Goal: Task Accomplishment & Management: Manage account settings

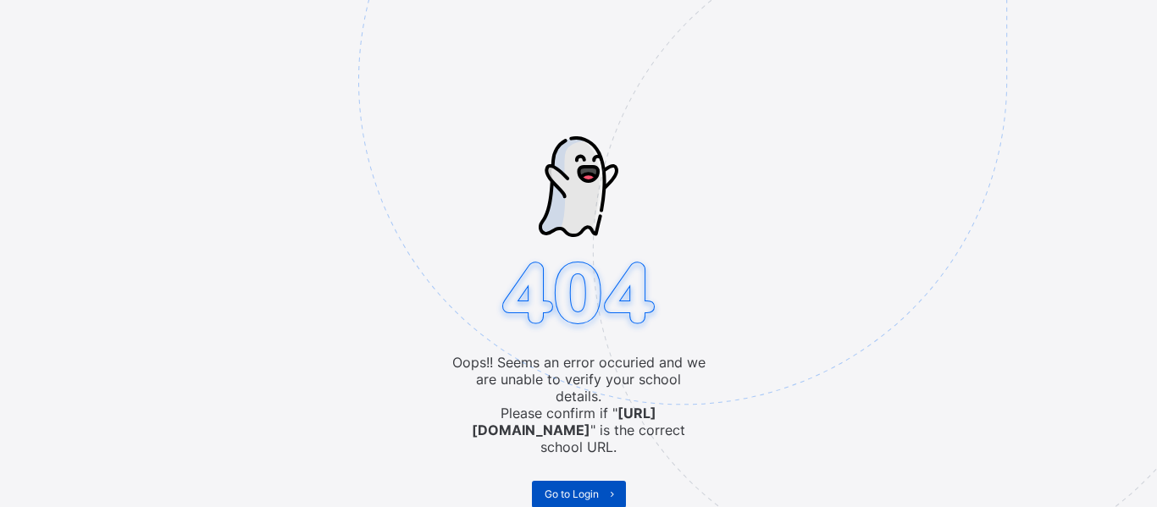
click at [575, 488] on span "Go to Login" at bounding box center [571, 494] width 54 height 13
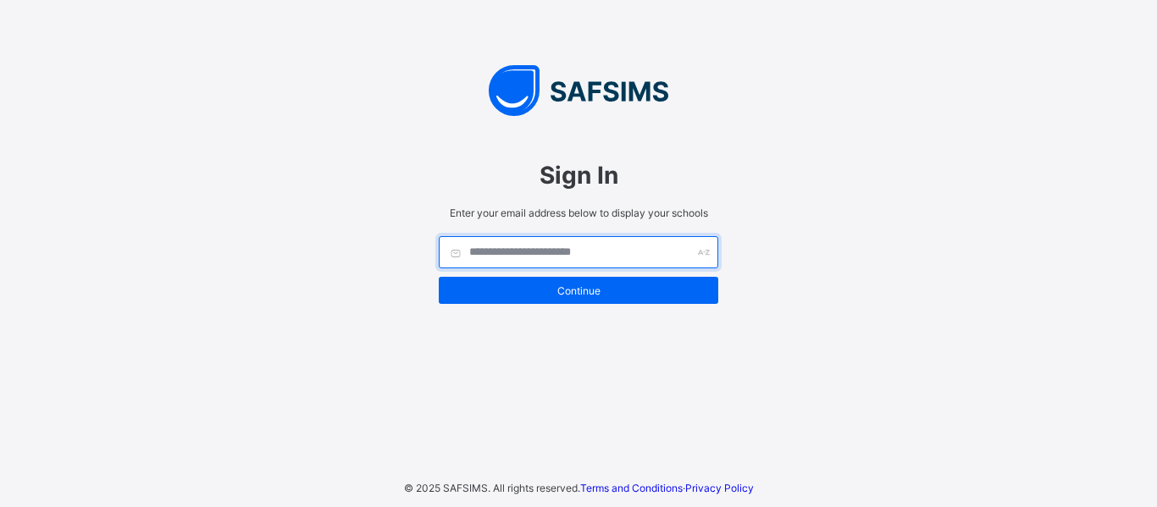
click at [530, 251] on input "text" at bounding box center [578, 252] width 279 height 32
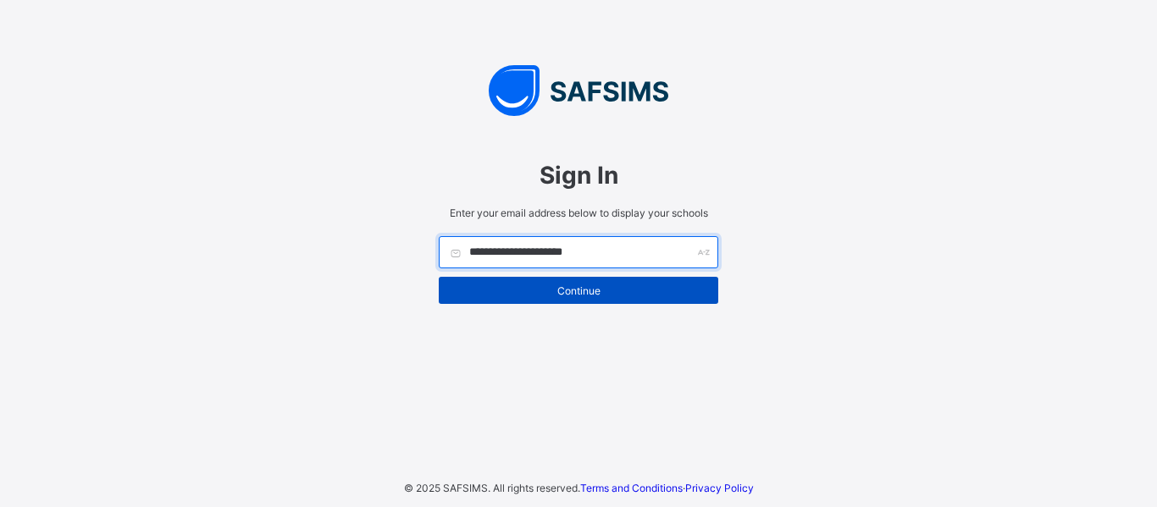
type input "**********"
click at [600, 288] on span "Continue" at bounding box center [578, 291] width 254 height 13
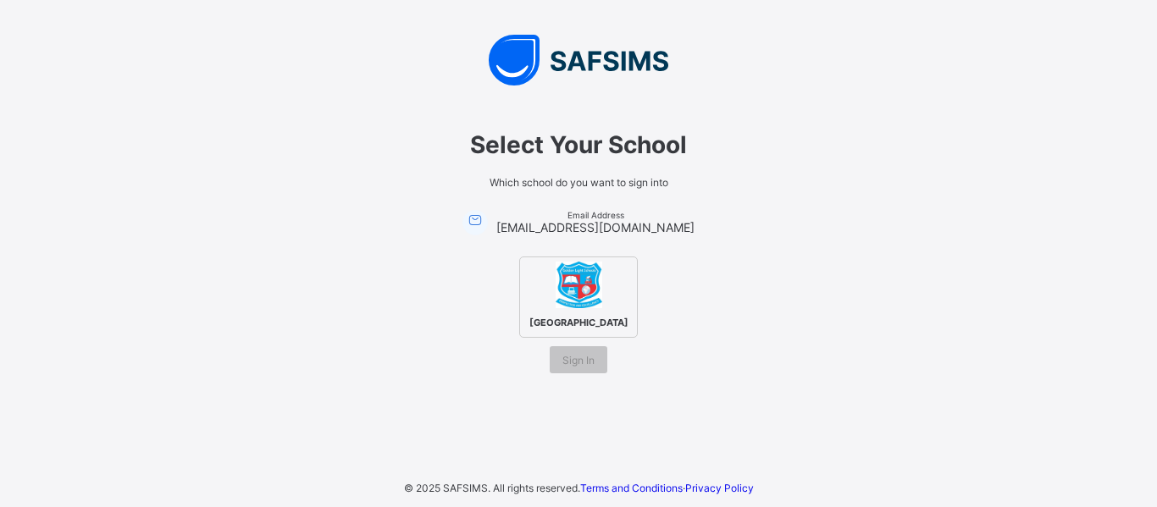
click at [600, 288] on img at bounding box center [578, 285] width 47 height 47
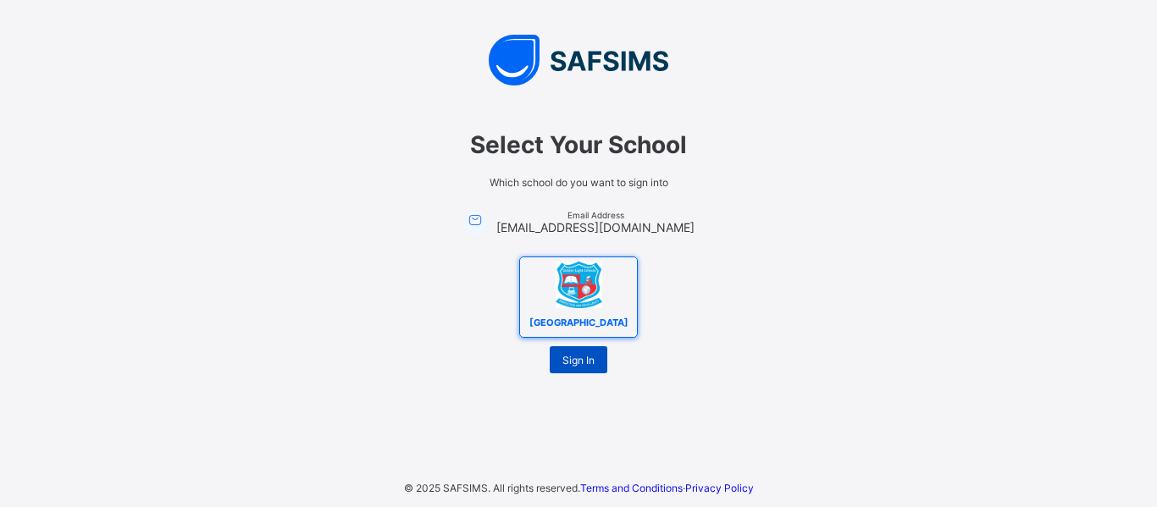
click at [579, 363] on span "Sign In" at bounding box center [578, 360] width 32 height 13
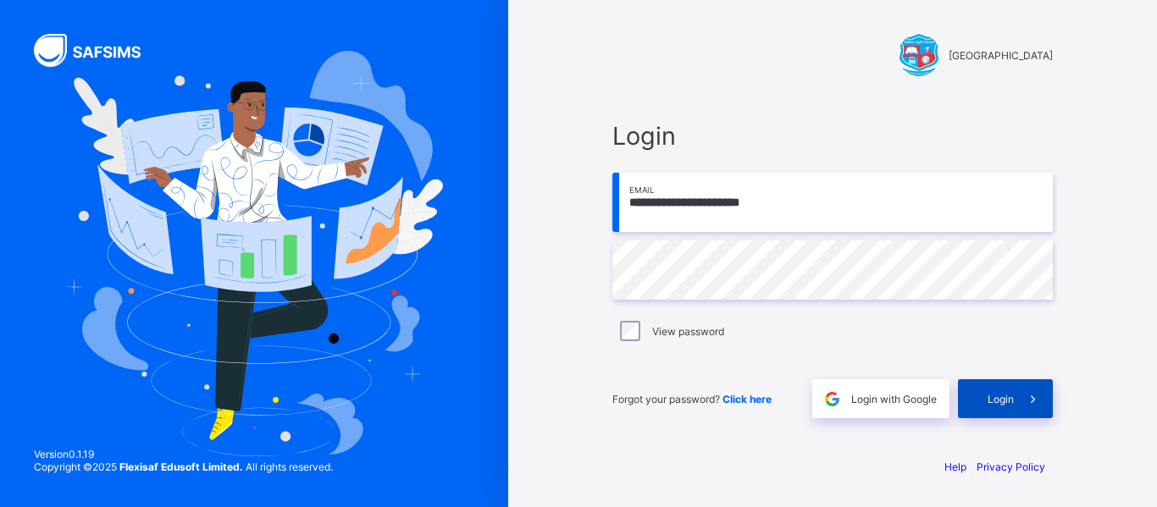
click at [999, 395] on span "Login" at bounding box center [1000, 399] width 26 height 13
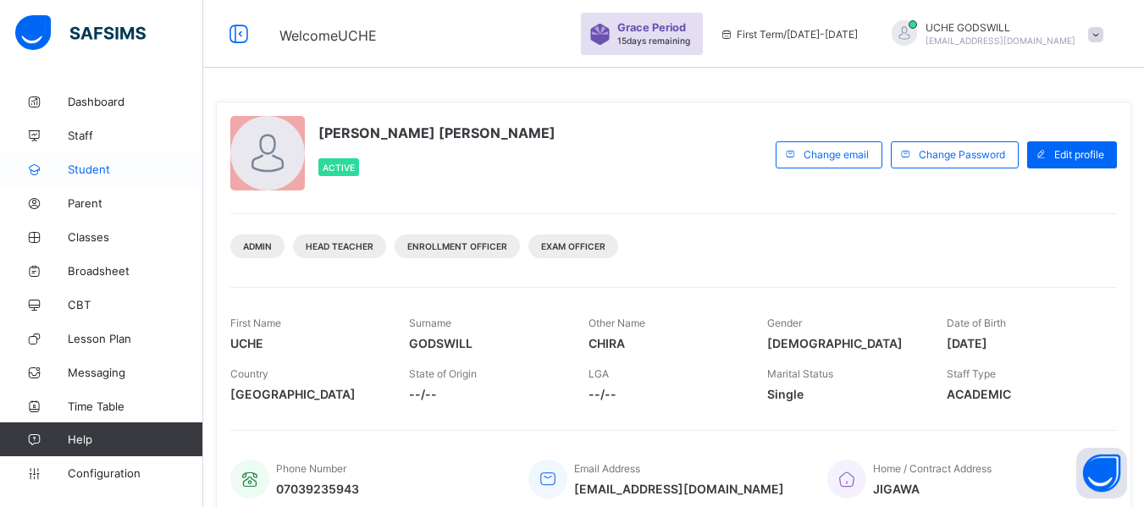
click at [93, 164] on span "Student" at bounding box center [135, 170] width 135 height 14
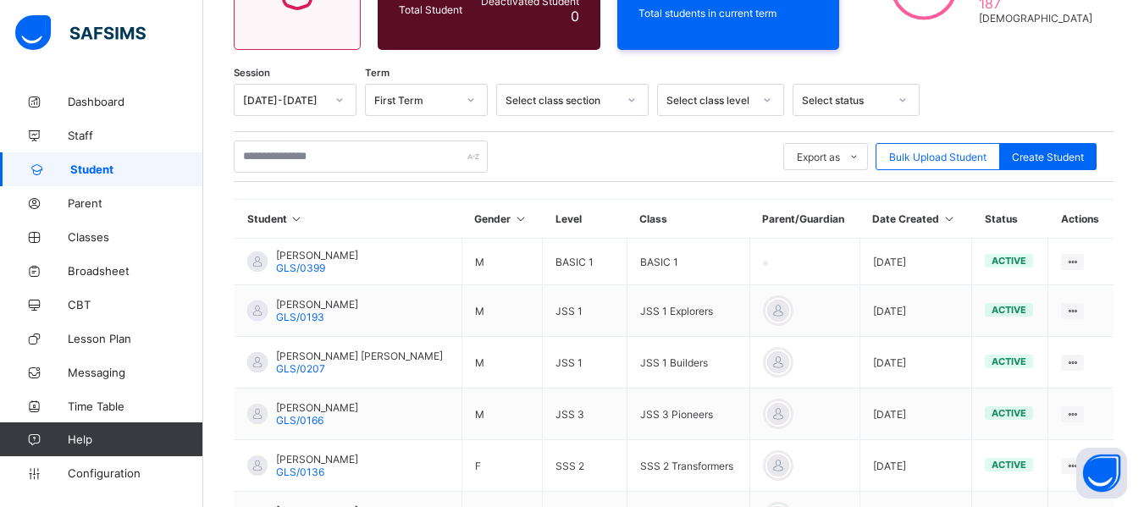
scroll to position [213, 0]
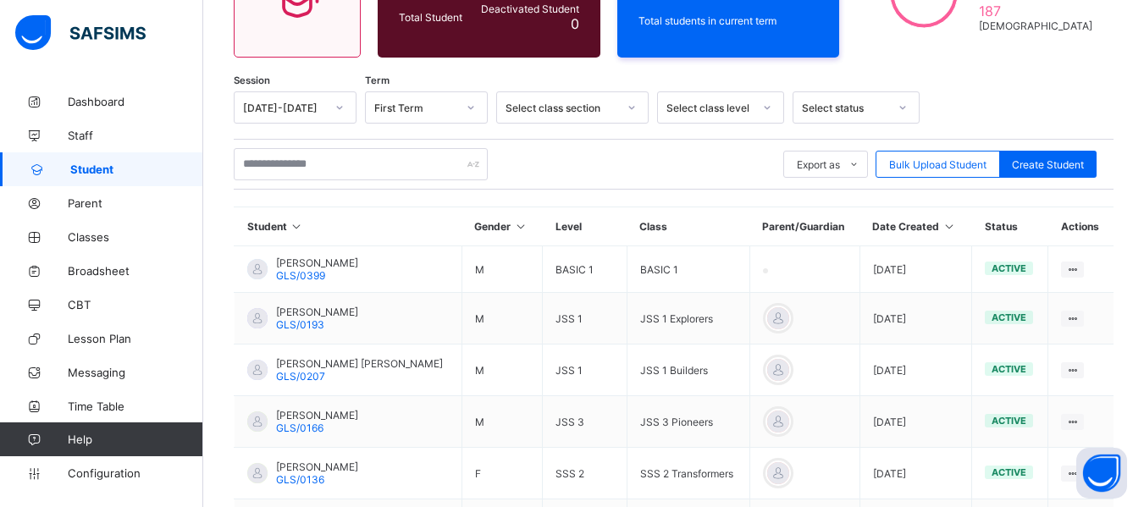
click at [326, 108] on div at bounding box center [339, 107] width 29 height 27
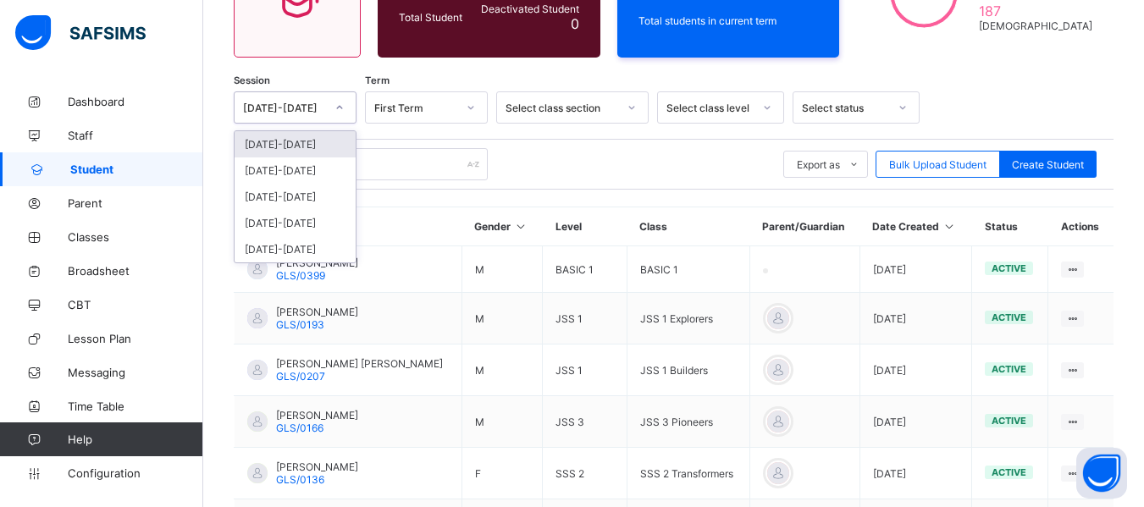
click at [272, 143] on div "[DATE]-[DATE]" at bounding box center [295, 144] width 121 height 26
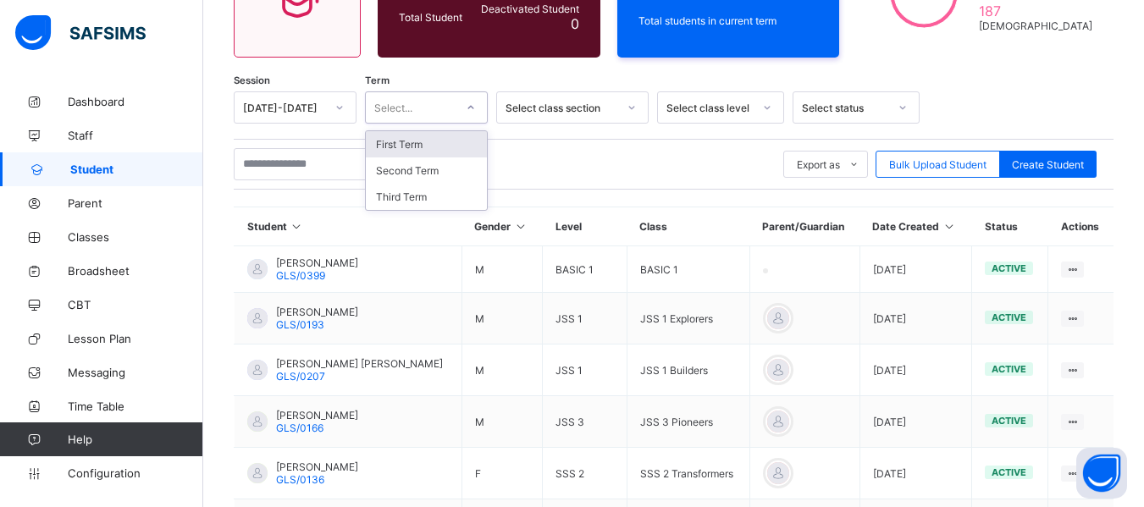
click at [437, 105] on div "Select..." at bounding box center [410, 108] width 89 height 24
click at [404, 144] on div "First Term" at bounding box center [426, 144] width 121 height 26
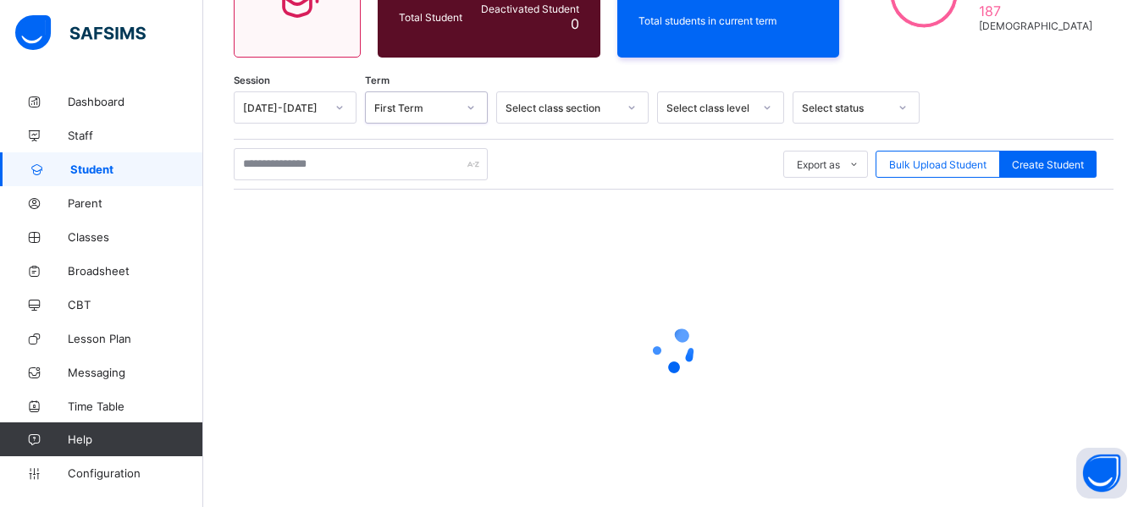
click at [563, 104] on div "Select class section" at bounding box center [562, 108] width 112 height 13
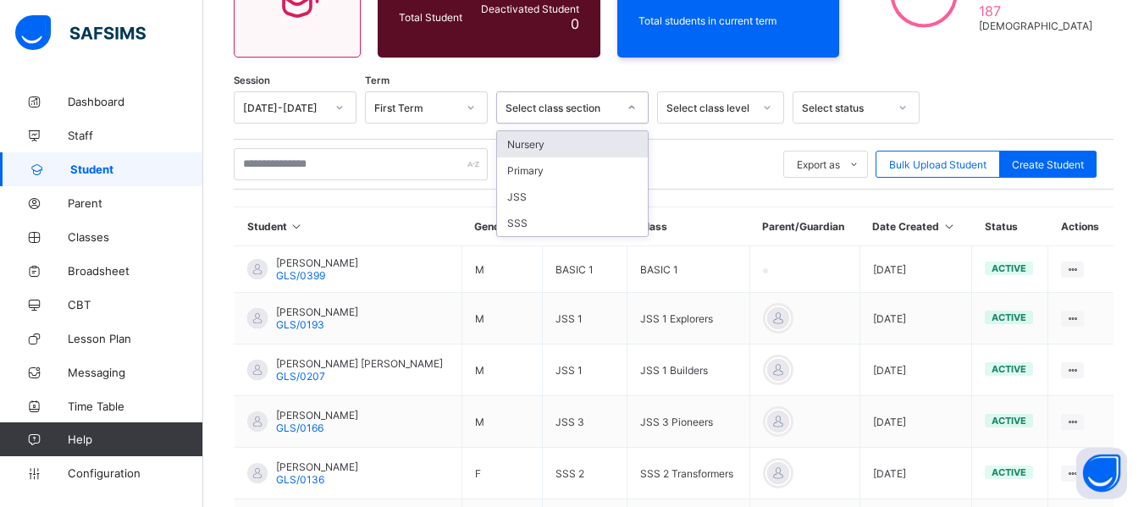
click at [563, 108] on div "Select class section" at bounding box center [562, 108] width 112 height 13
click at [705, 102] on div "Select class level" at bounding box center [709, 108] width 86 height 13
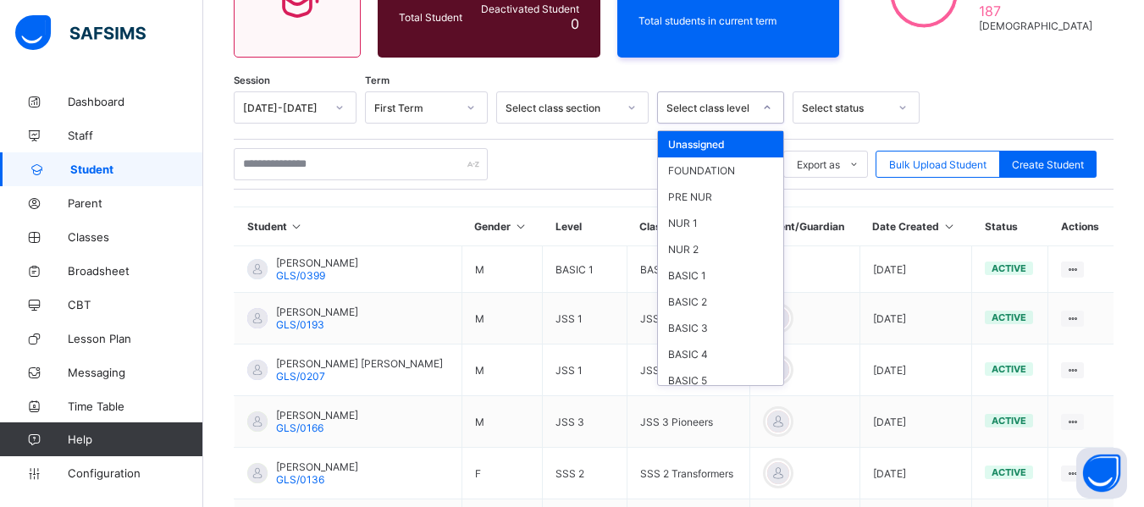
click at [692, 146] on div "Unassigned" at bounding box center [720, 144] width 125 height 26
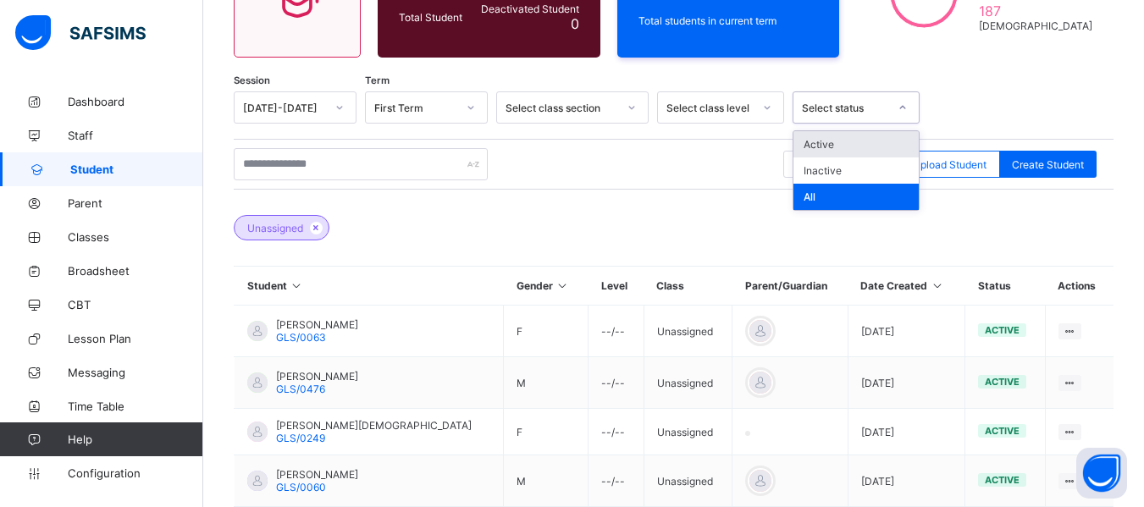
click at [857, 104] on div "Select status" at bounding box center [845, 108] width 86 height 13
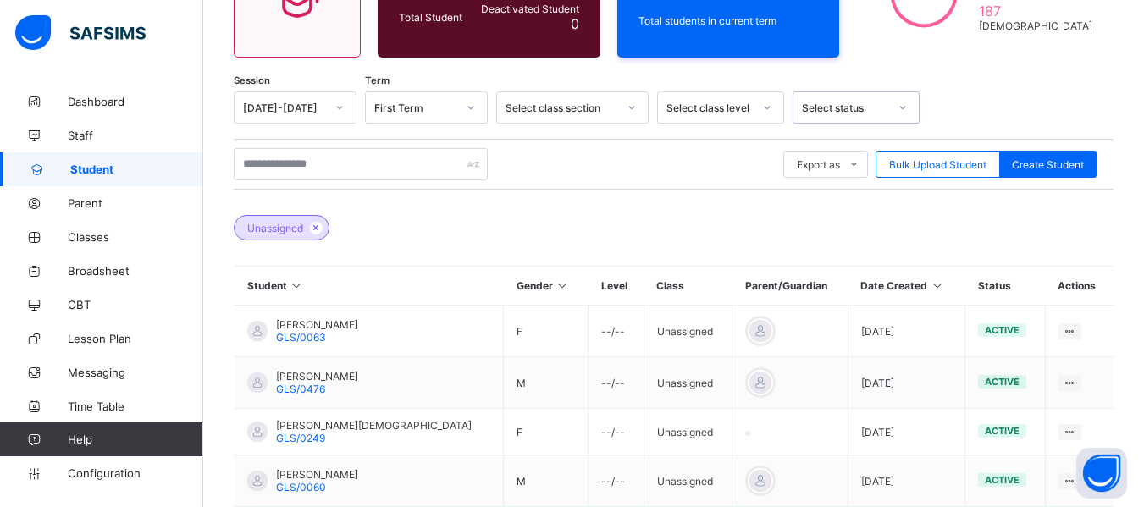
click at [930, 284] on icon at bounding box center [937, 285] width 14 height 13
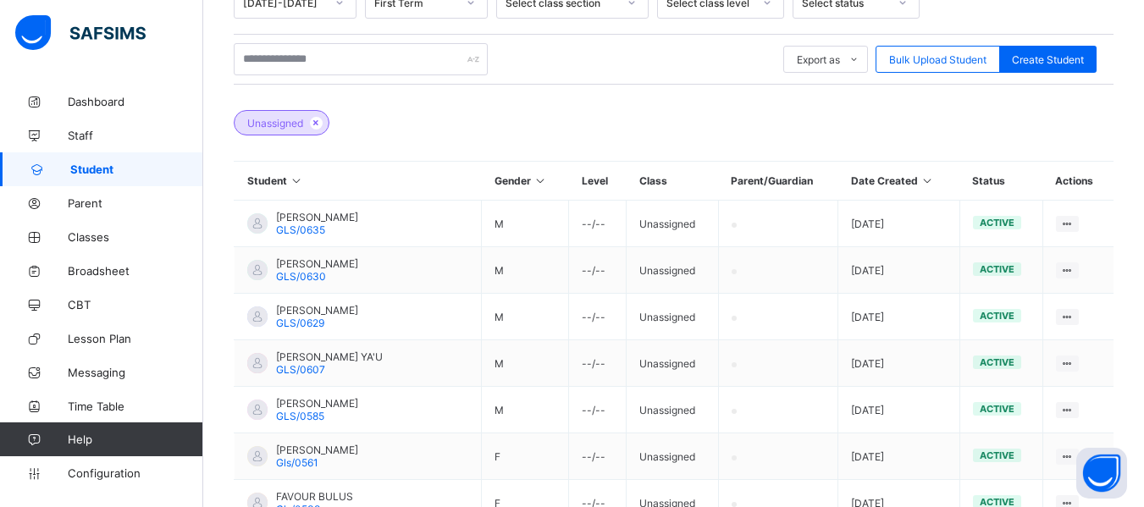
scroll to position [351, 0]
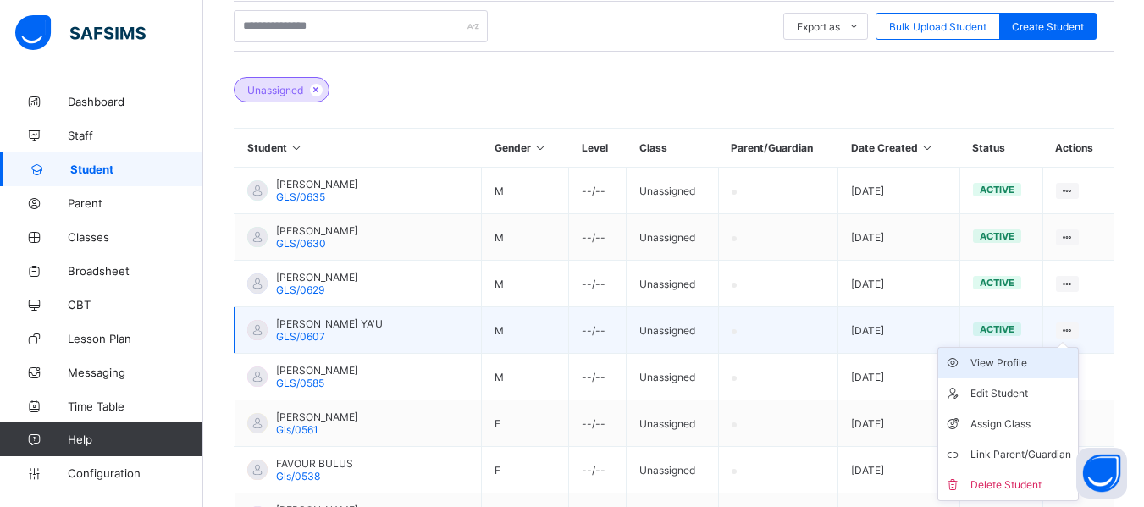
click at [1012, 360] on div "View Profile" at bounding box center [1020, 363] width 101 height 17
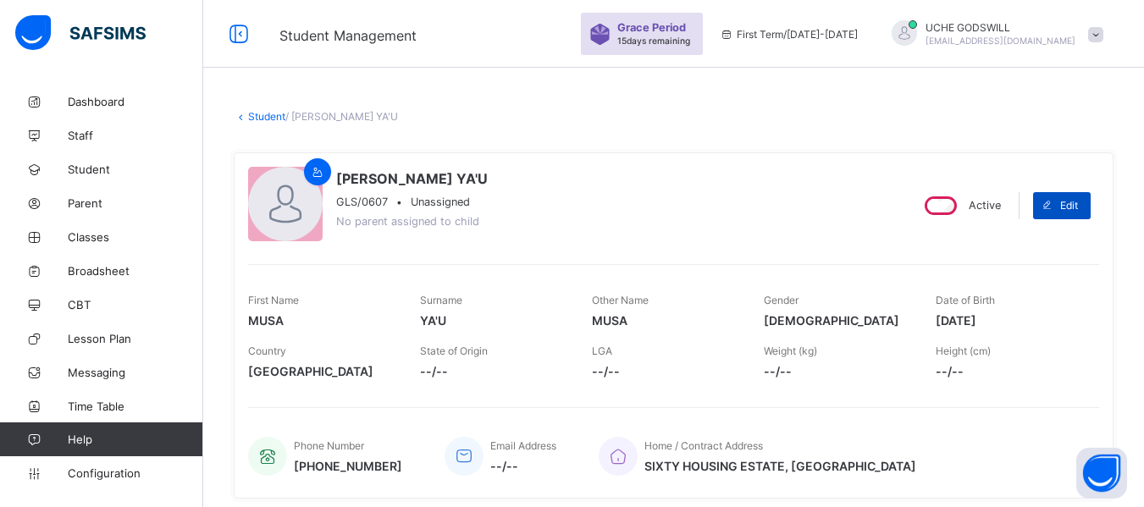
click at [1073, 202] on span "Edit" at bounding box center [1069, 205] width 18 height 13
select select "**"
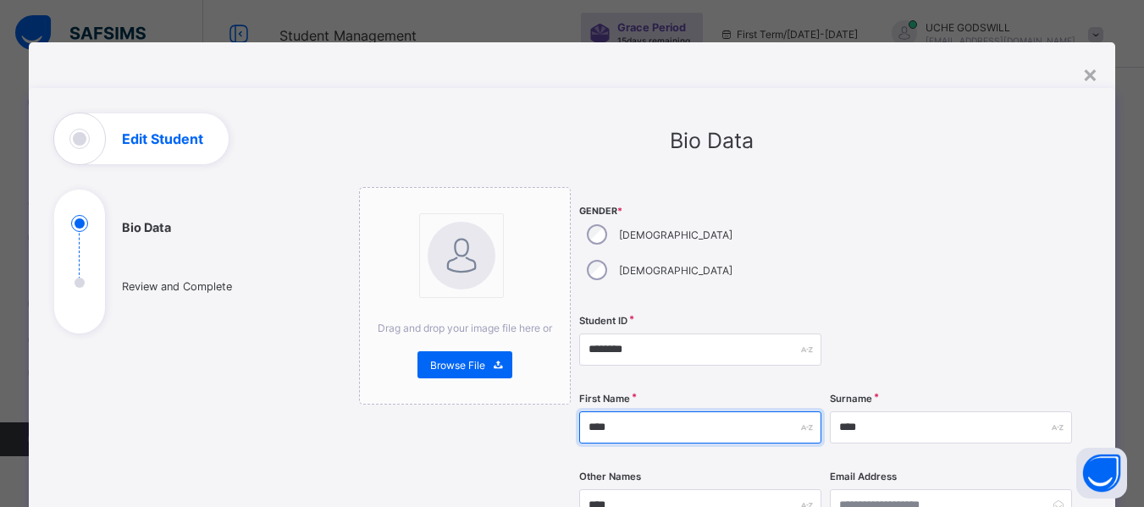
click at [625, 412] on input "****" at bounding box center [700, 428] width 242 height 32
type input "*"
type input "******"
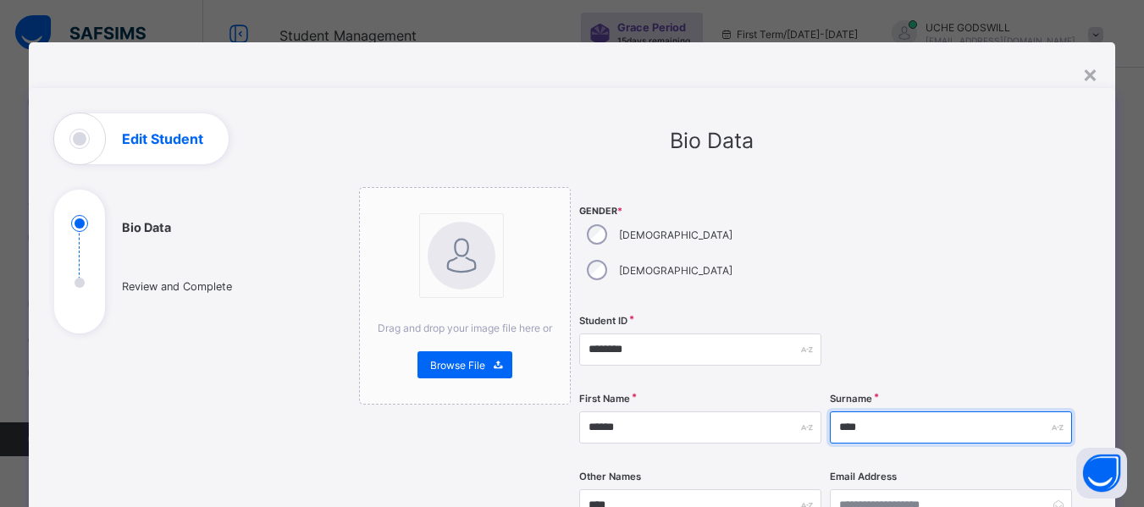
click at [887, 412] on input "****" at bounding box center [951, 428] width 242 height 32
type input "*"
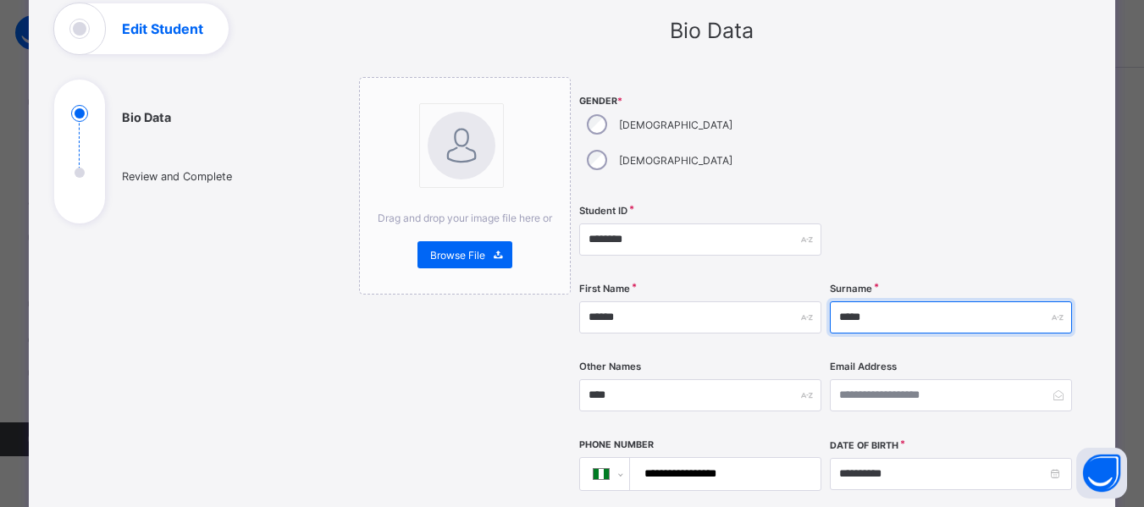
scroll to position [111, 0]
type input "*****"
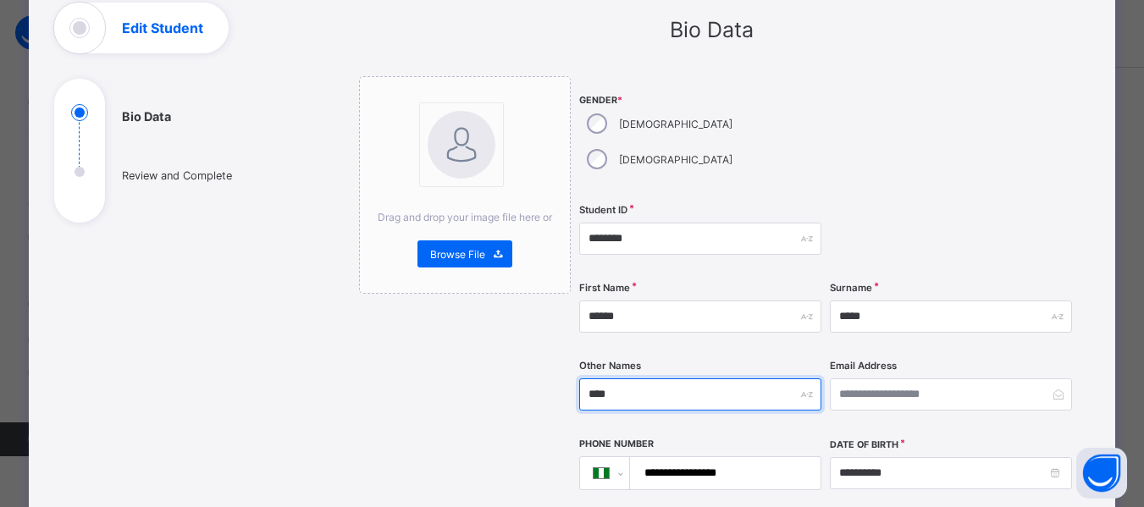
click at [641, 378] on input "****" at bounding box center [700, 394] width 242 height 32
type input "*"
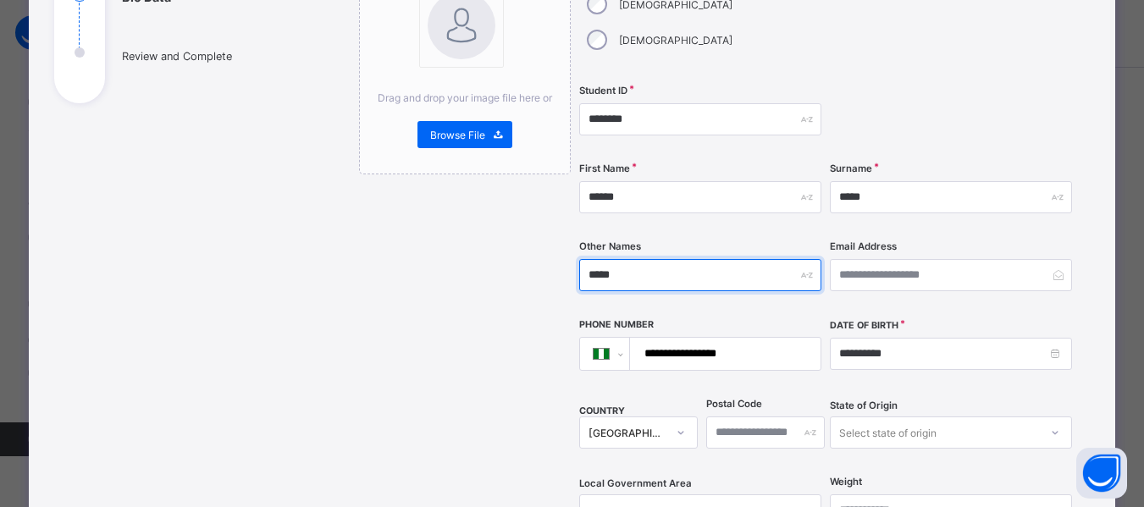
scroll to position [231, 0]
type input "*****"
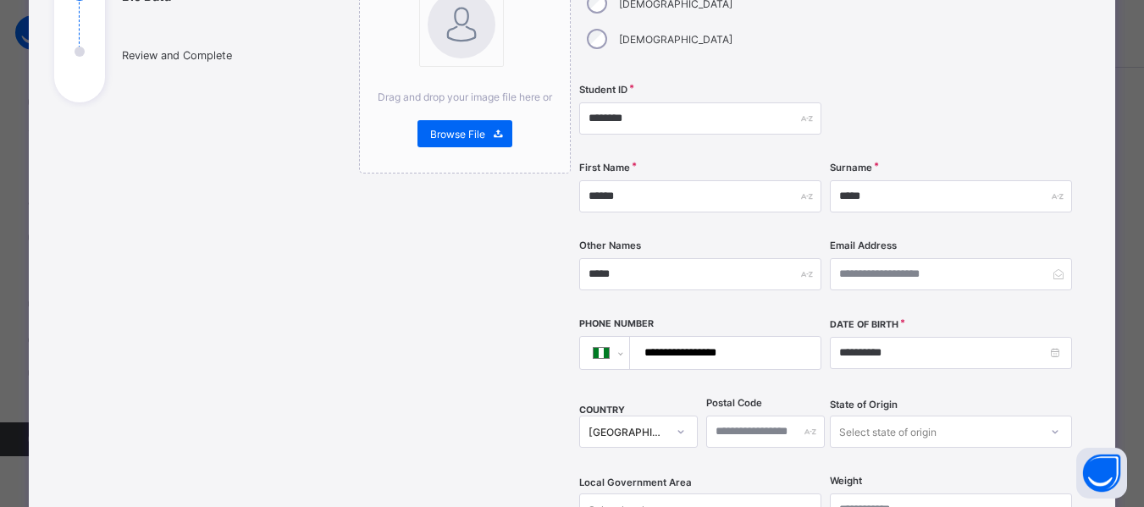
click at [756, 337] on input "**********" at bounding box center [722, 353] width 176 height 32
type input "**********"
click at [905, 337] on input "**********" at bounding box center [951, 353] width 242 height 32
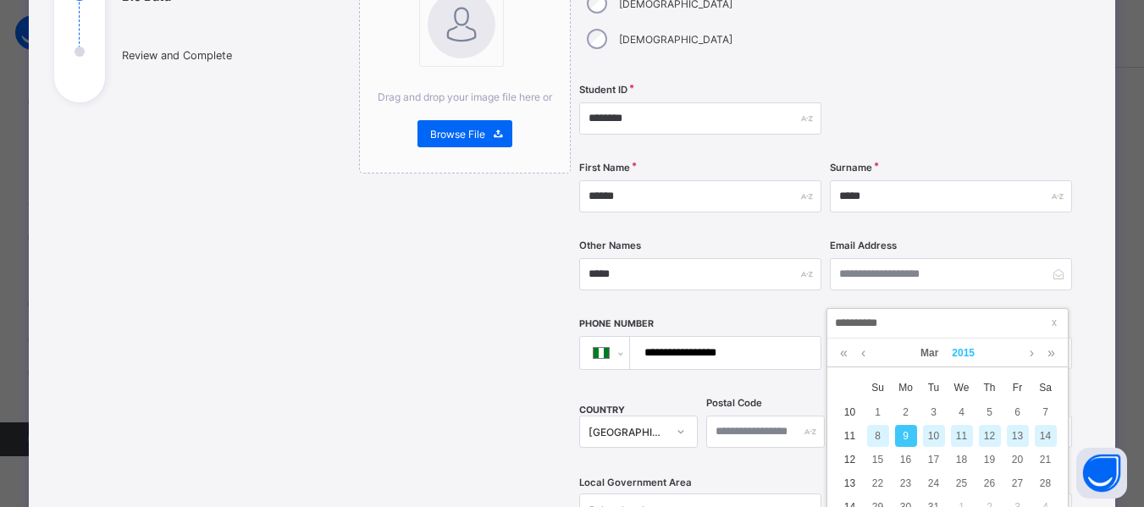
click at [966, 356] on link "2015" at bounding box center [963, 353] width 36 height 29
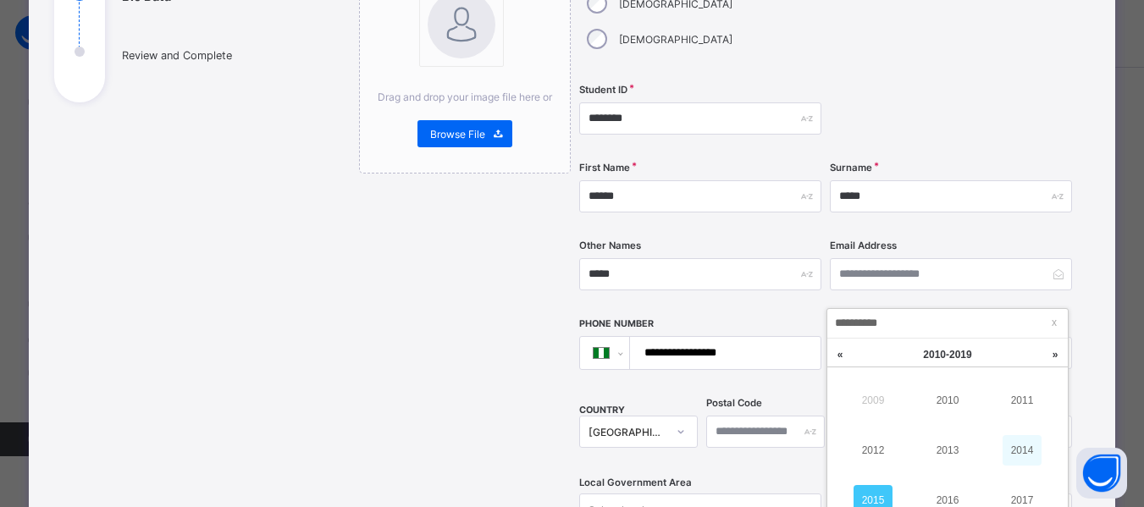
click at [1016, 443] on link "2014" at bounding box center [1022, 450] width 39 height 30
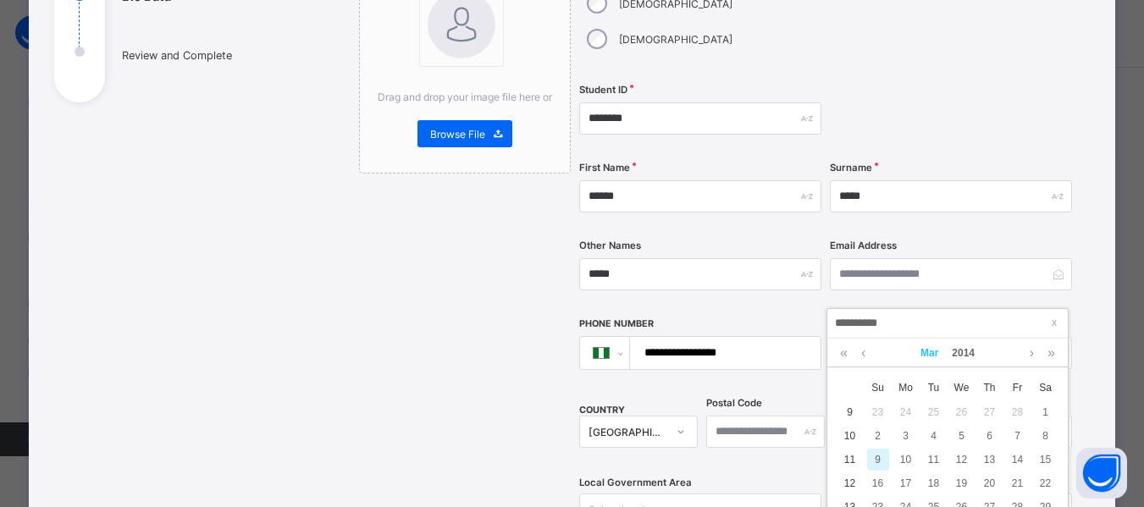
click at [934, 355] on link "Mar" at bounding box center [929, 353] width 31 height 29
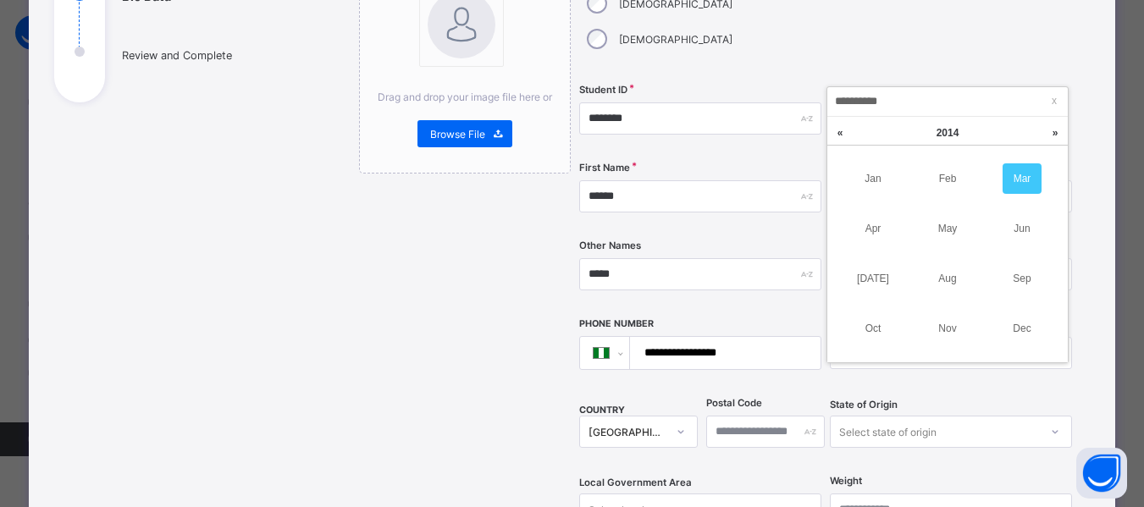
scroll to position [227, 0]
click at [1021, 323] on link "Dec" at bounding box center [1022, 323] width 39 height 30
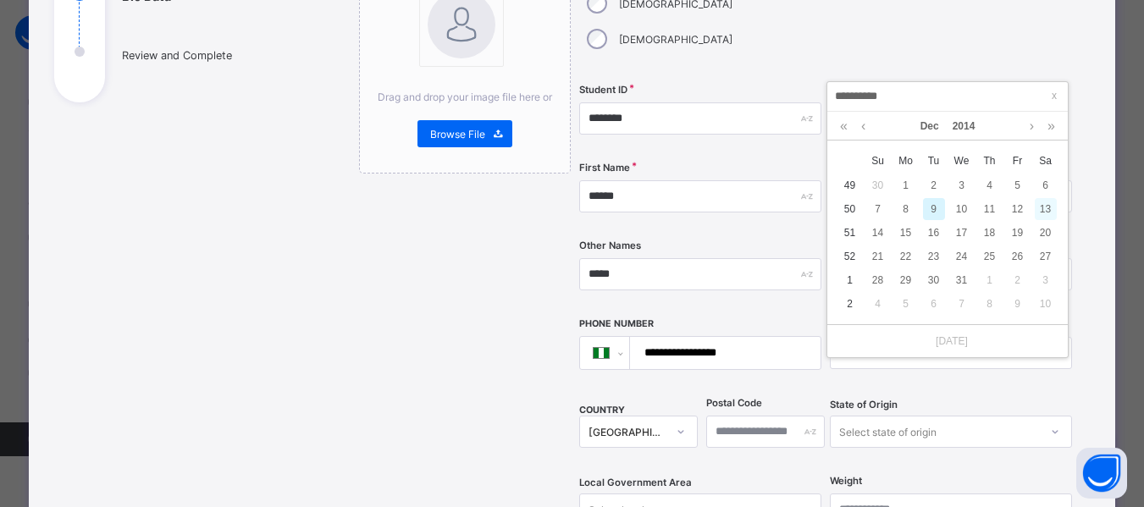
click at [1044, 203] on div "13" at bounding box center [1046, 209] width 22 height 22
type input "**********"
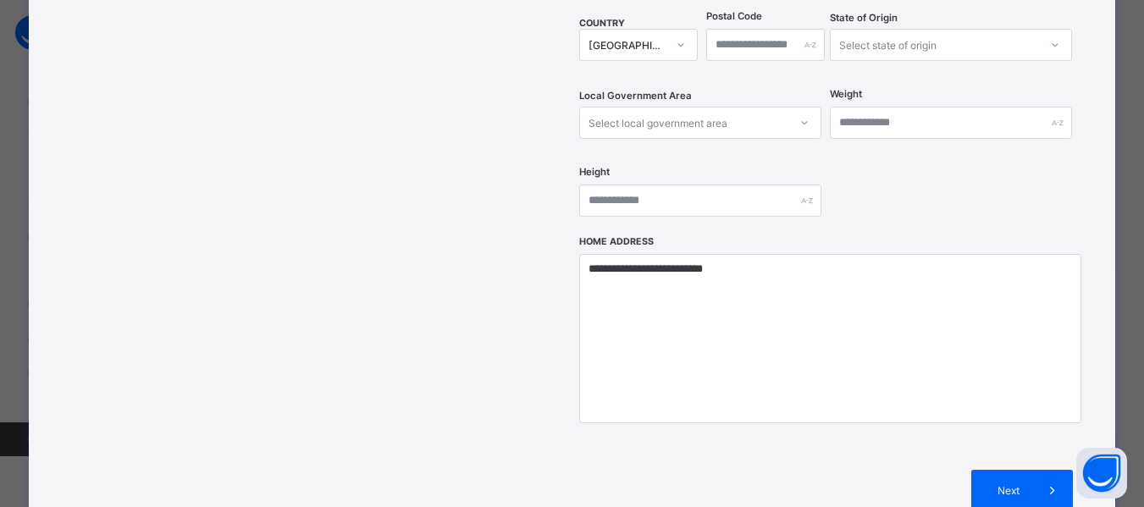
scroll to position [626, 0]
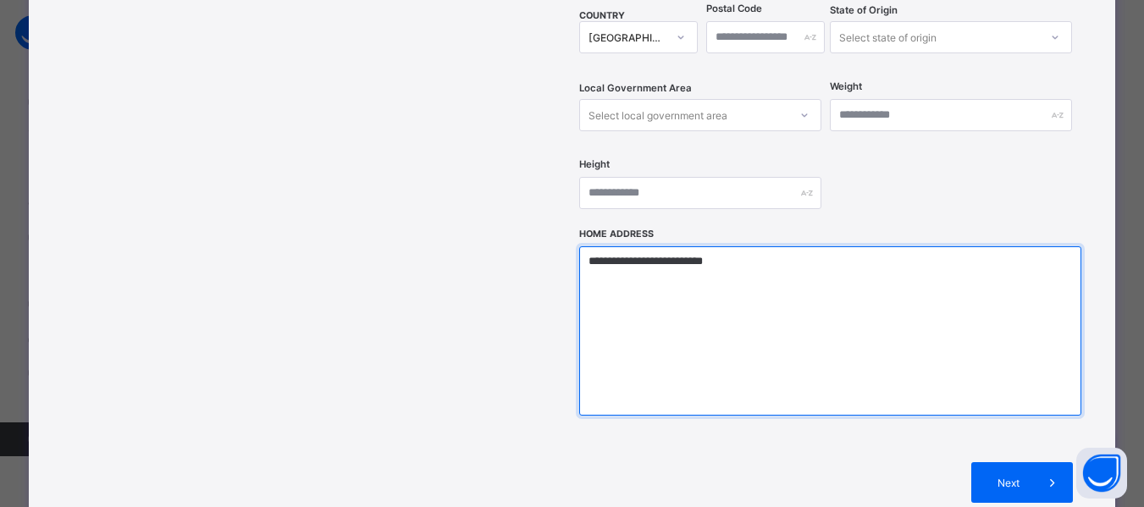
drag, startPoint x: 759, startPoint y: 226, endPoint x: 577, endPoint y: 229, distance: 181.2
click at [579, 246] on textarea "**********" at bounding box center [830, 330] width 502 height 169
drag, startPoint x: 577, startPoint y: 229, endPoint x: 676, endPoint y: 228, distance: 98.2
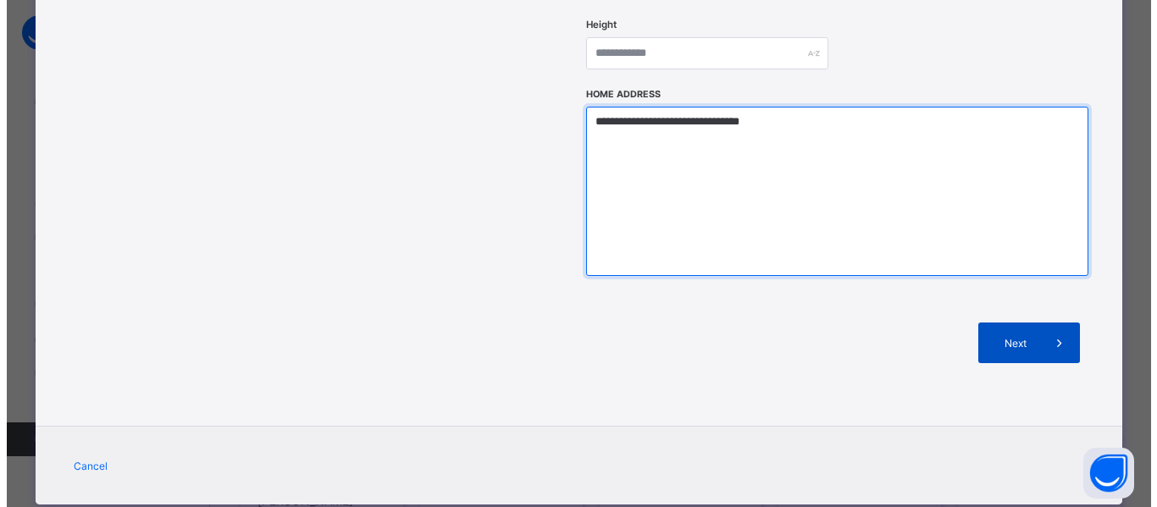
scroll to position [766, 0]
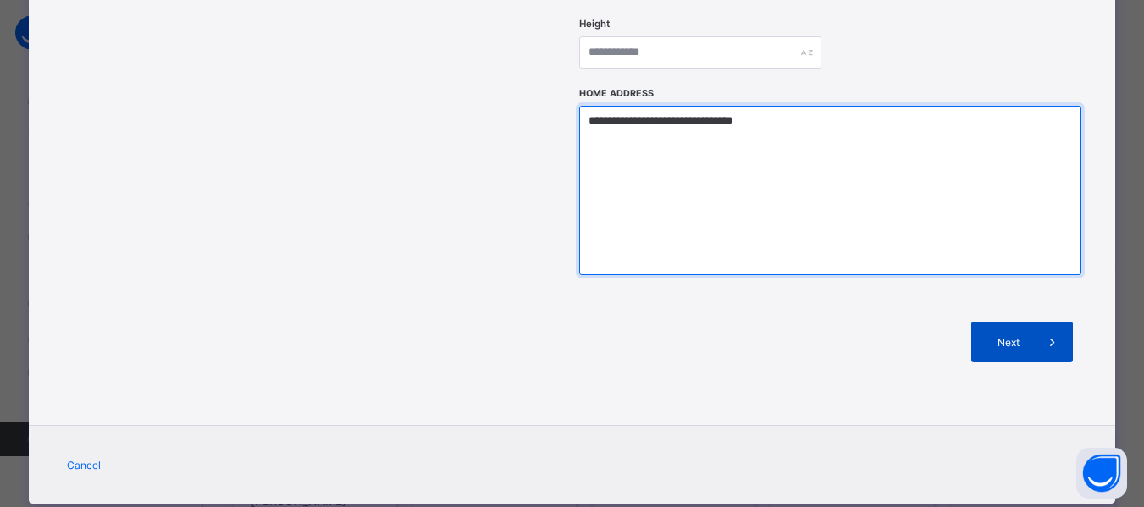
type textarea "**********"
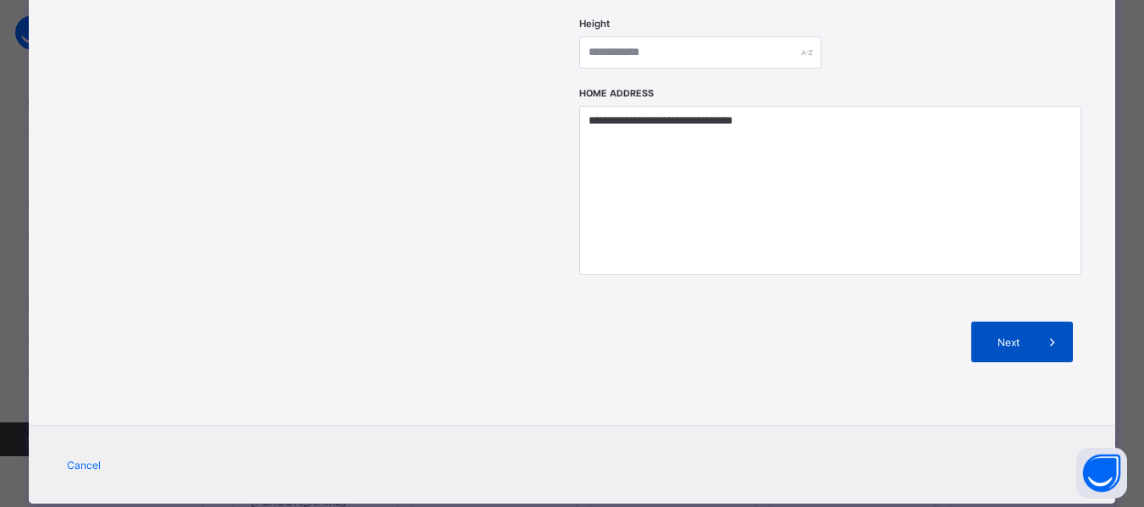
click at [1029, 336] on span "Next" at bounding box center [1008, 342] width 48 height 13
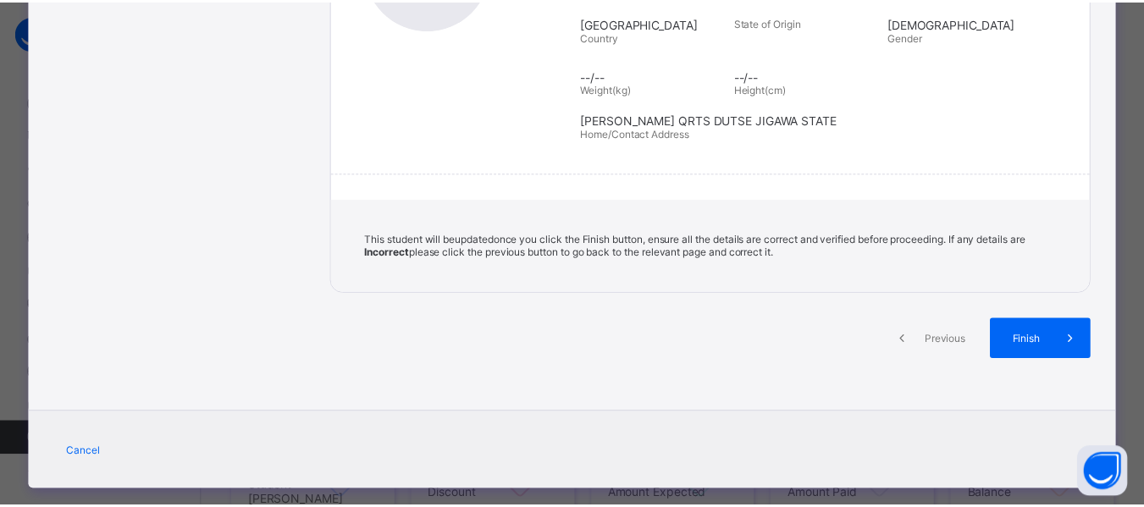
scroll to position [367, 0]
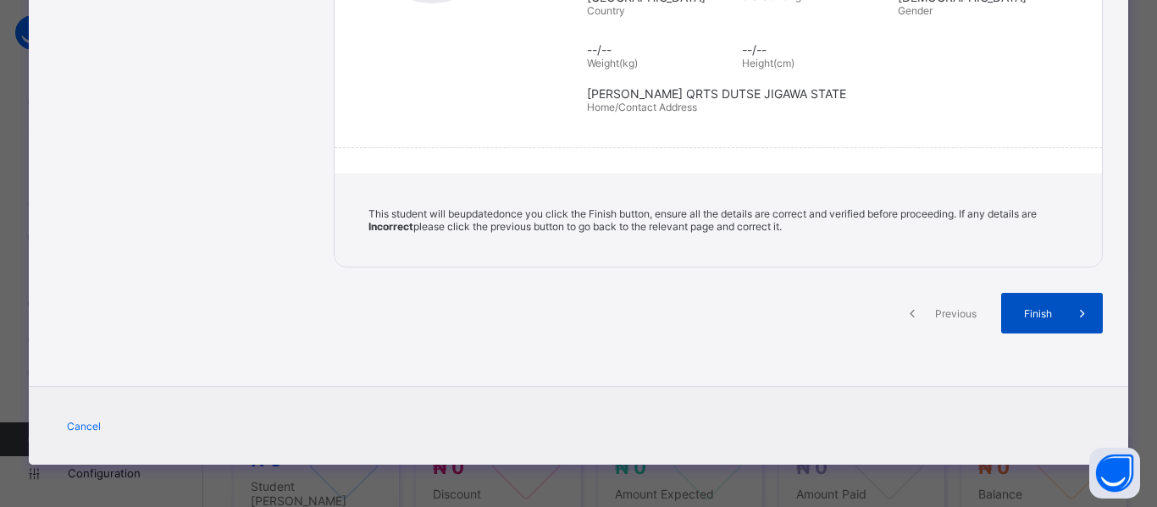
click at [1039, 303] on div "Finish" at bounding box center [1052, 313] width 102 height 41
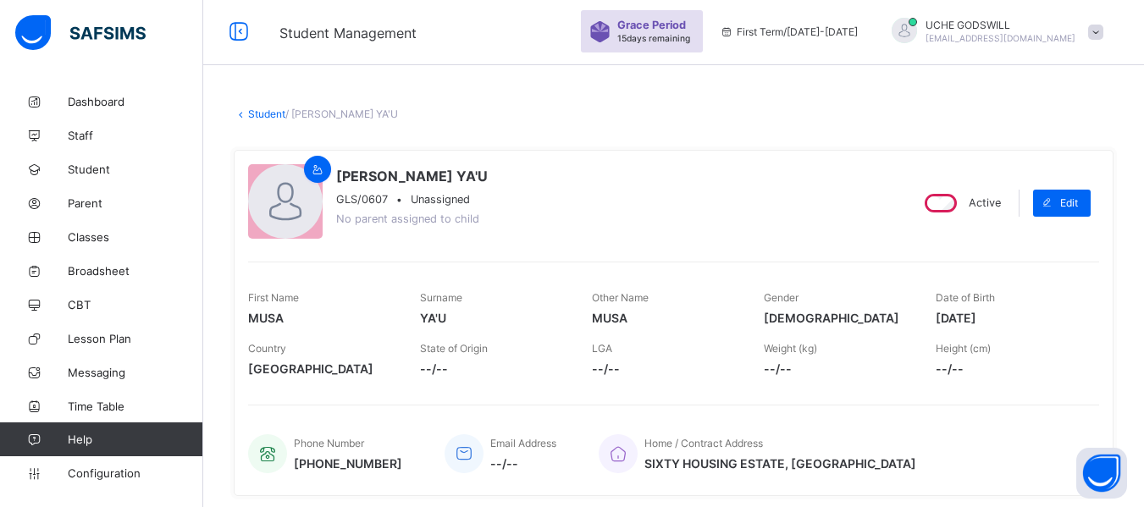
scroll to position [0, 0]
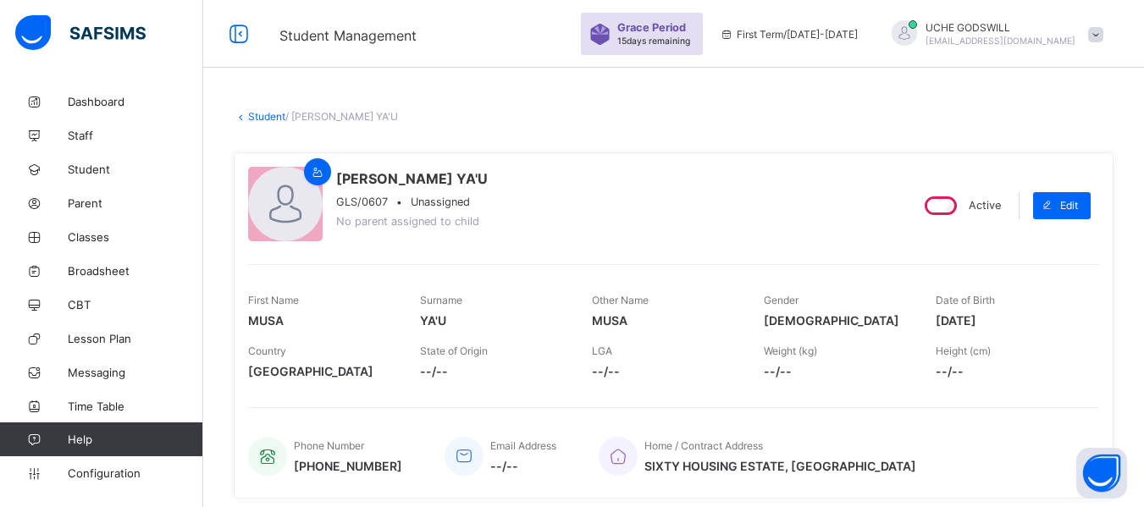
click at [268, 114] on link "Student" at bounding box center [266, 116] width 37 height 13
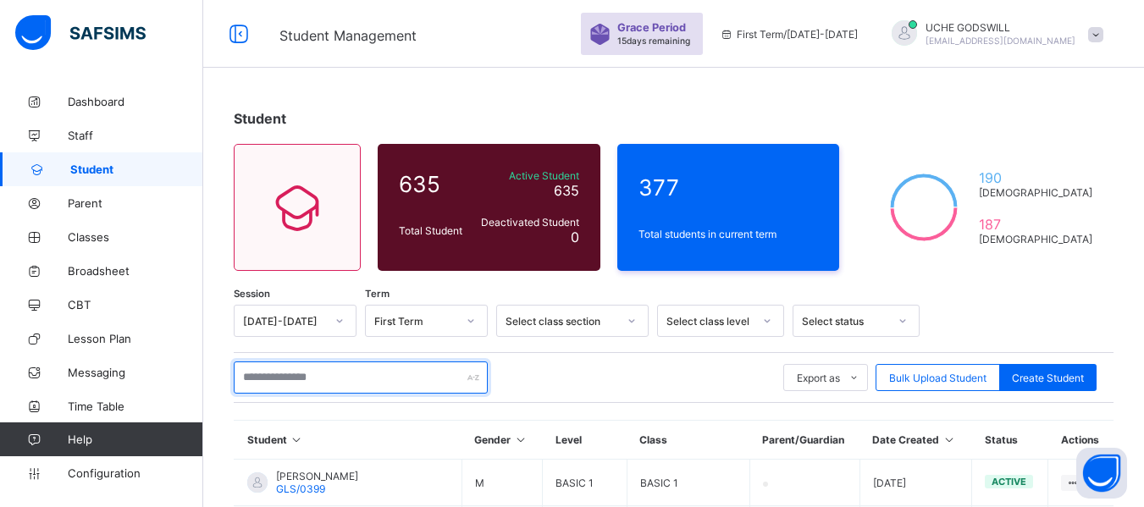
click at [282, 380] on input "text" at bounding box center [361, 378] width 254 height 32
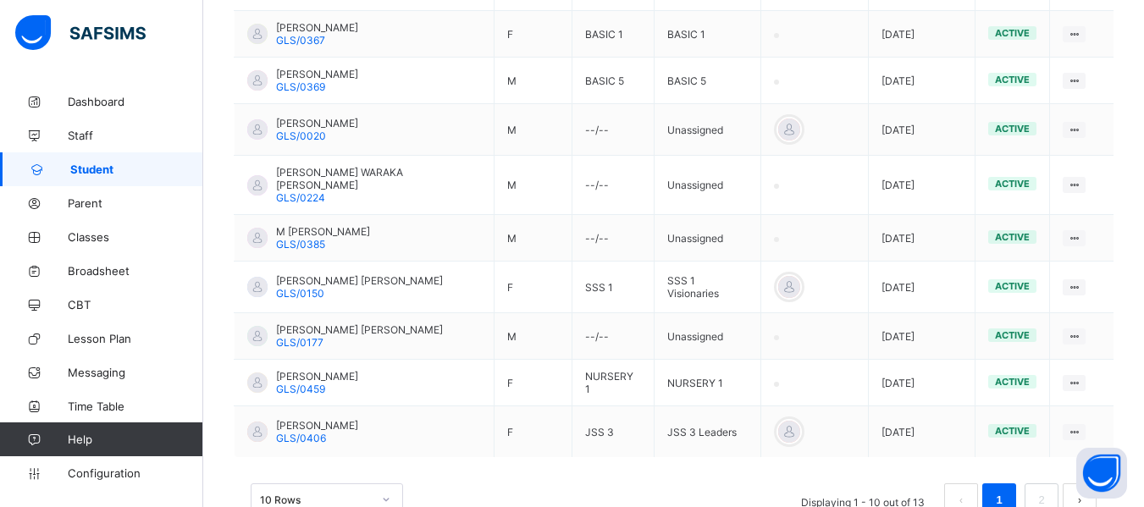
scroll to position [535, 0]
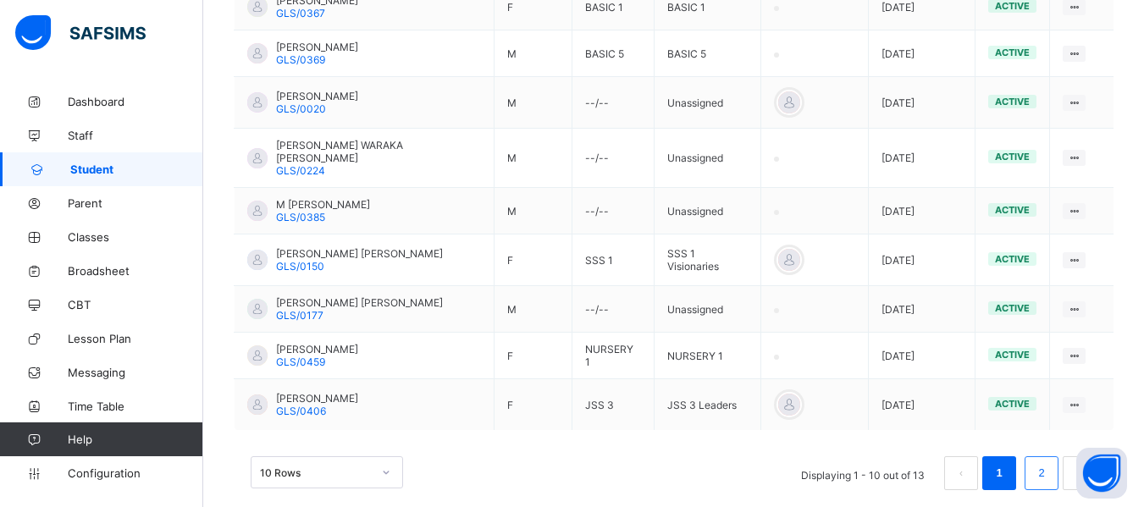
type input "******"
click at [1049, 462] on link "2" at bounding box center [1041, 473] width 16 height 22
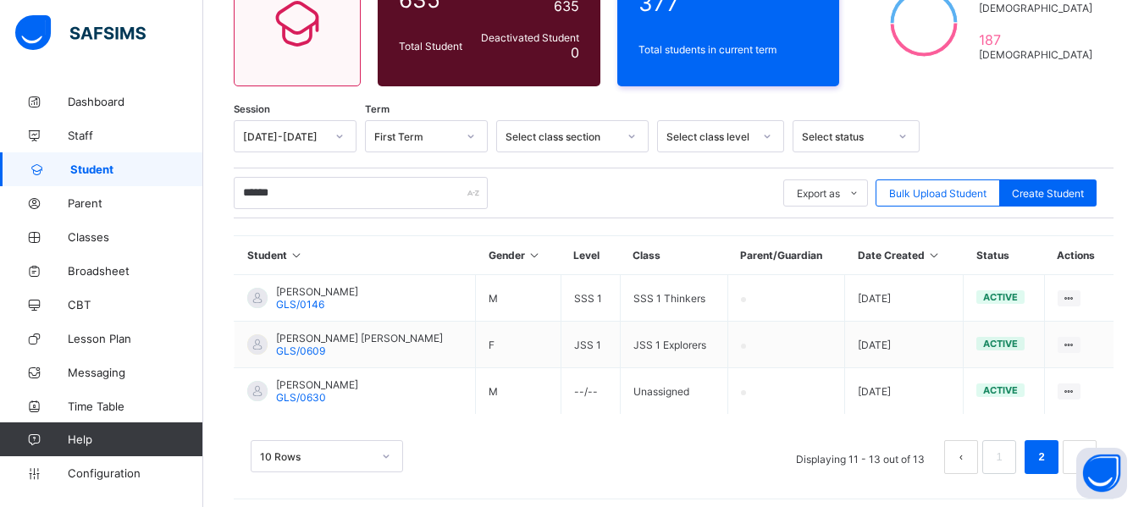
scroll to position [194, 0]
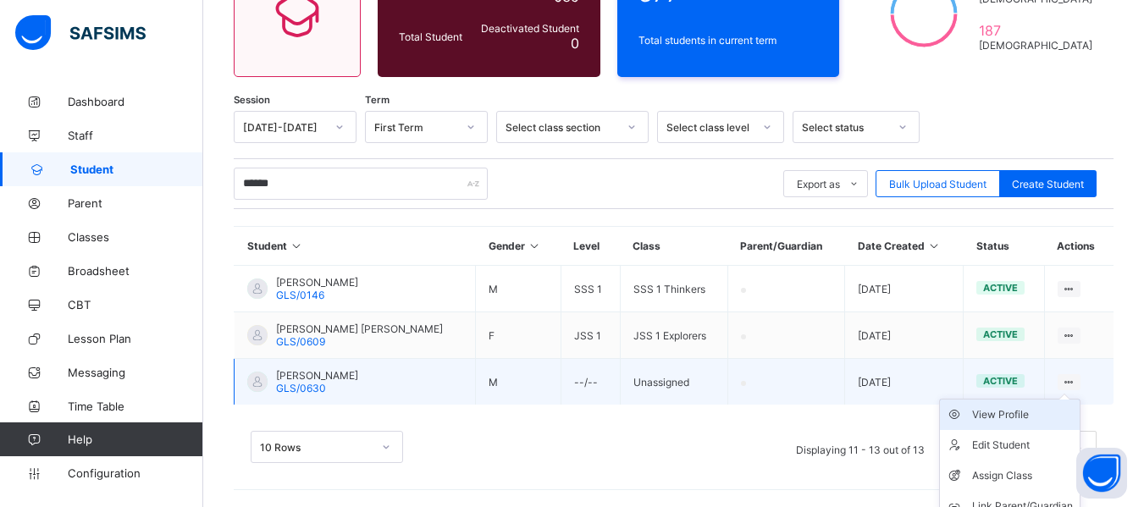
click at [1014, 412] on div "View Profile" at bounding box center [1022, 414] width 101 height 17
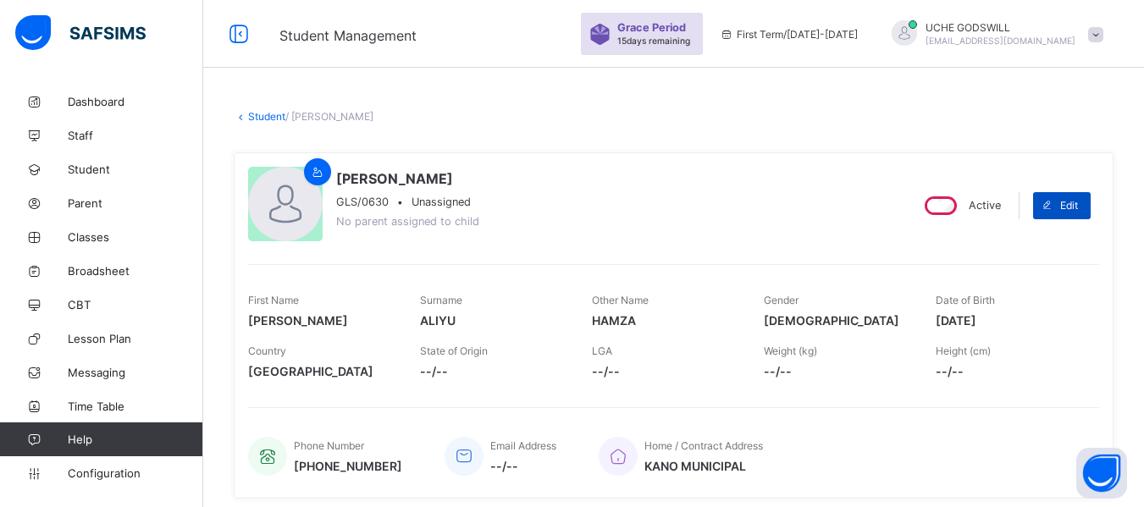
click at [1075, 201] on span "Edit" at bounding box center [1069, 205] width 18 height 13
select select "**"
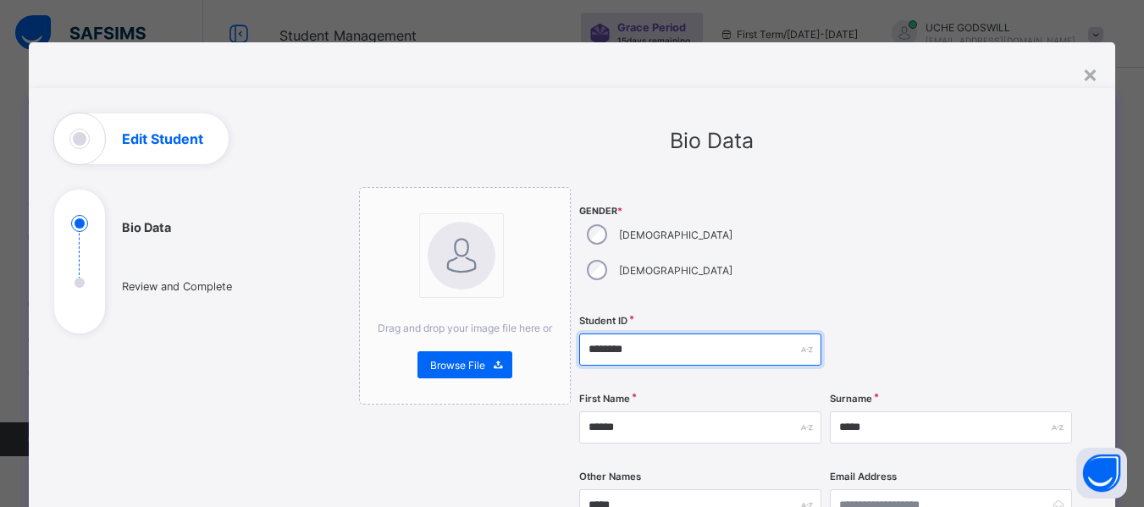
click at [643, 334] on input "********" at bounding box center [700, 350] width 242 height 32
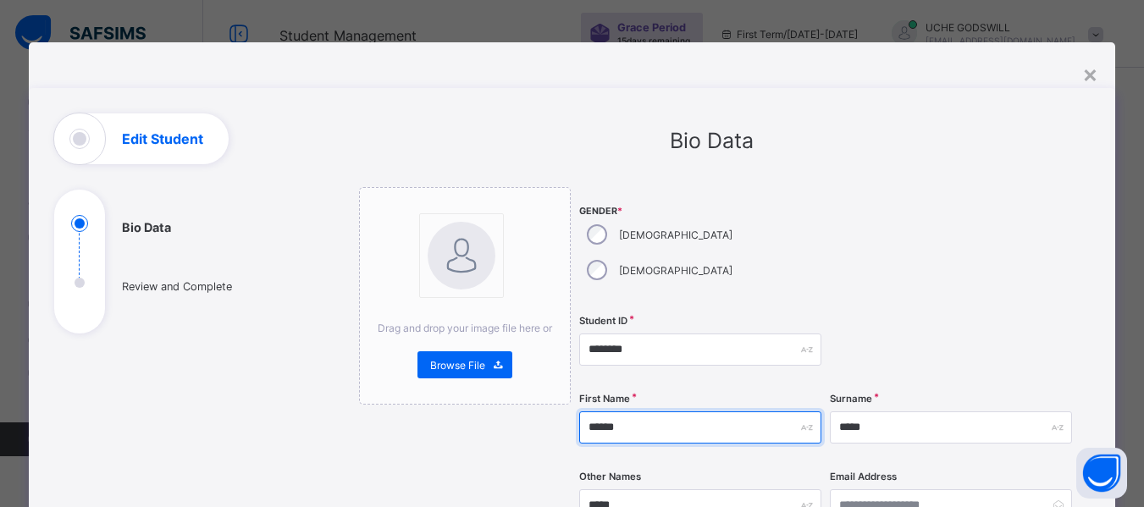
click at [632, 412] on input "******" at bounding box center [700, 428] width 242 height 32
type input "*"
type input "*********"
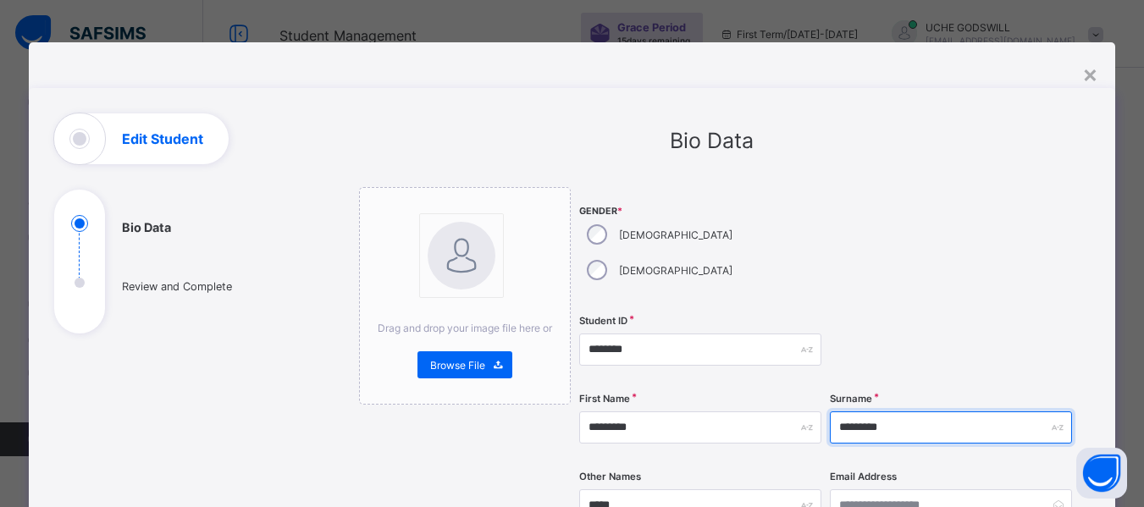
type input "*********"
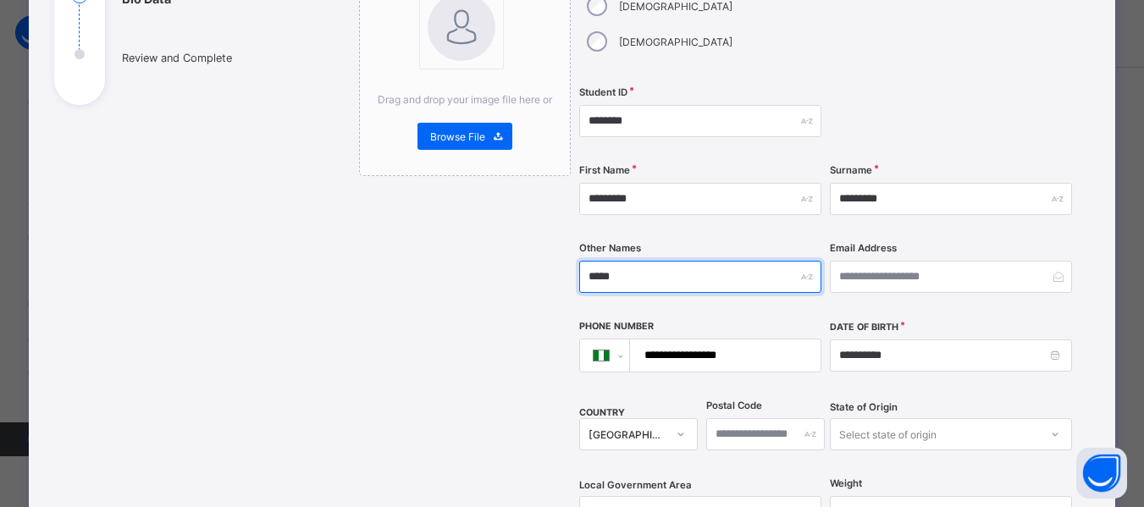
scroll to position [229, 0]
type input "*****"
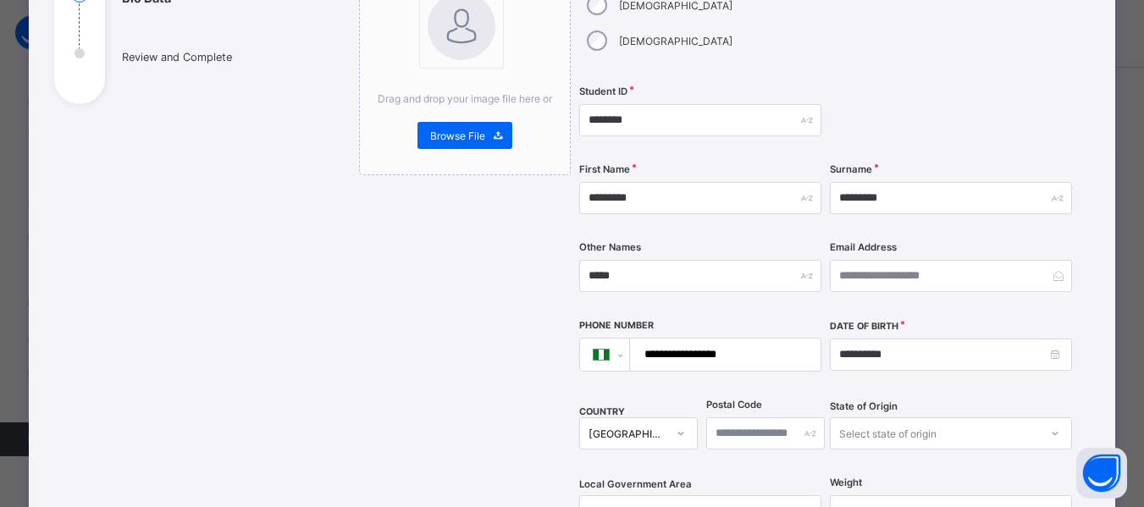
drag, startPoint x: 737, startPoint y: 317, endPoint x: 669, endPoint y: 318, distance: 67.7
click at [669, 339] on input "**********" at bounding box center [722, 355] width 176 height 32
type input "**********"
click at [892, 339] on input "**********" at bounding box center [951, 355] width 242 height 32
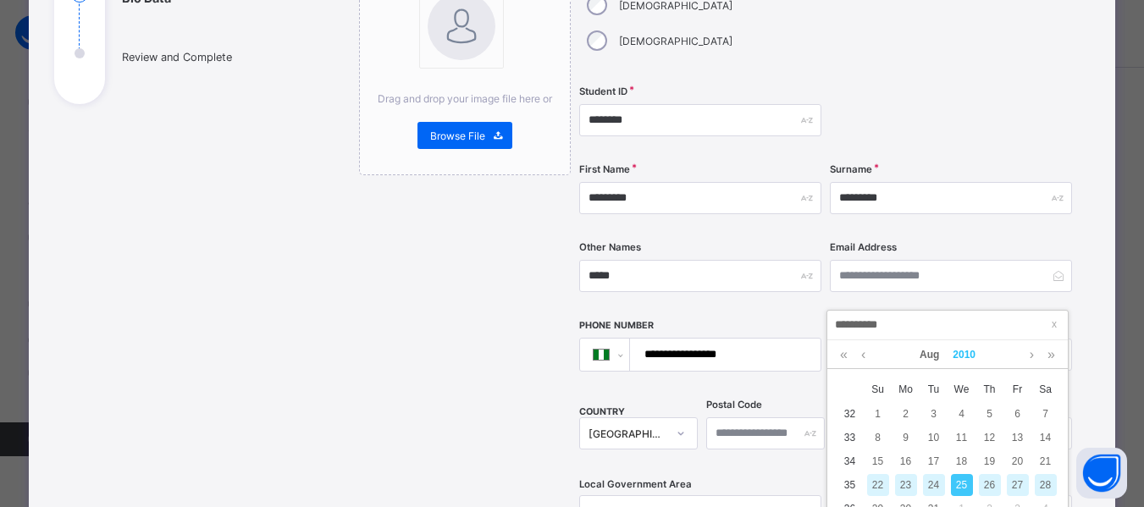
click at [970, 356] on link "2010" at bounding box center [964, 354] width 36 height 29
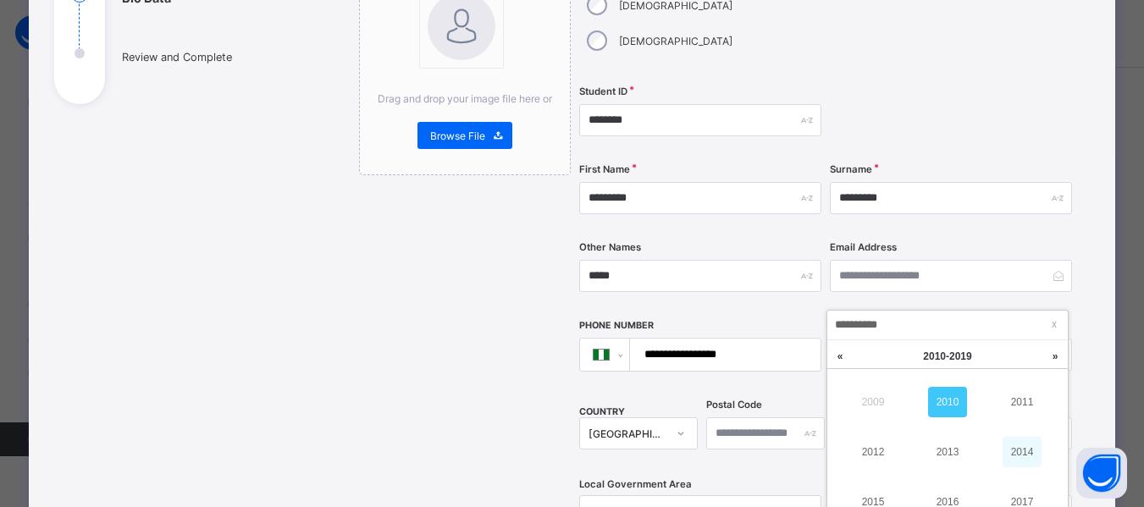
click at [1023, 450] on link "2014" at bounding box center [1022, 452] width 39 height 30
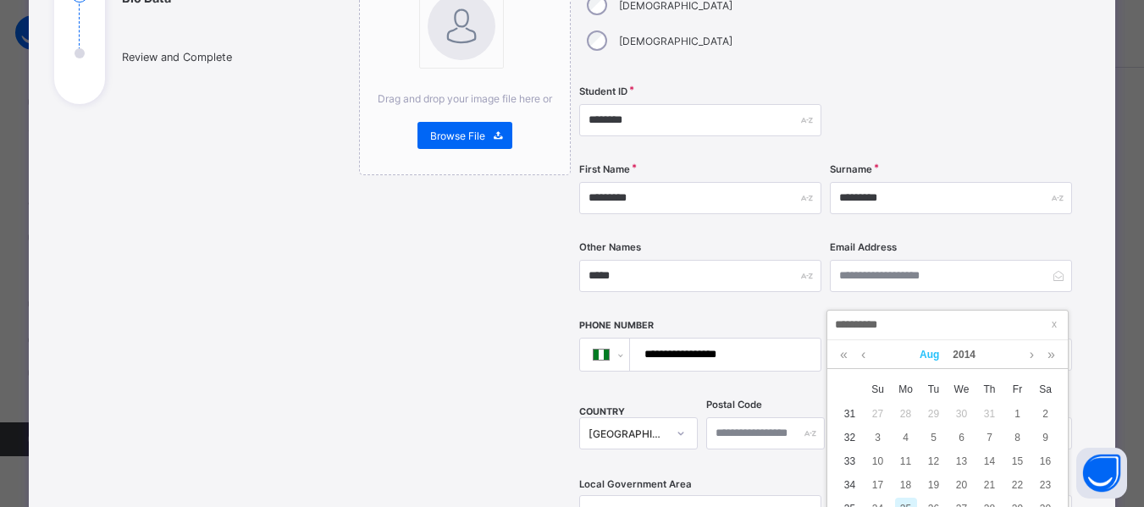
click at [935, 352] on link "Aug" at bounding box center [929, 354] width 33 height 29
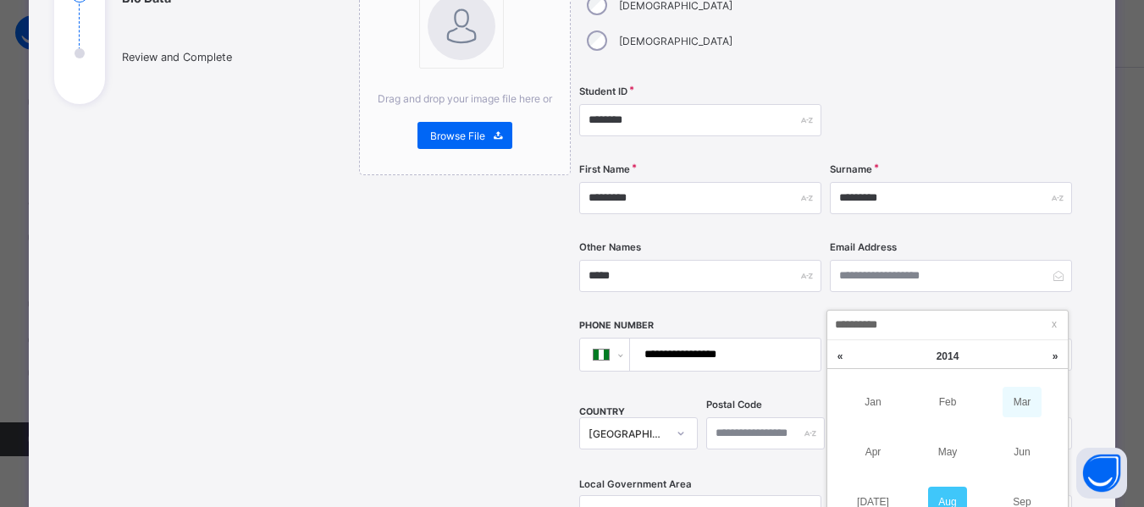
click at [1021, 398] on link "Mar" at bounding box center [1022, 402] width 39 height 30
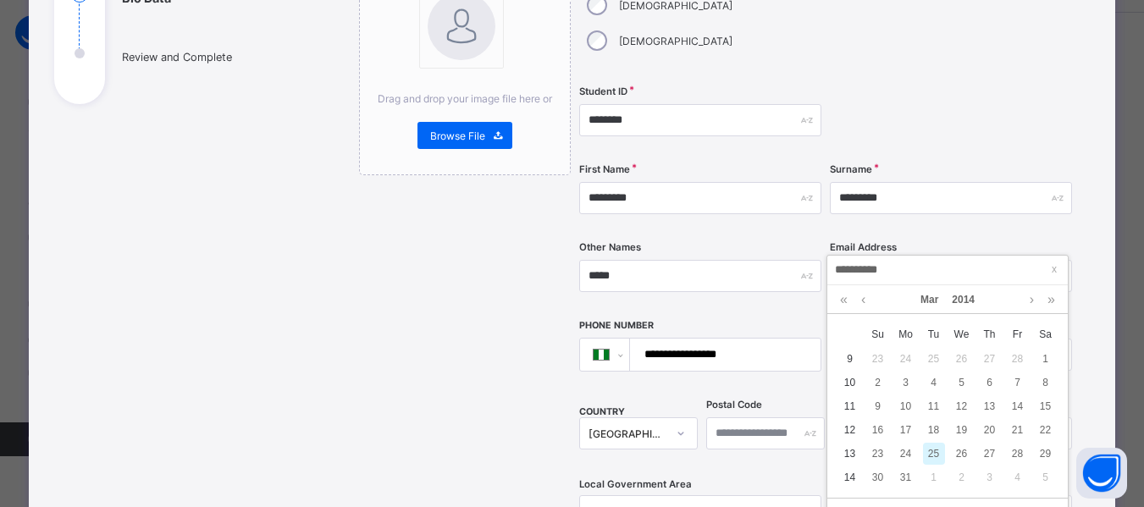
scroll to position [58, 0]
click at [962, 452] on div "26" at bounding box center [962, 451] width 22 height 22
type input "**********"
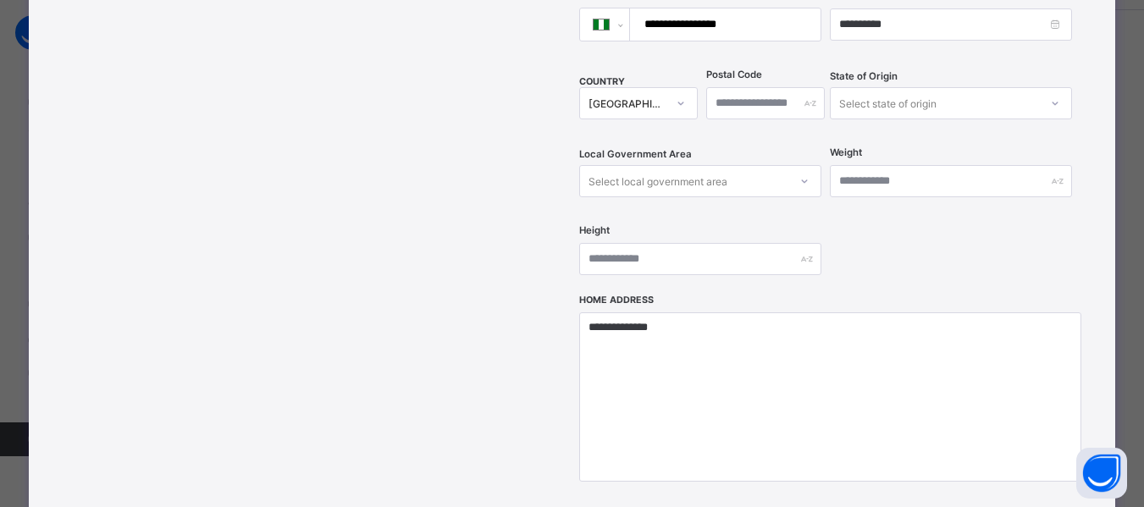
scroll to position [561, 0]
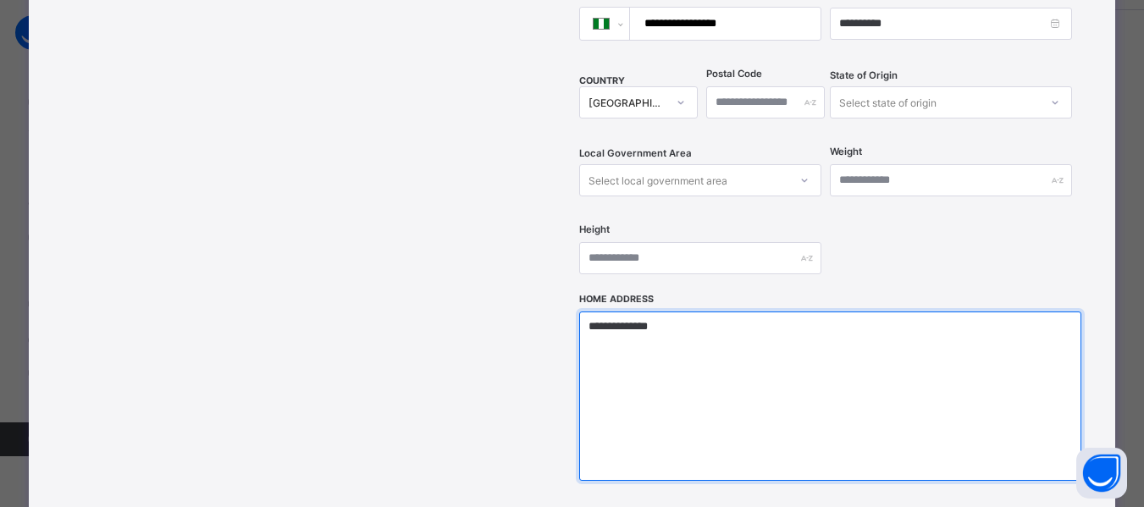
drag, startPoint x: 683, startPoint y: 295, endPoint x: 566, endPoint y: 299, distance: 117.8
click at [566, 299] on div "**********" at bounding box center [711, 110] width 705 height 967
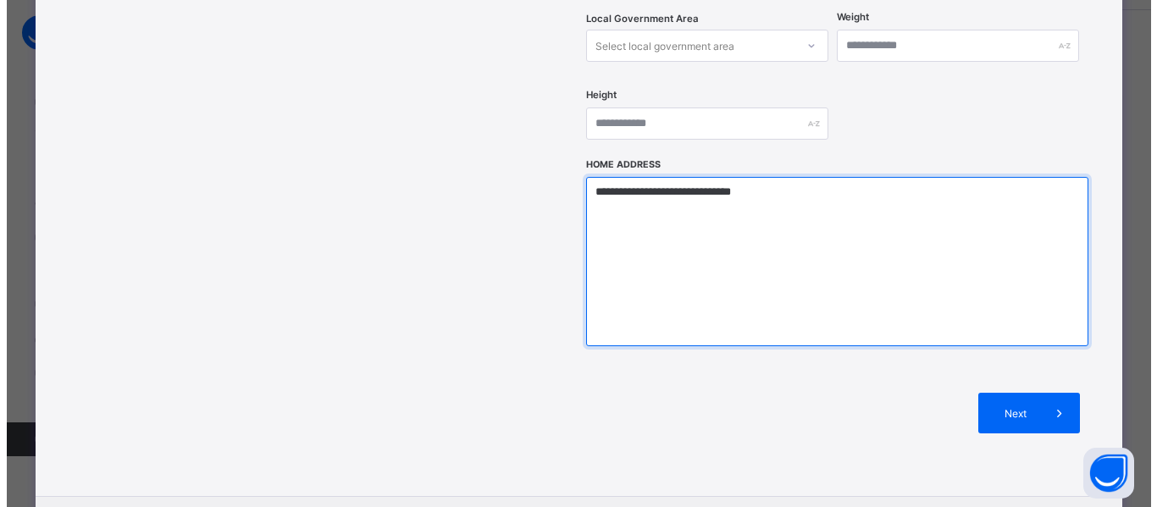
scroll to position [698, 0]
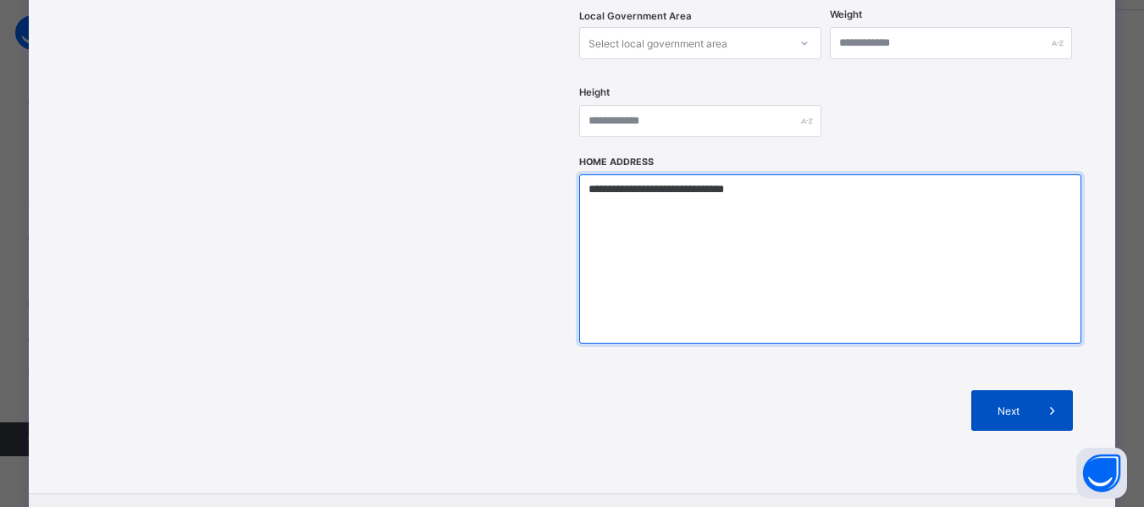
type textarea "**********"
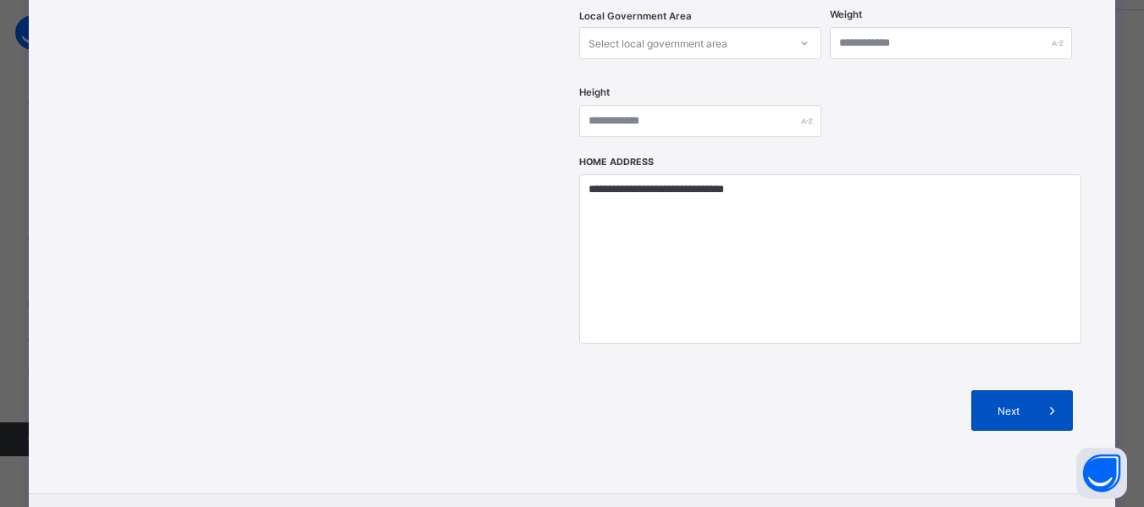
click at [1020, 405] on span "Next" at bounding box center [1008, 411] width 48 height 13
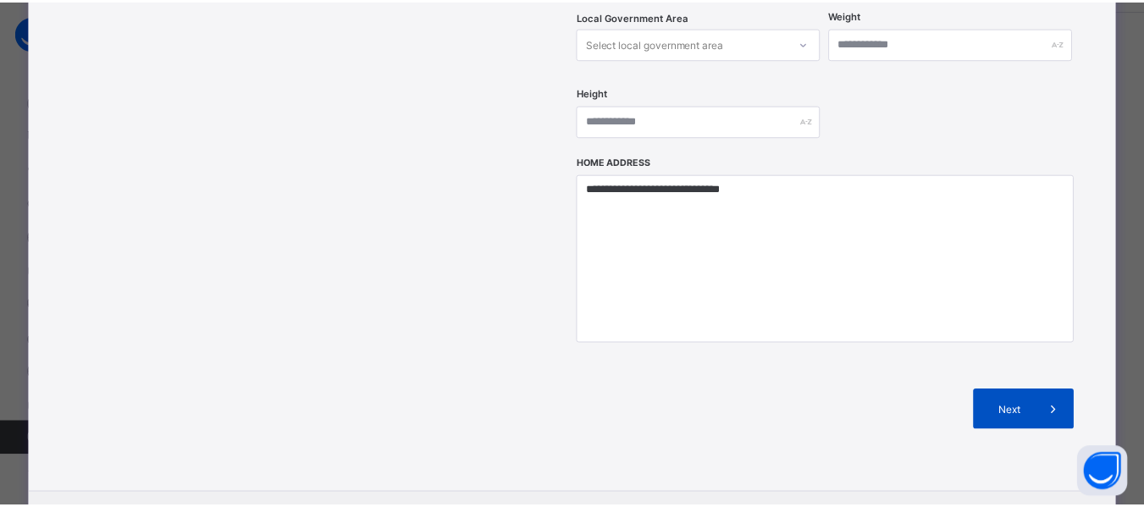
scroll to position [367, 0]
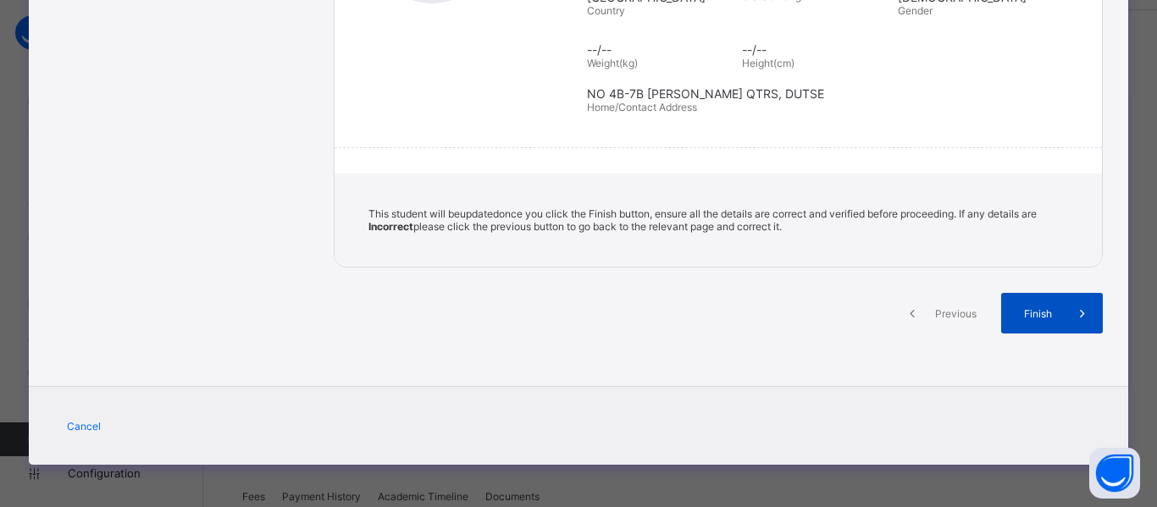
click at [1036, 302] on div "Finish" at bounding box center [1052, 313] width 102 height 41
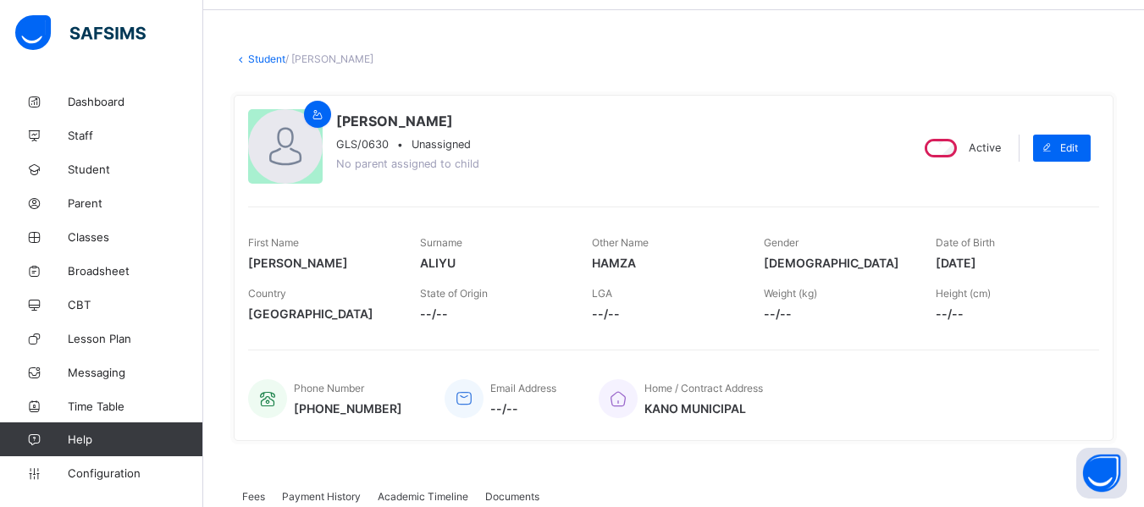
click at [264, 58] on link "Student" at bounding box center [266, 58] width 37 height 13
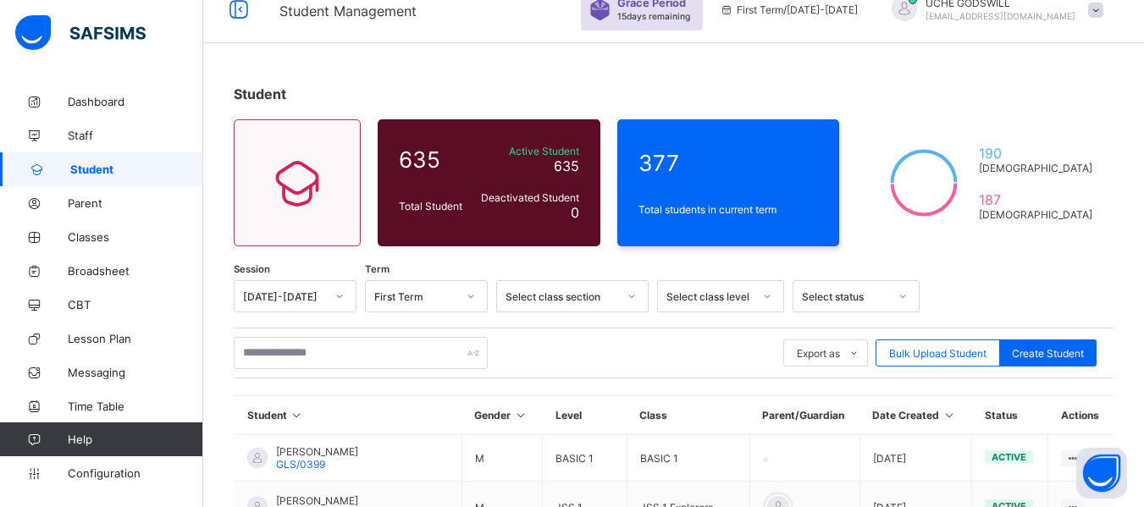
scroll to position [20, 0]
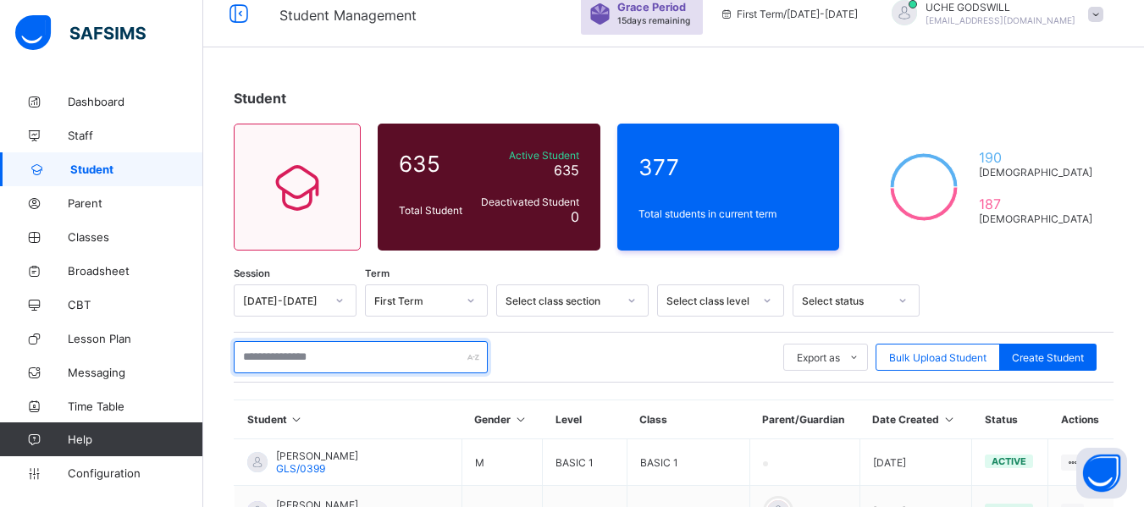
click at [292, 357] on input "text" at bounding box center [361, 357] width 254 height 32
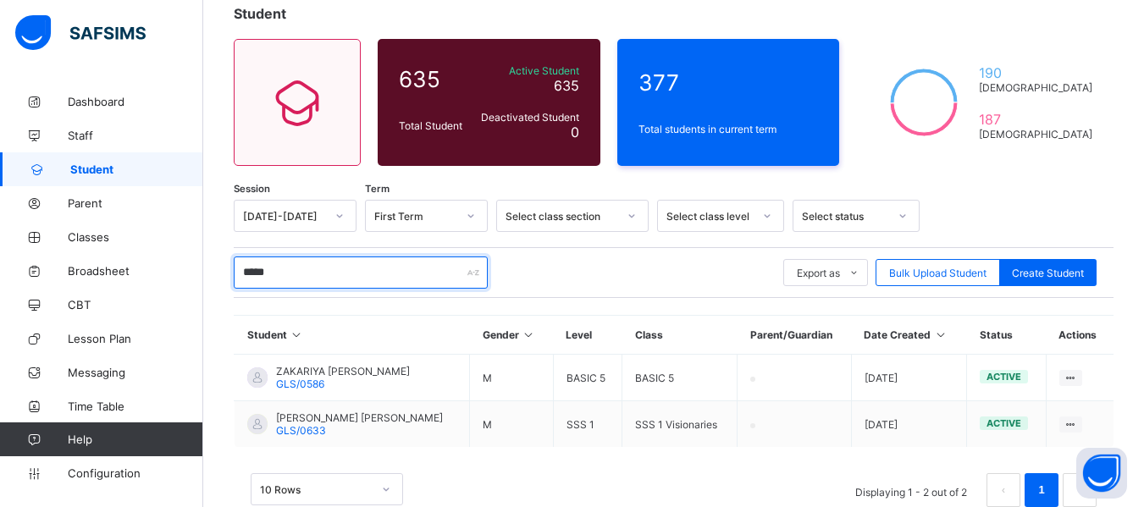
scroll to position [147, 0]
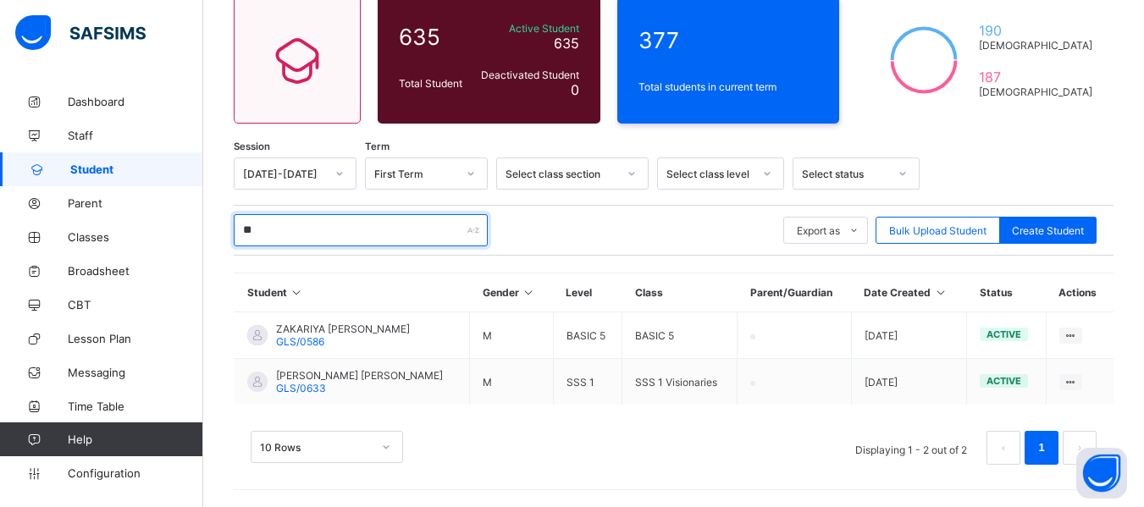
type input "*"
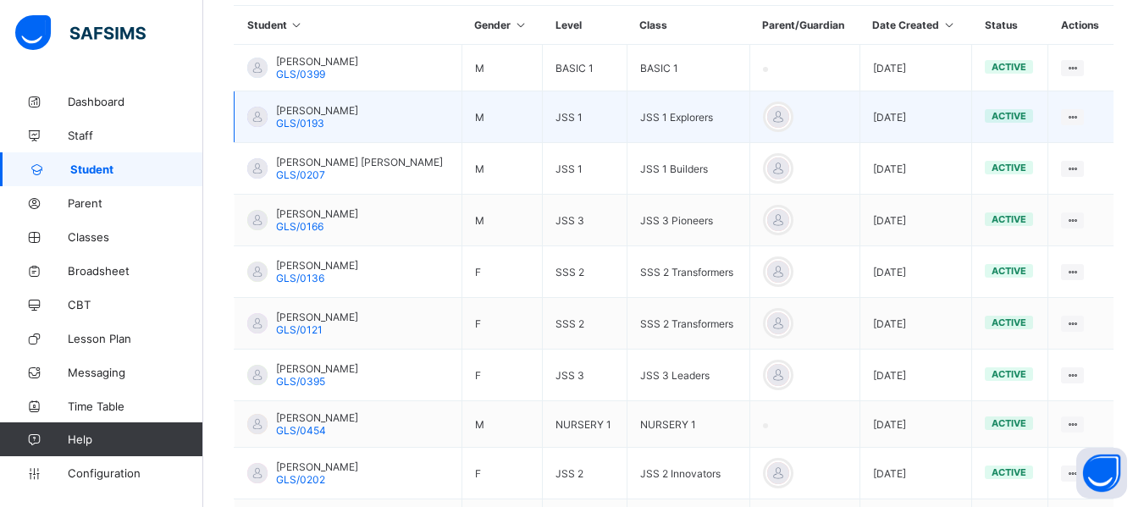
scroll to position [0, 0]
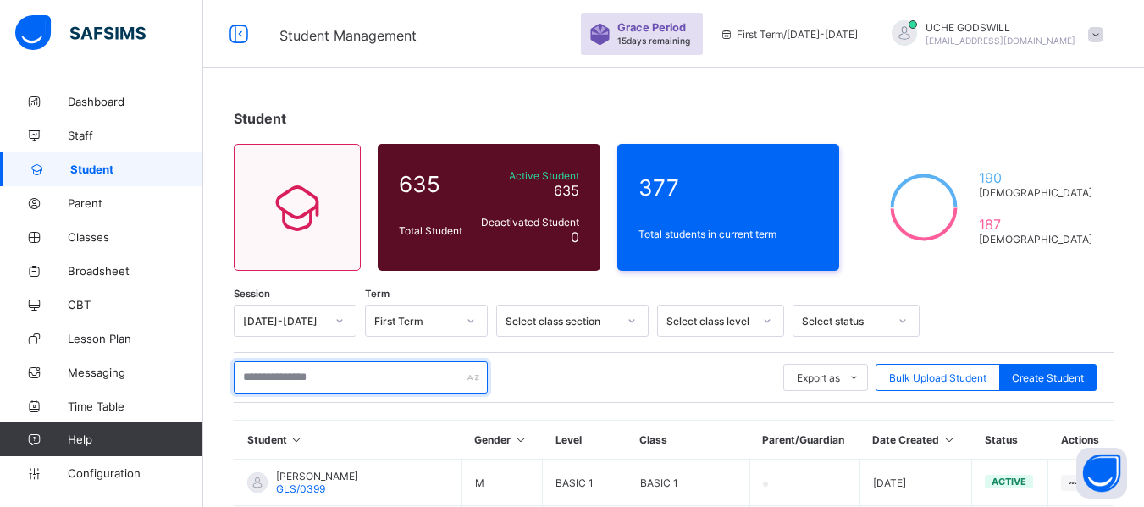
click at [304, 374] on input "text" at bounding box center [361, 378] width 254 height 32
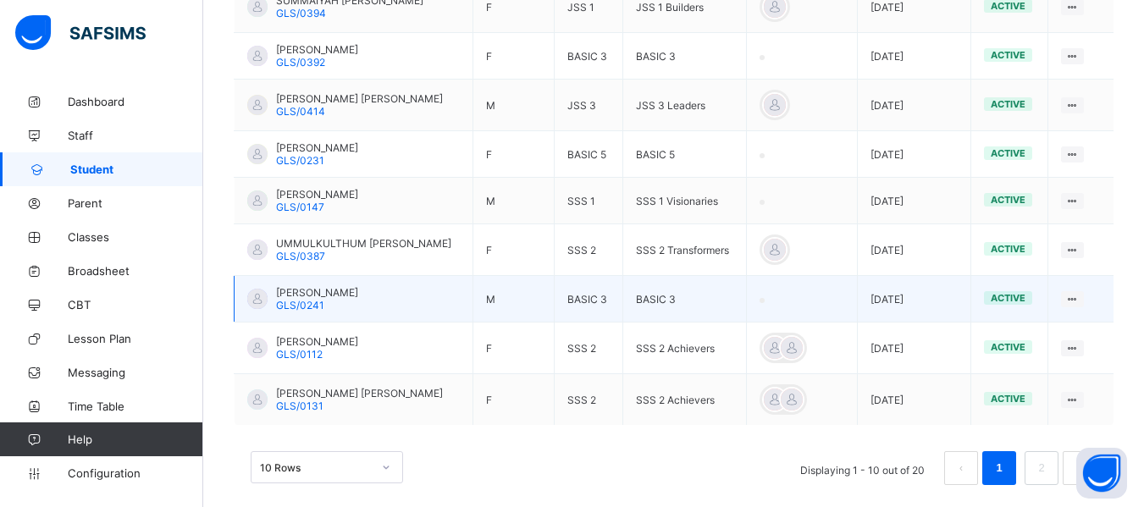
scroll to position [550, 0]
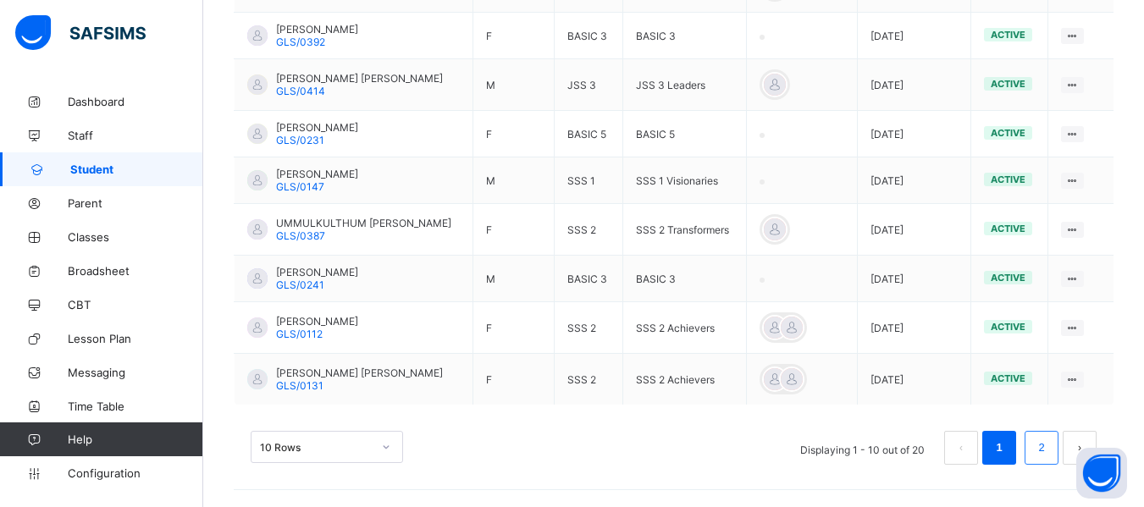
type input "******"
click at [1049, 448] on link "2" at bounding box center [1041, 448] width 16 height 22
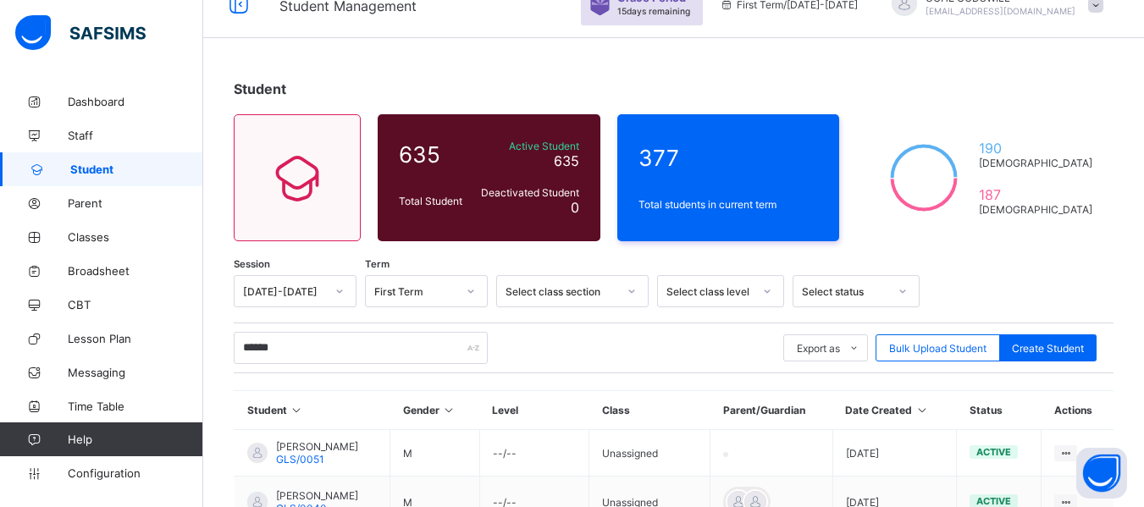
scroll to position [0, 0]
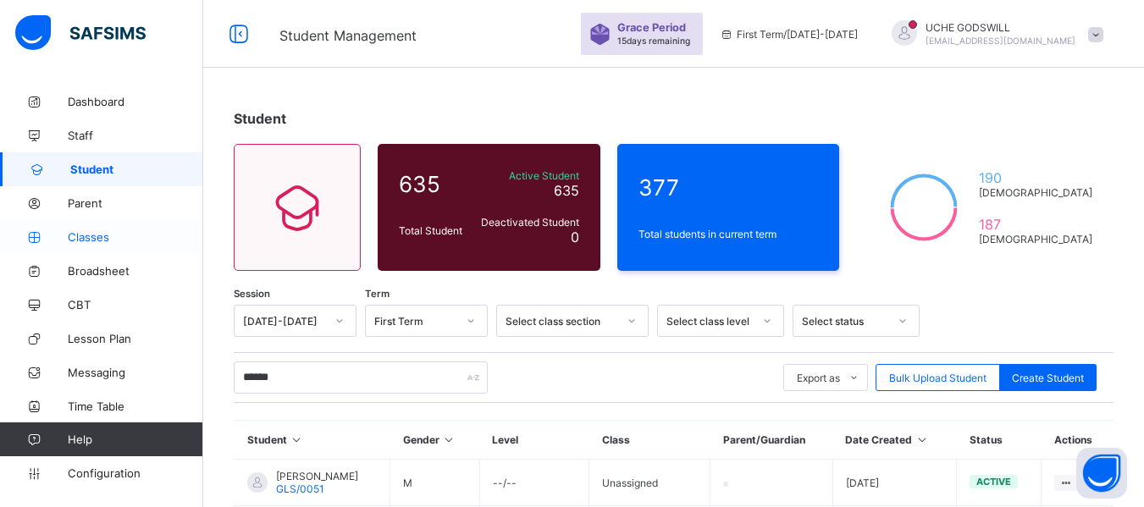
click at [90, 239] on span "Classes" at bounding box center [135, 237] width 135 height 14
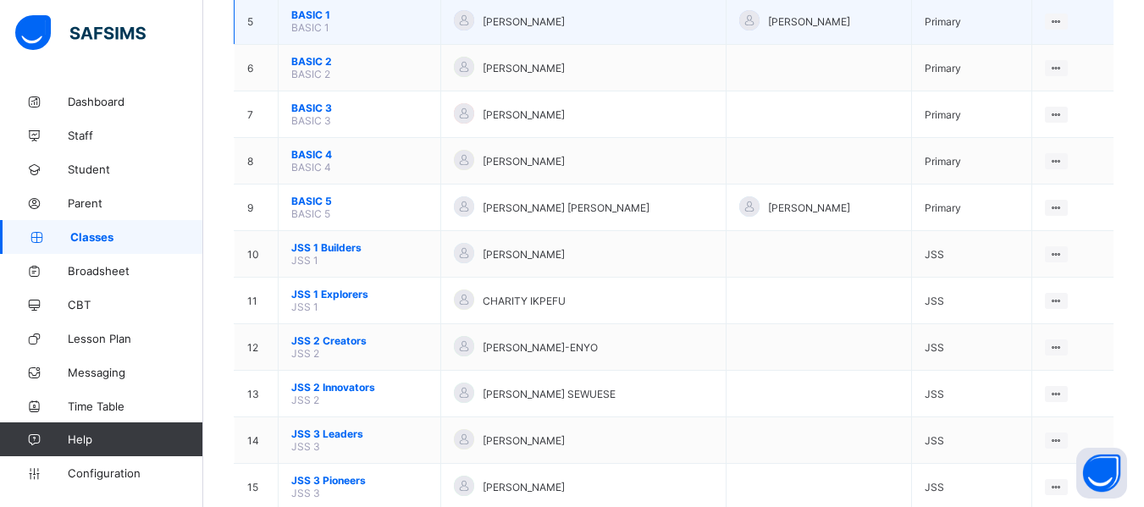
scroll to position [393, 0]
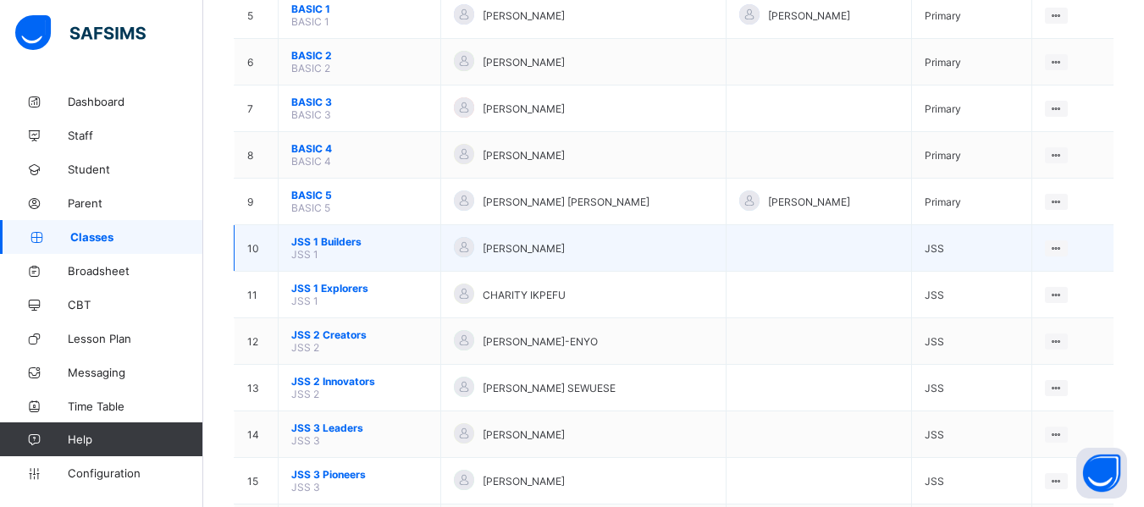
click at [324, 243] on span "JSS 1 Builders" at bounding box center [359, 241] width 136 height 13
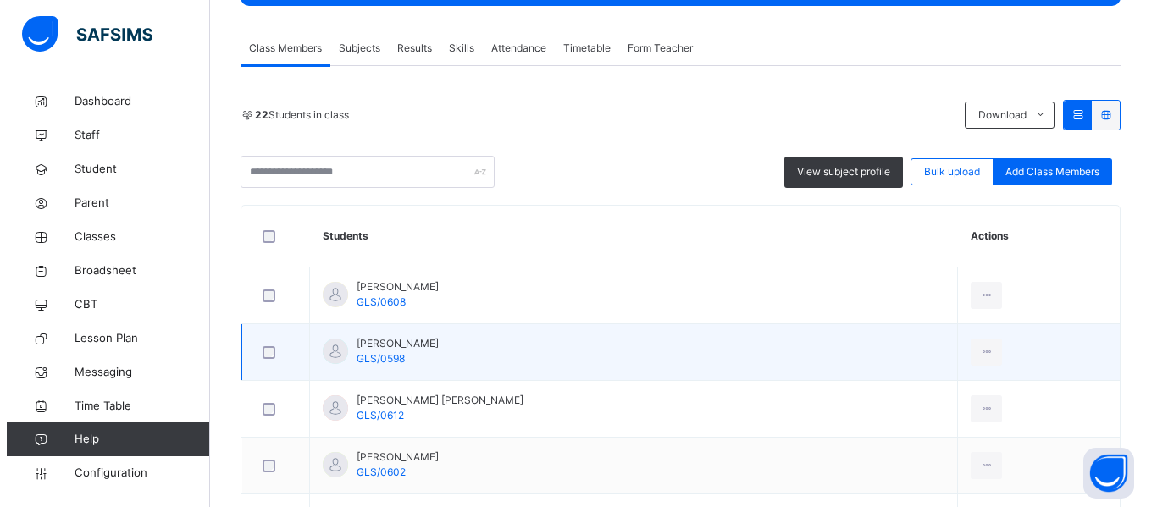
scroll to position [286, 0]
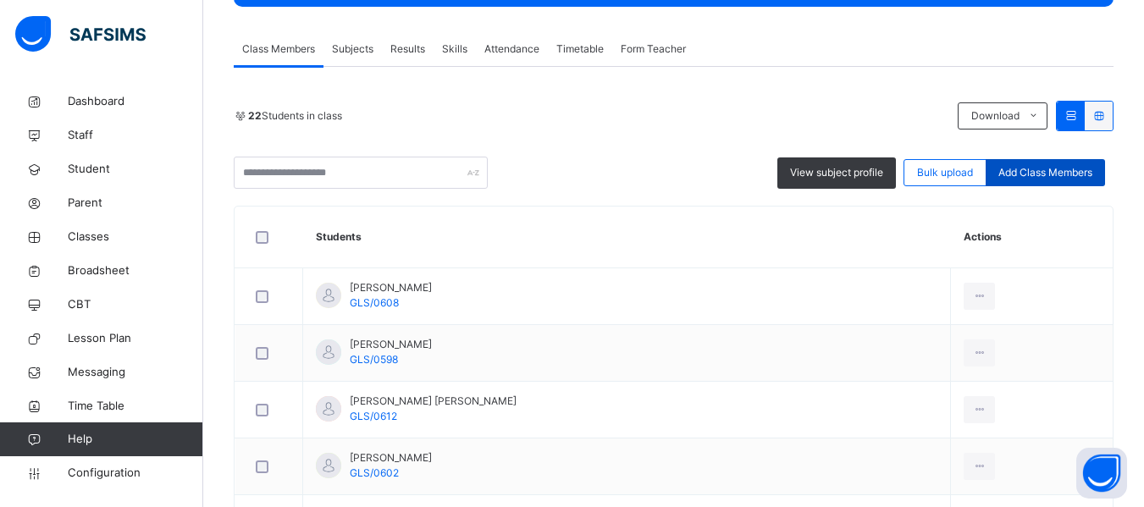
click at [1040, 171] on span "Add Class Members" at bounding box center [1045, 172] width 94 height 15
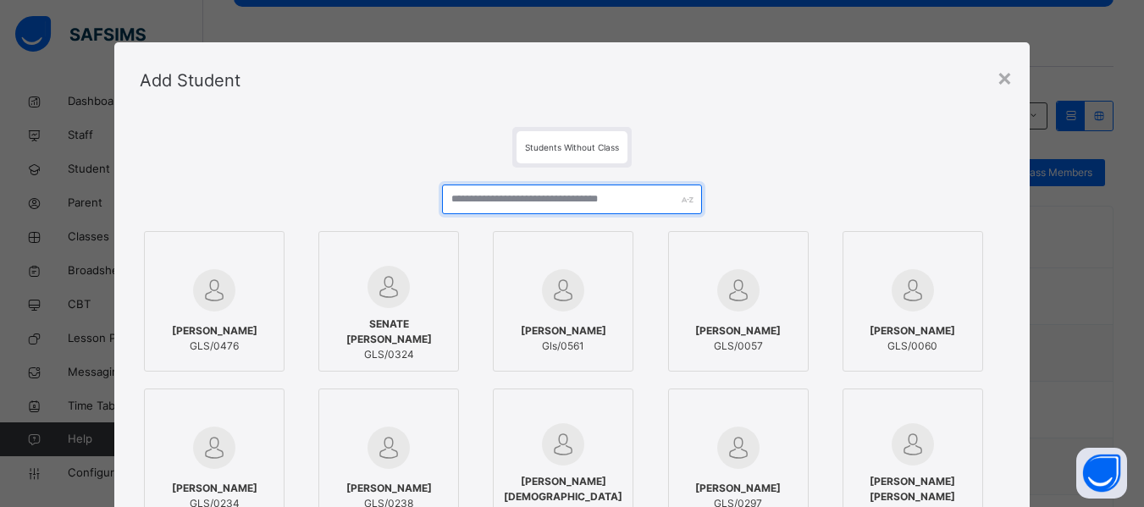
click at [547, 196] on input "text" at bounding box center [571, 200] width 259 height 30
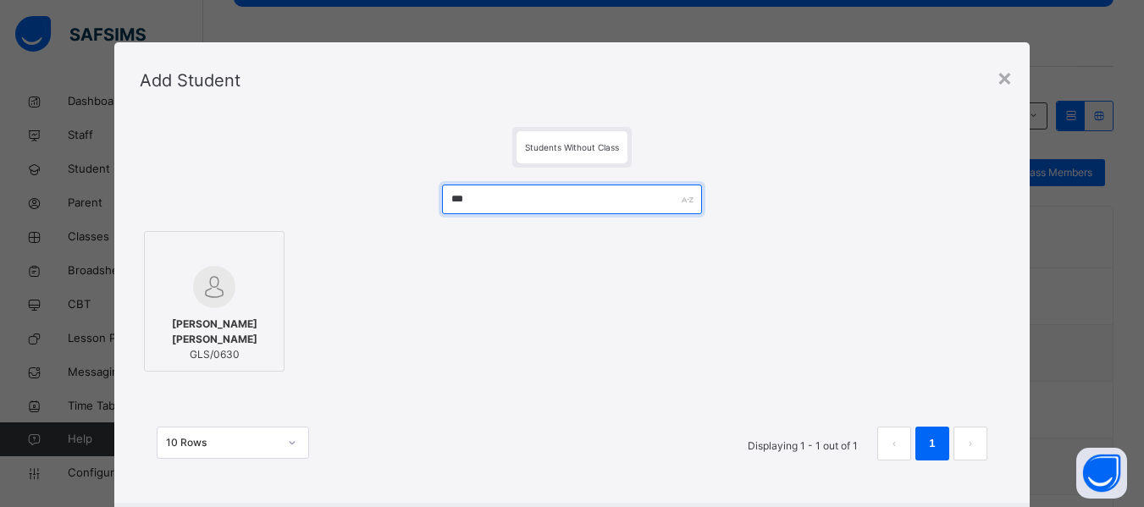
type input "***"
click at [196, 307] on img at bounding box center [214, 287] width 42 height 42
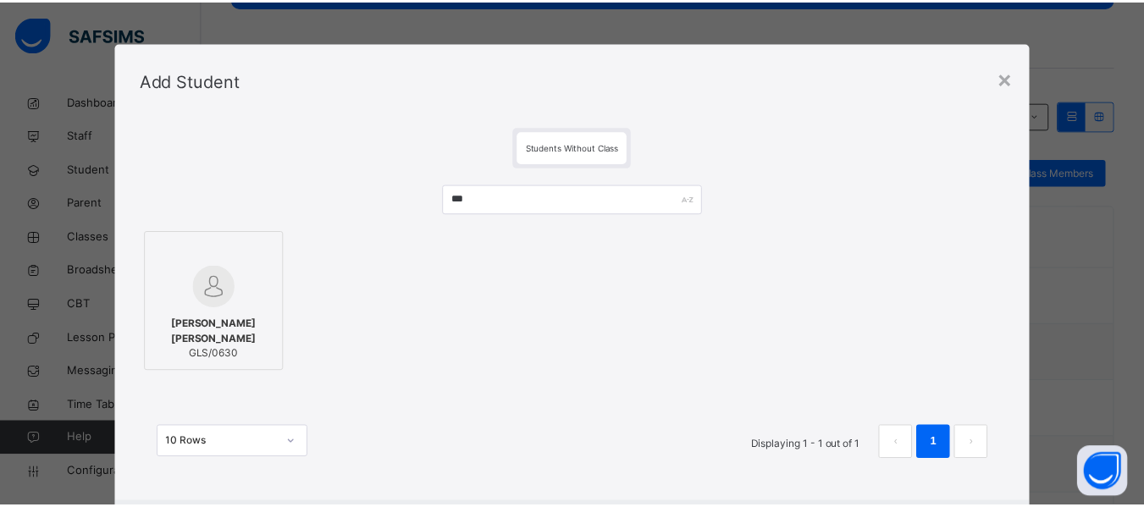
scroll to position [91, 0]
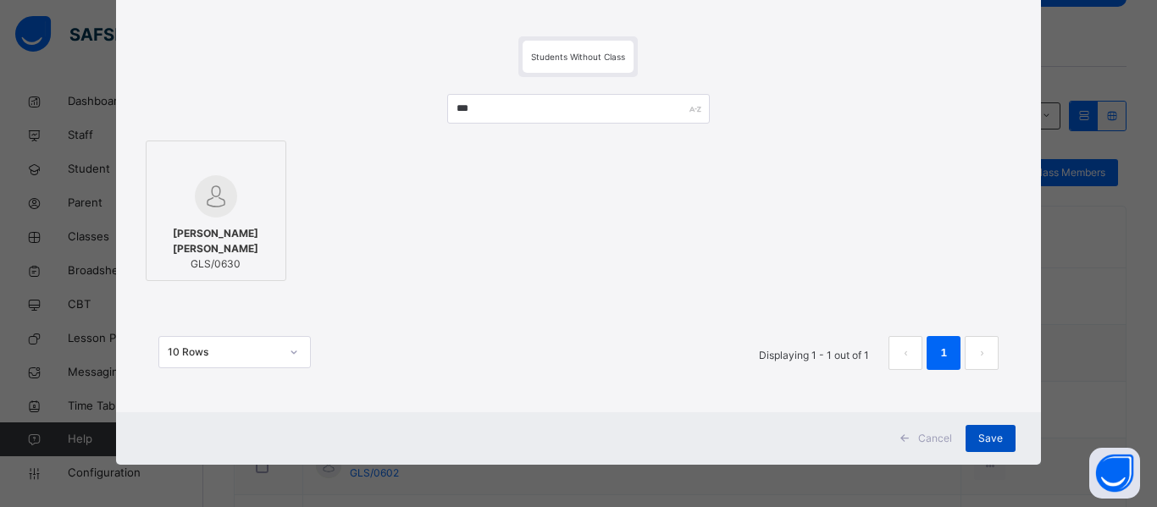
click at [992, 437] on span "Save" at bounding box center [990, 438] width 25 height 15
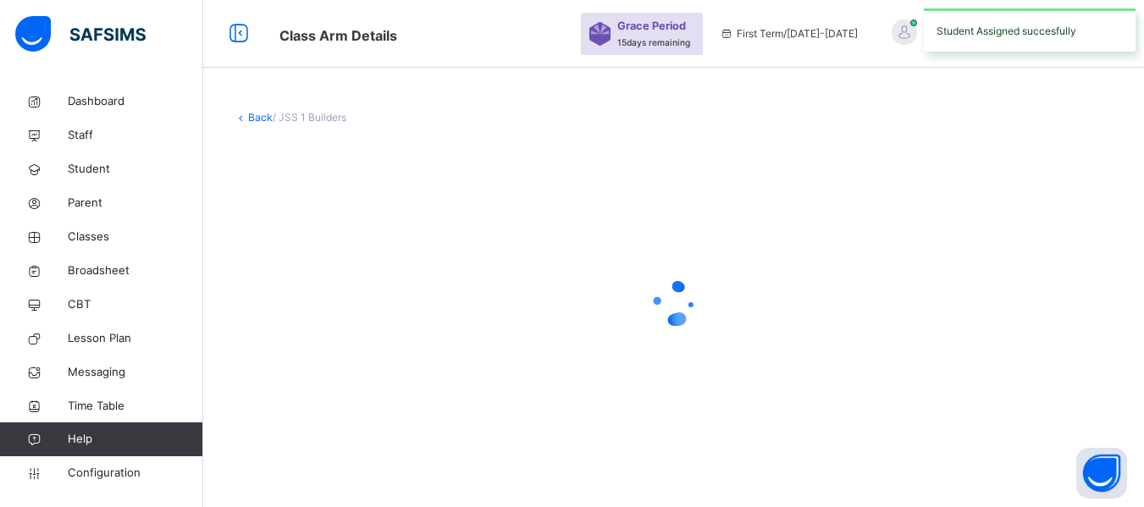
scroll to position [0, 0]
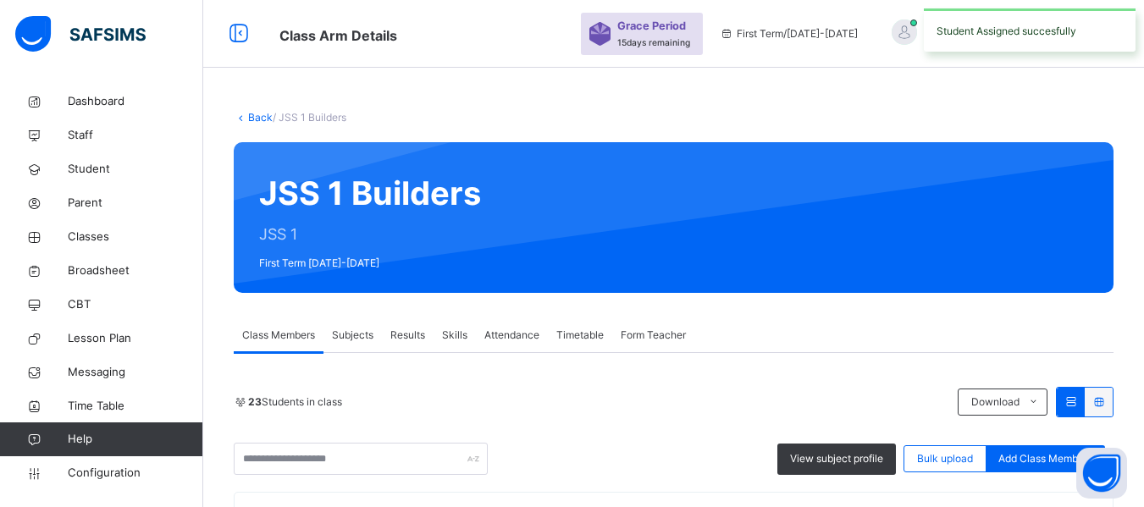
click at [261, 115] on link "Back" at bounding box center [260, 117] width 25 height 13
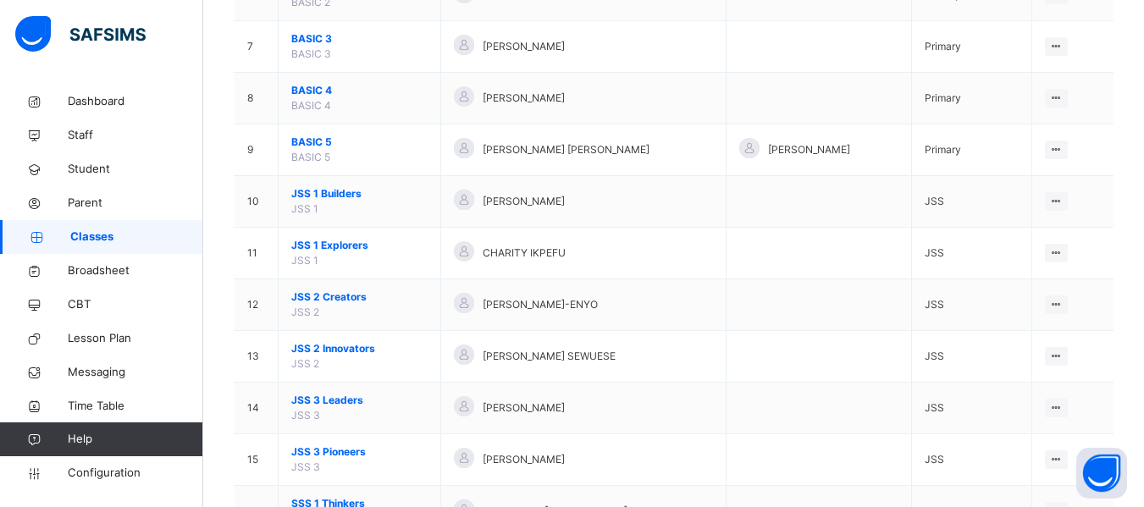
scroll to position [491, 0]
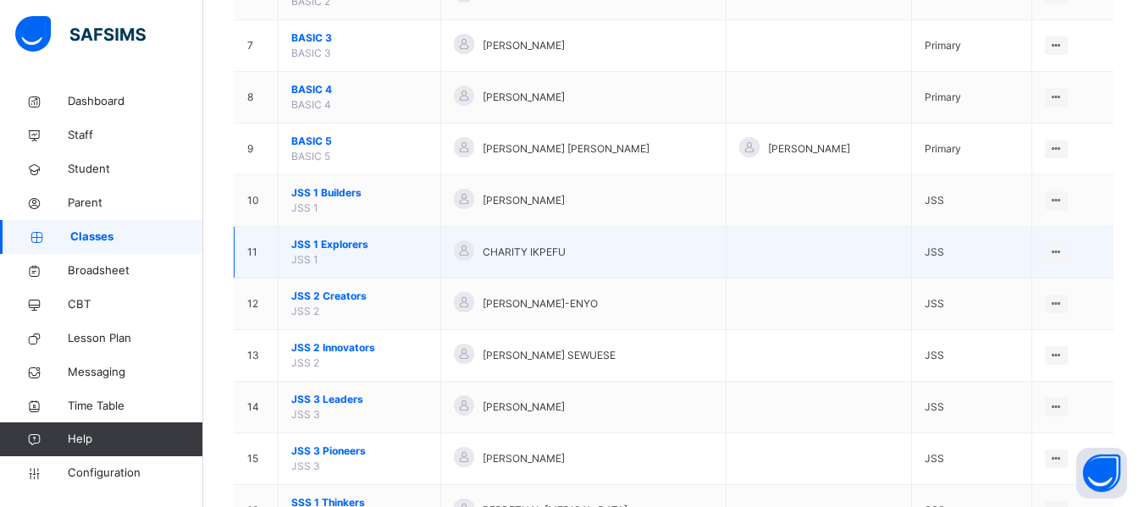
click at [327, 246] on span "JSS 1 Explorers" at bounding box center [359, 244] width 136 height 15
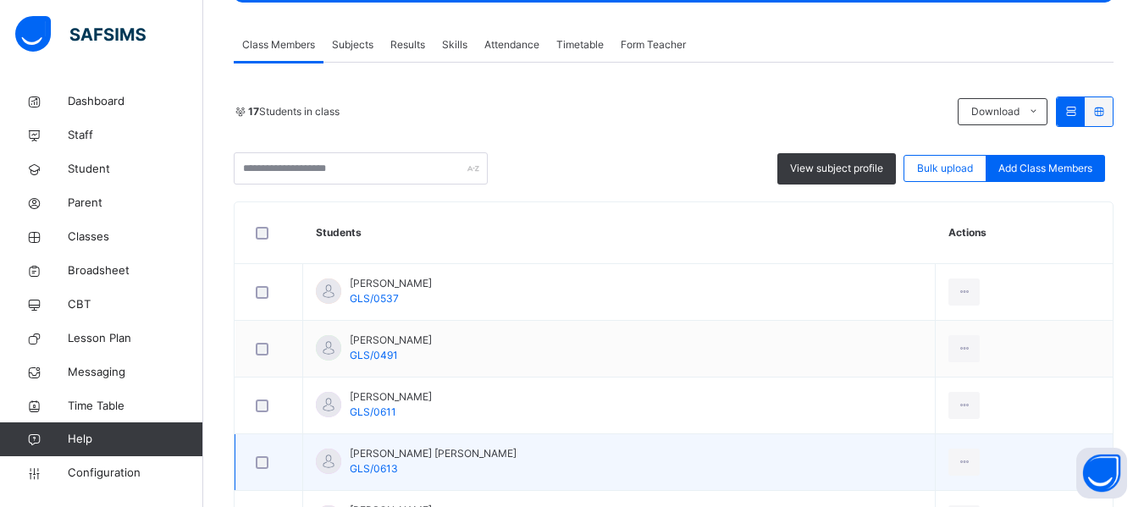
scroll to position [290, 0]
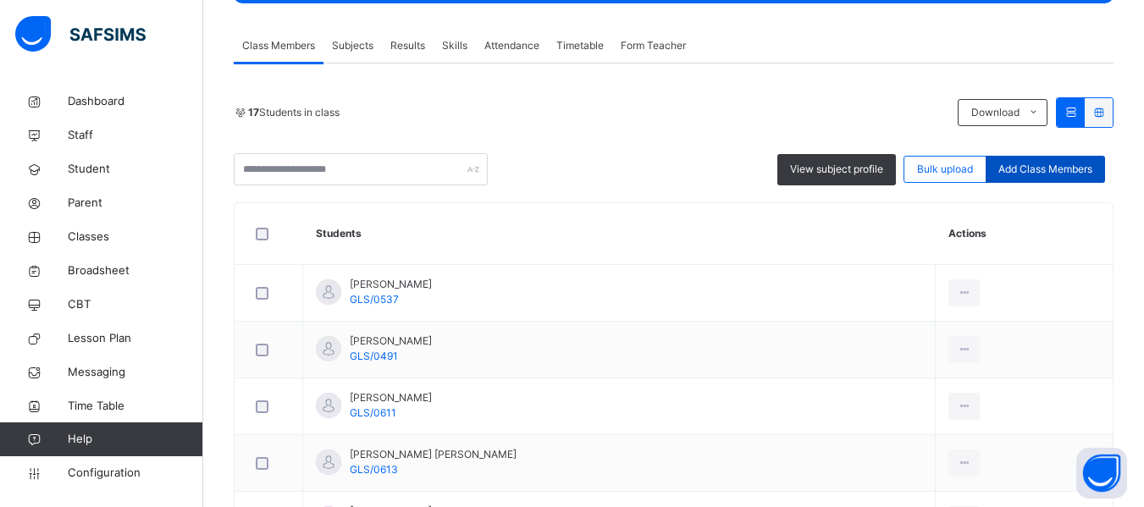
click at [1069, 162] on span "Add Class Members" at bounding box center [1045, 169] width 94 height 15
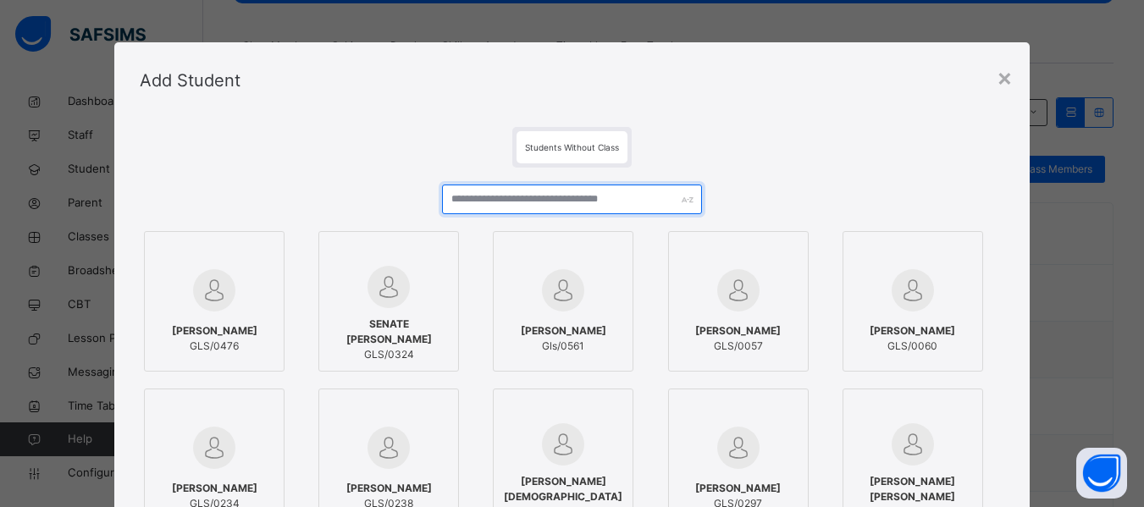
click at [554, 203] on input "text" at bounding box center [571, 200] width 259 height 30
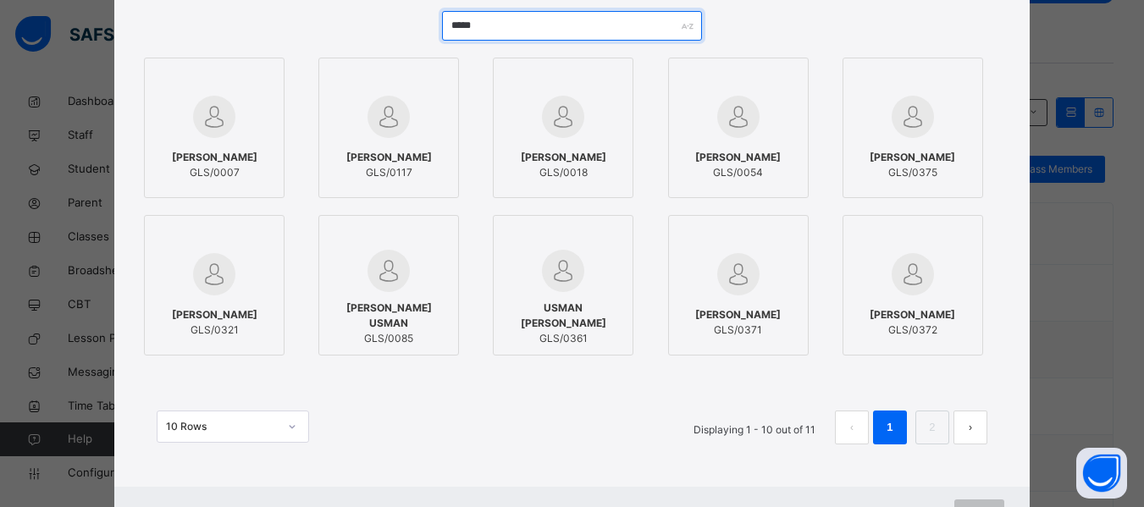
scroll to position [174, 0]
type input "*****"
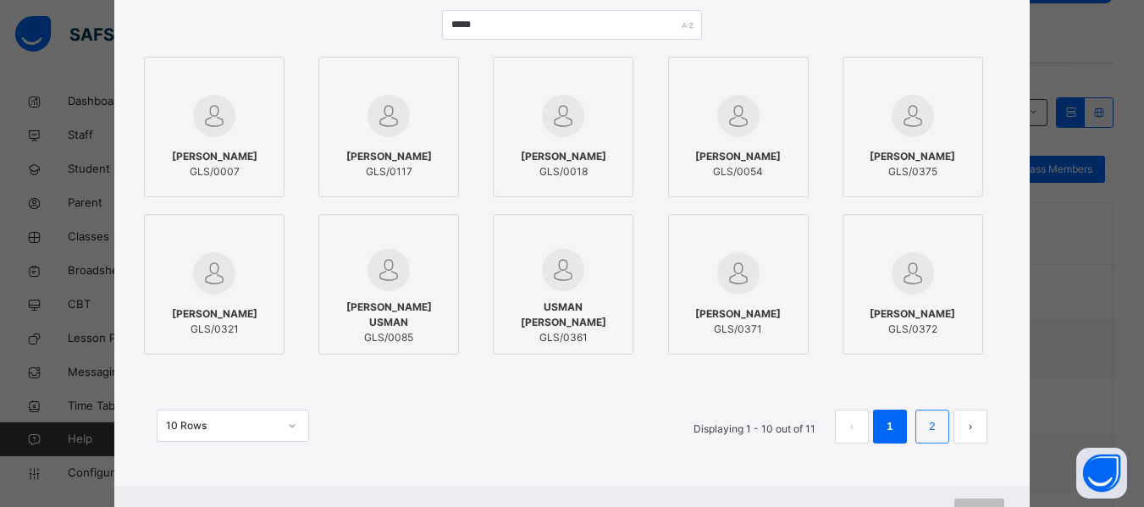
click at [937, 431] on link "2" at bounding box center [932, 427] width 16 height 22
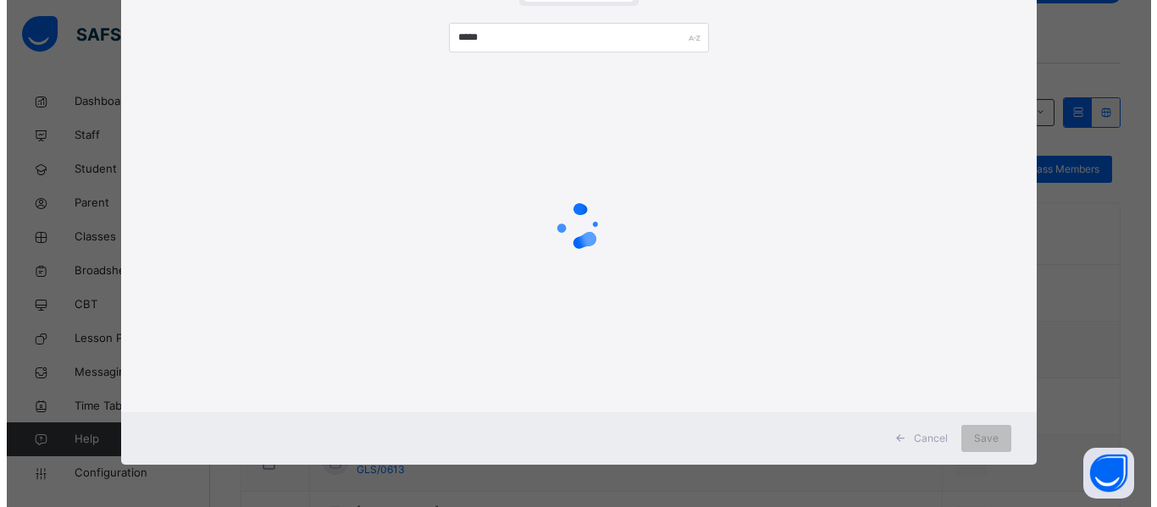
scroll to position [0, 0]
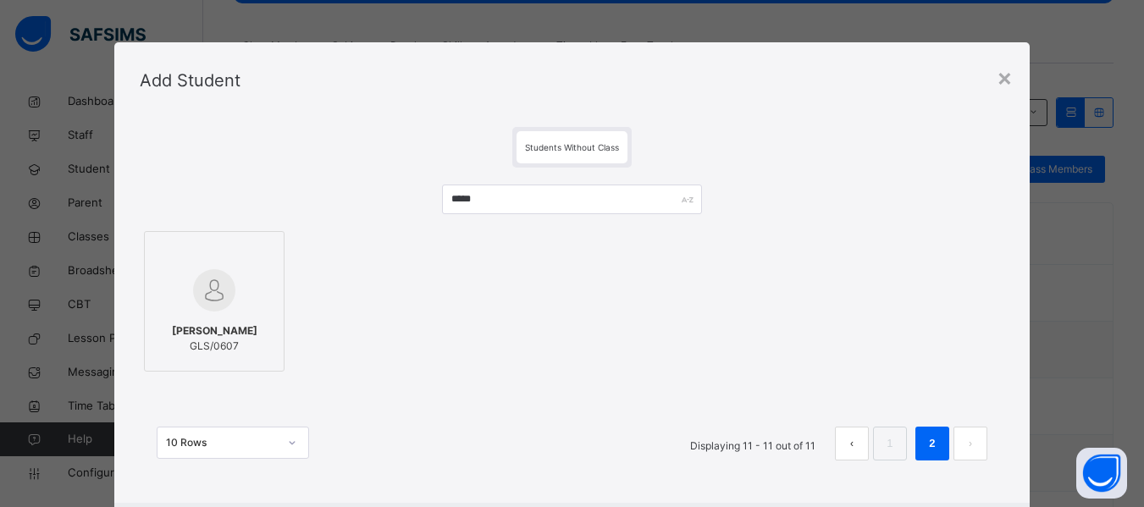
click at [207, 301] on img at bounding box center [214, 290] width 42 height 42
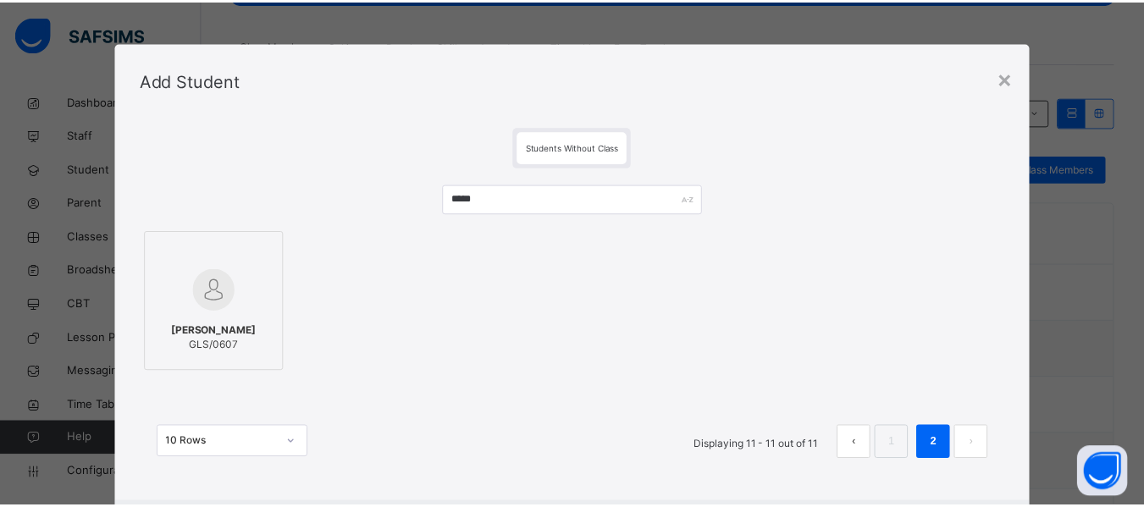
scroll to position [91, 0]
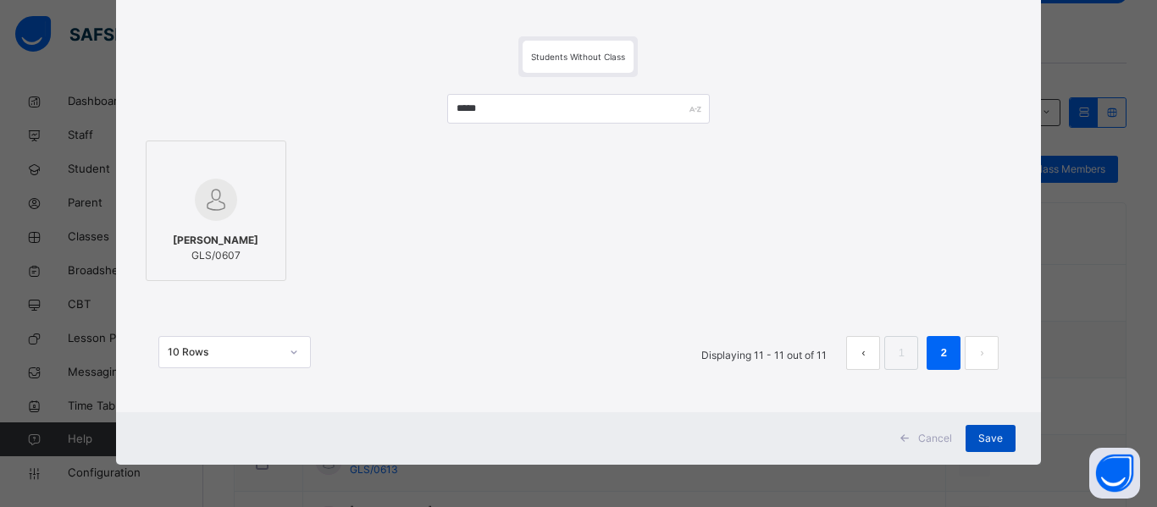
click at [992, 434] on span "Save" at bounding box center [990, 438] width 25 height 15
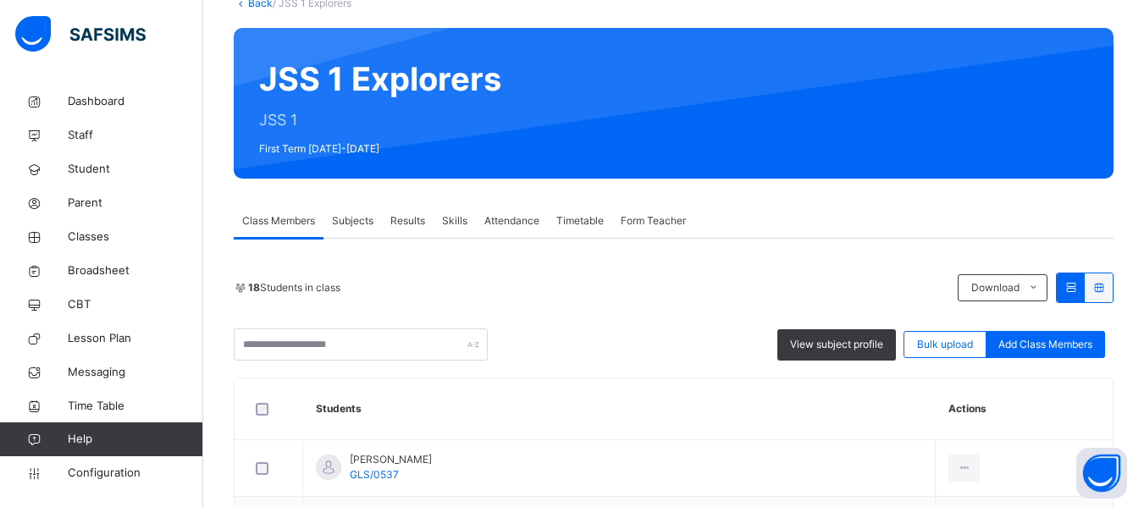
scroll to position [0, 0]
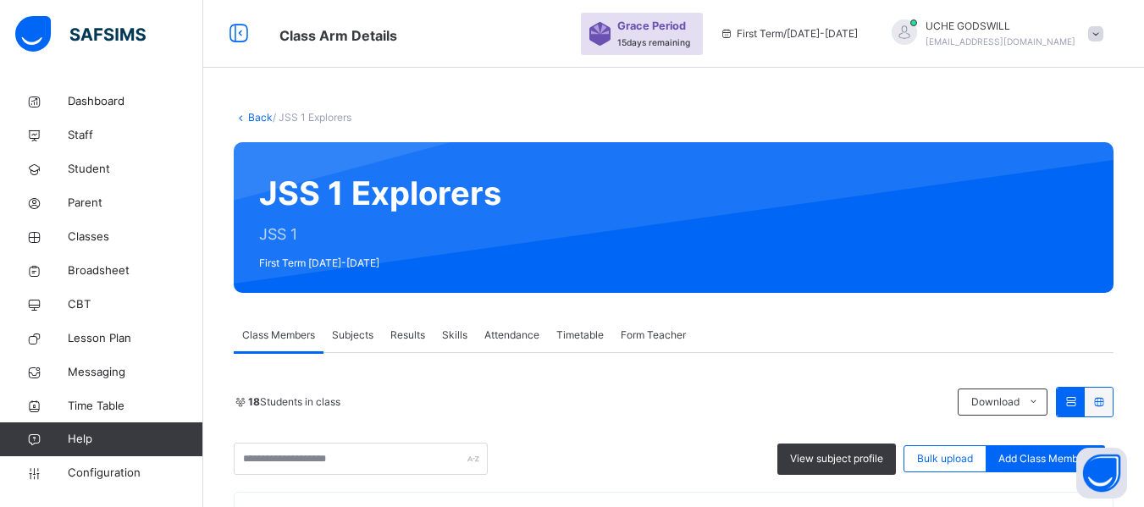
click at [256, 113] on link "Back" at bounding box center [260, 117] width 25 height 13
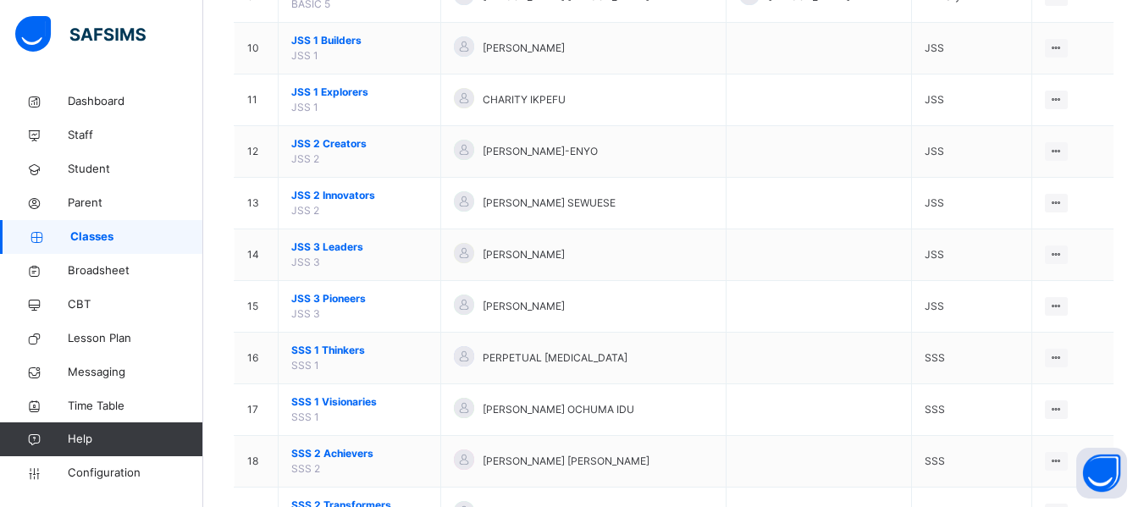
scroll to position [645, 0]
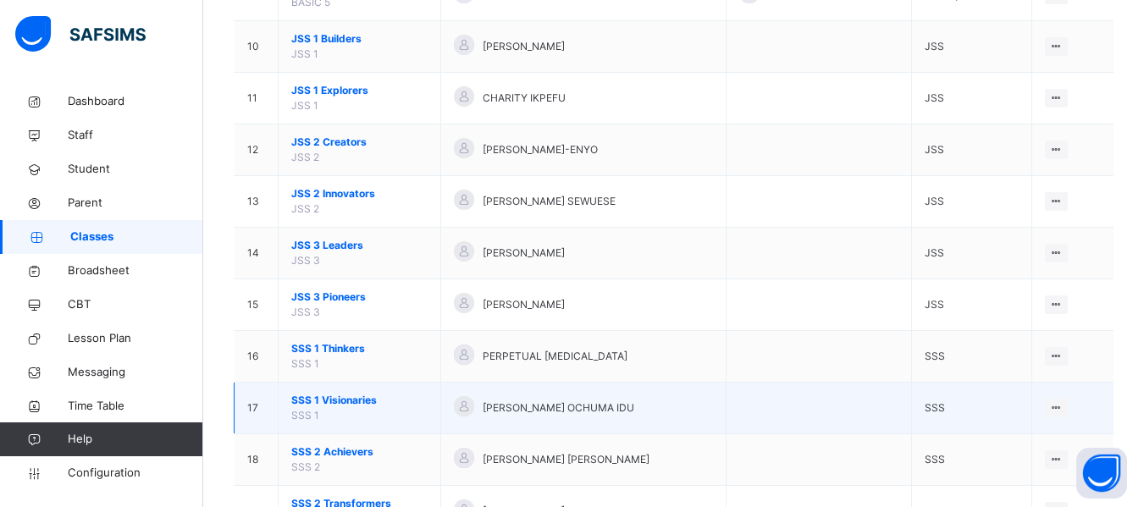
click at [351, 396] on span "SSS 1 Visionaries" at bounding box center [359, 400] width 136 height 15
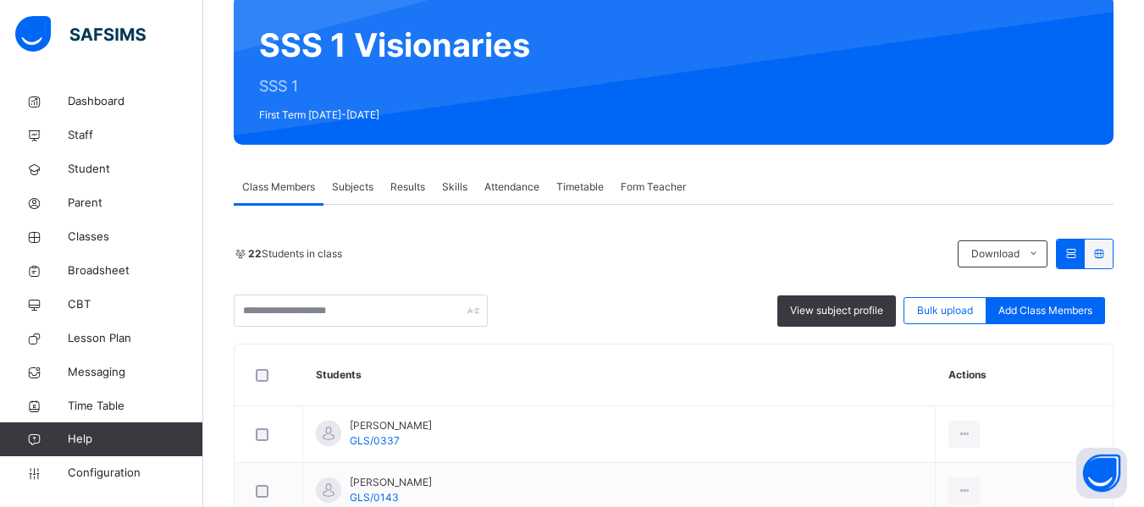
scroll to position [103, 0]
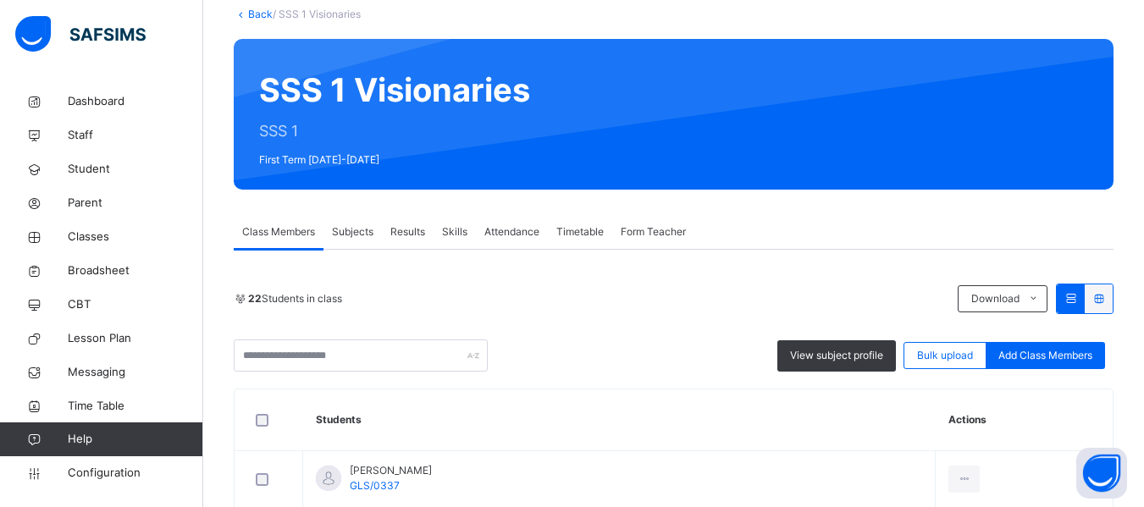
click at [252, 12] on link "Back" at bounding box center [260, 14] width 25 height 13
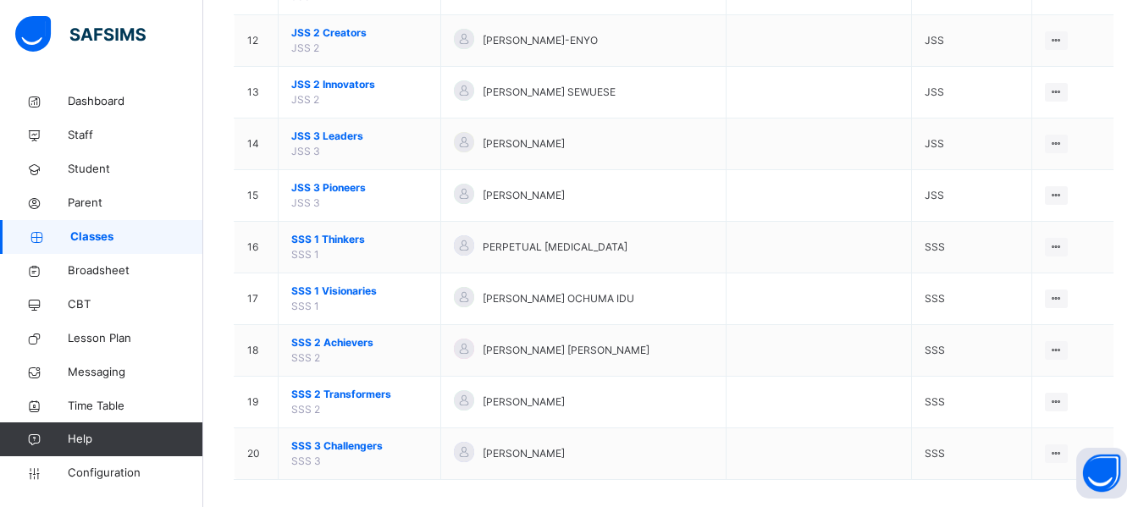
scroll to position [770, 0]
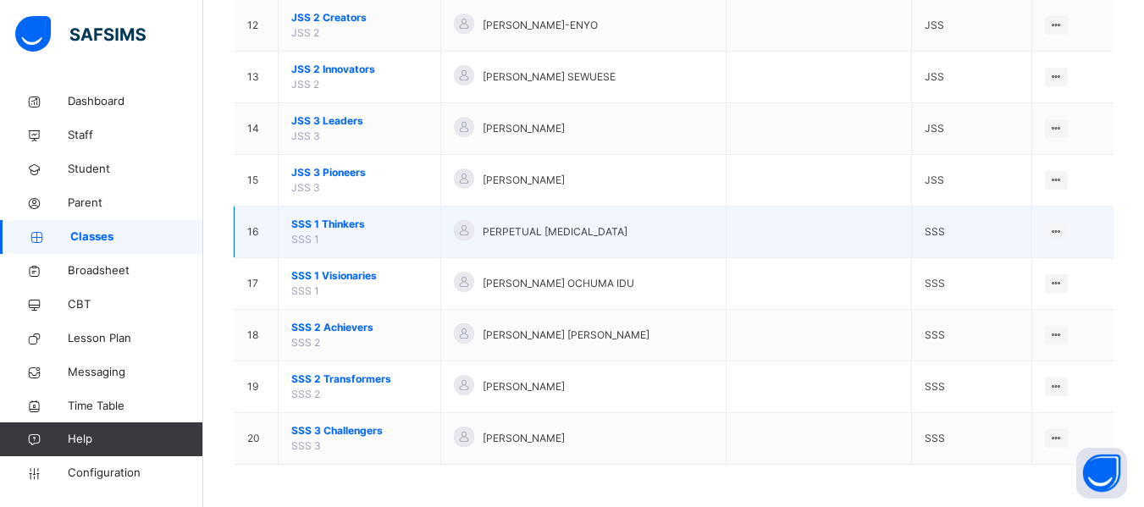
click at [330, 222] on span "SSS 1 Thinkers" at bounding box center [359, 224] width 136 height 15
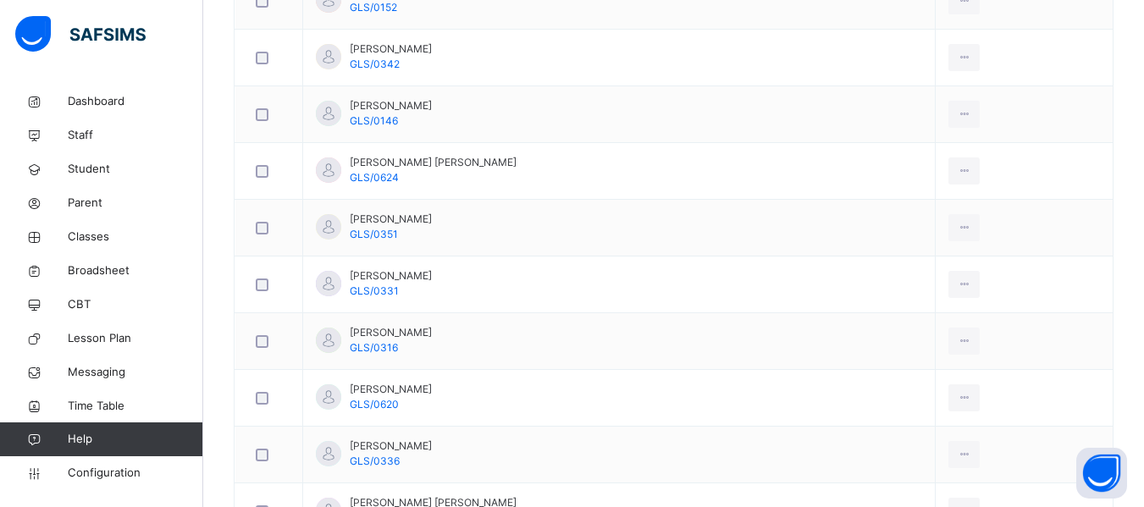
scroll to position [866, 0]
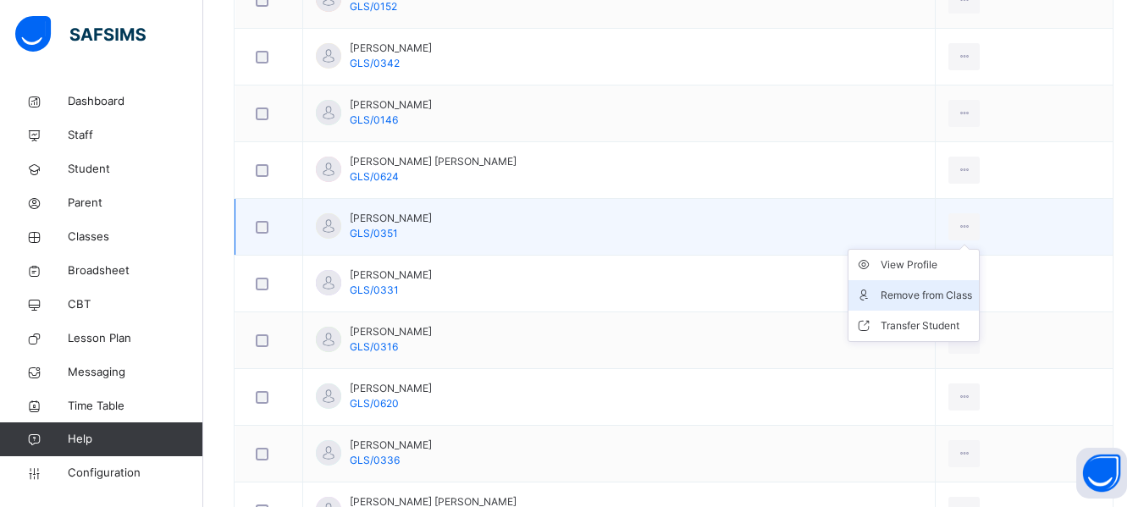
click at [905, 292] on div "Remove from Class" at bounding box center [926, 295] width 91 height 17
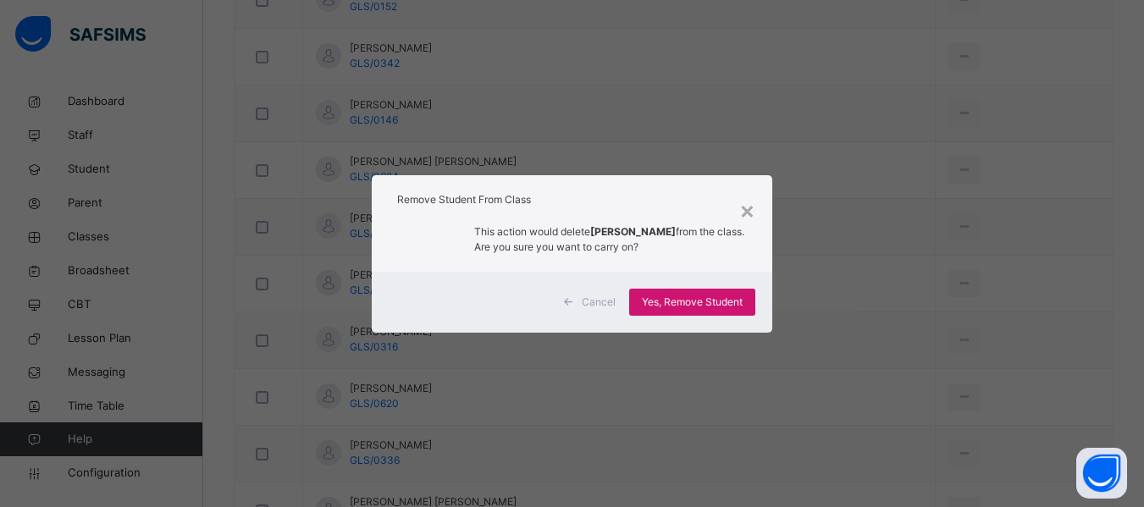
click at [714, 301] on span "Yes, Remove Student" at bounding box center [692, 302] width 101 height 15
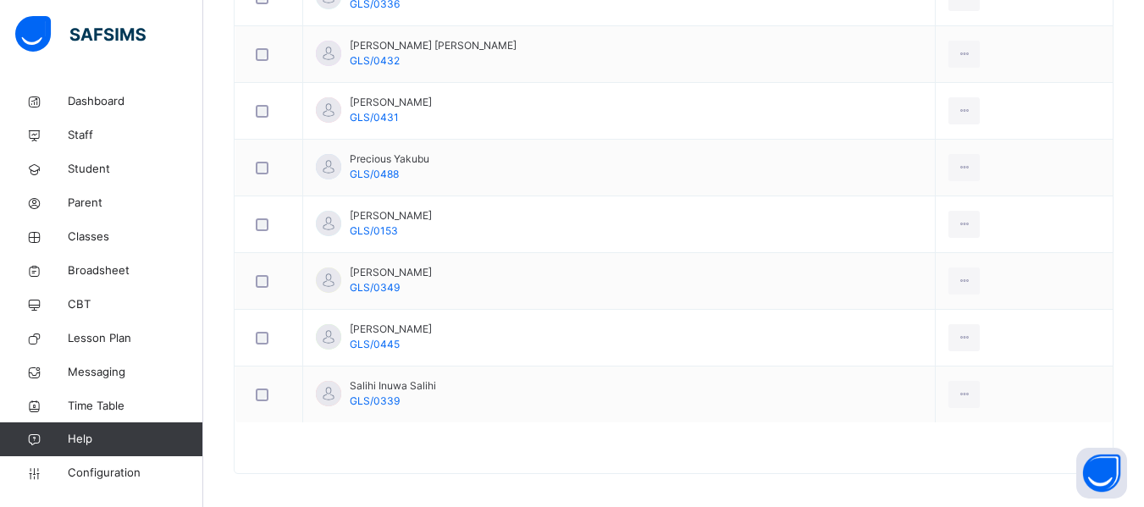
scroll to position [1267, 0]
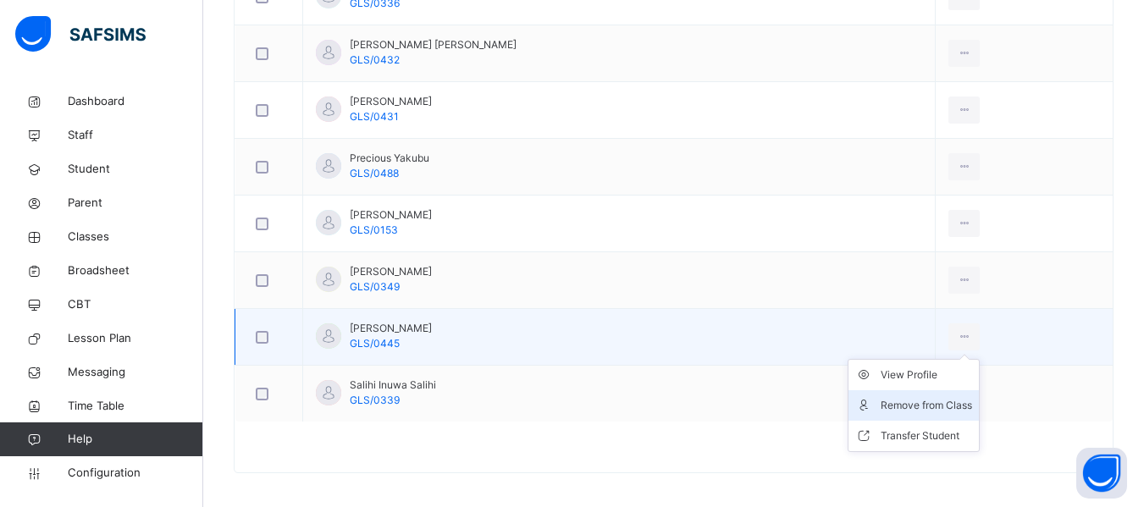
click at [901, 405] on div "Remove from Class" at bounding box center [926, 405] width 91 height 17
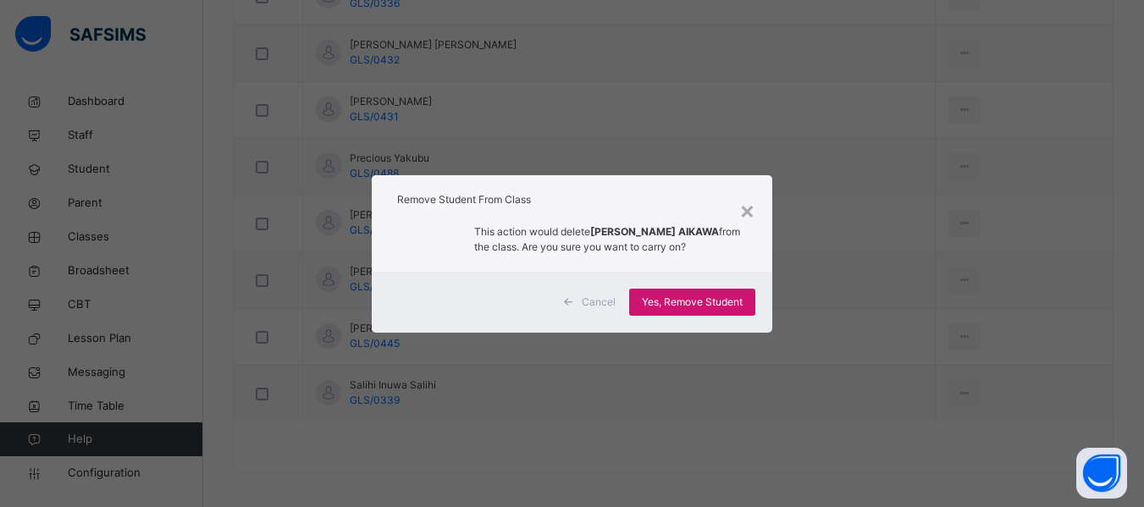
click at [707, 299] on span "Yes, Remove Student" at bounding box center [692, 302] width 101 height 15
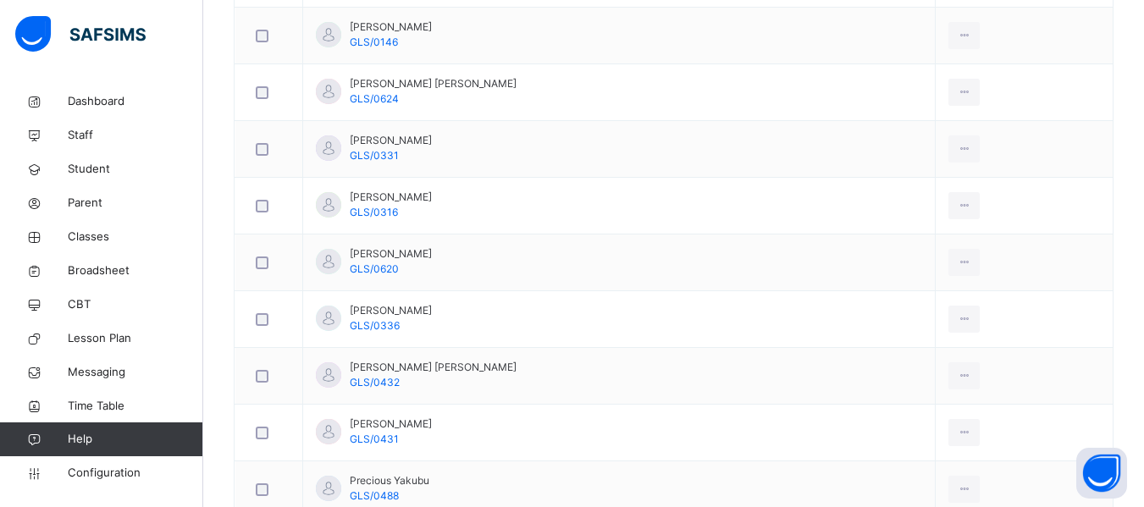
scroll to position [943, 0]
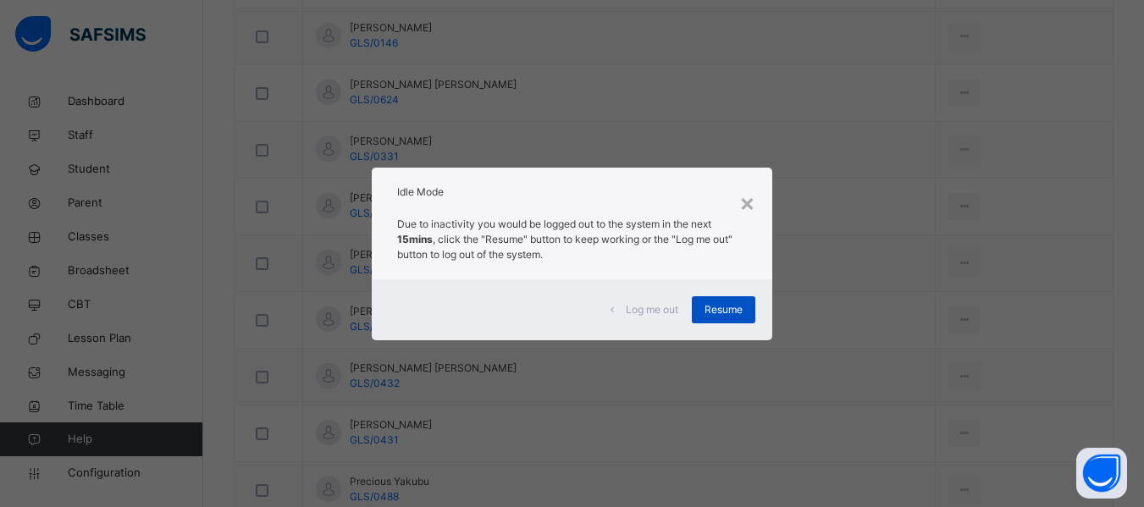
click at [729, 299] on div "Resume" at bounding box center [724, 309] width 64 height 27
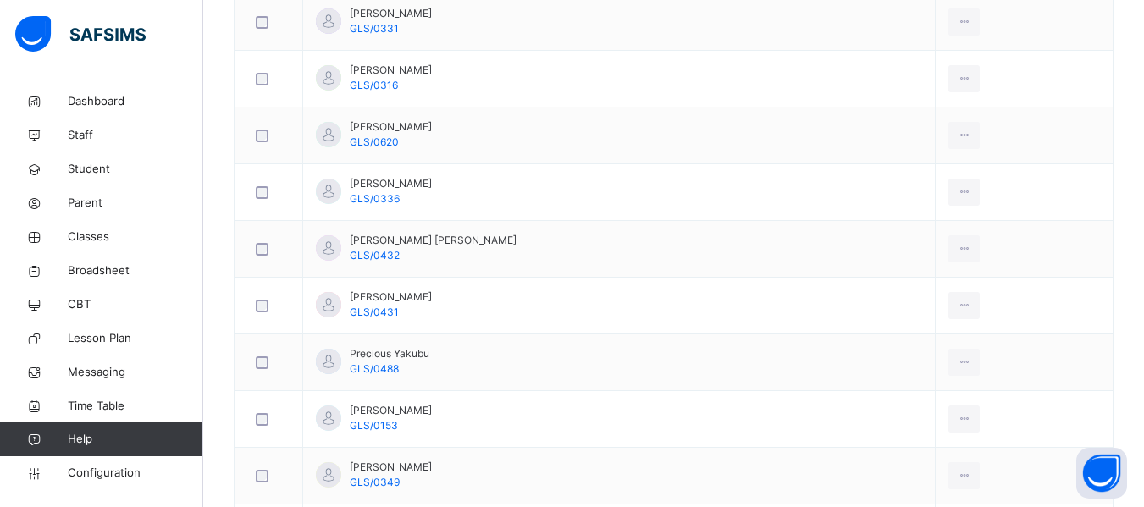
scroll to position [1080, 0]
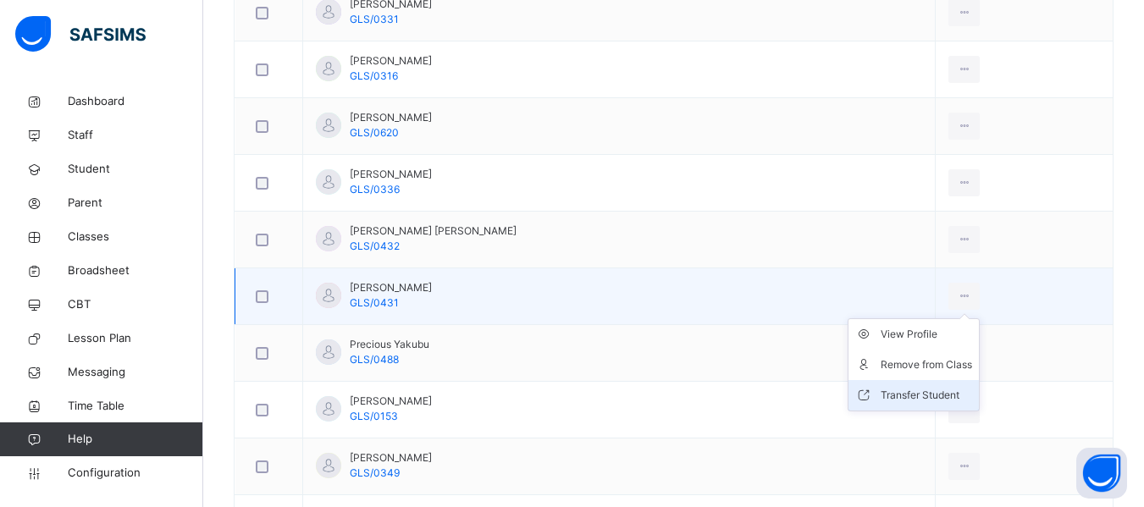
click at [889, 393] on div "Transfer Student" at bounding box center [926, 395] width 91 height 17
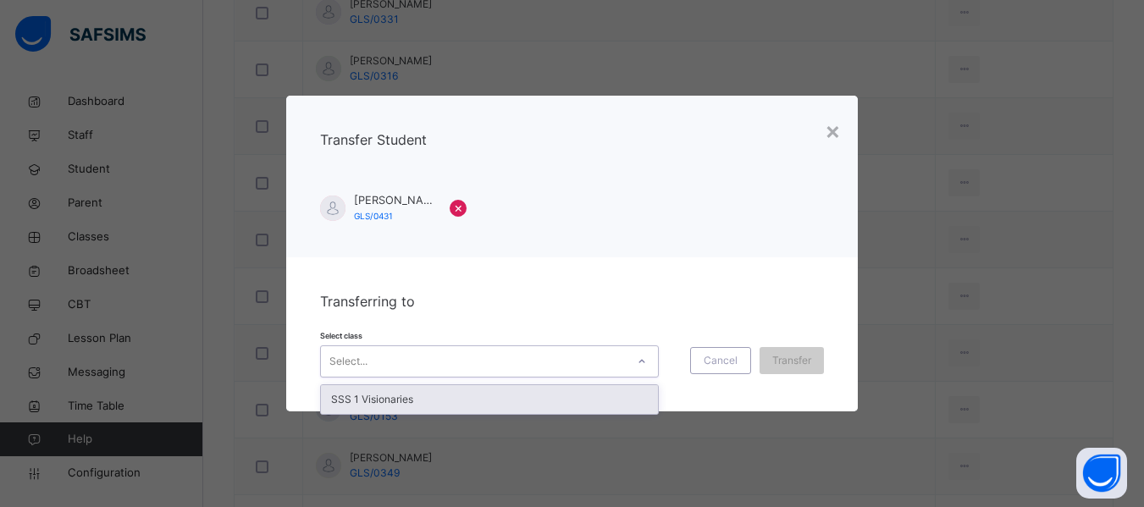
click at [566, 357] on div "Select..." at bounding box center [473, 362] width 305 height 26
click at [520, 395] on div "SSS 1 Visionaries" at bounding box center [489, 399] width 337 height 29
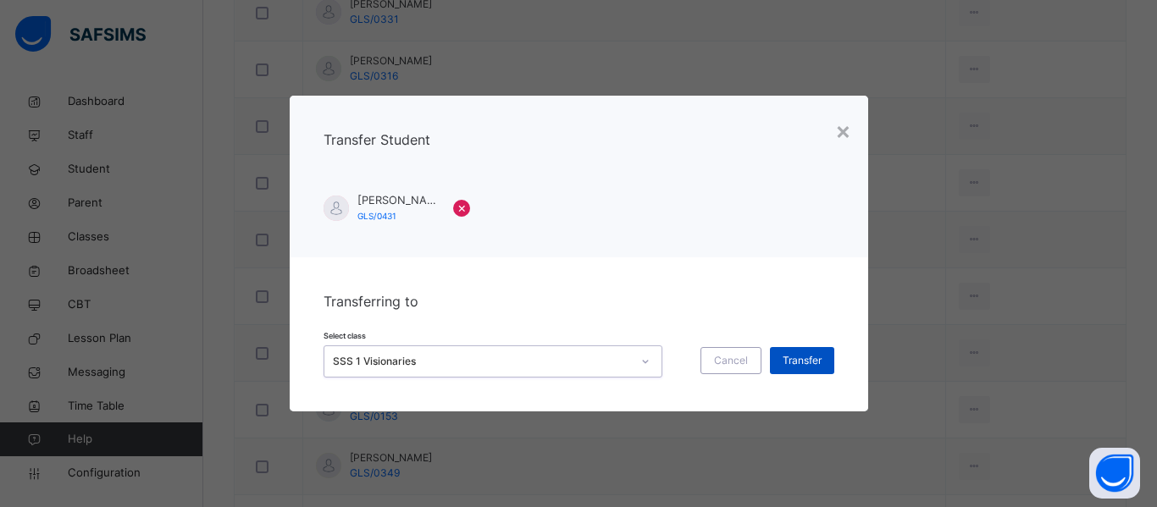
click at [803, 357] on span "Transfer" at bounding box center [801, 360] width 39 height 15
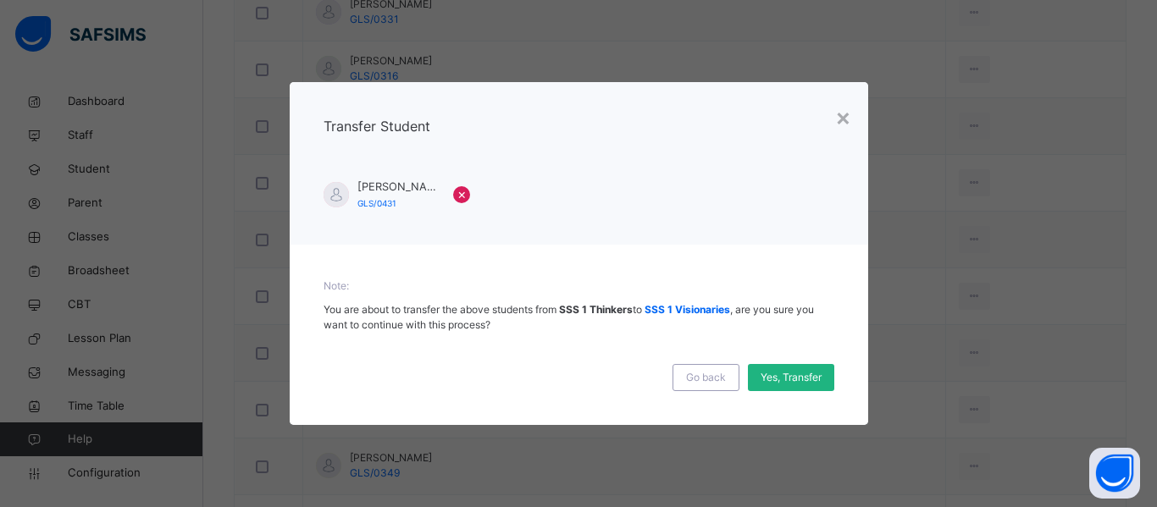
click at [776, 376] on span "Yes, Transfer" at bounding box center [790, 377] width 61 height 15
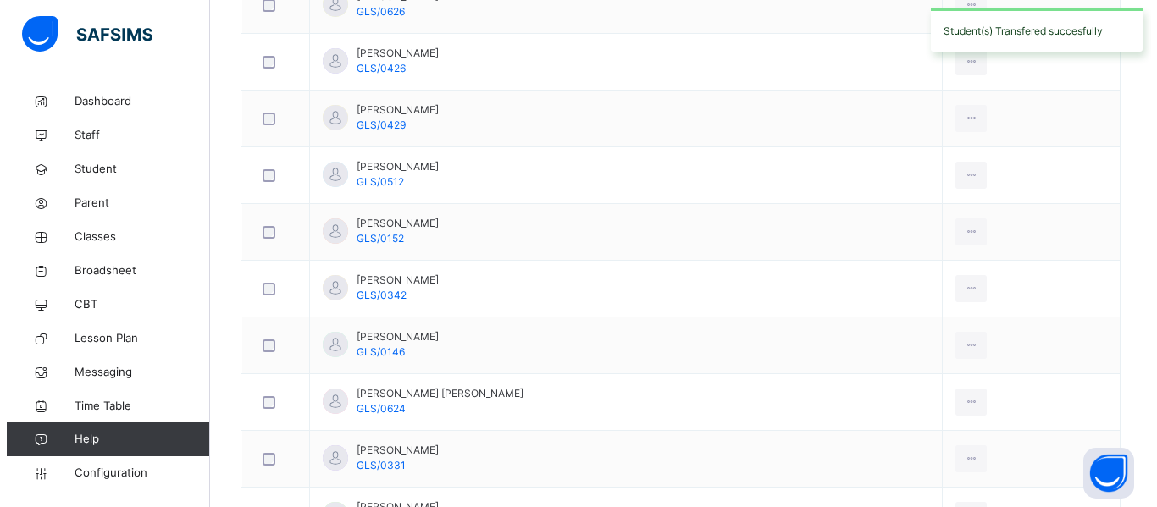
scroll to position [0, 0]
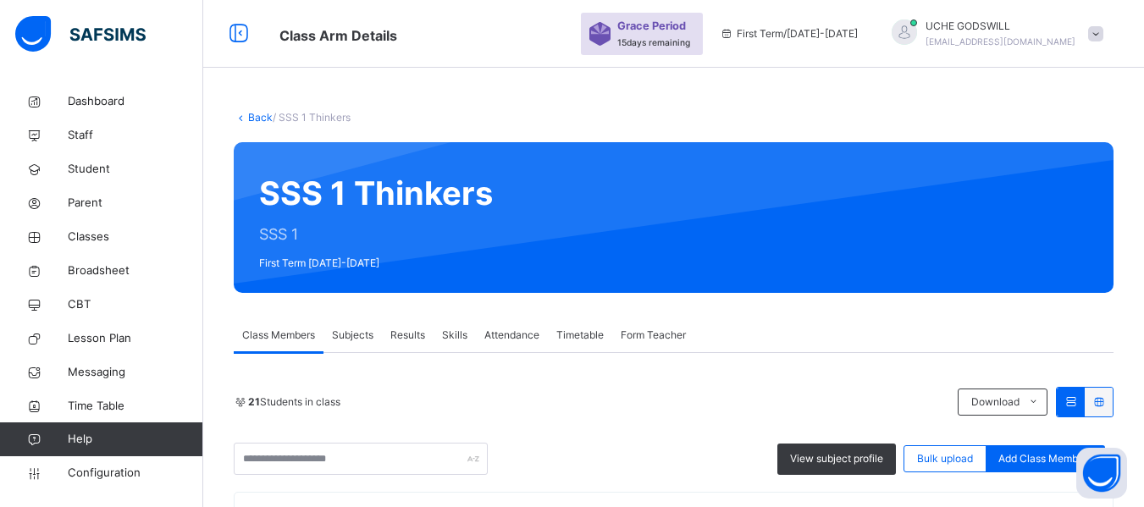
click at [255, 119] on link "Back" at bounding box center [260, 117] width 25 height 13
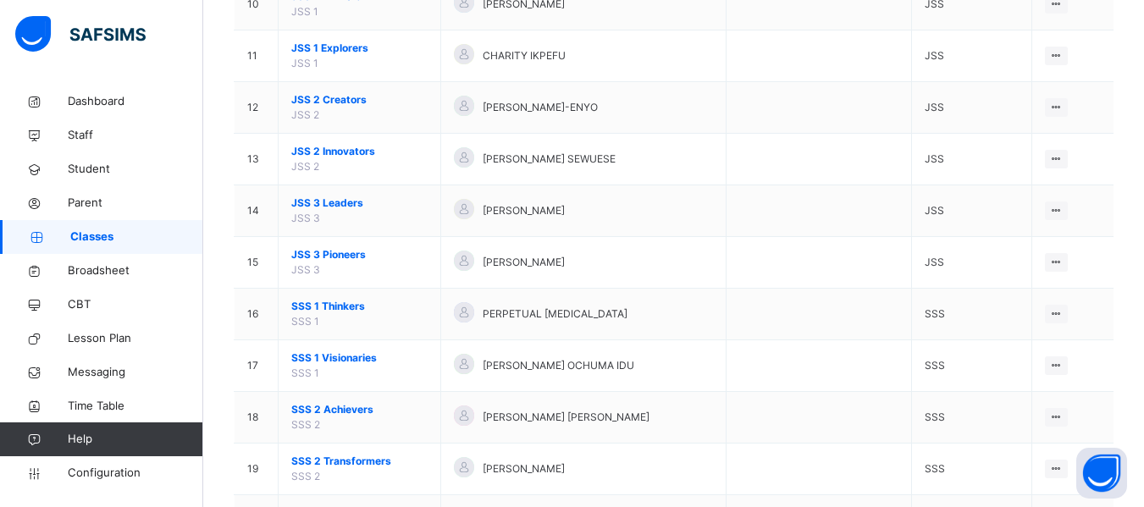
scroll to position [770, 0]
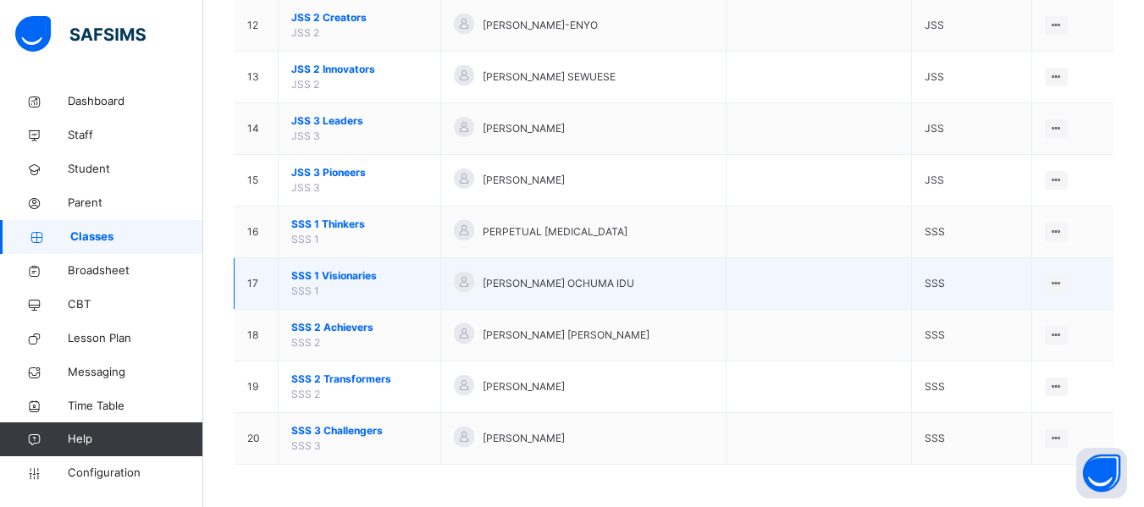
click at [340, 270] on span "SSS 1 Visionaries" at bounding box center [359, 275] width 136 height 15
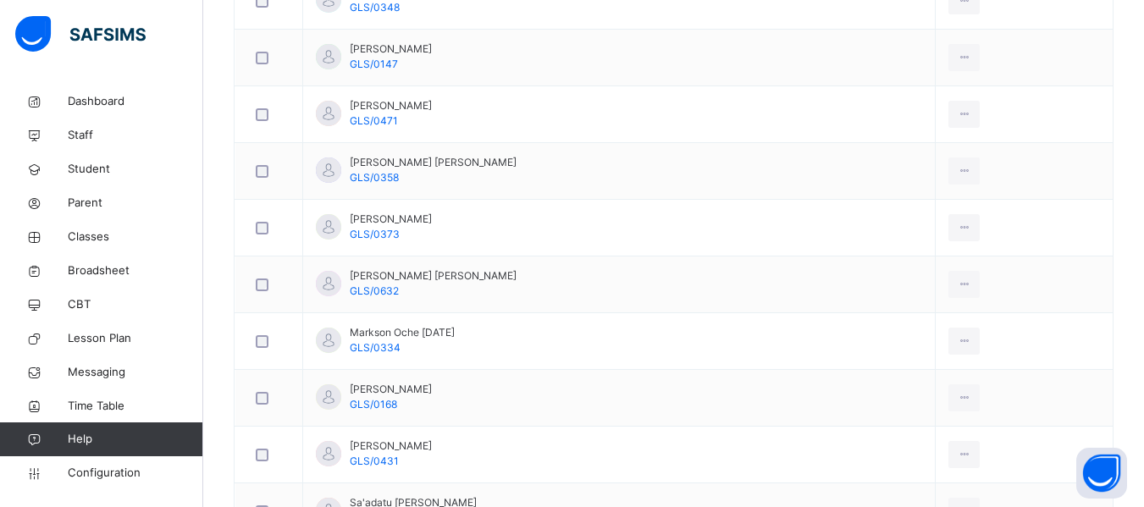
scroll to position [1358, 0]
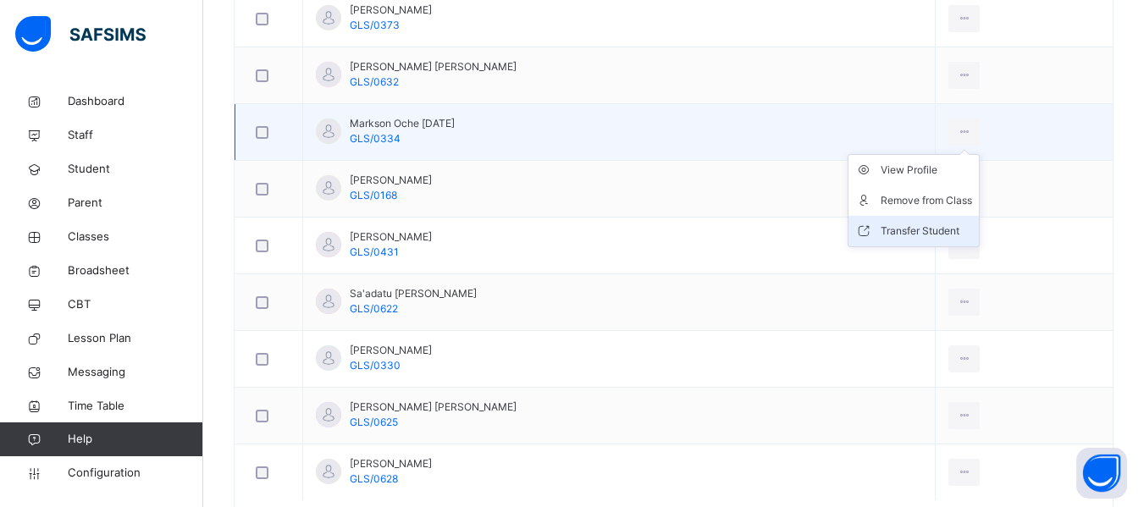
click at [898, 224] on div "Transfer Student" at bounding box center [926, 231] width 91 height 17
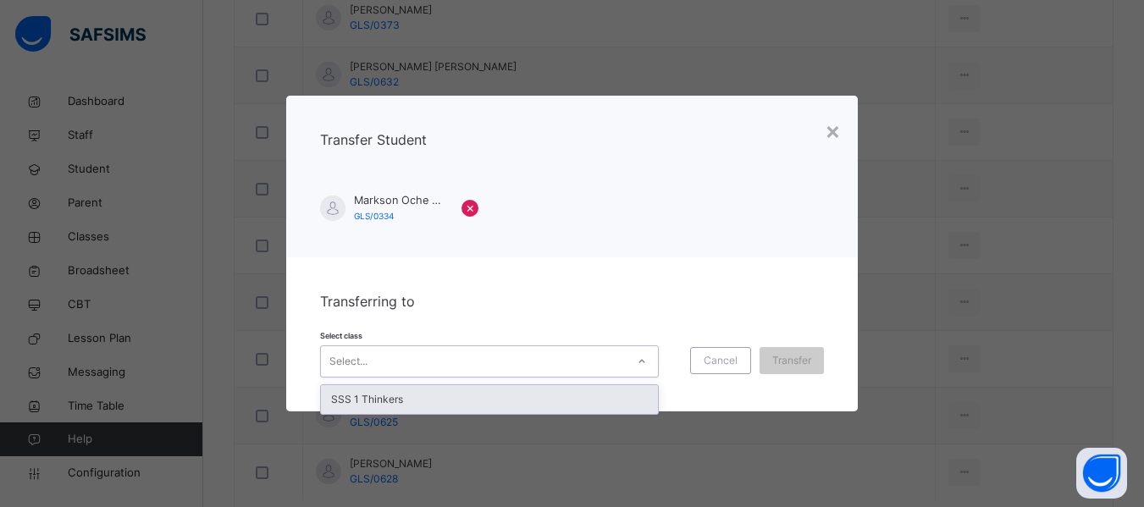
click at [587, 362] on div "Select..." at bounding box center [473, 362] width 305 height 26
click at [576, 393] on div "SSS 1 Thinkers" at bounding box center [489, 399] width 337 height 29
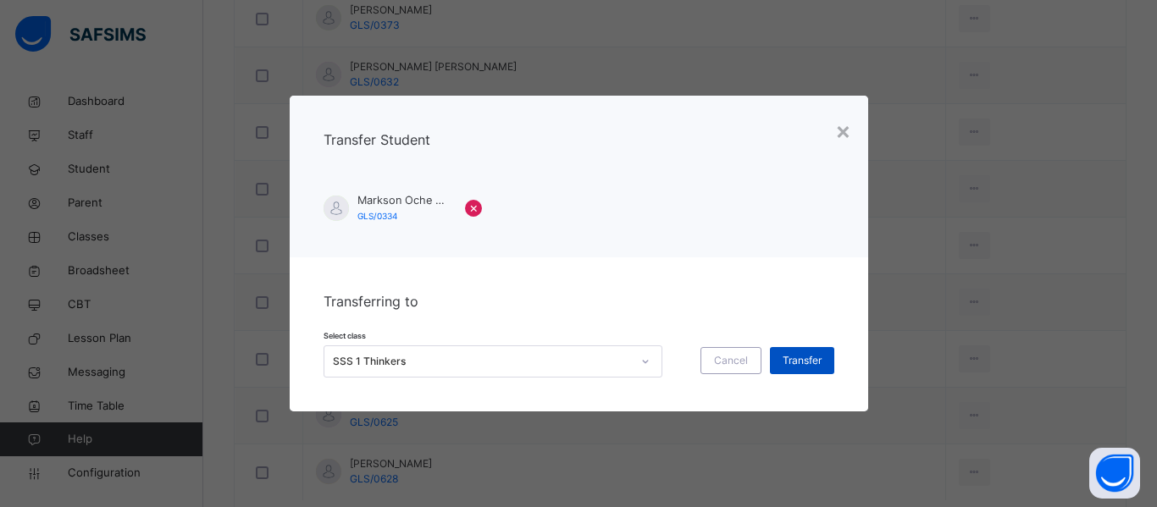
click at [798, 365] on span "Transfer" at bounding box center [801, 360] width 39 height 15
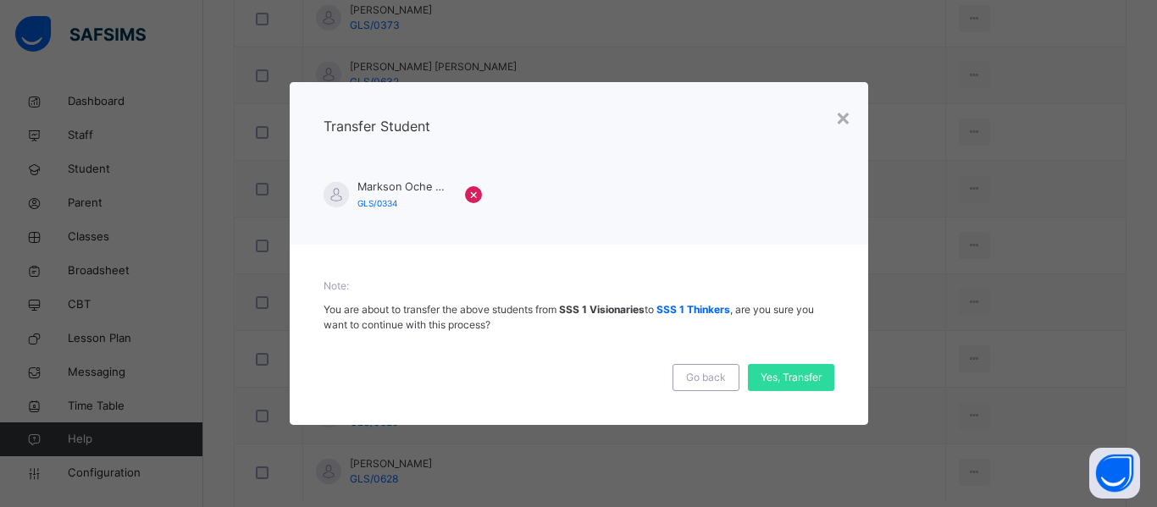
click at [798, 365] on div "Yes, Transfer" at bounding box center [791, 377] width 86 height 27
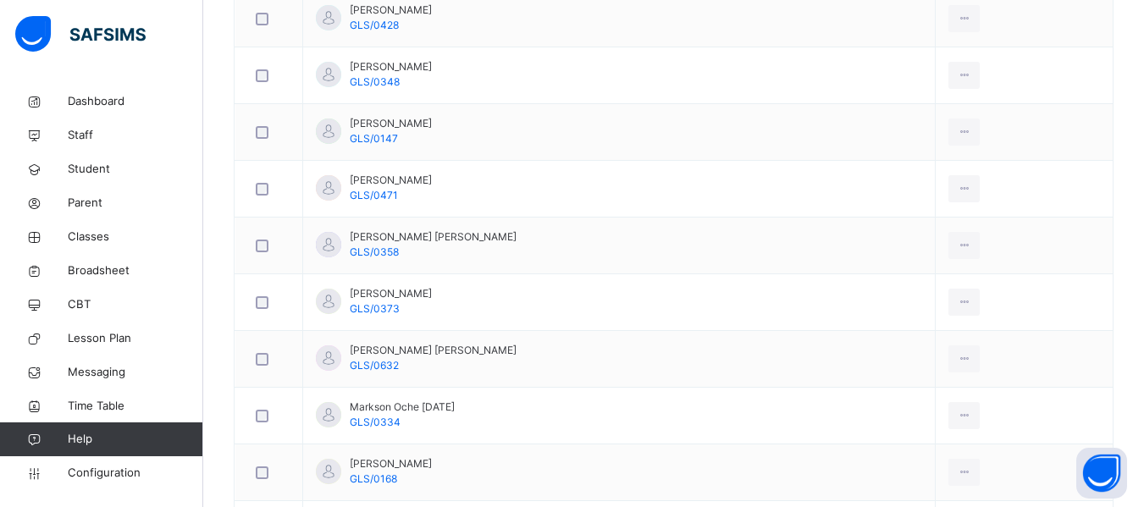
scroll to position [1074, 0]
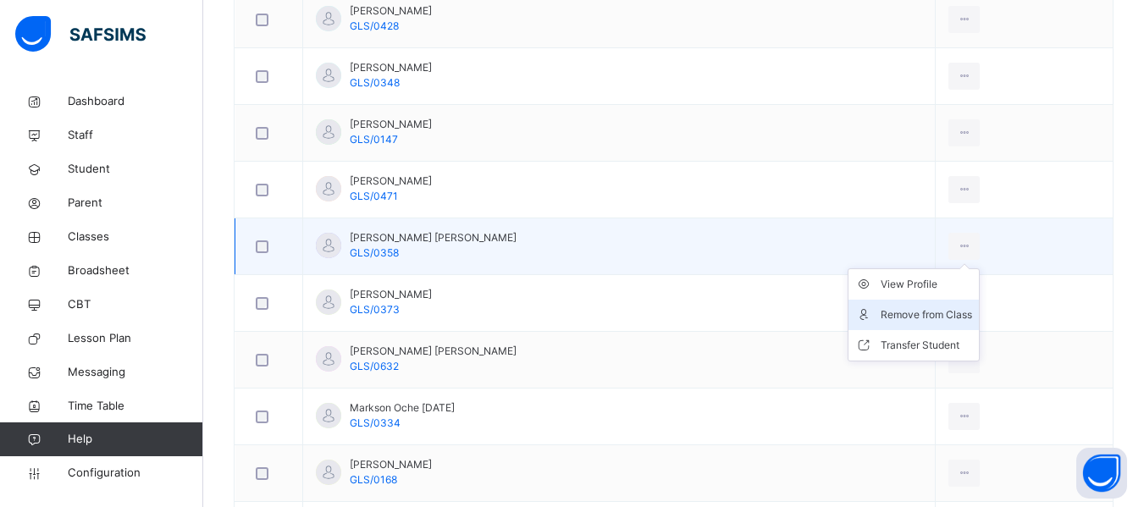
click at [904, 312] on div "Remove from Class" at bounding box center [926, 315] width 91 height 17
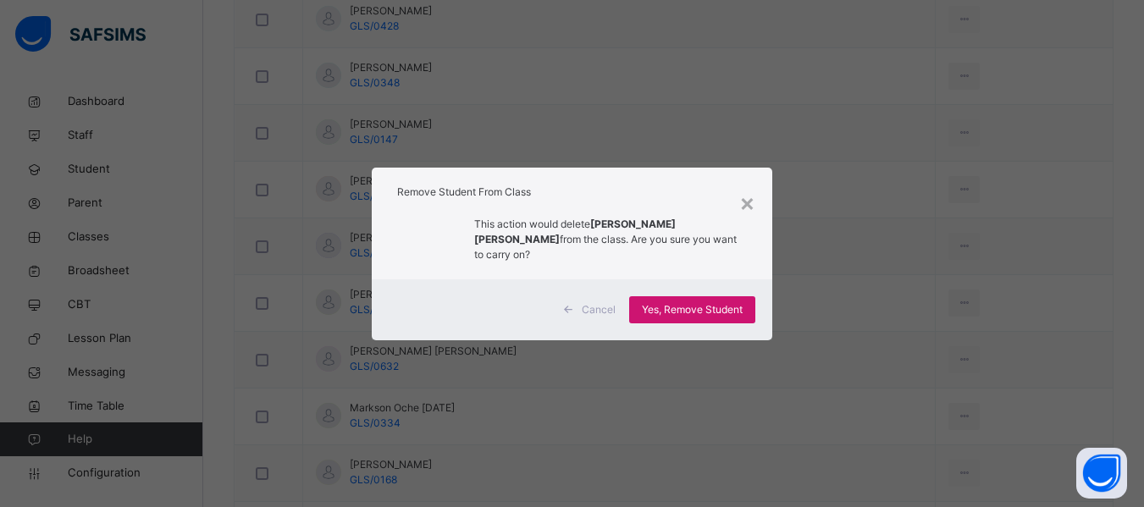
click at [705, 306] on span "Yes, Remove Student" at bounding box center [692, 309] width 101 height 15
click at [649, 306] on div "Yes, Remove Student" at bounding box center [692, 309] width 126 height 27
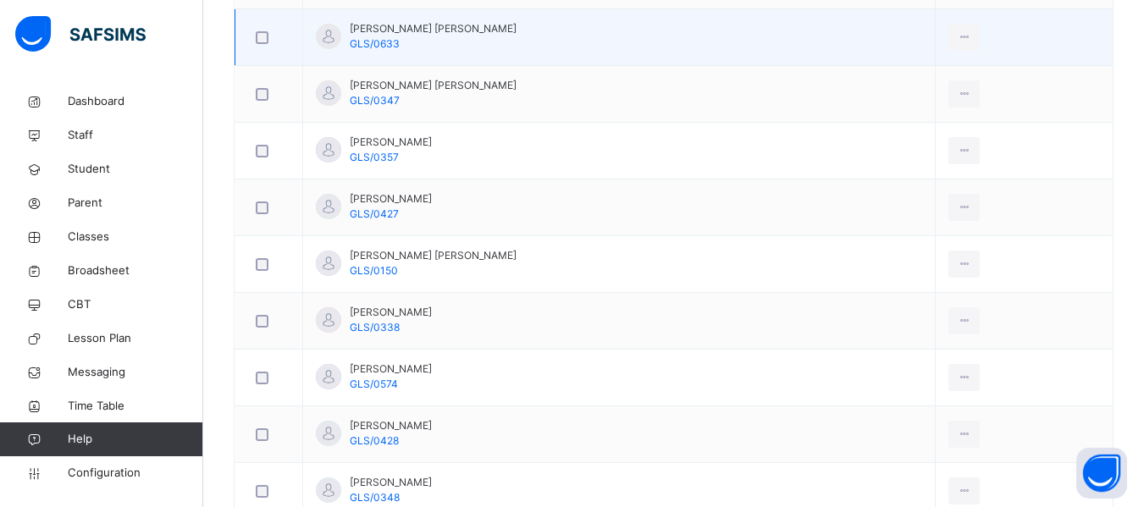
scroll to position [660, 0]
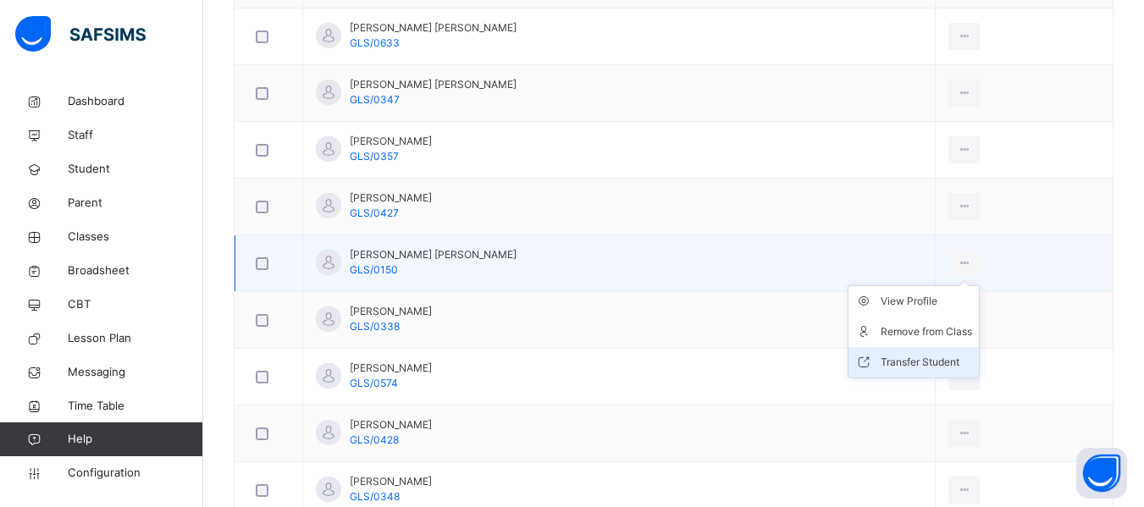
click at [907, 361] on div "Transfer Student" at bounding box center [926, 362] width 91 height 17
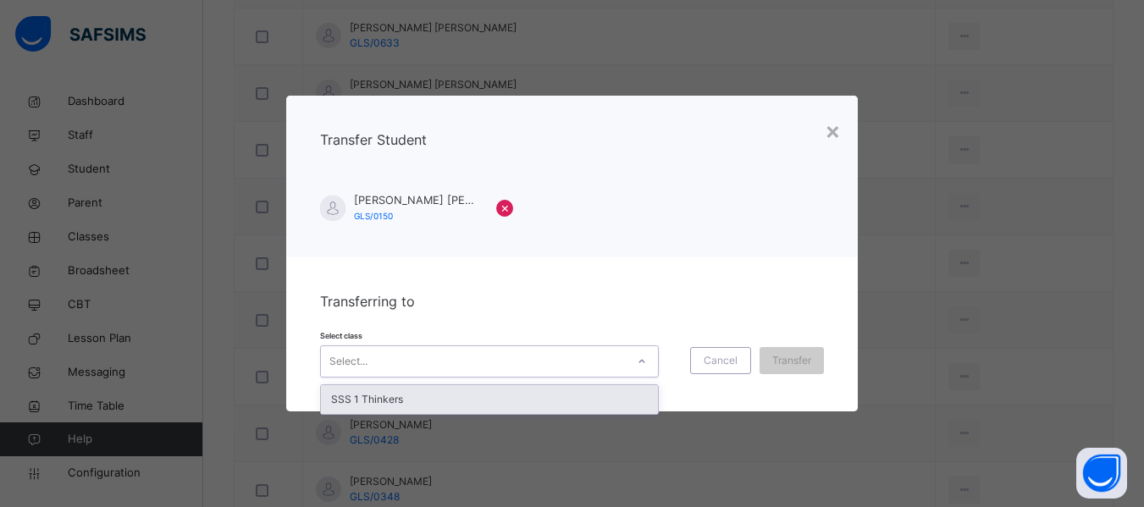
click at [616, 353] on div "Select..." at bounding box center [473, 362] width 305 height 26
click at [531, 402] on div "SSS 1 Thinkers" at bounding box center [489, 399] width 337 height 29
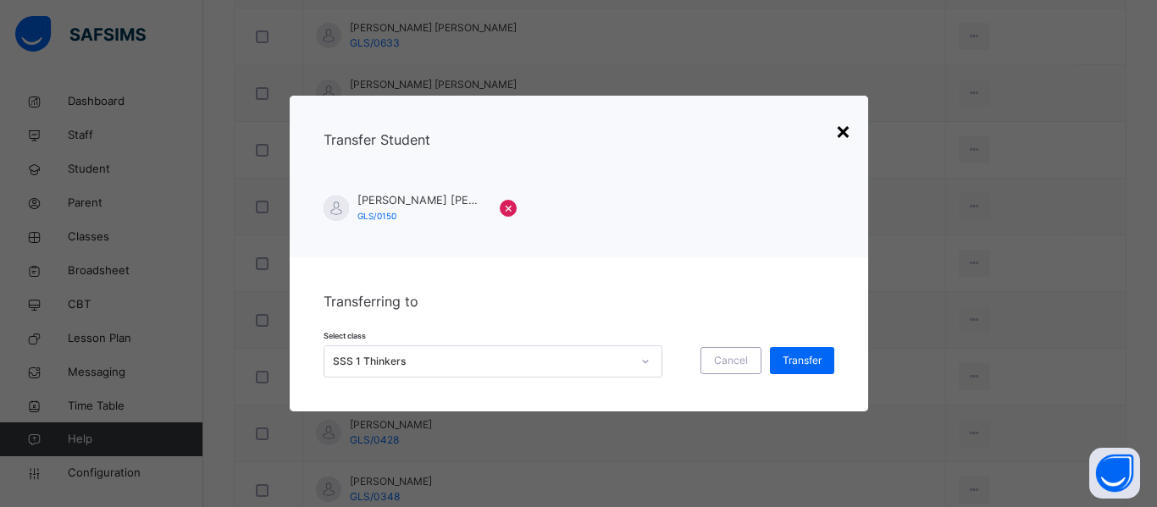
click at [843, 130] on div "×" at bounding box center [843, 131] width 16 height 36
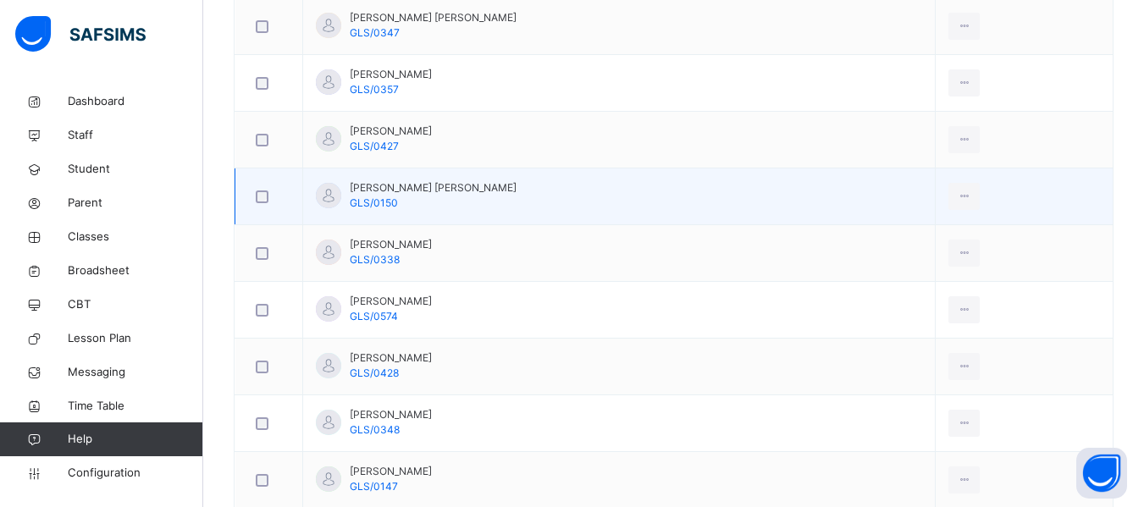
scroll to position [730, 0]
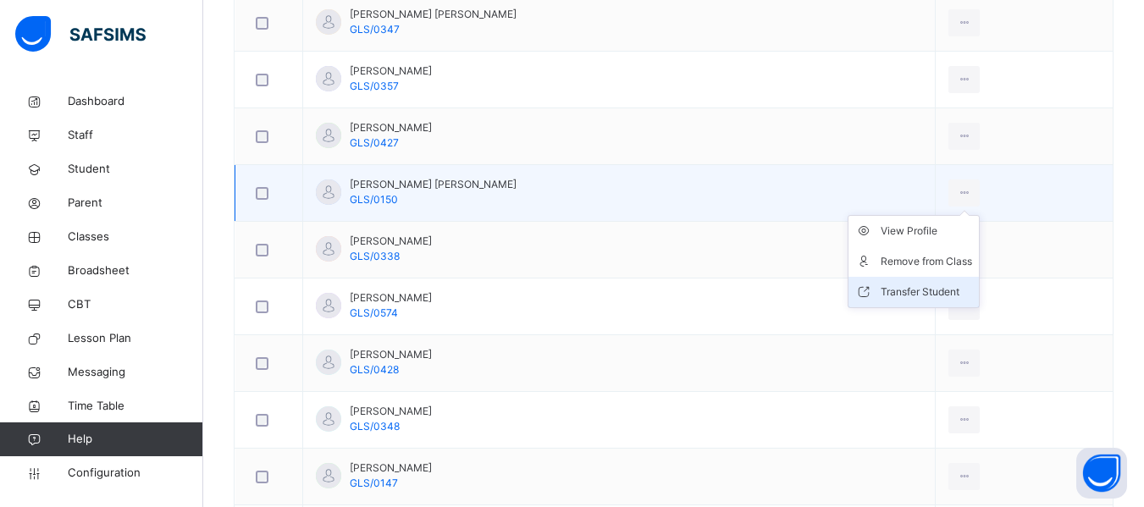
click at [904, 296] on div "Transfer Student" at bounding box center [926, 292] width 91 height 17
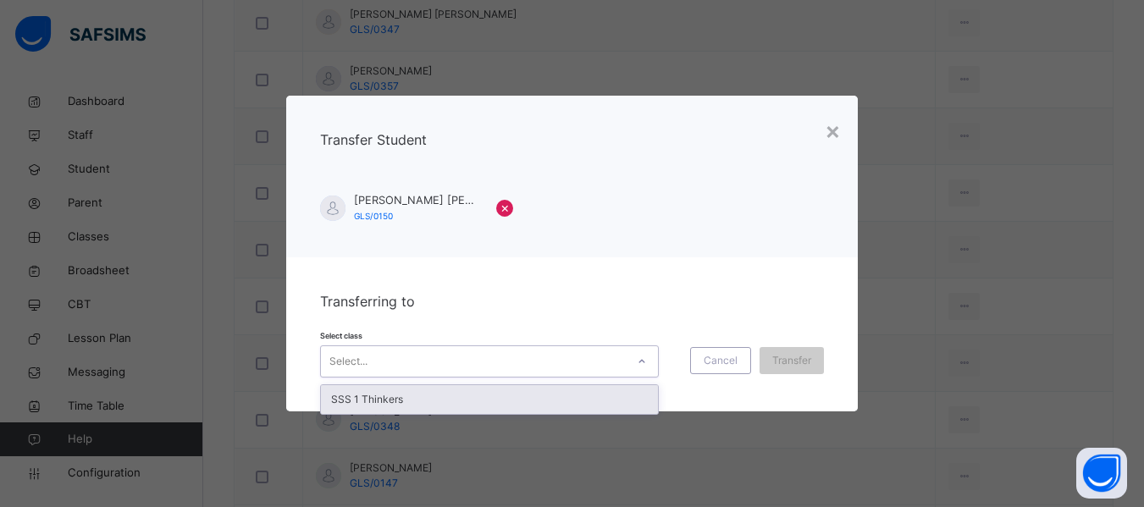
click at [572, 356] on div "Select..." at bounding box center [473, 362] width 305 height 26
click at [547, 402] on div "SSS 1 Thinkers" at bounding box center [489, 399] width 337 height 29
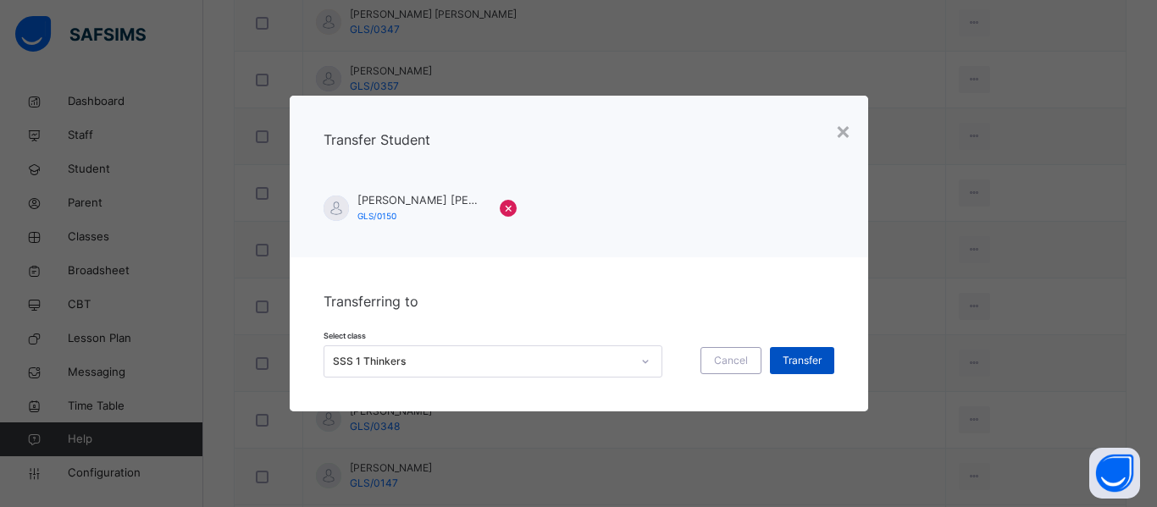
click at [807, 359] on span "Transfer" at bounding box center [801, 360] width 39 height 15
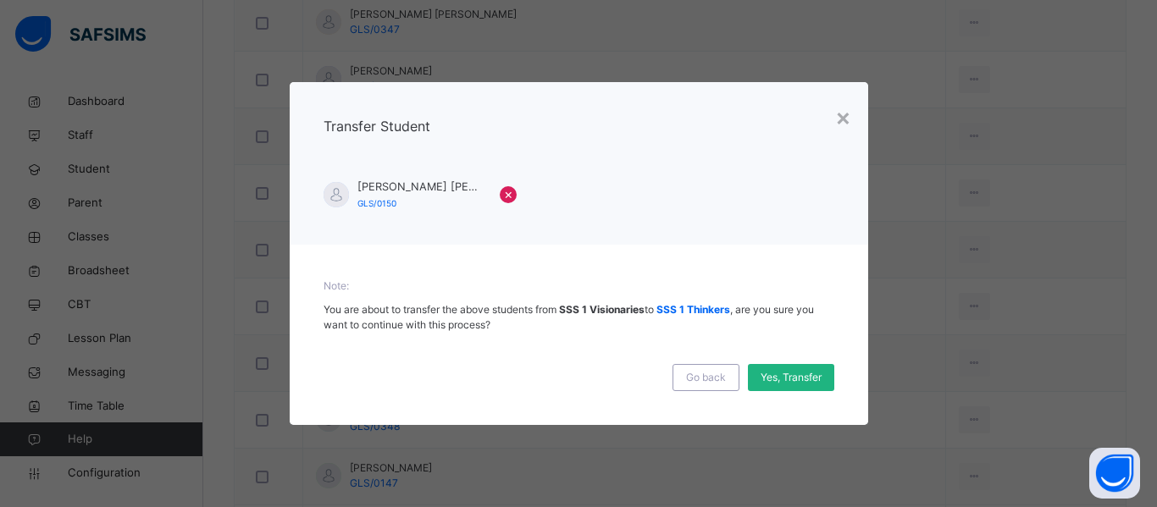
click at [780, 375] on span "Yes, Transfer" at bounding box center [790, 377] width 61 height 15
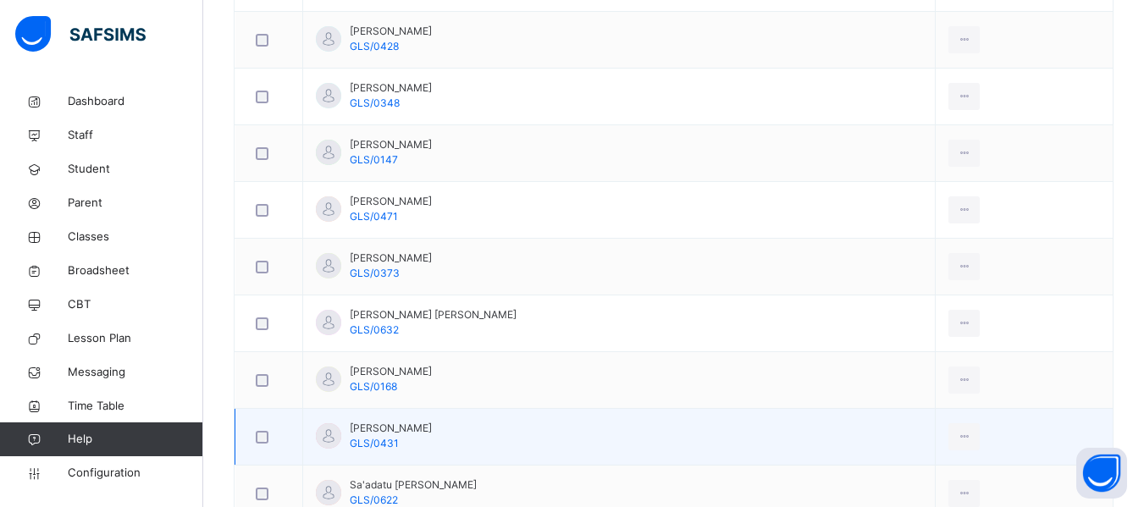
scroll to position [1053, 0]
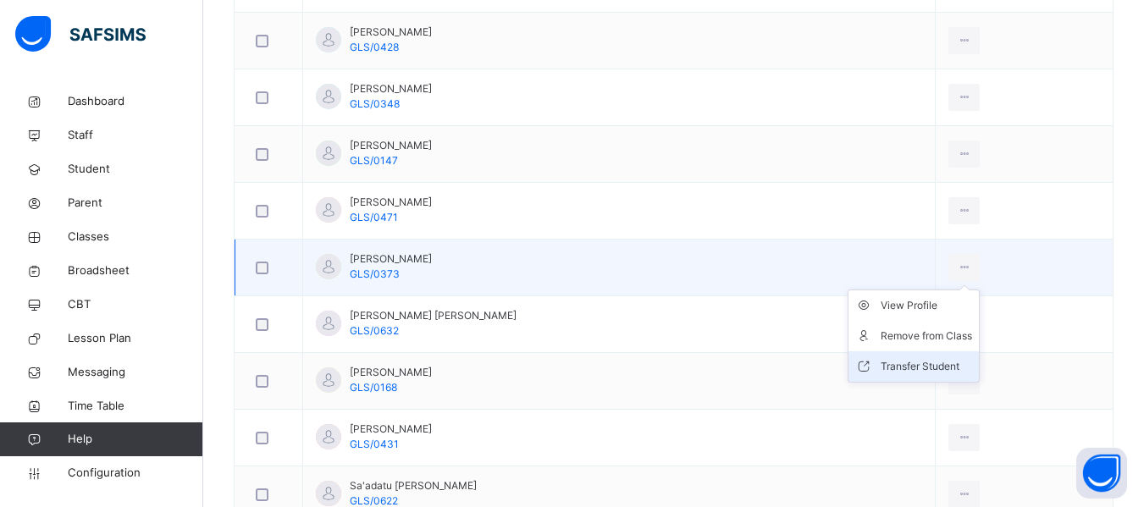
click at [898, 368] on div "Transfer Student" at bounding box center [926, 366] width 91 height 17
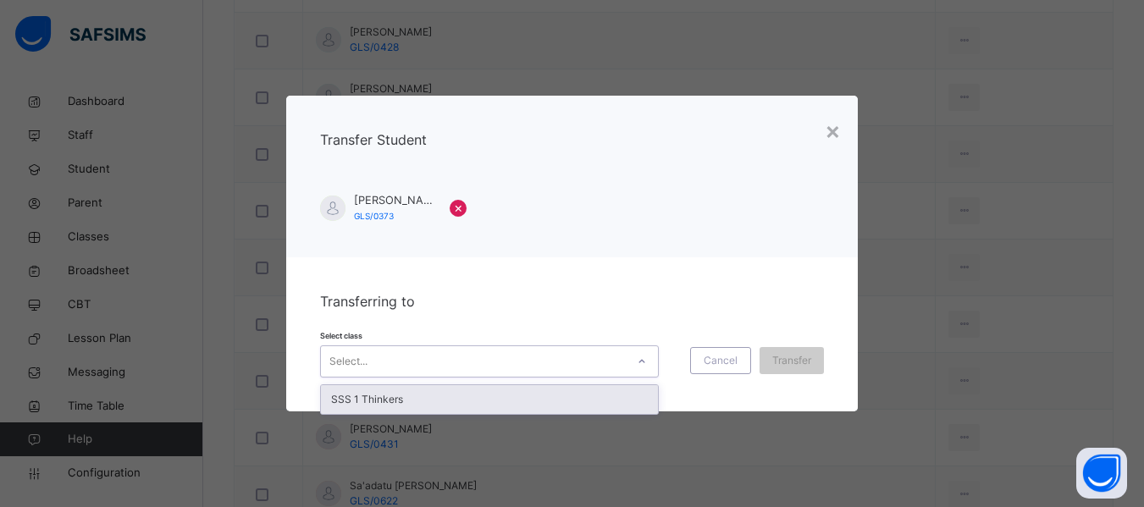
click at [627, 350] on div at bounding box center [641, 361] width 29 height 27
click at [572, 402] on div "SSS 1 Thinkers" at bounding box center [489, 399] width 337 height 29
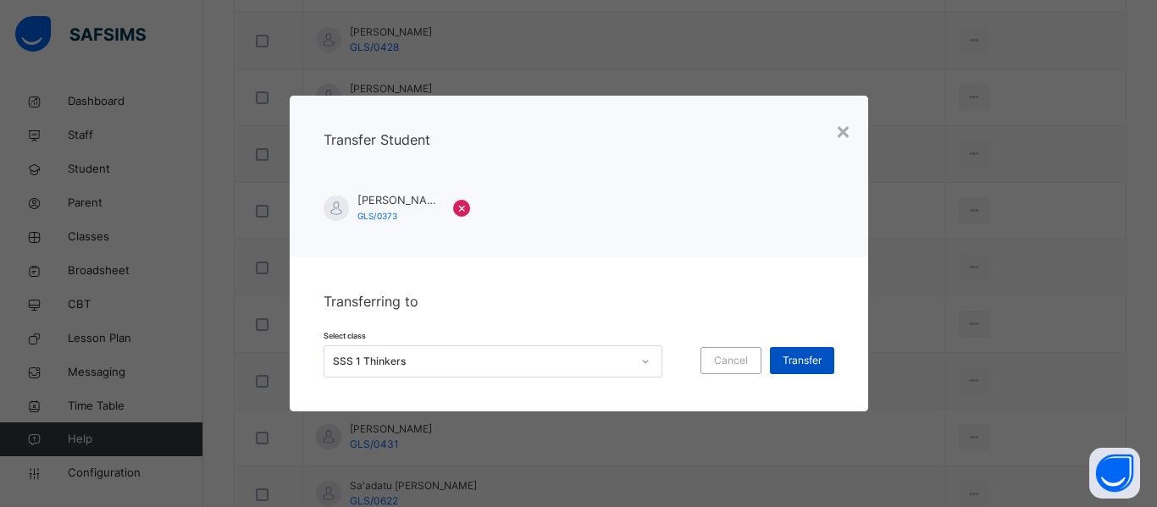
click at [803, 353] on span "Transfer" at bounding box center [801, 360] width 39 height 15
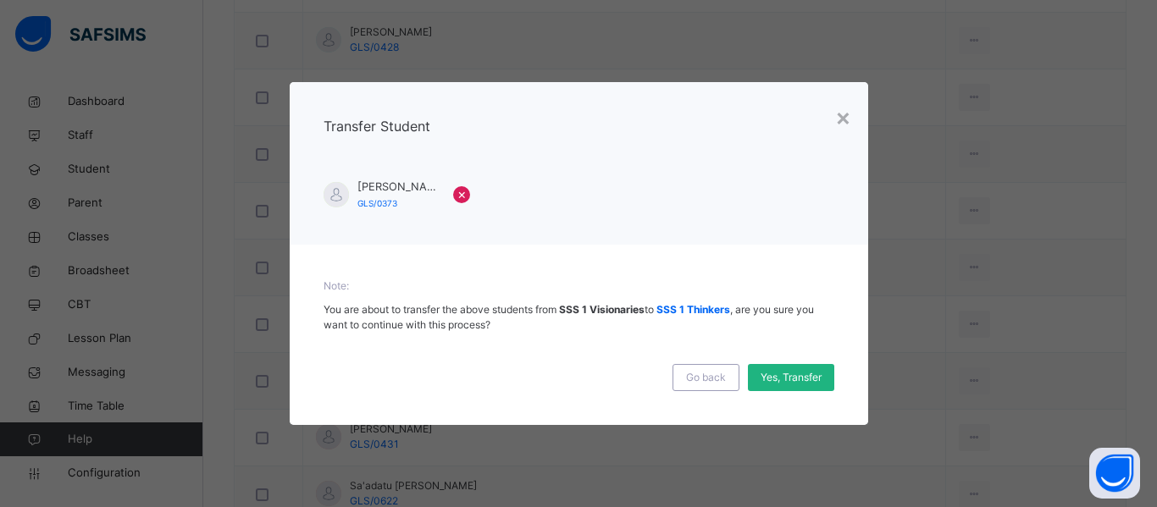
click at [794, 370] on span "Yes, Transfer" at bounding box center [790, 377] width 61 height 15
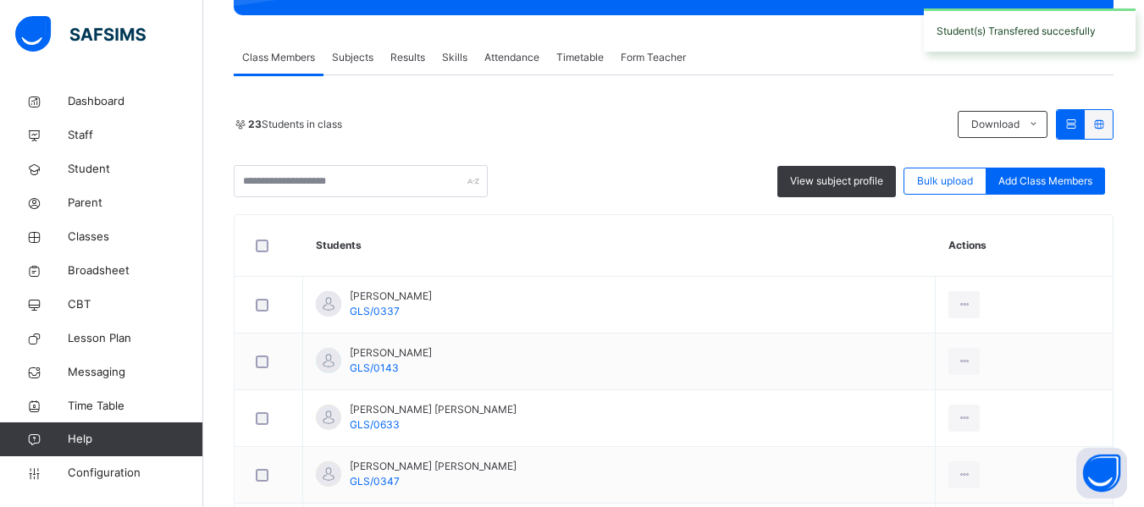
scroll to position [0, 0]
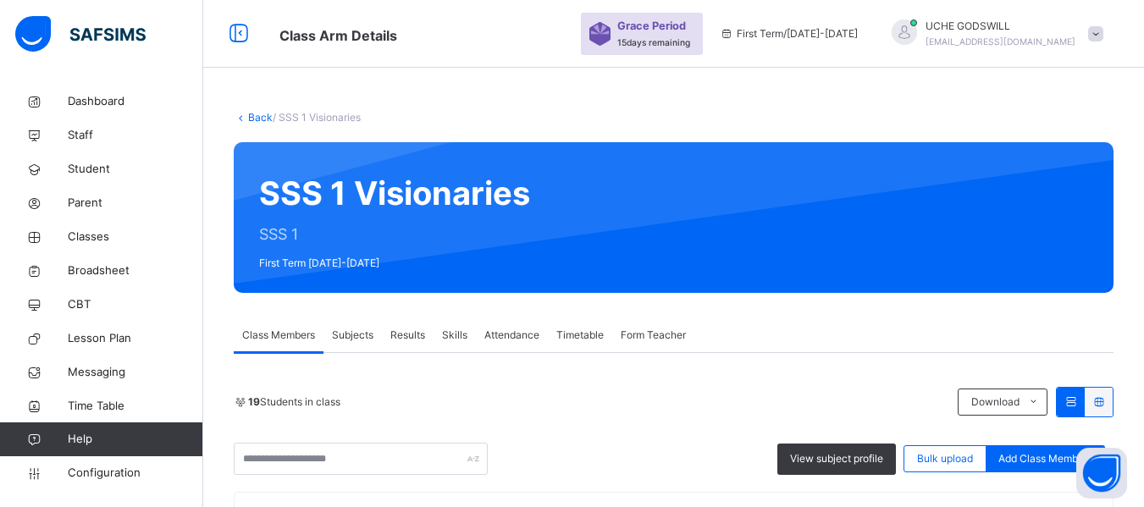
click at [261, 118] on link "Back" at bounding box center [260, 117] width 25 height 13
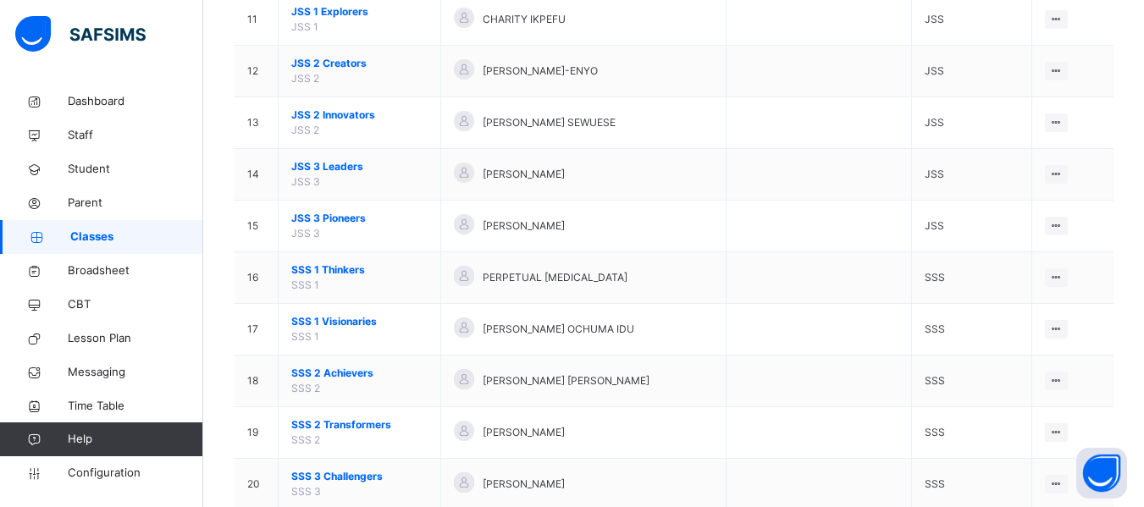
scroll to position [727, 0]
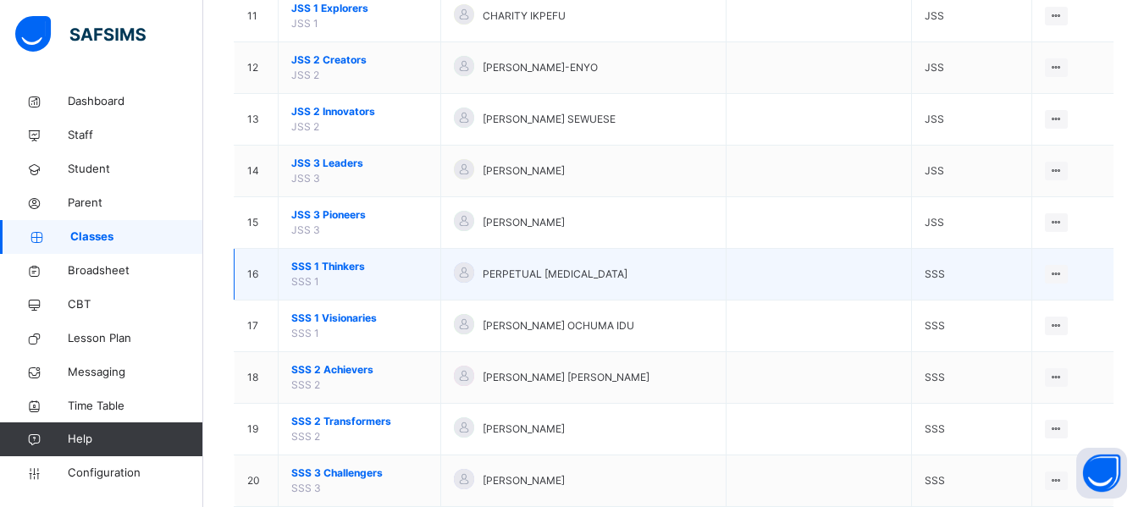
click at [327, 263] on span "SSS 1 Thinkers" at bounding box center [359, 266] width 136 height 15
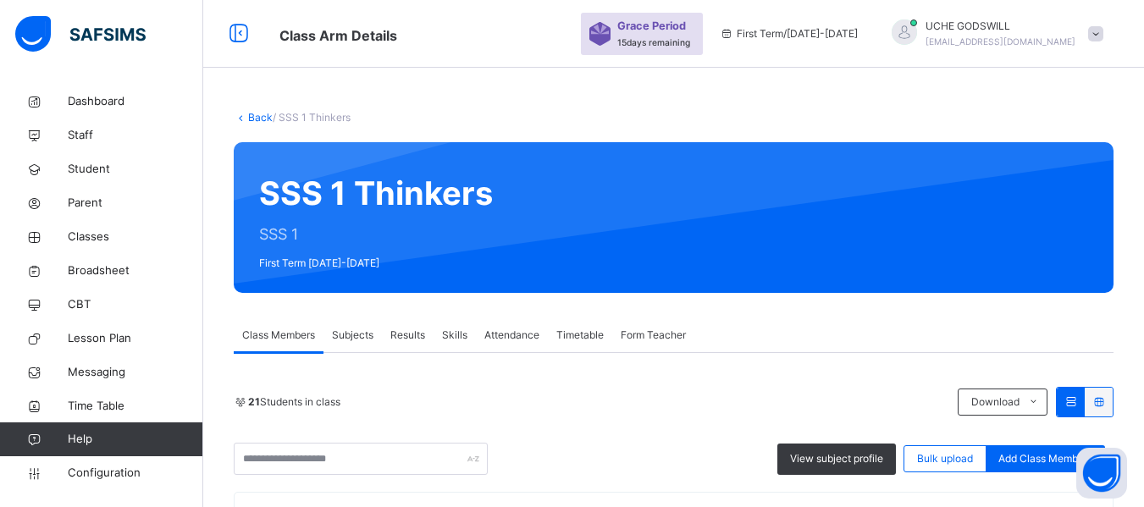
click at [251, 120] on link "Back" at bounding box center [260, 117] width 25 height 13
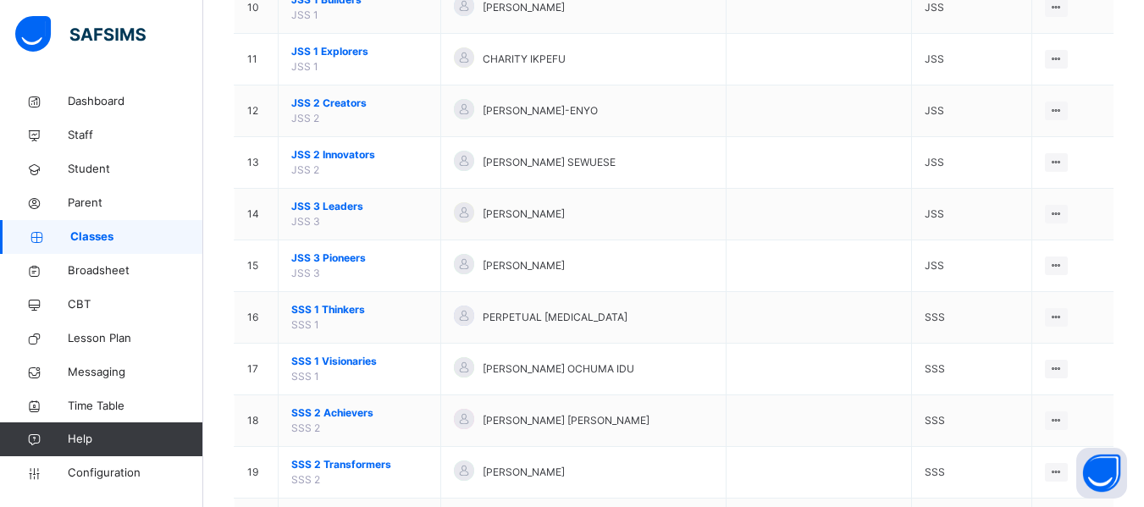
scroll to position [770, 0]
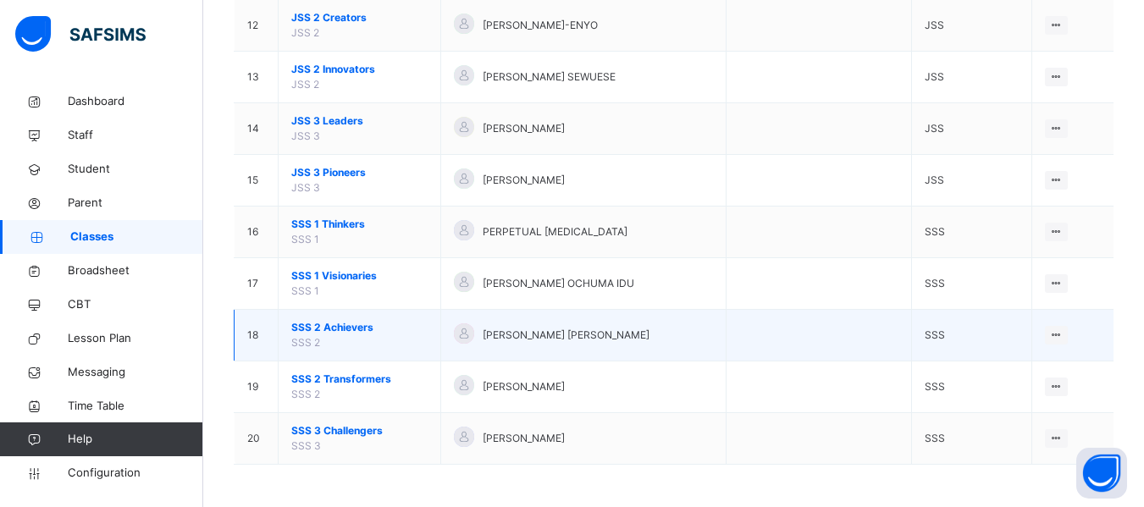
click at [338, 327] on span "SSS 2 Achievers" at bounding box center [359, 327] width 136 height 15
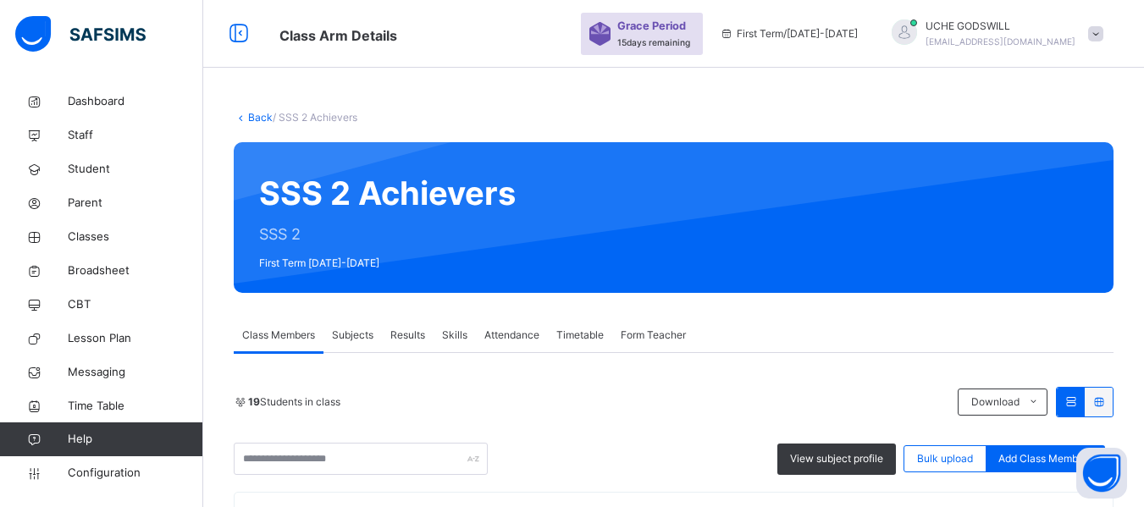
click at [255, 117] on link "Back" at bounding box center [260, 117] width 25 height 13
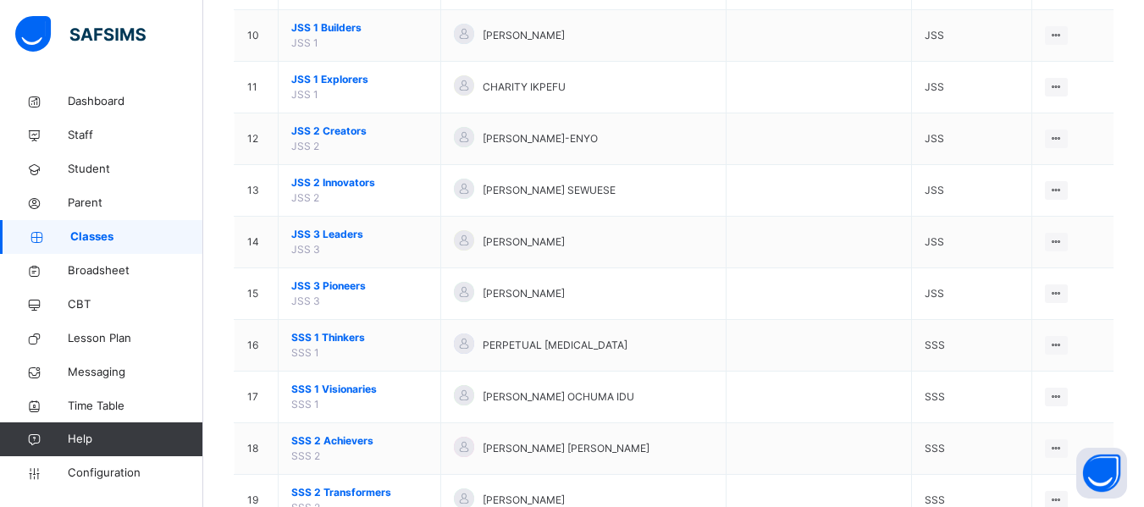
scroll to position [770, 0]
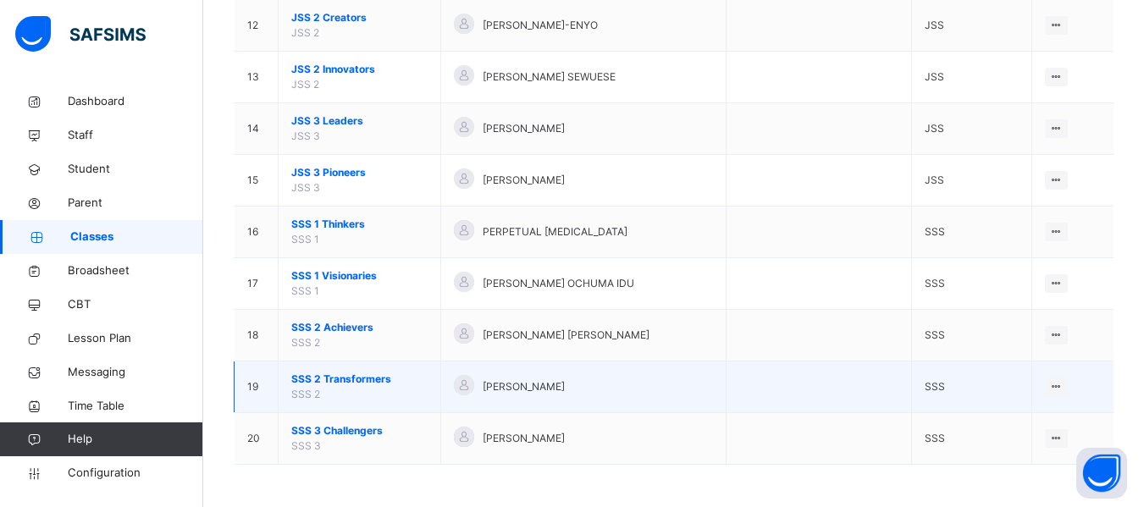
click at [336, 376] on span "SSS 2 Transformers" at bounding box center [359, 379] width 136 height 15
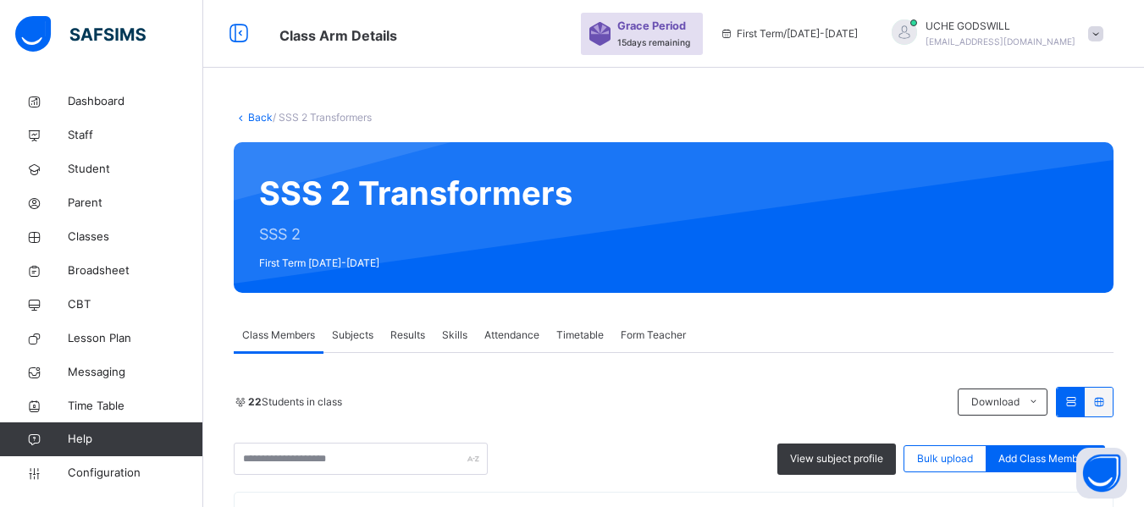
click at [260, 112] on link "Back" at bounding box center [260, 117] width 25 height 13
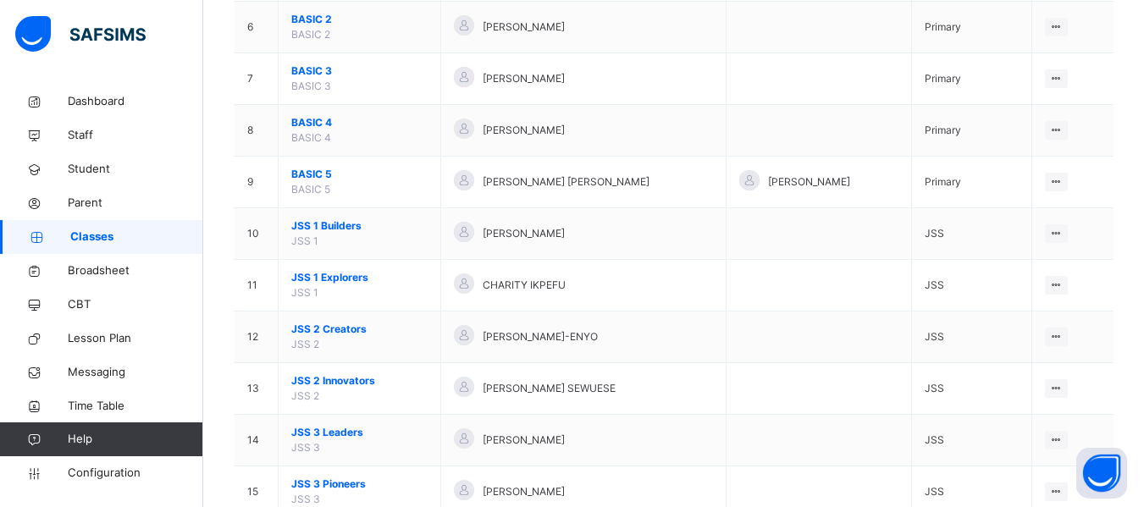
scroll to position [770, 0]
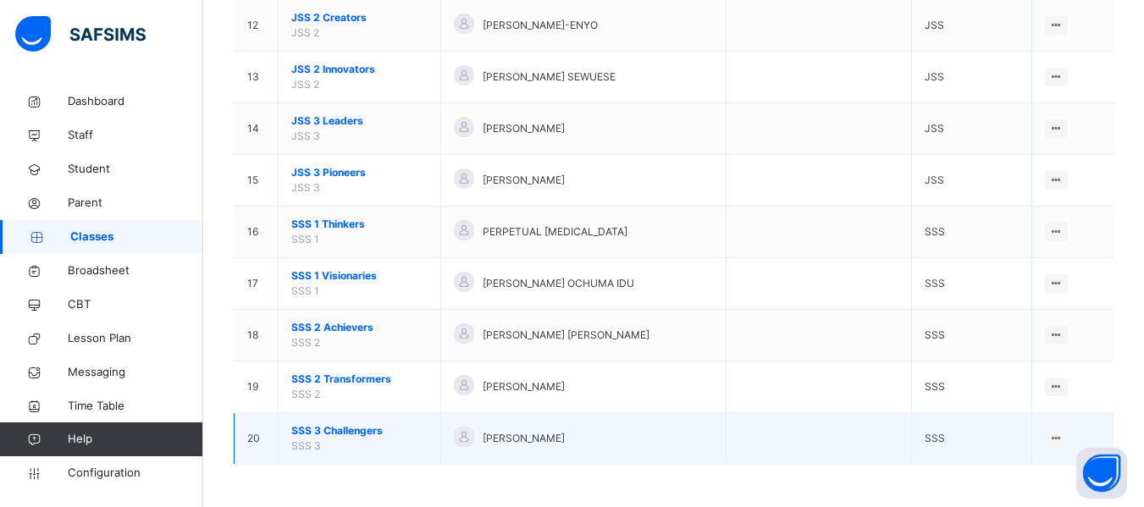
click at [332, 427] on span "SSS 3 Challengers" at bounding box center [359, 430] width 136 height 15
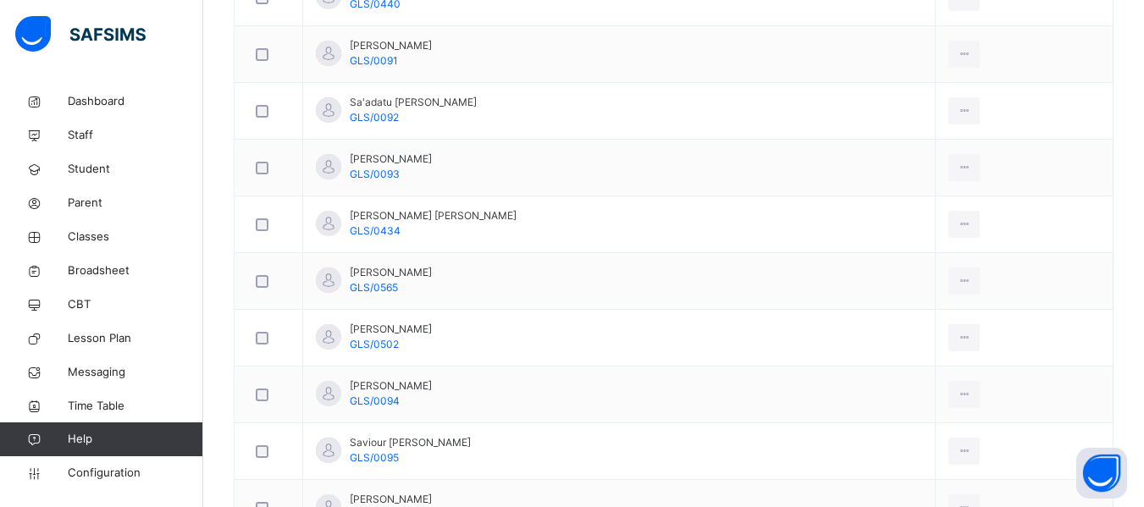
scroll to position [1729, 0]
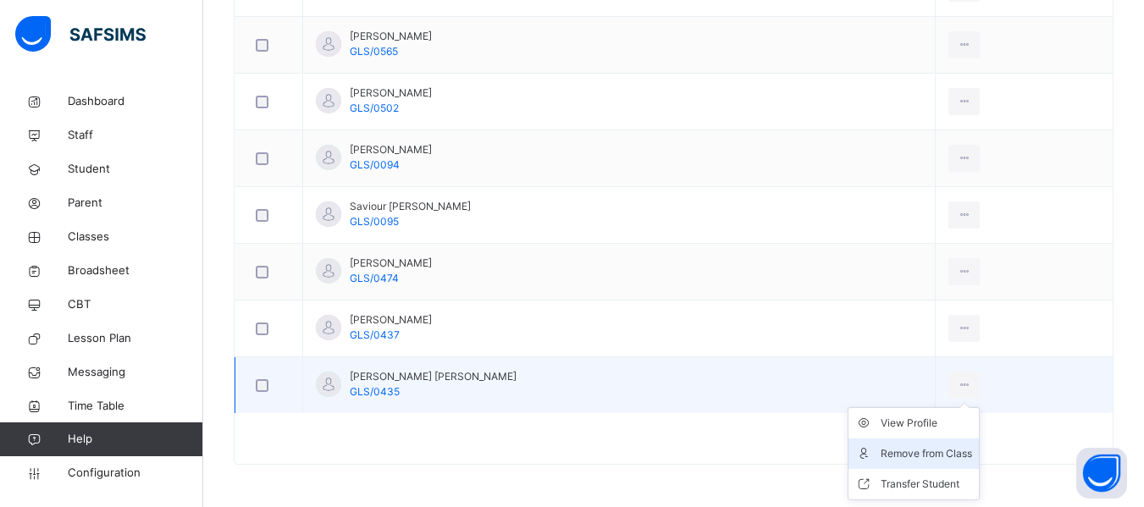
click at [901, 455] on div "Remove from Class" at bounding box center [926, 453] width 91 height 17
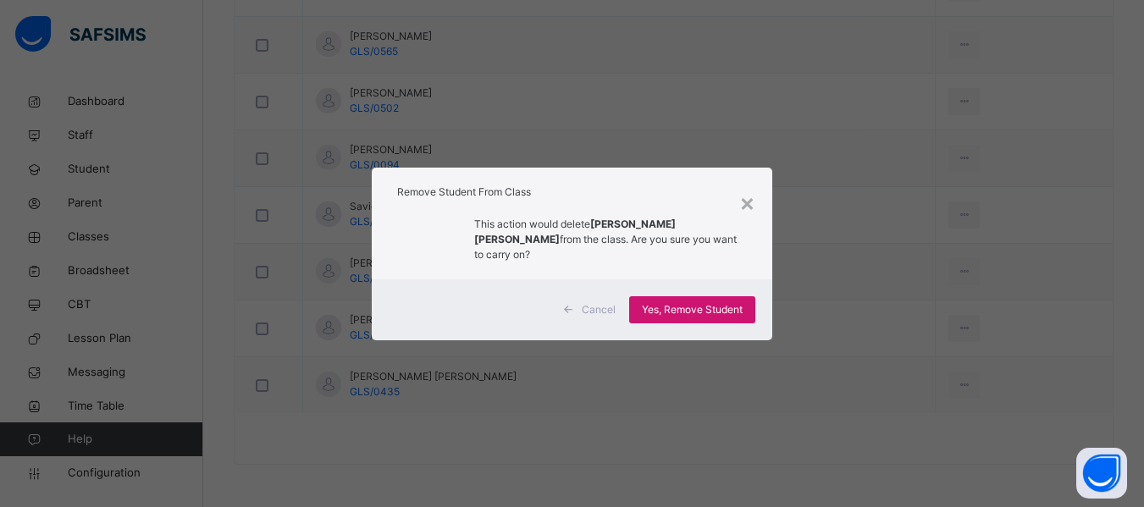
click at [660, 296] on div "Yes, Remove Student" at bounding box center [692, 309] width 126 height 27
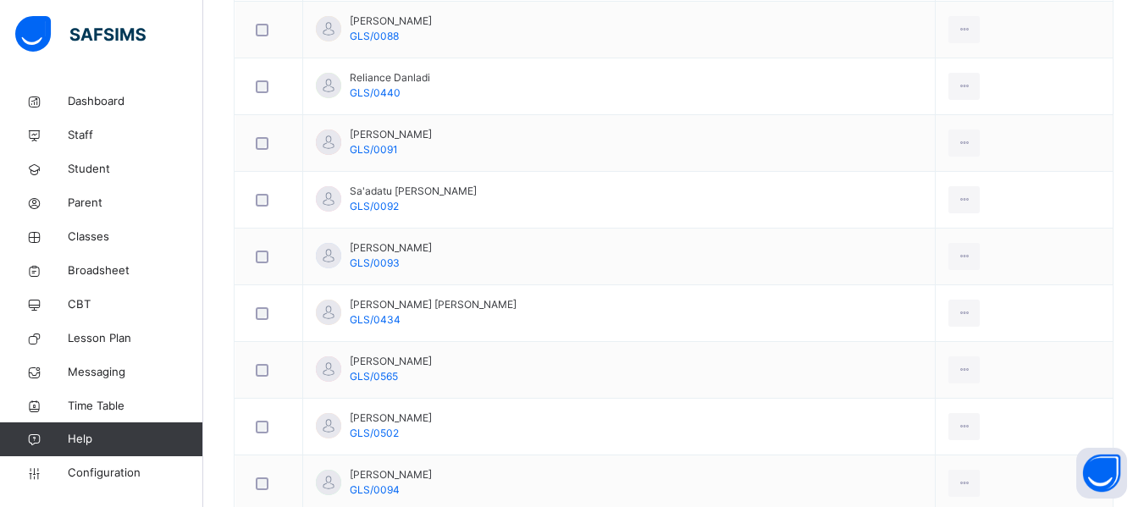
scroll to position [1405, 0]
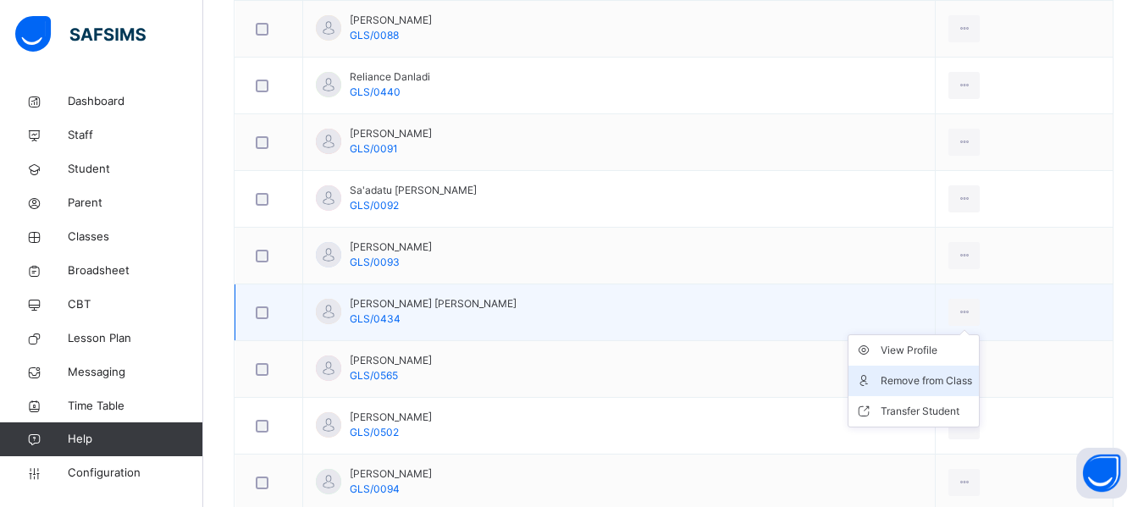
click at [899, 374] on div "Remove from Class" at bounding box center [926, 381] width 91 height 17
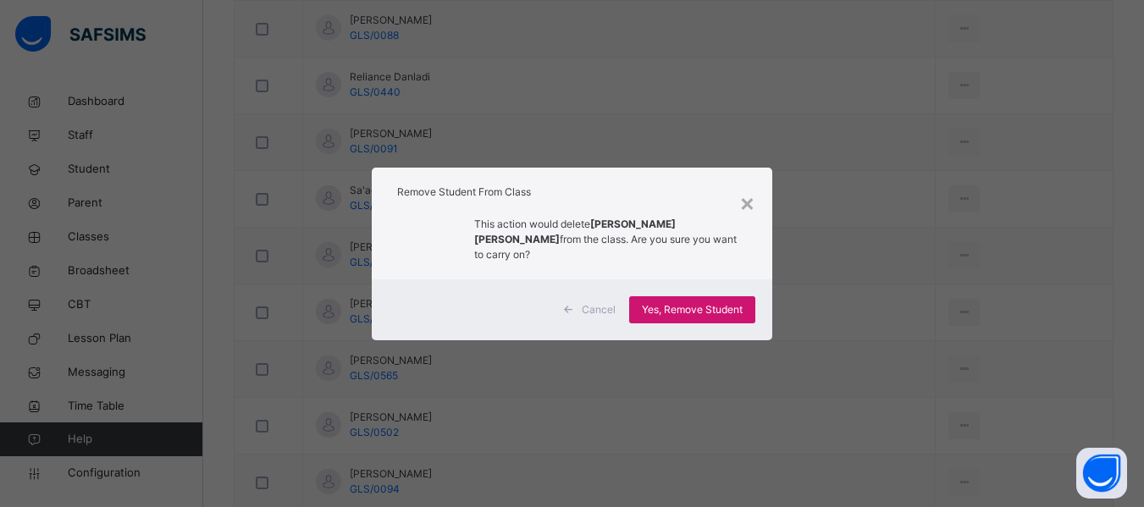
click at [698, 296] on div "Yes, Remove Student" at bounding box center [692, 309] width 126 height 27
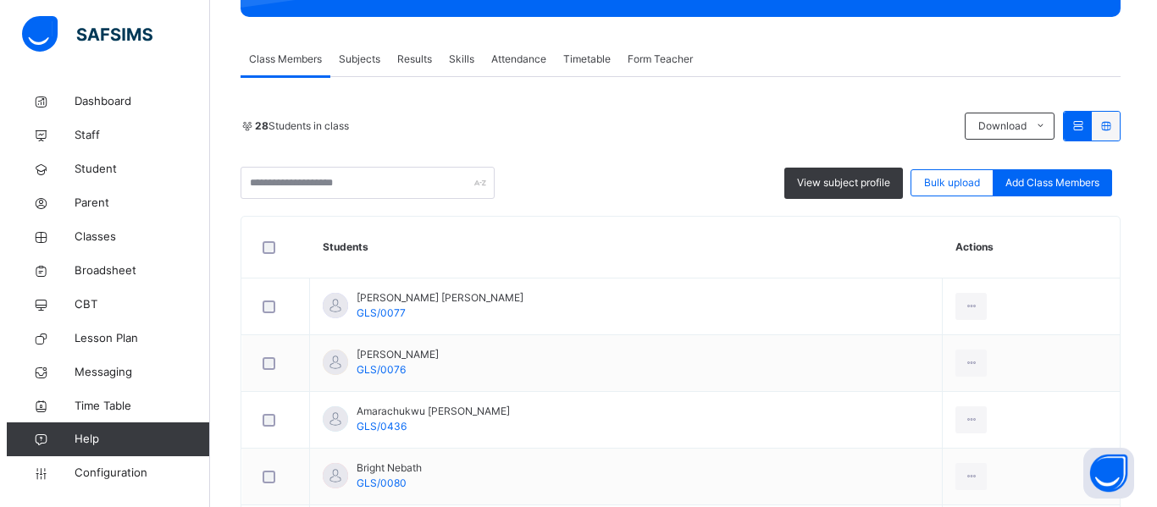
scroll to position [0, 0]
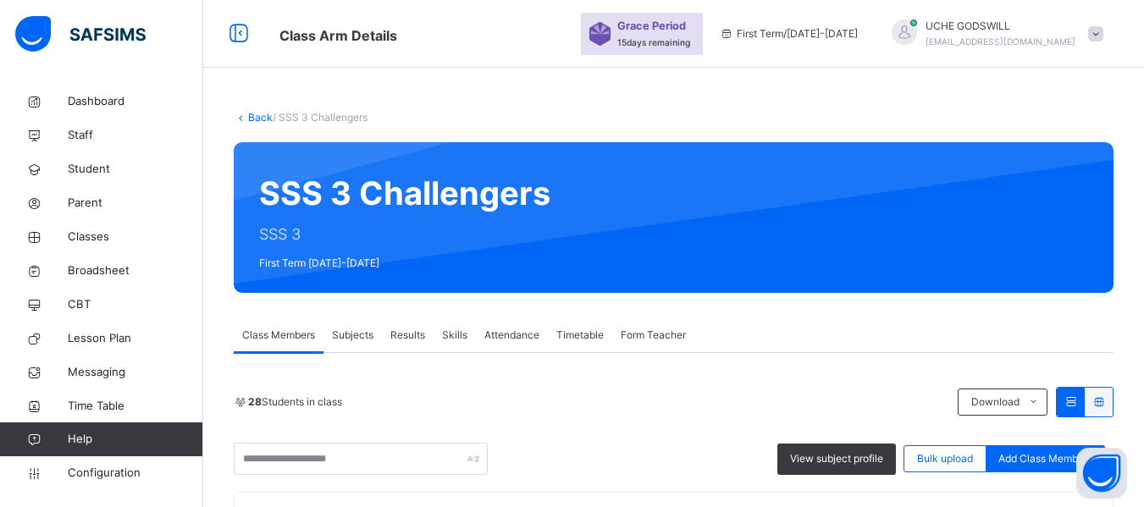
click at [259, 115] on link "Back" at bounding box center [260, 117] width 25 height 13
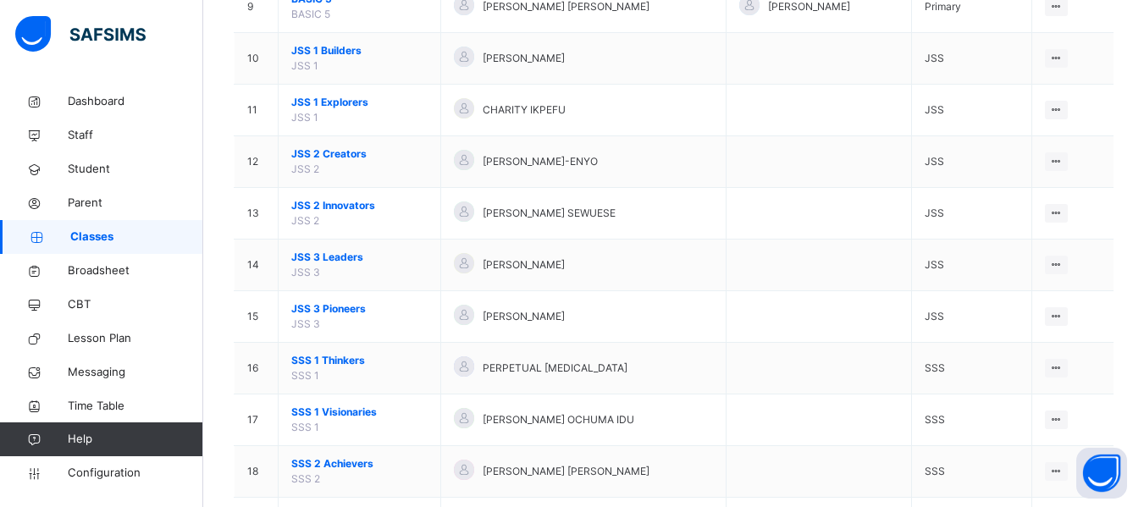
scroll to position [682, 0]
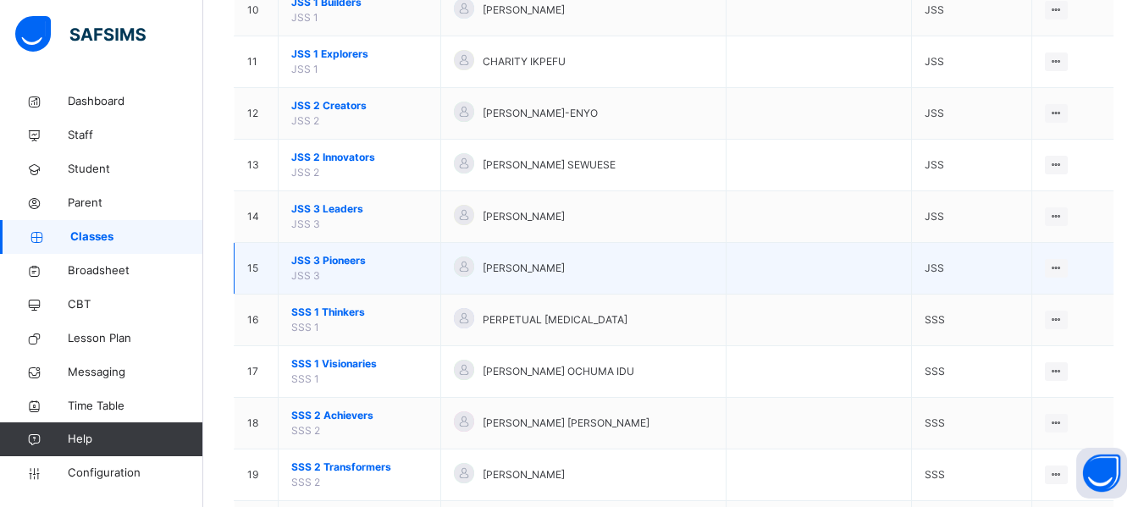
click at [332, 257] on span "JSS 3 Pioneers" at bounding box center [359, 260] width 136 height 15
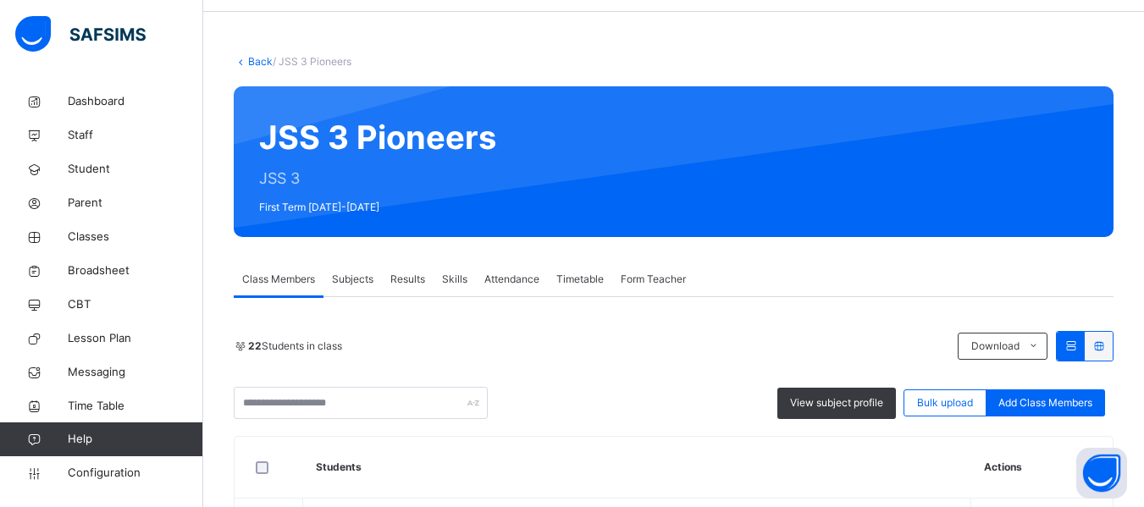
scroll to position [55, 0]
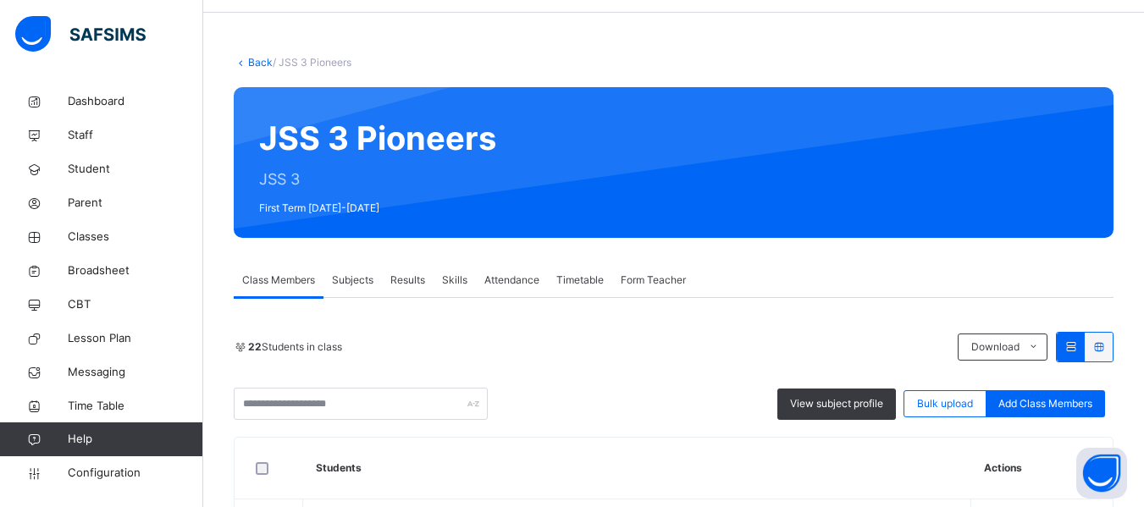
click at [257, 63] on link "Back" at bounding box center [260, 62] width 25 height 13
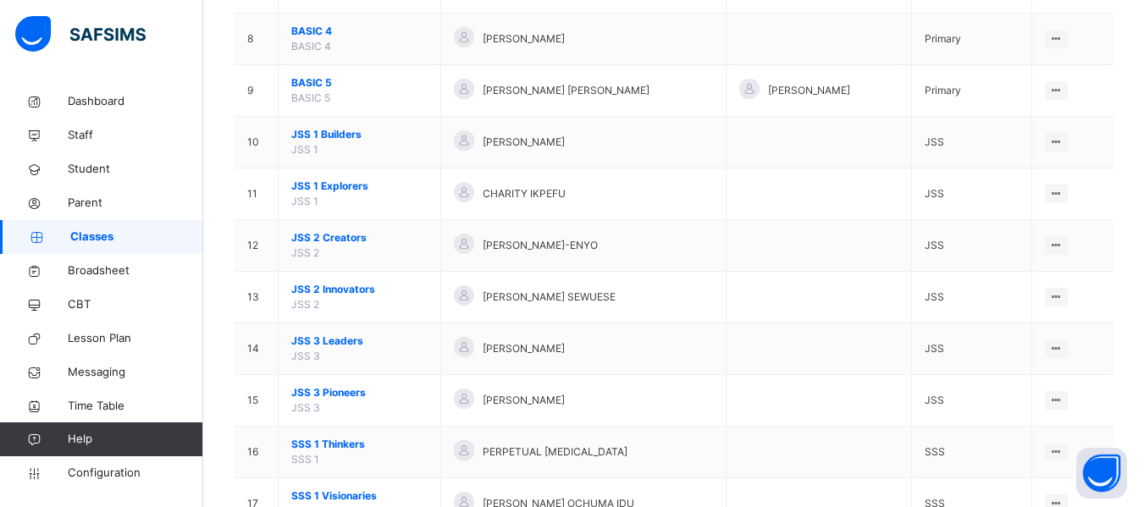
scroll to position [604, 0]
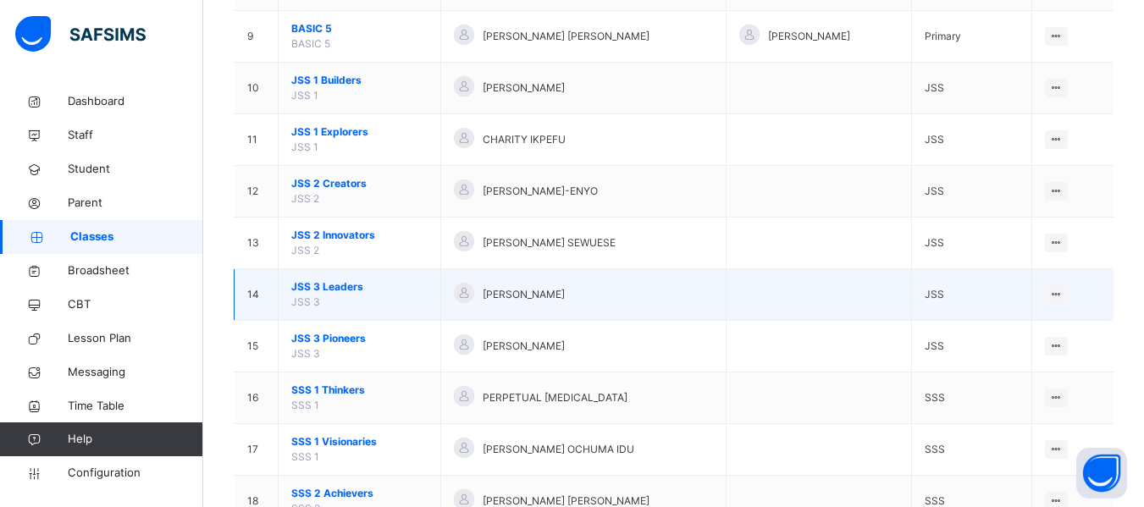
click at [330, 286] on span "JSS 3 Leaders" at bounding box center [359, 286] width 136 height 15
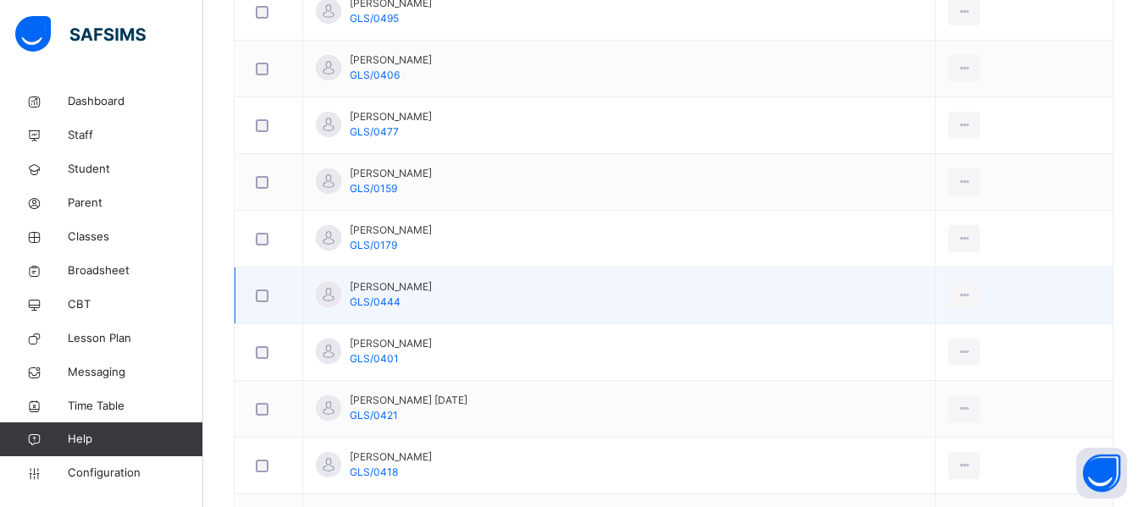
scroll to position [1280, 0]
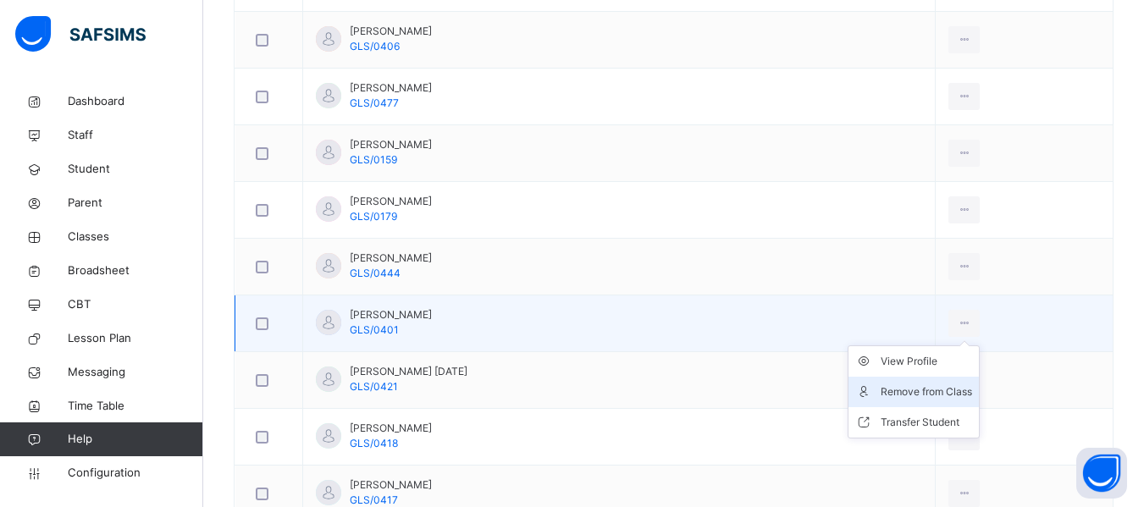
click at [922, 390] on div "Remove from Class" at bounding box center [926, 392] width 91 height 17
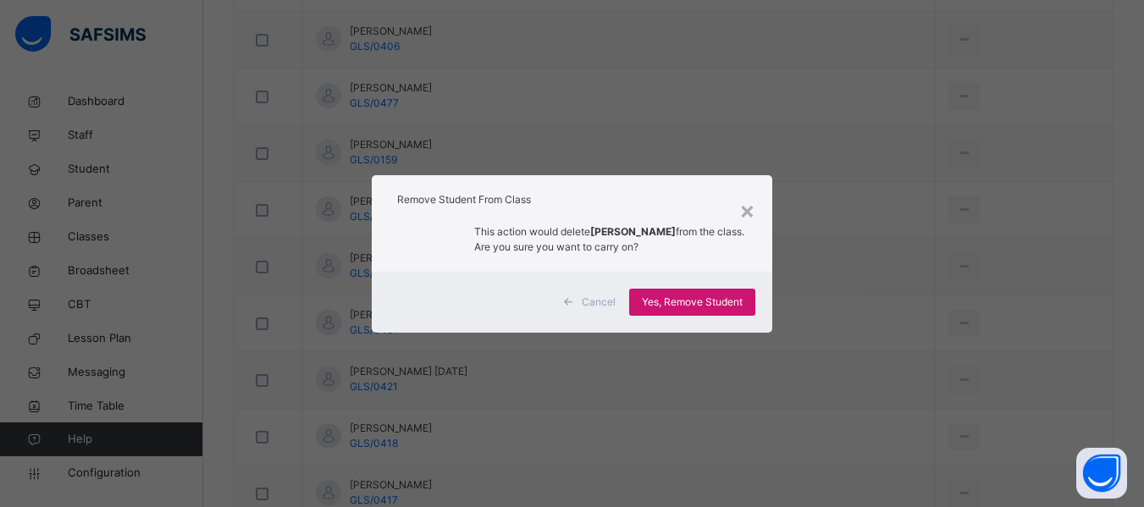
click at [709, 296] on span "Yes, Remove Student" at bounding box center [692, 302] width 101 height 15
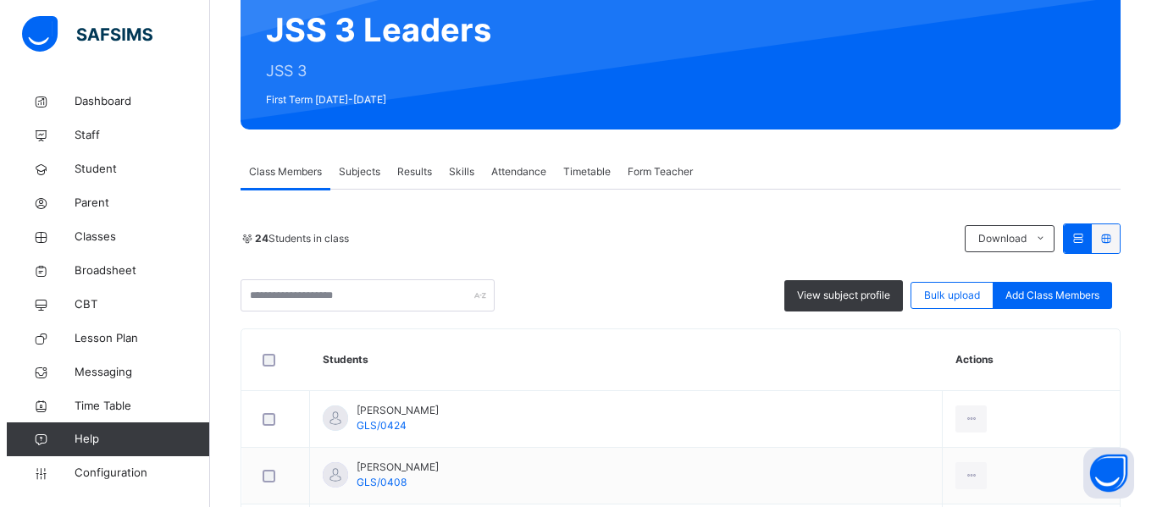
scroll to position [0, 0]
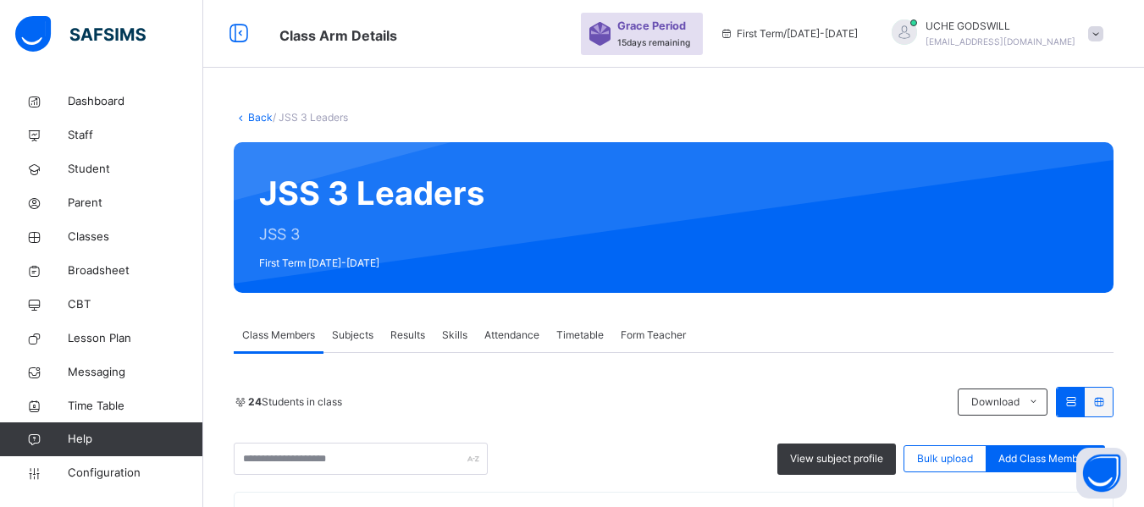
click at [254, 123] on link "Back" at bounding box center [260, 117] width 25 height 13
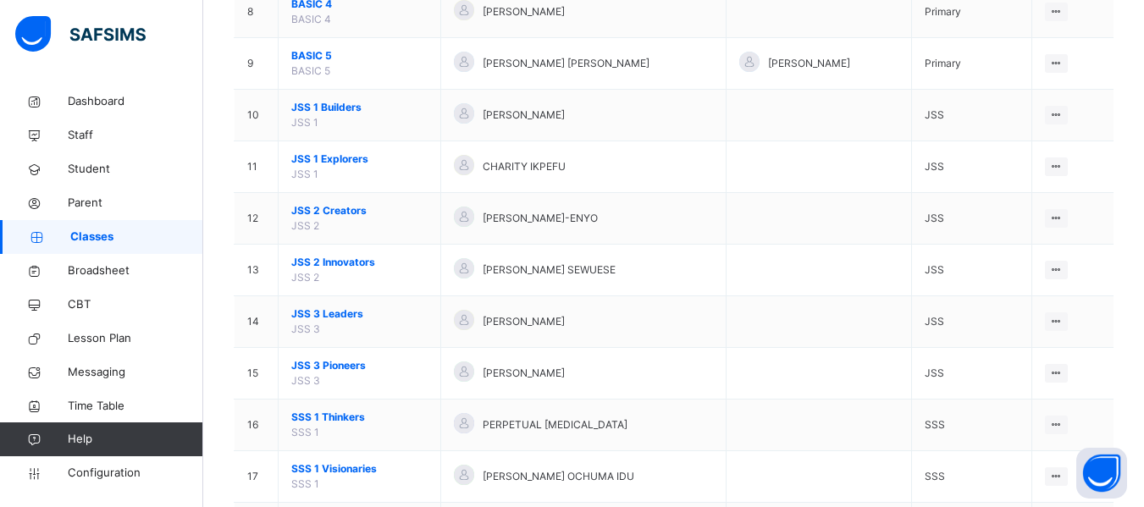
scroll to position [578, 0]
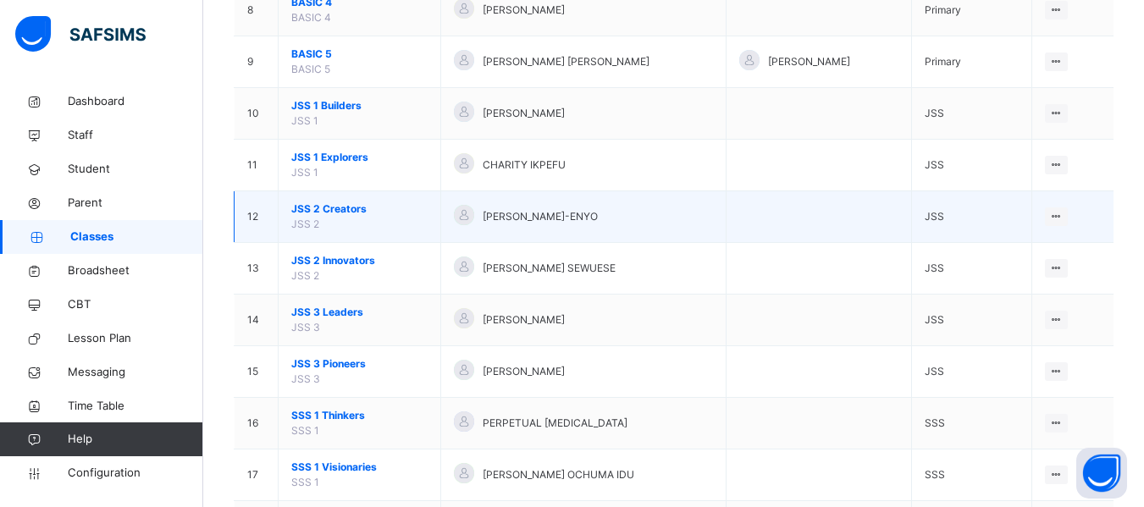
click at [334, 207] on span "JSS 2 Creators" at bounding box center [359, 209] width 136 height 15
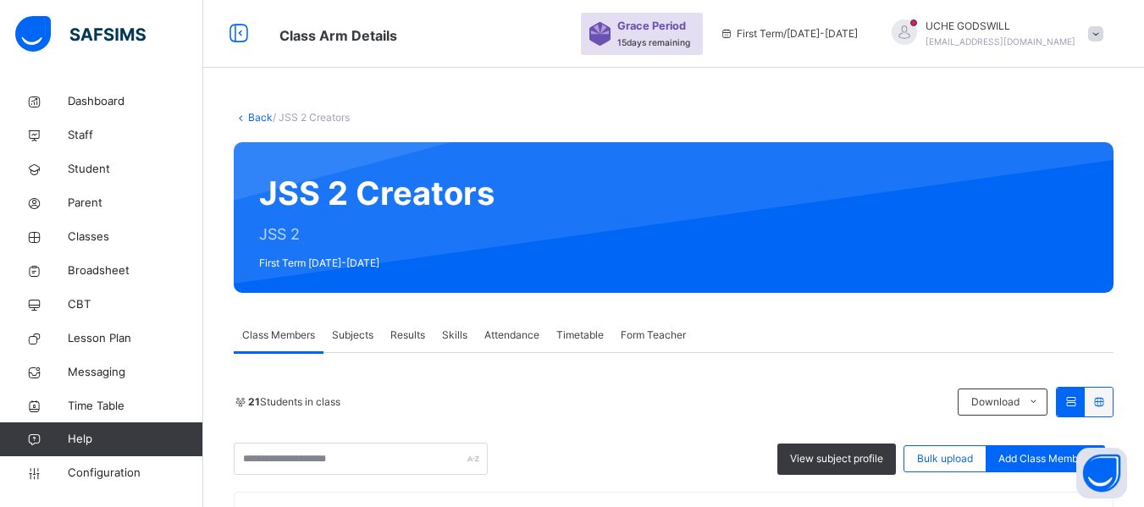
click at [262, 119] on link "Back" at bounding box center [260, 117] width 25 height 13
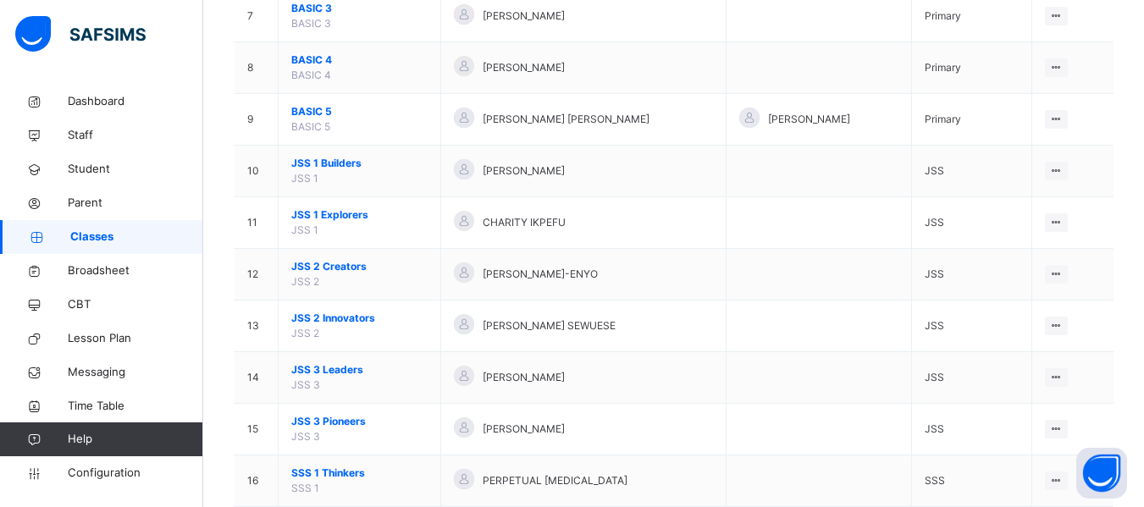
scroll to position [522, 0]
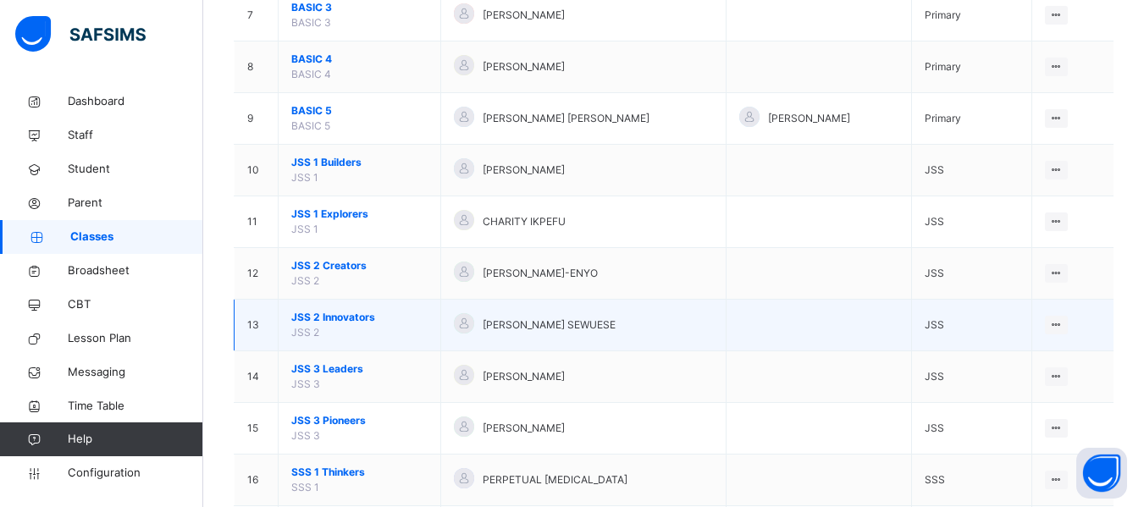
click at [334, 309] on td "JSS 2 Innovators JSS 2" at bounding box center [360, 326] width 163 height 52
click at [337, 315] on span "JSS 2 Innovators" at bounding box center [359, 317] width 136 height 15
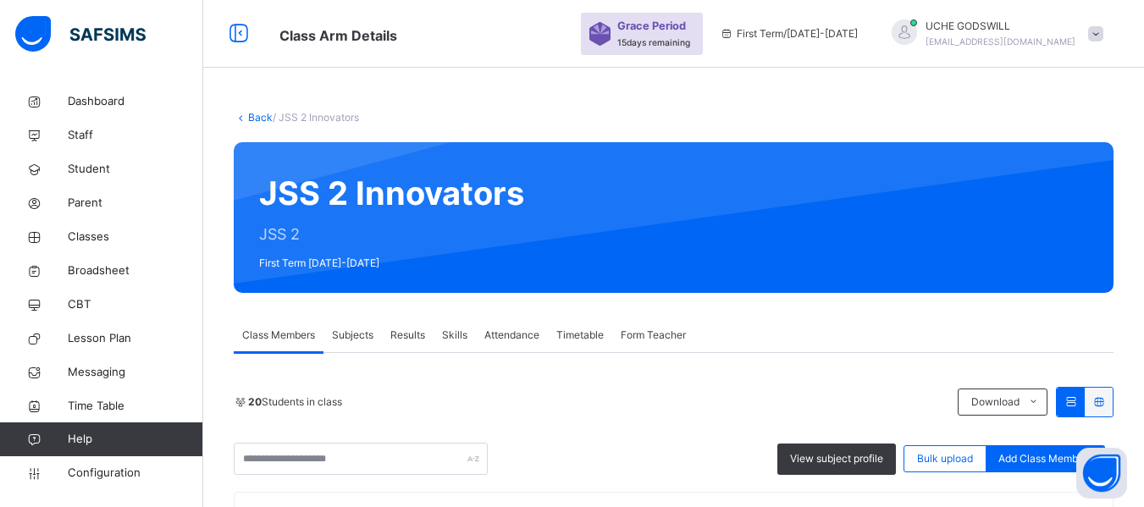
click at [255, 113] on link "Back" at bounding box center [260, 117] width 25 height 13
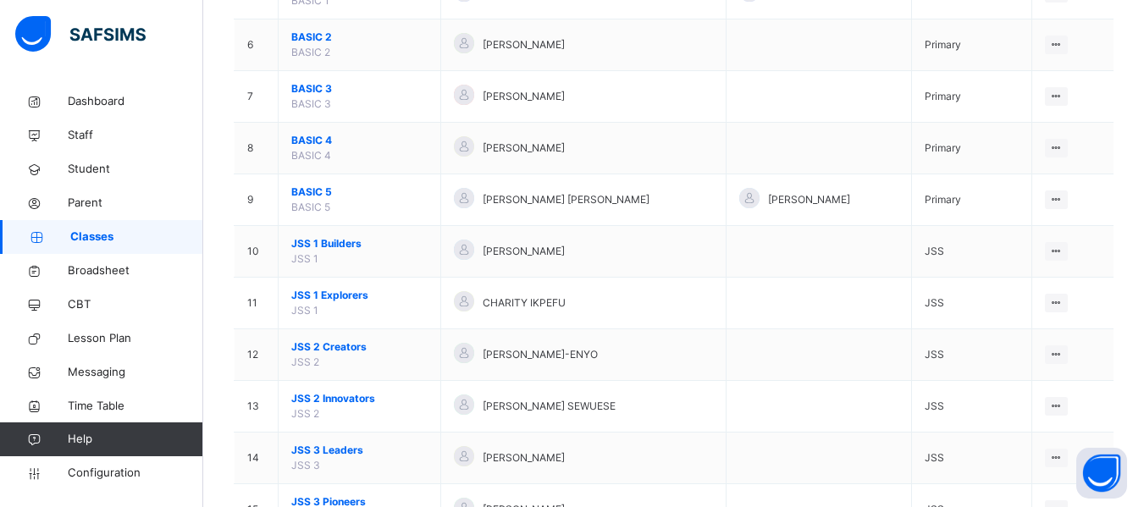
scroll to position [441, 0]
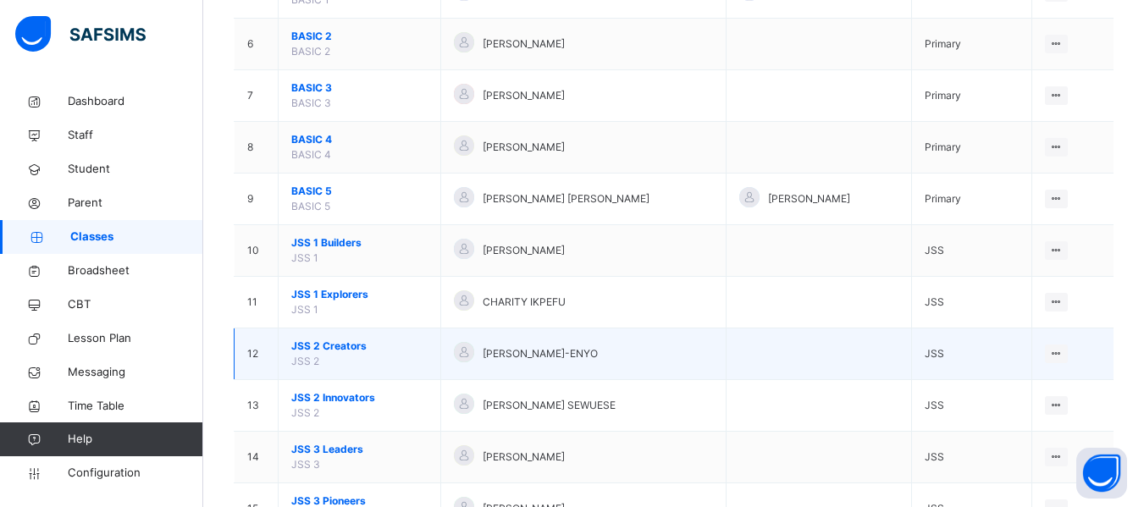
click at [335, 348] on span "JSS 2 Creators" at bounding box center [359, 346] width 136 height 15
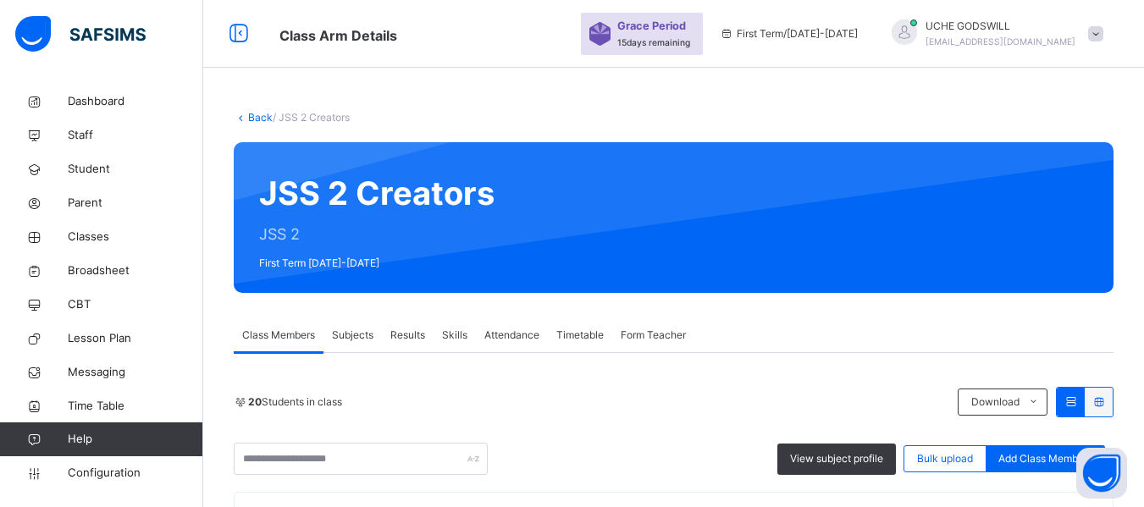
click at [262, 119] on link "Back" at bounding box center [260, 117] width 25 height 13
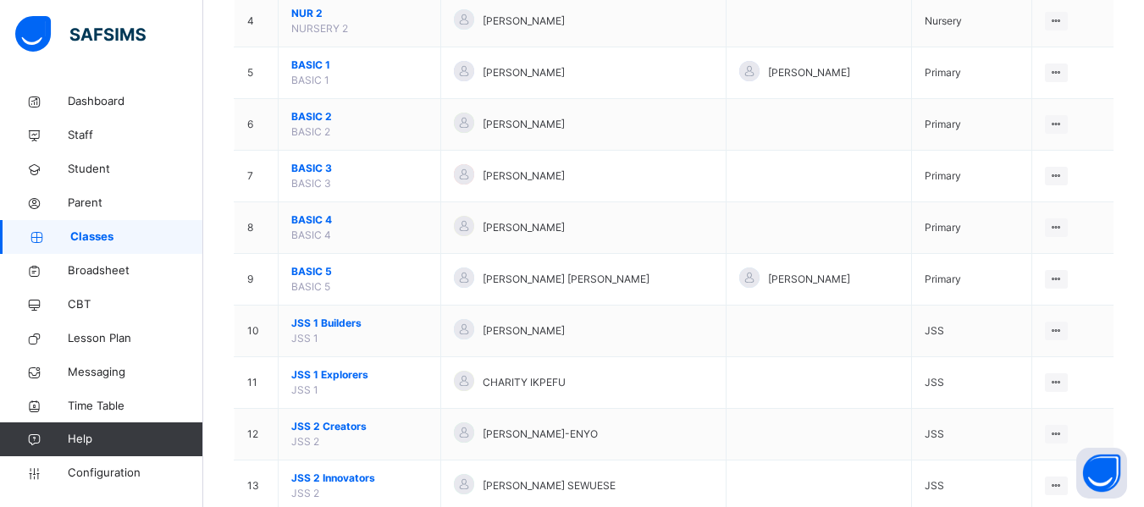
scroll to position [362, 0]
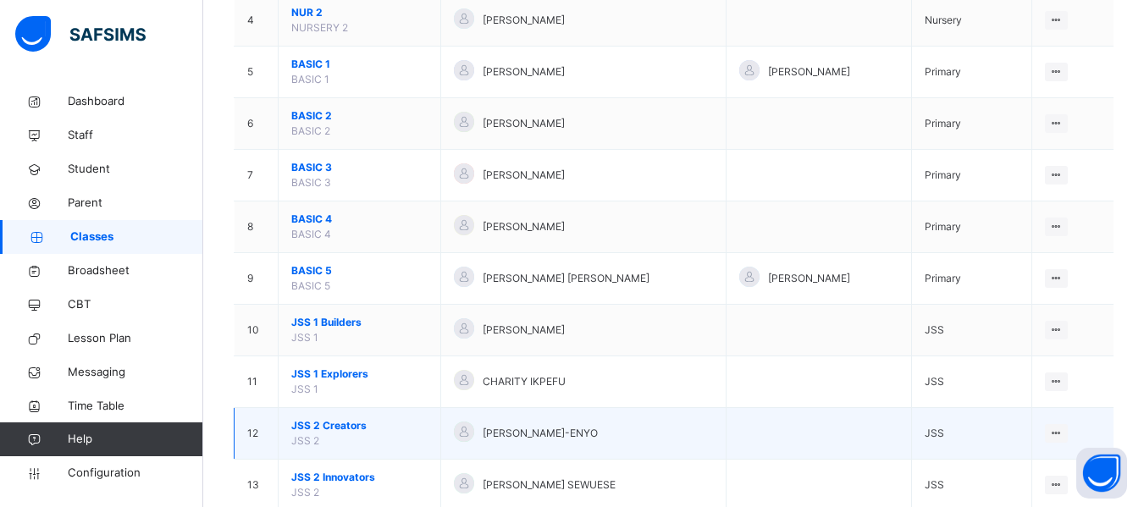
click at [329, 424] on span "JSS 2 Creators" at bounding box center [359, 425] width 136 height 15
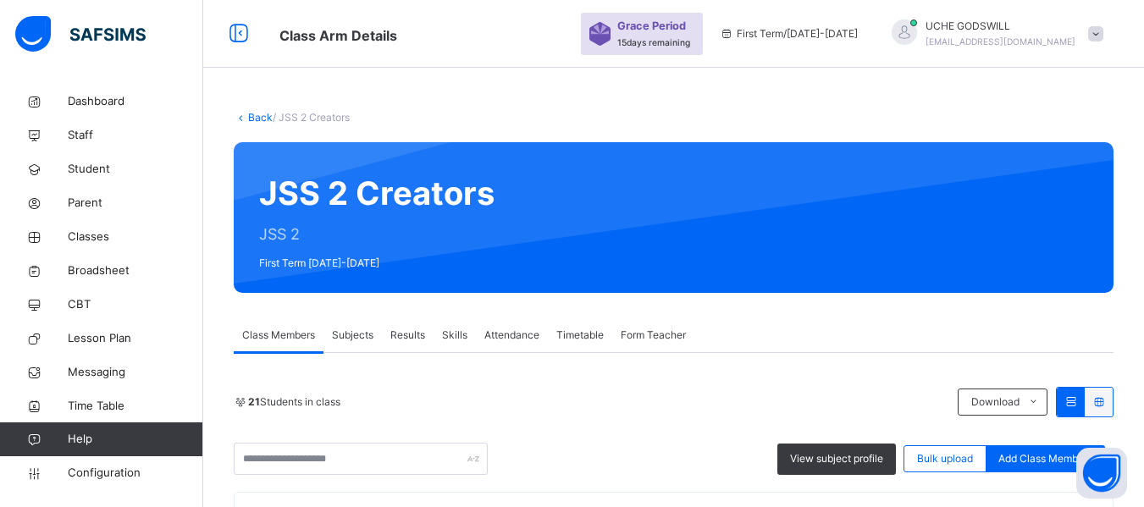
click at [256, 118] on link "Back" at bounding box center [260, 117] width 25 height 13
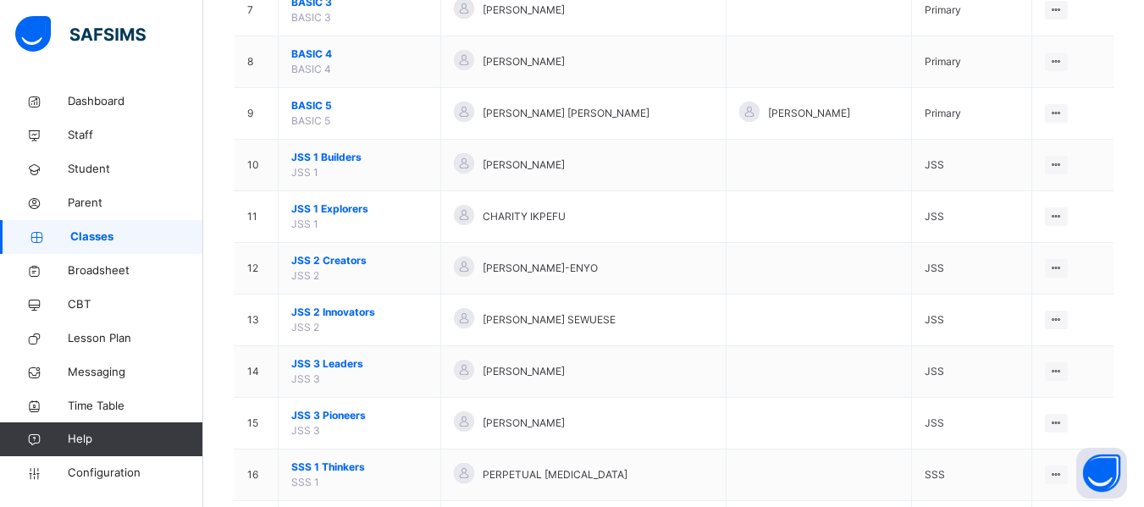
scroll to position [528, 0]
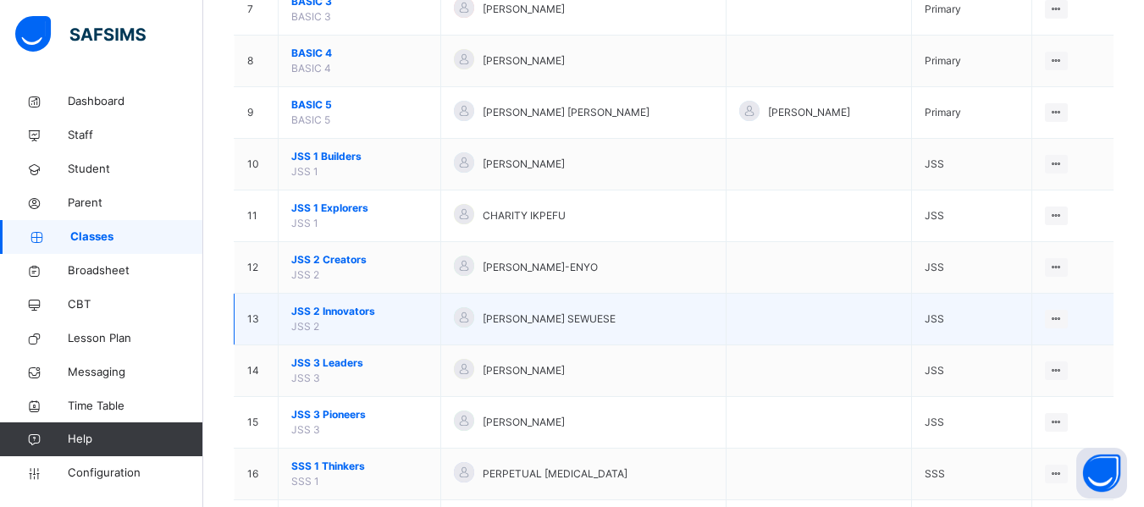
click at [340, 314] on span "JSS 2 Innovators" at bounding box center [359, 311] width 136 height 15
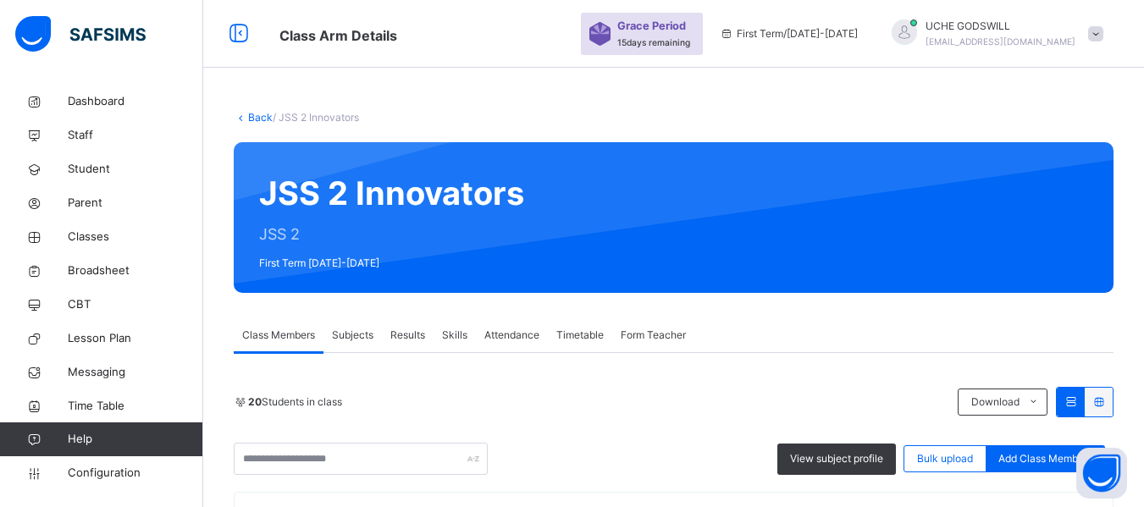
click at [246, 115] on icon at bounding box center [241, 117] width 14 height 13
click at [260, 115] on link "Back" at bounding box center [260, 117] width 25 height 13
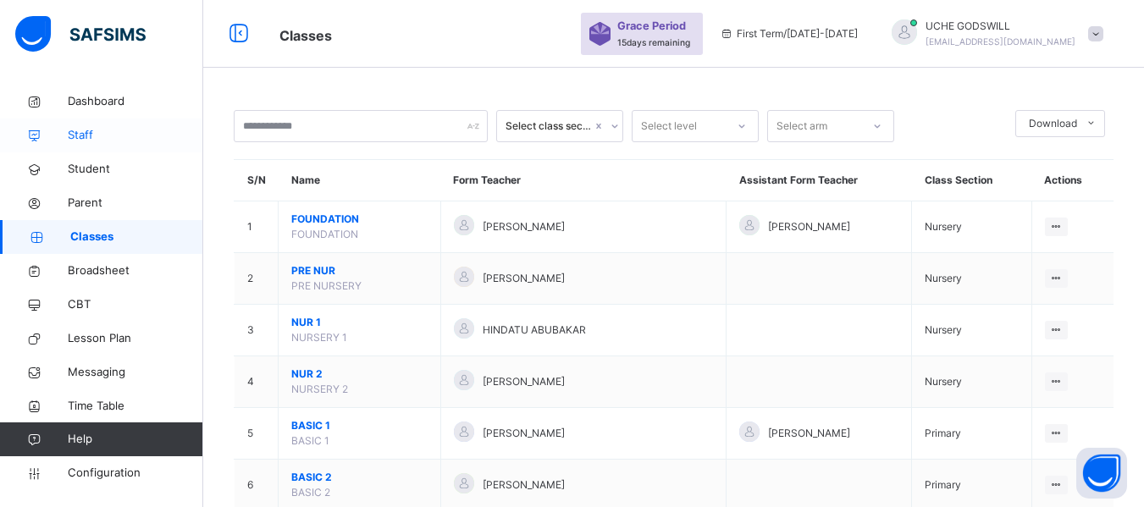
click at [74, 133] on span "Staff" at bounding box center [135, 135] width 135 height 17
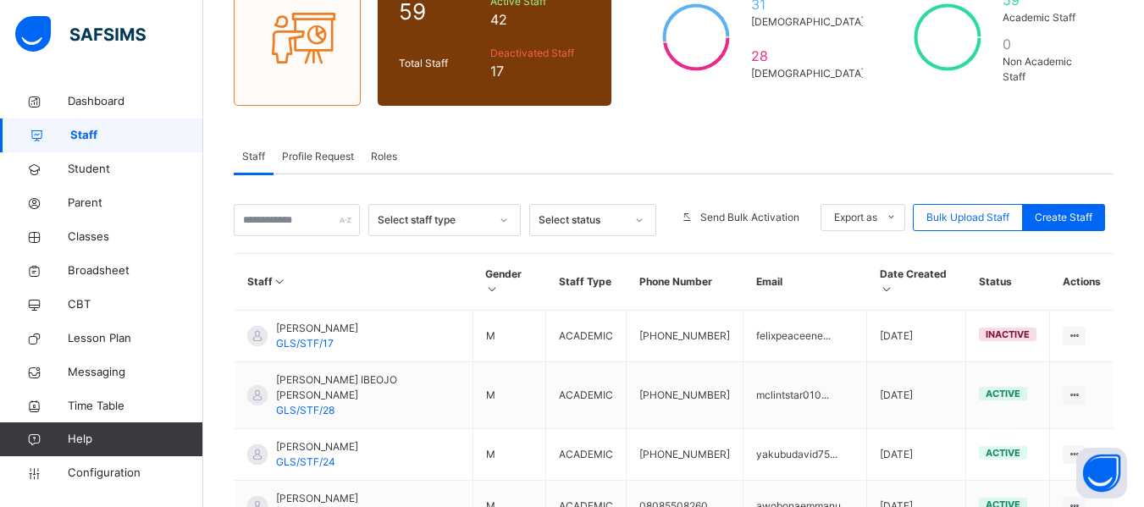
scroll to position [160, 0]
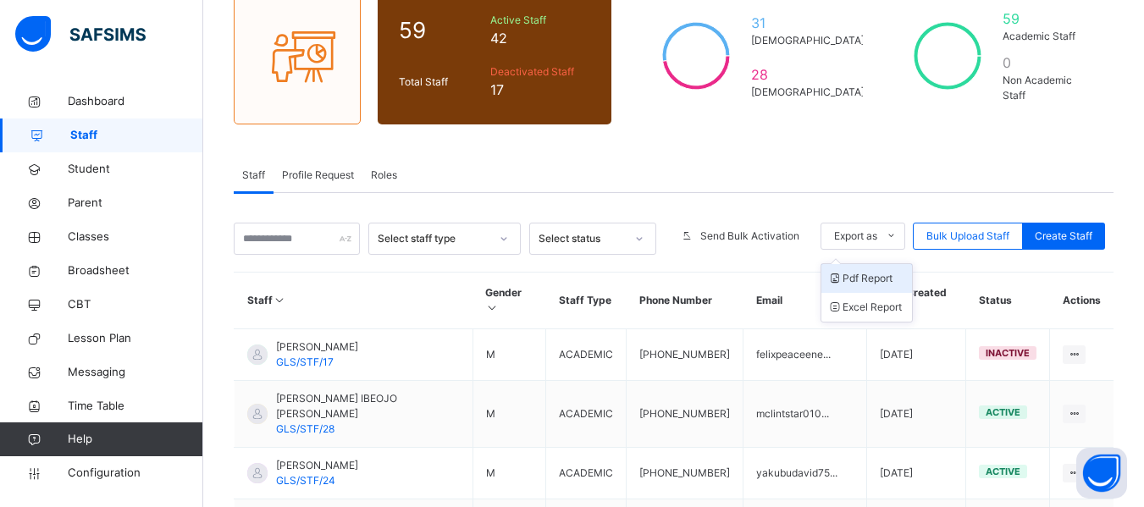
click at [878, 282] on li "Pdf Report" at bounding box center [866, 278] width 91 height 29
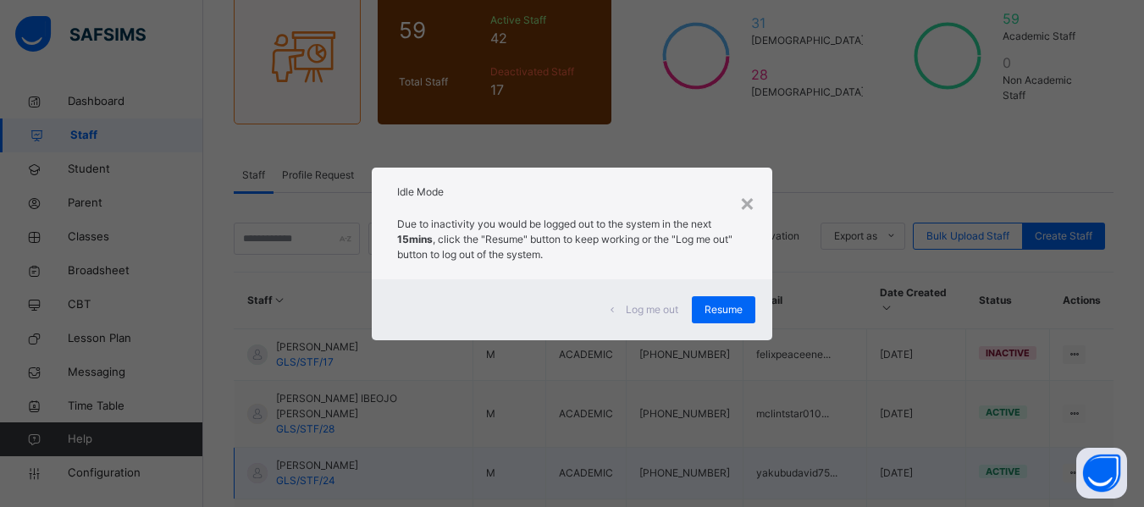
scroll to position [0, 0]
click at [722, 305] on span "Resume" at bounding box center [724, 309] width 38 height 15
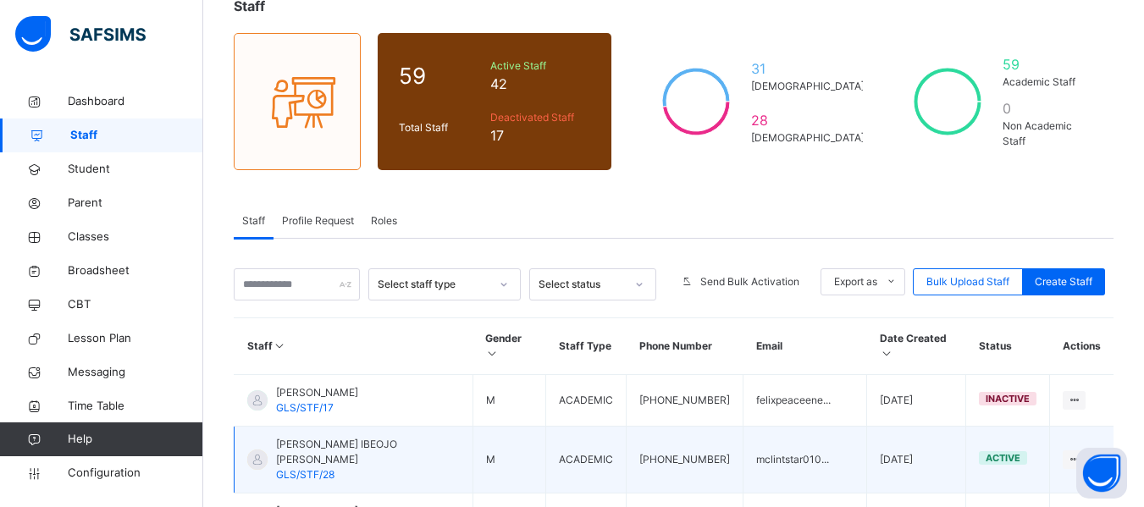
scroll to position [47, 0]
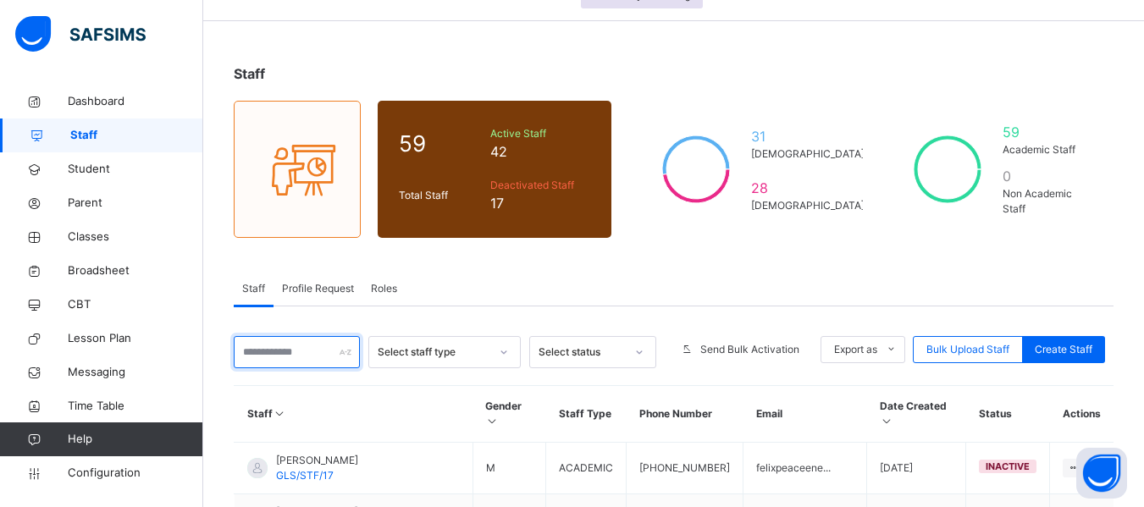
click at [263, 356] on input "text" at bounding box center [297, 352] width 126 height 32
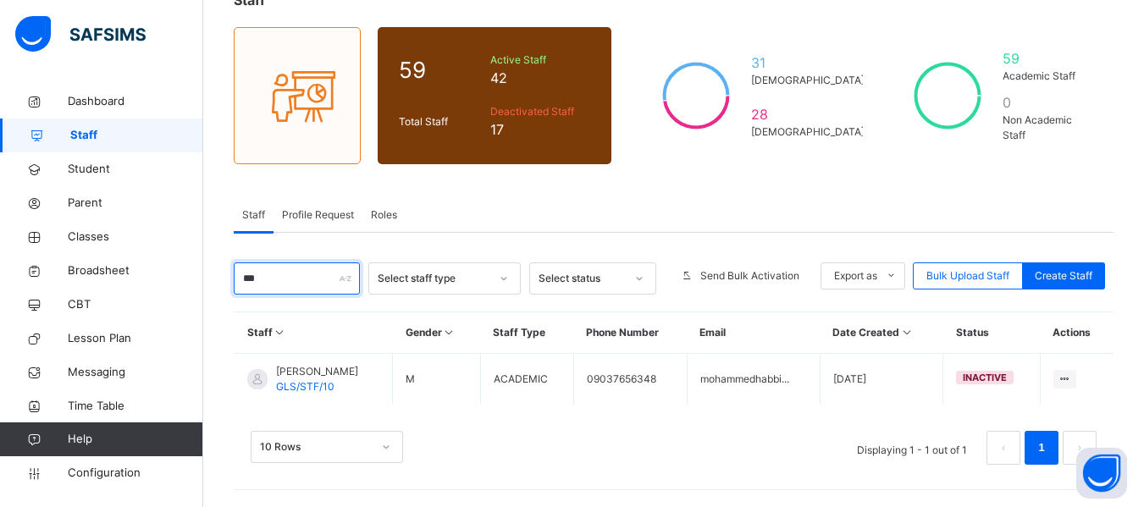
scroll to position [120, 0]
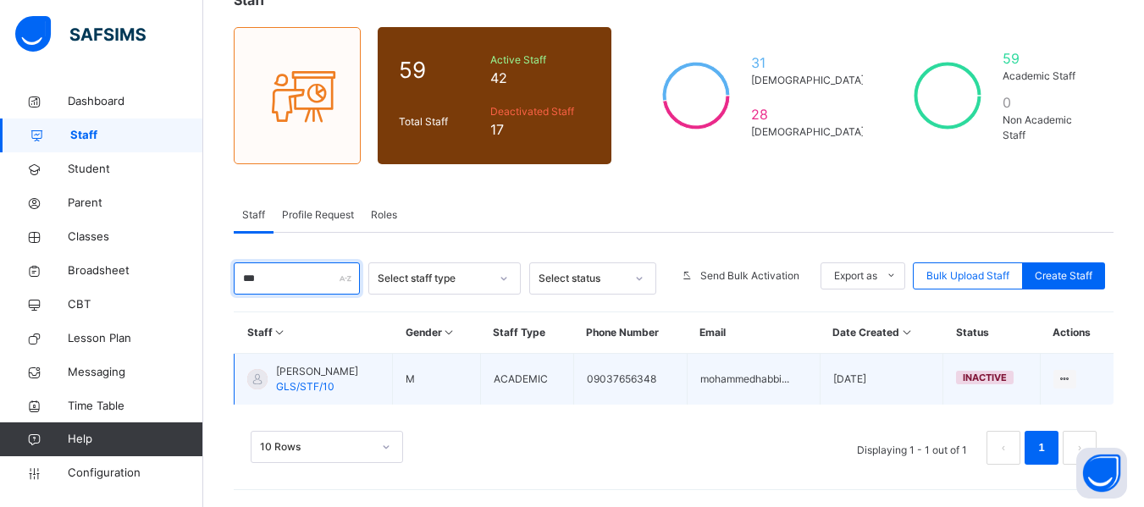
type input "***"
click at [329, 367] on span "HABBIB MOHAMMED" at bounding box center [317, 371] width 82 height 15
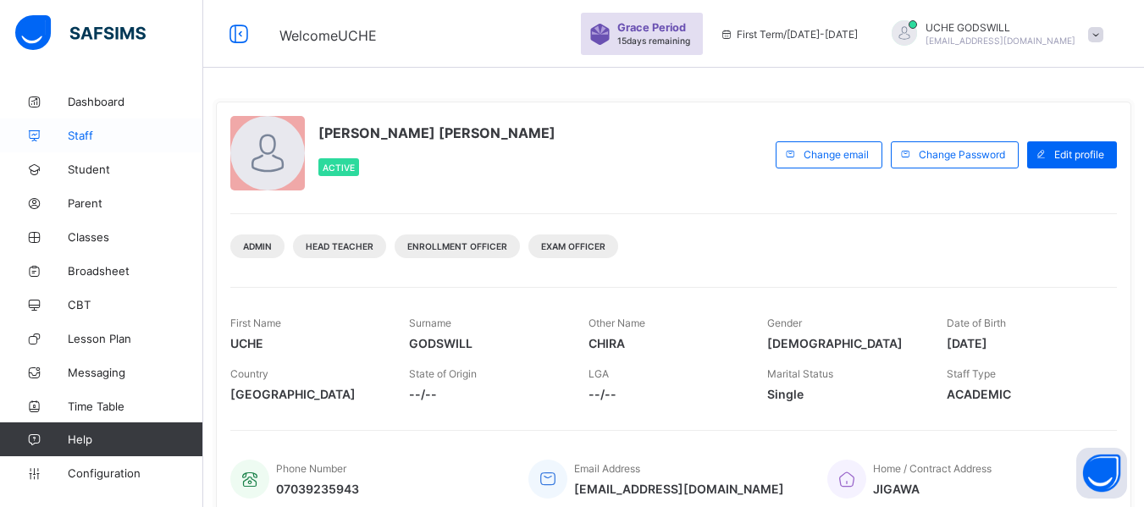
click at [78, 132] on span "Staff" at bounding box center [135, 136] width 135 height 14
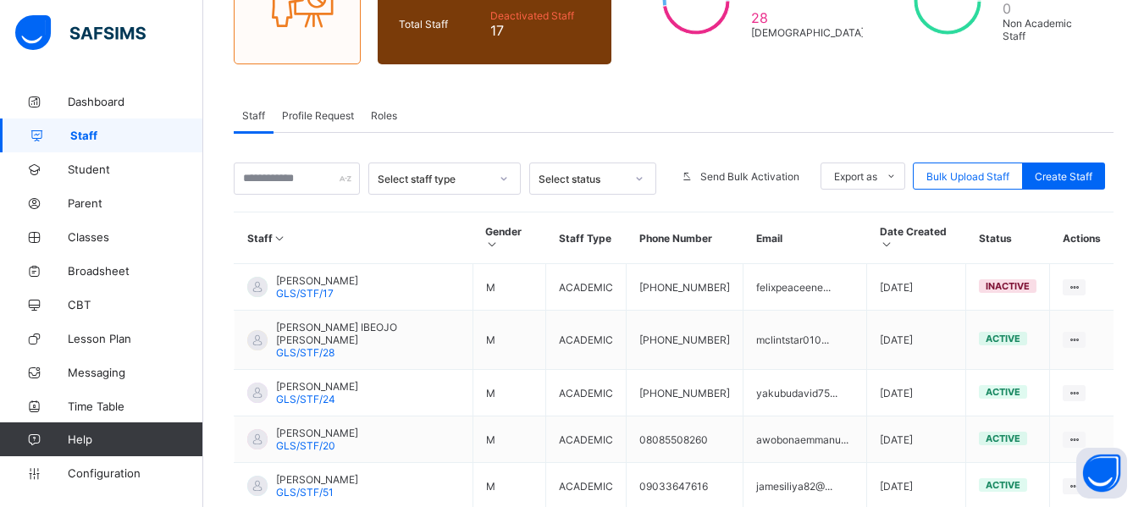
scroll to position [207, 0]
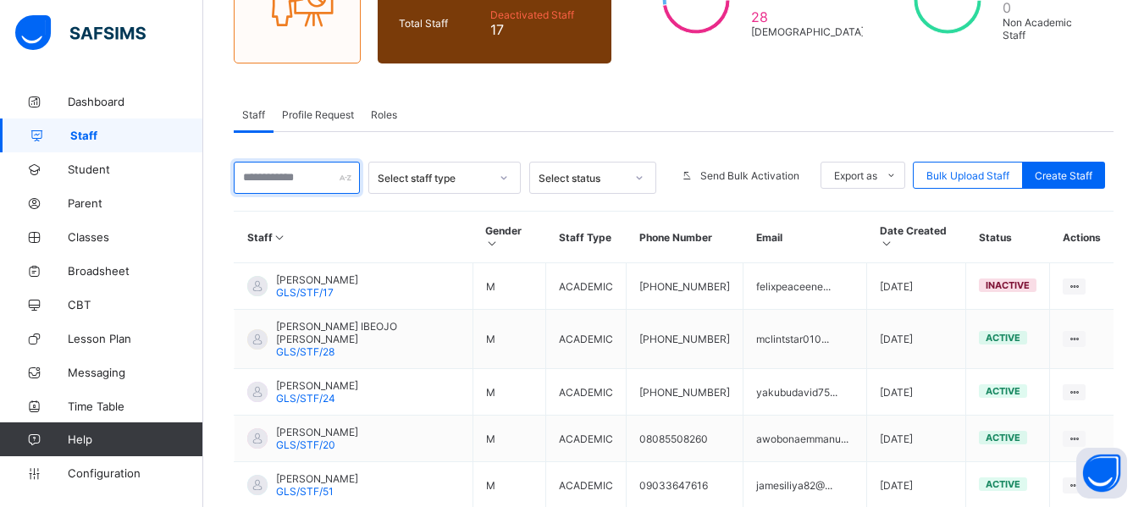
click at [262, 172] on input "text" at bounding box center [297, 178] width 126 height 32
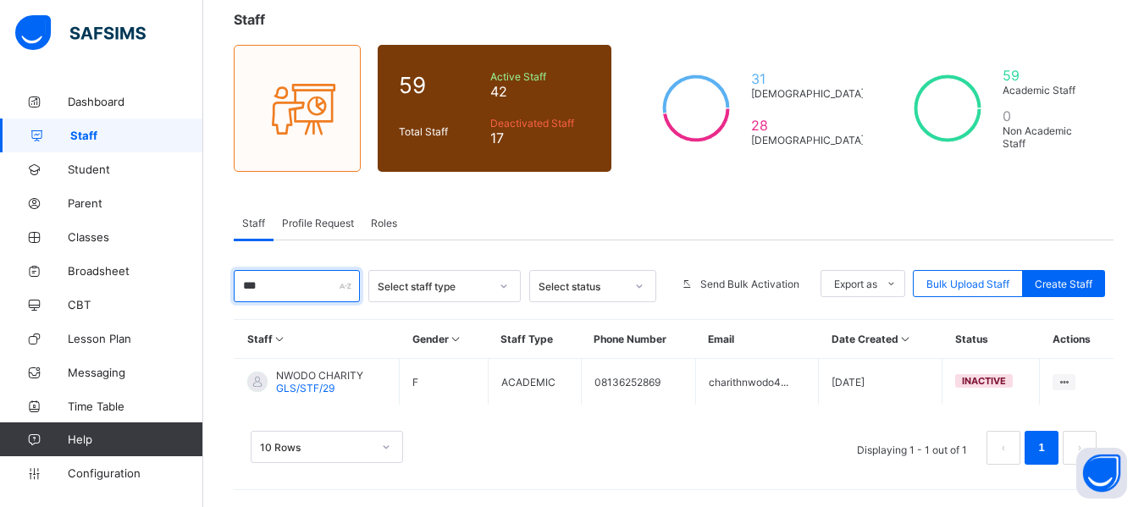
scroll to position [99, 0]
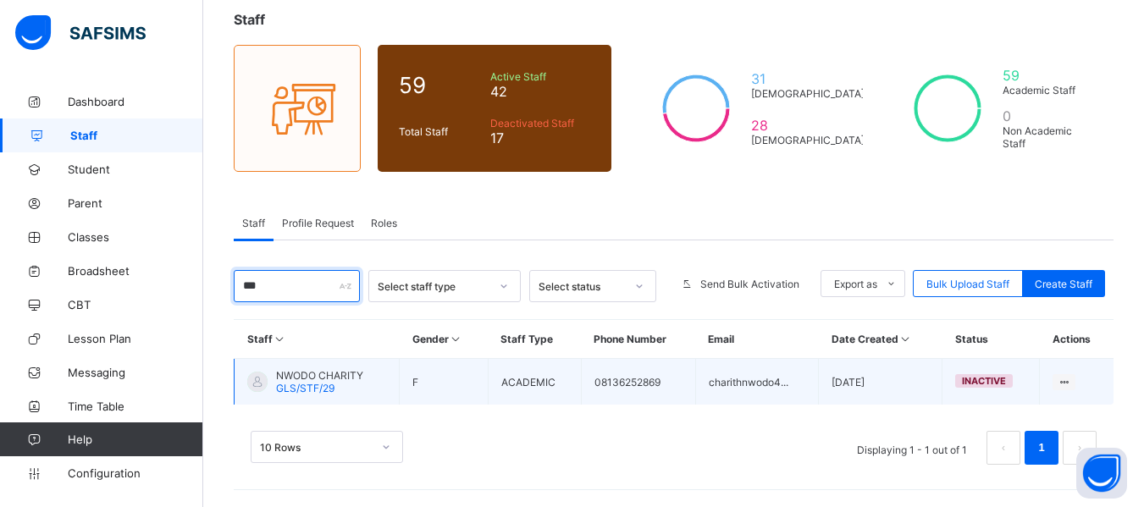
type input "***"
click at [335, 373] on span "NWODO CHARITY" at bounding box center [319, 375] width 87 height 13
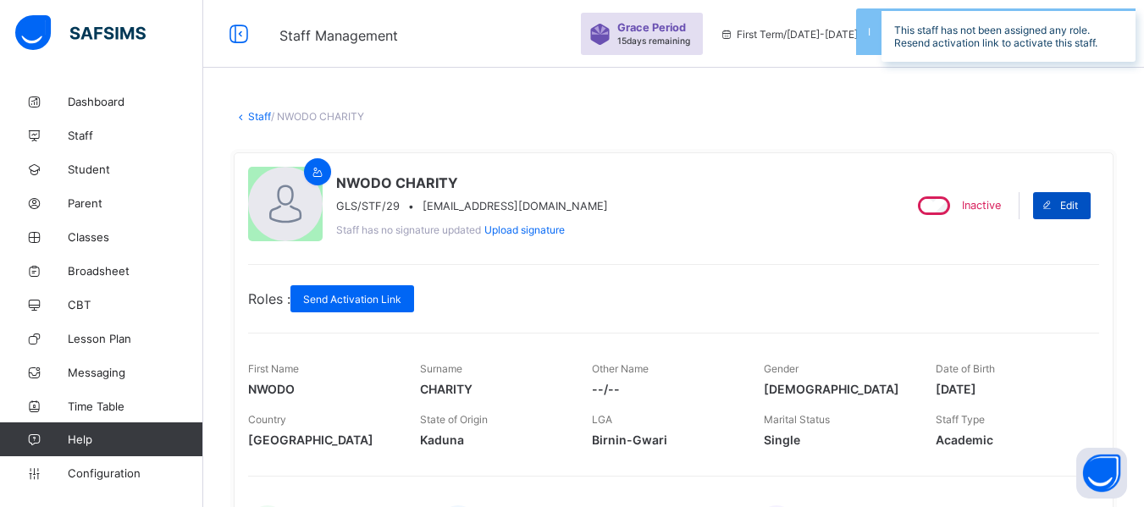
click at [1060, 203] on span at bounding box center [1046, 205] width 27 height 27
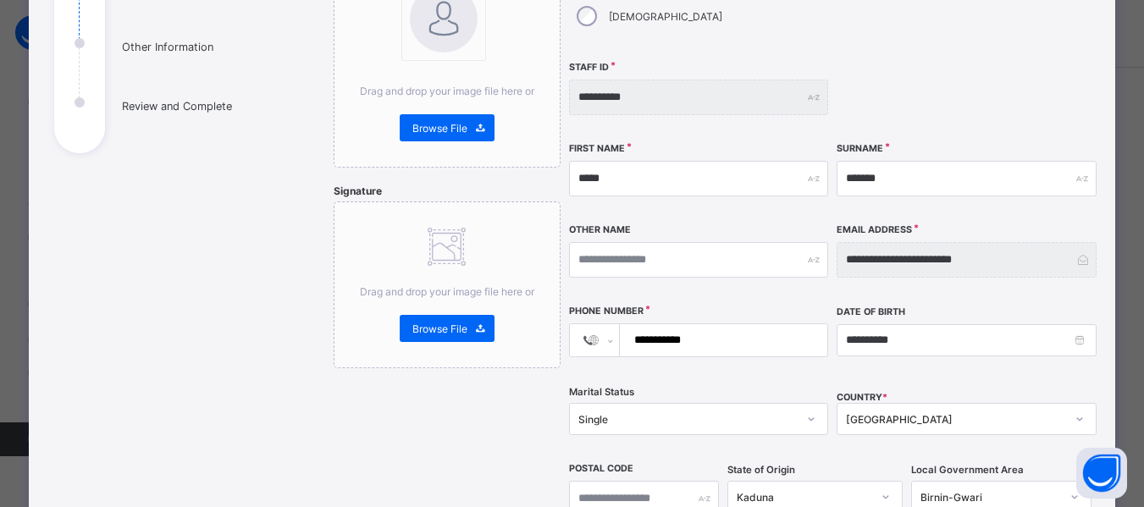
scroll to position [255, 0]
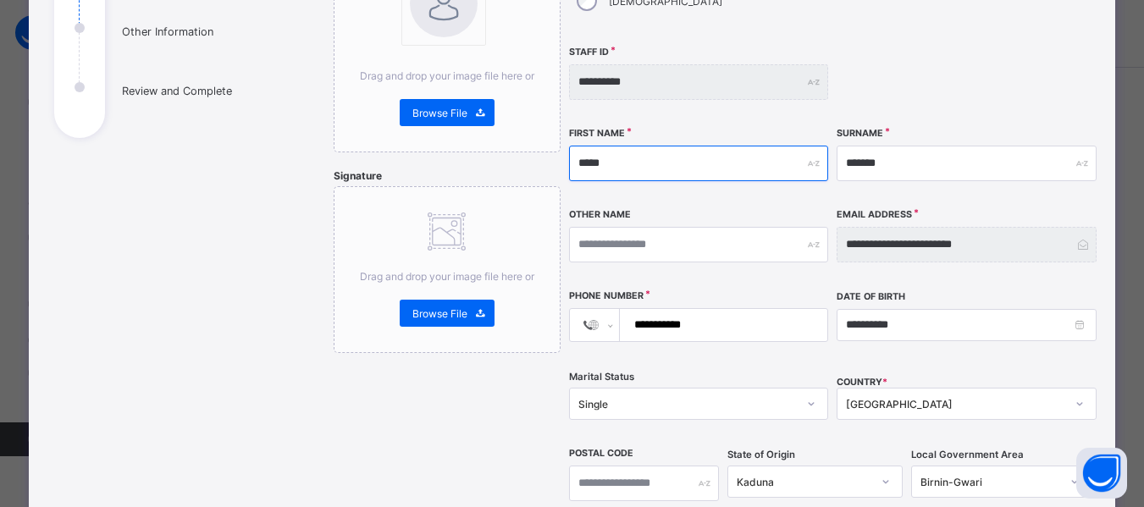
drag, startPoint x: 626, startPoint y: 127, endPoint x: 549, endPoint y: 142, distance: 78.5
click at [549, 142] on div "**********" at bounding box center [712, 369] width 756 height 903
type input "******"
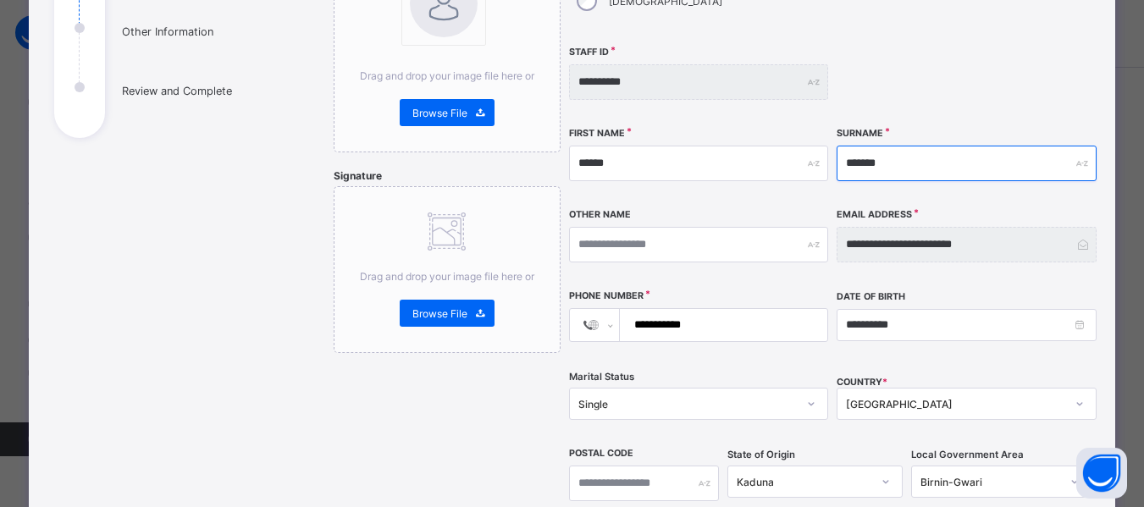
drag, startPoint x: 904, startPoint y: 131, endPoint x: 821, endPoint y: 135, distance: 83.9
click at [821, 135] on div "**********" at bounding box center [833, 219] width 529 height 602
type input "******"
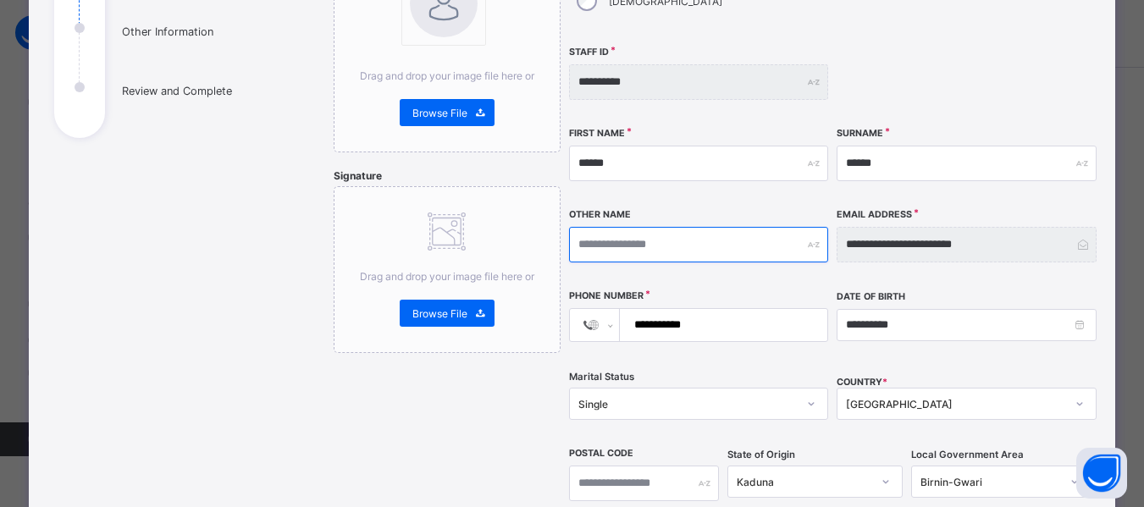
click at [684, 227] on input "text" at bounding box center [698, 245] width 259 height 36
type input "********"
drag, startPoint x: 717, startPoint y: 291, endPoint x: 616, endPoint y: 291, distance: 101.6
click at [616, 308] on div "**********" at bounding box center [698, 325] width 259 height 34
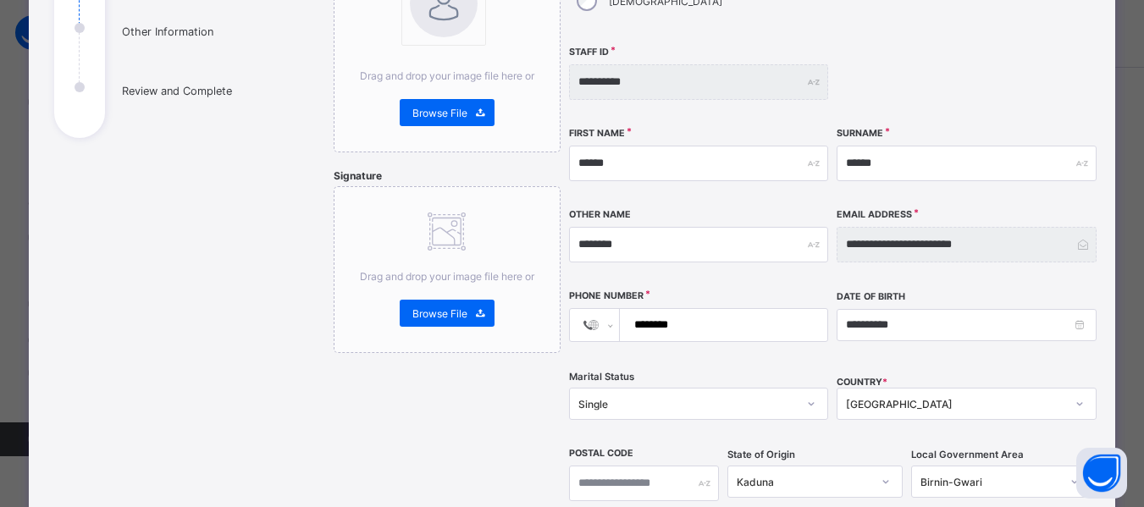
type input "********"
select select "**"
type input "*********"
select select "**"
type input "**********"
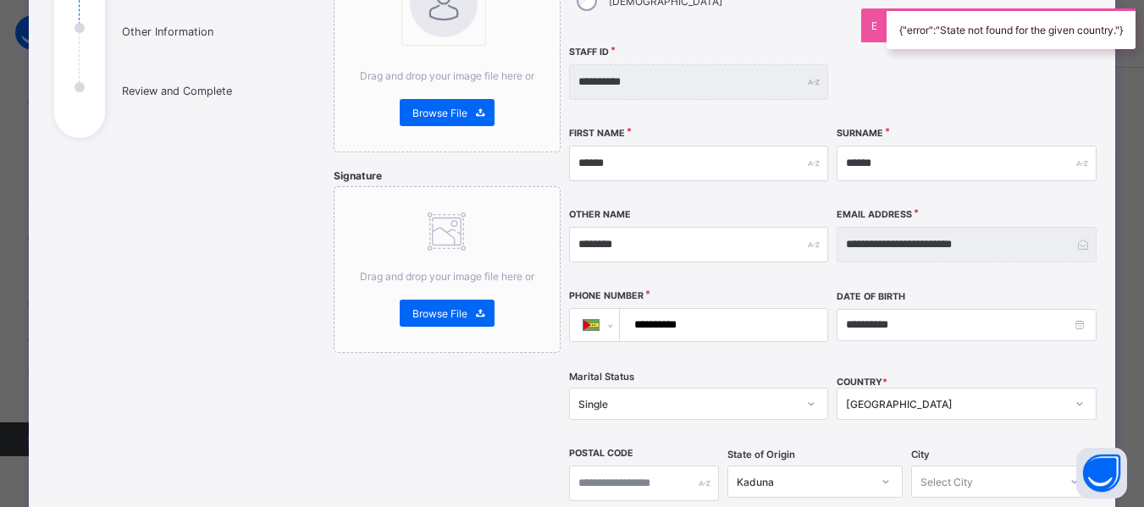
select select "**"
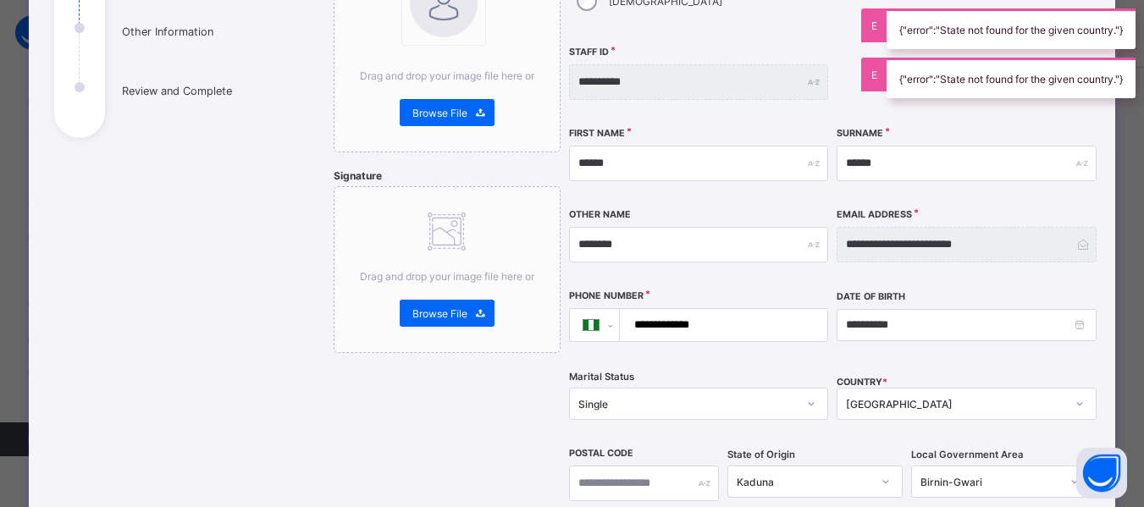
click at [720, 309] on input "**********" at bounding box center [721, 325] width 194 height 32
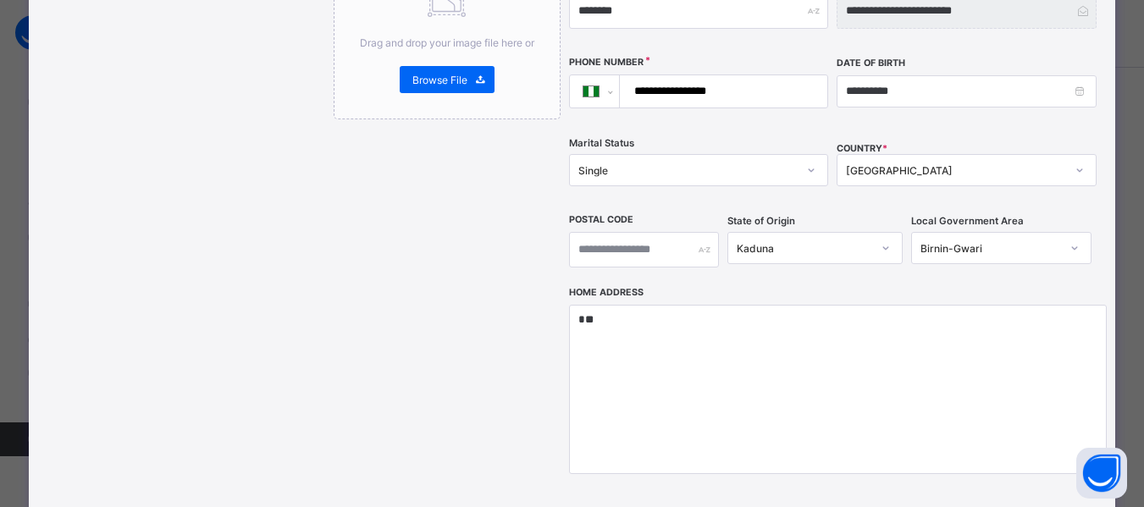
scroll to position [506, 0]
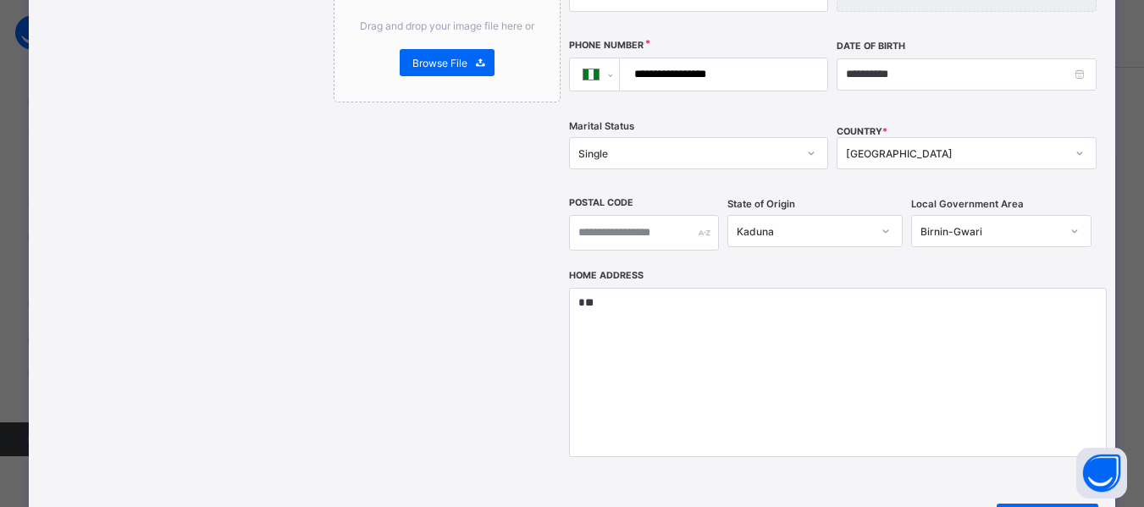
type input "**********"
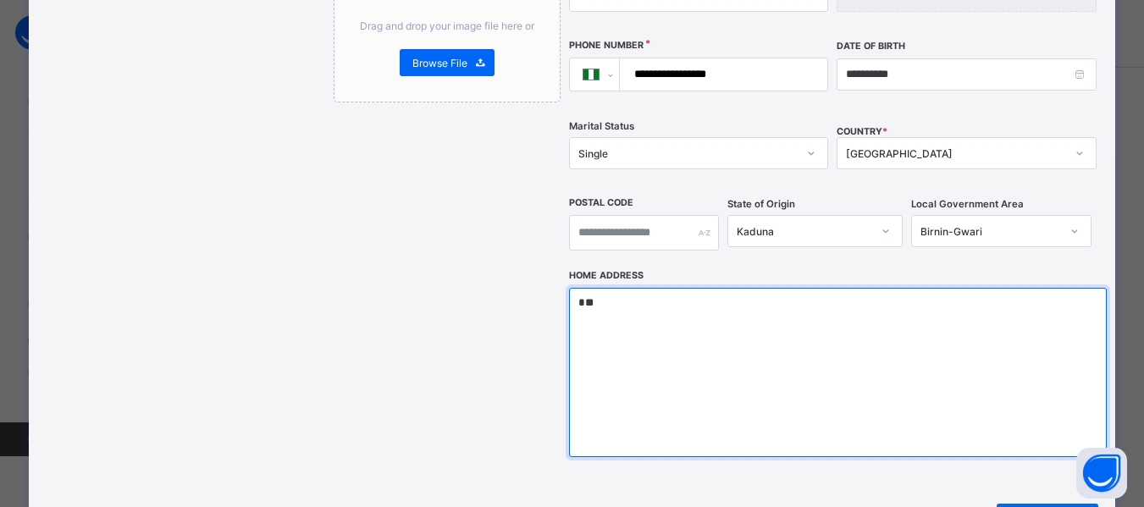
click at [660, 288] on textarea "*" at bounding box center [838, 372] width 538 height 169
drag, startPoint x: 660, startPoint y: 268, endPoint x: 538, endPoint y: 274, distance: 122.1
click at [538, 274] on div "**********" at bounding box center [712, 118] width 756 height 903
type textarea "**********"
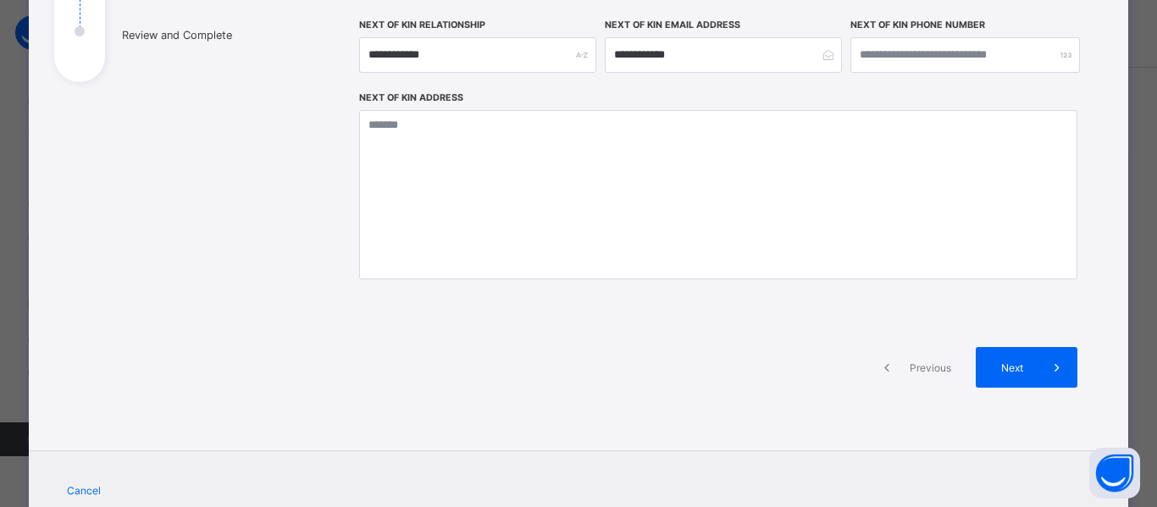
scroll to position [312, 0]
click at [1011, 362] on span "Next" at bounding box center [1012, 367] width 48 height 13
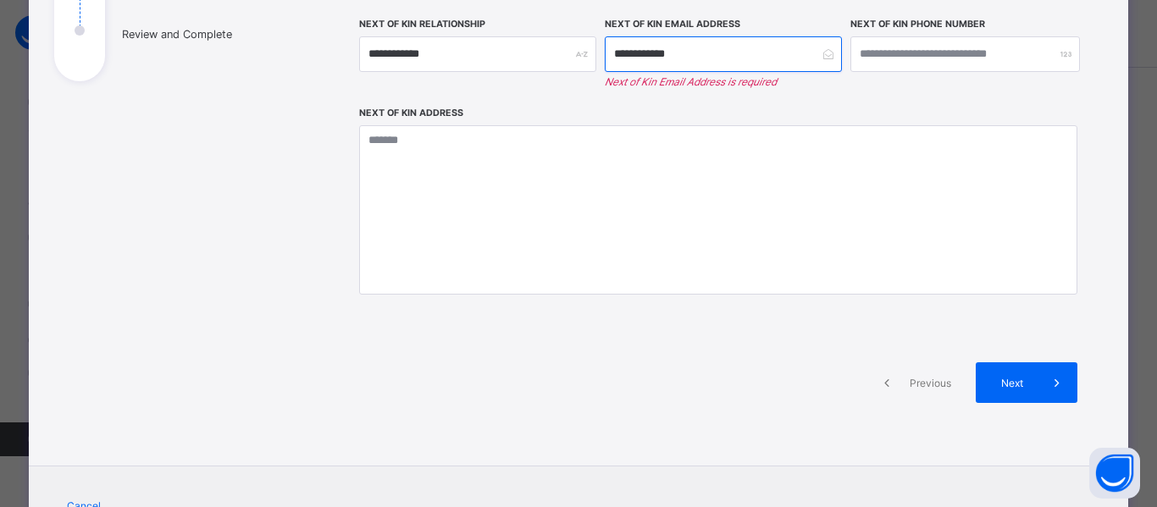
click at [680, 49] on input "**********" at bounding box center [723, 54] width 237 height 36
drag, startPoint x: 680, startPoint y: 49, endPoint x: 585, endPoint y: 45, distance: 94.9
click at [585, 45] on div "**********" at bounding box center [718, 21] width 718 height 170
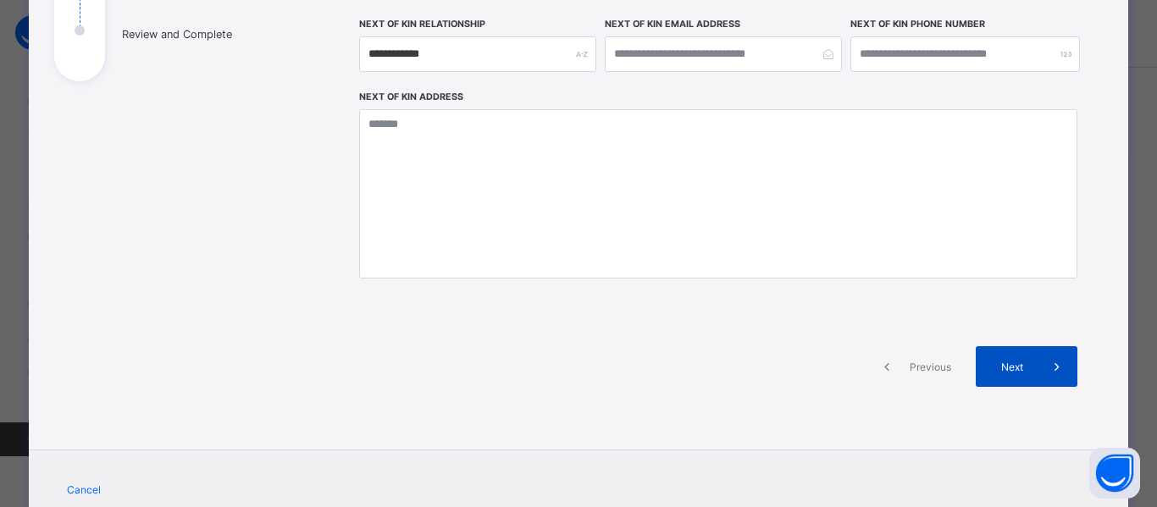
click at [1007, 371] on span "Next" at bounding box center [1012, 367] width 48 height 13
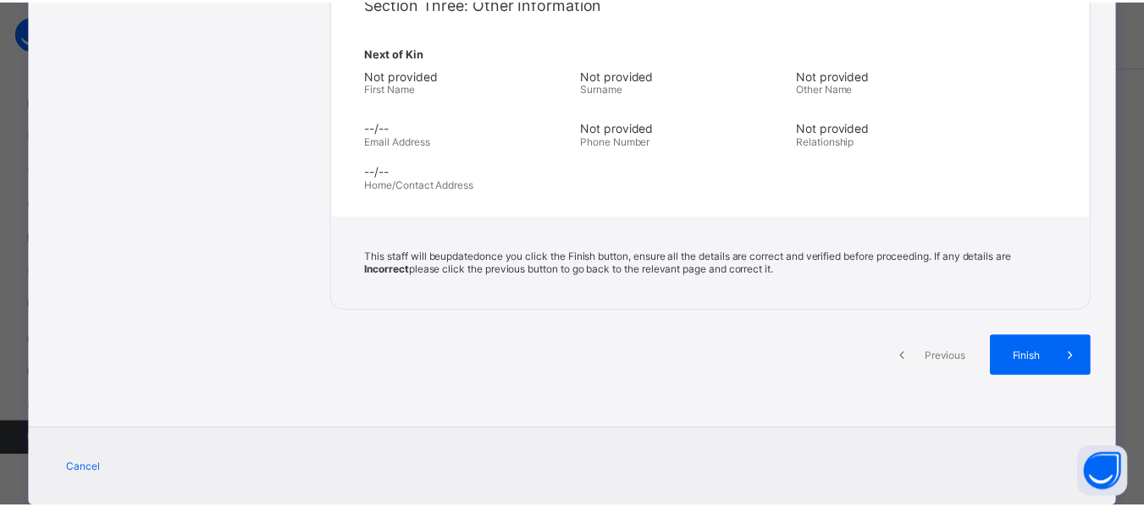
scroll to position [611, 0]
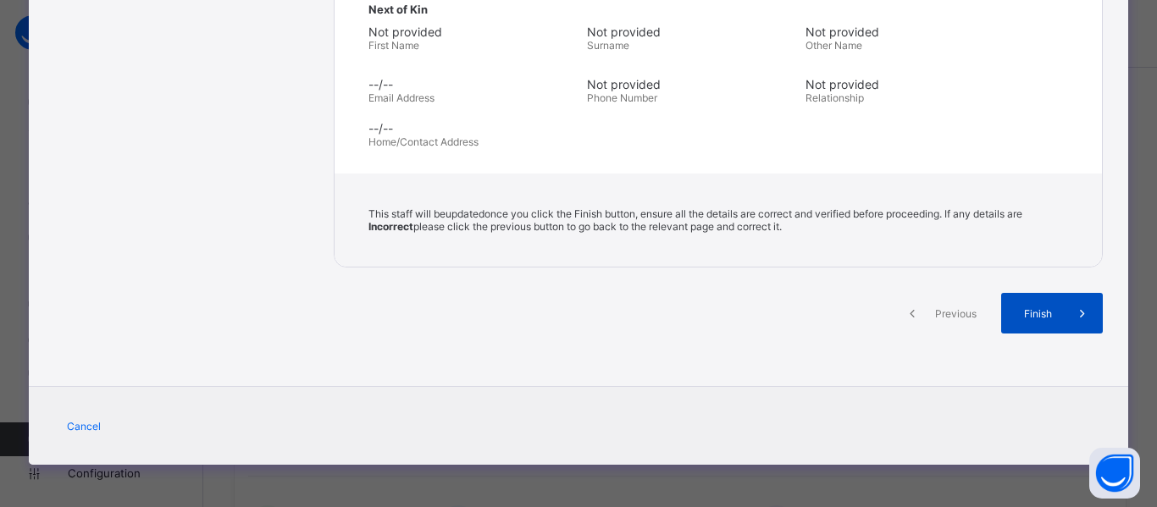
click at [1066, 309] on span at bounding box center [1082, 313] width 41 height 41
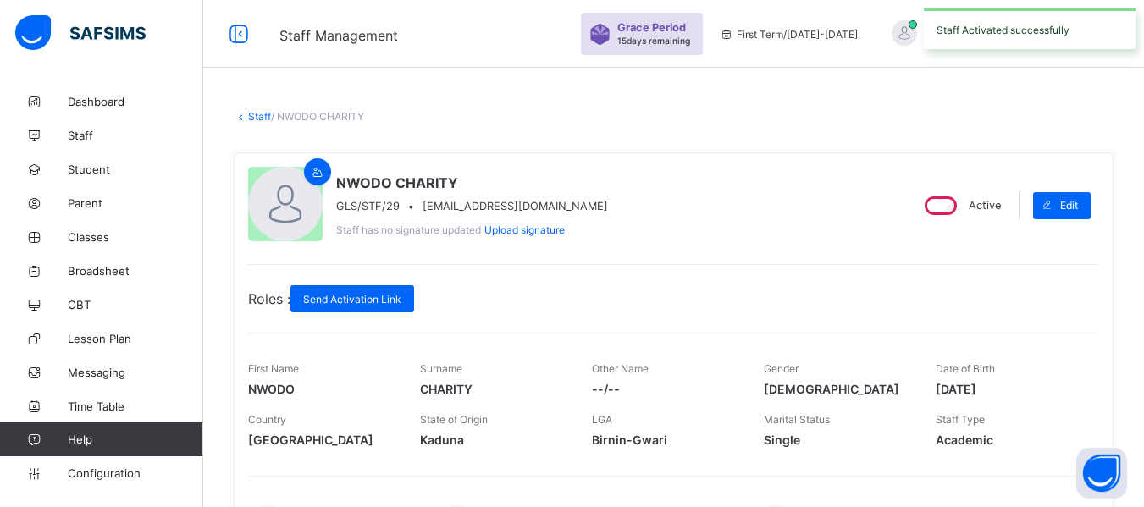
click at [256, 115] on link "Staff" at bounding box center [259, 116] width 23 height 13
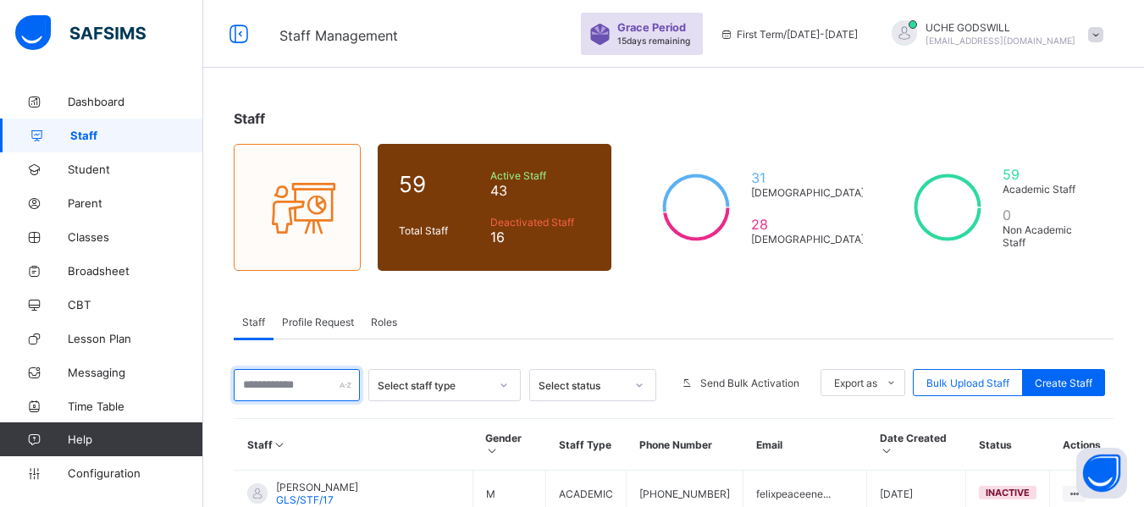
click at [262, 386] on input "text" at bounding box center [297, 385] width 126 height 32
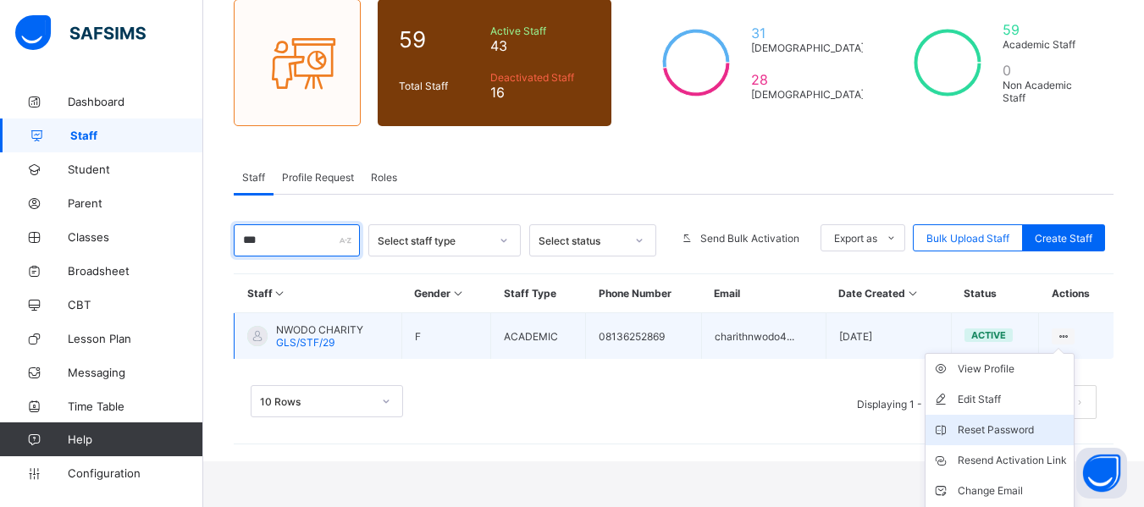
scroll to position [175, 0]
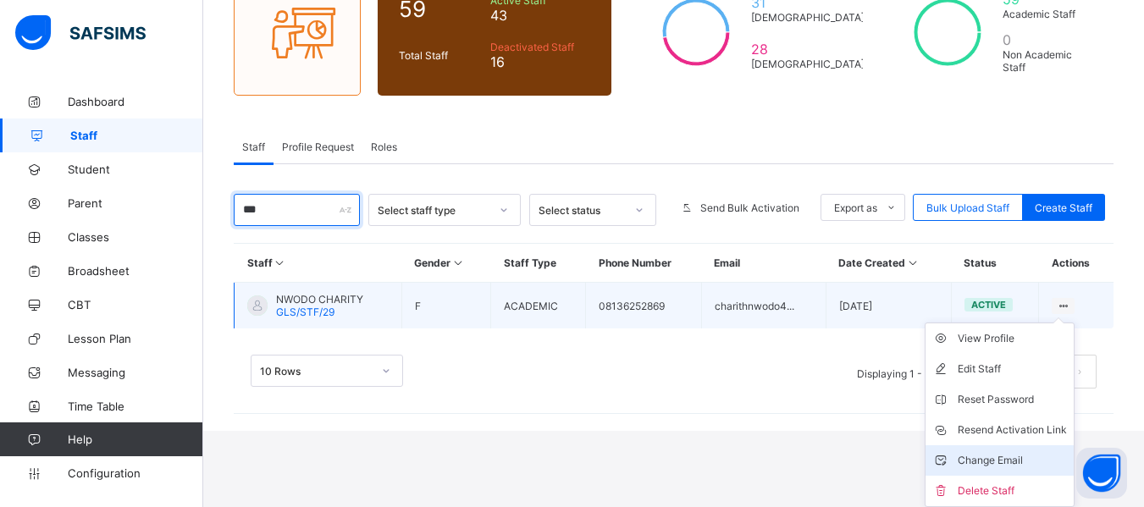
type input "***"
click at [1015, 455] on div "Change Email" at bounding box center [1012, 460] width 109 height 17
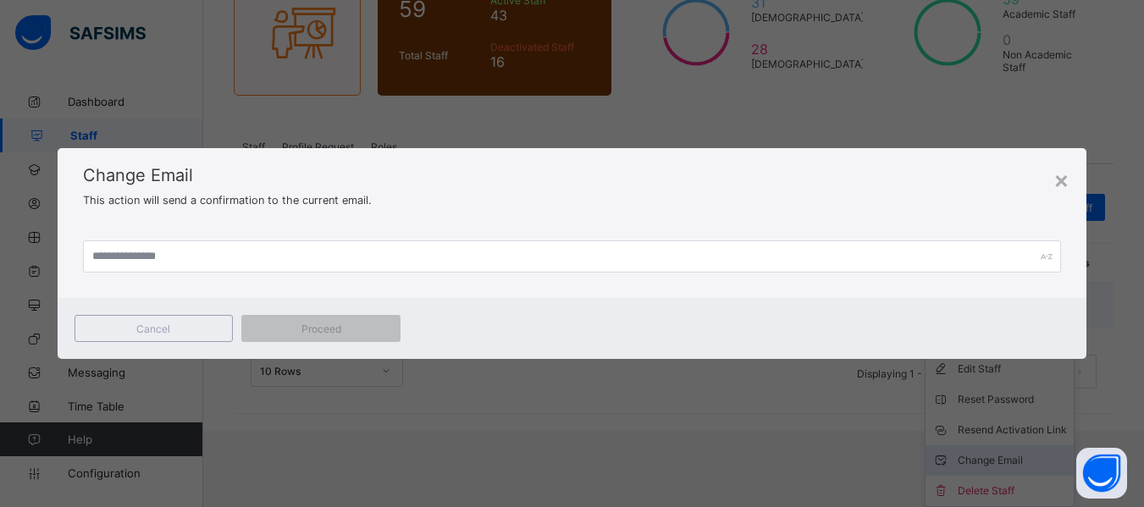
scroll to position [99, 0]
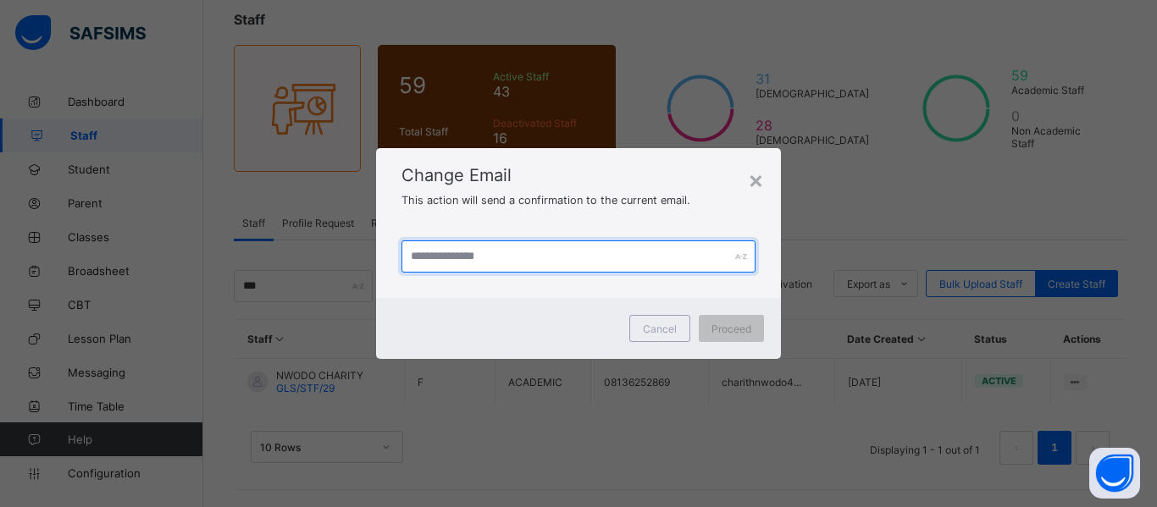
click at [450, 255] on input "text" at bounding box center [578, 256] width 354 height 32
type input "**********"
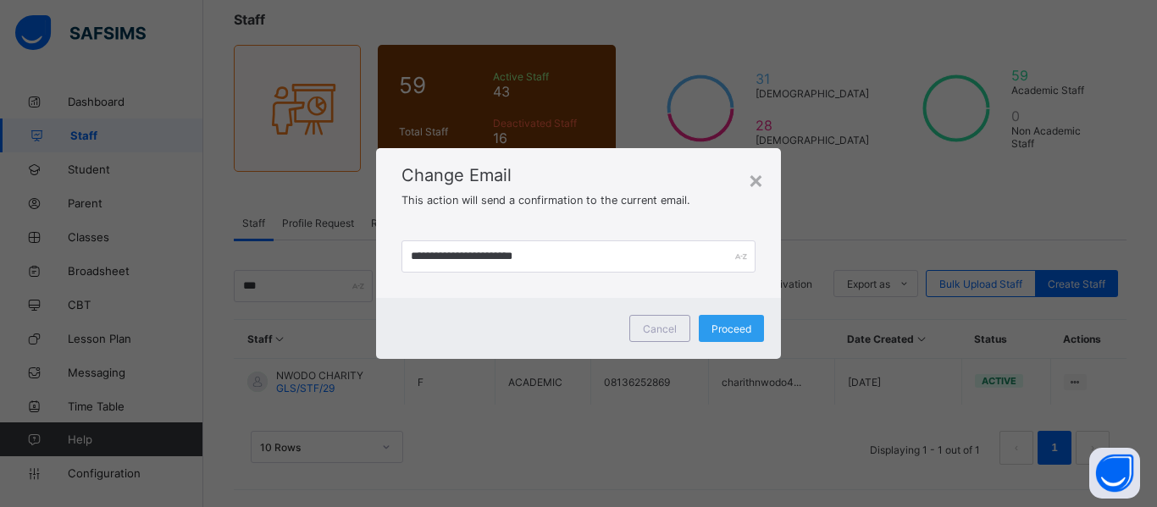
click at [721, 325] on span "Proceed" at bounding box center [731, 329] width 40 height 13
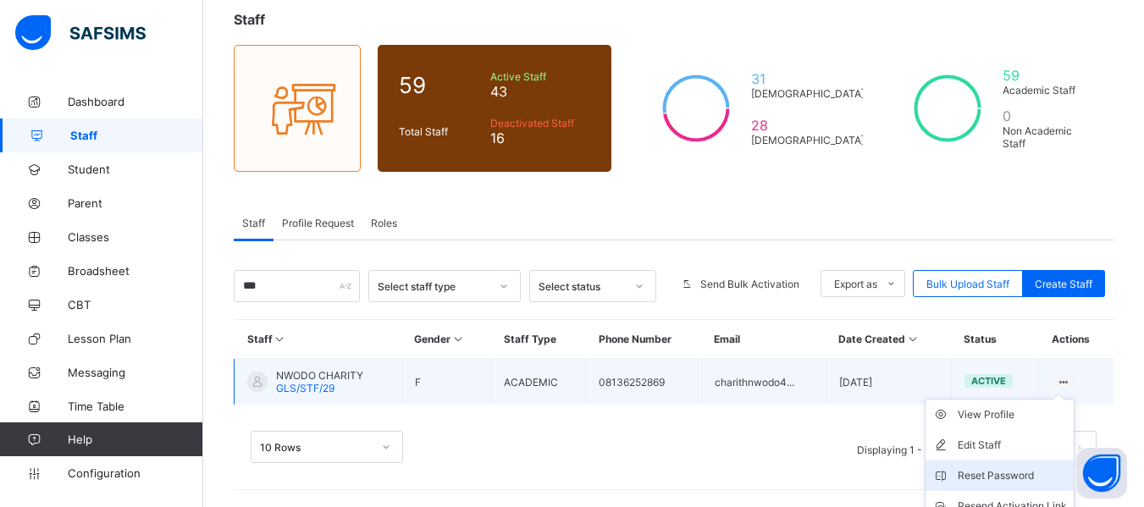
scroll to position [175, 0]
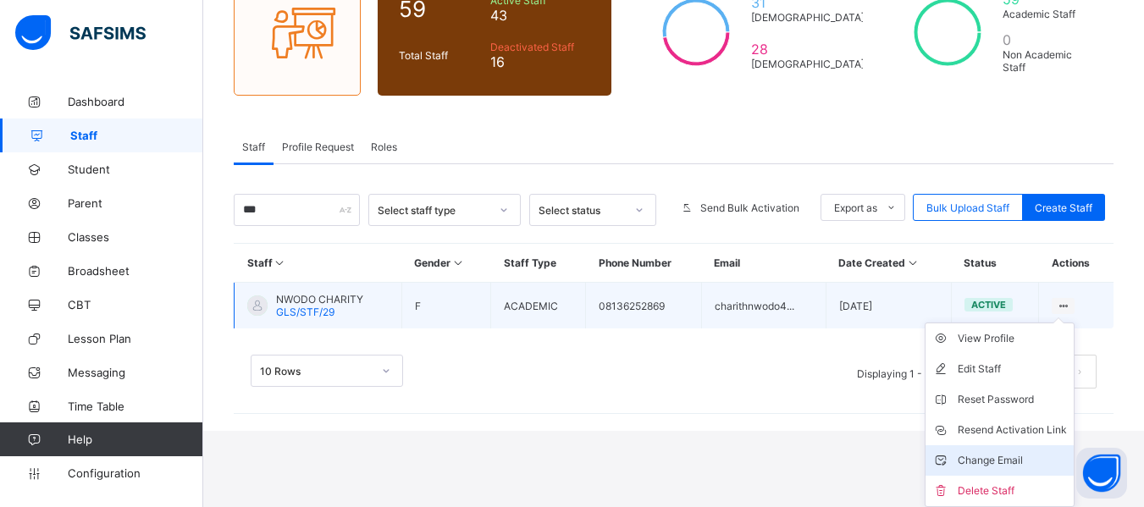
click at [985, 458] on div "Change Email" at bounding box center [1012, 460] width 109 height 17
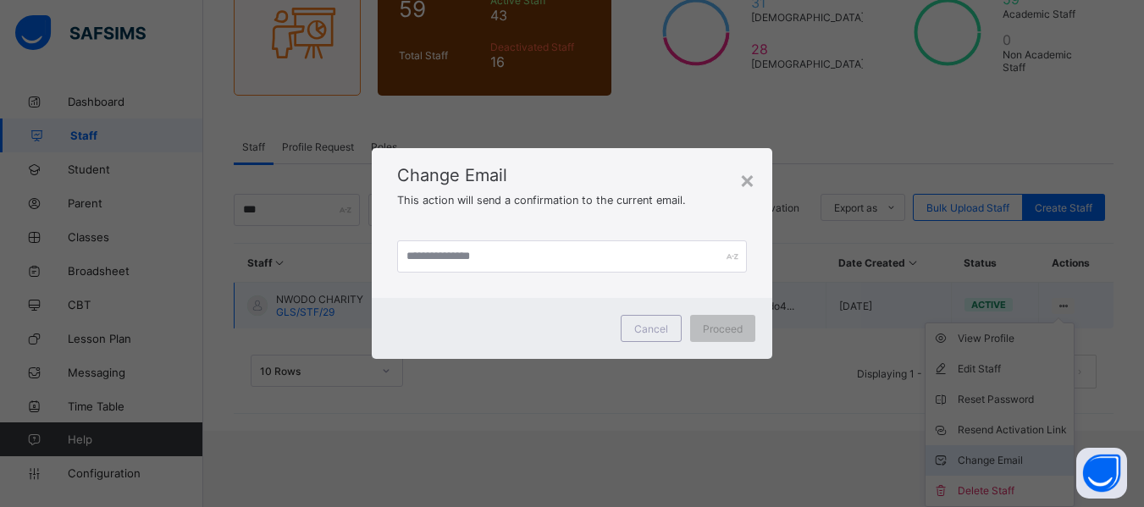
scroll to position [99, 0]
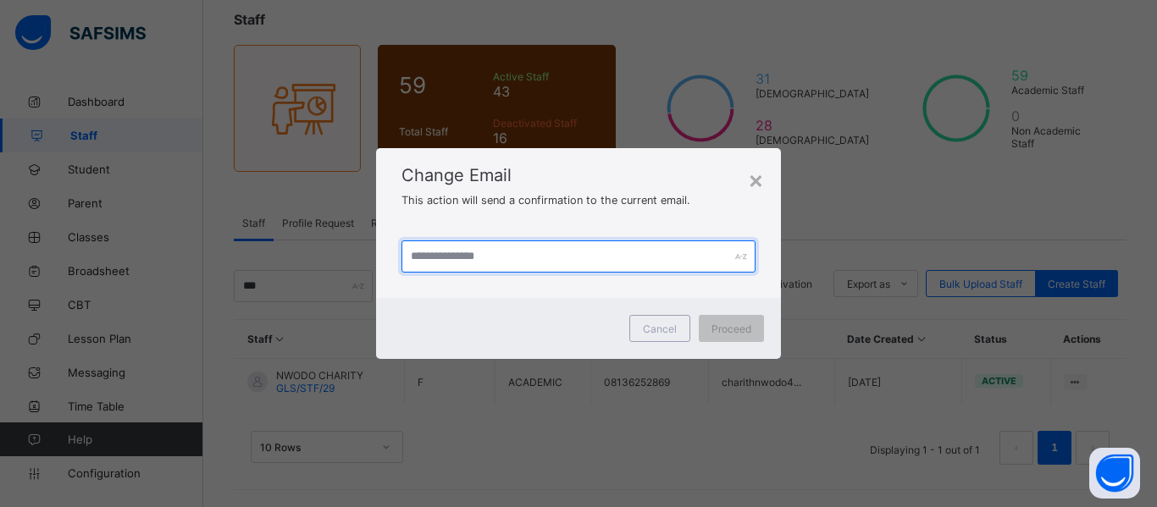
click at [488, 252] on input "text" at bounding box center [578, 256] width 354 height 32
type input "**********"
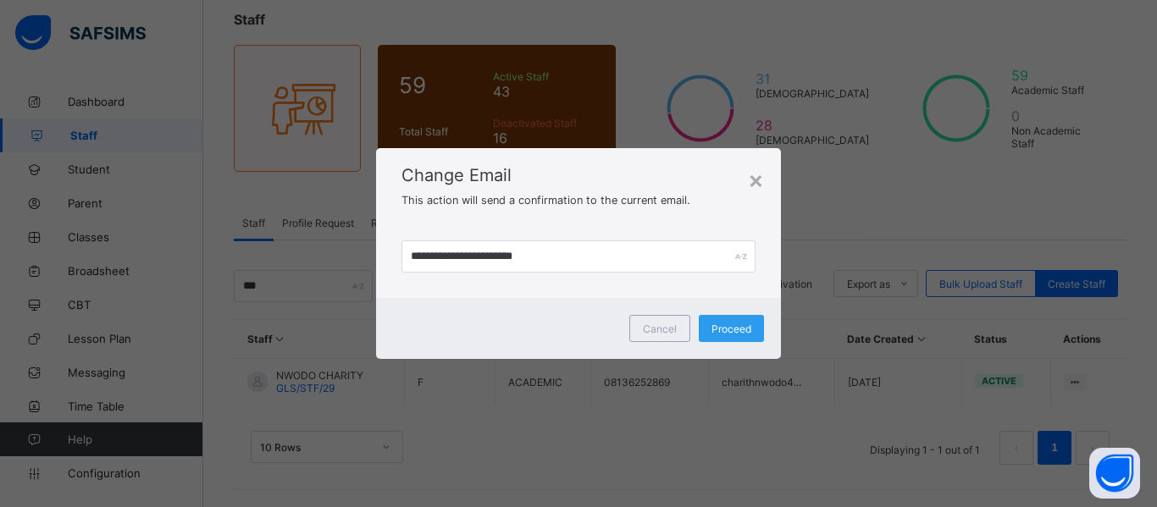
click at [734, 334] on span "Proceed" at bounding box center [731, 329] width 40 height 13
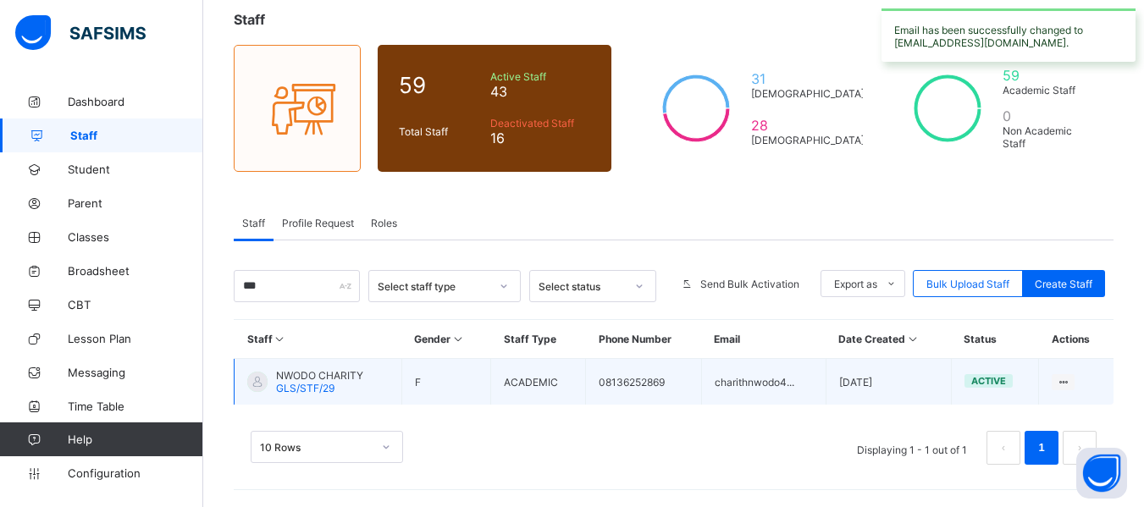
click at [337, 374] on span "NWODO CHARITY" at bounding box center [319, 375] width 87 height 13
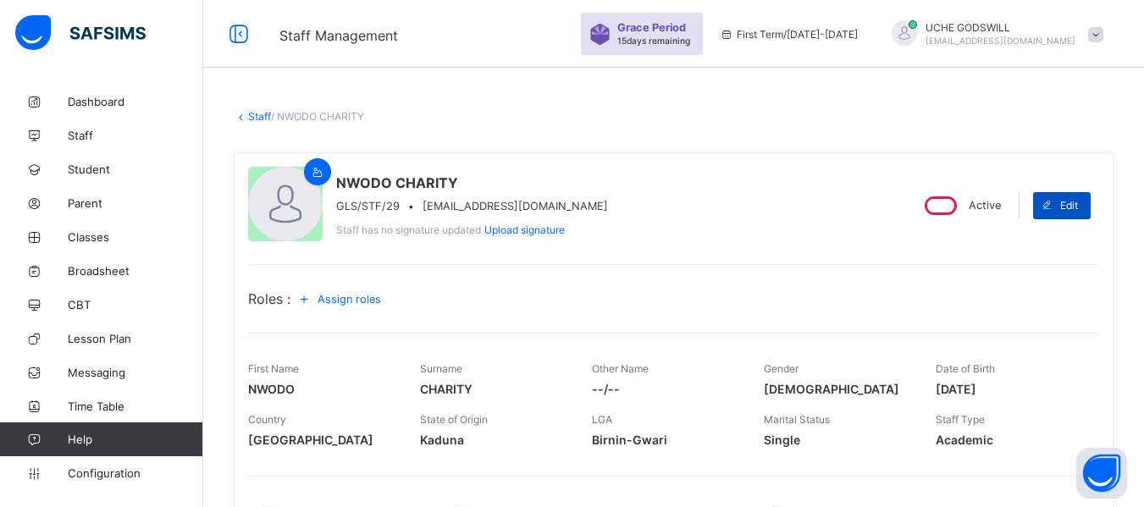
click at [1074, 201] on span "Edit" at bounding box center [1069, 205] width 18 height 13
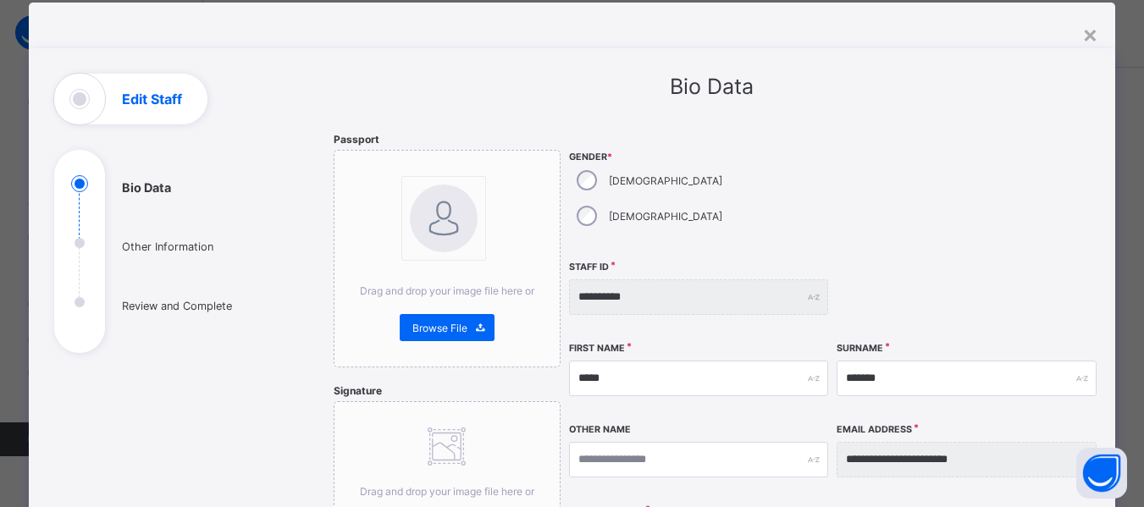
scroll to position [29, 0]
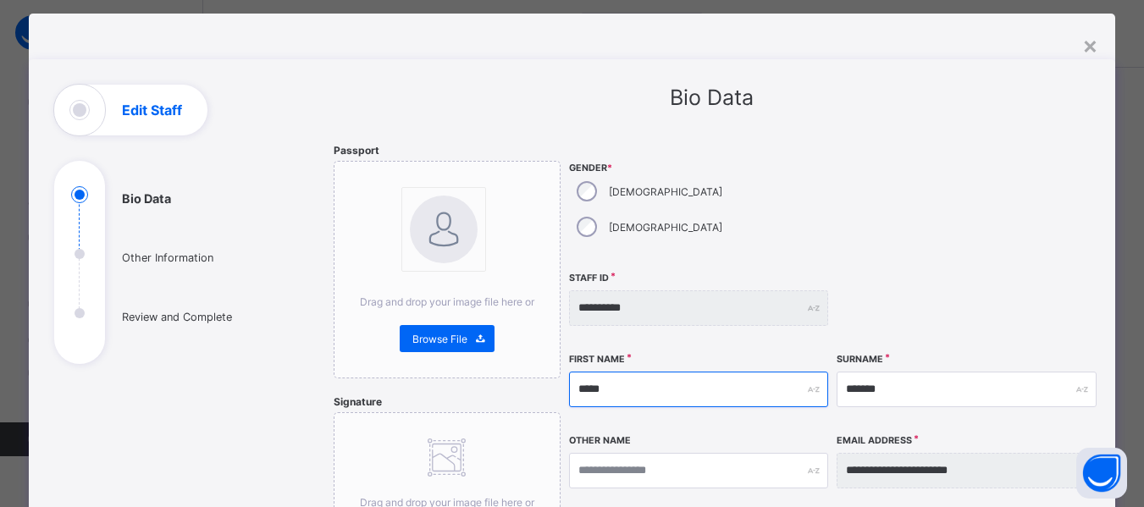
click at [650, 372] on input "*****" at bounding box center [698, 390] width 259 height 36
type input "*"
type input "******"
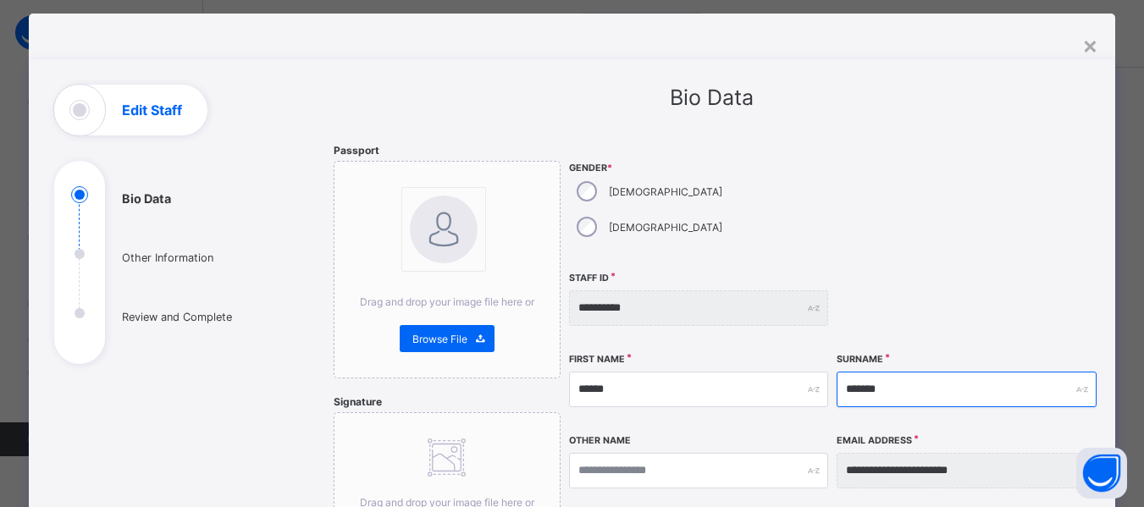
drag, startPoint x: 916, startPoint y: 360, endPoint x: 823, endPoint y: 351, distance: 93.5
click at [823, 351] on div "**********" at bounding box center [833, 445] width 529 height 602
type input "******"
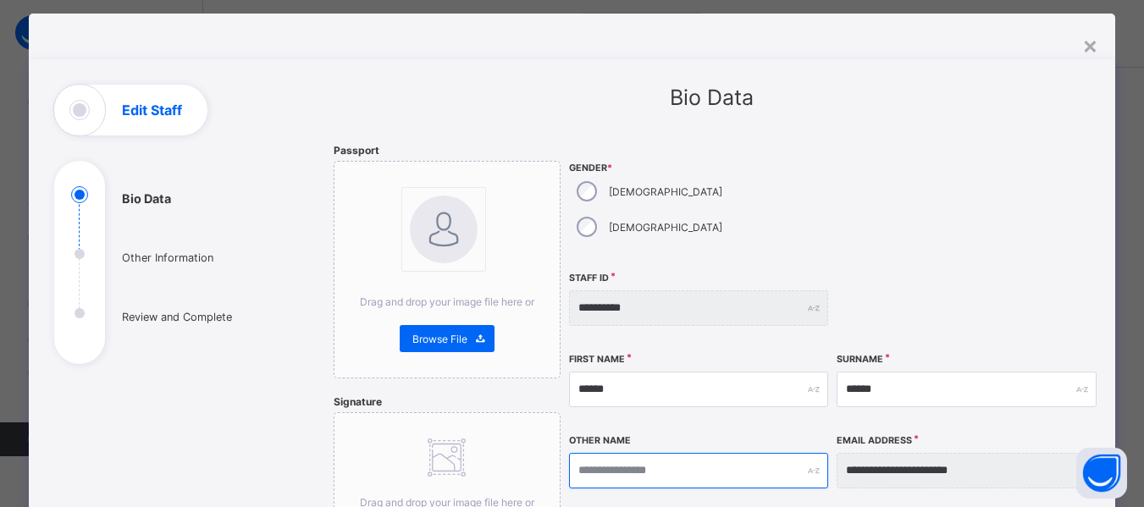
click at [643, 453] on input "text" at bounding box center [698, 471] width 259 height 36
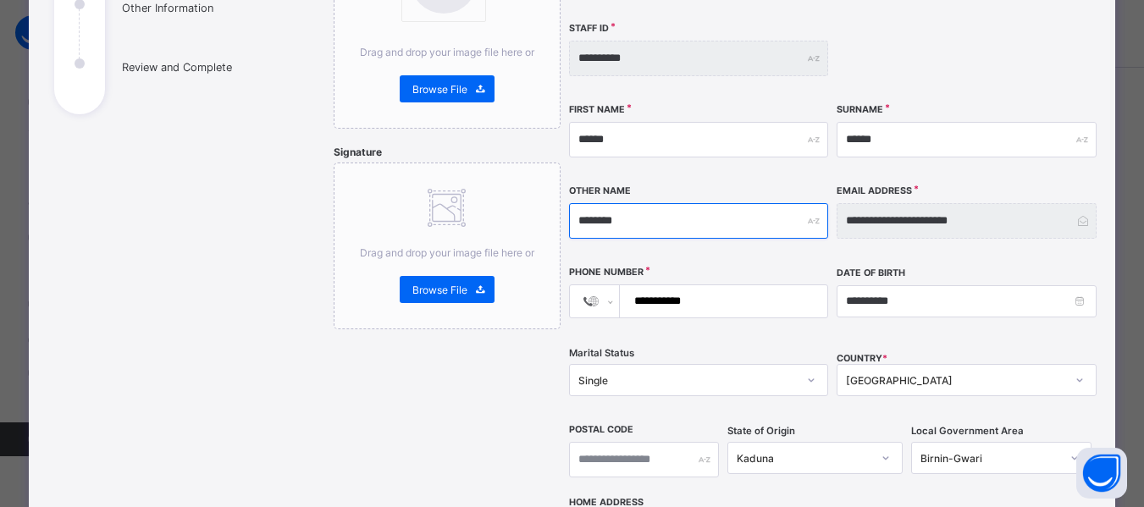
scroll to position [280, 0]
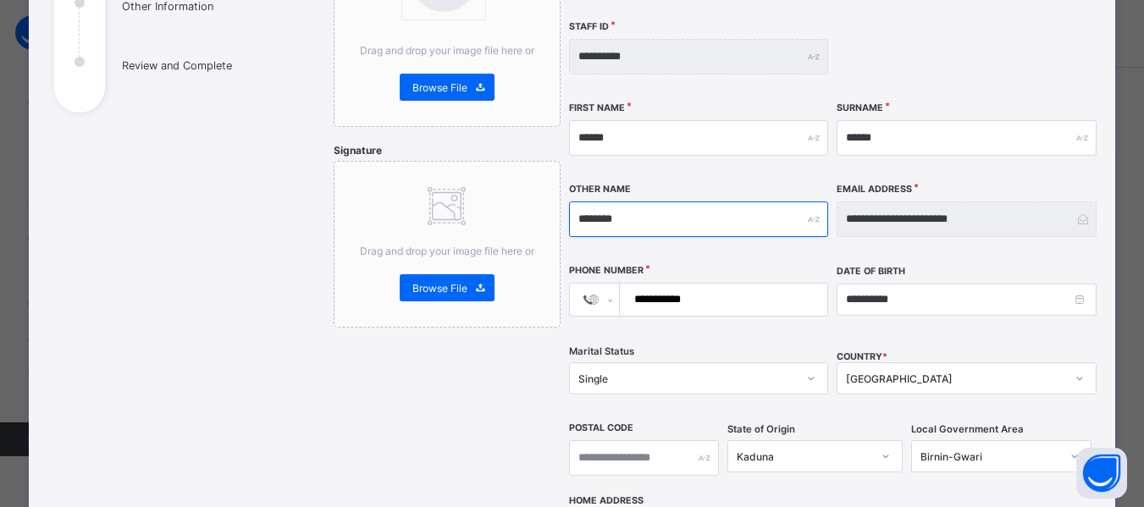
type input "********"
click at [720, 284] on input "**********" at bounding box center [721, 300] width 194 height 32
type input "****"
select select "**"
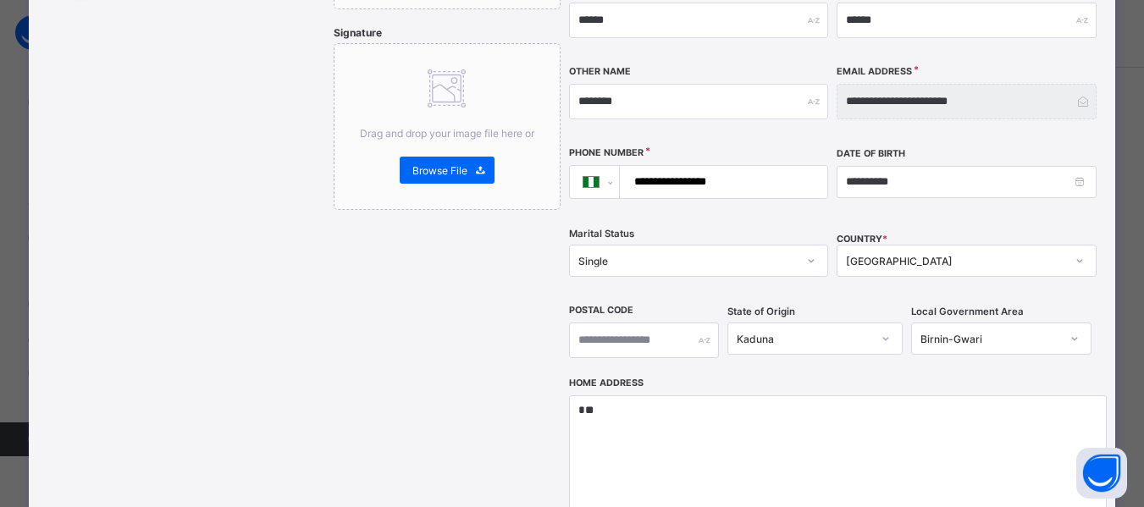
scroll to position [411, 0]
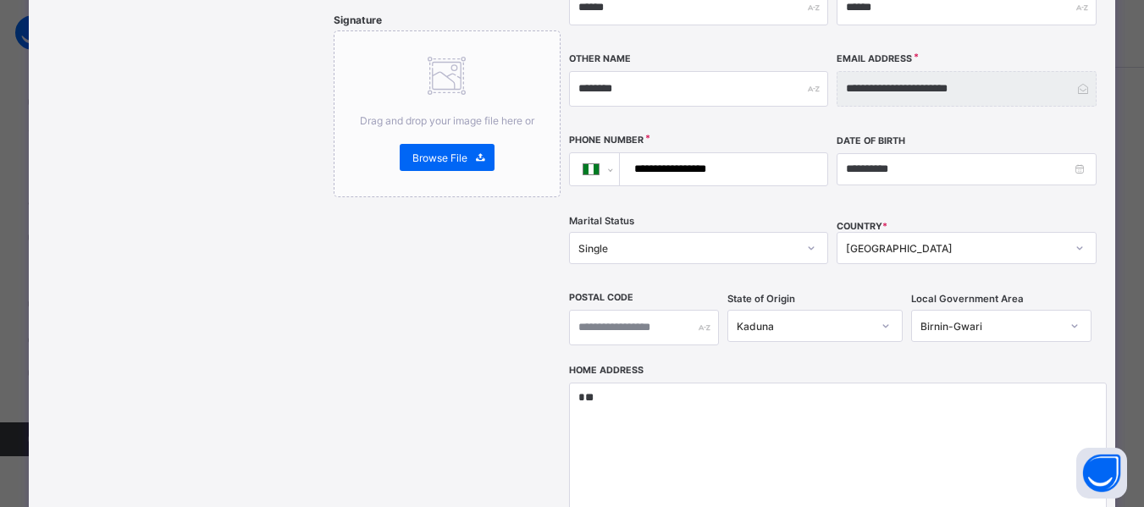
type input "**********"
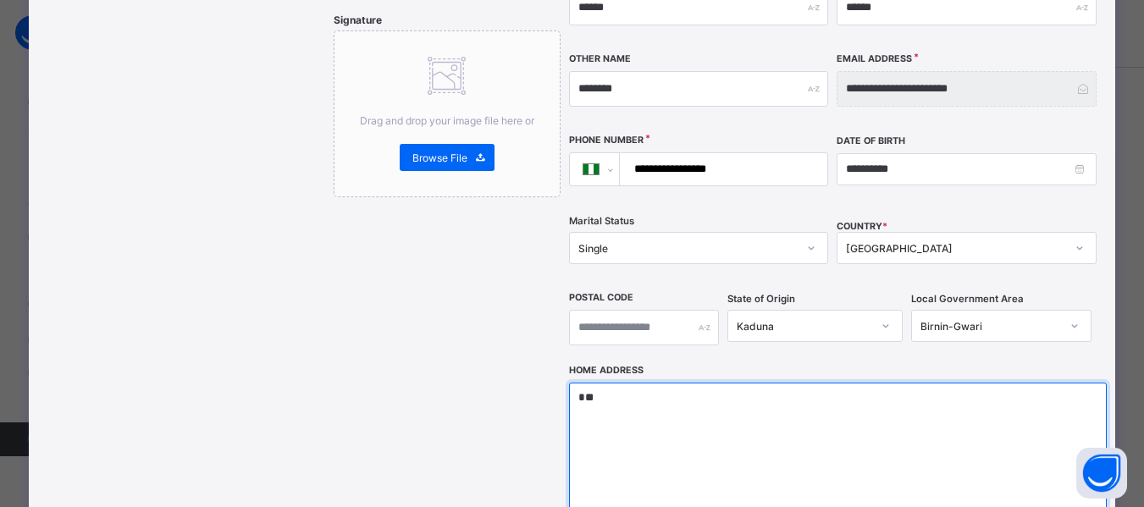
click at [782, 386] on textarea "*" at bounding box center [838, 467] width 538 height 169
type textarea "*"
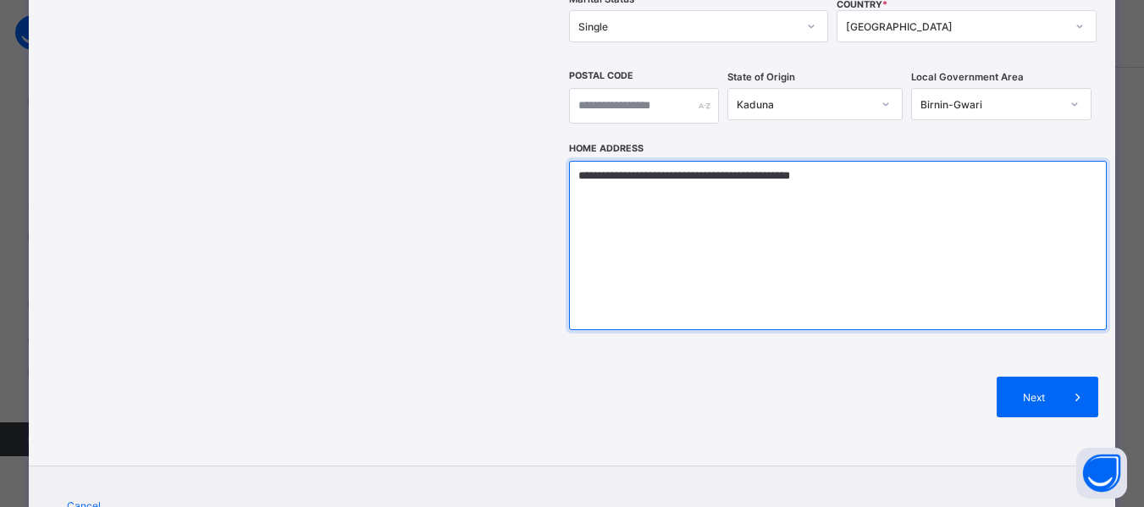
scroll to position [677, 0]
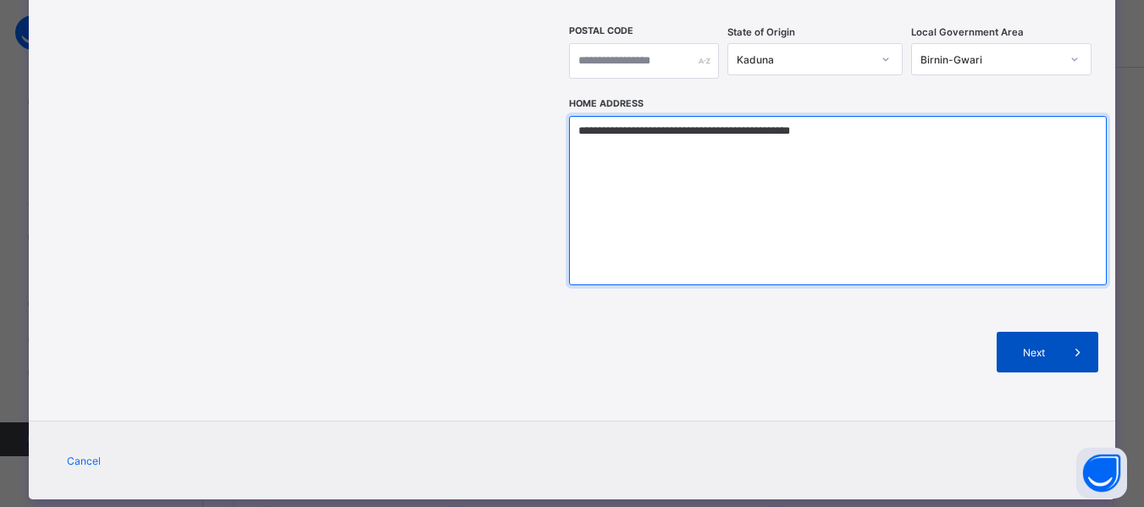
type textarea "**********"
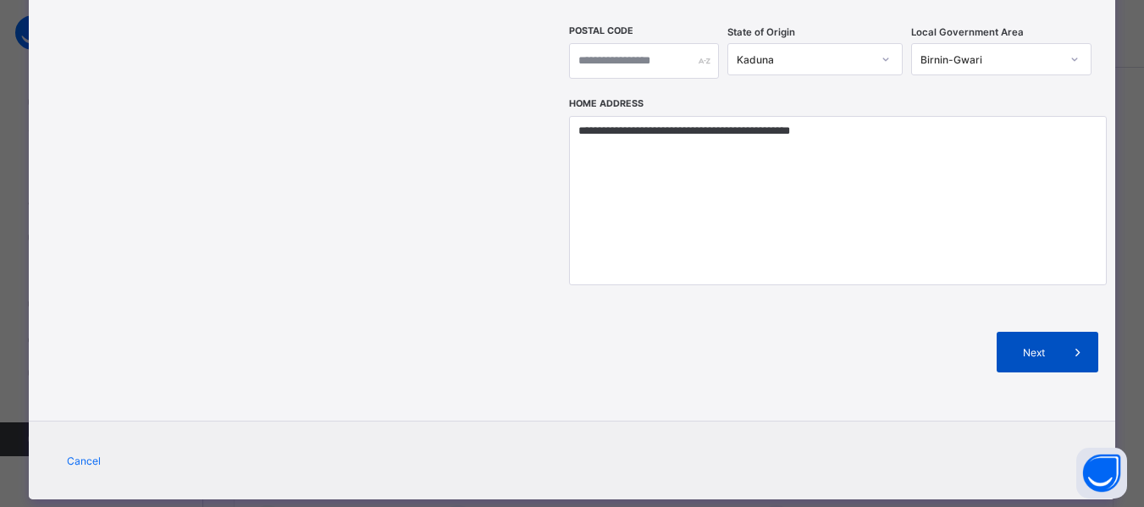
click at [1059, 332] on span at bounding box center [1078, 352] width 41 height 41
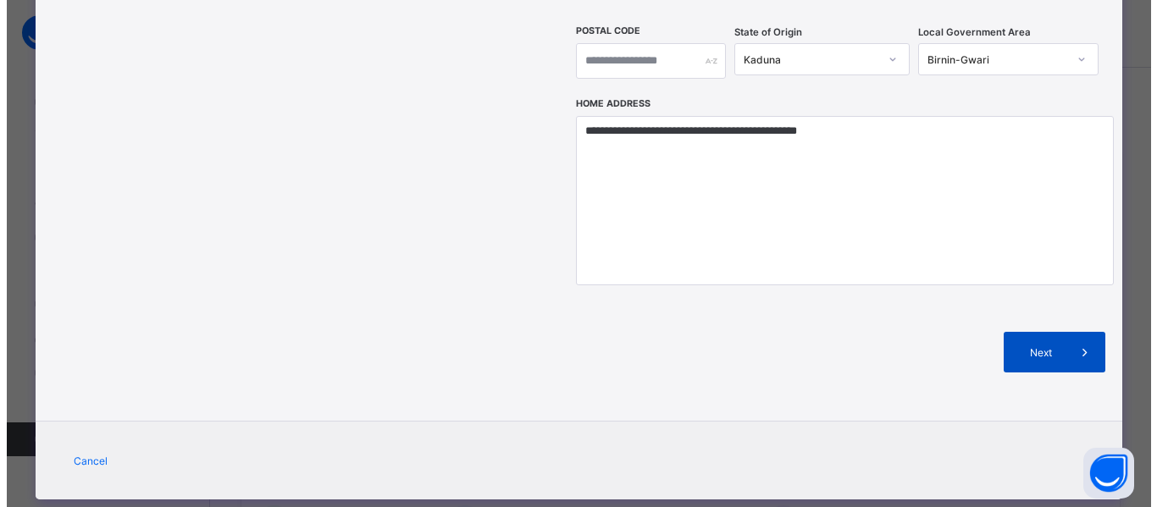
scroll to position [375, 0]
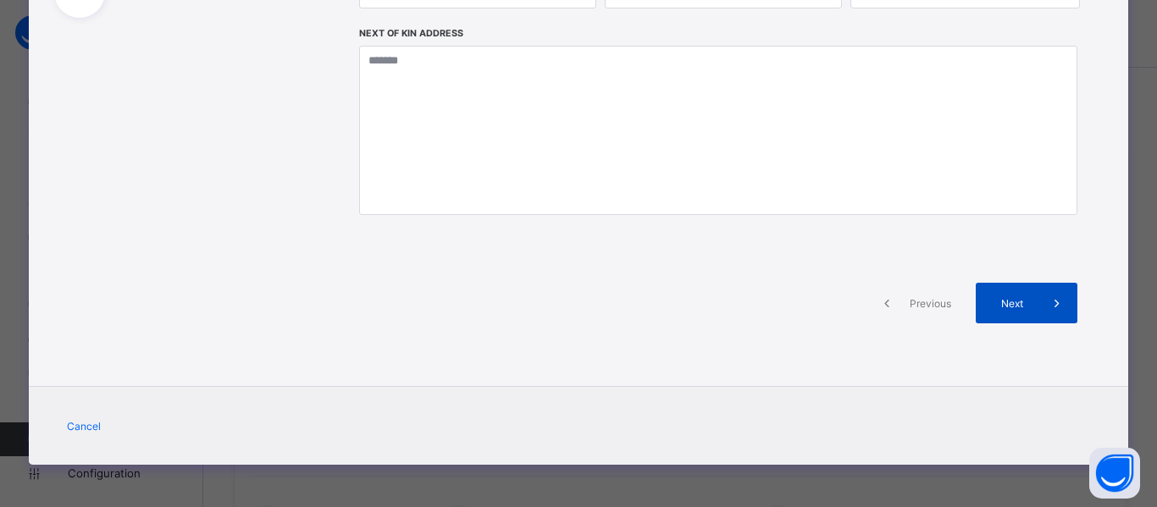
click at [1013, 302] on span "Next" at bounding box center [1012, 303] width 48 height 13
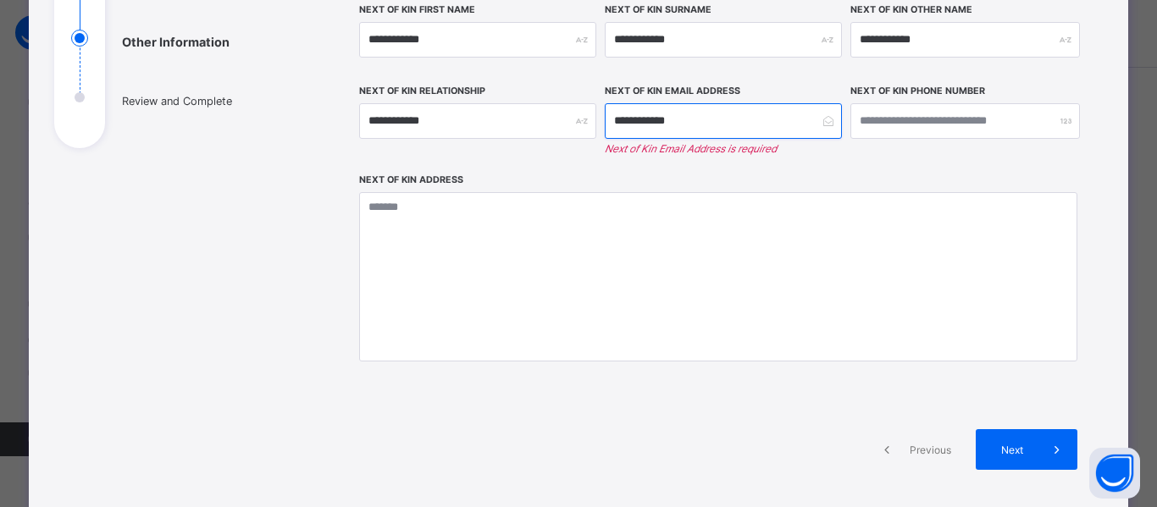
drag, startPoint x: 695, startPoint y: 115, endPoint x: 604, endPoint y: 119, distance: 91.5
click at [605, 119] on input "**********" at bounding box center [723, 121] width 237 height 36
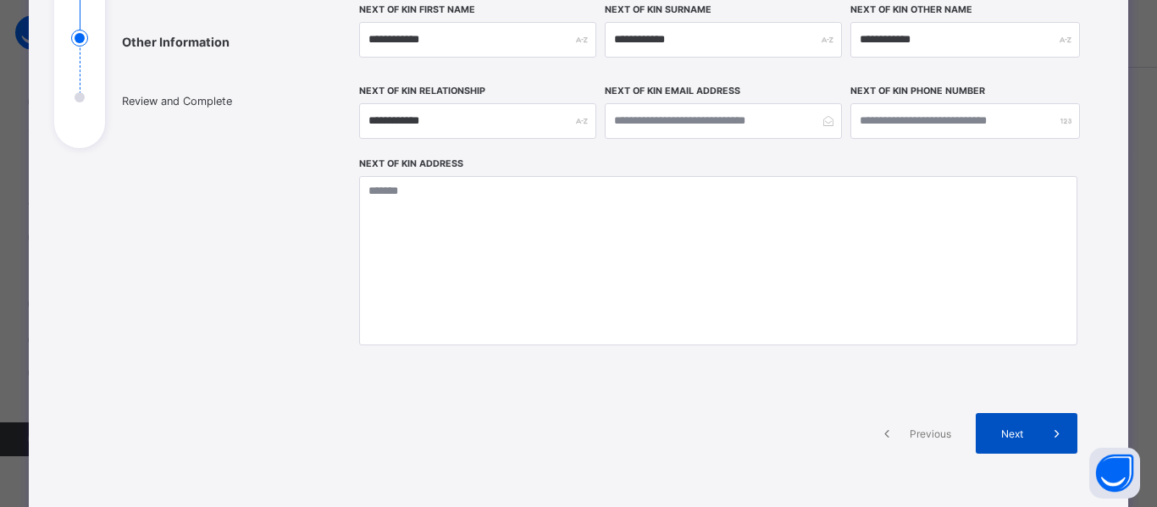
click at [1011, 421] on div "Next" at bounding box center [1026, 433] width 102 height 41
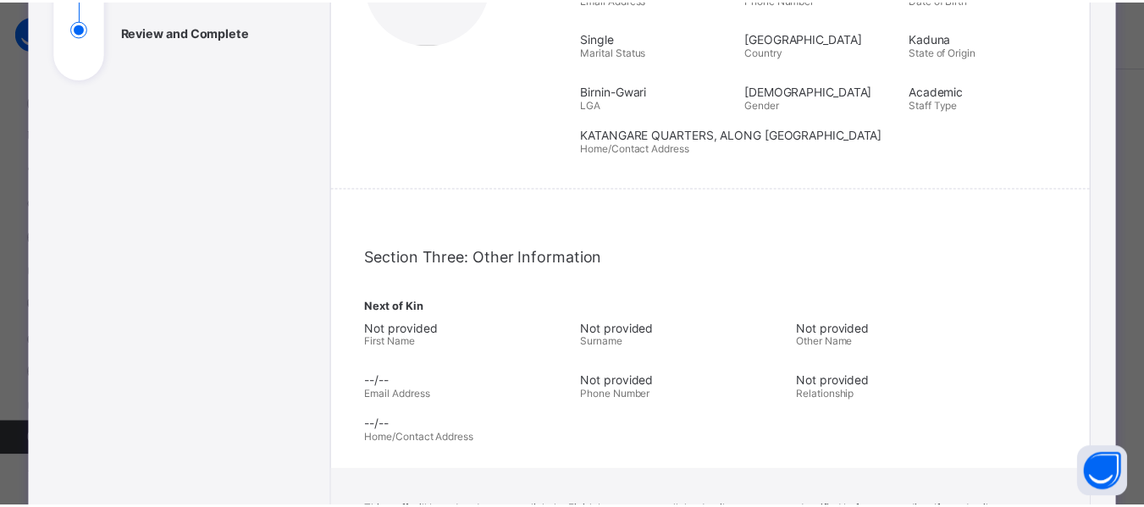
scroll to position [611, 0]
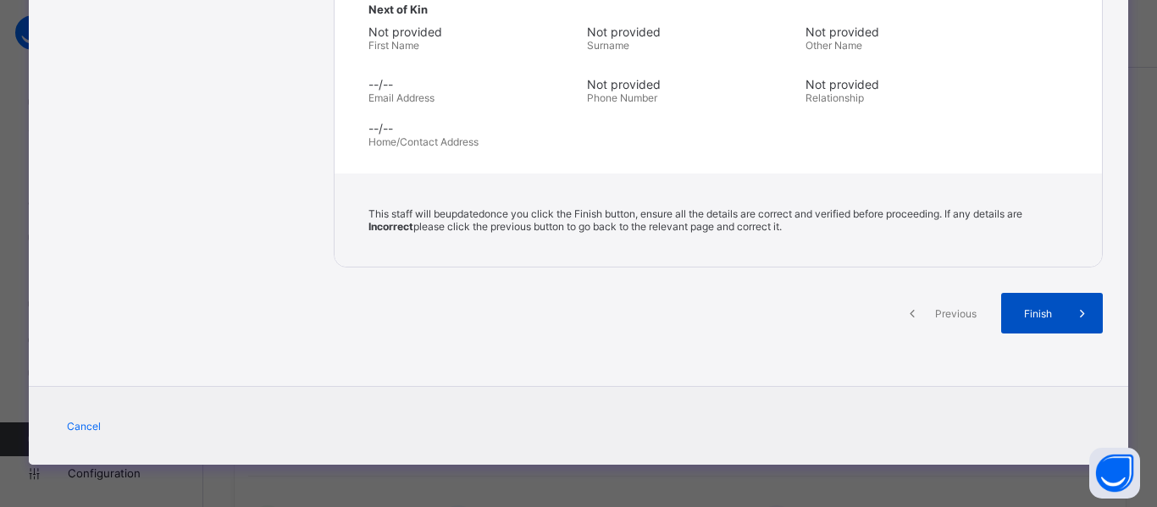
click at [1043, 304] on div "Finish" at bounding box center [1052, 313] width 102 height 41
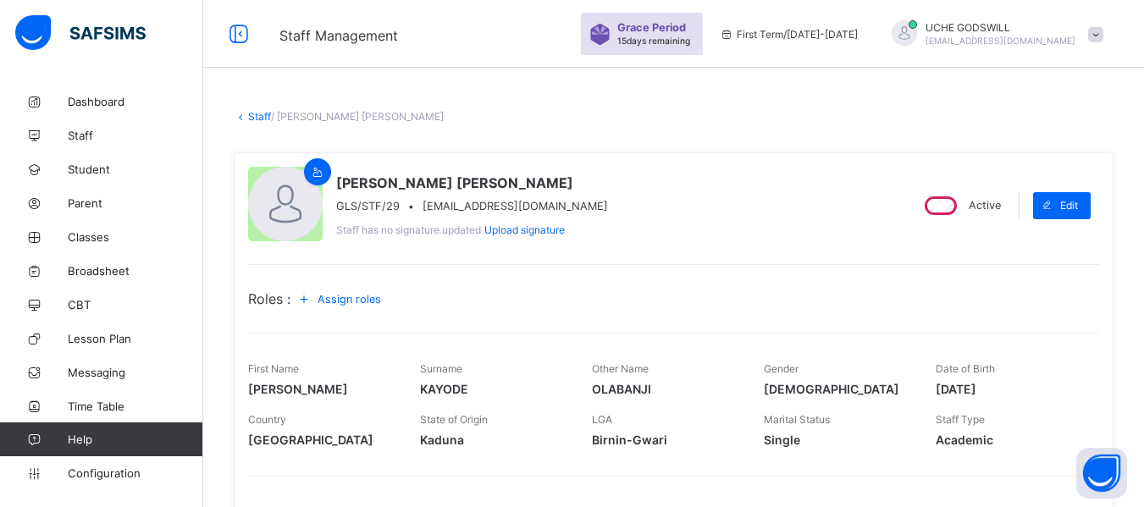
click at [258, 116] on link "Staff" at bounding box center [259, 116] width 23 height 13
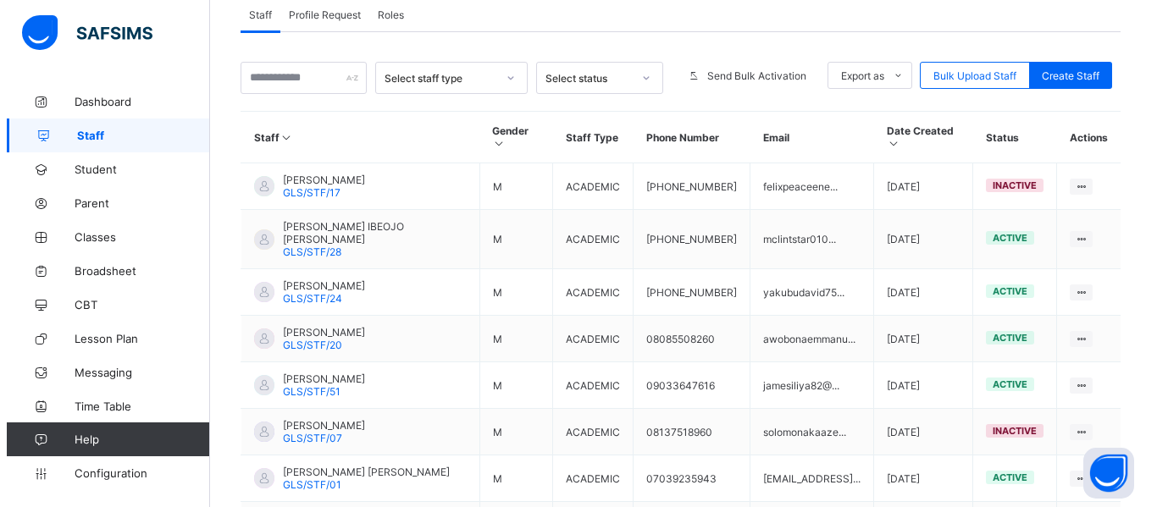
scroll to position [307, 0]
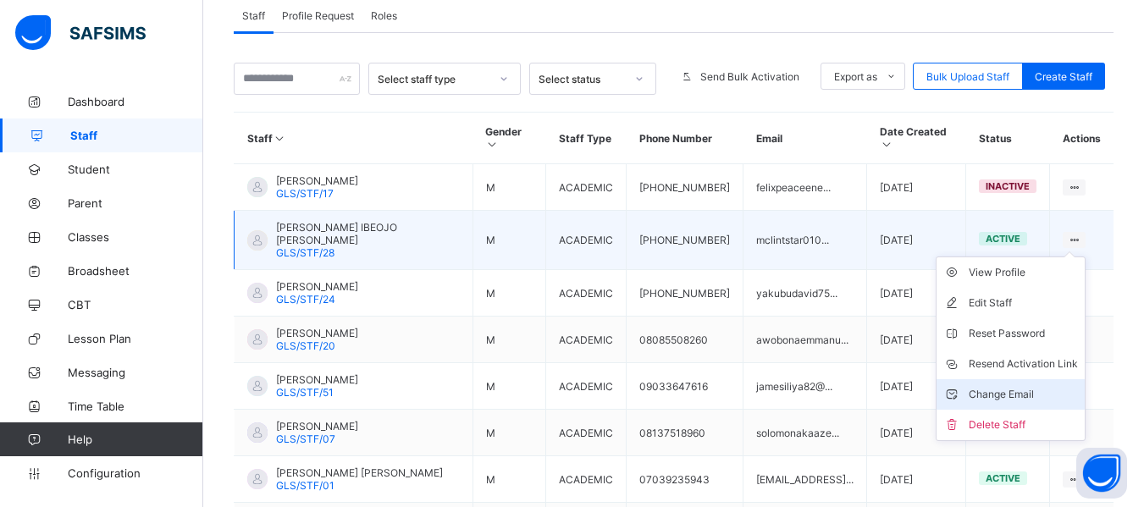
click at [1008, 386] on div "Change Email" at bounding box center [1023, 394] width 109 height 17
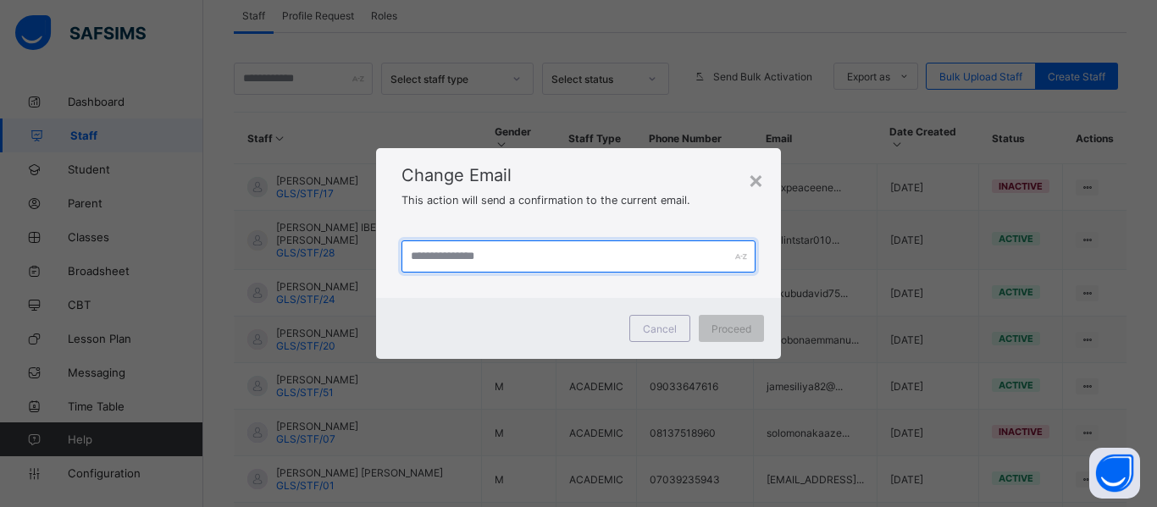
click at [463, 264] on input "text" at bounding box center [578, 256] width 354 height 32
type input "**********"
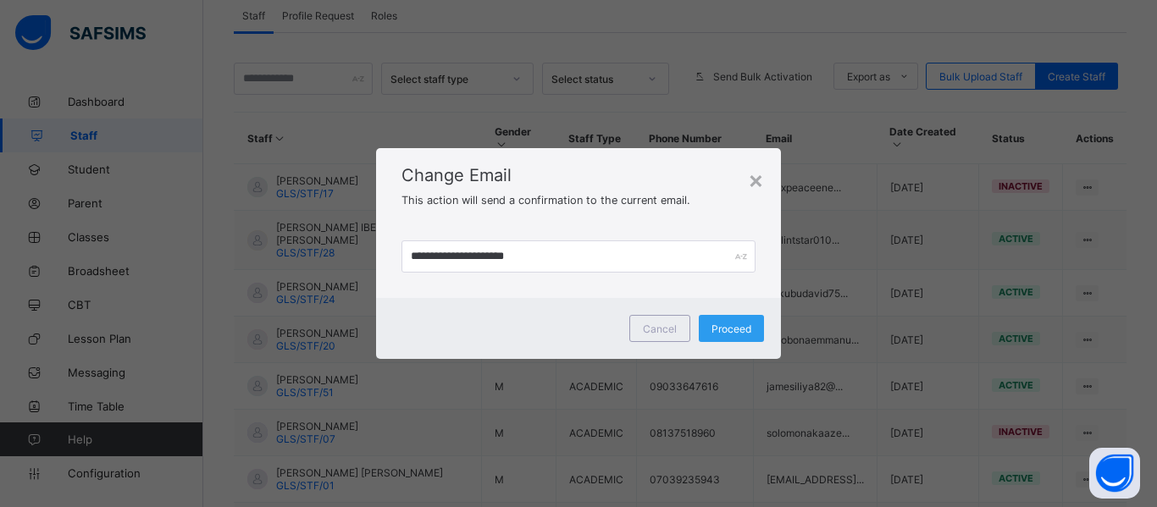
click at [738, 329] on span "Proceed" at bounding box center [731, 329] width 40 height 13
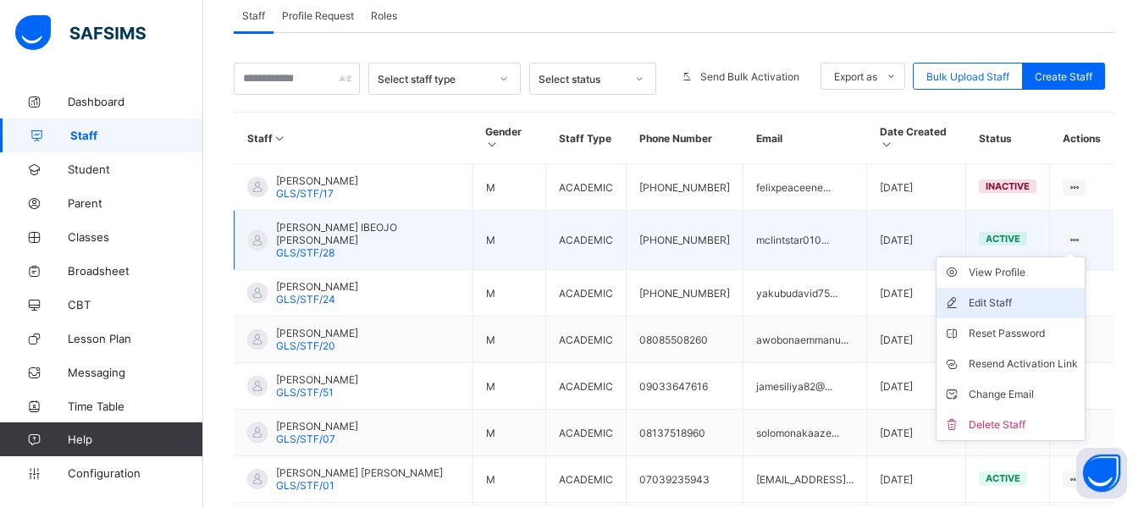
click at [988, 295] on div "Edit Staff" at bounding box center [1023, 303] width 109 height 17
select select "**"
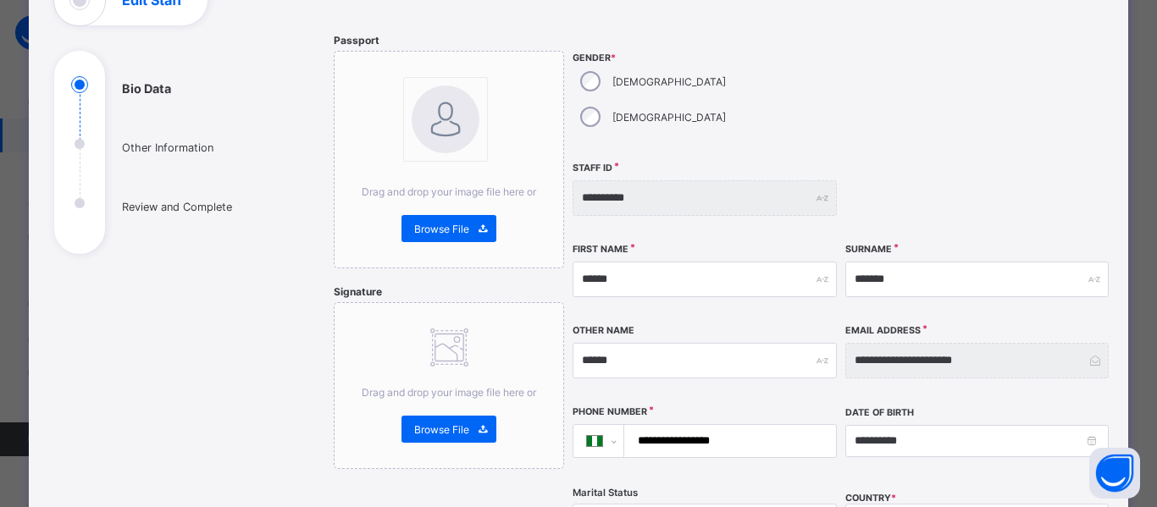
scroll to position [83, 0]
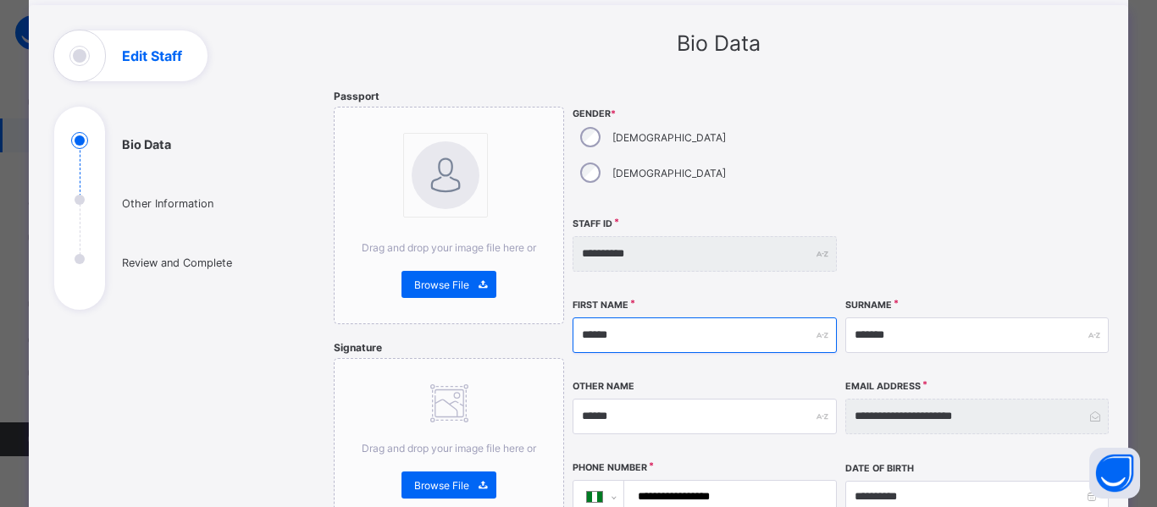
click at [629, 318] on input "******" at bounding box center [703, 336] width 263 height 36
type input "*"
type input "********"
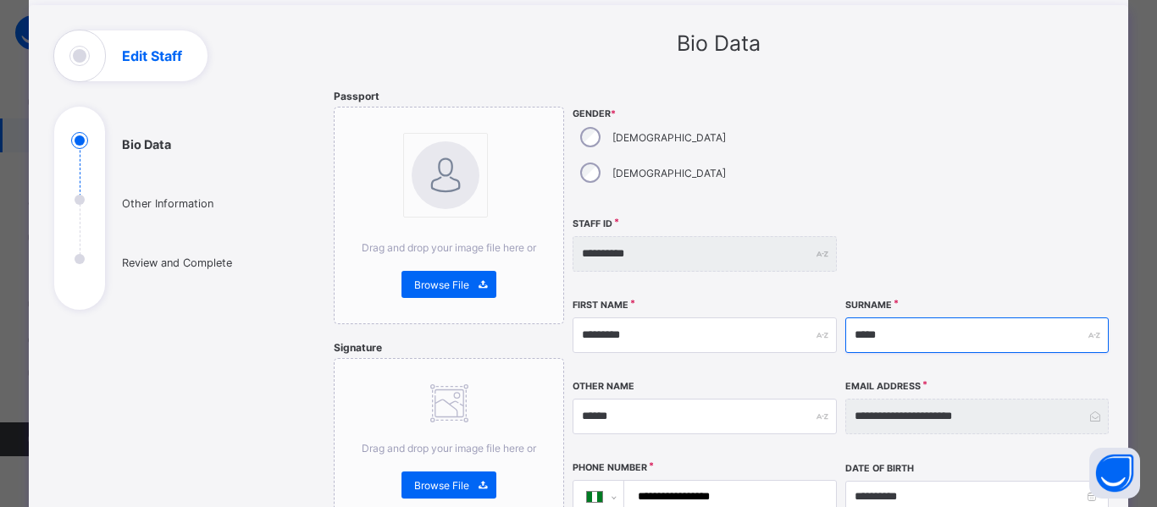
type input "*****"
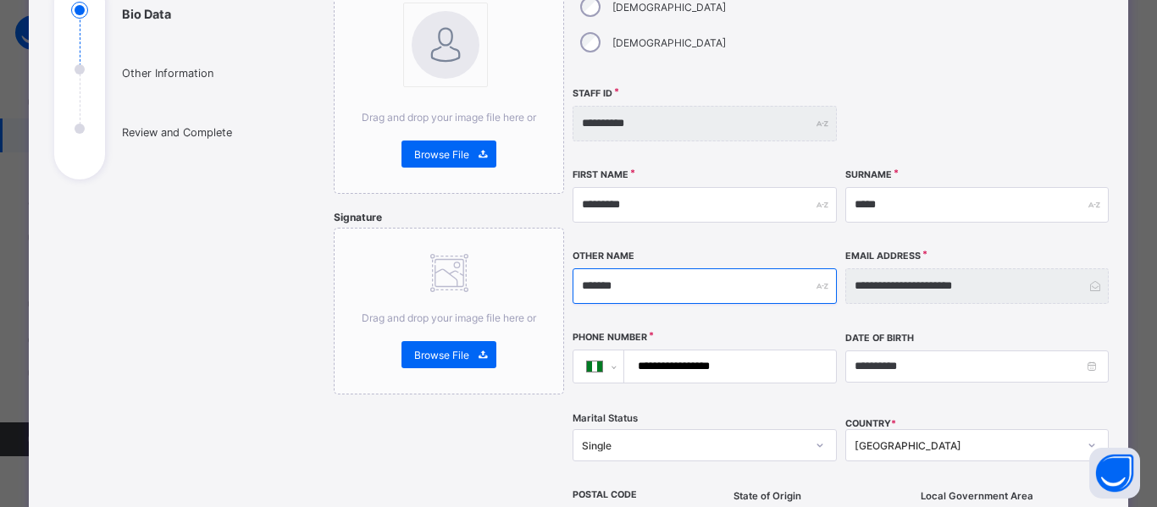
scroll to position [218, 0]
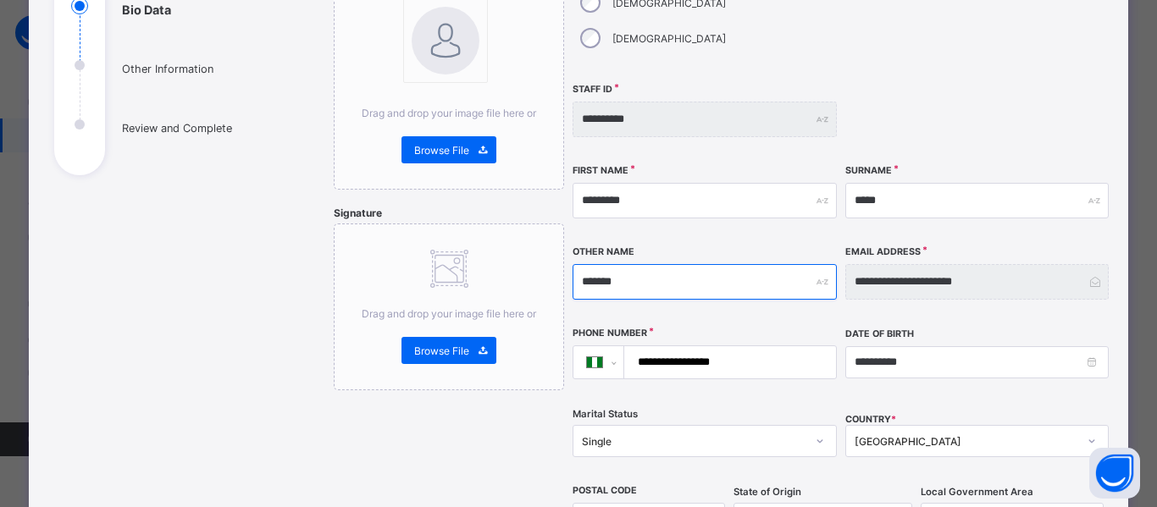
type input "*******"
drag, startPoint x: 733, startPoint y: 323, endPoint x: 661, endPoint y: 325, distance: 72.0
click at [661, 346] on input "**********" at bounding box center [726, 362] width 198 height 32
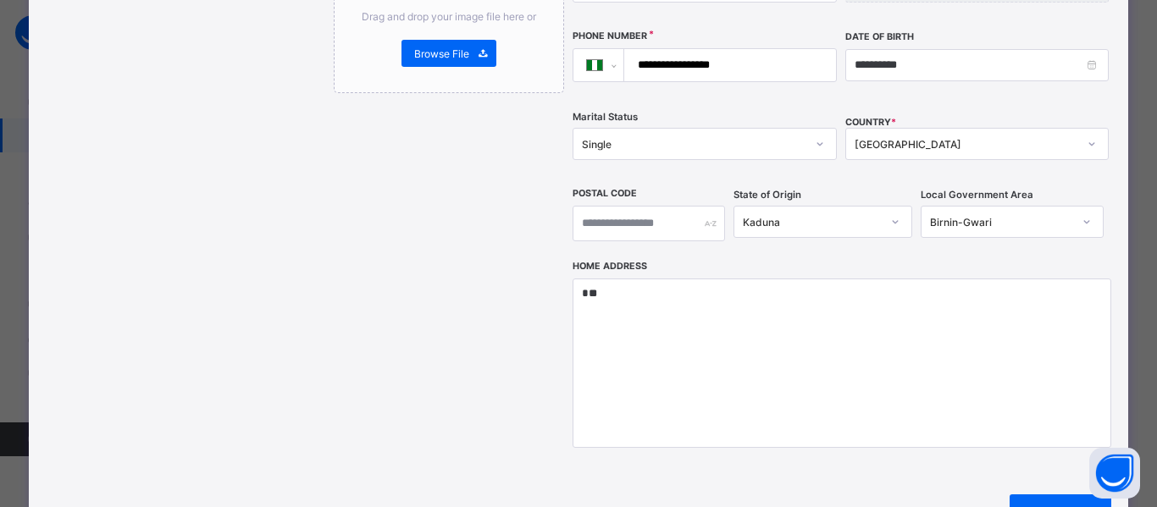
scroll to position [530, 0]
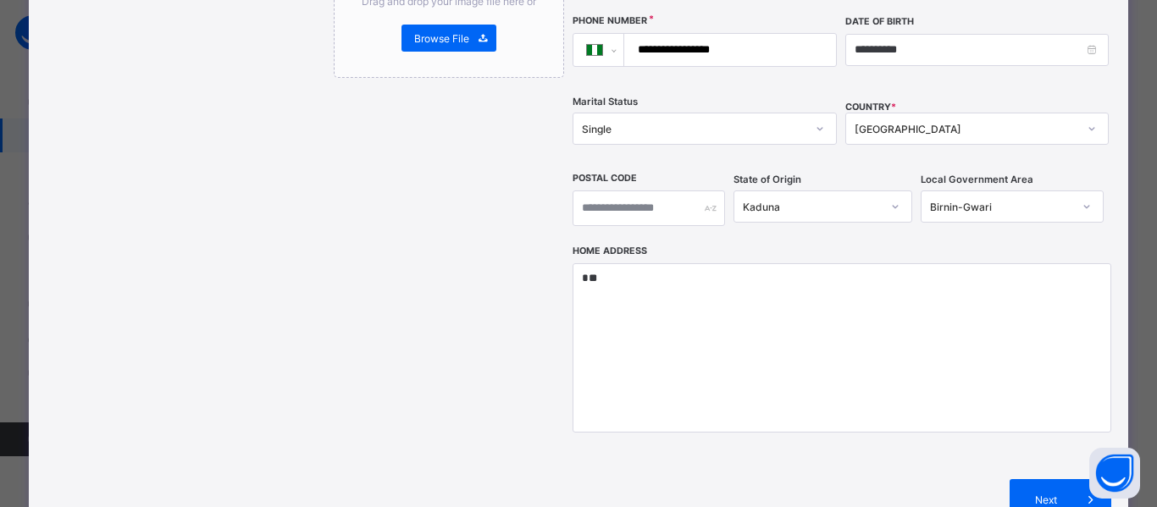
type input "**********"
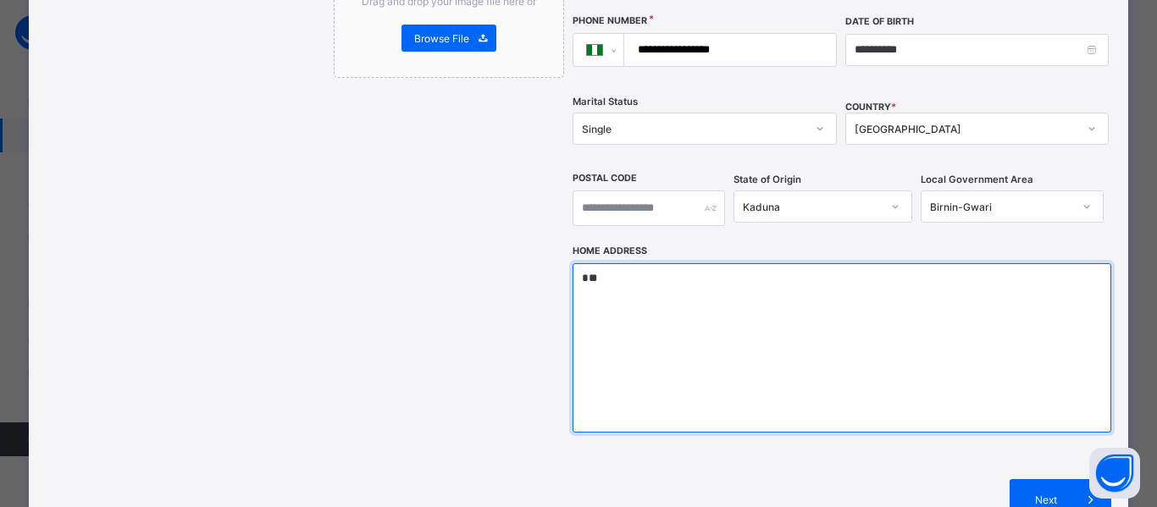
drag, startPoint x: 587, startPoint y: 250, endPoint x: 550, endPoint y: 252, distance: 36.5
click at [550, 252] on div "**********" at bounding box center [718, 94] width 769 height 903
type textarea "*"
type textarea "**********"
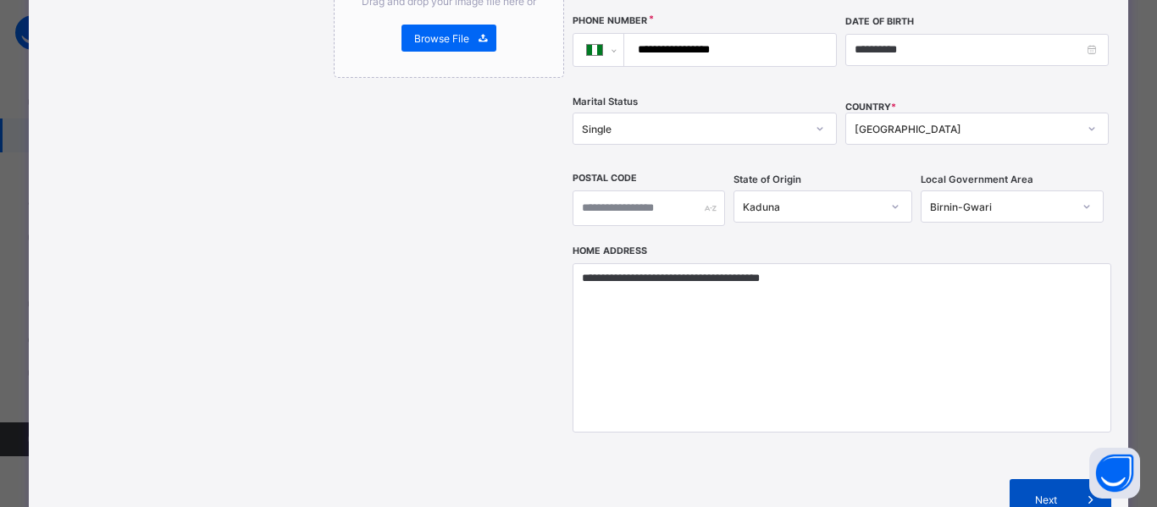
click at [1039, 494] on span "Next" at bounding box center [1046, 500] width 48 height 13
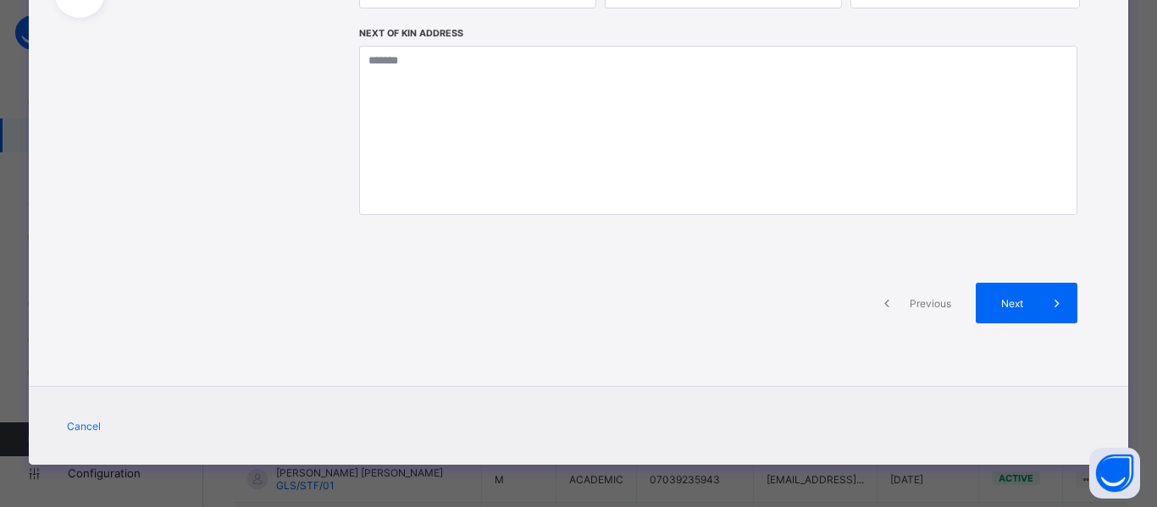
scroll to position [375, 0]
click at [1014, 287] on div "Next" at bounding box center [1026, 303] width 102 height 41
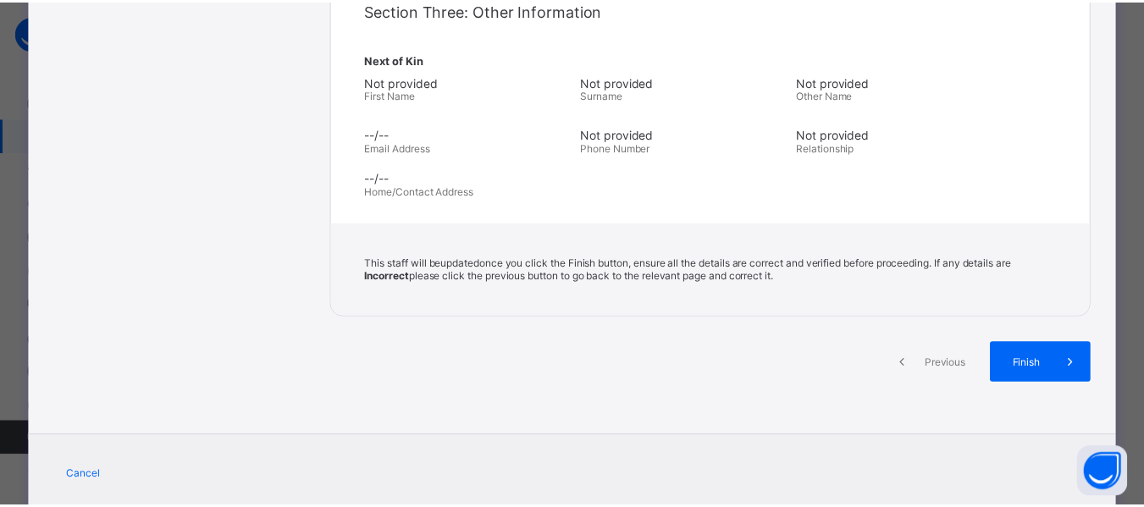
scroll to position [562, 0]
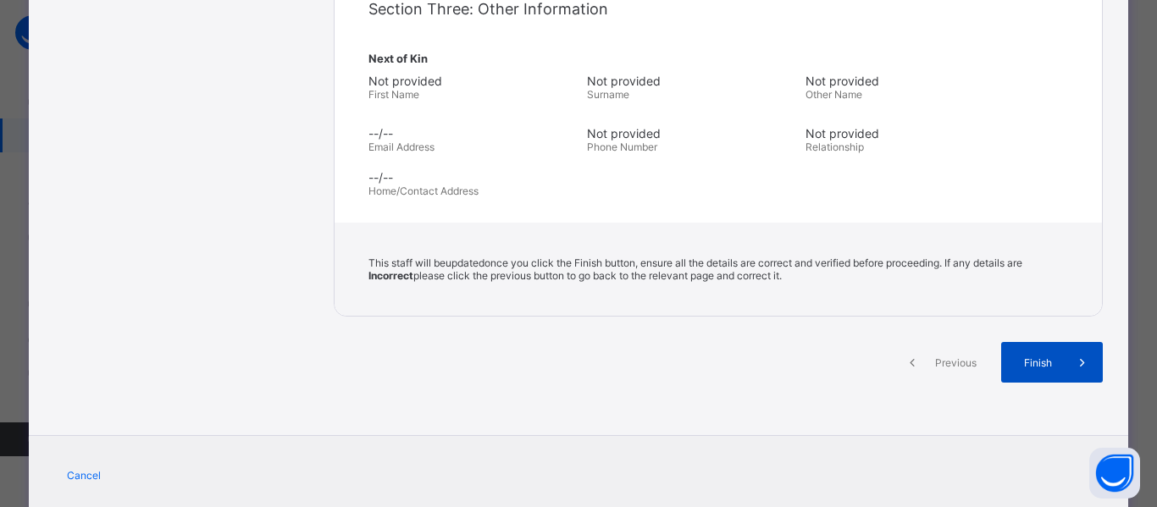
click at [1047, 364] on span "Finish" at bounding box center [1038, 362] width 48 height 13
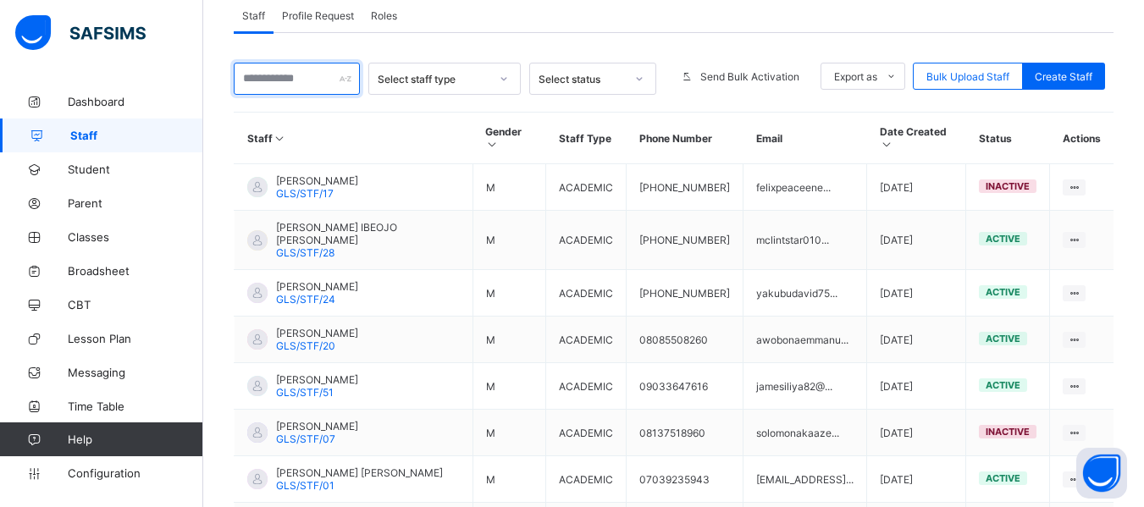
click at [268, 80] on input "text" at bounding box center [297, 79] width 126 height 32
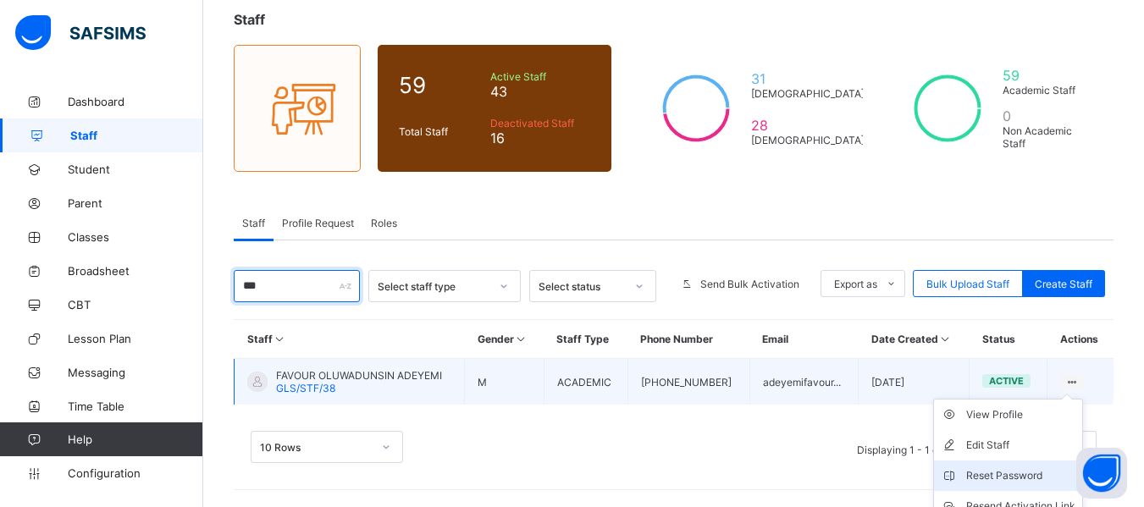
scroll to position [175, 0]
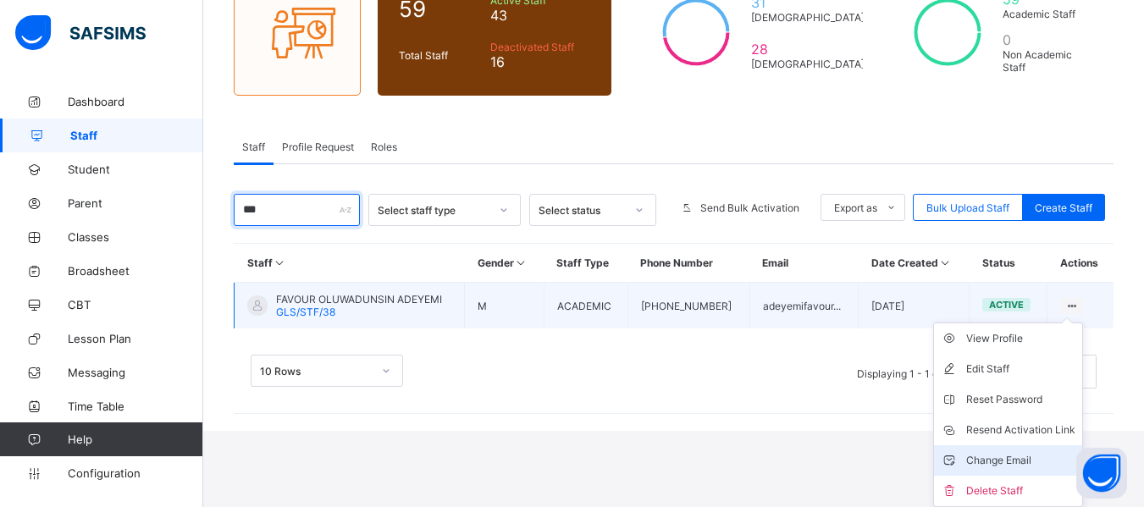
type input "***"
click at [1004, 459] on div "Change Email" at bounding box center [1020, 460] width 109 height 17
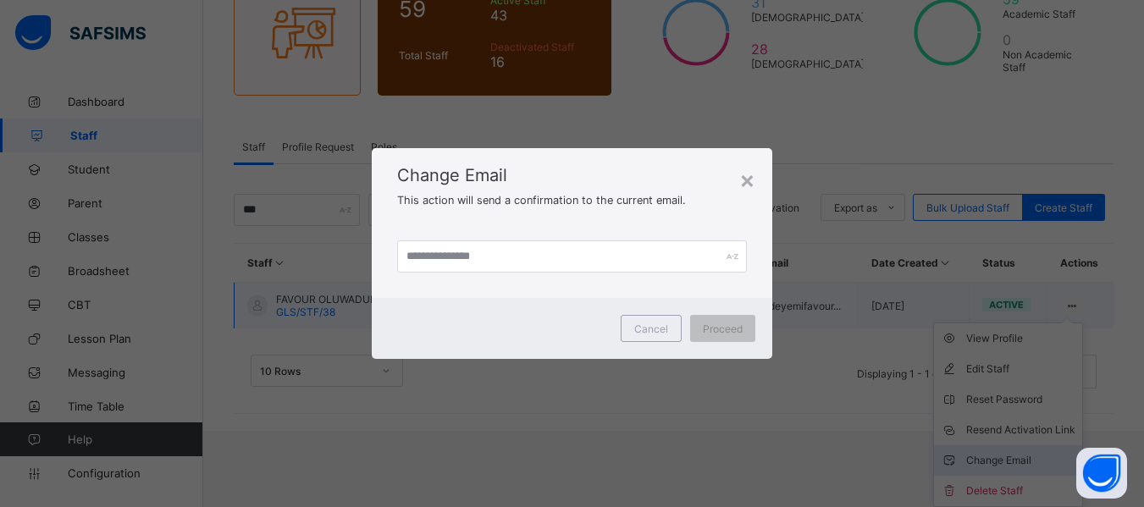
scroll to position [99, 0]
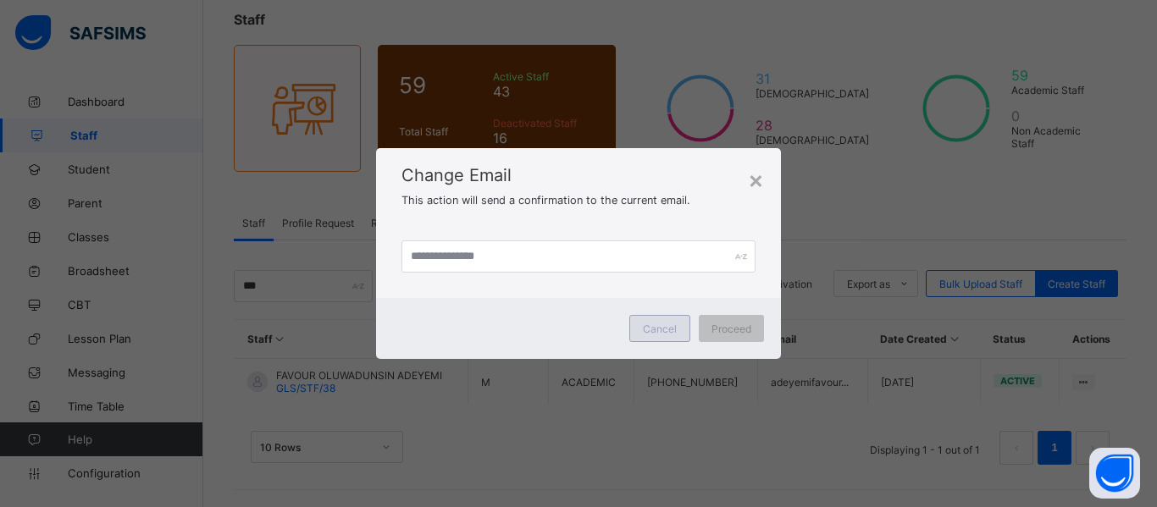
click at [645, 327] on span "Cancel" at bounding box center [660, 329] width 34 height 13
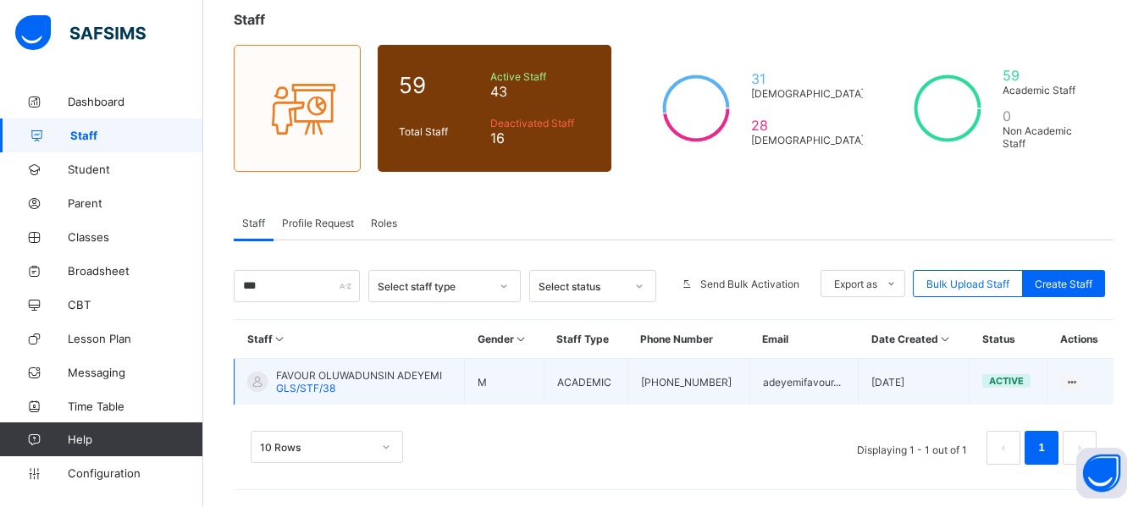
click at [410, 367] on td "FAVOUR OLUWADUNSIN ADEYEMI GLS/STF/38" at bounding box center [350, 382] width 230 height 47
click at [425, 378] on span "FAVOUR OLUWADUNSIN ADEYEMI" at bounding box center [359, 375] width 166 height 13
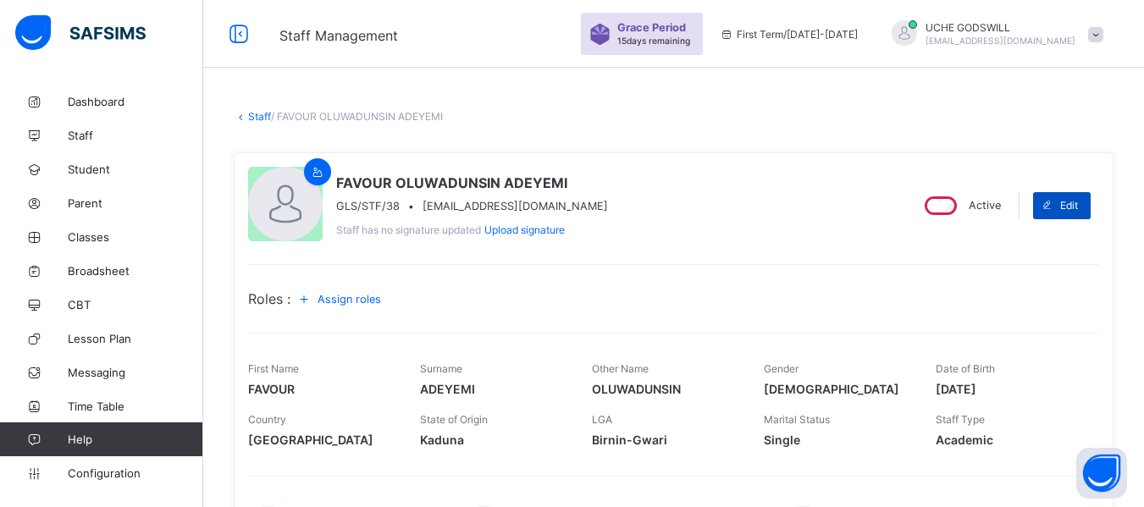
click at [1075, 202] on span "Edit" at bounding box center [1069, 205] width 18 height 13
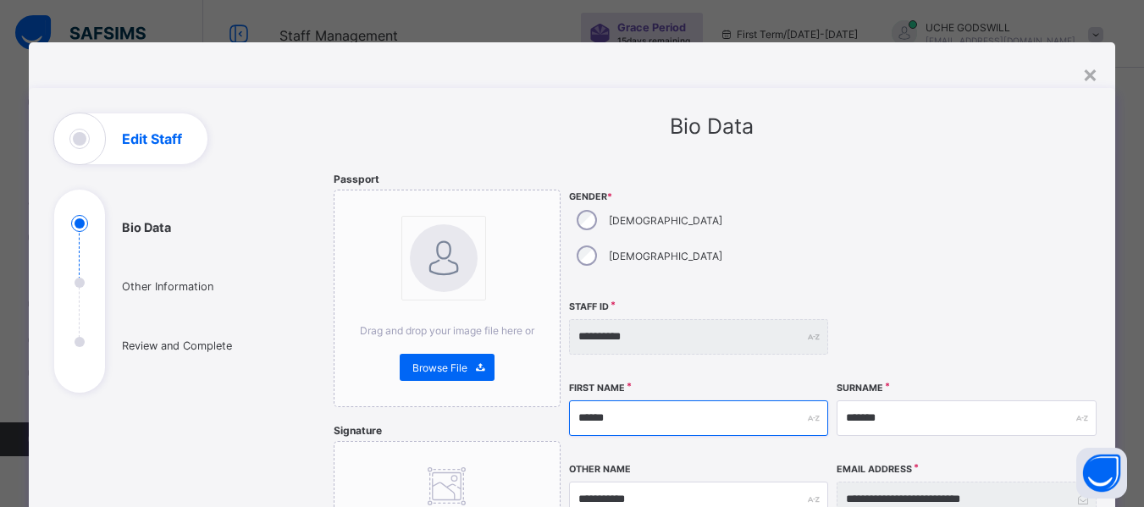
drag, startPoint x: 625, startPoint y: 382, endPoint x: 545, endPoint y: 390, distance: 80.0
type input "******"
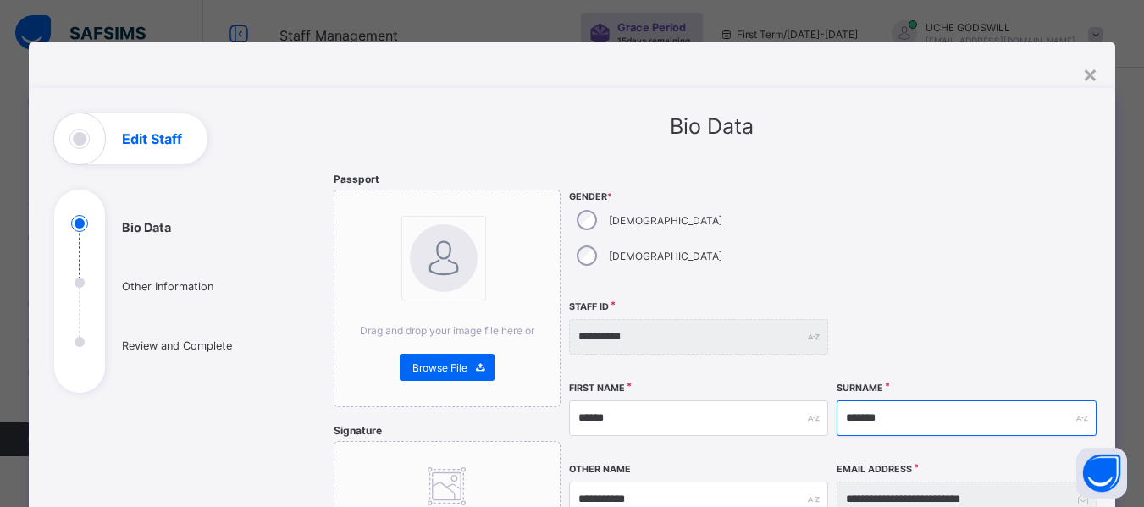
drag, startPoint x: 912, startPoint y: 382, endPoint x: 787, endPoint y: 375, distance: 125.5
click at [787, 375] on div "**********" at bounding box center [833, 474] width 529 height 602
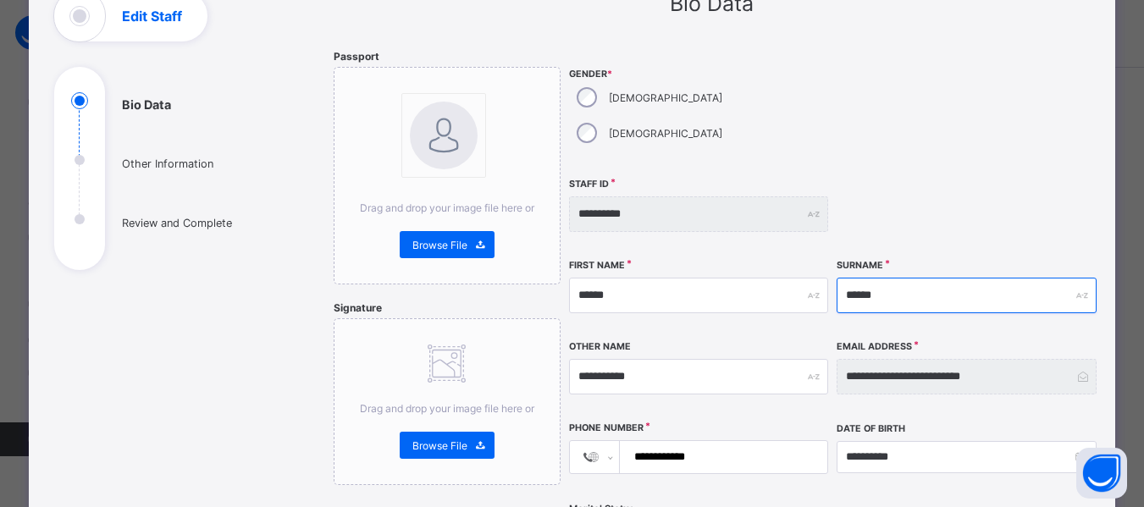
scroll to position [124, 0]
type input "******"
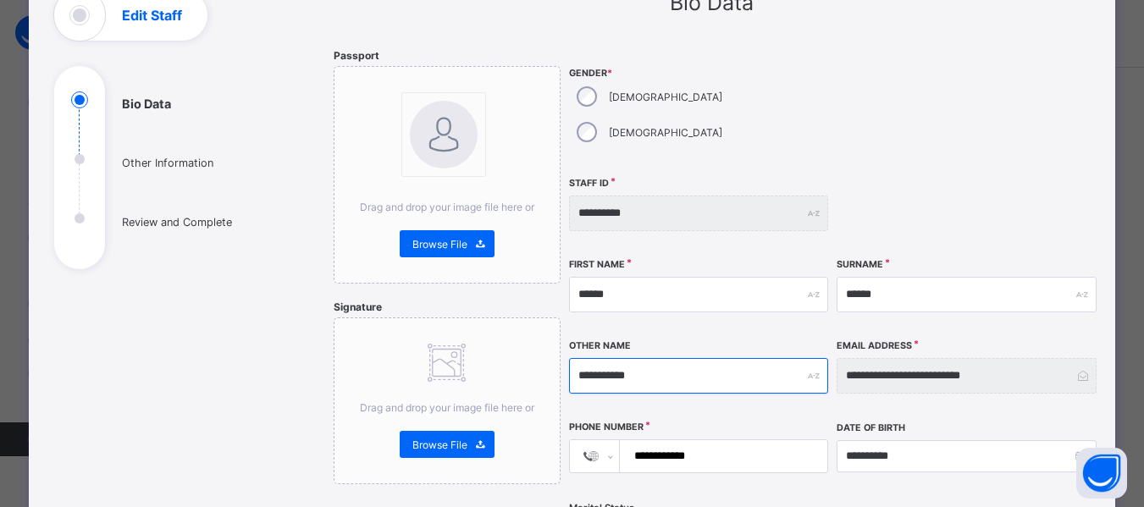
drag, startPoint x: 672, startPoint y: 331, endPoint x: 544, endPoint y: 342, distance: 128.3
click at [544, 342] on div "**********" at bounding box center [712, 500] width 756 height 903
click at [727, 440] on input "**********" at bounding box center [721, 456] width 194 height 32
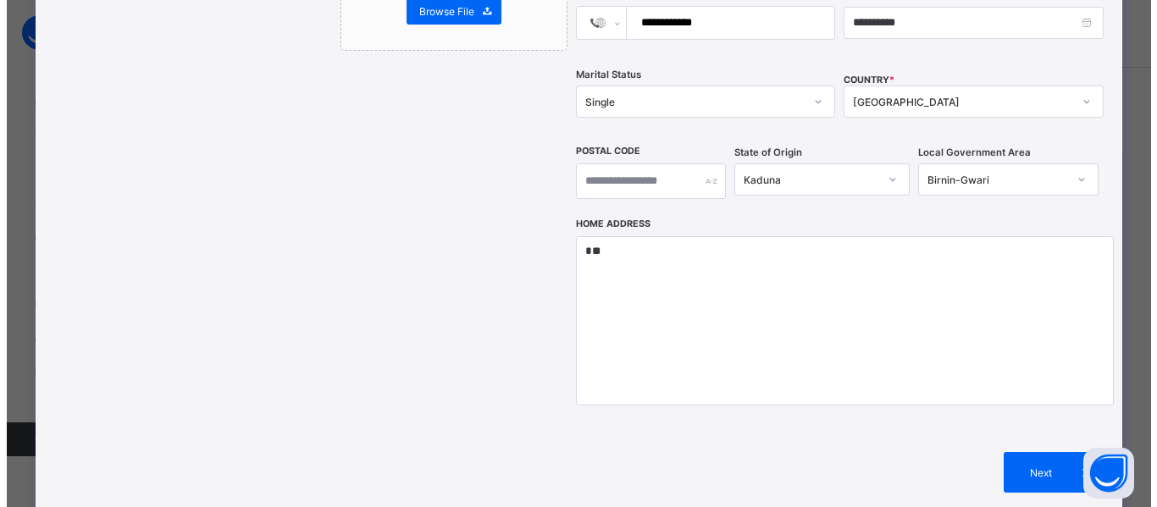
scroll to position [561, 0]
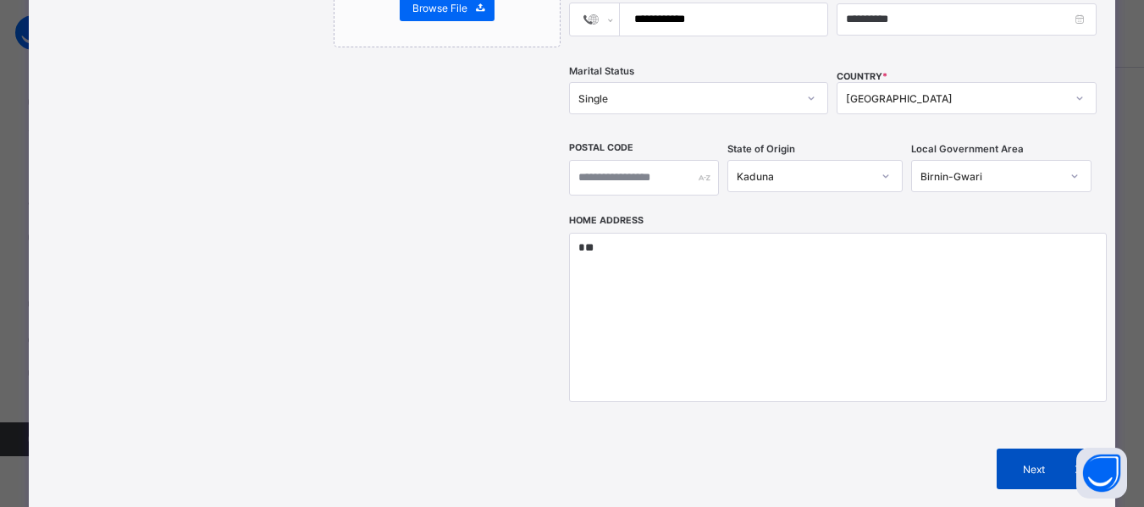
click at [1020, 449] on div "Next" at bounding box center [1048, 469] width 102 height 41
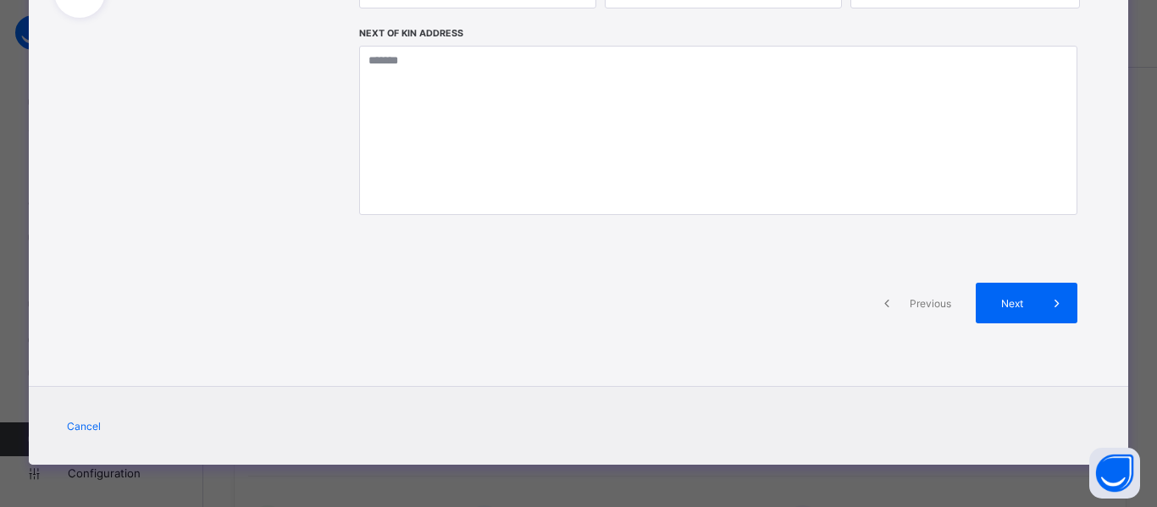
scroll to position [375, 0]
click at [1011, 299] on span "Next" at bounding box center [1012, 303] width 48 height 13
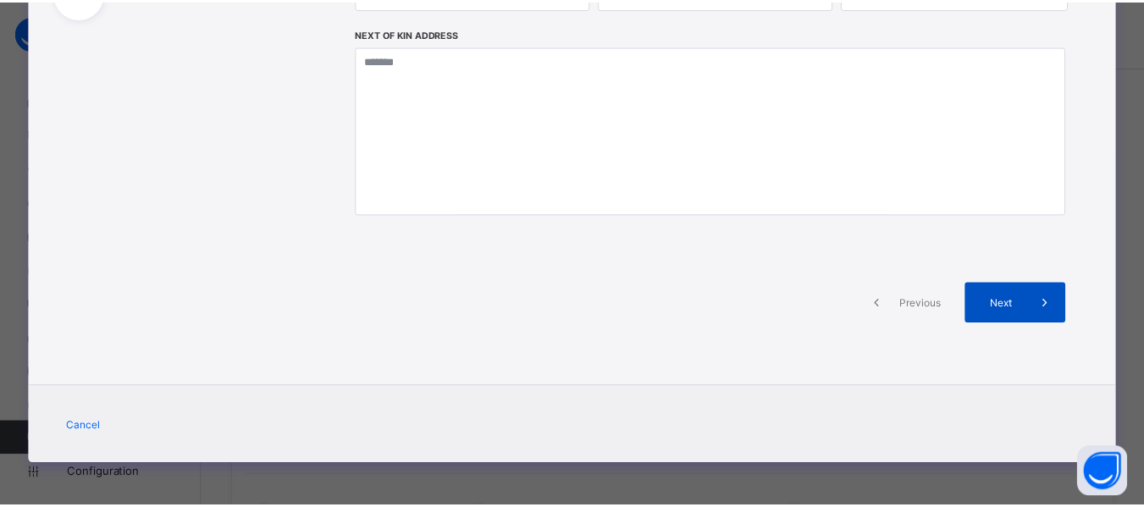
scroll to position [561, 0]
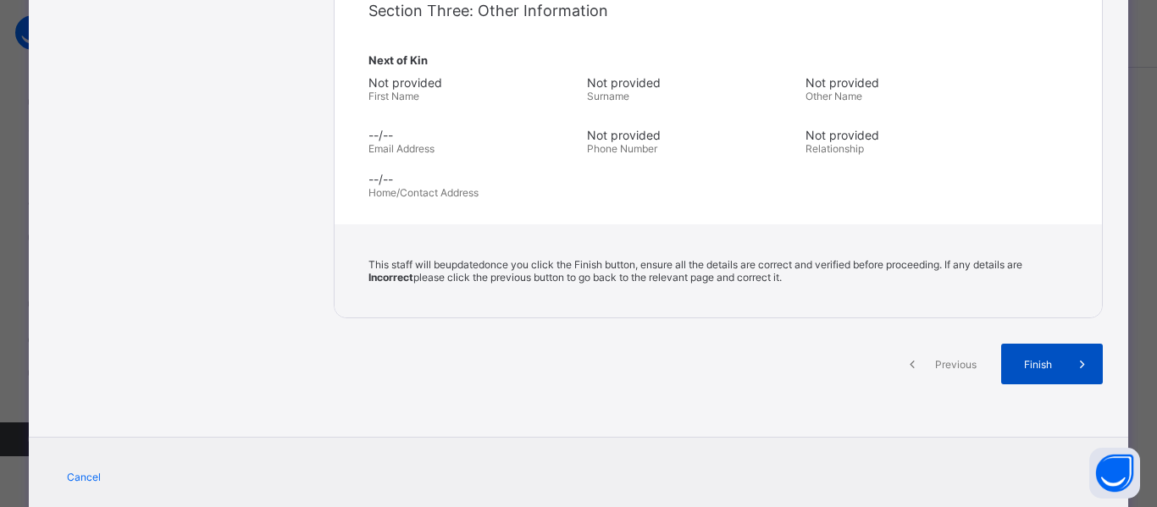
click at [1043, 358] on span "Finish" at bounding box center [1038, 364] width 48 height 13
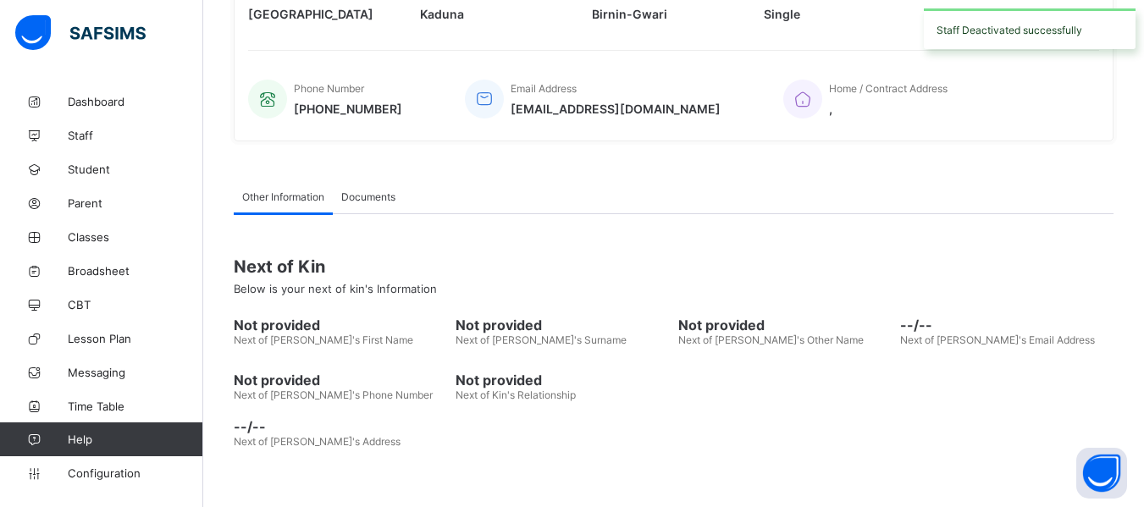
scroll to position [0, 0]
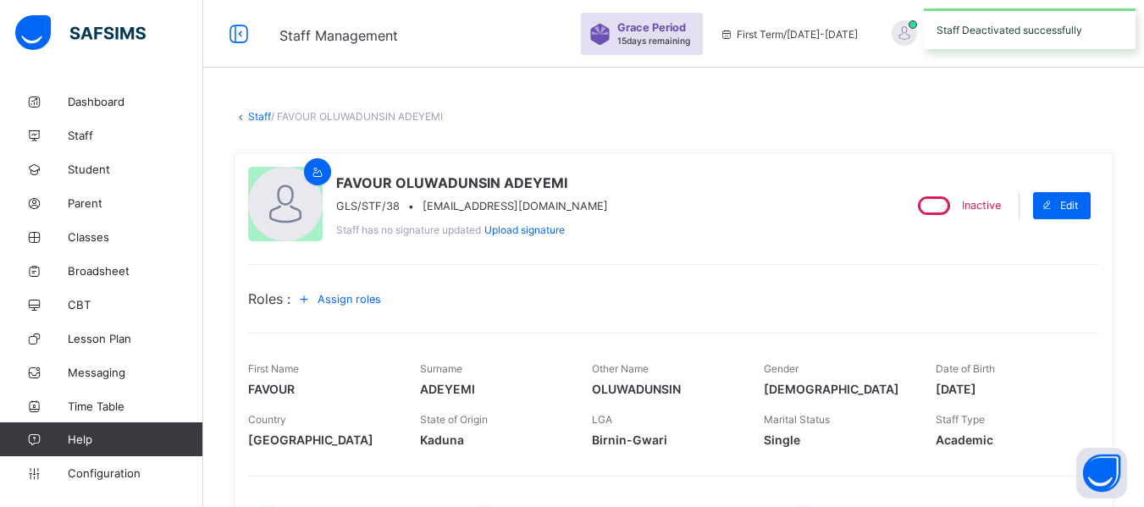
click at [254, 116] on link "Staff" at bounding box center [259, 116] width 23 height 13
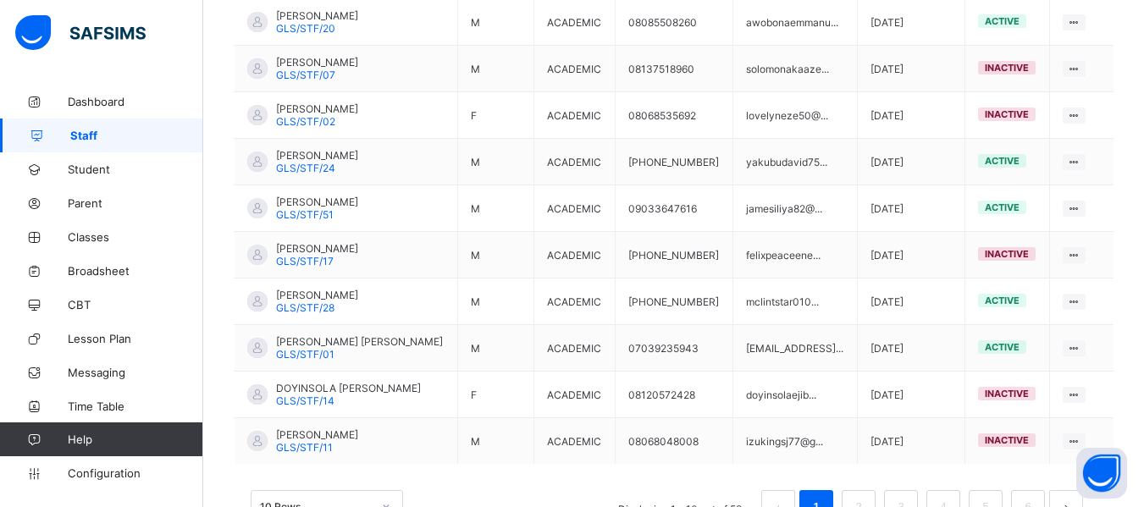
scroll to position [461, 0]
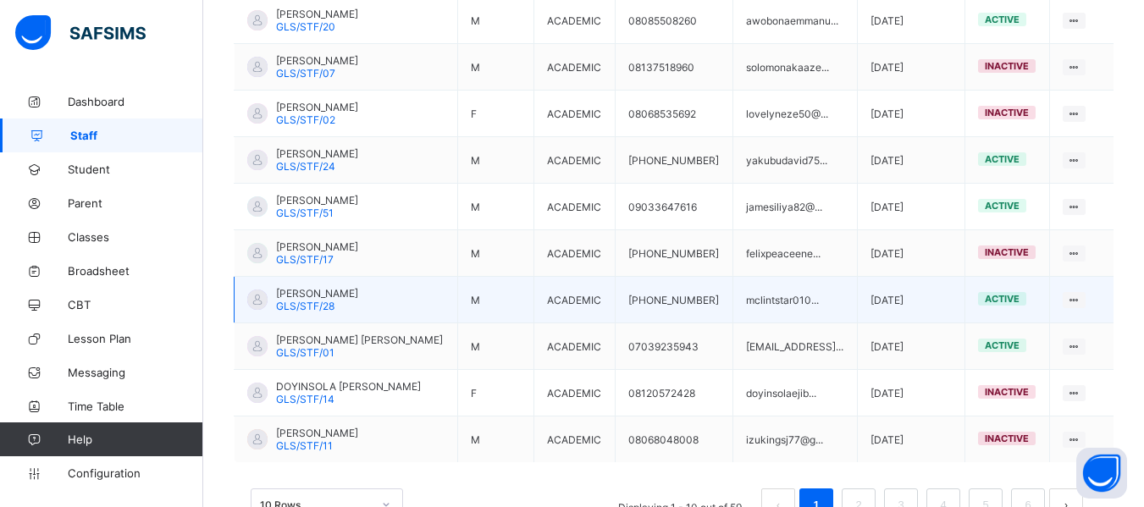
click at [358, 290] on span "[PERSON_NAME]" at bounding box center [317, 293] width 82 height 13
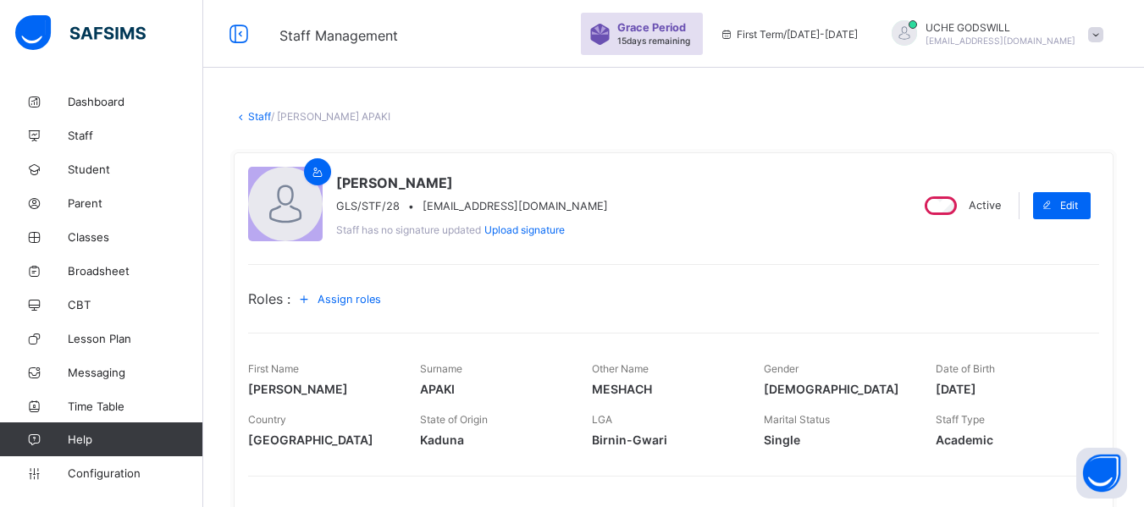
click at [251, 113] on link "Staff" at bounding box center [259, 116] width 23 height 13
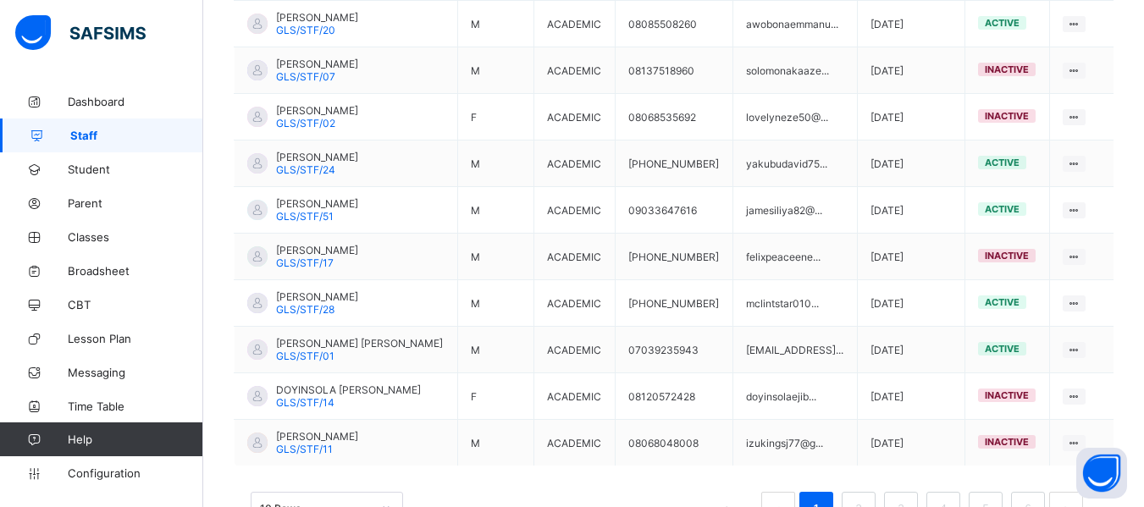
scroll to position [459, 0]
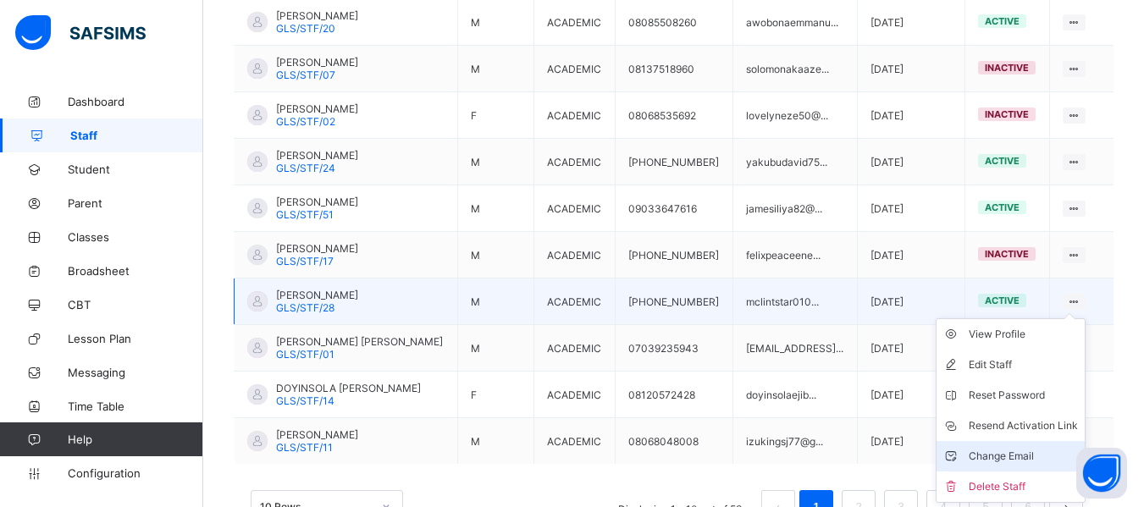
click at [1009, 452] on div "Change Email" at bounding box center [1023, 456] width 109 height 17
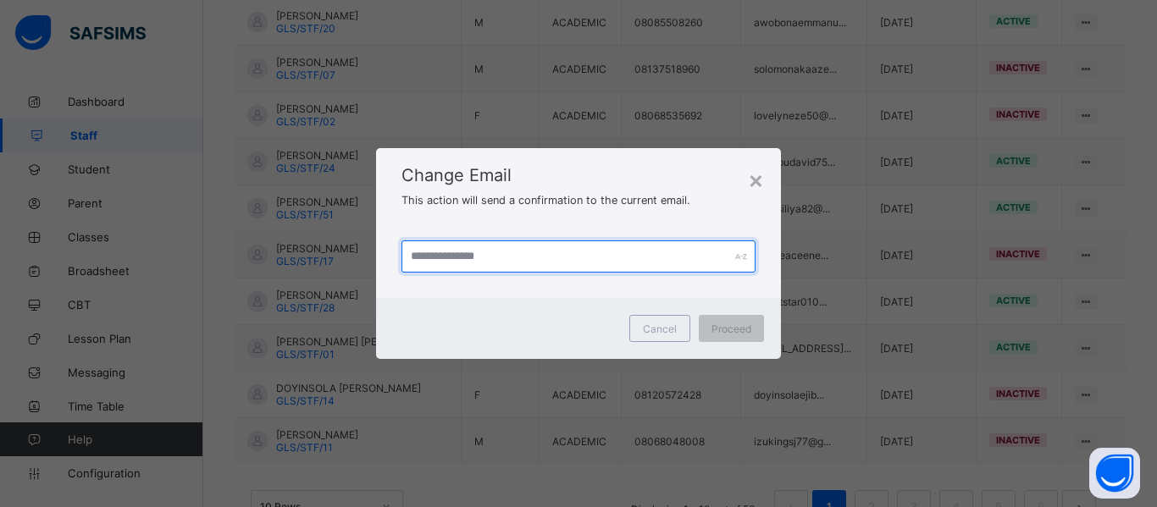
click at [457, 251] on input "text" at bounding box center [578, 256] width 354 height 32
type input "**********"
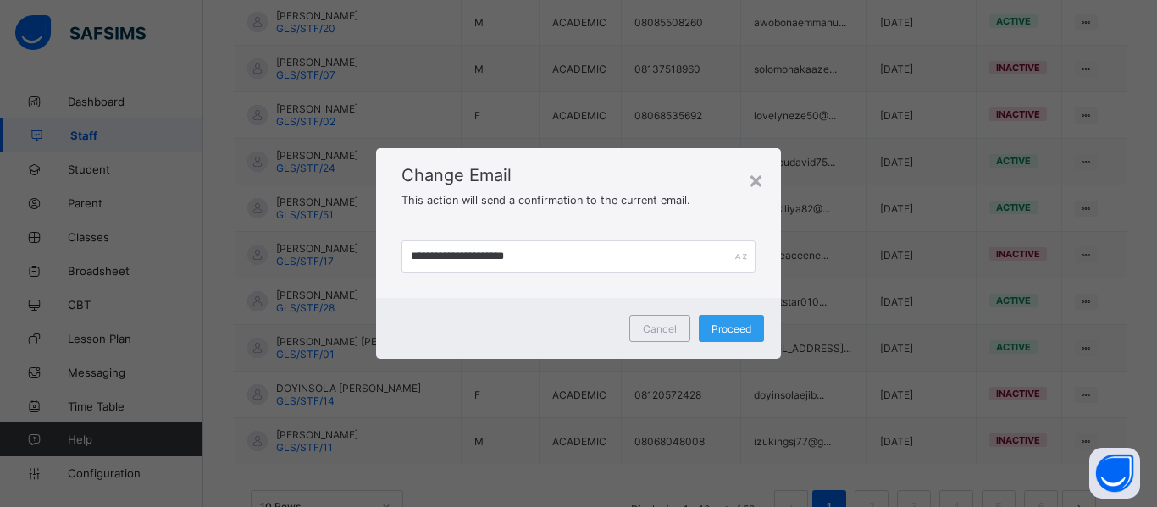
click at [725, 329] on span "Proceed" at bounding box center [731, 329] width 40 height 13
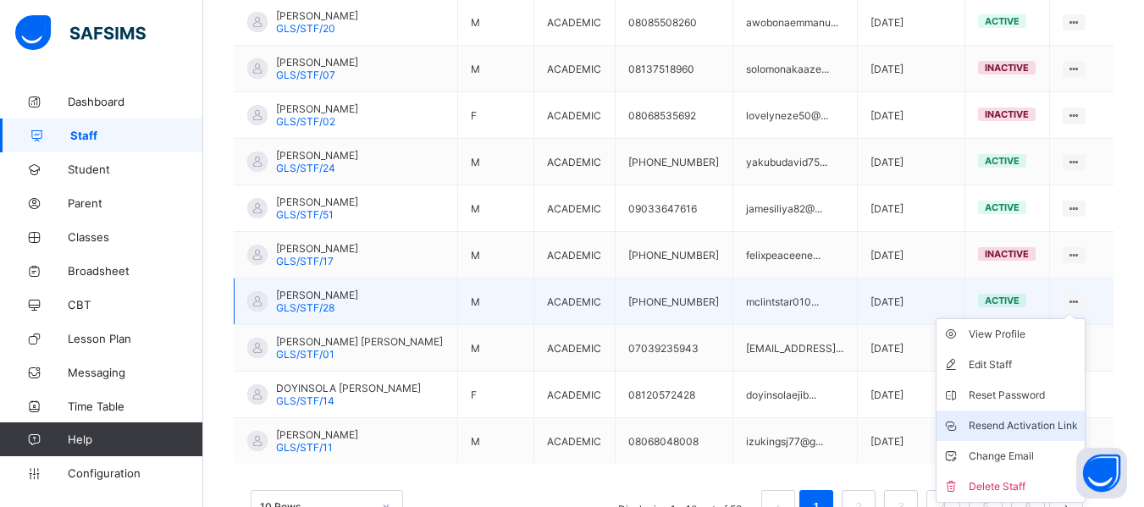
click at [1023, 422] on div "Resend Activation Link" at bounding box center [1023, 425] width 109 height 17
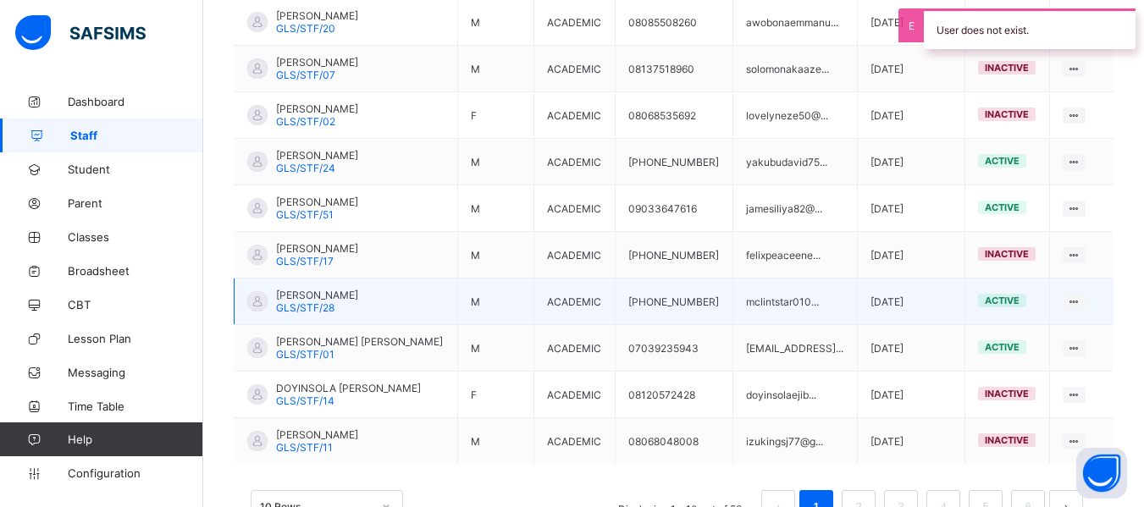
click at [358, 290] on span "[PERSON_NAME]" at bounding box center [317, 295] width 82 height 13
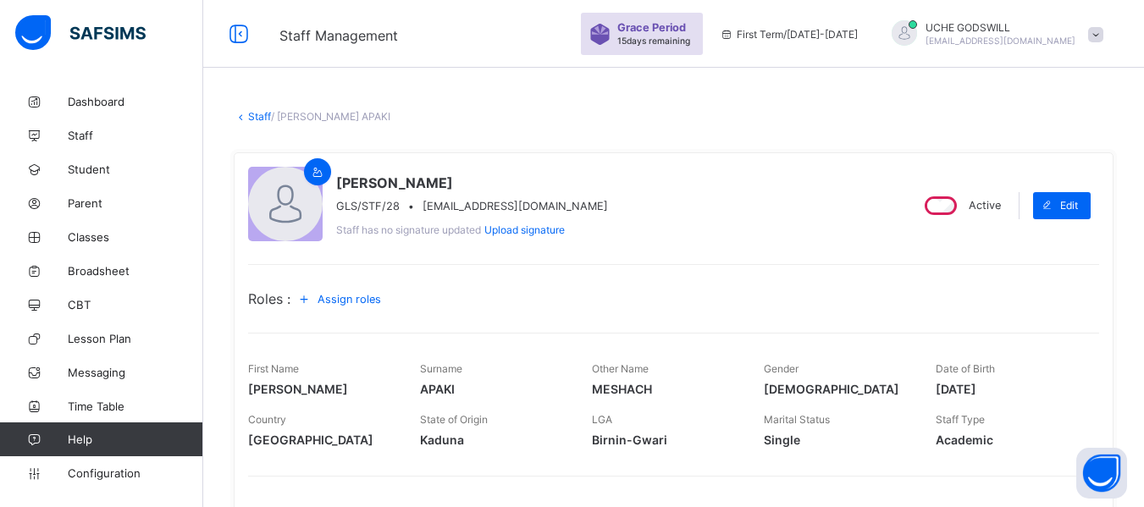
click at [259, 113] on link "Staff" at bounding box center [259, 116] width 23 height 13
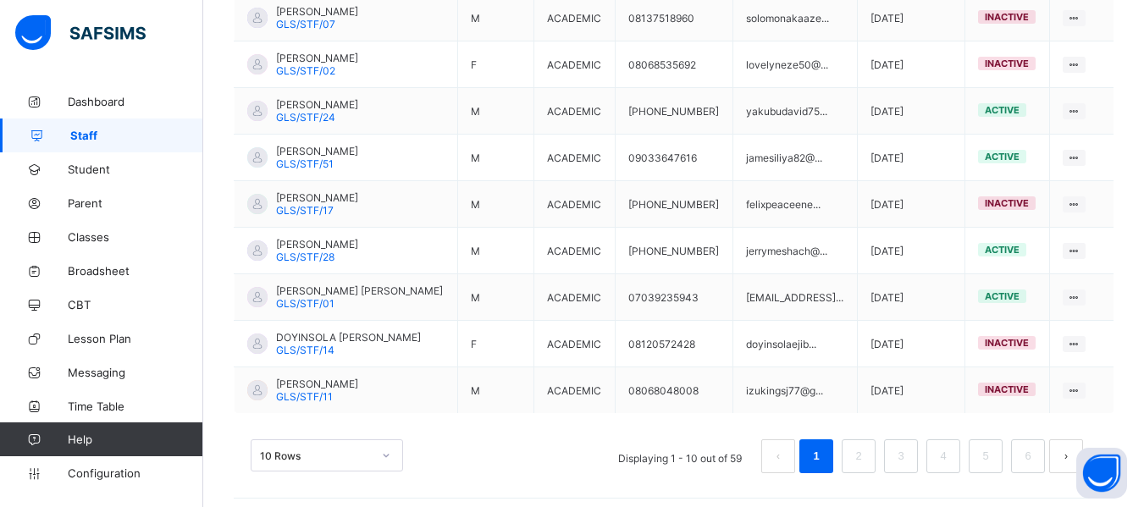
scroll to position [511, 0]
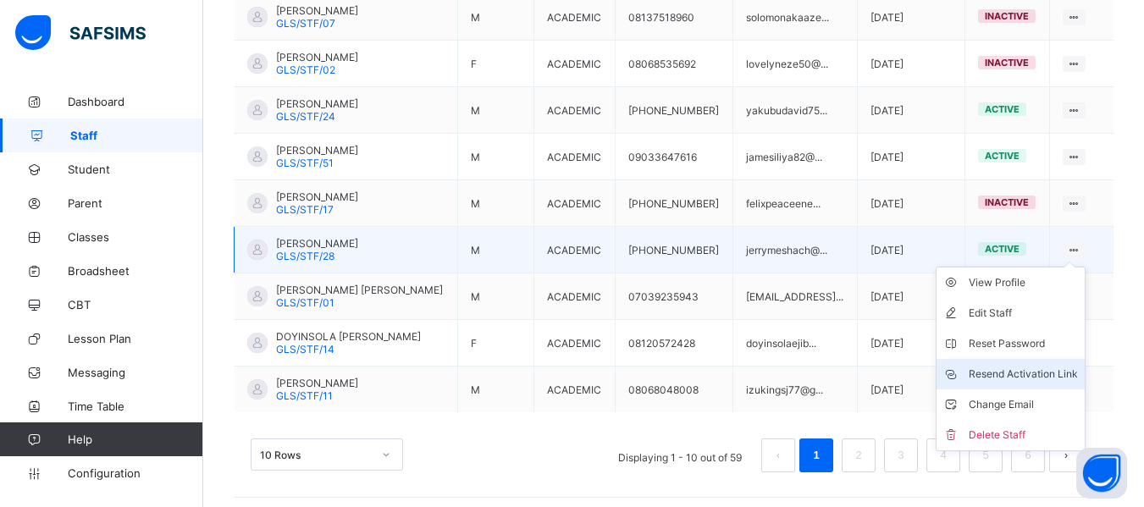
click at [1016, 371] on div "Resend Activation Link" at bounding box center [1023, 374] width 109 height 17
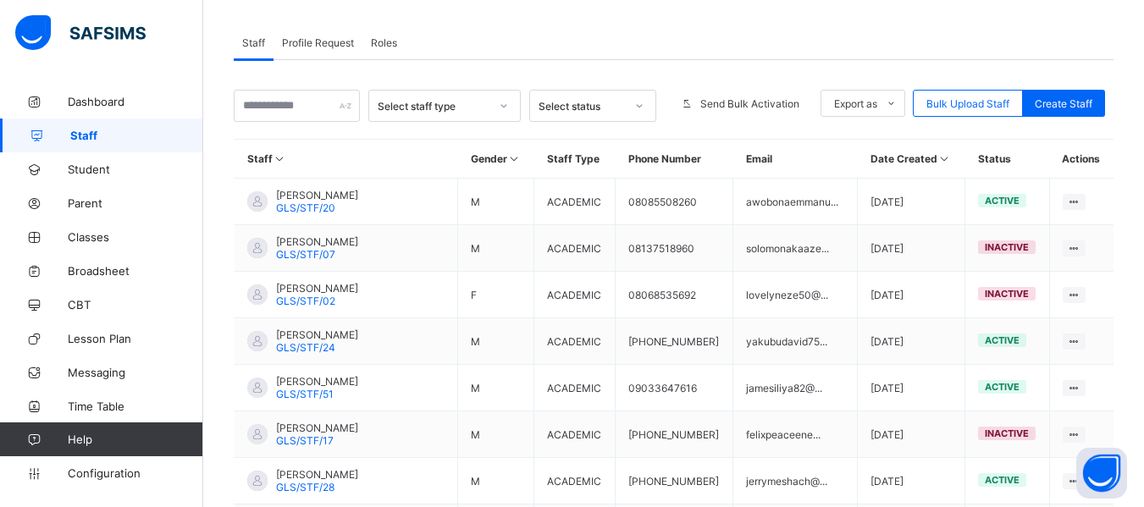
scroll to position [279, 0]
click at [266, 108] on input "text" at bounding box center [297, 107] width 126 height 32
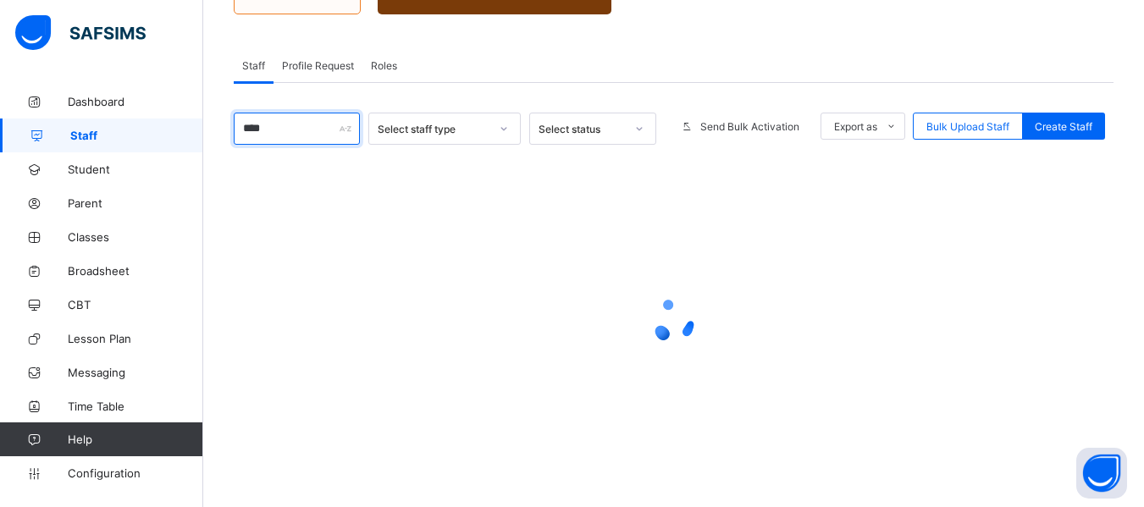
scroll to position [192, 0]
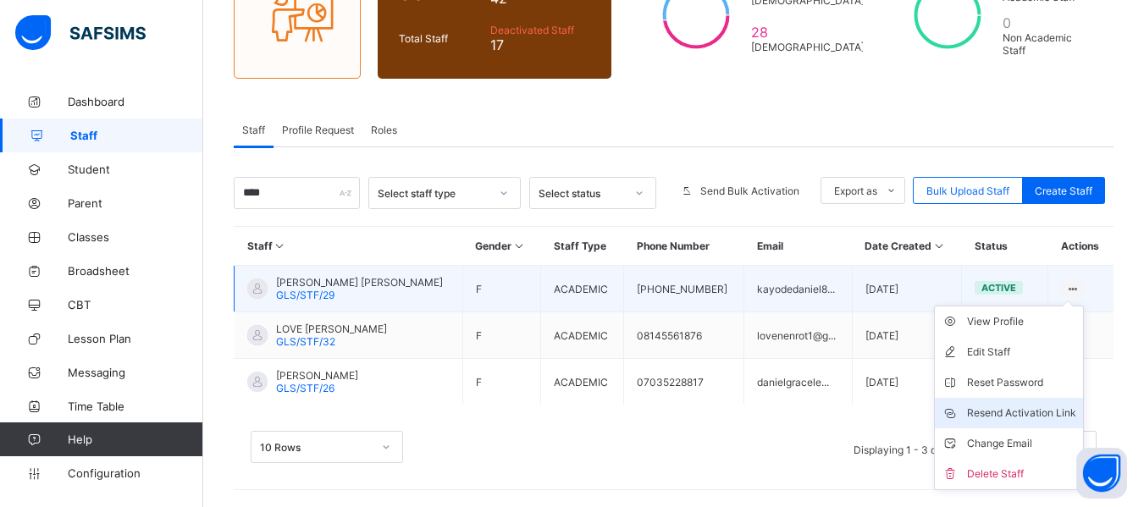
click at [1018, 417] on div "Resend Activation Link" at bounding box center [1021, 413] width 109 height 17
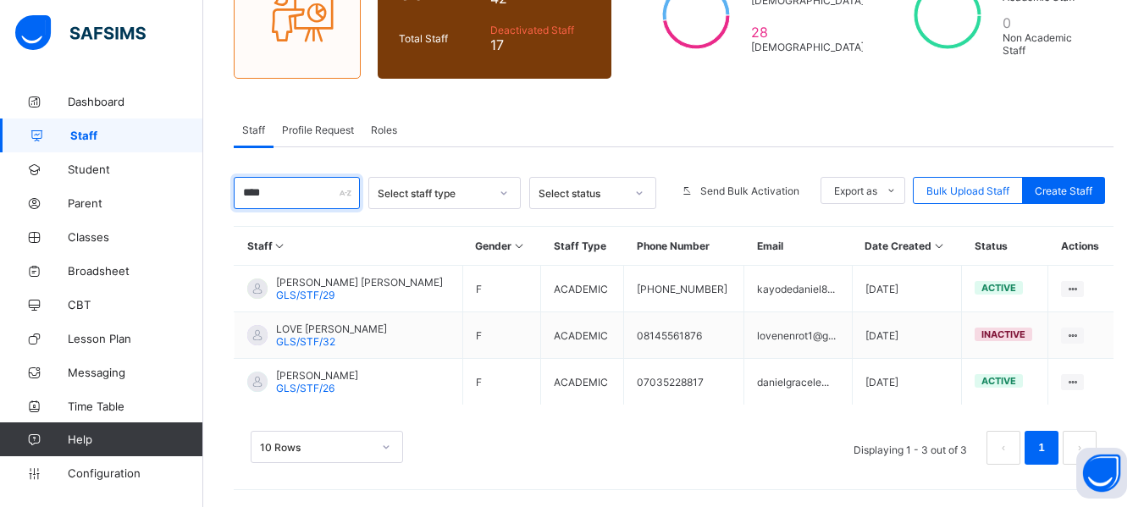
click at [279, 198] on input "****" at bounding box center [297, 193] width 126 height 32
drag, startPoint x: 279, startPoint y: 198, endPoint x: 236, endPoint y: 191, distance: 43.0
click at [236, 191] on input "****" at bounding box center [297, 193] width 126 height 32
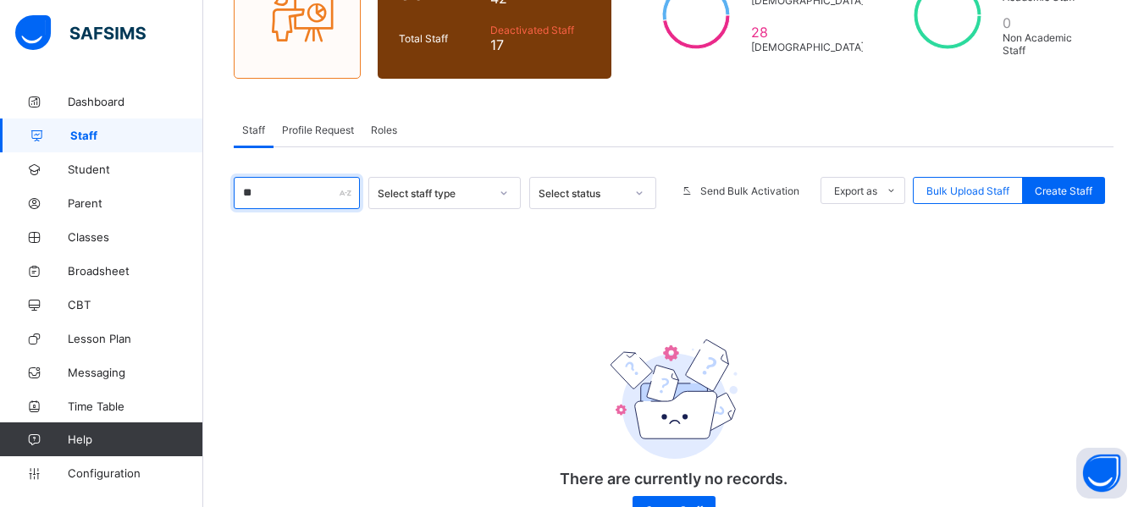
type input "*"
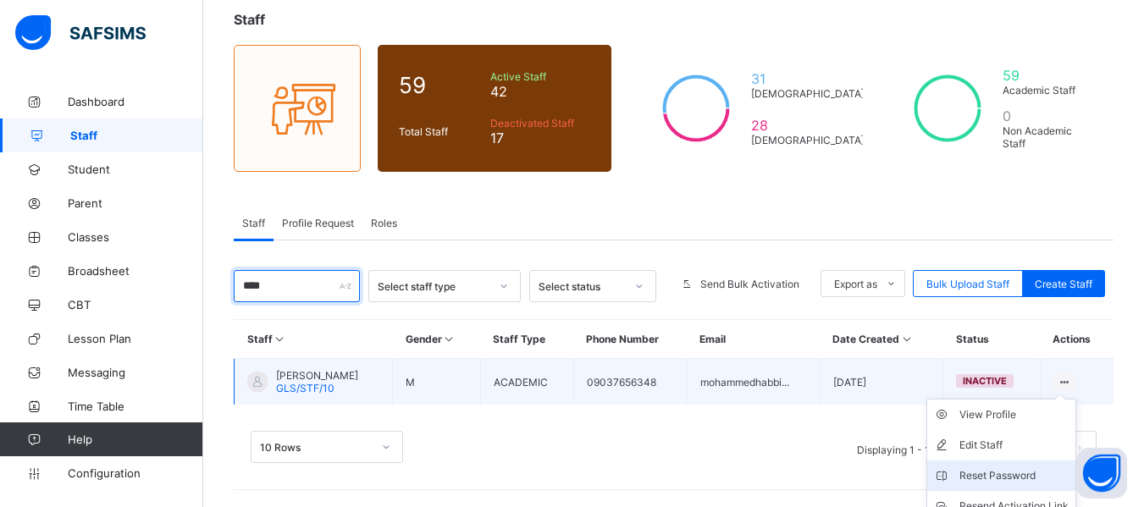
scroll to position [175, 0]
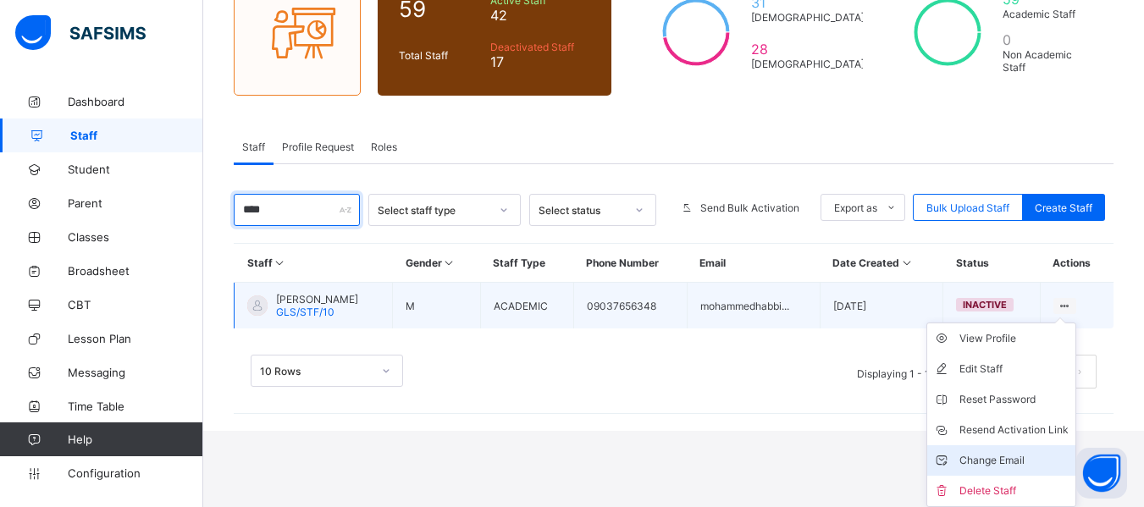
type input "****"
click at [999, 459] on div "Change Email" at bounding box center [1013, 460] width 109 height 17
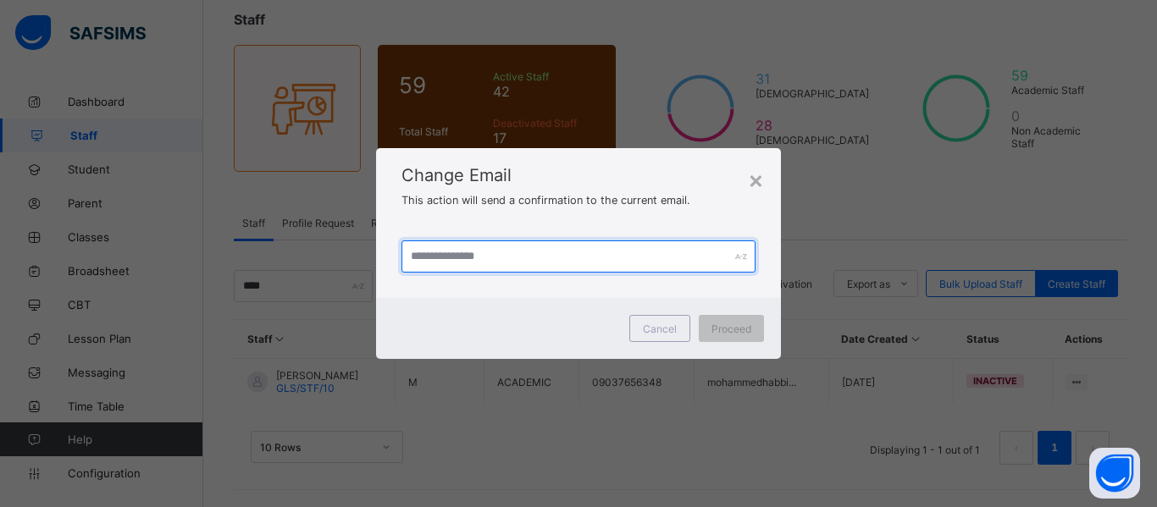
click at [491, 254] on input "text" at bounding box center [578, 256] width 354 height 32
type input "**********"
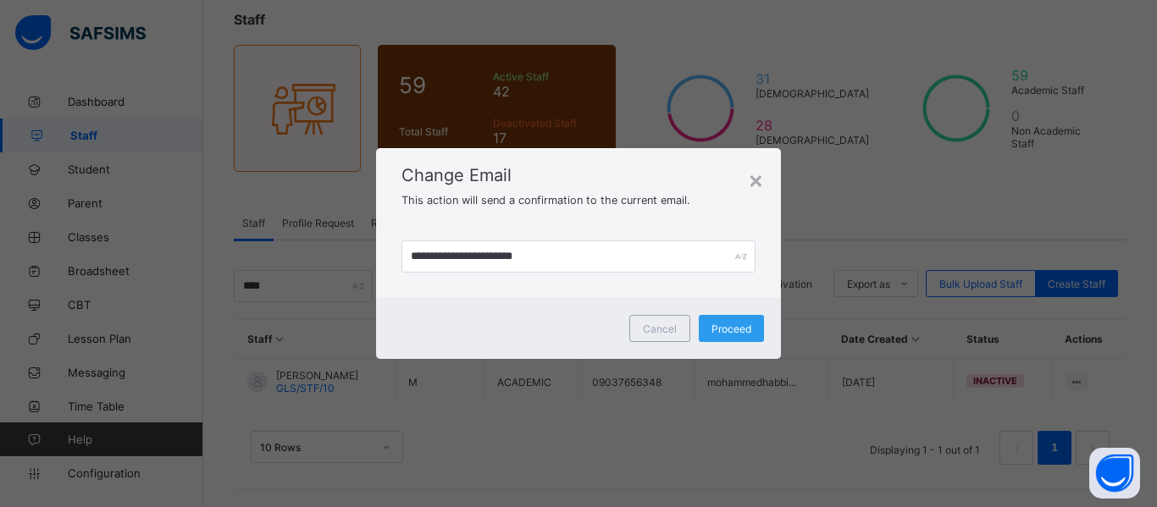
click at [729, 324] on span "Proceed" at bounding box center [731, 329] width 40 height 13
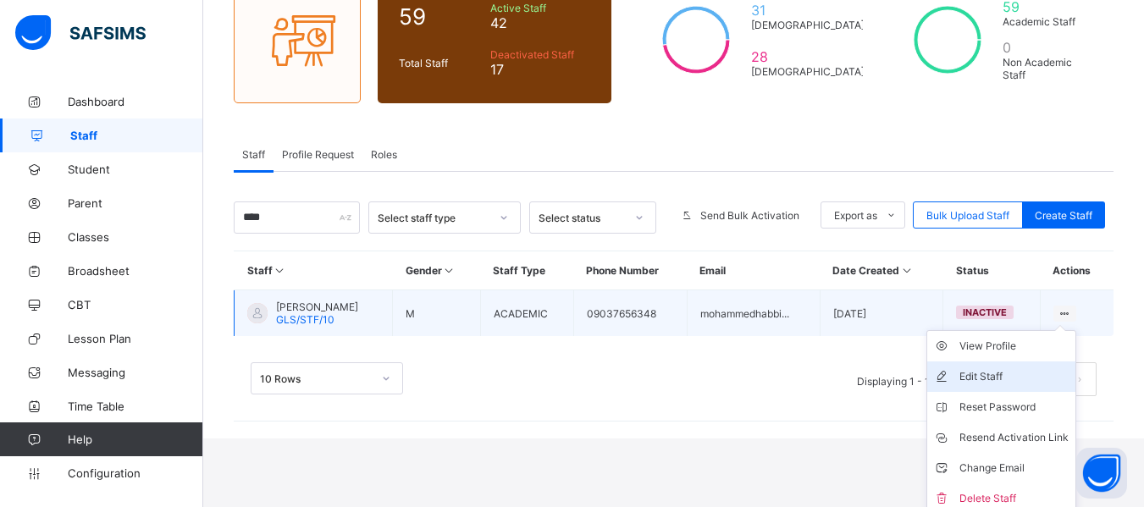
scroll to position [175, 0]
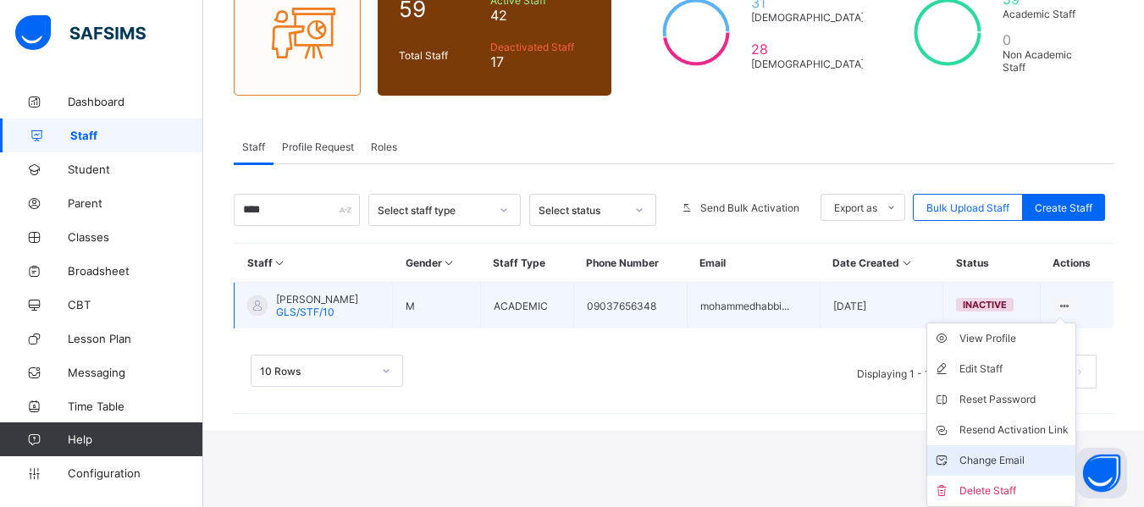
click at [997, 450] on li "Change Email" at bounding box center [1001, 460] width 148 height 30
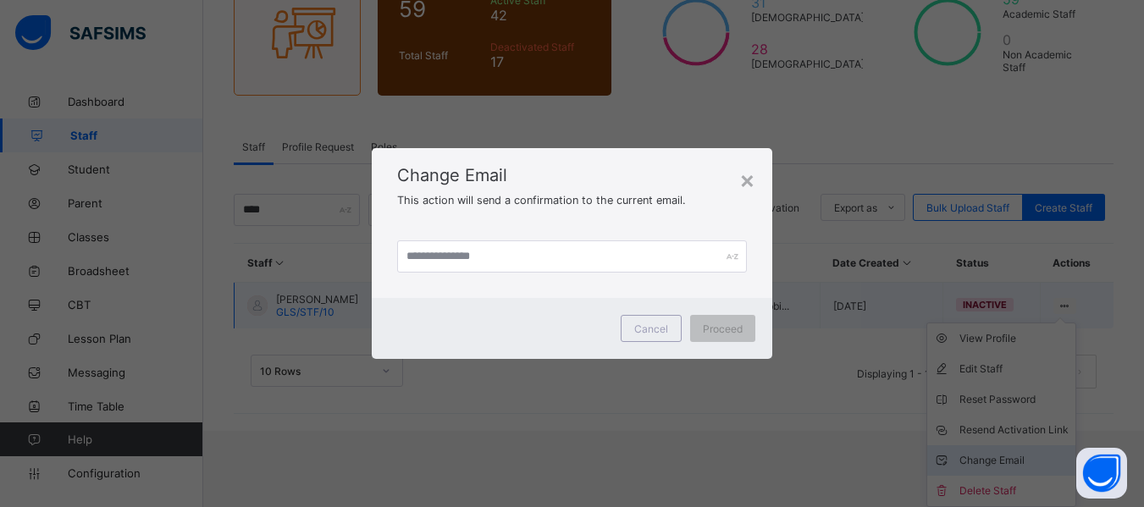
scroll to position [99, 0]
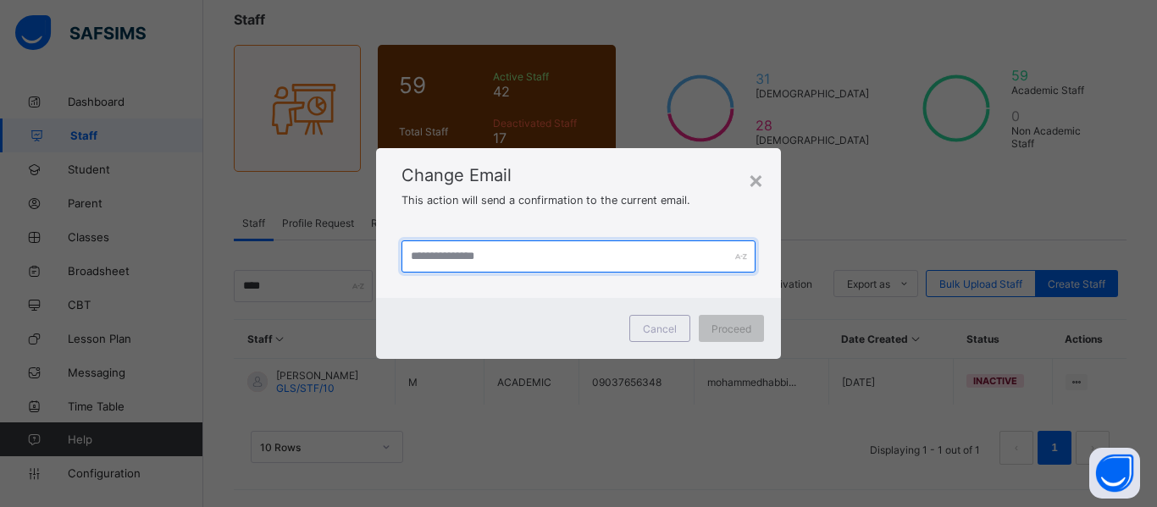
click at [490, 262] on input "text" at bounding box center [578, 256] width 354 height 32
type input "**********"
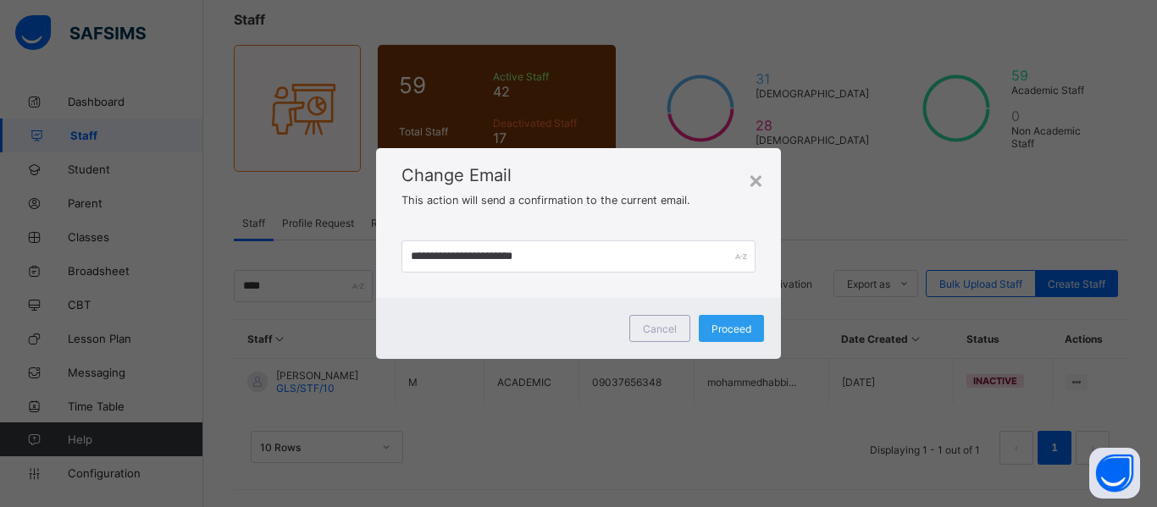
click at [735, 329] on span "Proceed" at bounding box center [731, 329] width 40 height 13
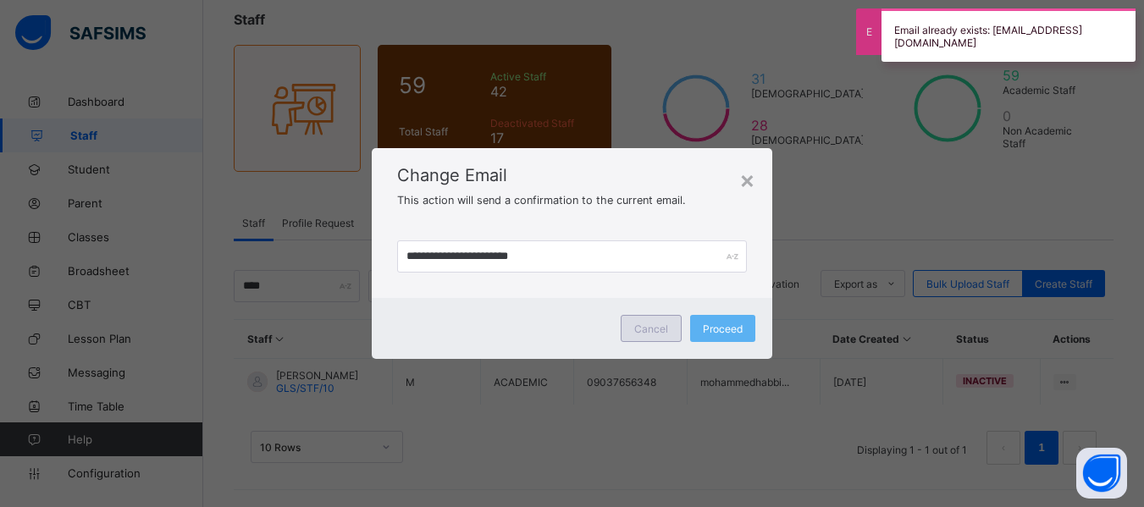
click at [655, 327] on span "Cancel" at bounding box center [651, 329] width 34 height 13
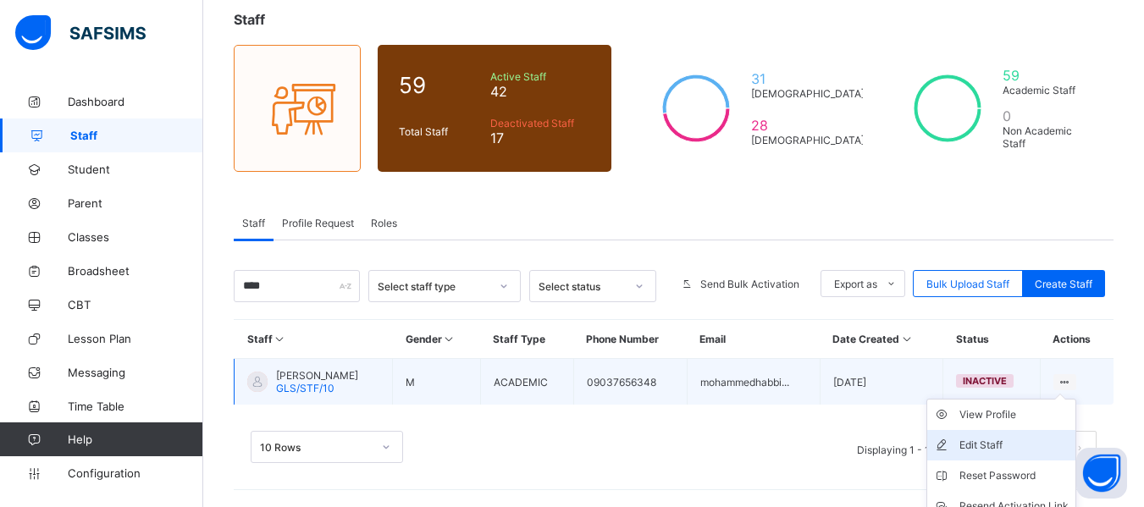
scroll to position [175, 0]
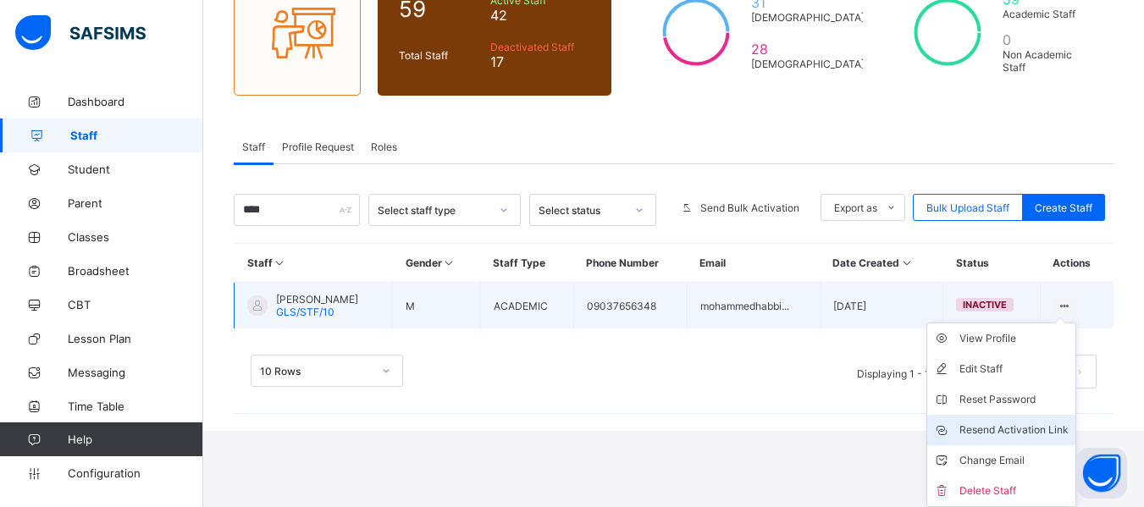
click at [1005, 426] on div "Resend Activation Link" at bounding box center [1013, 430] width 109 height 17
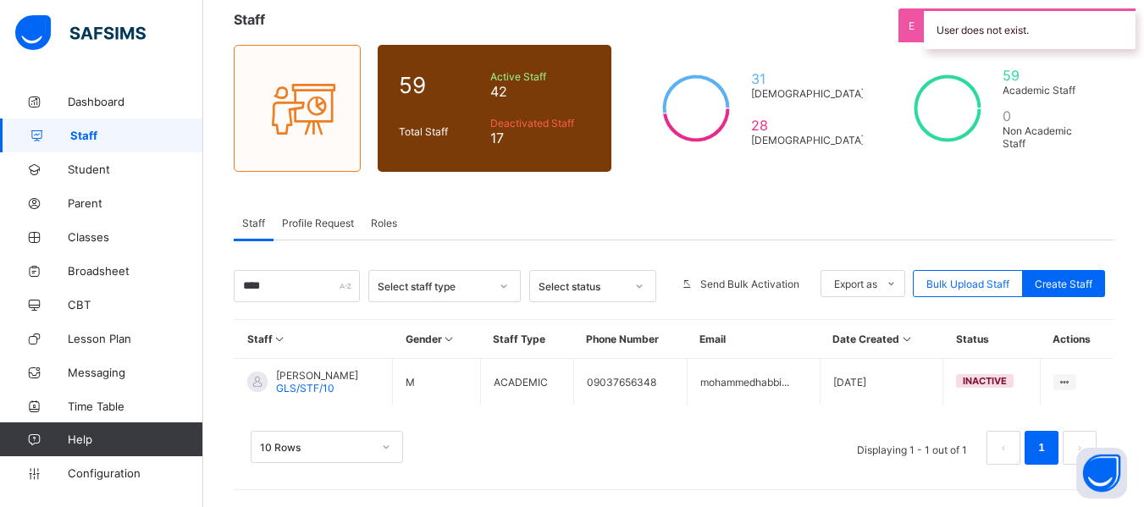
scroll to position [99, 0]
click at [819, 401] on div "10 Rows Displaying 1 - 1 out of 1 1" at bounding box center [674, 439] width 880 height 85
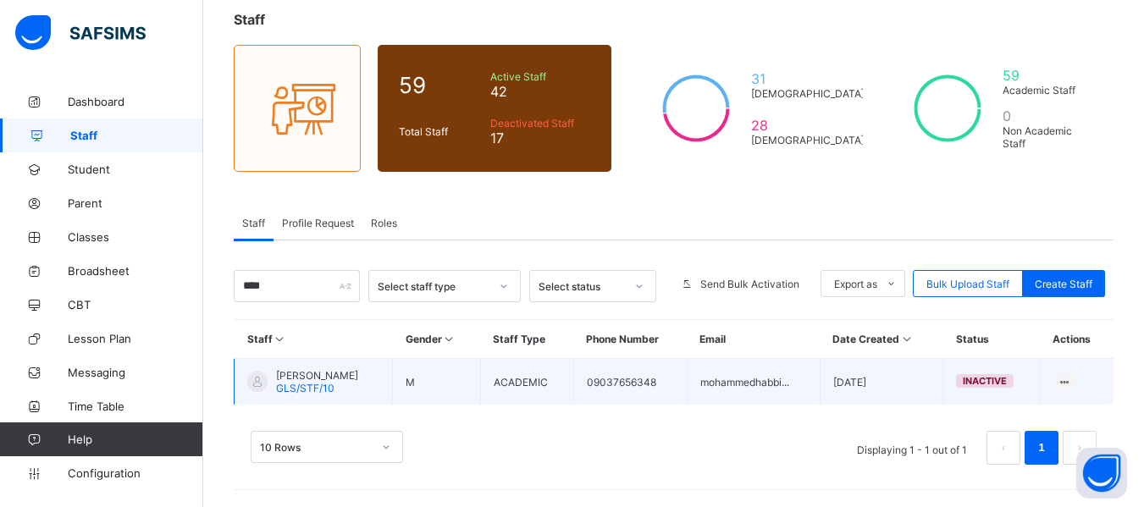
click at [323, 372] on span "[PERSON_NAME]" at bounding box center [317, 375] width 82 height 13
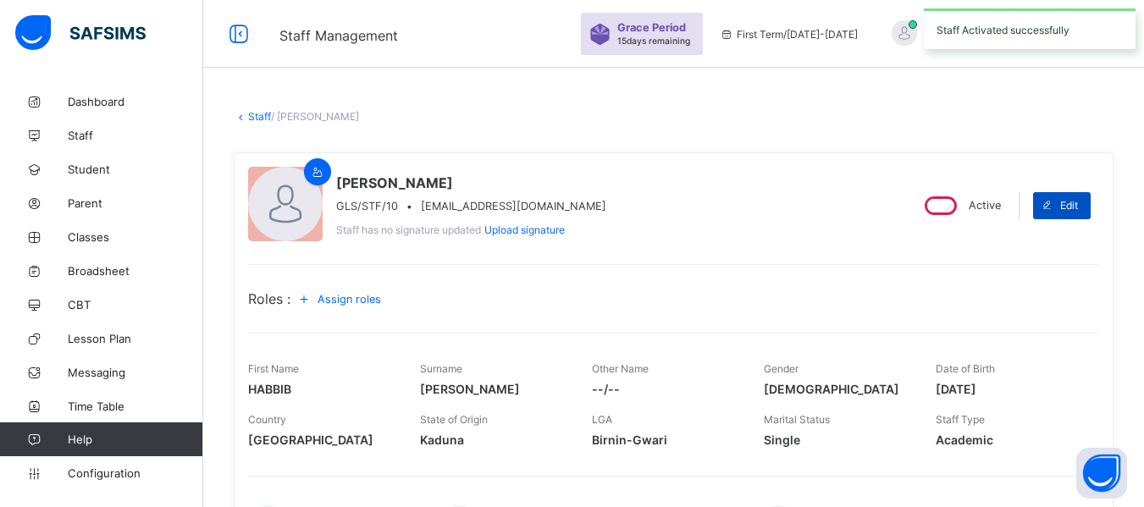
click at [1060, 202] on span at bounding box center [1046, 205] width 27 height 27
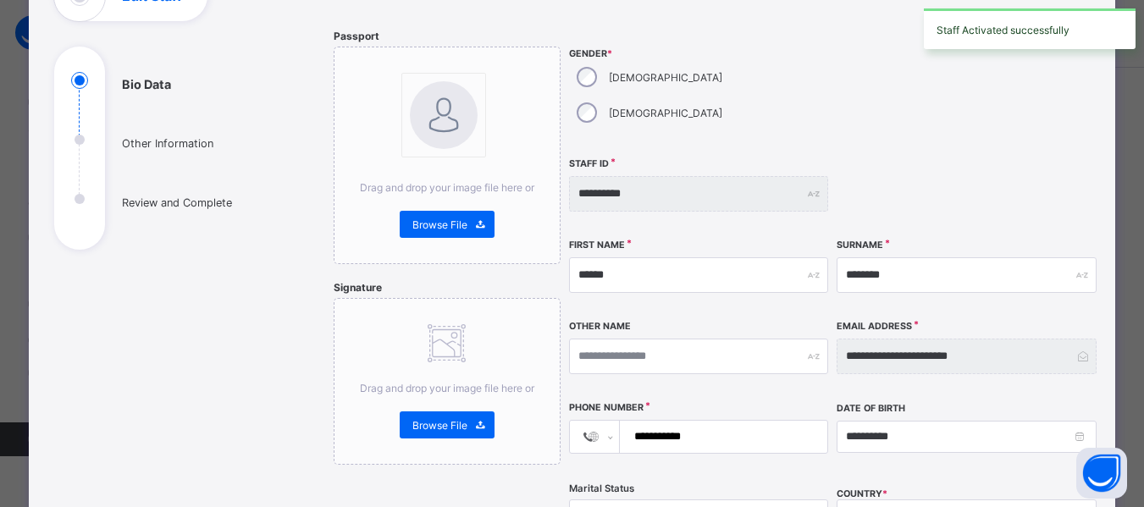
scroll to position [158, 0]
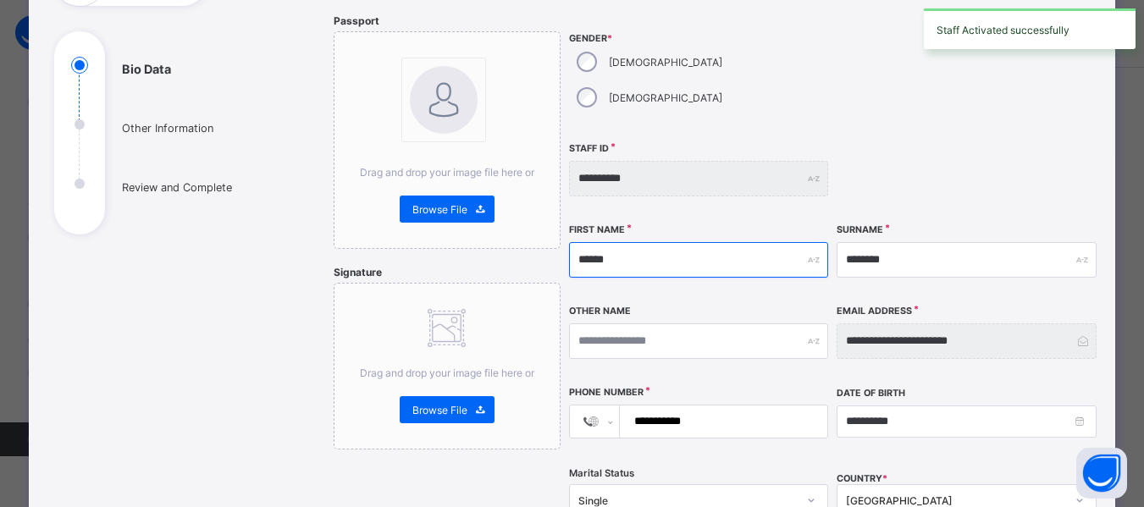
drag, startPoint x: 615, startPoint y: 226, endPoint x: 552, endPoint y: 213, distance: 63.9
click at [552, 213] on div "**********" at bounding box center [712, 465] width 756 height 903
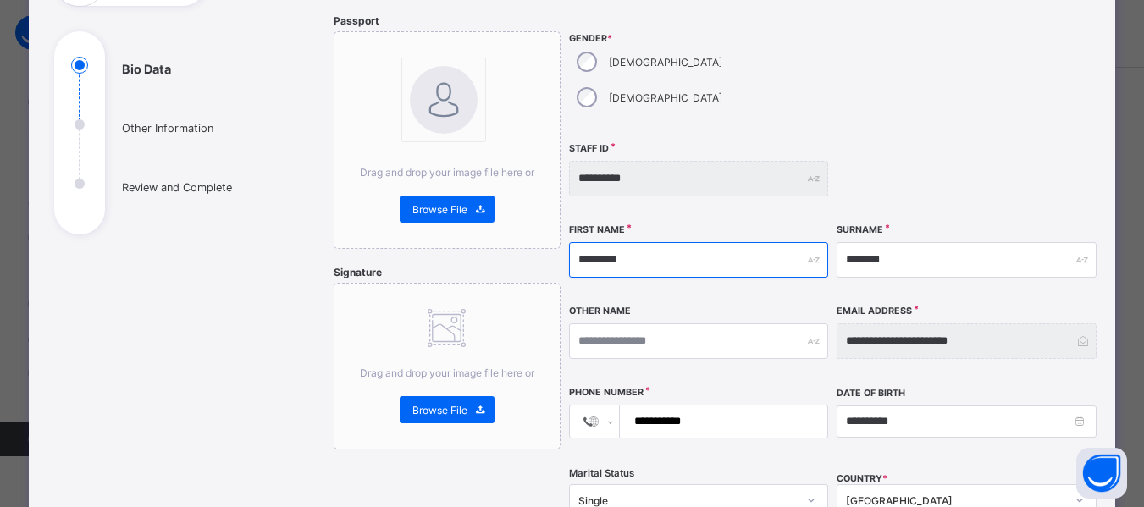
type input "*********"
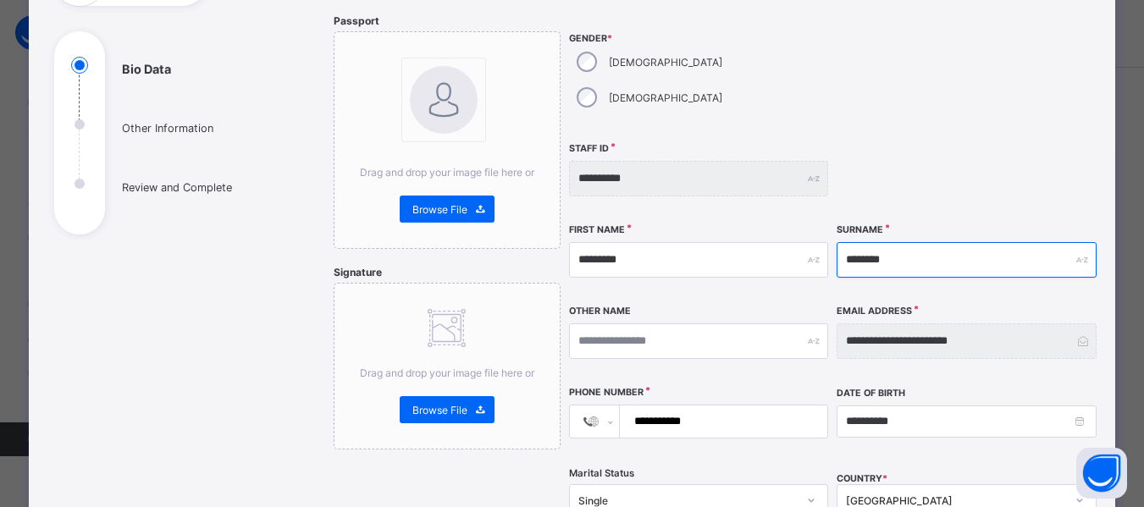
drag, startPoint x: 917, startPoint y: 220, endPoint x: 829, endPoint y: 223, distance: 88.1
click at [829, 223] on div "**********" at bounding box center [833, 315] width 529 height 602
type input "*****"
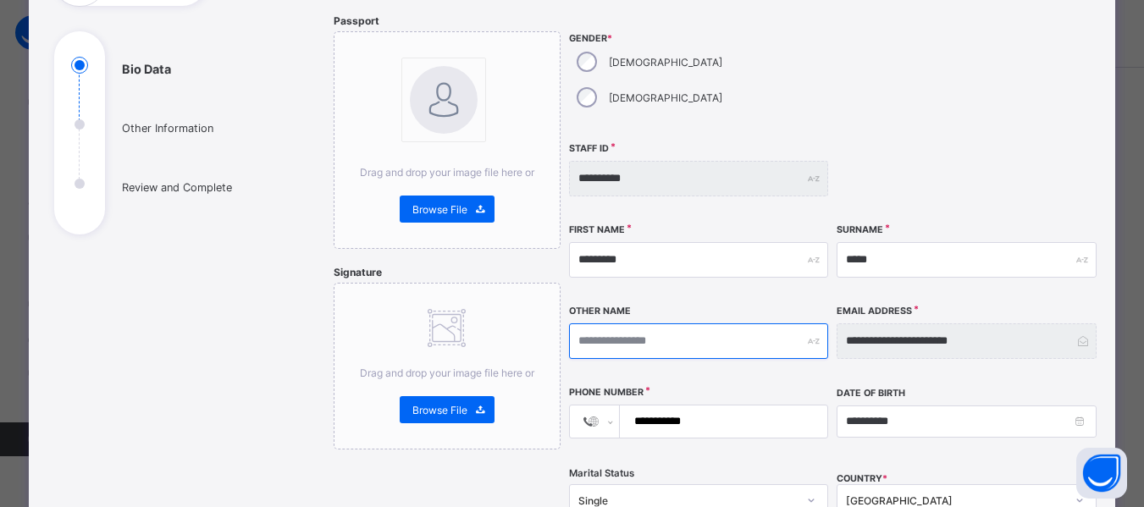
click at [636, 323] on input "text" at bounding box center [698, 341] width 259 height 36
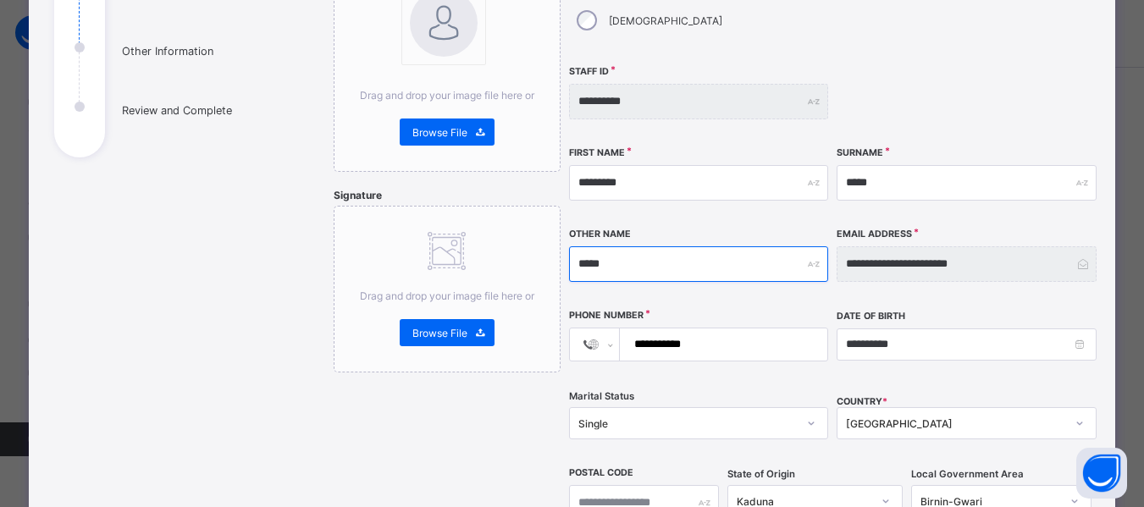
scroll to position [236, 0]
type input "*****"
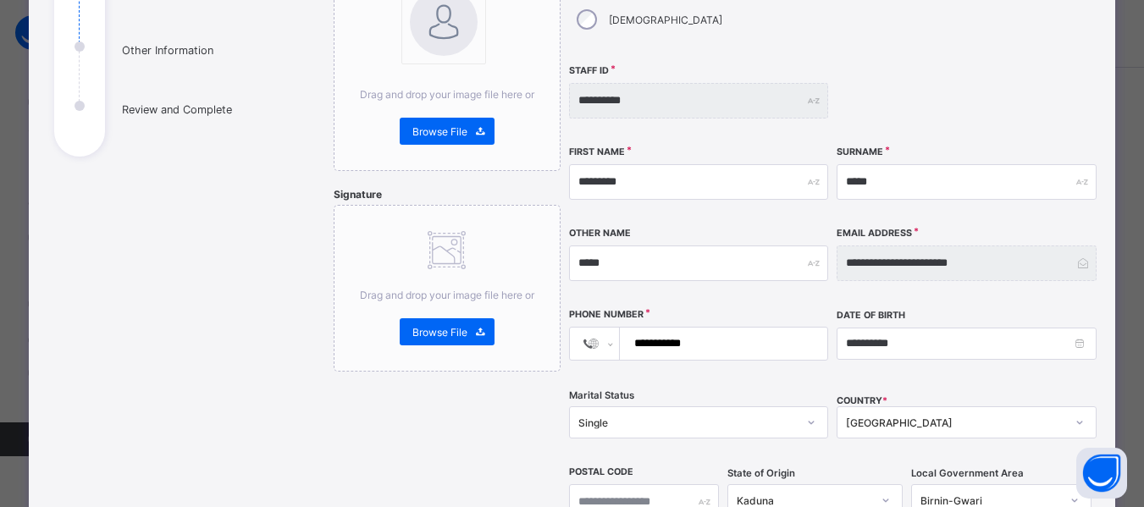
drag, startPoint x: 699, startPoint y: 302, endPoint x: 646, endPoint y: 311, distance: 53.2
click at [646, 328] on input "**********" at bounding box center [721, 344] width 194 height 32
type input "**********"
click at [639, 328] on input "**********" at bounding box center [721, 344] width 194 height 32
select select "**"
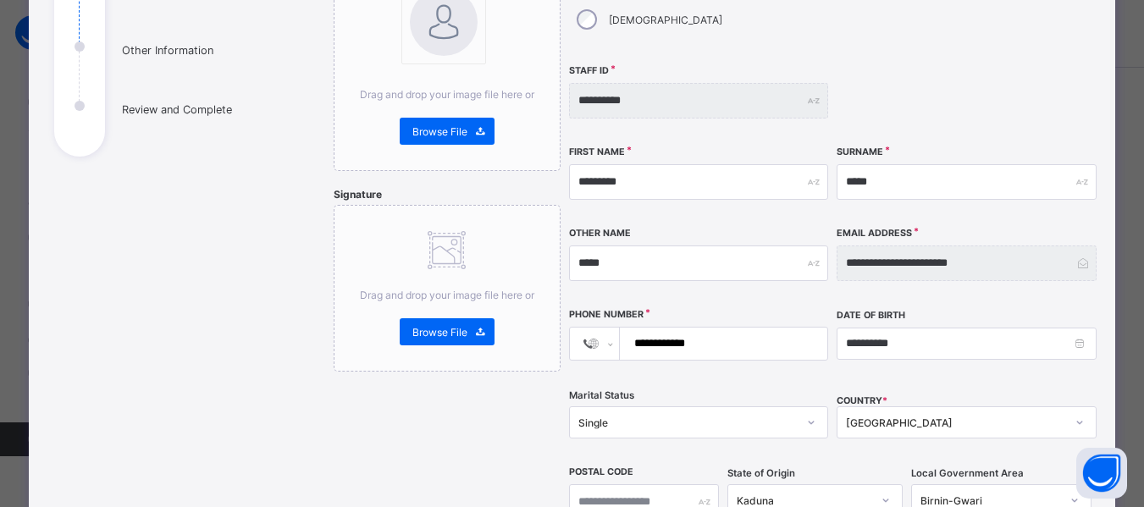
type input "**********"
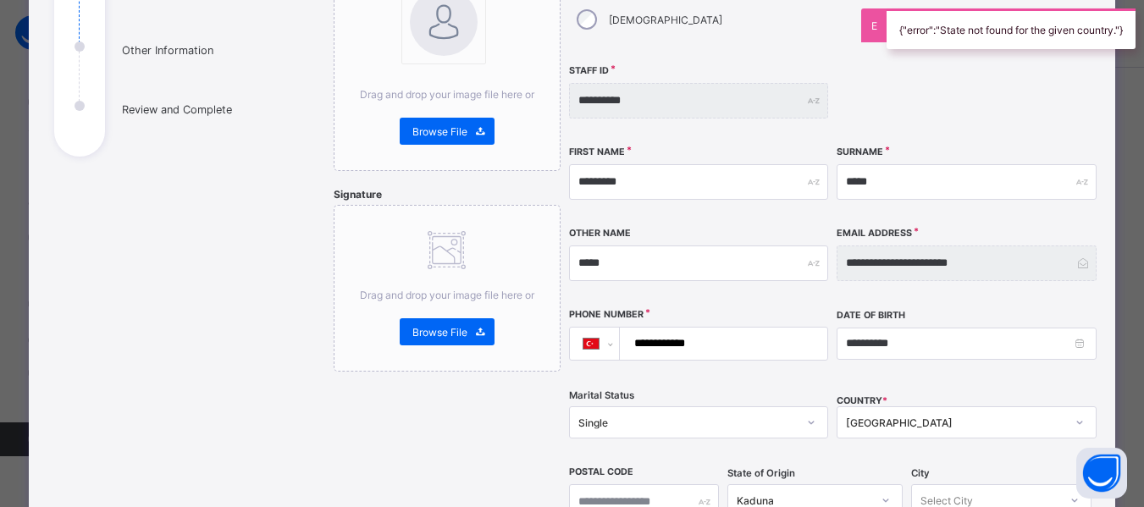
select select "**"
type input "**********"
select select "**"
type input "**********"
select select "**"
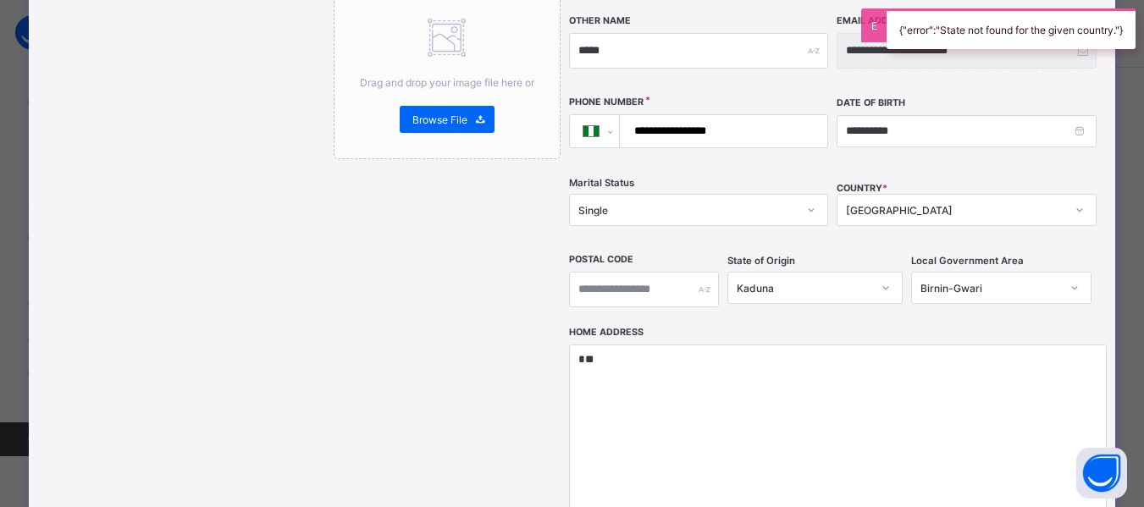
scroll to position [450, 0]
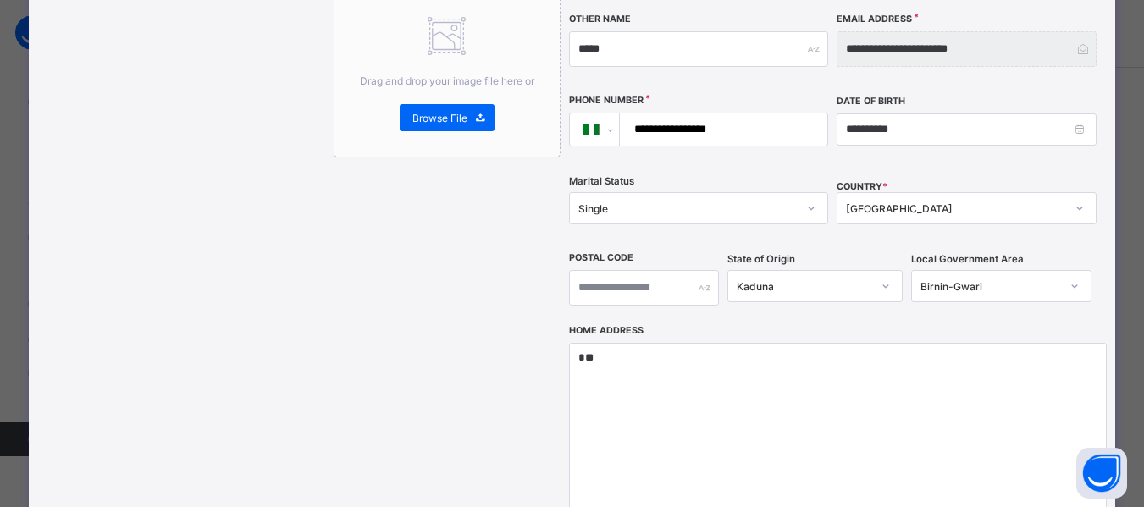
type input "**********"
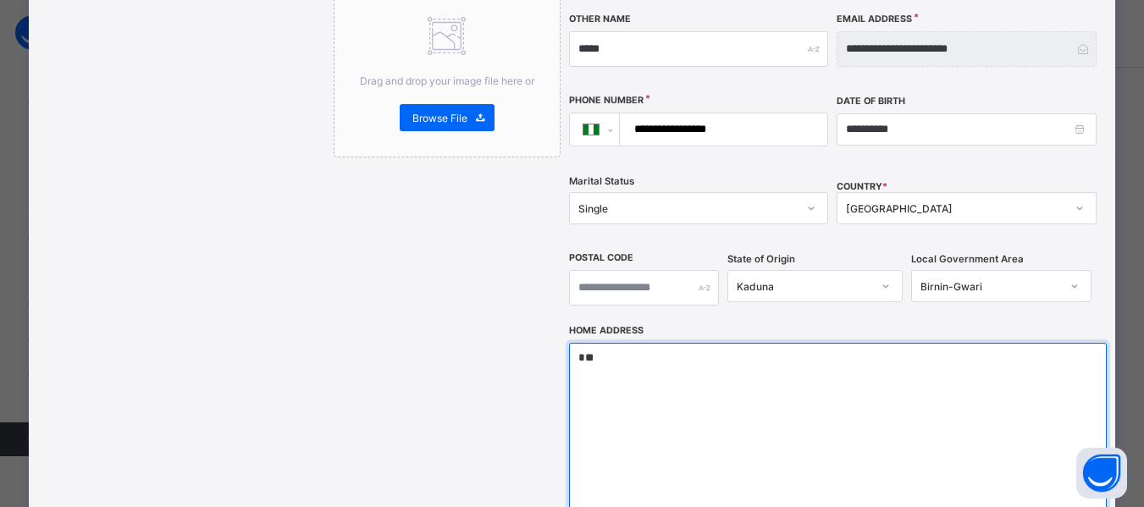
click at [595, 343] on textarea "*" at bounding box center [838, 427] width 538 height 169
type textarea "*"
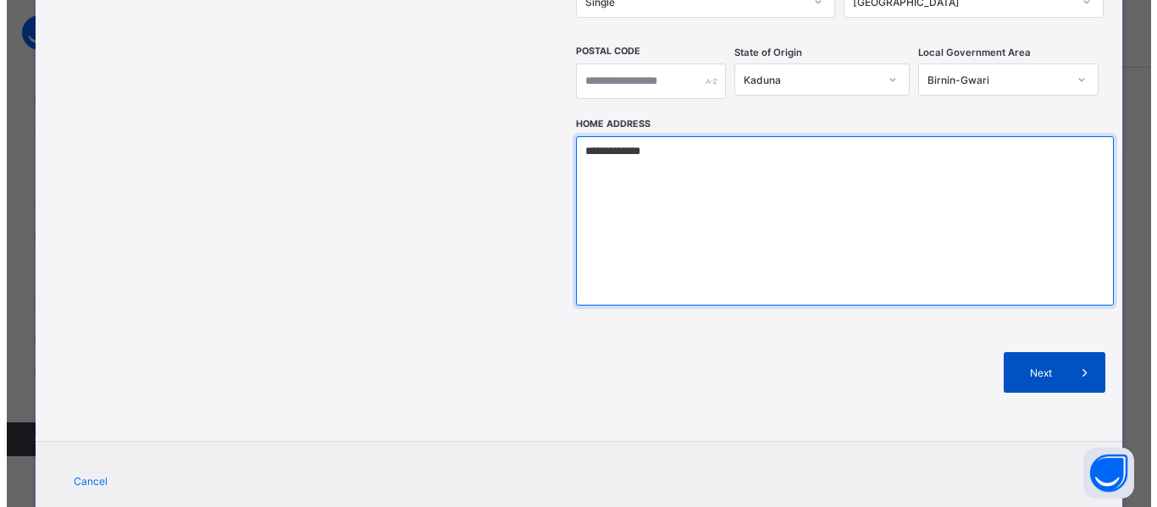
scroll to position [658, 0]
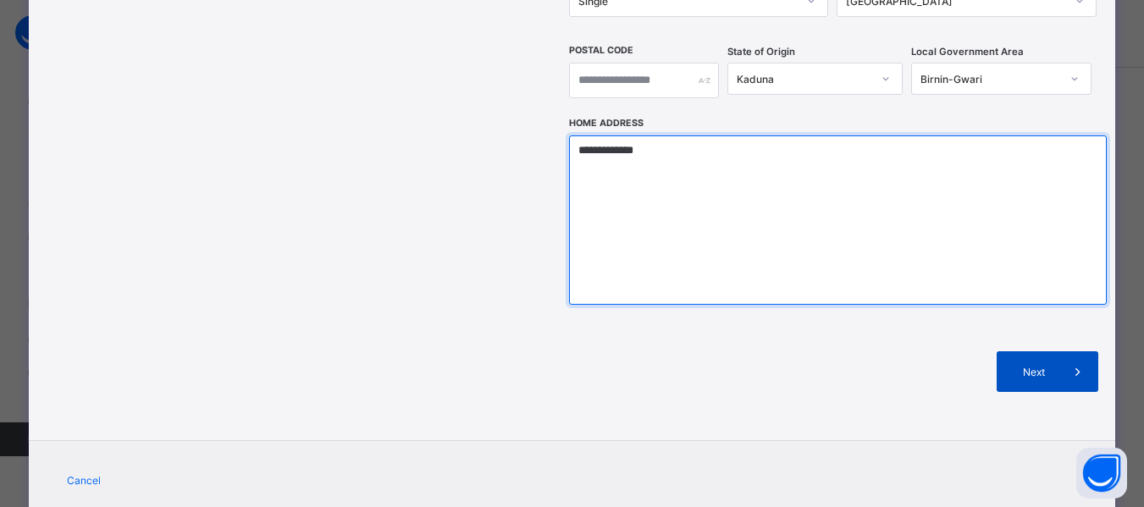
type textarea "**********"
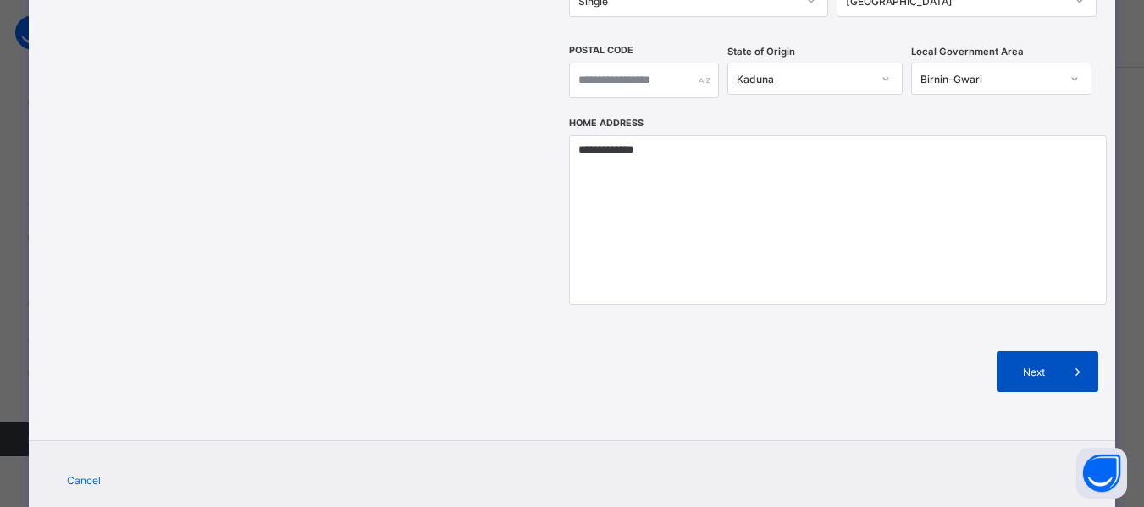
click at [1050, 366] on span "Next" at bounding box center [1033, 372] width 48 height 13
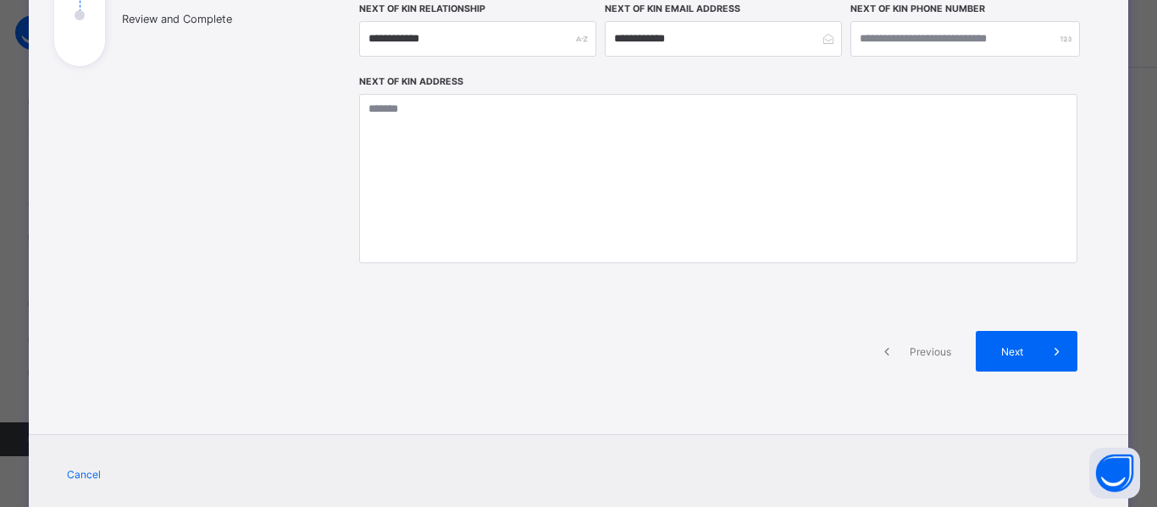
scroll to position [375, 0]
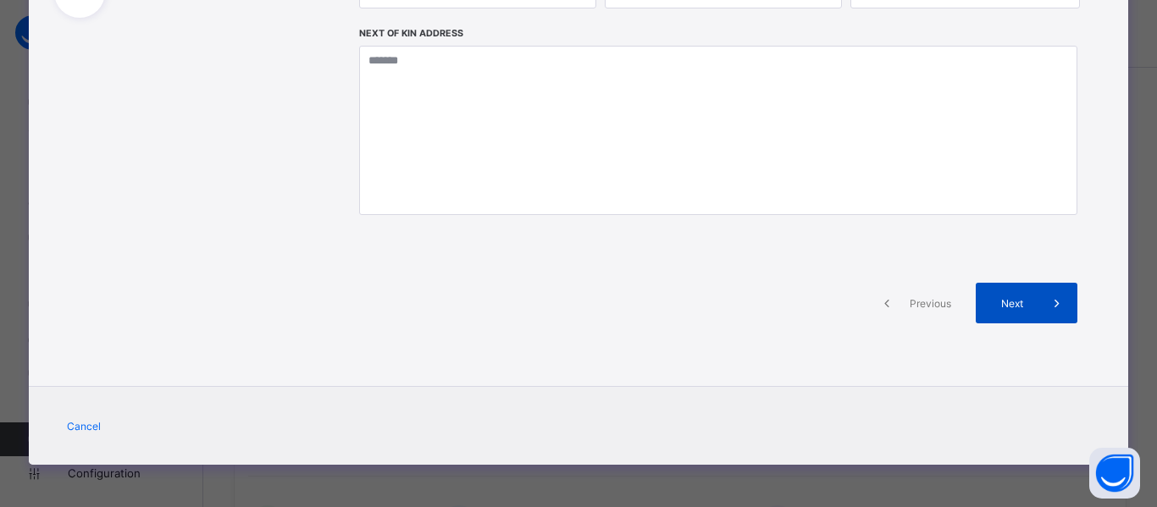
click at [1011, 302] on span "Next" at bounding box center [1012, 303] width 48 height 13
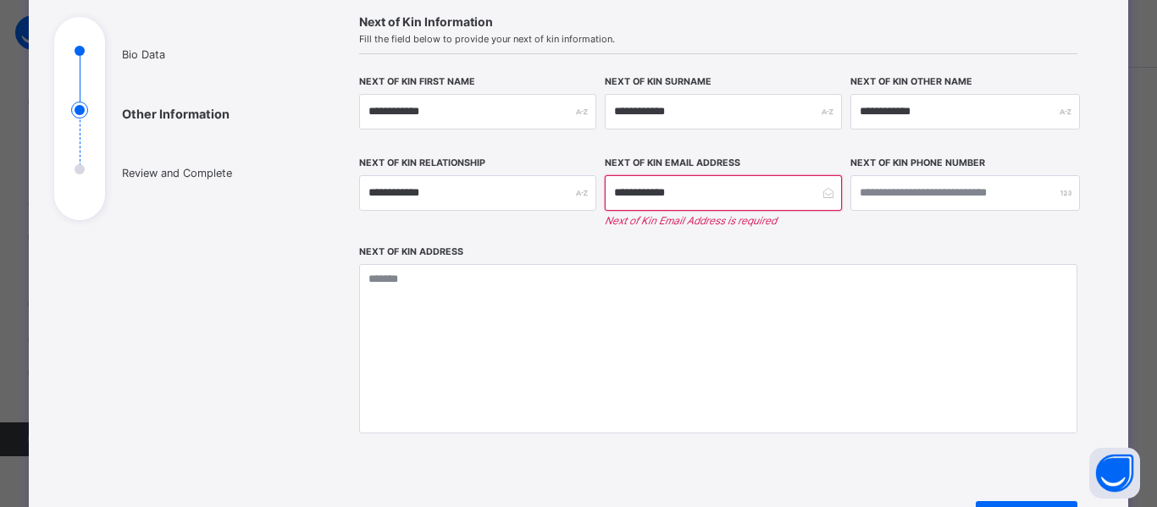
scroll to position [171, 0]
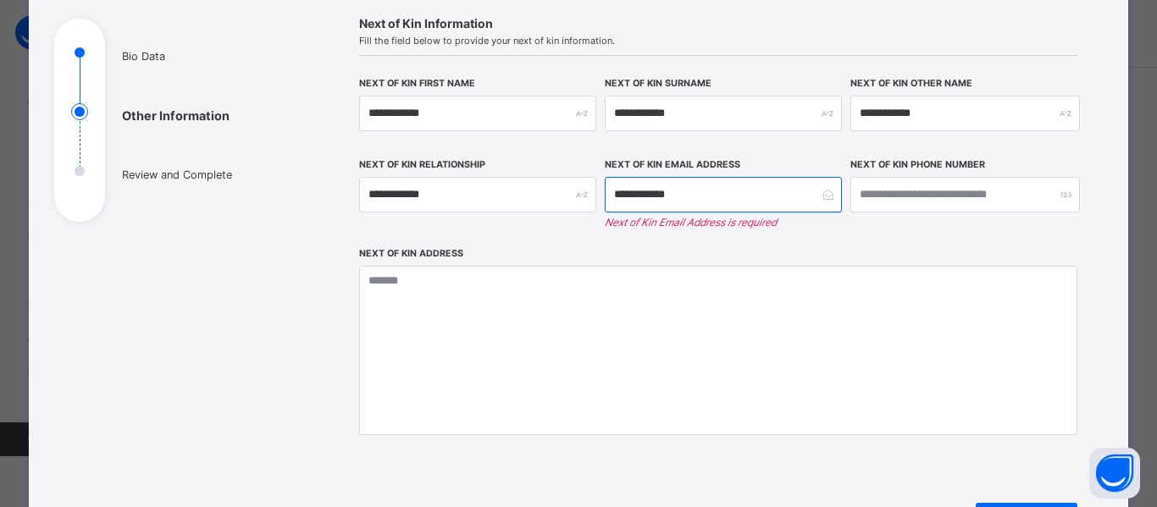
drag, startPoint x: 680, startPoint y: 195, endPoint x: 606, endPoint y: 198, distance: 73.7
click at [606, 198] on input "**********" at bounding box center [723, 195] width 237 height 36
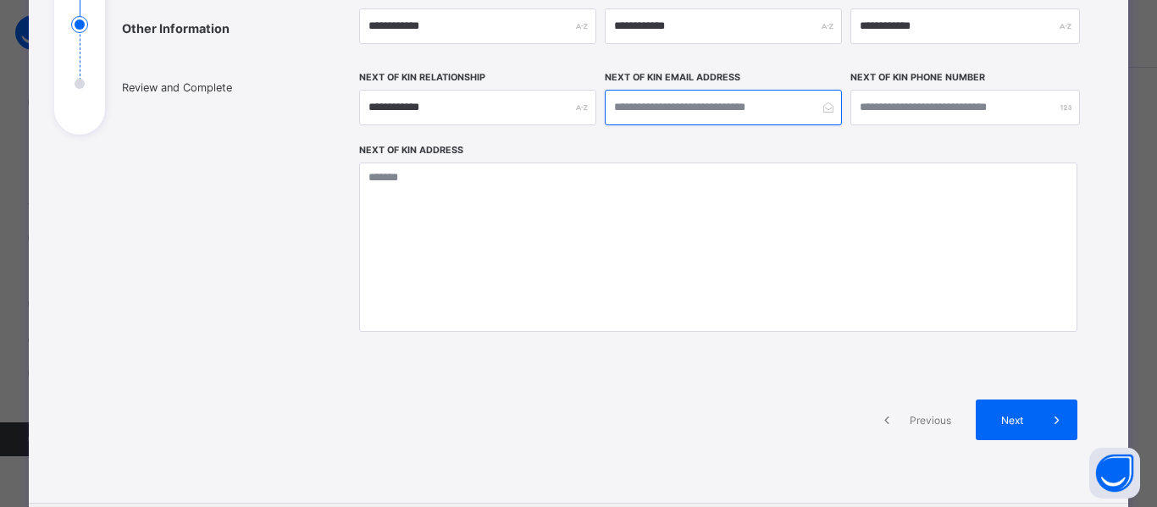
scroll to position [259, 0]
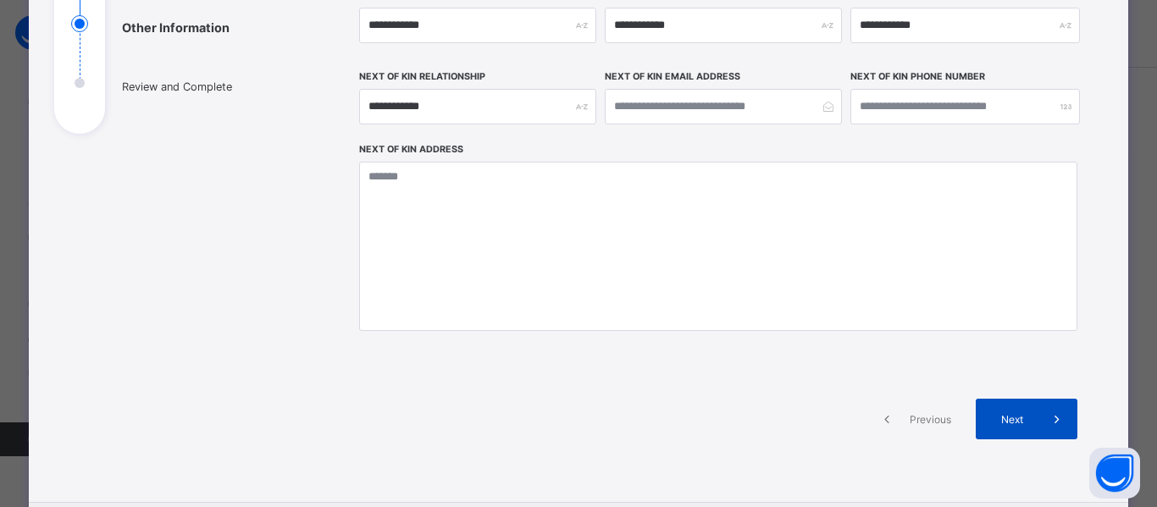
click at [1023, 413] on span "Next" at bounding box center [1012, 419] width 48 height 13
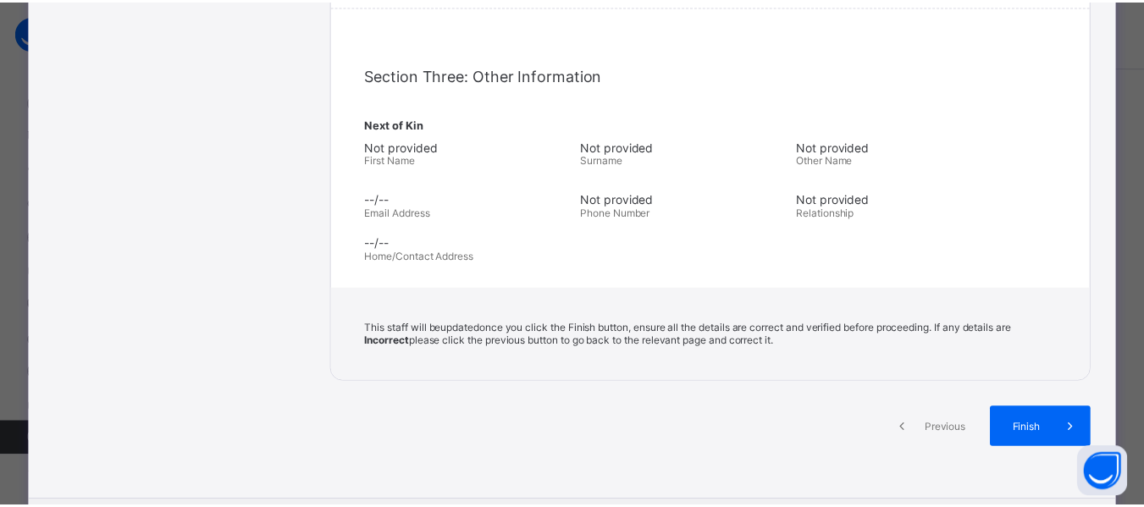
scroll to position [497, 0]
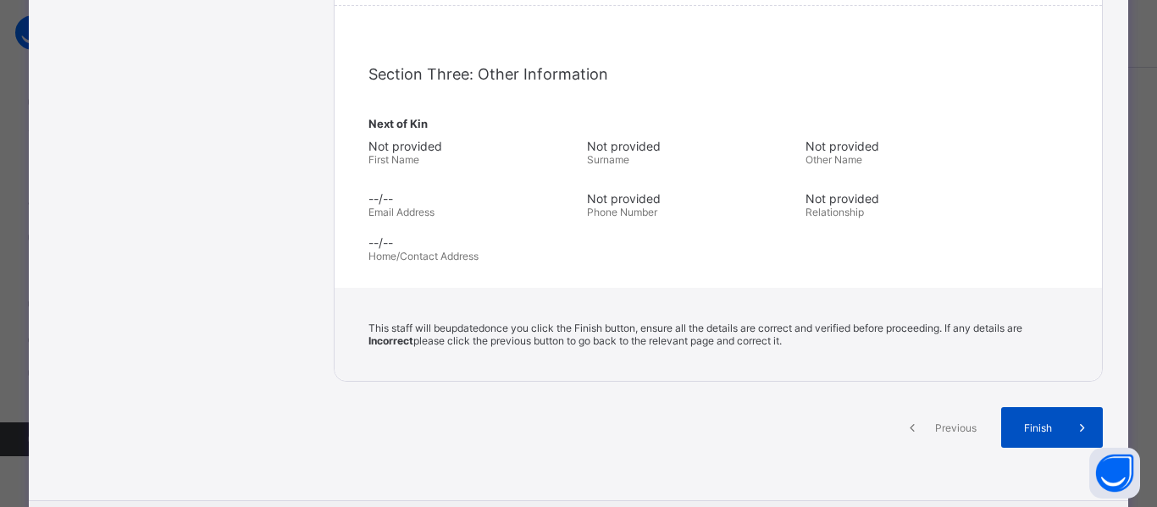
click at [1037, 423] on span "Finish" at bounding box center [1038, 428] width 48 height 13
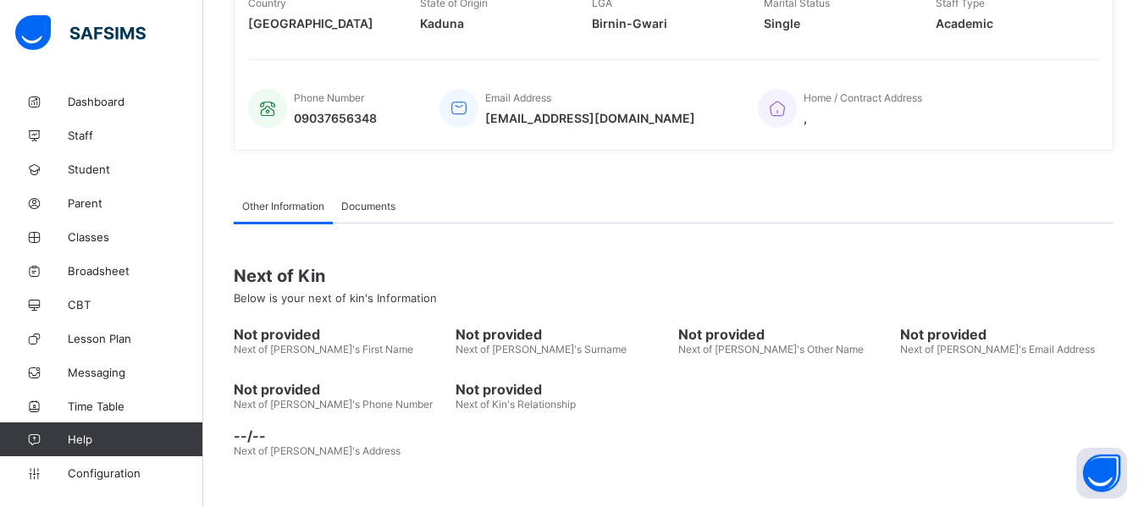
scroll to position [0, 0]
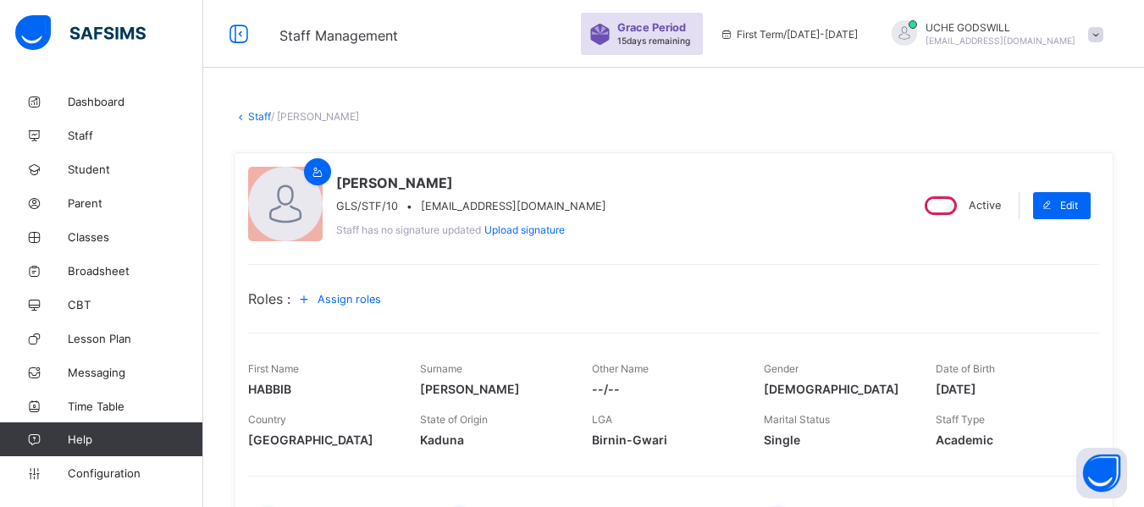
click at [257, 116] on link "Staff" at bounding box center [259, 116] width 23 height 13
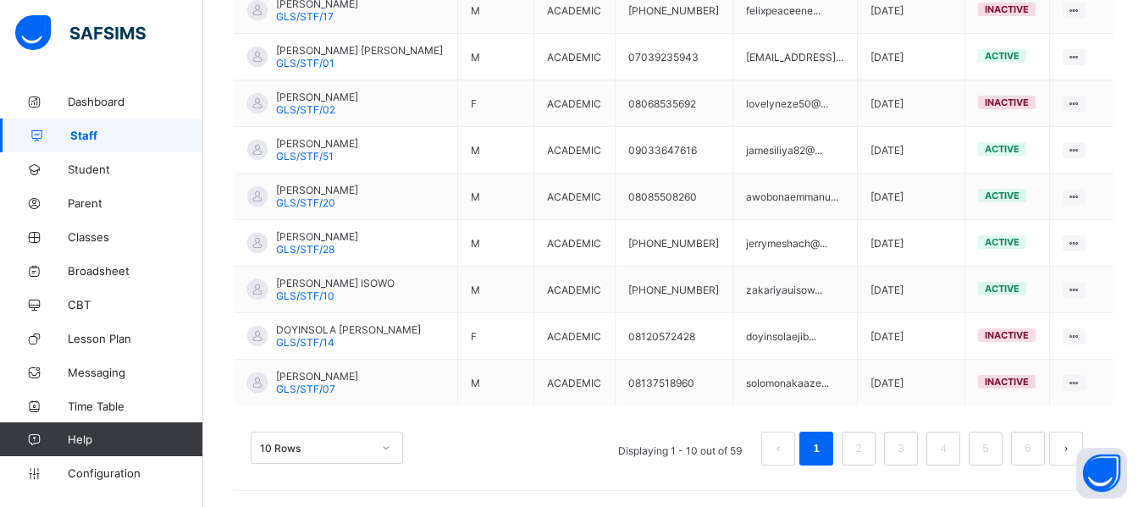
scroll to position [518, 0]
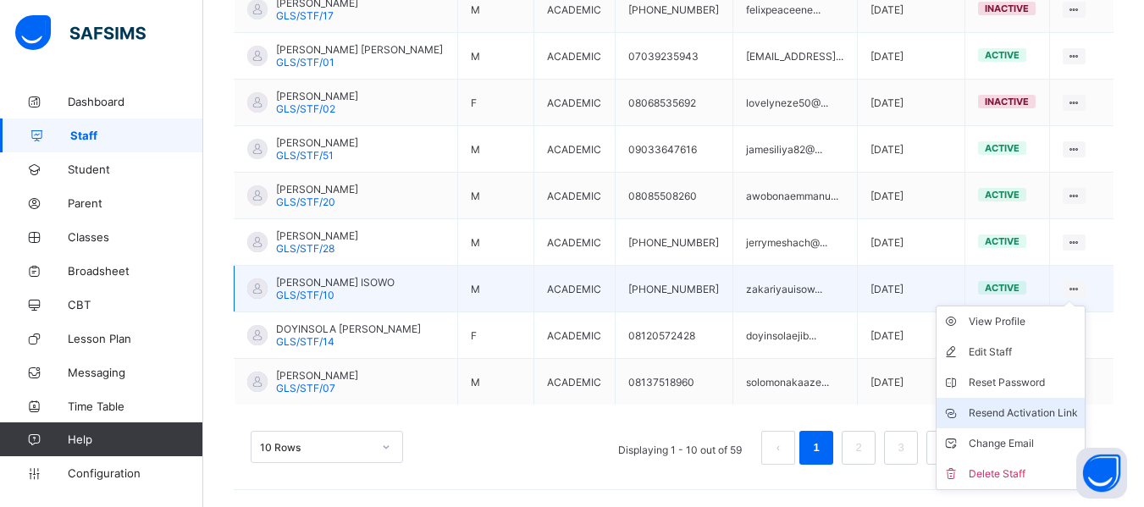
click at [1014, 413] on div "Resend Activation Link" at bounding box center [1023, 413] width 109 height 17
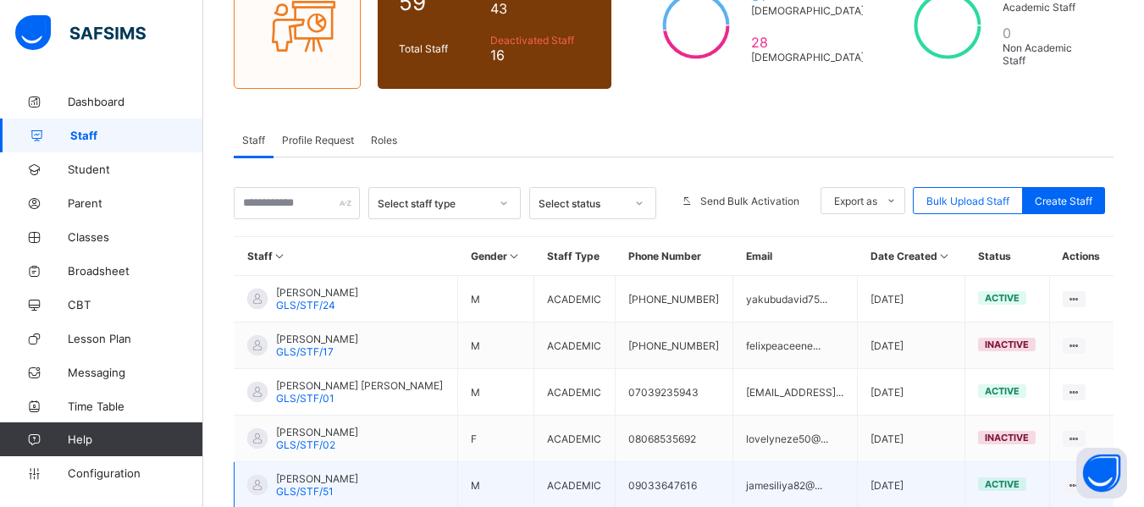
scroll to position [181, 0]
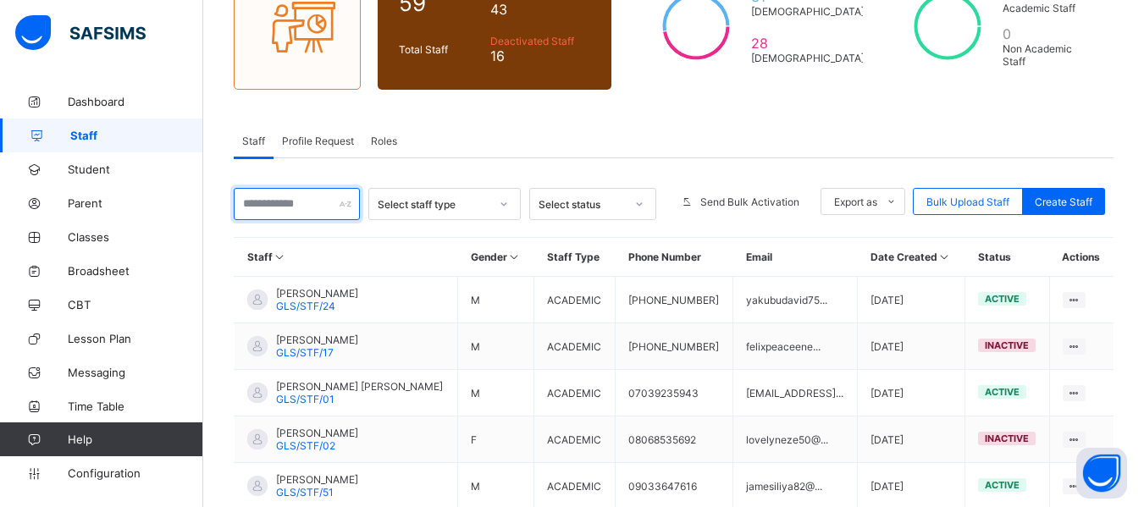
click at [276, 201] on input "text" at bounding box center [297, 204] width 126 height 32
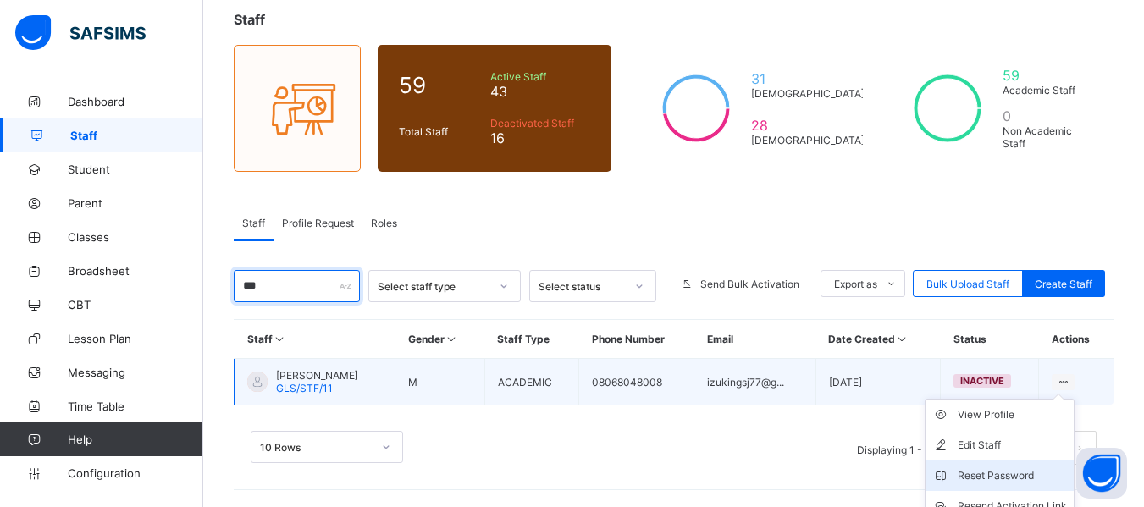
scroll to position [175, 0]
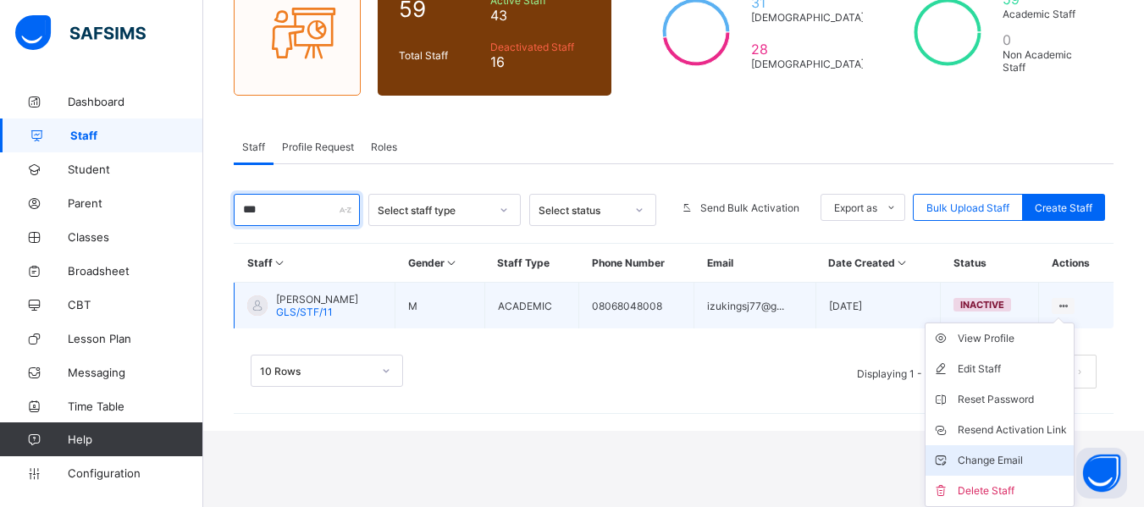
type input "***"
click at [993, 456] on div "Change Email" at bounding box center [1012, 460] width 109 height 17
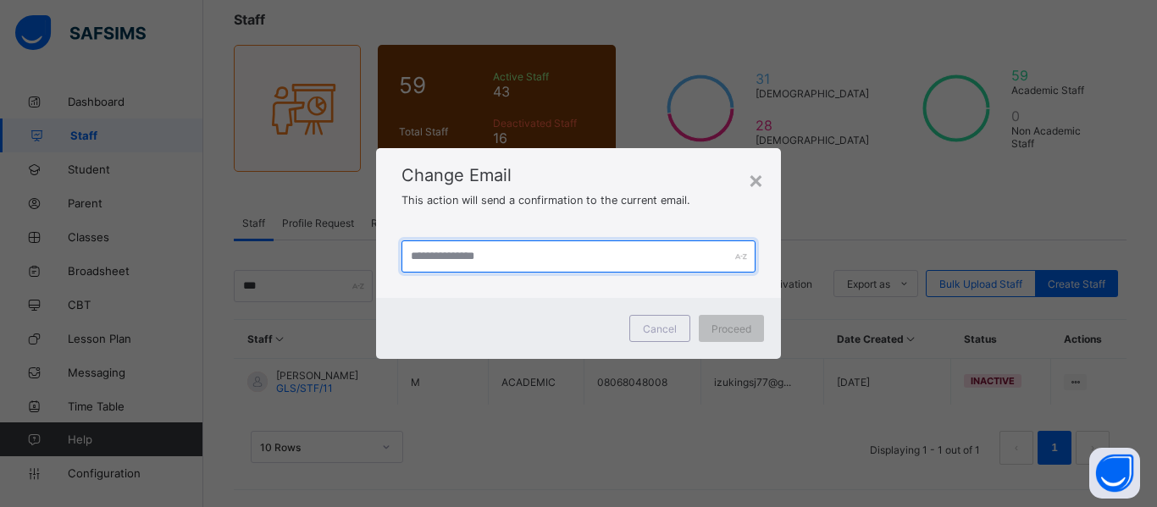
click at [489, 257] on input "text" at bounding box center [578, 256] width 354 height 32
type input "**********"
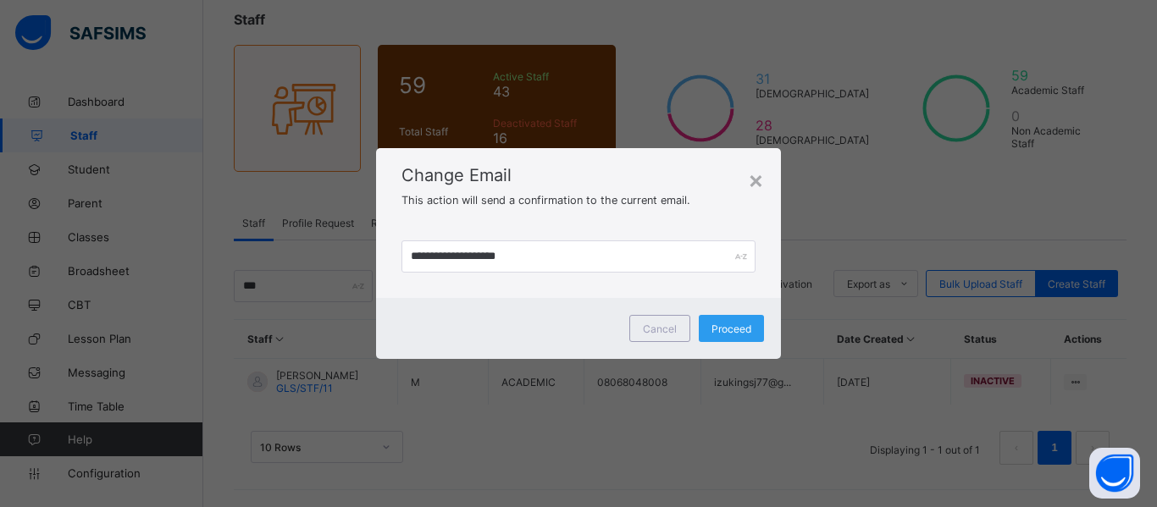
click at [743, 327] on span "Proceed" at bounding box center [731, 329] width 40 height 13
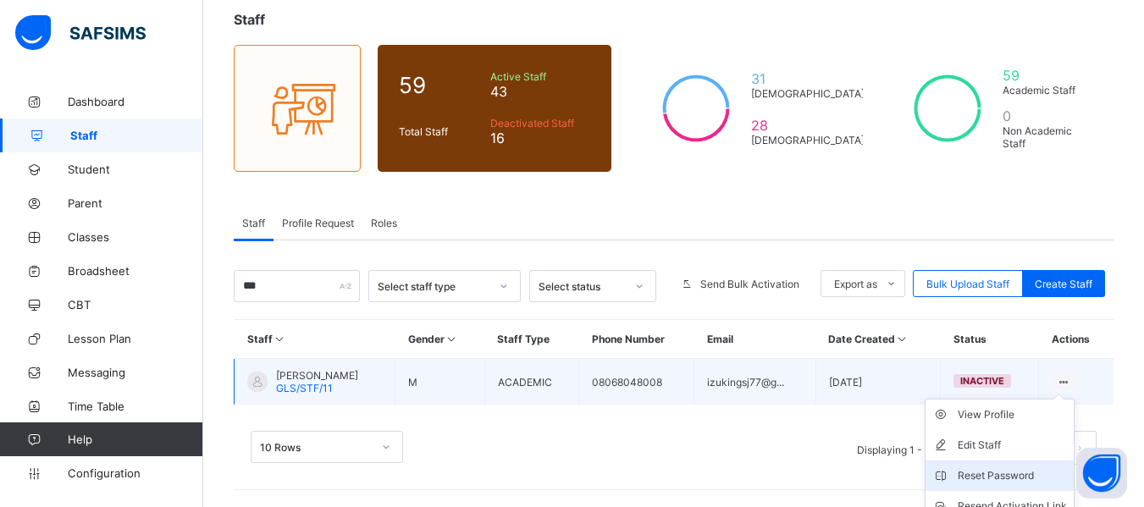
scroll to position [175, 0]
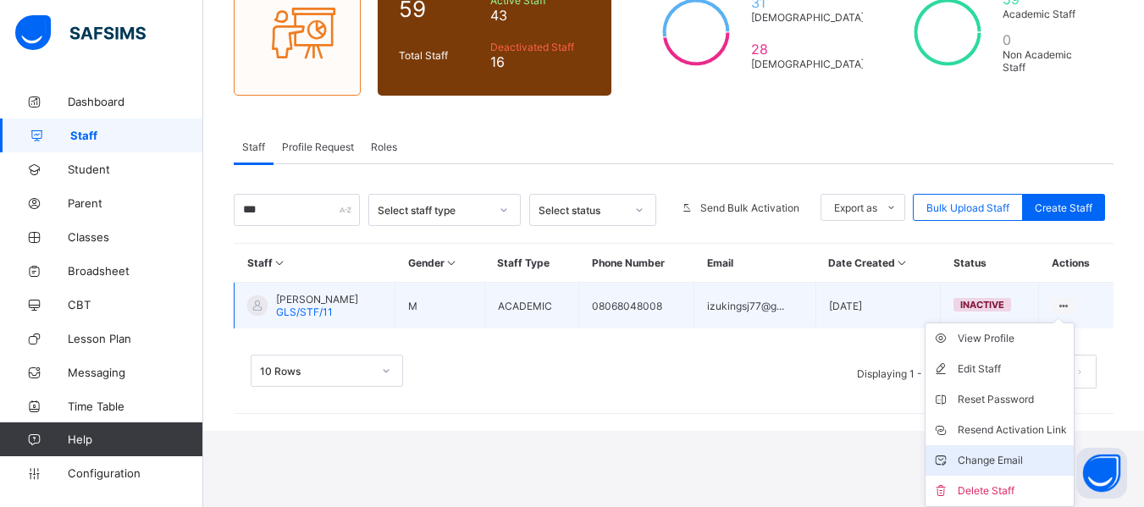
click at [1011, 461] on div "Change Email" at bounding box center [1012, 460] width 109 height 17
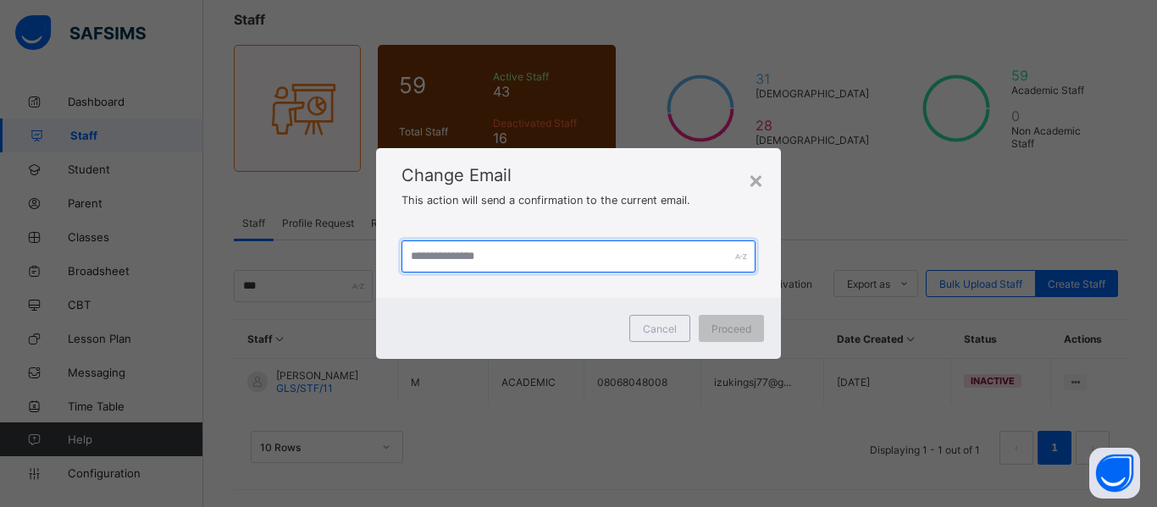
click at [510, 264] on input "text" at bounding box center [578, 256] width 354 height 32
type input "**********"
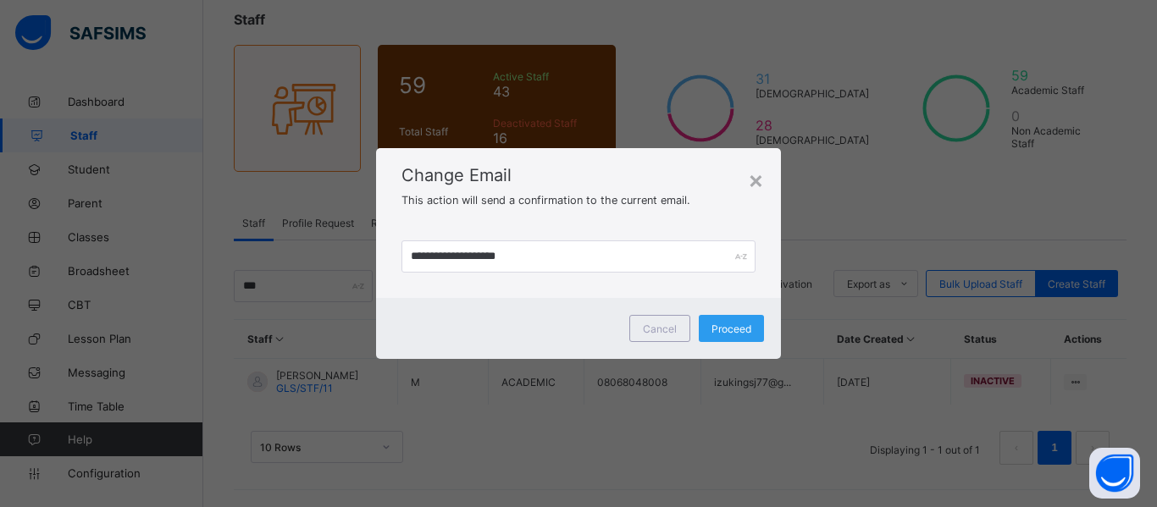
click at [735, 323] on span "Proceed" at bounding box center [731, 329] width 40 height 13
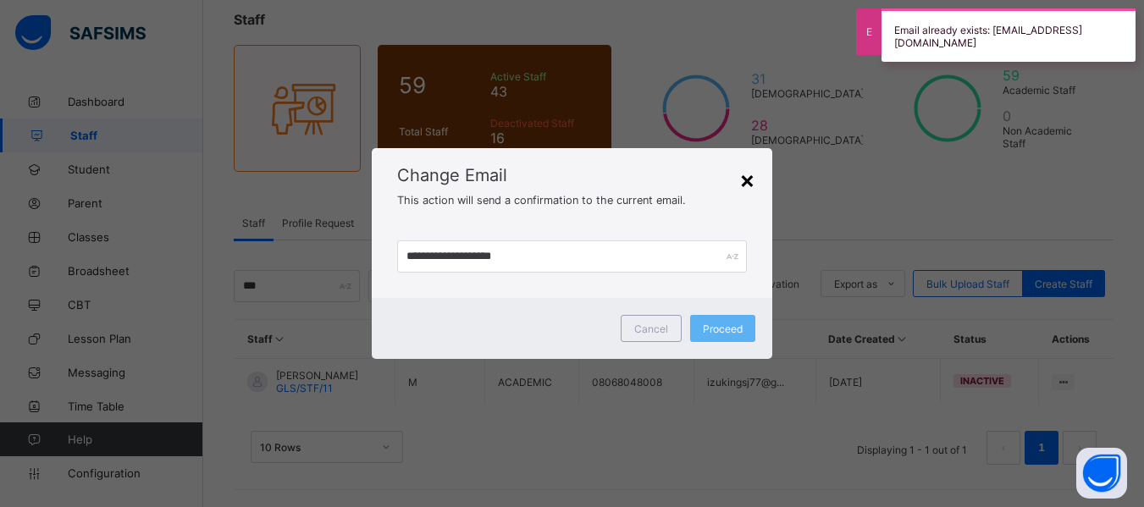
click at [746, 187] on div "×" at bounding box center [747, 179] width 16 height 29
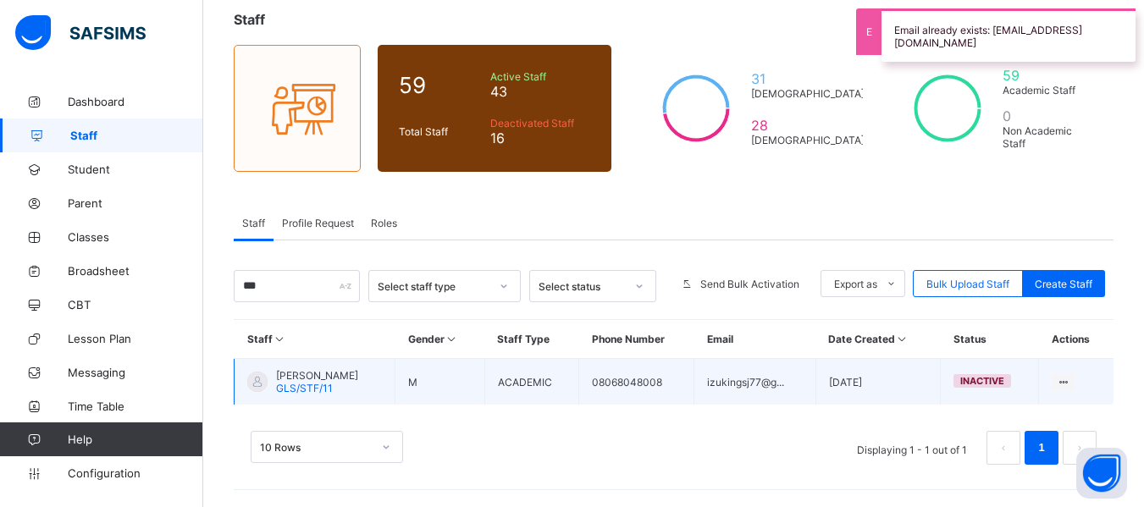
click at [358, 375] on span "[PERSON_NAME]" at bounding box center [317, 375] width 82 height 13
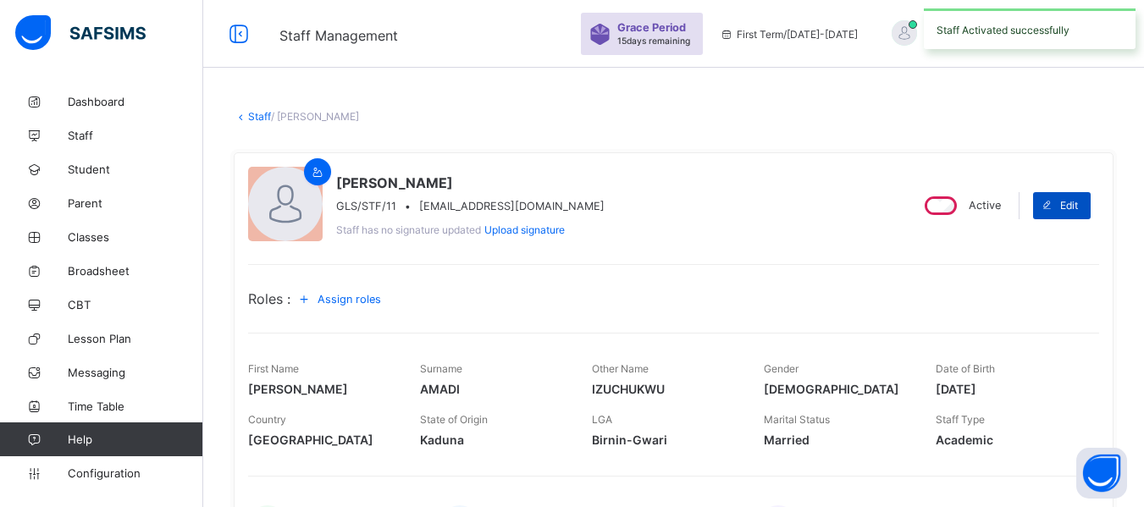
click at [1091, 199] on div "Edit" at bounding box center [1062, 205] width 58 height 27
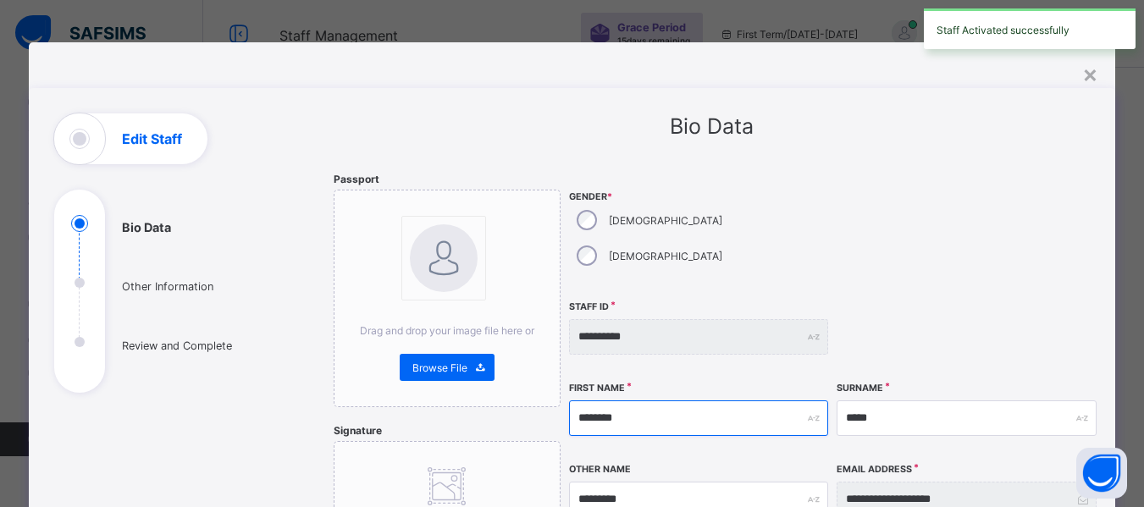
drag, startPoint x: 644, startPoint y: 379, endPoint x: 566, endPoint y: 378, distance: 77.9
click at [569, 401] on input "********" at bounding box center [698, 419] width 259 height 36
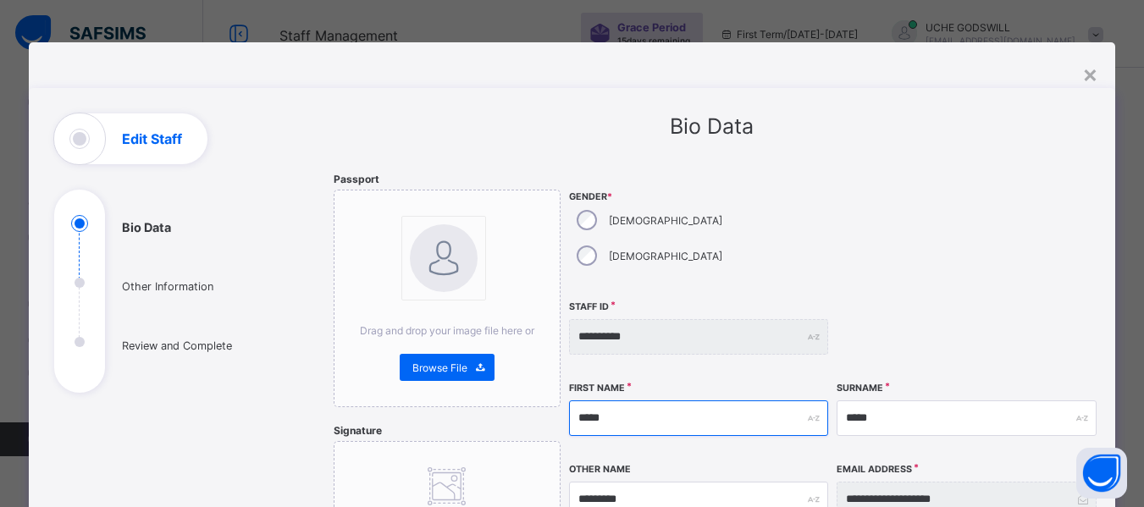
type input "*****"
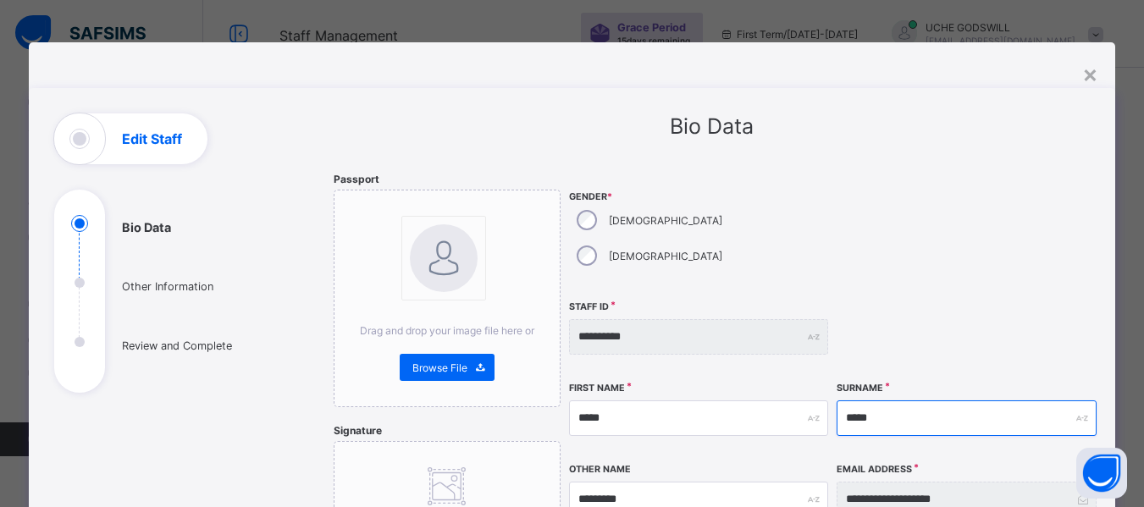
drag, startPoint x: 906, startPoint y: 378, endPoint x: 838, endPoint y: 385, distance: 68.1
click at [838, 401] on input "*****" at bounding box center [966, 419] width 259 height 36
type input "****"
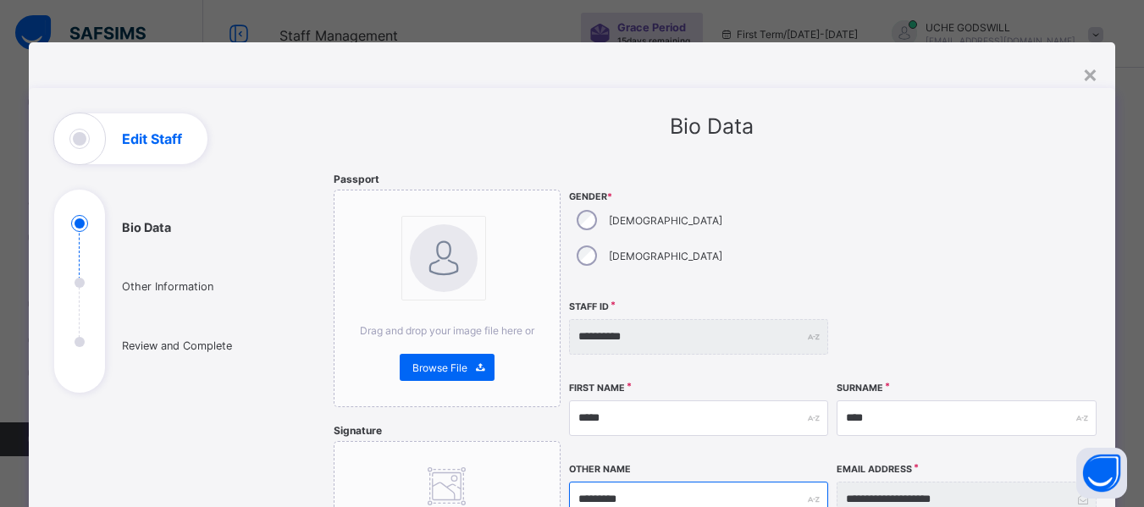
drag, startPoint x: 653, startPoint y: 465, endPoint x: 554, endPoint y: 457, distance: 99.4
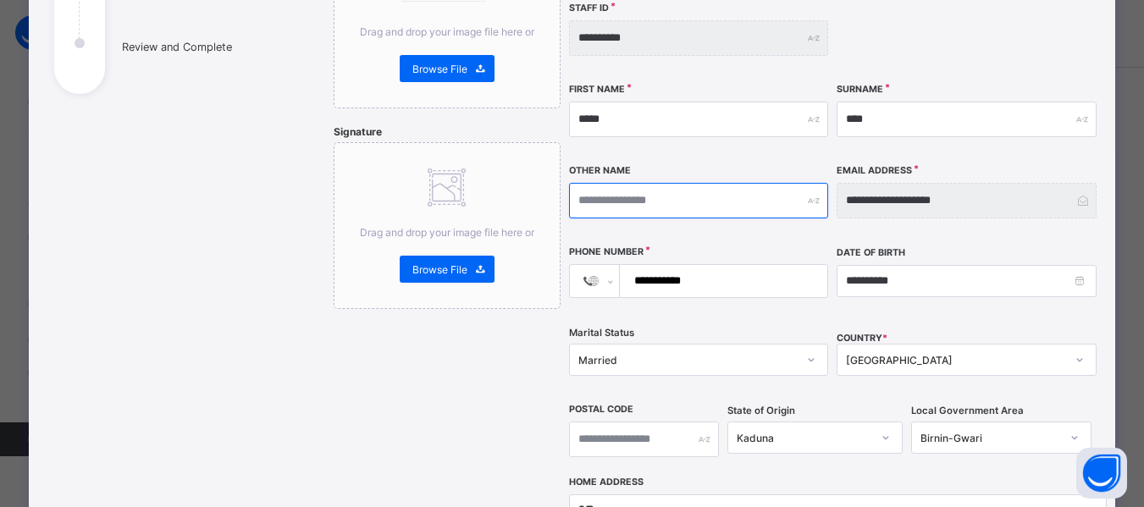
scroll to position [309, 0]
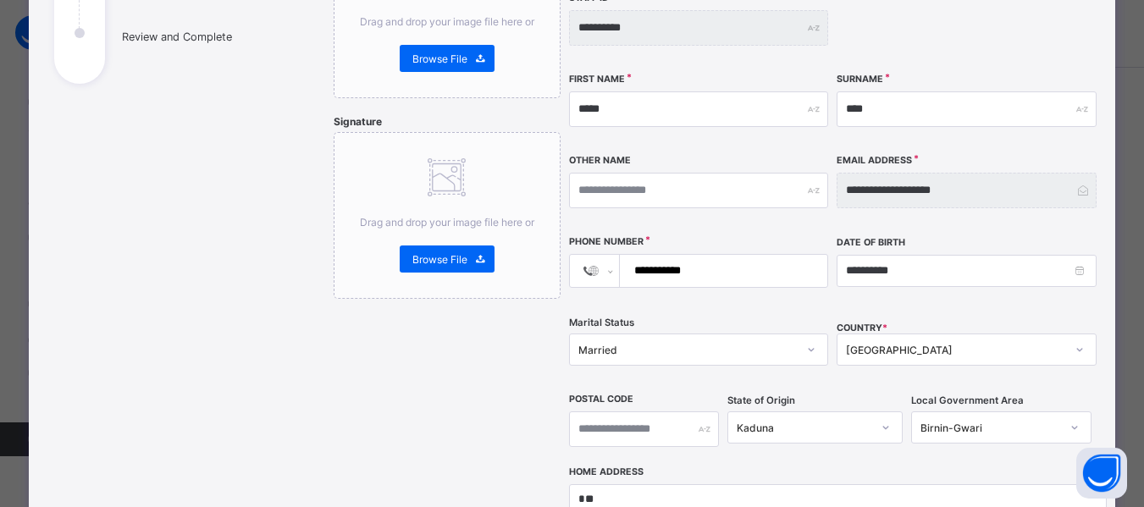
drag, startPoint x: 699, startPoint y: 232, endPoint x: 644, endPoint y: 230, distance: 55.9
click at [644, 255] on input "**********" at bounding box center [721, 271] width 194 height 32
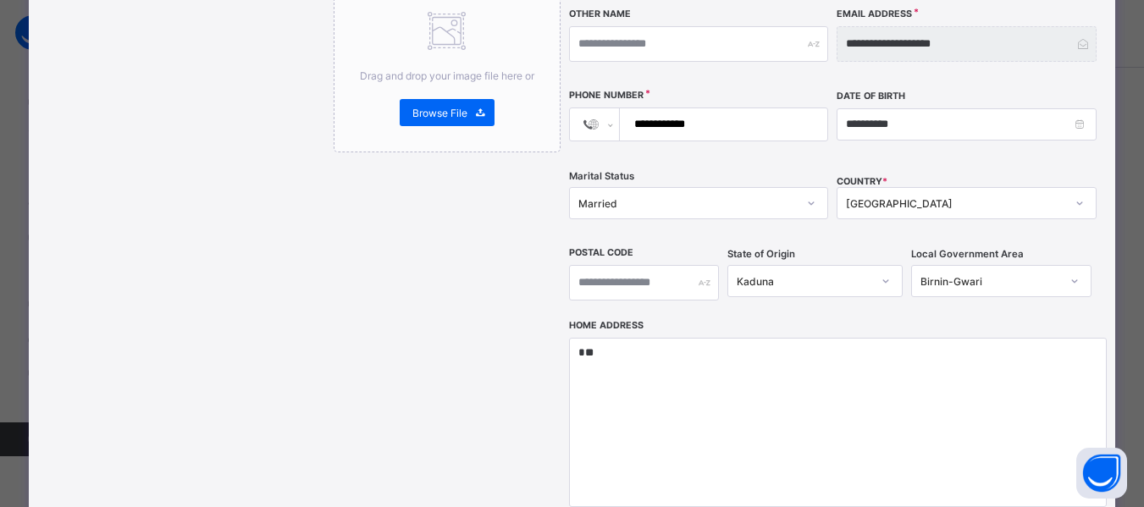
scroll to position [457, 0]
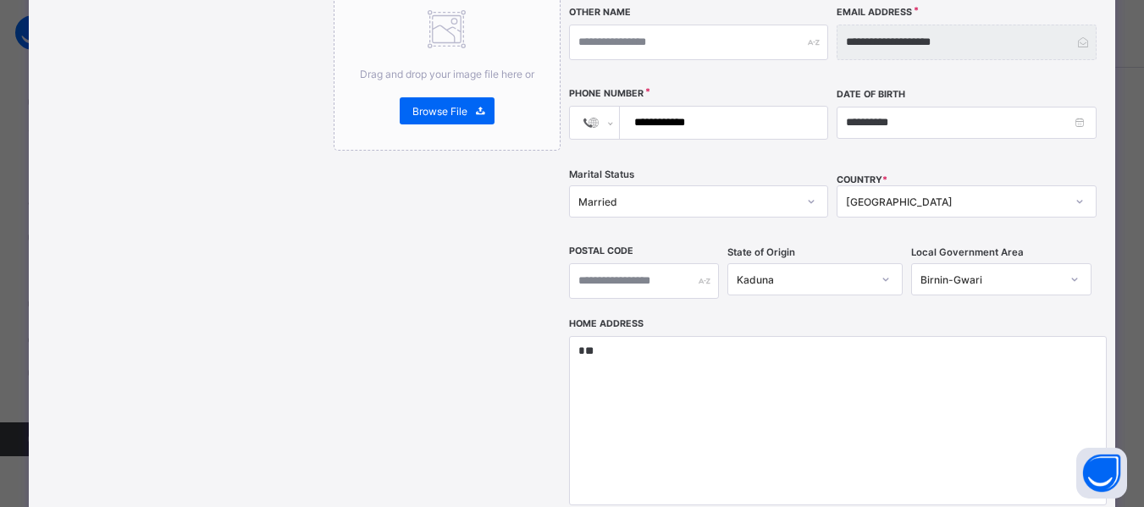
type input "**********"
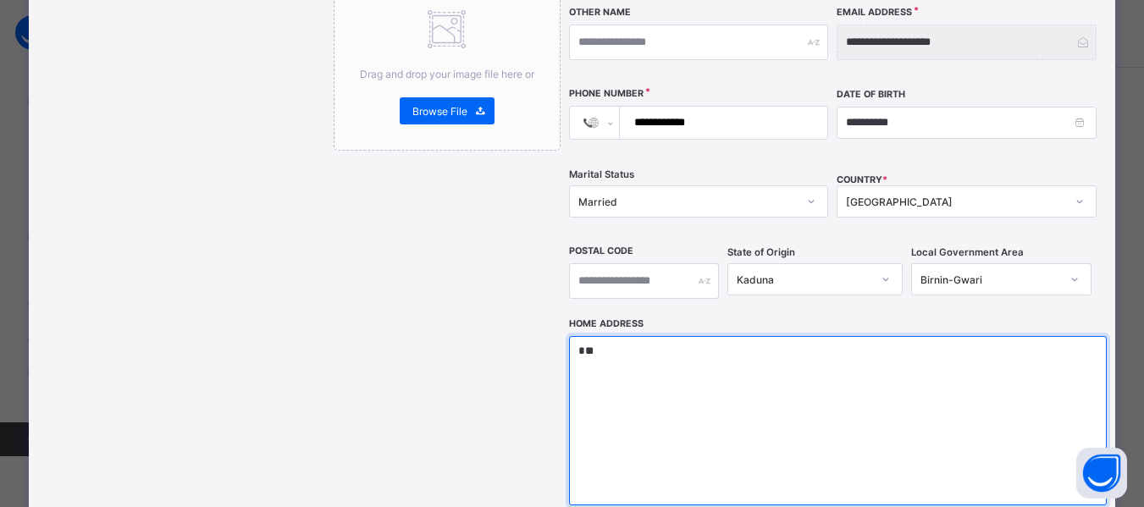
drag, startPoint x: 587, startPoint y: 322, endPoint x: 544, endPoint y: 322, distance: 43.2
click at [544, 322] on div "**********" at bounding box center [712, 166] width 756 height 903
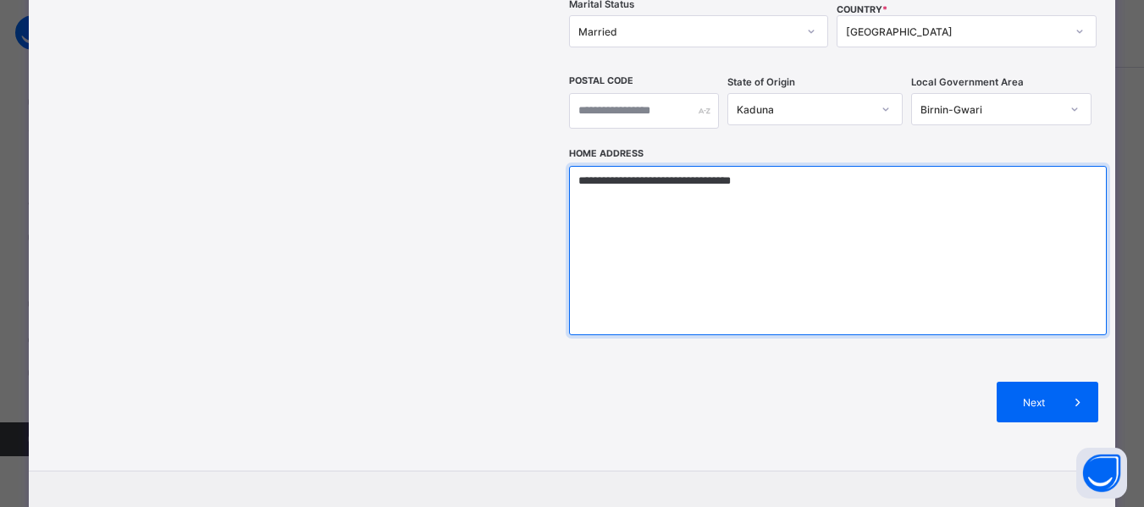
scroll to position [630, 0]
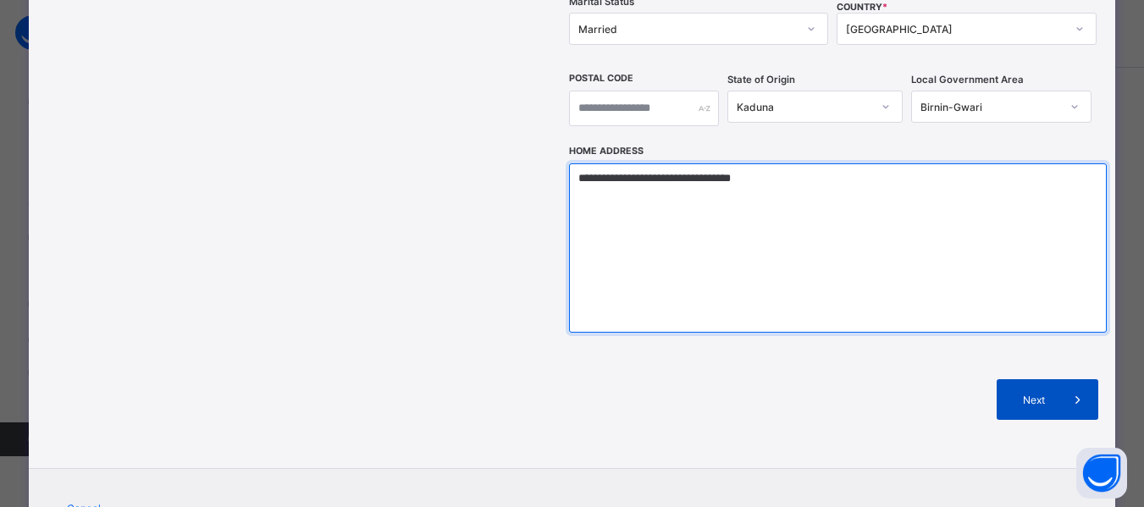
type textarea "**********"
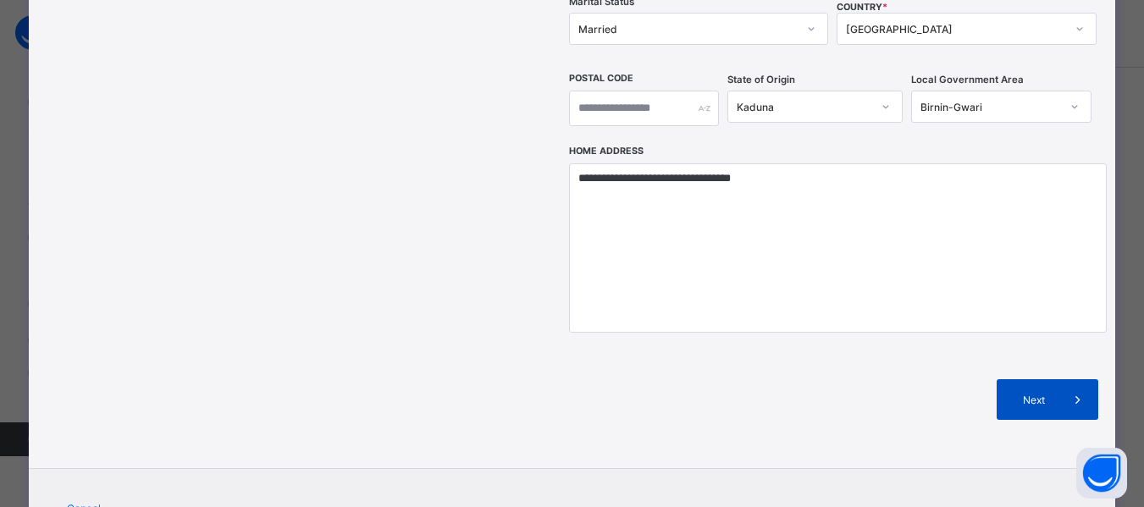
click at [1036, 394] on span "Next" at bounding box center [1033, 400] width 48 height 13
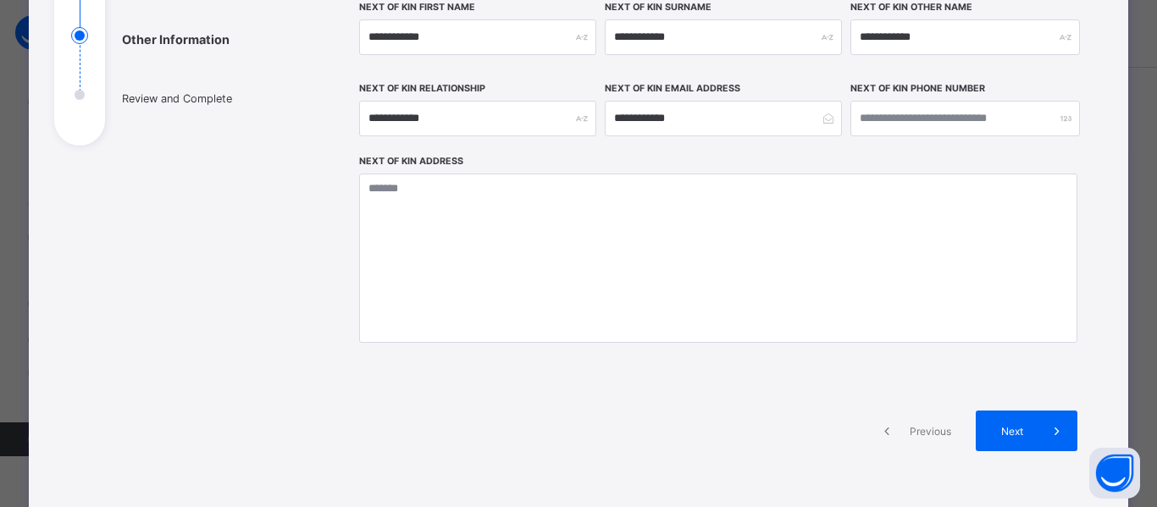
scroll to position [250, 0]
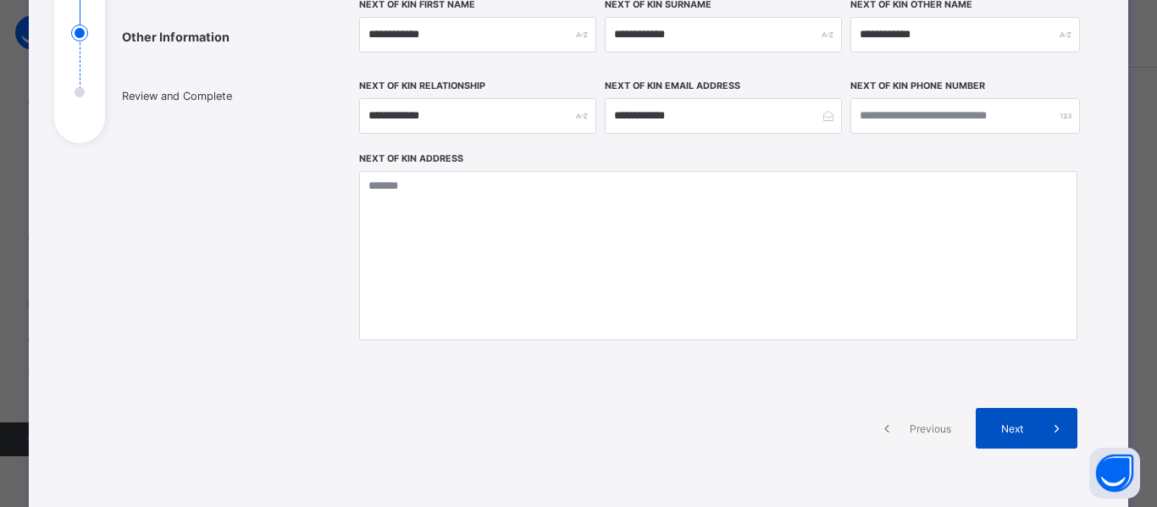
click at [1002, 423] on span "Next" at bounding box center [1012, 429] width 48 height 13
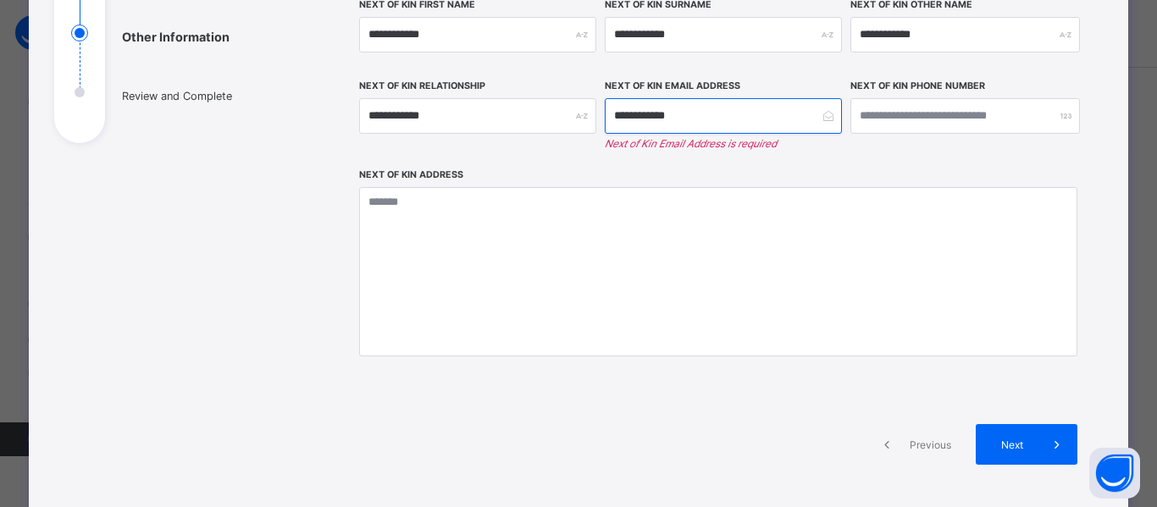
drag, startPoint x: 678, startPoint y: 120, endPoint x: 595, endPoint y: 108, distance: 83.9
click at [595, 108] on div "**********" at bounding box center [718, 83] width 718 height 170
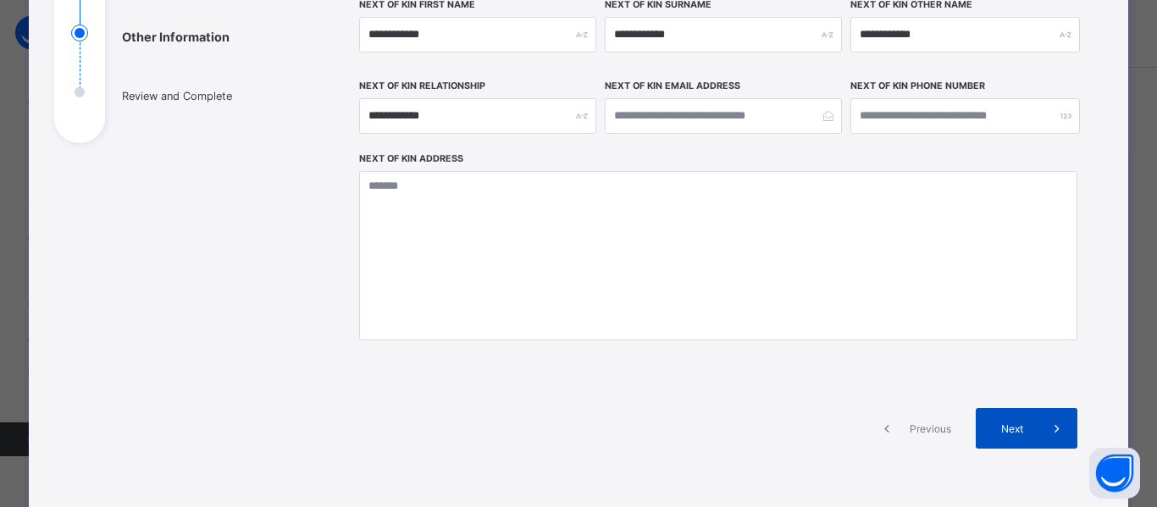
click at [999, 429] on span "Next" at bounding box center [1012, 429] width 48 height 13
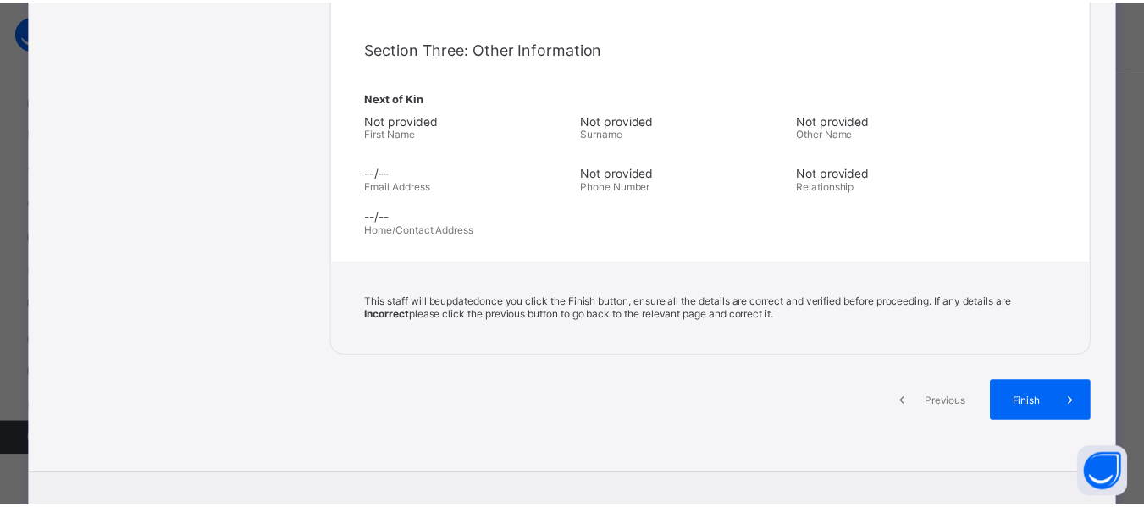
scroll to position [525, 0]
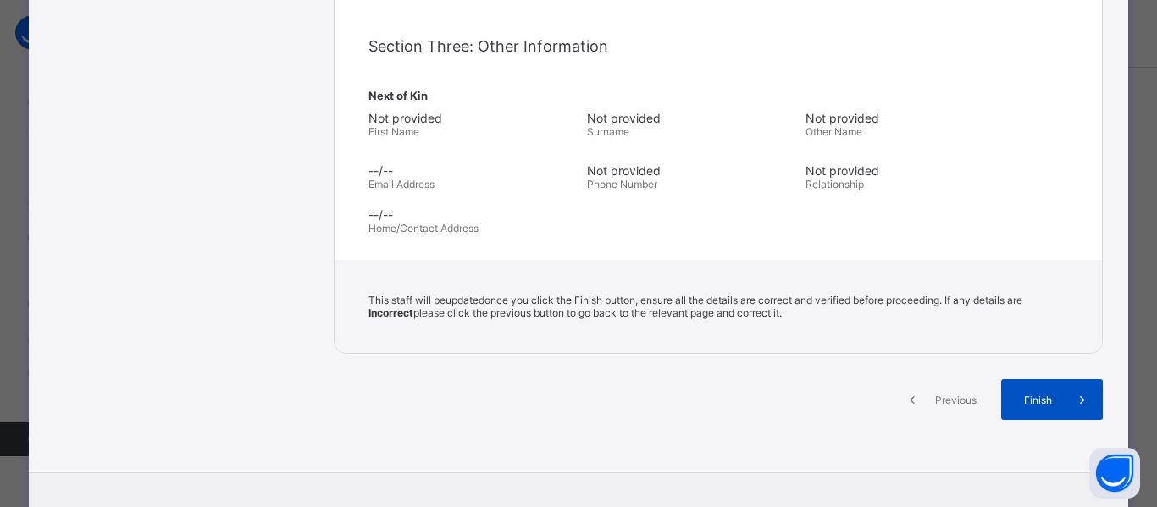
click at [1037, 401] on span "Finish" at bounding box center [1038, 400] width 48 height 13
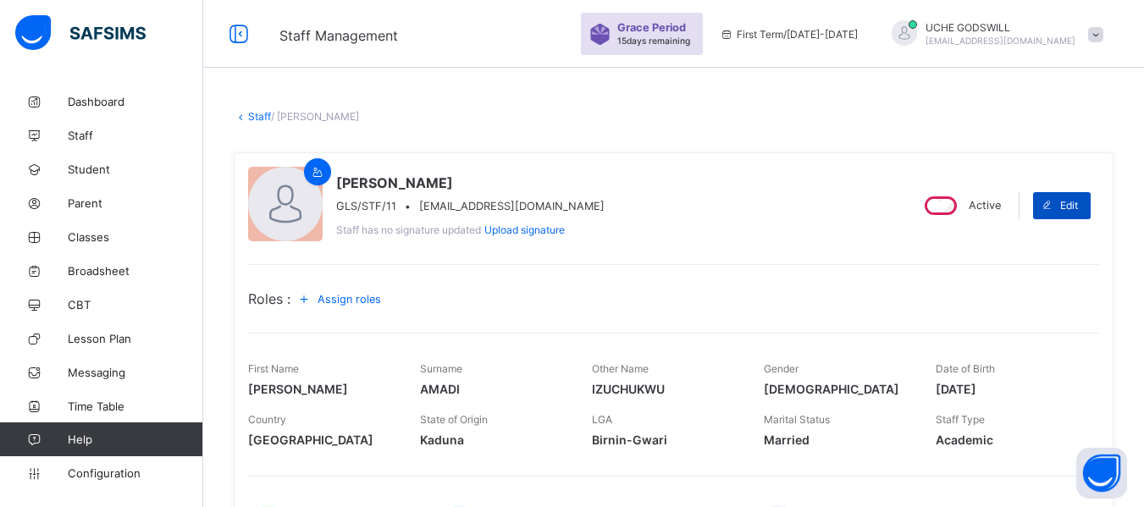
click at [1076, 206] on span "Edit" at bounding box center [1069, 205] width 18 height 13
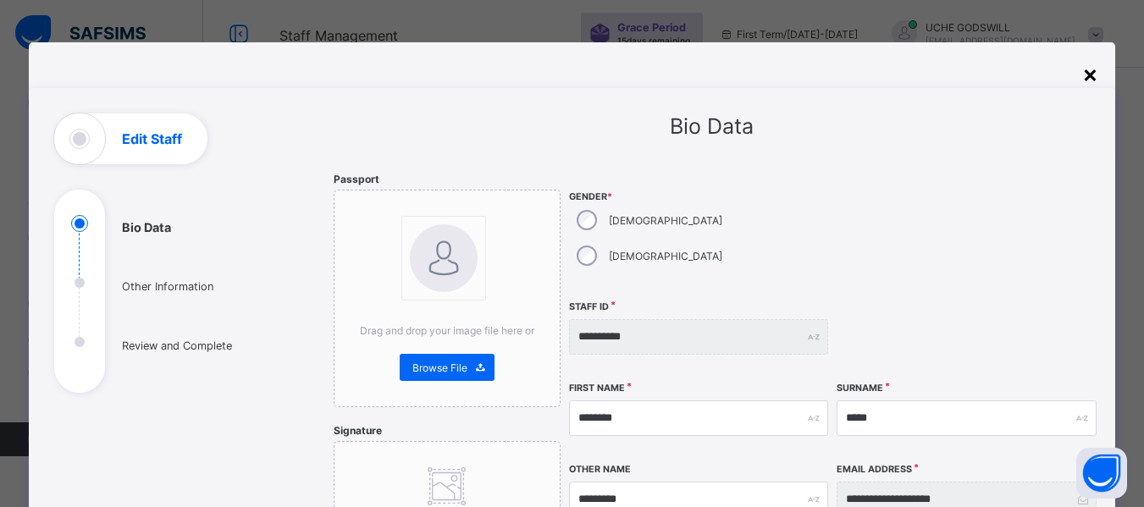
click at [1094, 70] on div "×" at bounding box center [1090, 73] width 16 height 29
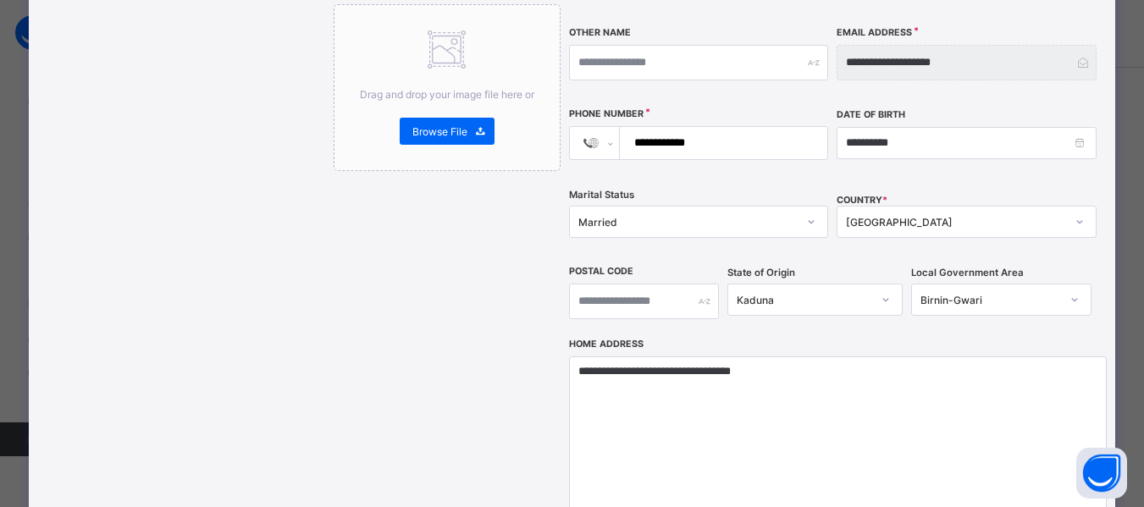
scroll to position [442, 0]
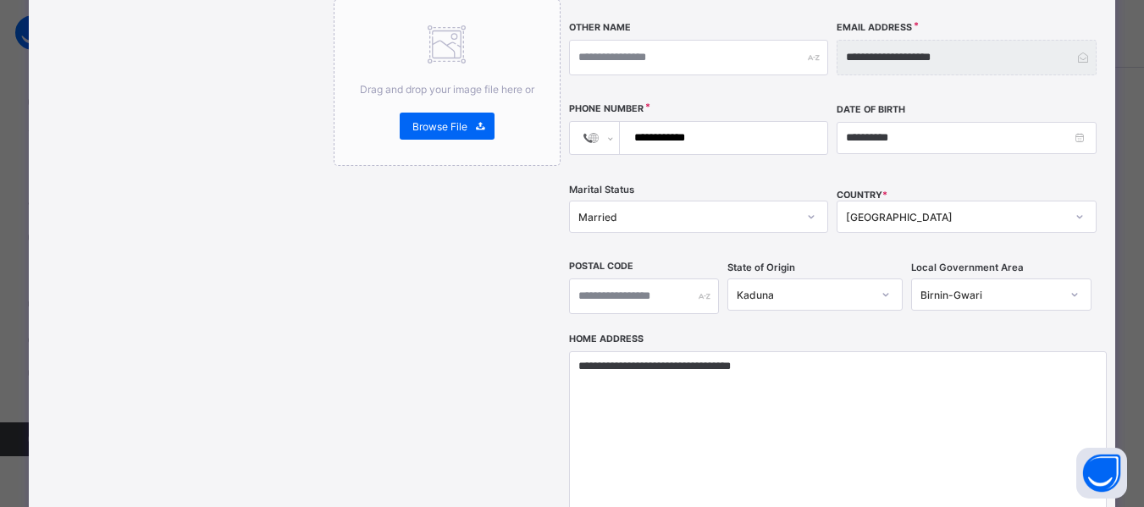
type input "*****"
click at [638, 122] on input "**********" at bounding box center [721, 138] width 194 height 32
type input "**********"
select select "**"
type input "**********"
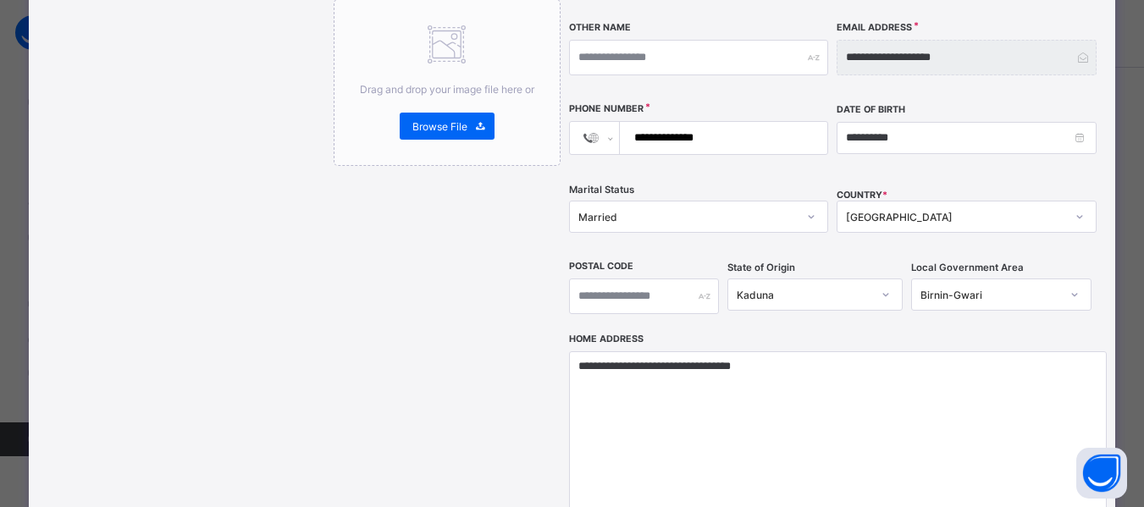
select select "**"
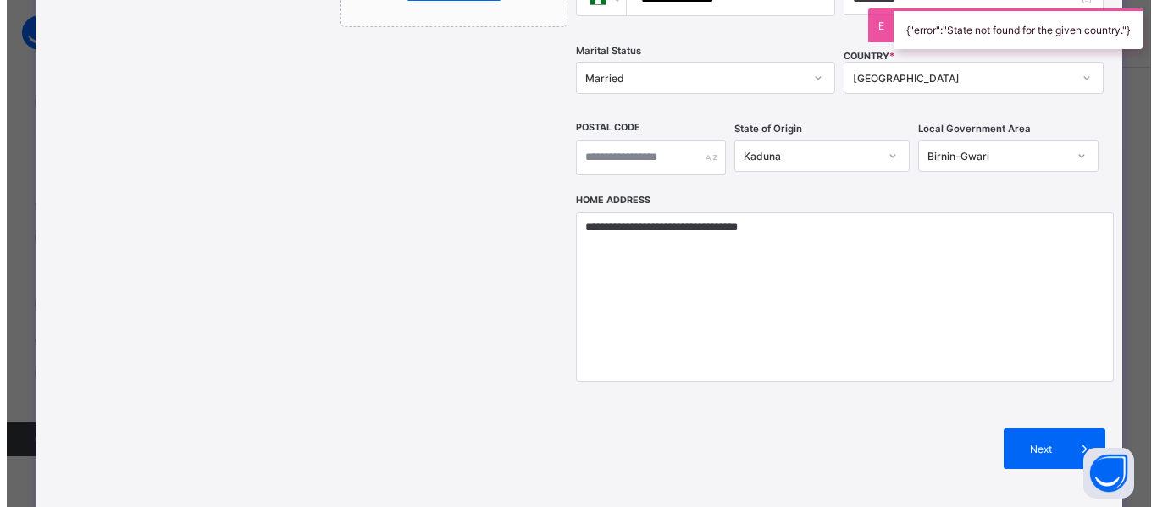
scroll to position [588, 0]
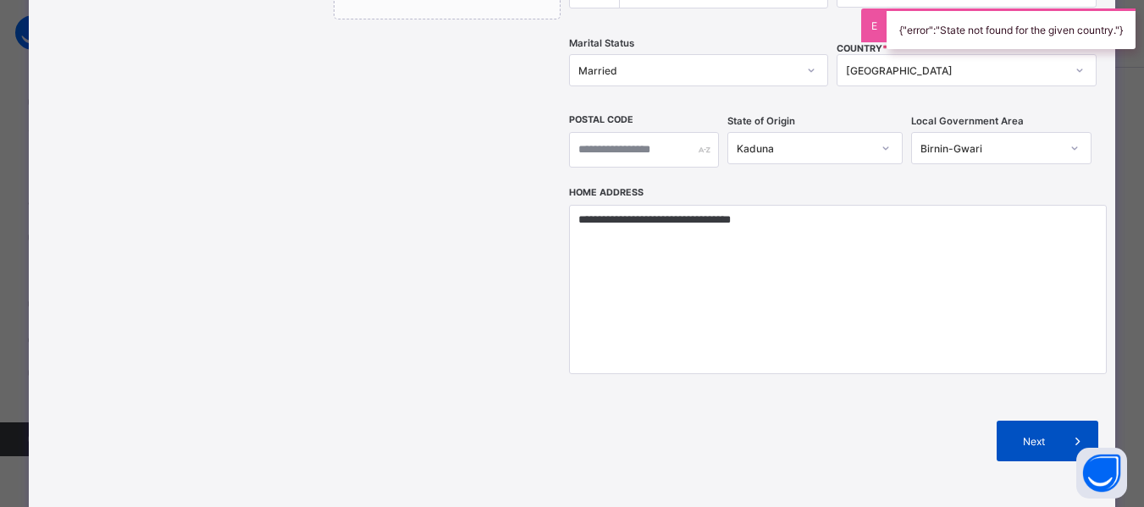
type input "**********"
click at [1054, 435] on span "Next" at bounding box center [1033, 441] width 48 height 13
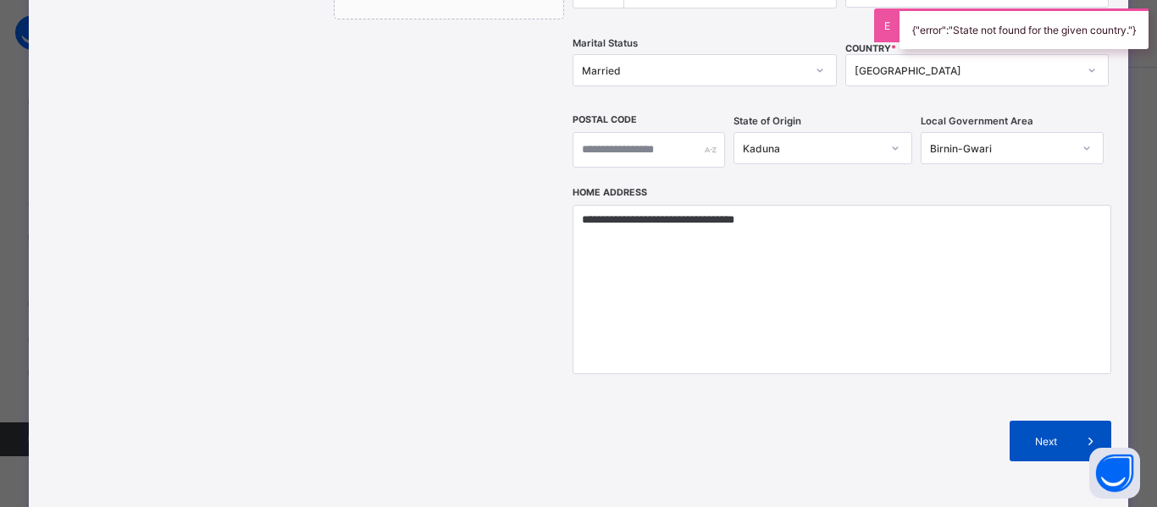
scroll to position [375, 0]
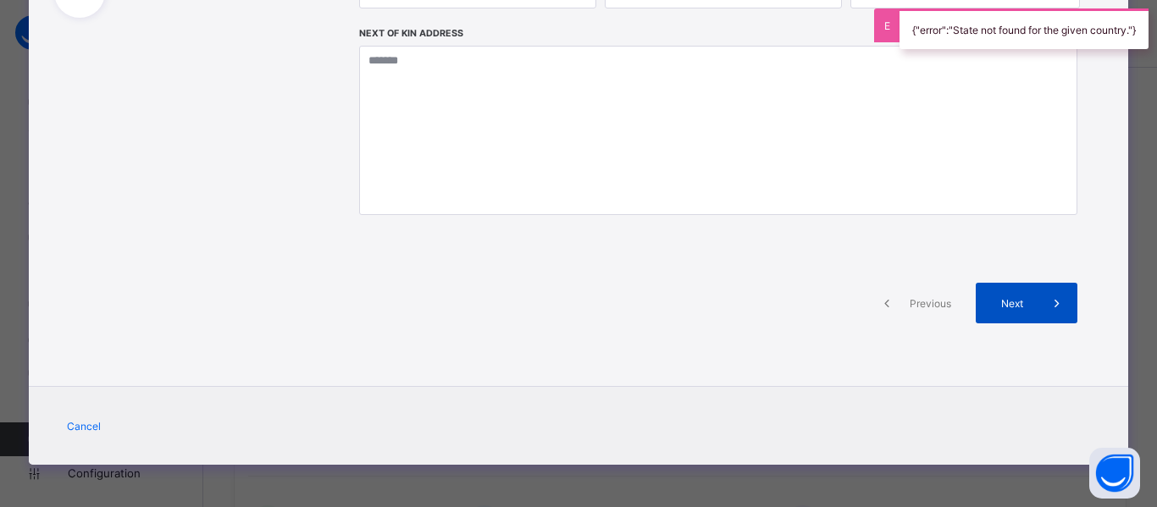
click at [1014, 301] on span "Next" at bounding box center [1012, 303] width 48 height 13
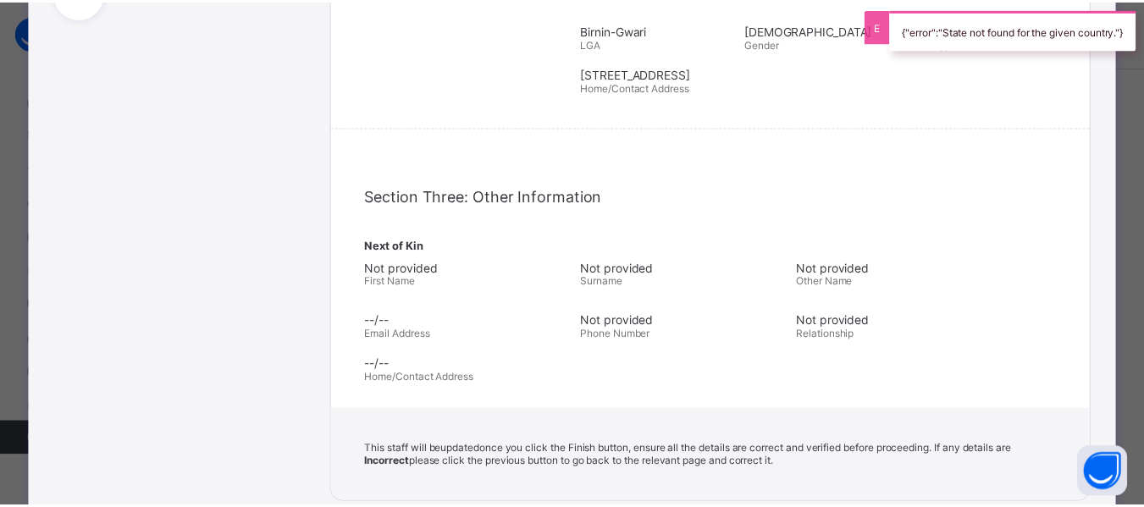
scroll to position [588, 0]
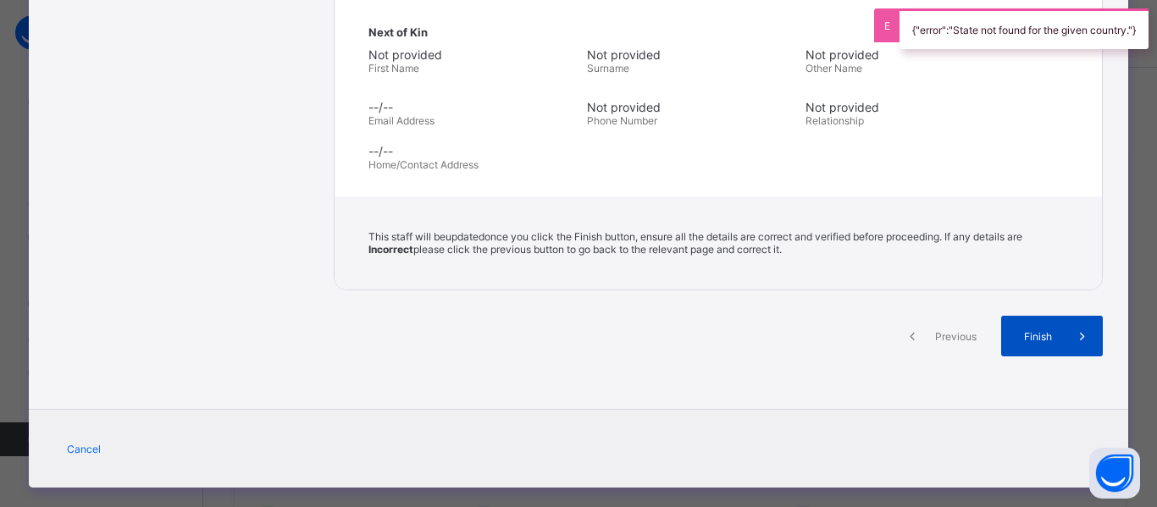
click at [1056, 344] on div "Finish" at bounding box center [1052, 336] width 102 height 41
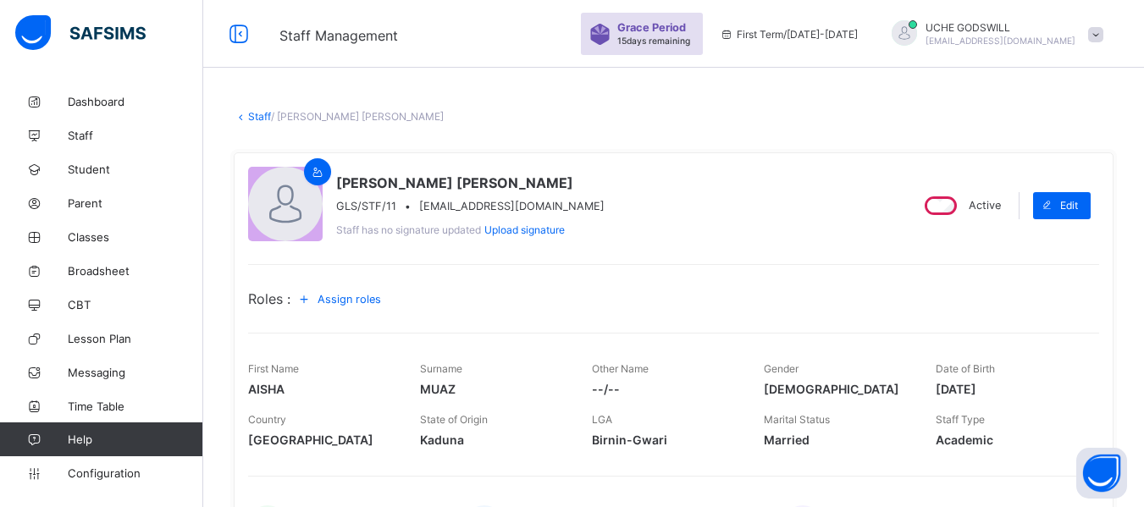
click at [254, 116] on link "Staff" at bounding box center [259, 116] width 23 height 13
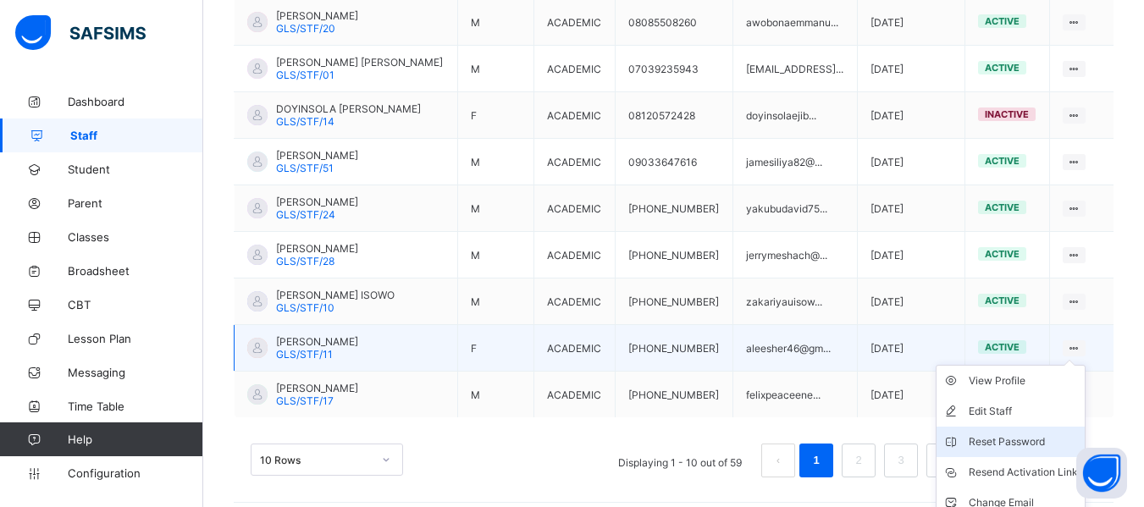
scroll to position [548, 0]
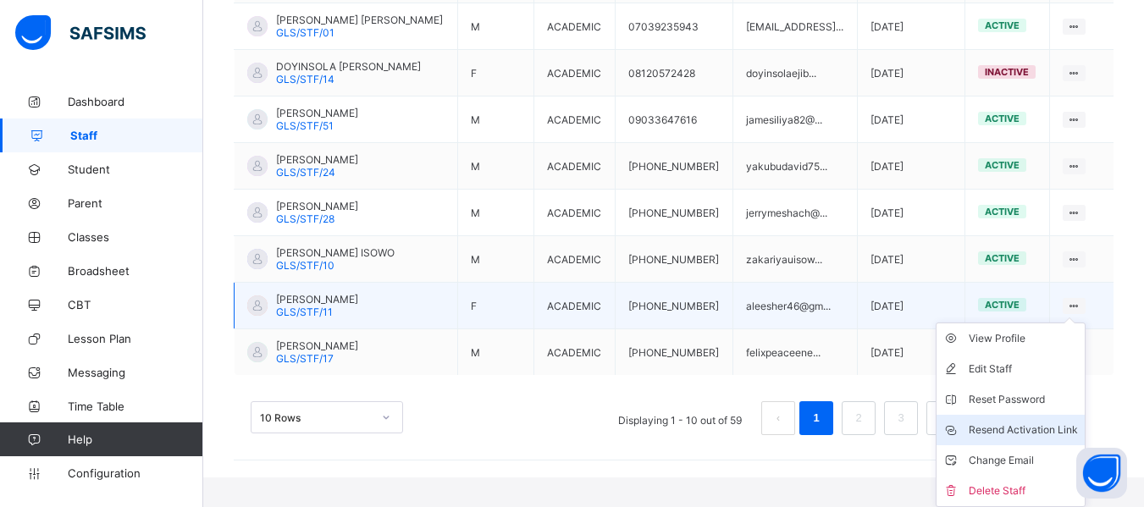
click at [1004, 425] on div "Resend Activation Link" at bounding box center [1023, 430] width 109 height 17
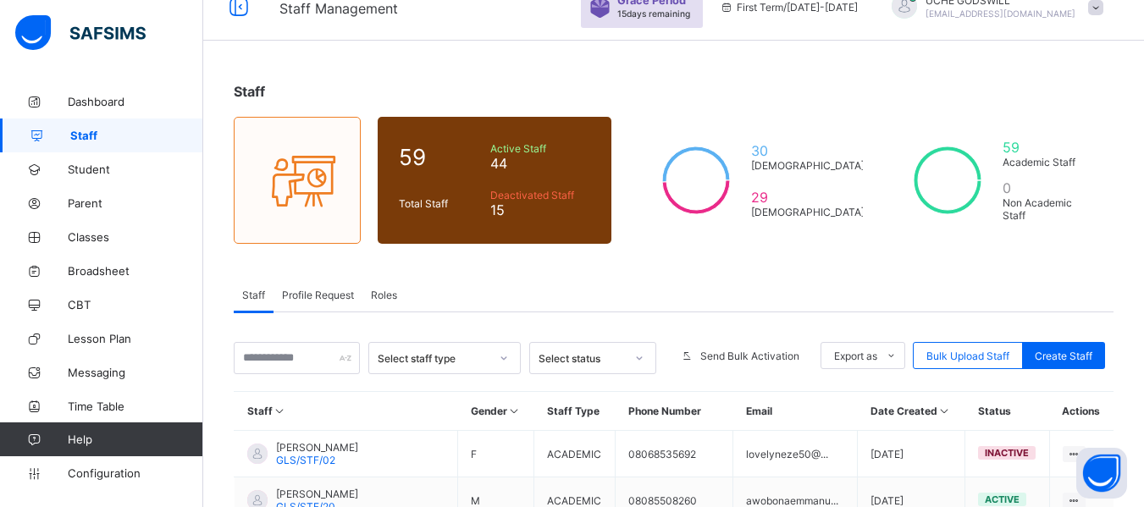
scroll to position [0, 0]
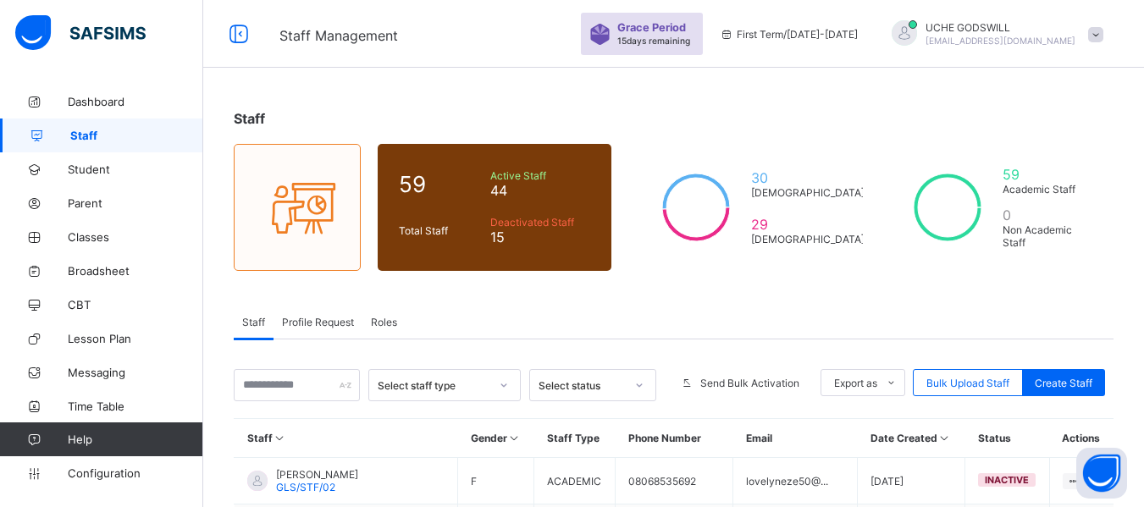
click at [313, 318] on span "Profile Request" at bounding box center [318, 322] width 72 height 13
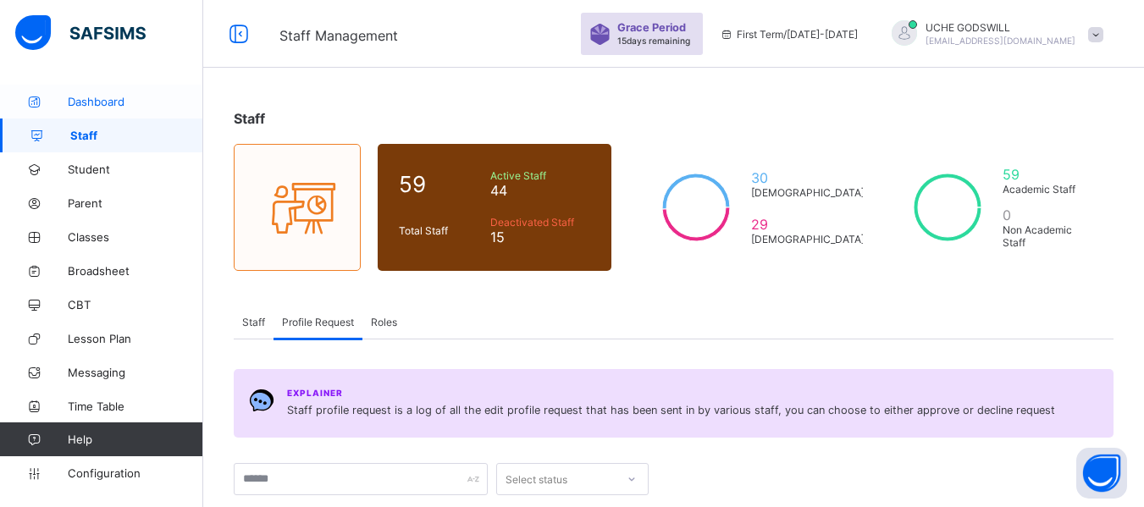
click at [108, 103] on span "Dashboard" at bounding box center [135, 102] width 135 height 14
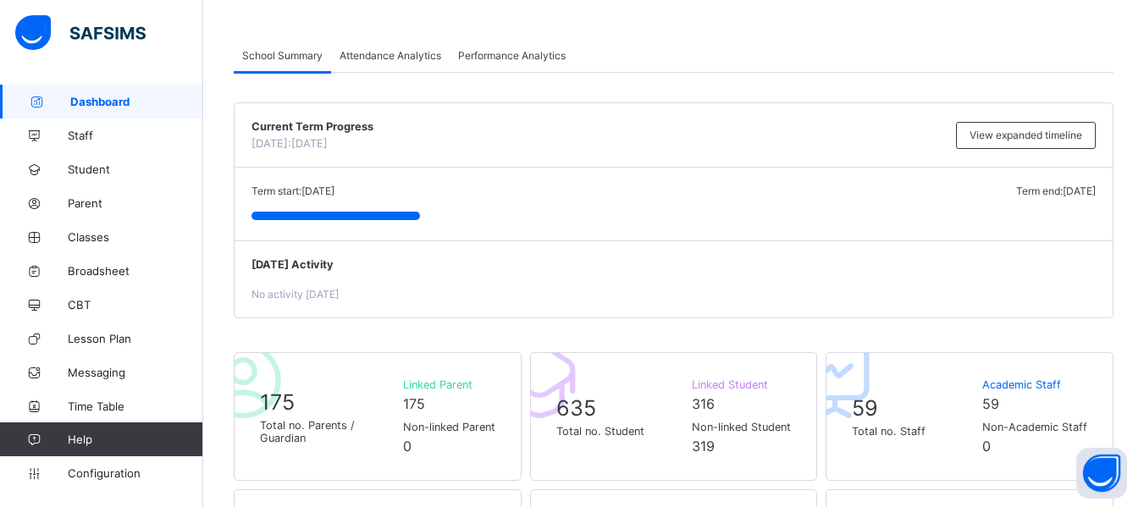
scroll to position [71, 0]
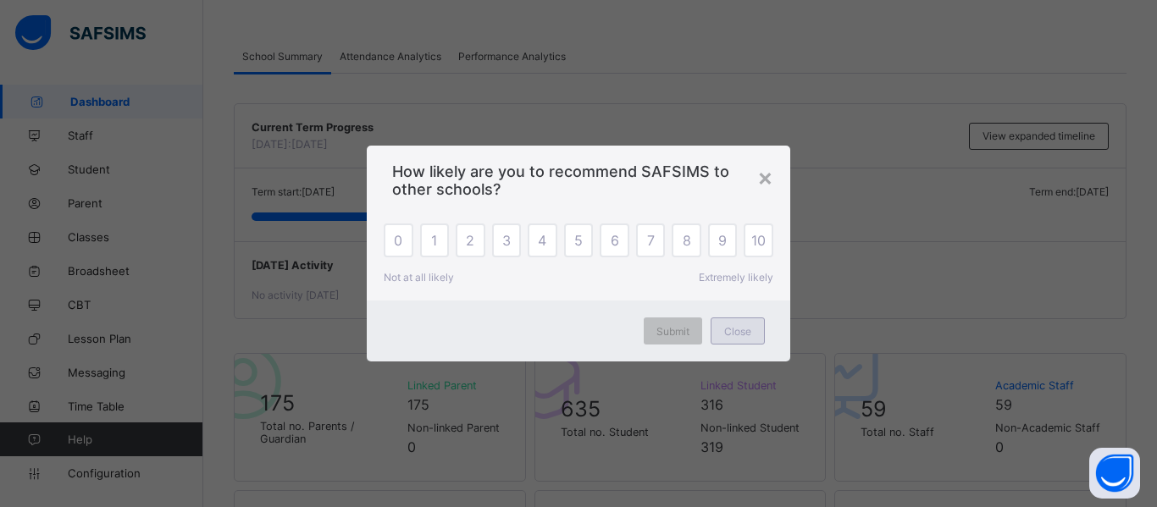
click at [739, 323] on div "Close" at bounding box center [737, 331] width 54 height 27
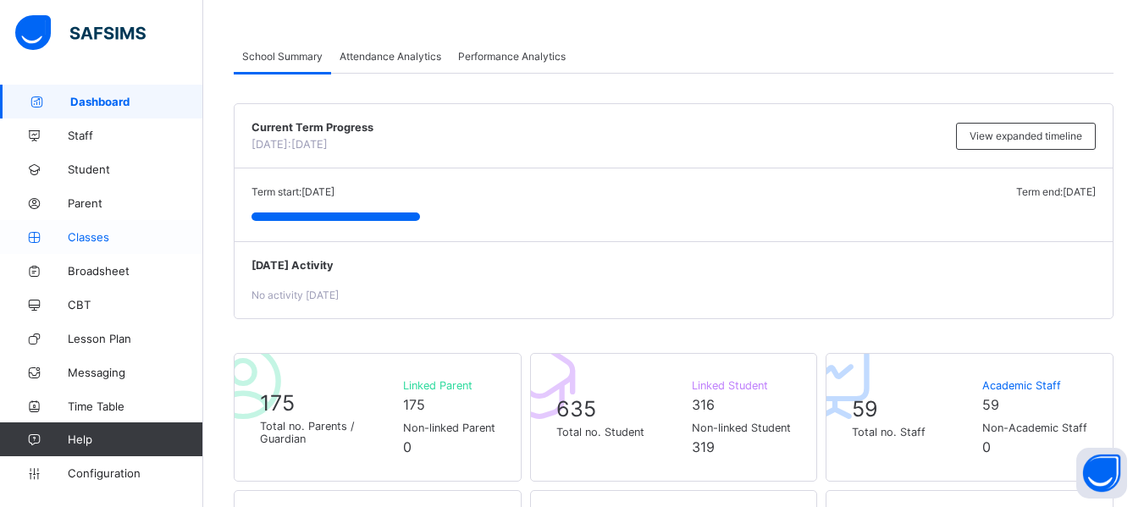
click at [86, 229] on link "Classes" at bounding box center [101, 237] width 203 height 34
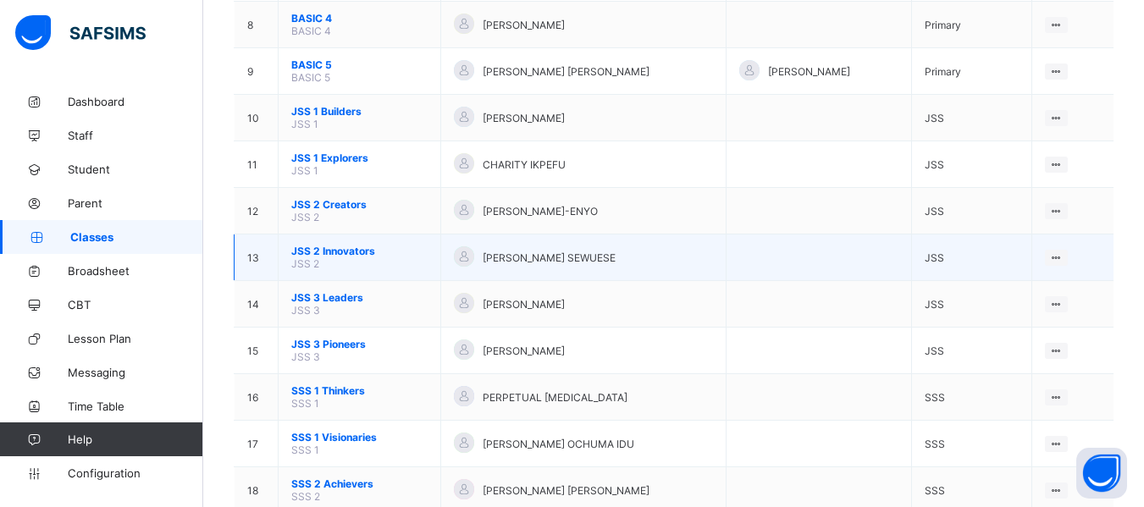
scroll to position [666, 0]
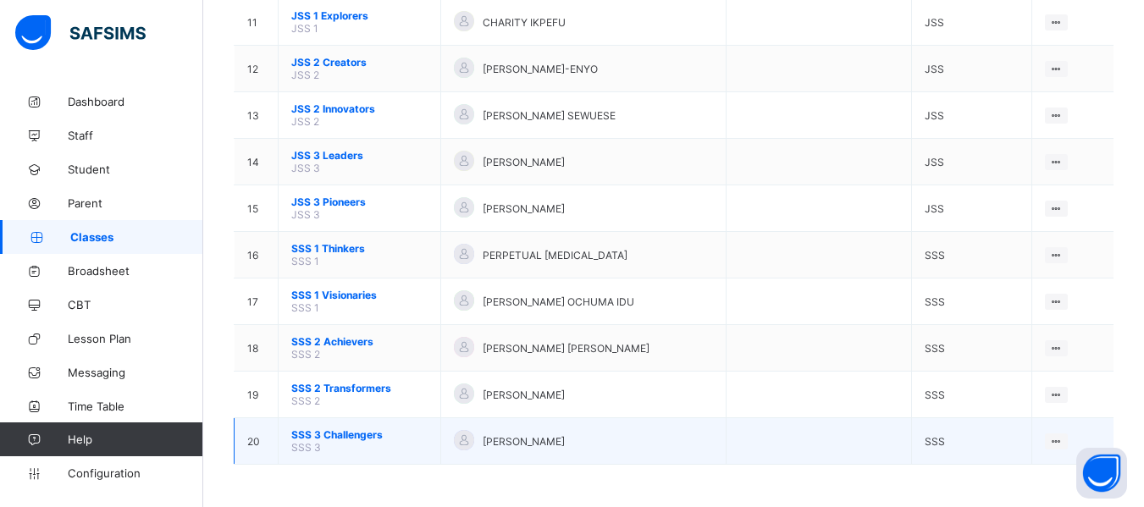
click at [326, 437] on span "SSS 3 Challengers" at bounding box center [359, 434] width 136 height 13
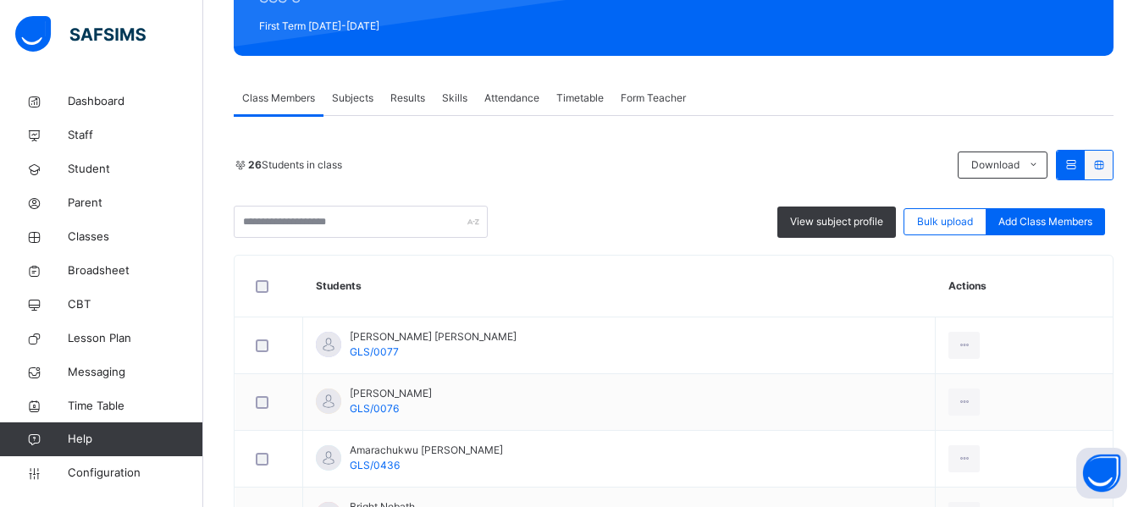
scroll to position [244, 0]
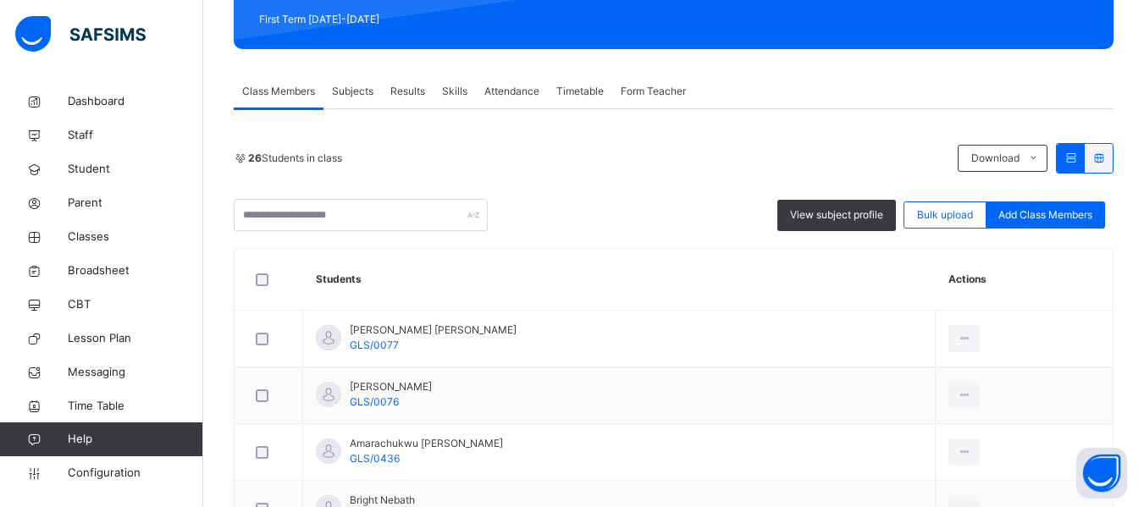
click at [355, 86] on span "Subjects" at bounding box center [352, 91] width 41 height 15
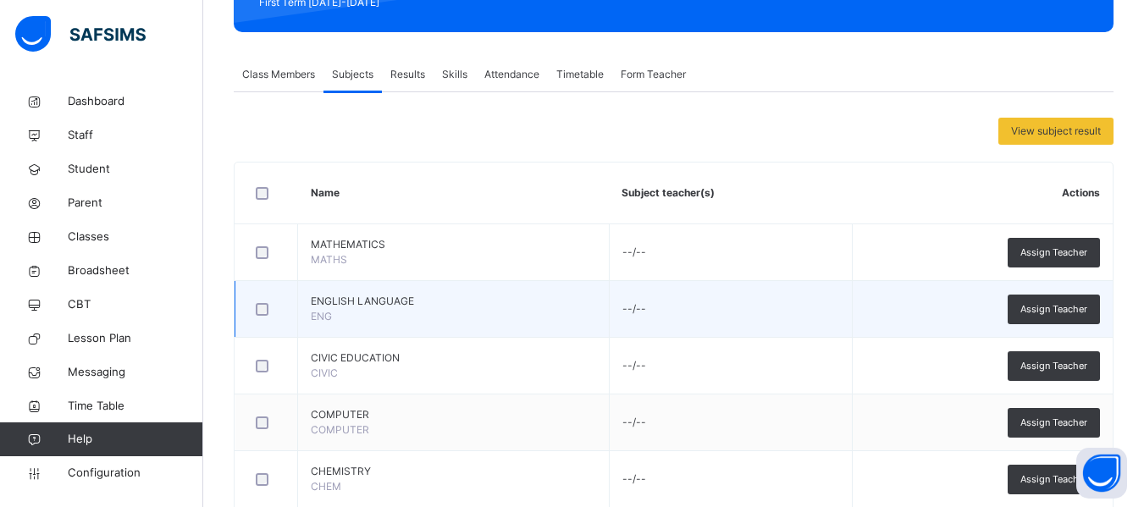
scroll to position [254, 0]
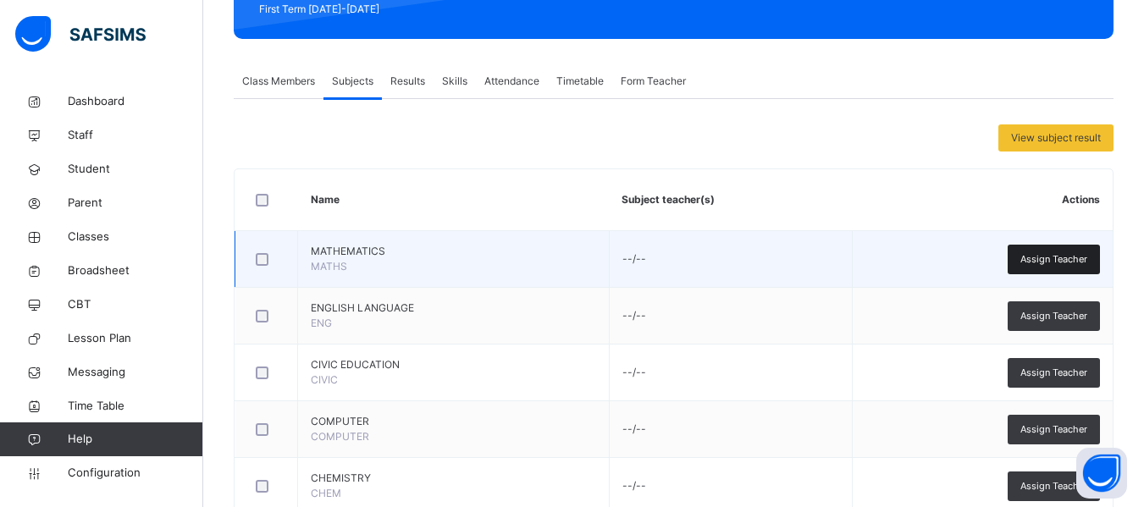
click at [1064, 260] on span "Assign Teacher" at bounding box center [1053, 259] width 67 height 14
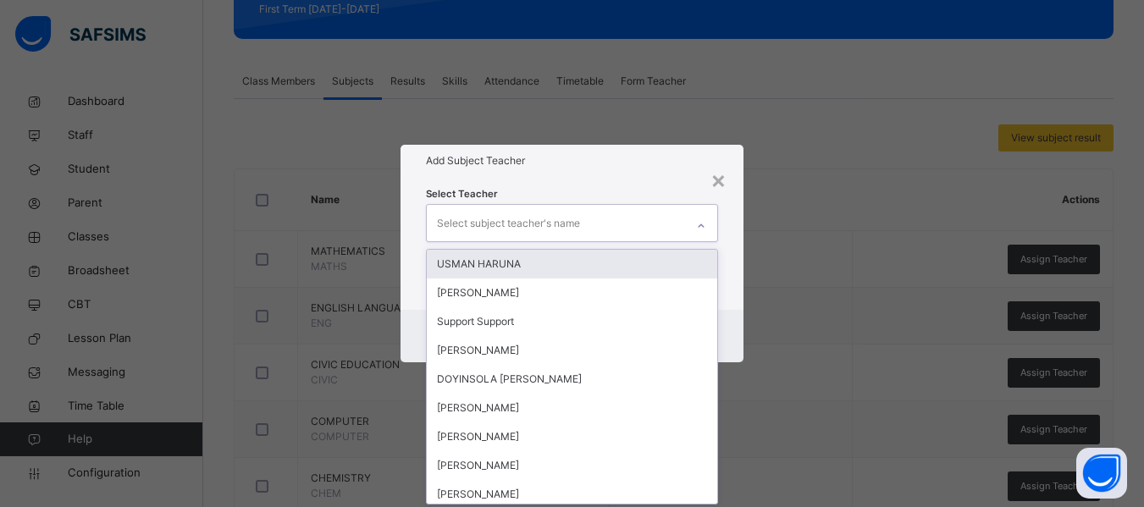
click at [500, 219] on div "Select subject teacher's name" at bounding box center [508, 223] width 143 height 32
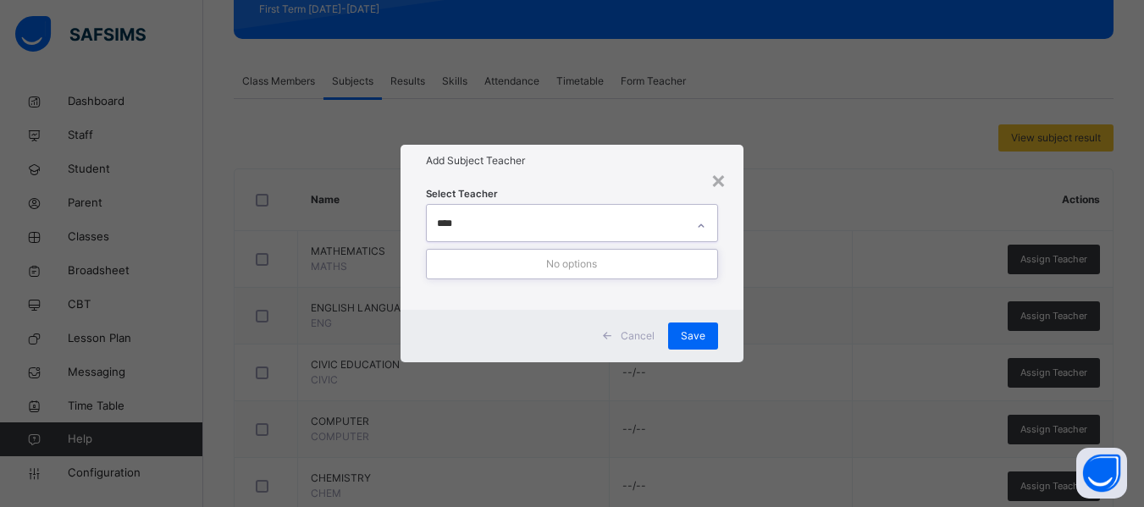
type input "***"
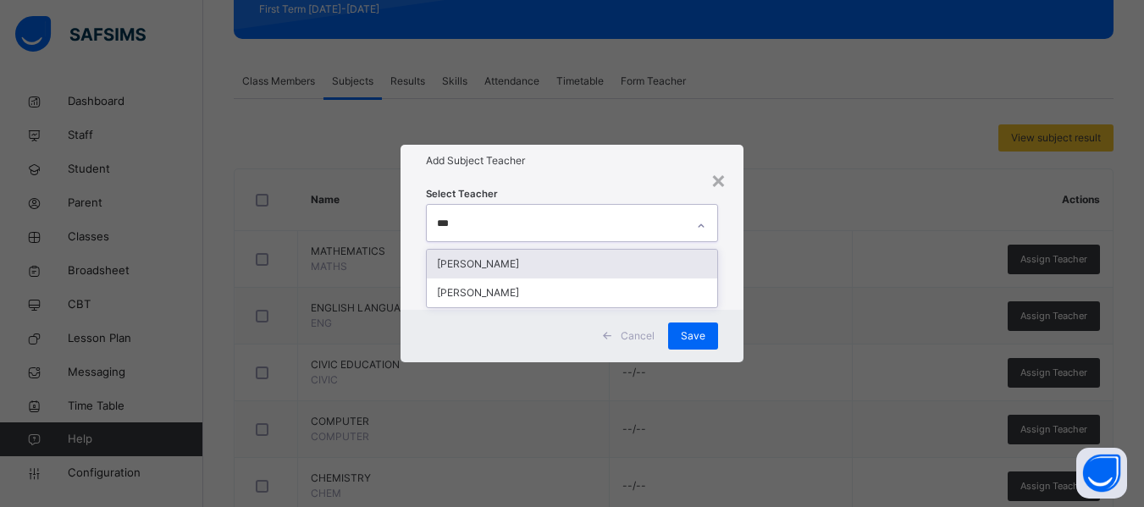
click at [544, 257] on div "[PERSON_NAME]" at bounding box center [572, 264] width 290 height 29
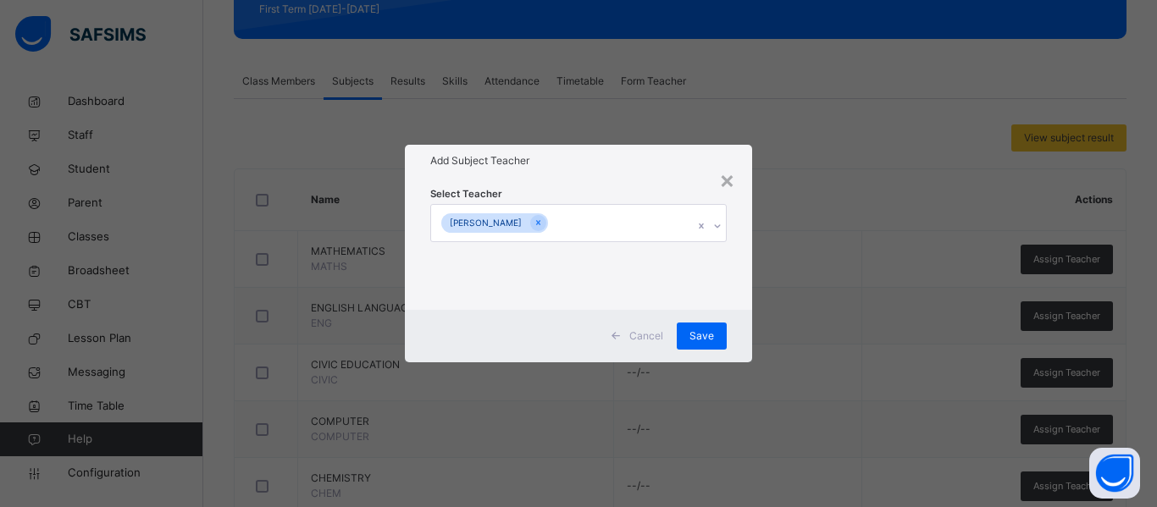
click at [732, 294] on div "Select Teacher [PERSON_NAME] APAKI" at bounding box center [578, 243] width 347 height 132
click at [706, 333] on span "Save" at bounding box center [701, 336] width 25 height 15
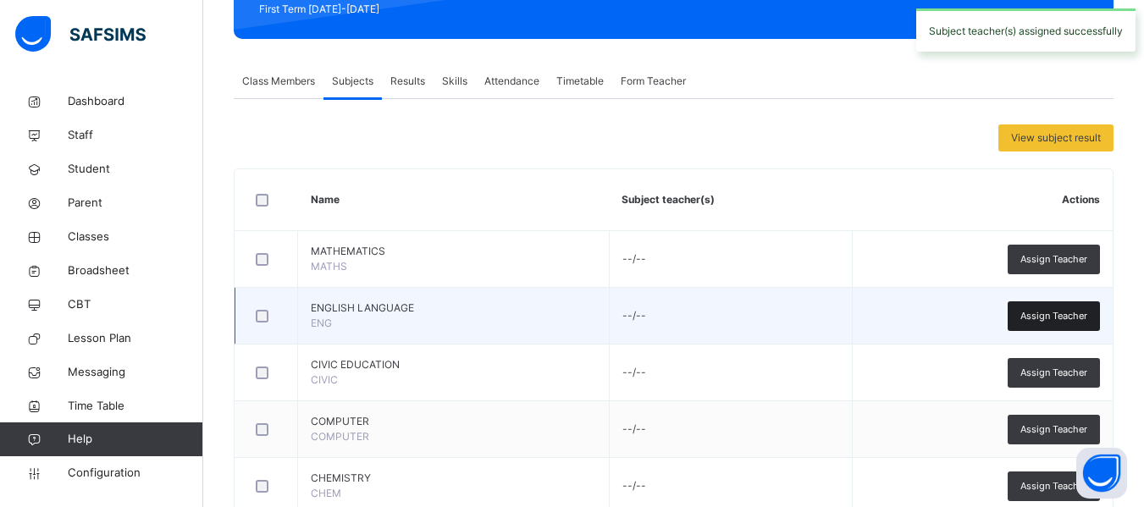
click at [1069, 311] on span "Assign Teacher" at bounding box center [1053, 316] width 67 height 14
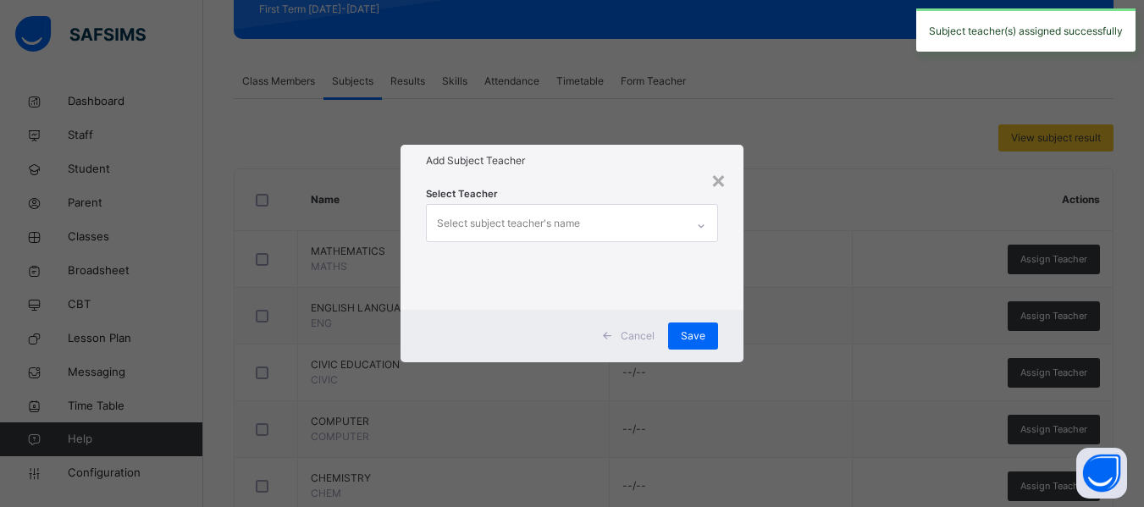
click at [499, 226] on div "Select subject teacher's name" at bounding box center [508, 223] width 143 height 32
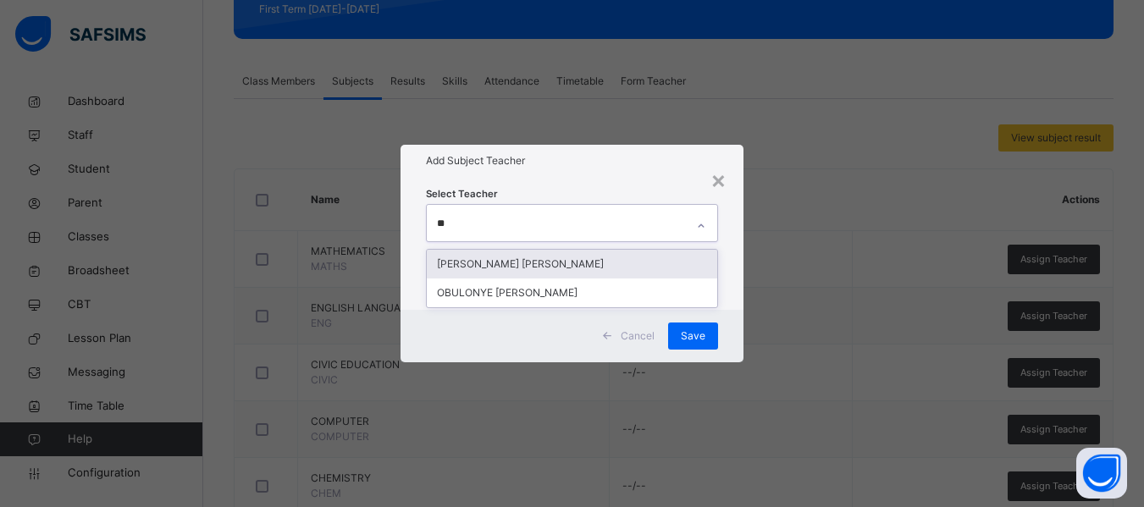
type input "***"
click at [490, 262] on div "OBULONYE [PERSON_NAME]" at bounding box center [572, 264] width 290 height 29
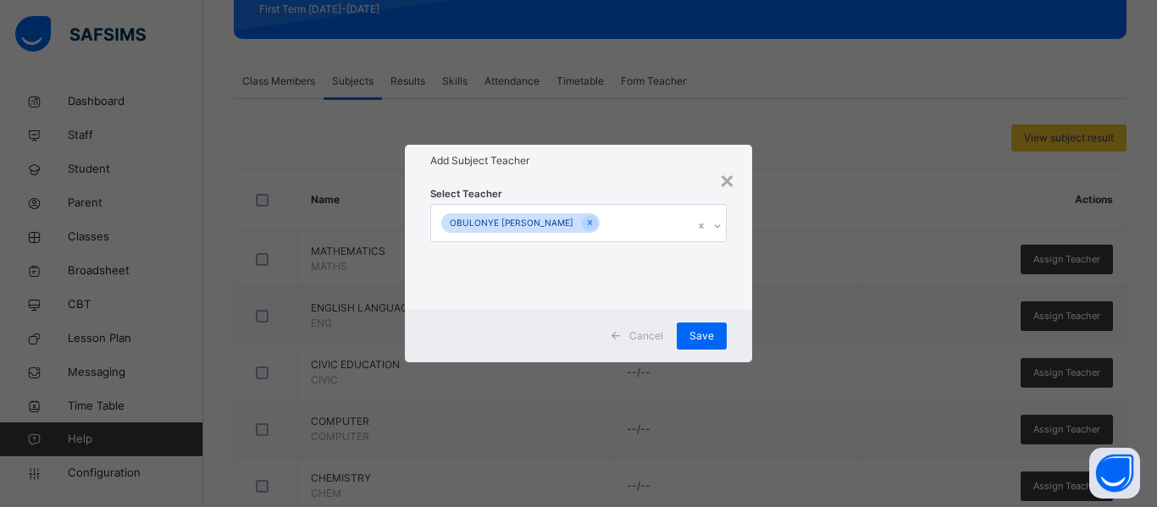
click at [733, 296] on div "Select Teacher OBULONYE [PERSON_NAME]" at bounding box center [578, 243] width 347 height 132
click at [705, 340] on span "Save" at bounding box center [701, 336] width 25 height 15
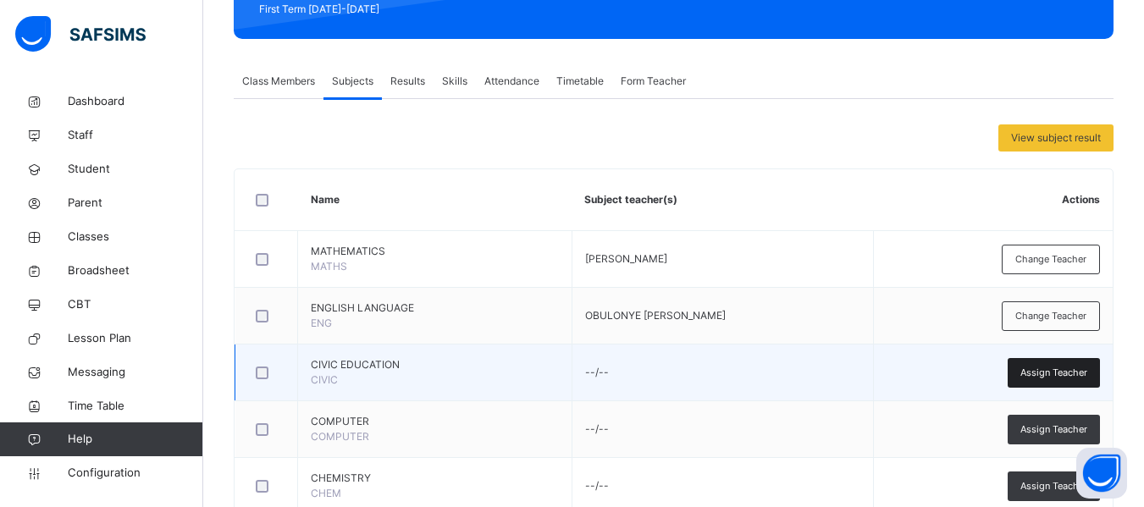
click at [1060, 377] on span "Assign Teacher" at bounding box center [1053, 373] width 67 height 14
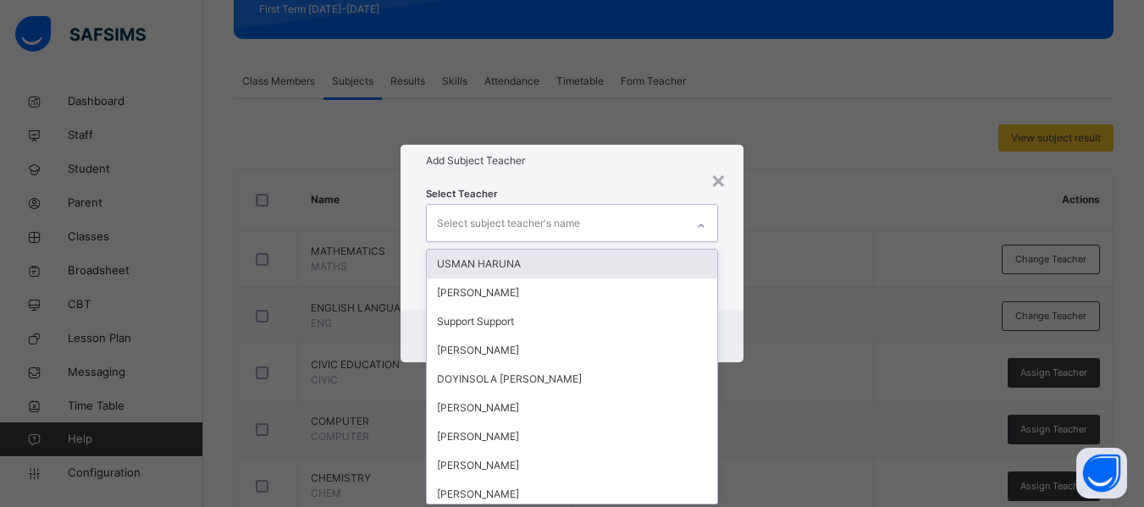
click at [514, 226] on div "Select subject teacher's name" at bounding box center [508, 223] width 143 height 32
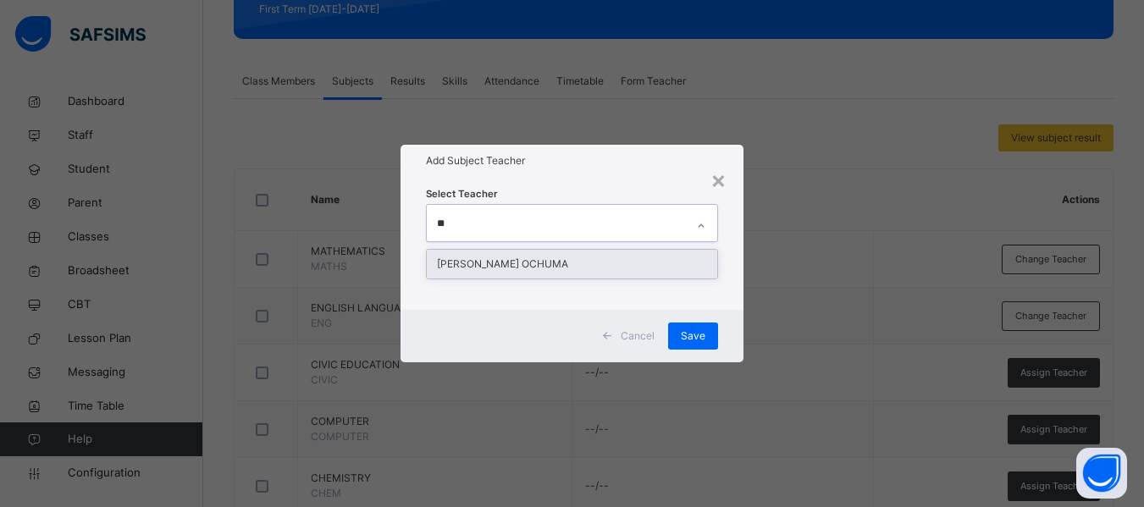
type input "***"
click at [539, 257] on div "[PERSON_NAME] OCHUMA" at bounding box center [572, 264] width 290 height 29
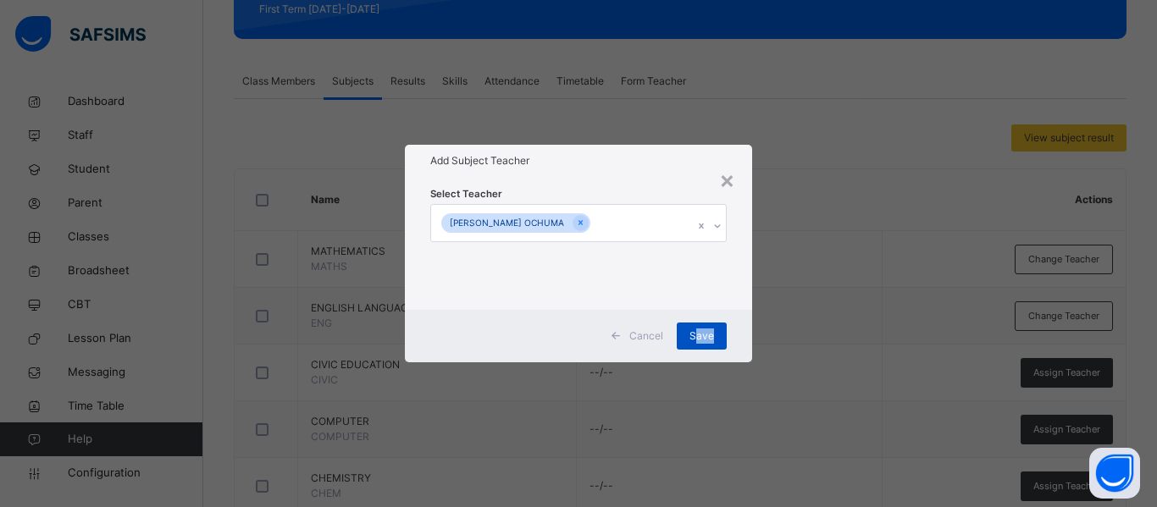
drag, startPoint x: 743, startPoint y: 315, endPoint x: 699, endPoint y: 334, distance: 47.0
click at [699, 334] on div "Cancel Save" at bounding box center [578, 336] width 347 height 52
click at [699, 334] on span "Save" at bounding box center [701, 336] width 25 height 15
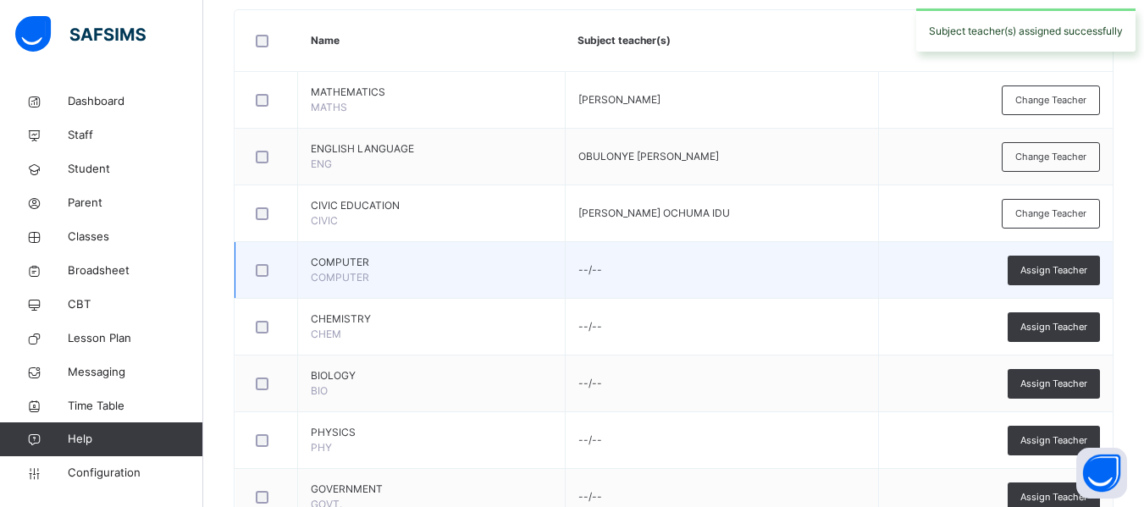
scroll to position [415, 0]
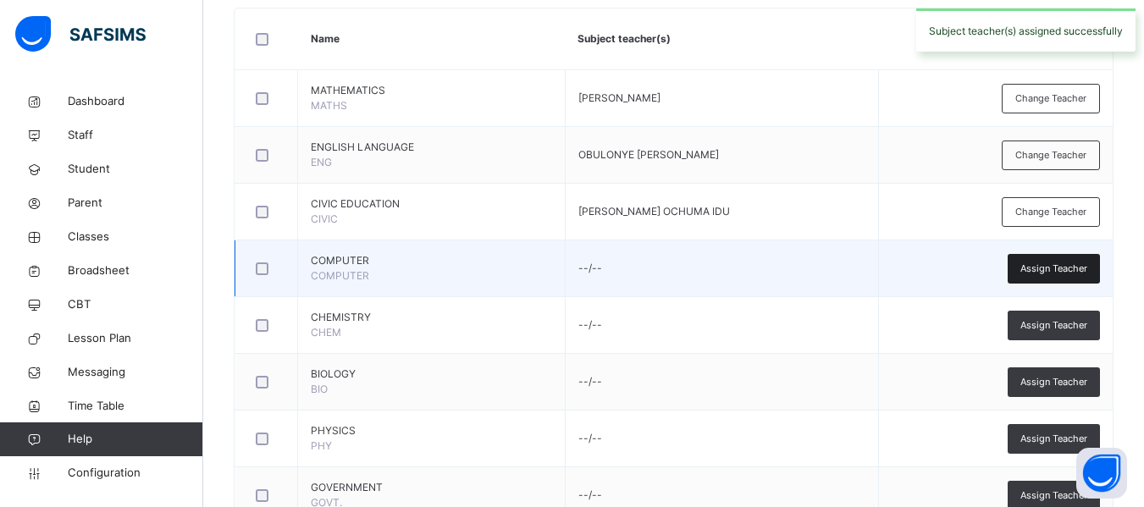
click at [1069, 266] on span "Assign Teacher" at bounding box center [1053, 269] width 67 height 14
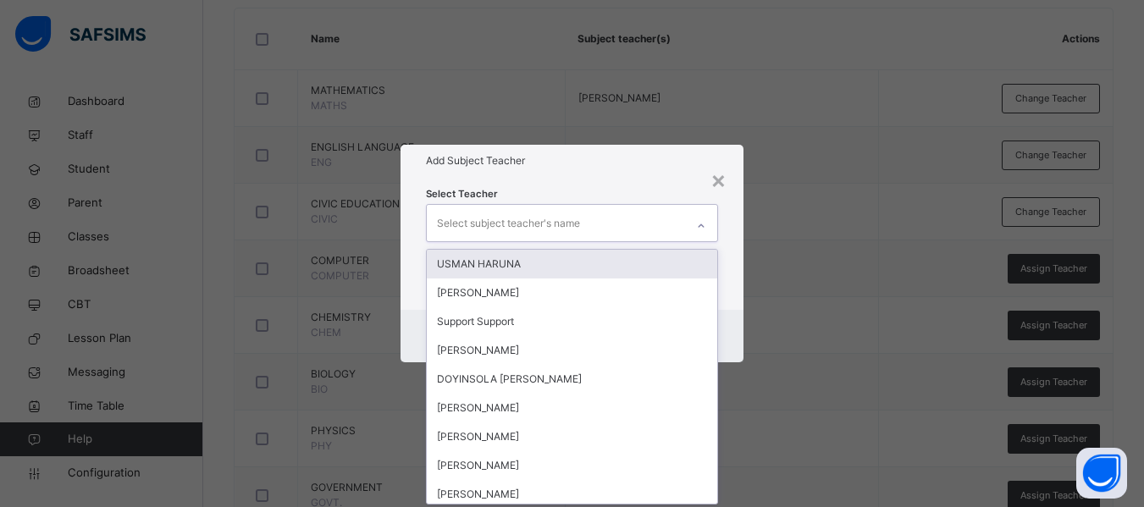
click at [545, 224] on div "Select subject teacher's name" at bounding box center [508, 223] width 143 height 32
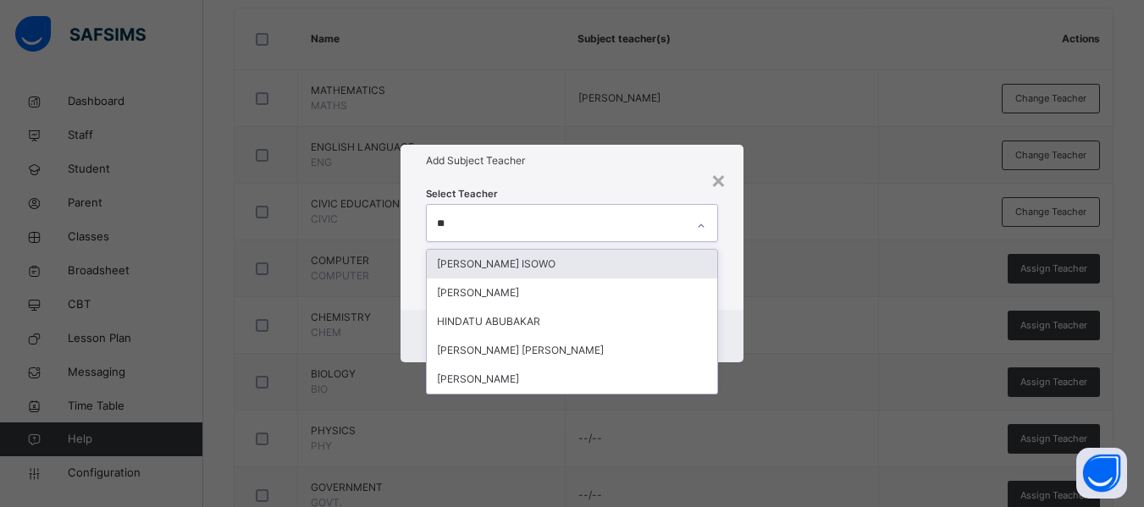
type input "***"
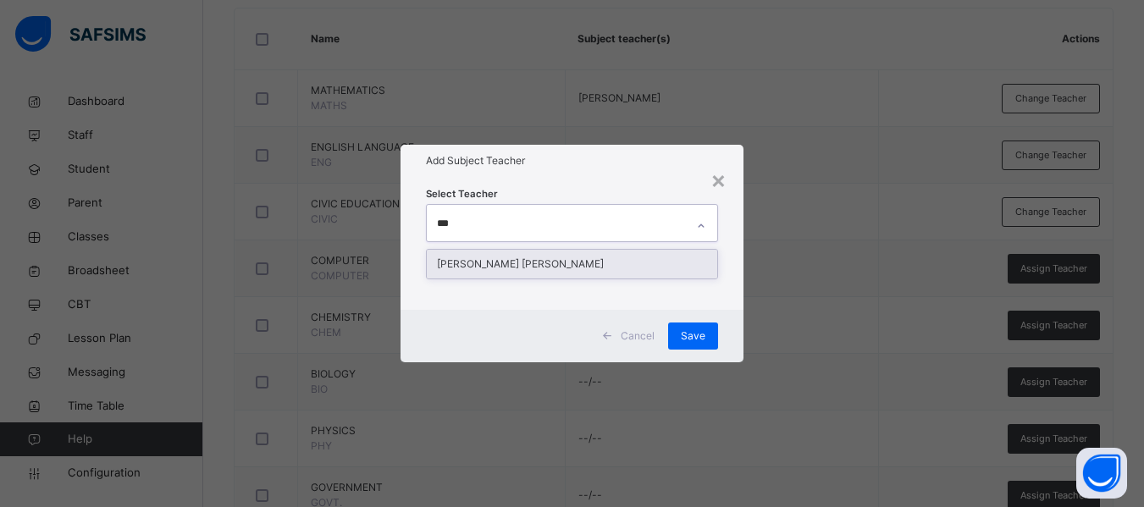
click at [557, 251] on div "[PERSON_NAME] [PERSON_NAME]" at bounding box center [572, 264] width 290 height 29
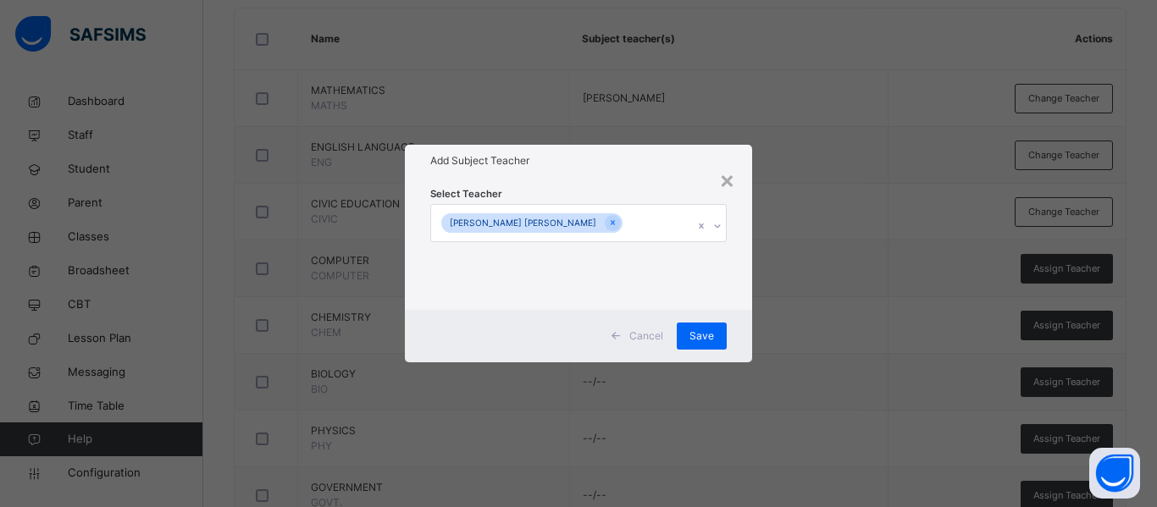
click at [735, 327] on div "Cancel Save" at bounding box center [578, 336] width 347 height 52
click at [693, 330] on span "Save" at bounding box center [701, 336] width 25 height 15
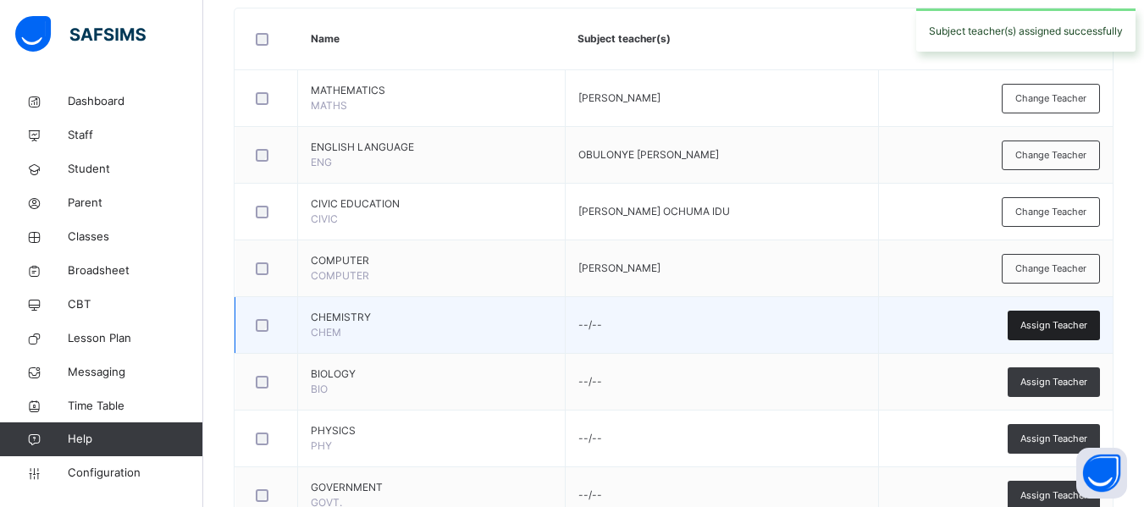
click at [1053, 327] on span "Assign Teacher" at bounding box center [1053, 325] width 67 height 14
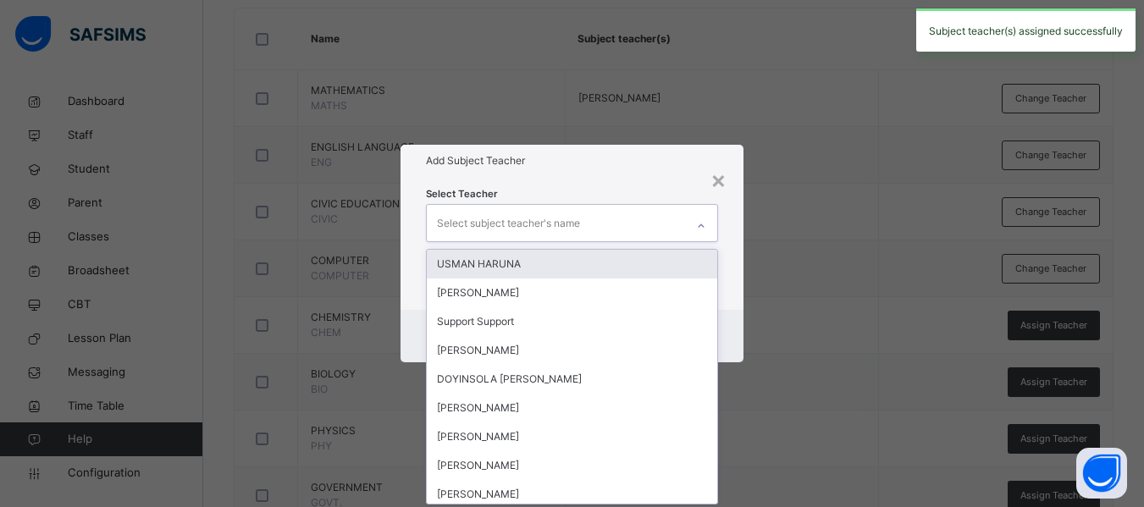
click at [517, 214] on div "Select subject teacher's name" at bounding box center [508, 223] width 143 height 32
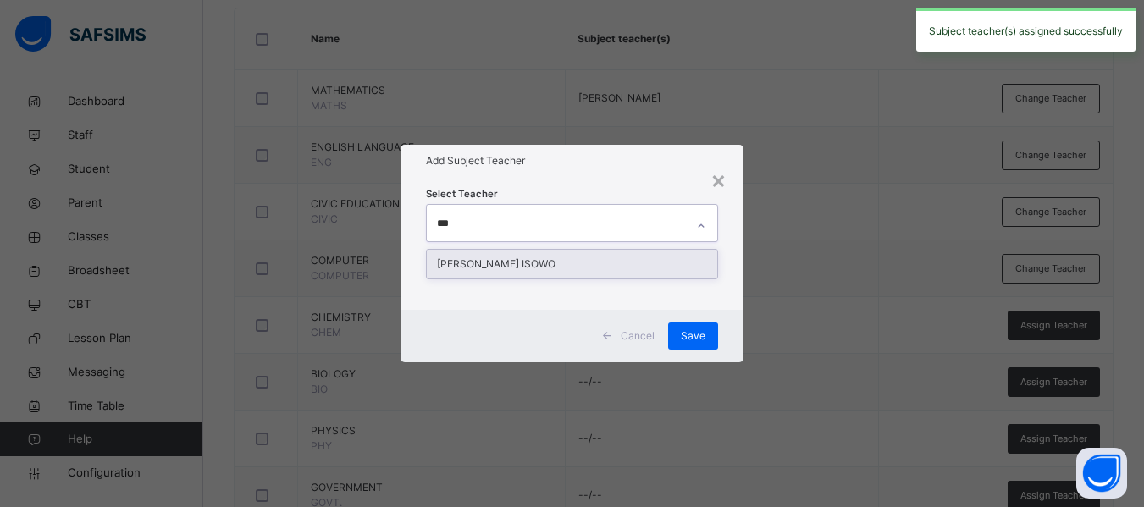
type input "****"
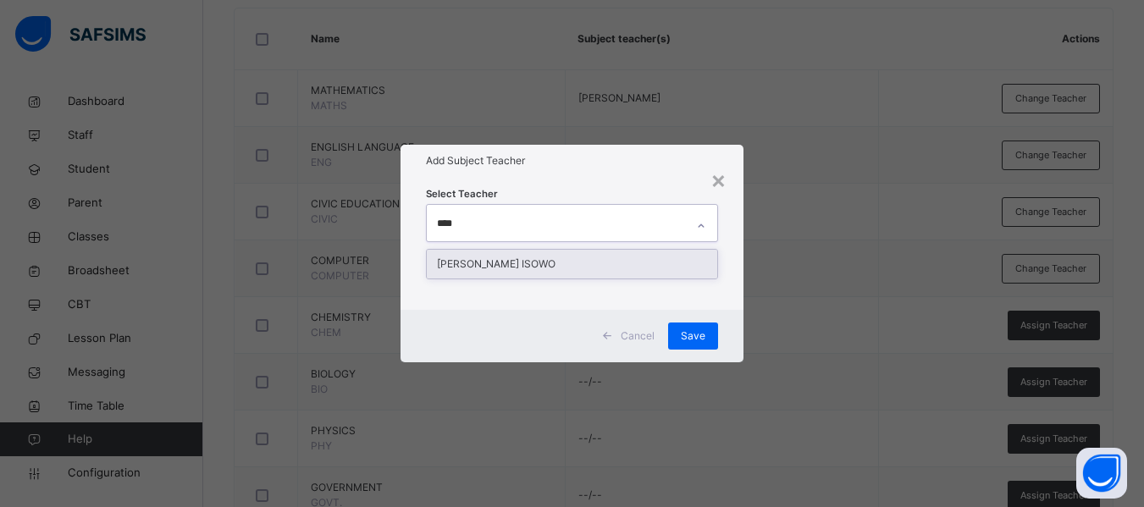
click at [566, 257] on div "[PERSON_NAME] ISOWO" at bounding box center [572, 264] width 290 height 29
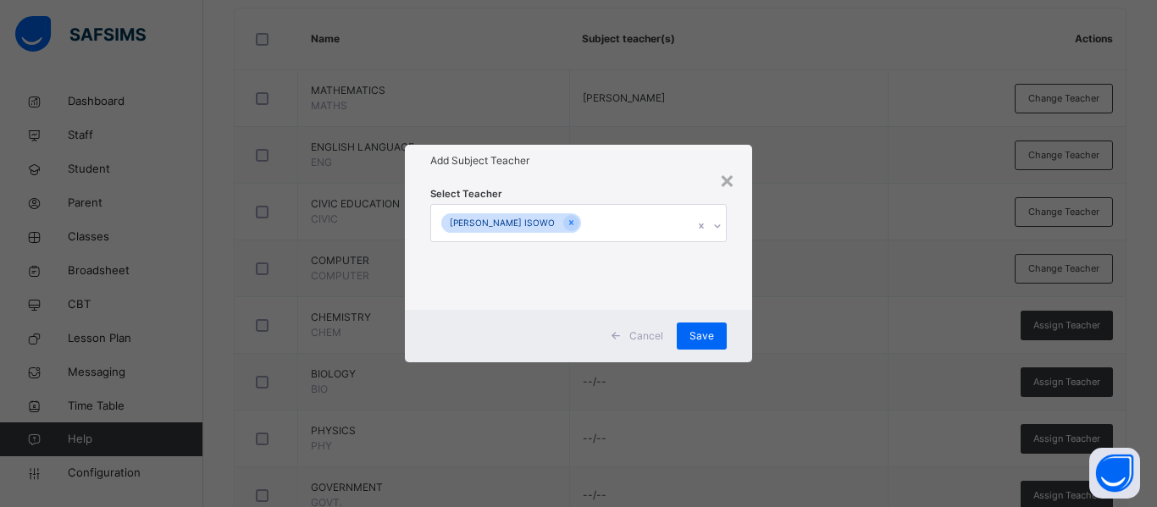
click at [738, 258] on div "Select Teacher [PERSON_NAME] ISOWO" at bounding box center [578, 243] width 347 height 132
click at [703, 331] on span "Save" at bounding box center [701, 336] width 25 height 15
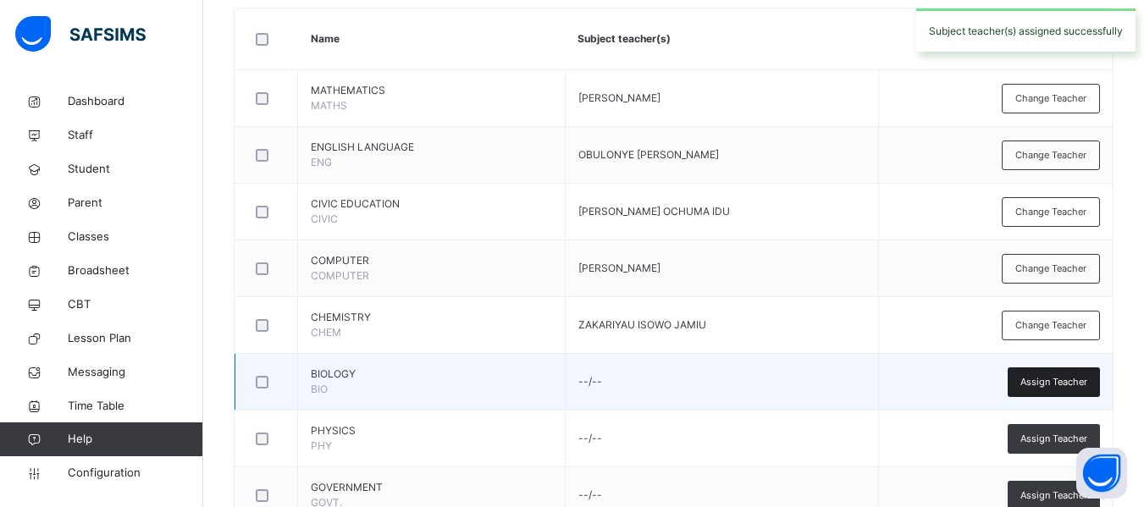
click at [1065, 389] on span "Assign Teacher" at bounding box center [1053, 382] width 67 height 14
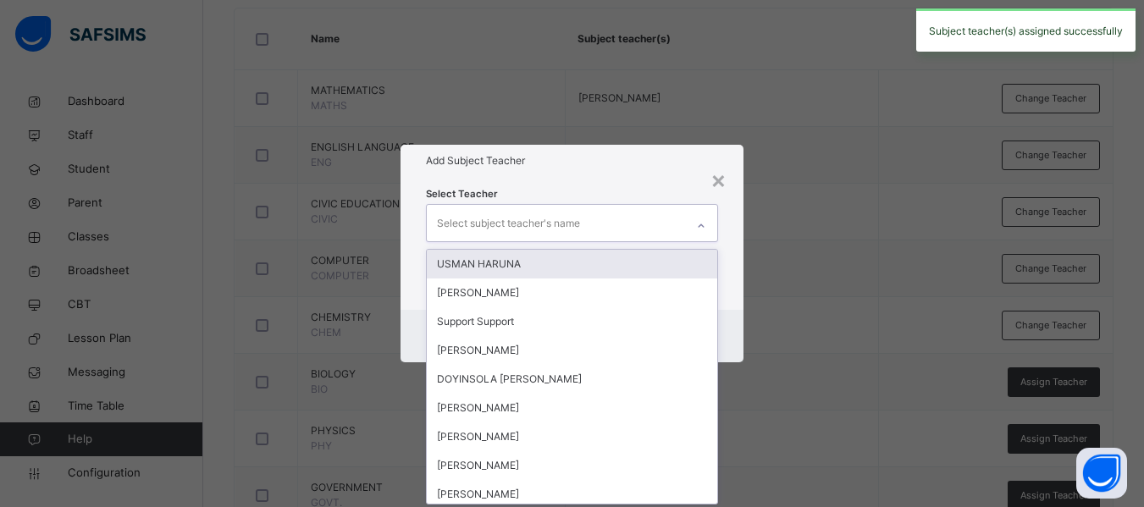
click at [547, 220] on div "Select subject teacher's name" at bounding box center [508, 223] width 143 height 32
type input "**"
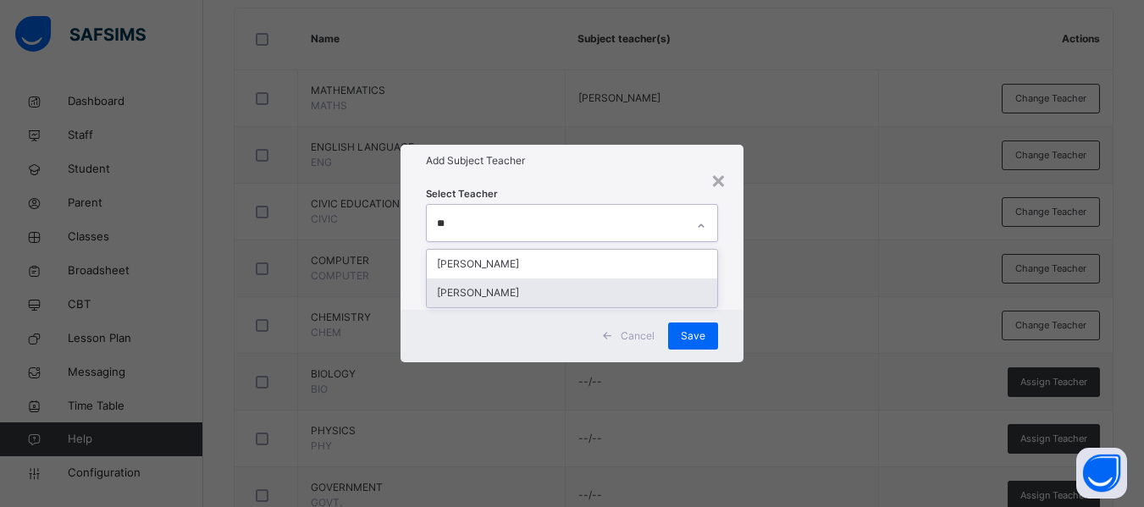
click at [554, 286] on div "[PERSON_NAME]" at bounding box center [572, 293] width 290 height 29
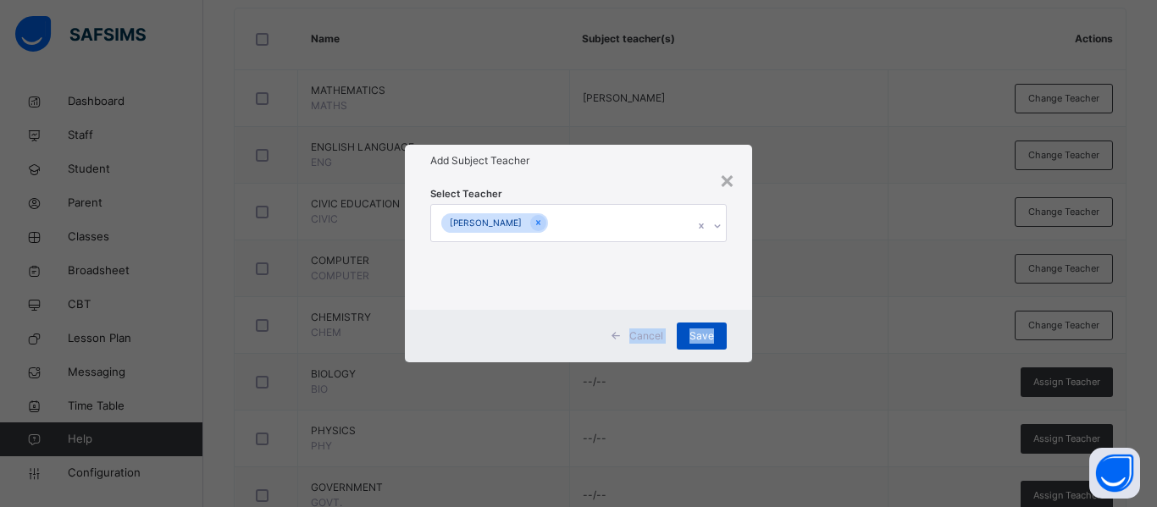
drag, startPoint x: 731, startPoint y: 305, endPoint x: 704, endPoint y: 337, distance: 42.1
click at [704, 337] on div "× Add Subject Teacher Select Teacher [PERSON_NAME] Save" at bounding box center [578, 253] width 347 height 217
click at [704, 337] on span "Save" at bounding box center [701, 336] width 25 height 15
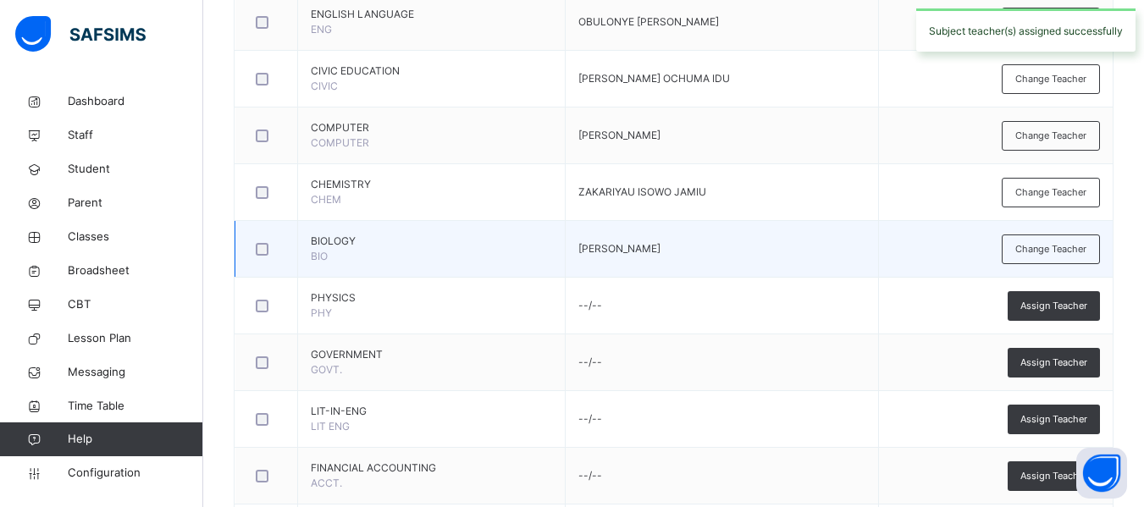
scroll to position [582, 0]
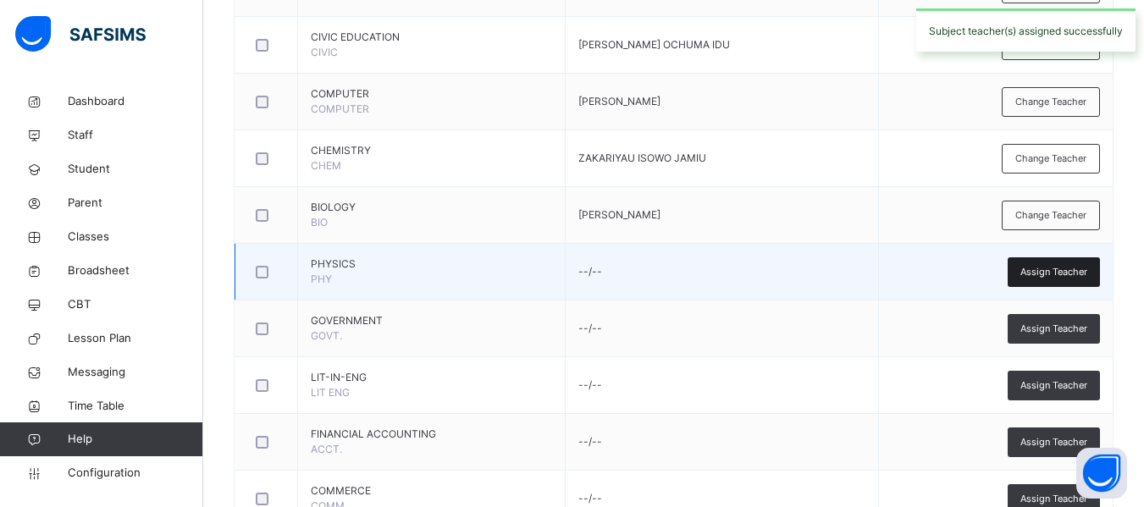
click at [1059, 268] on span "Assign Teacher" at bounding box center [1053, 272] width 67 height 14
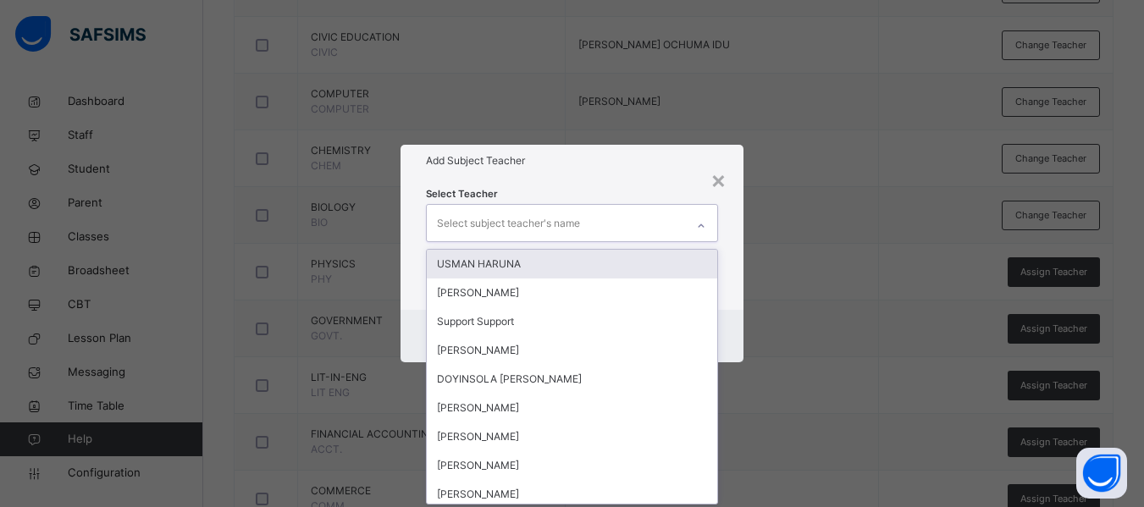
click at [575, 224] on div "Select subject teacher's name" at bounding box center [508, 223] width 143 height 32
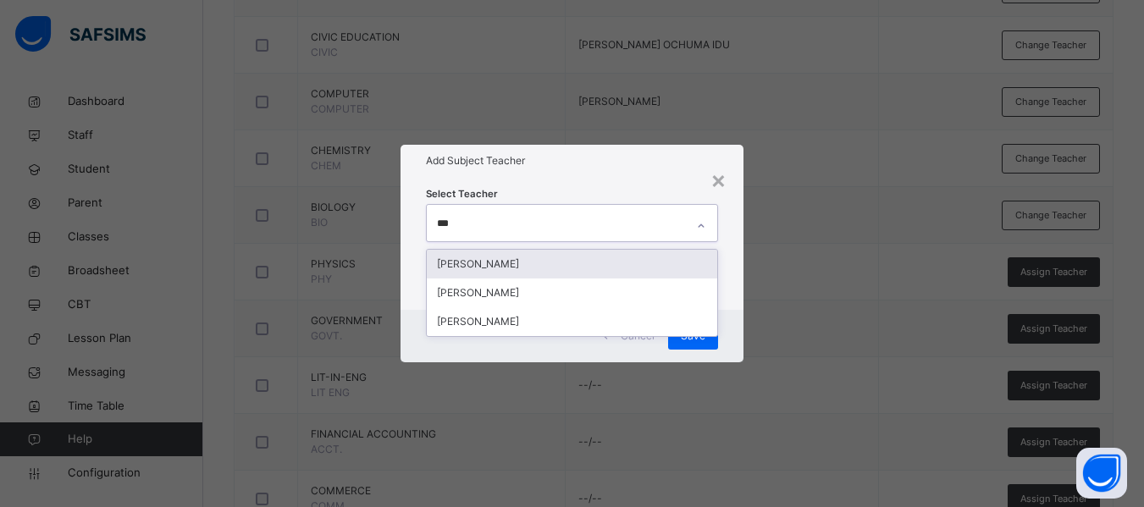
type input "****"
click at [609, 261] on div "[PERSON_NAME]" at bounding box center [572, 264] width 290 height 29
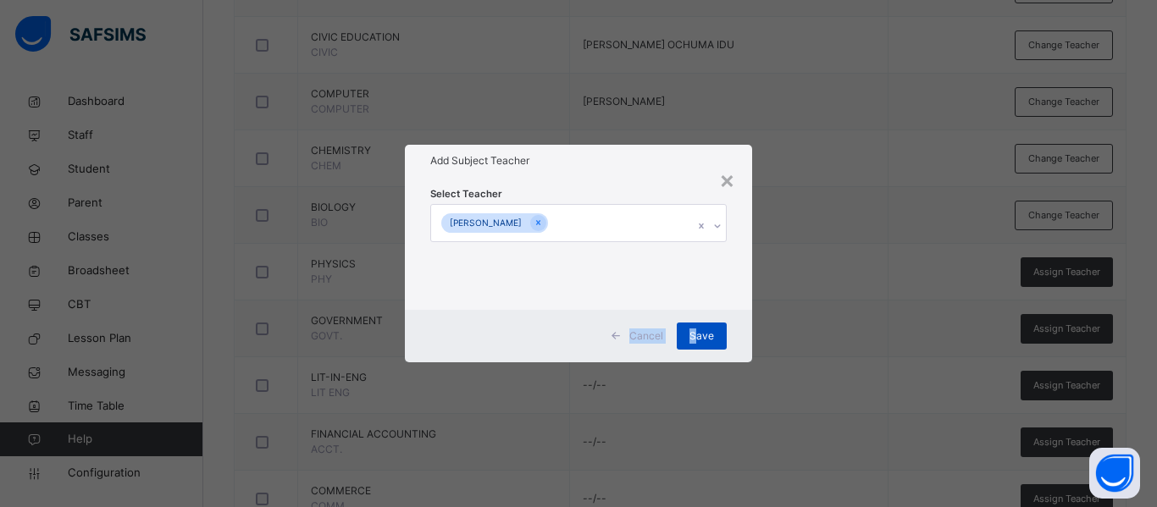
drag, startPoint x: 744, startPoint y: 268, endPoint x: 699, endPoint y: 333, distance: 78.9
click at [699, 333] on div "× Add Subject Teacher Select Teacher [PERSON_NAME] Cancel Save" at bounding box center [578, 253] width 347 height 217
click at [699, 333] on span "Save" at bounding box center [701, 336] width 25 height 15
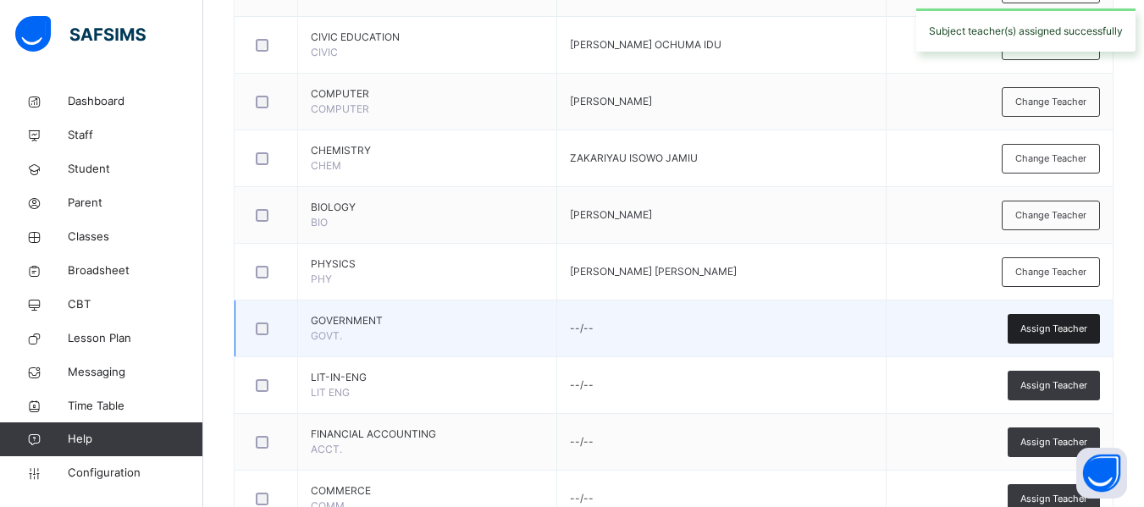
click at [1047, 326] on span "Assign Teacher" at bounding box center [1053, 329] width 67 height 14
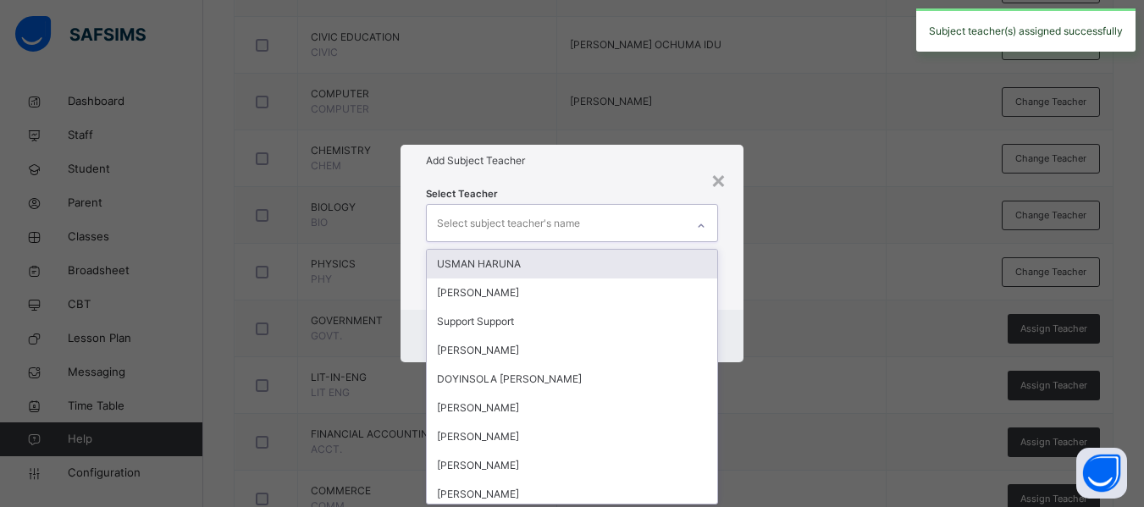
click at [518, 222] on div "Select subject teacher's name" at bounding box center [508, 223] width 143 height 32
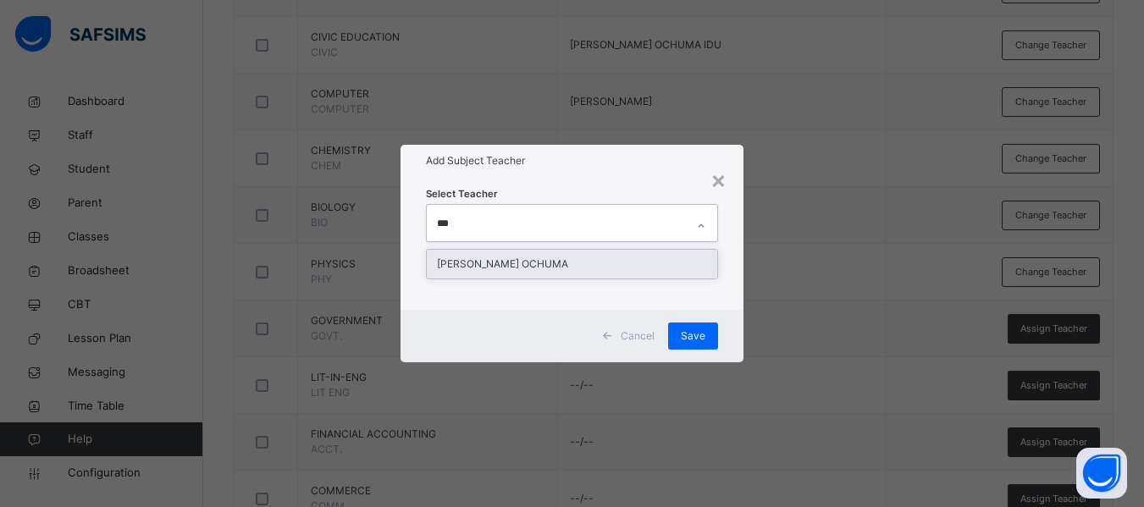
type input "****"
click at [523, 259] on div "[PERSON_NAME] OCHUMA" at bounding box center [572, 264] width 290 height 29
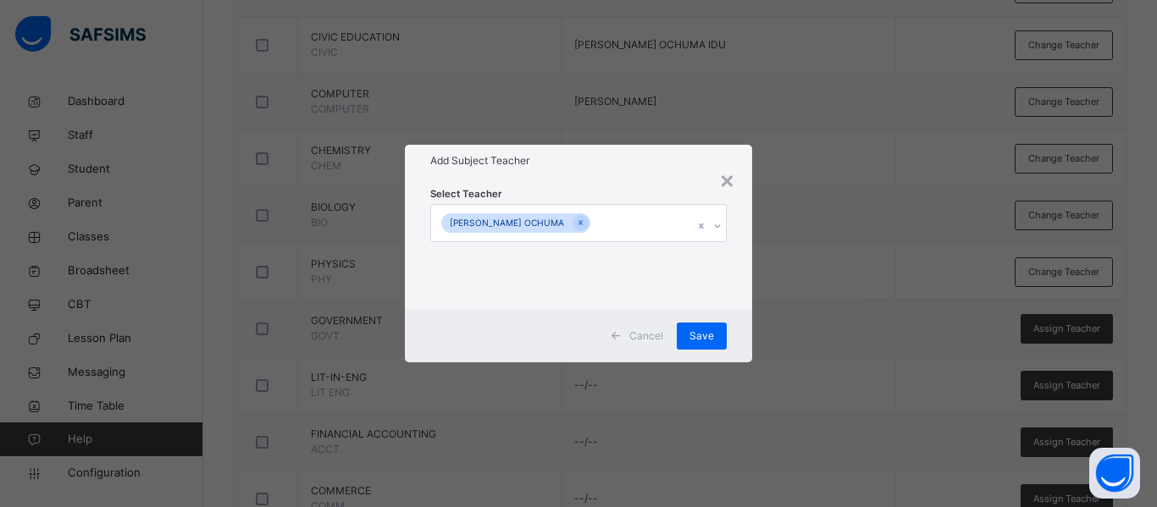
click at [736, 305] on div "Select Teacher [PERSON_NAME] OCHUMA" at bounding box center [578, 243] width 347 height 132
click at [710, 334] on span "Save" at bounding box center [701, 336] width 25 height 15
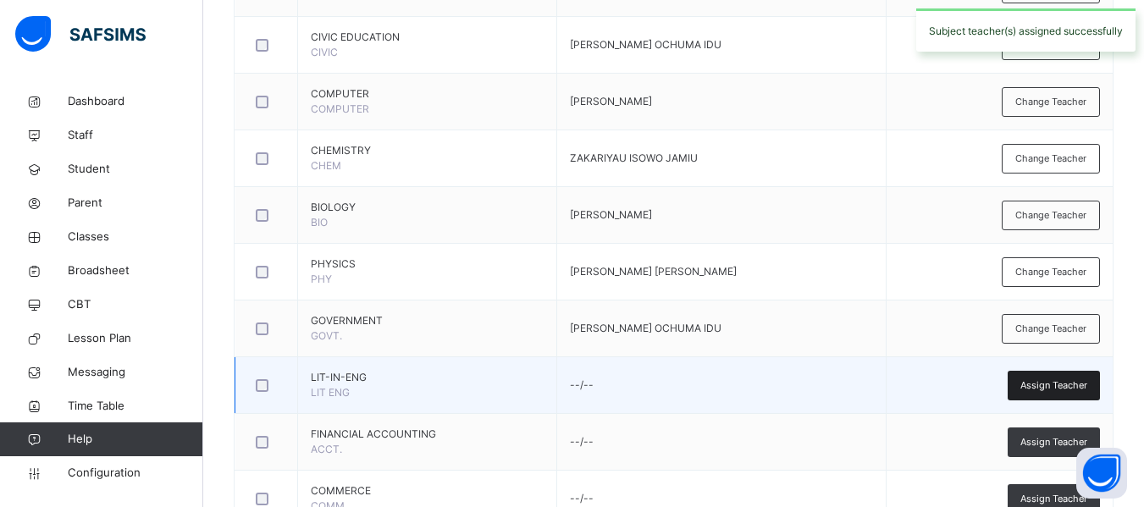
click at [1037, 378] on span "Assign Teacher" at bounding box center [1053, 385] width 67 height 14
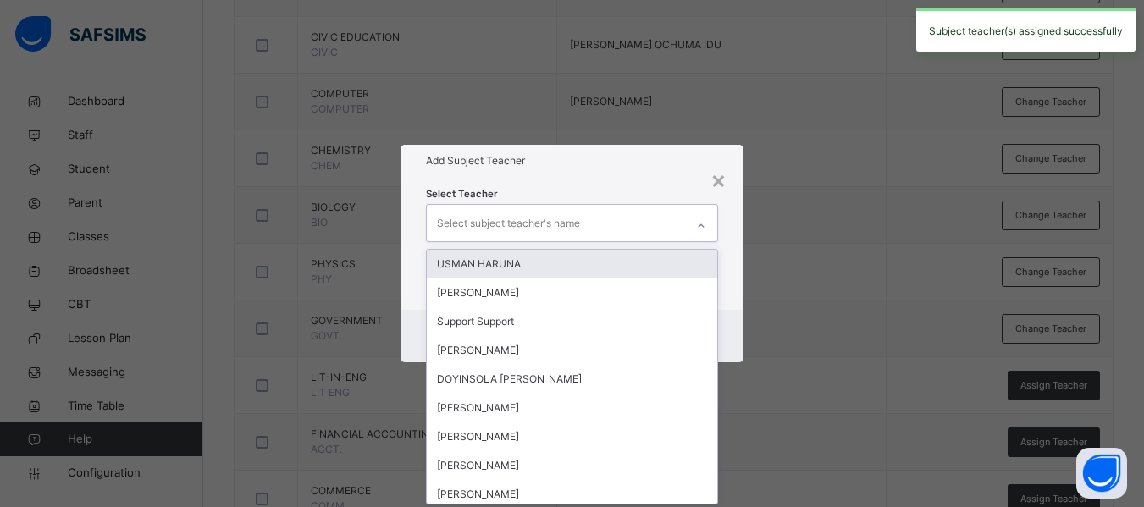
click at [479, 224] on div "Select subject teacher's name" at bounding box center [508, 223] width 143 height 32
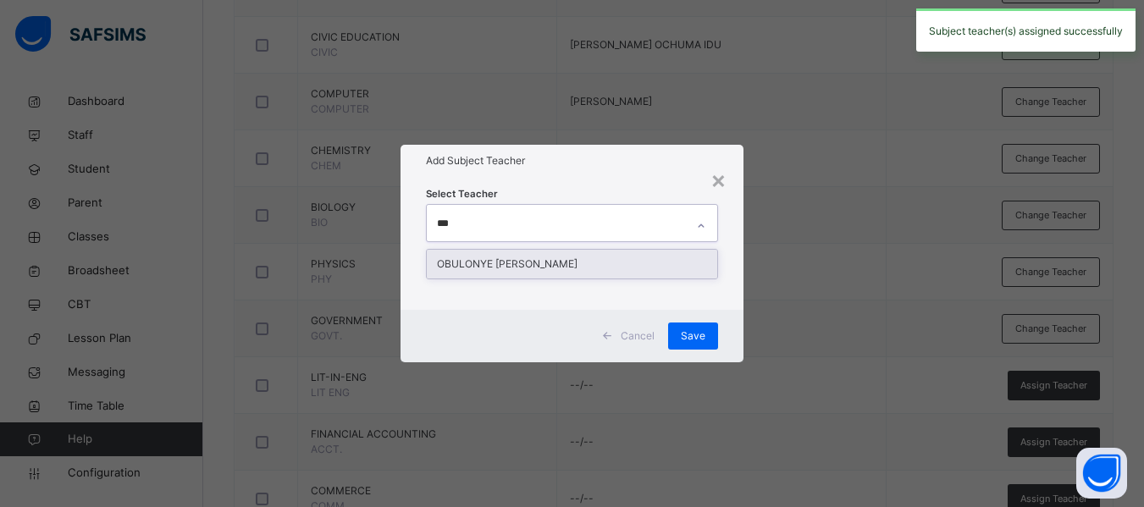
type input "****"
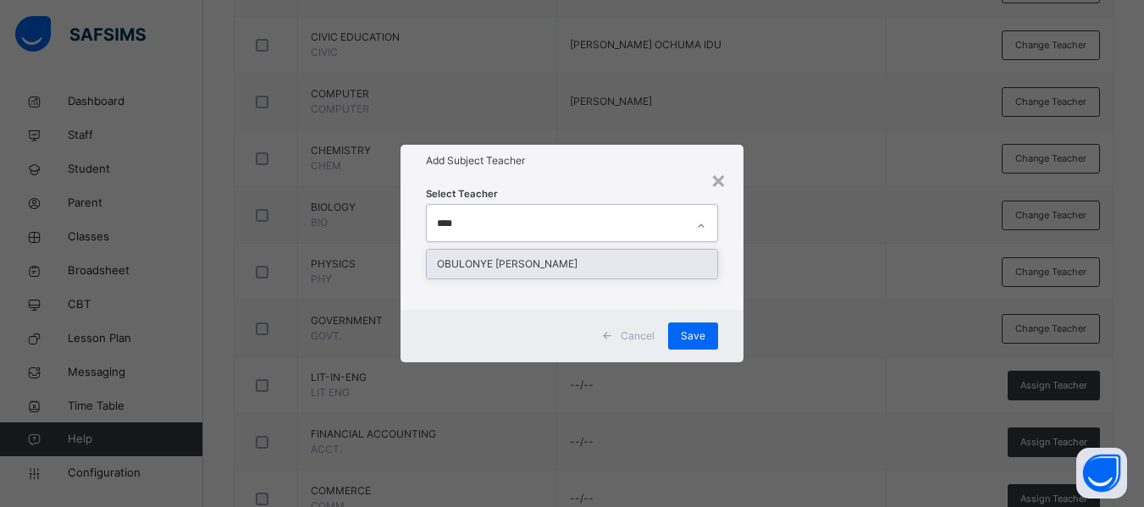
click at [515, 258] on div "OBULONYE [PERSON_NAME]" at bounding box center [572, 264] width 290 height 29
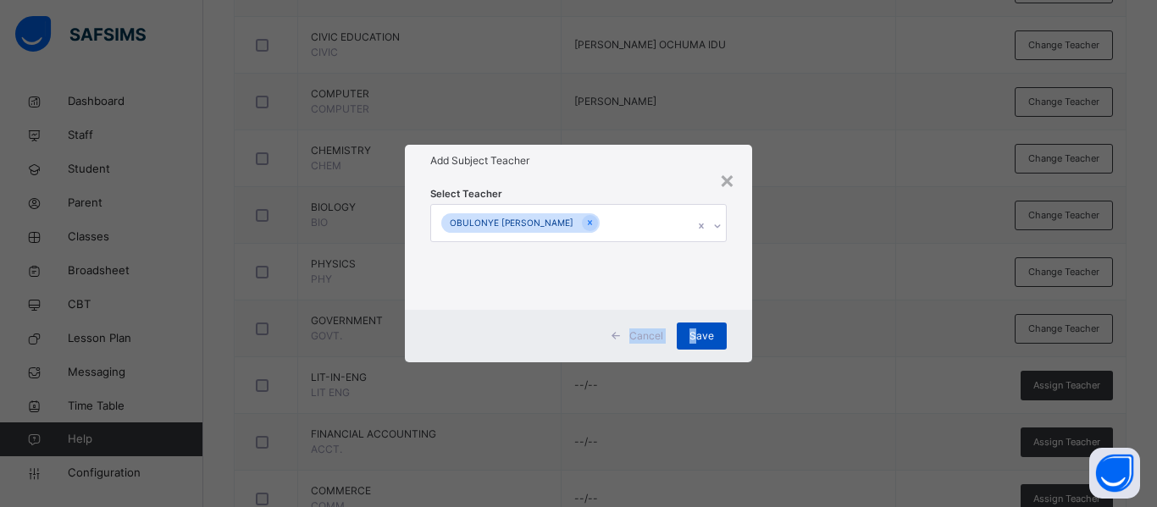
drag, startPoint x: 732, startPoint y: 300, endPoint x: 698, endPoint y: 340, distance: 52.8
click at [698, 340] on div "× Add Subject Teacher Select Teacher OBULONYE [PERSON_NAME] Cancel Save" at bounding box center [578, 253] width 347 height 217
click at [698, 340] on span "Save" at bounding box center [701, 336] width 25 height 15
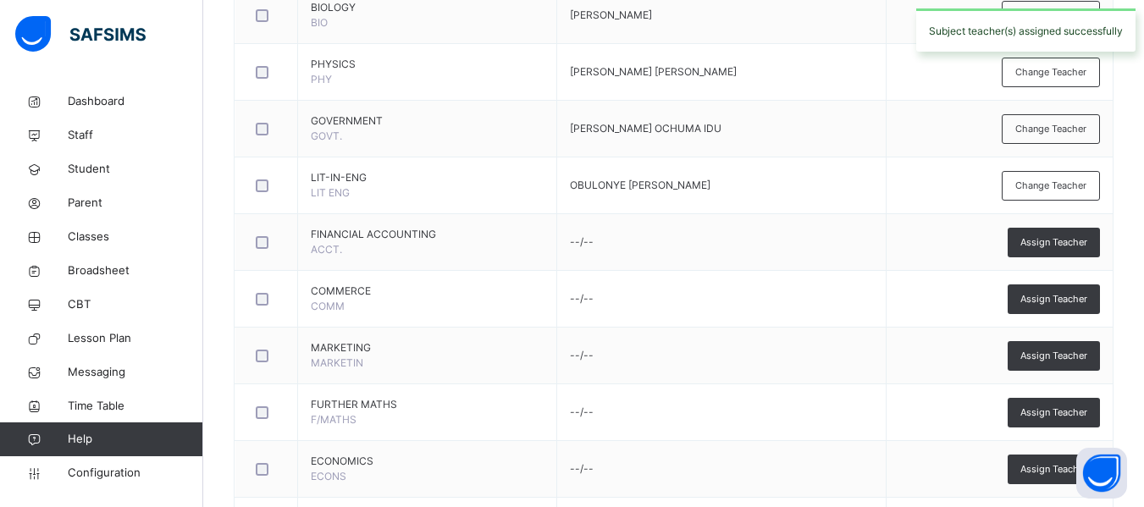
scroll to position [801, 0]
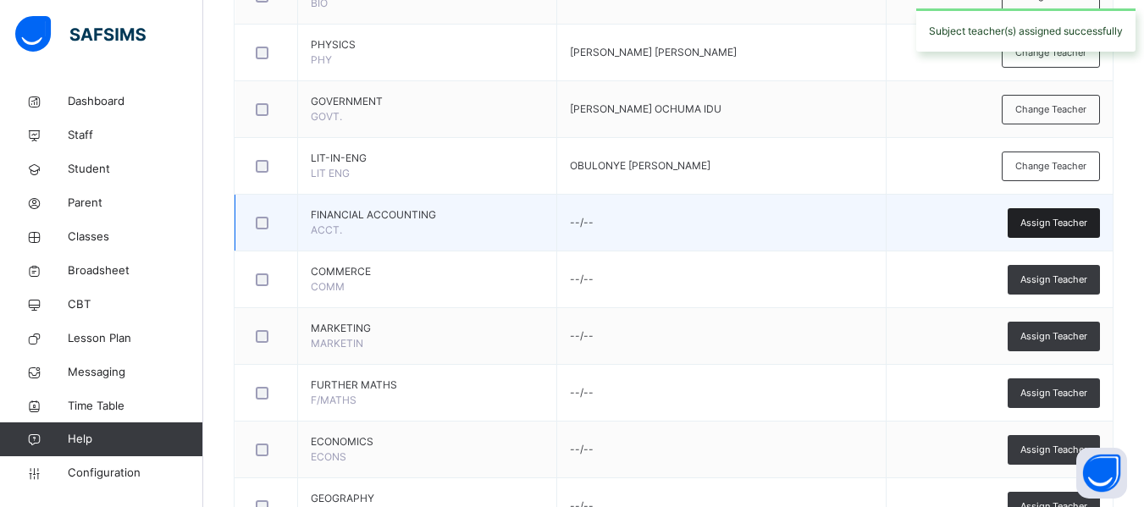
click at [1047, 223] on span "Assign Teacher" at bounding box center [1053, 223] width 67 height 14
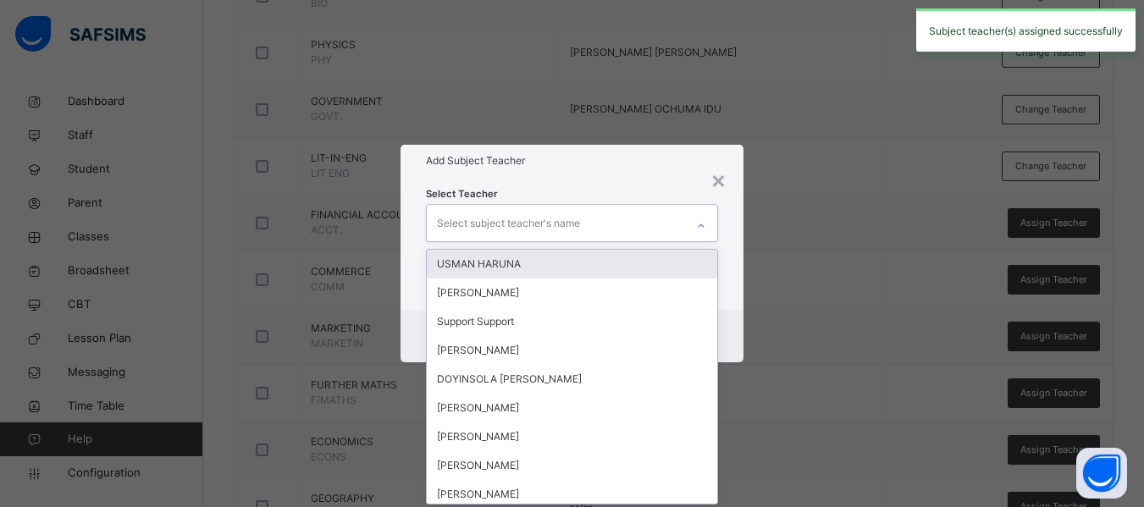
click at [534, 222] on div "Select subject teacher's name" at bounding box center [508, 223] width 143 height 32
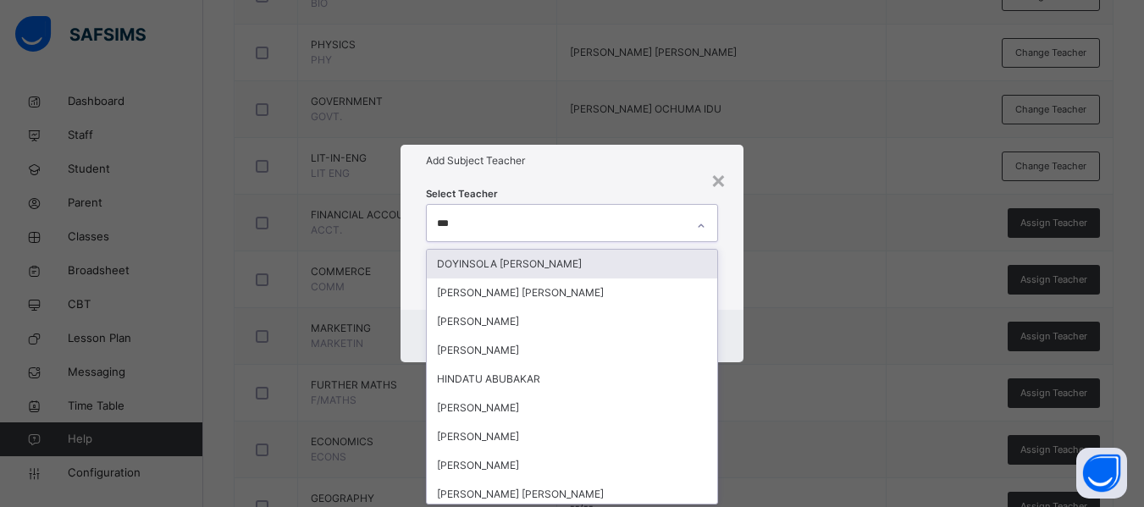
type input "****"
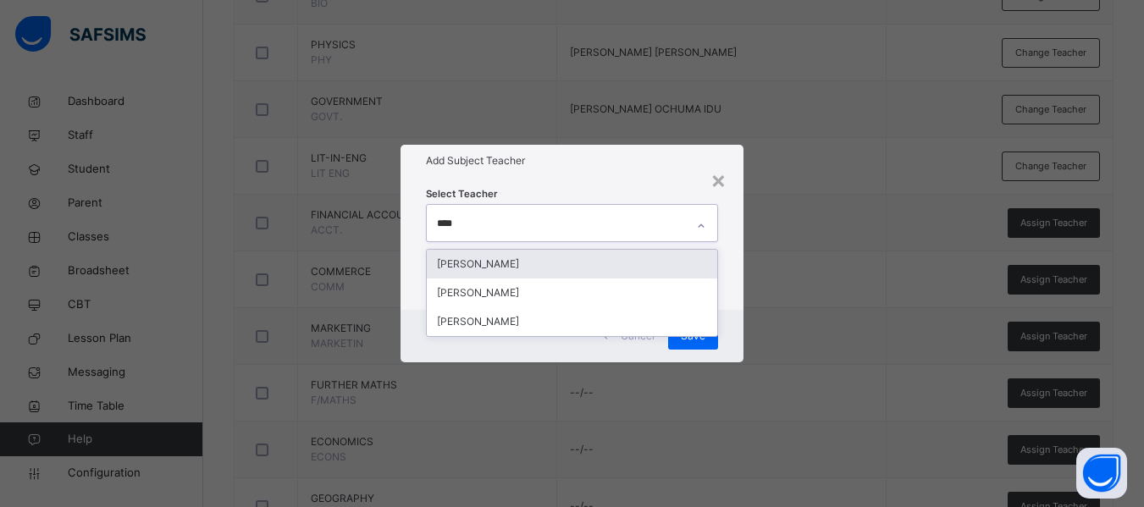
click at [539, 257] on div "[PERSON_NAME]" at bounding box center [572, 264] width 290 height 29
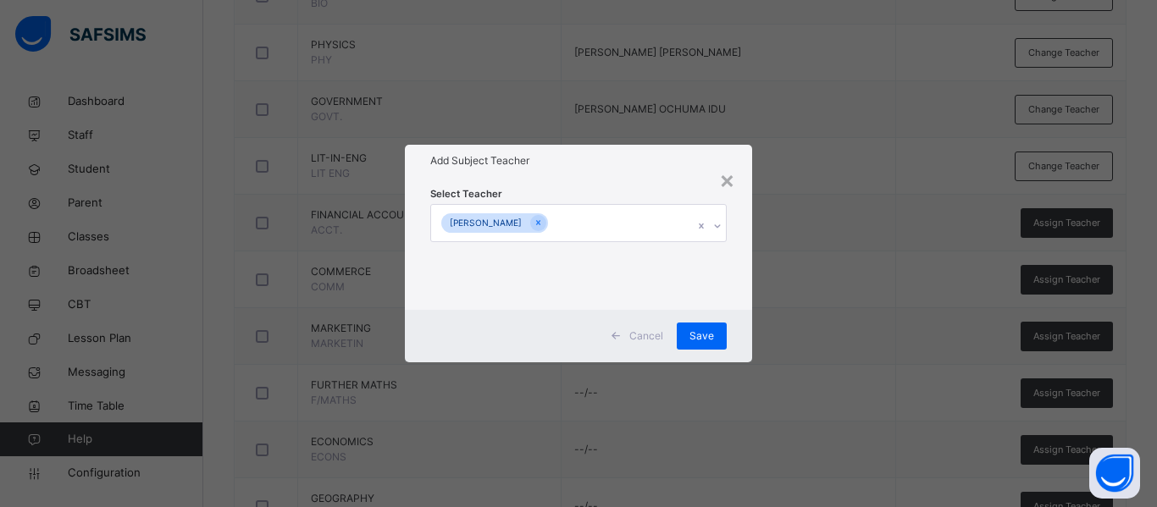
click at [732, 290] on div "Select Teacher [PERSON_NAME]" at bounding box center [578, 243] width 347 height 132
click at [707, 331] on span "Save" at bounding box center [701, 336] width 25 height 15
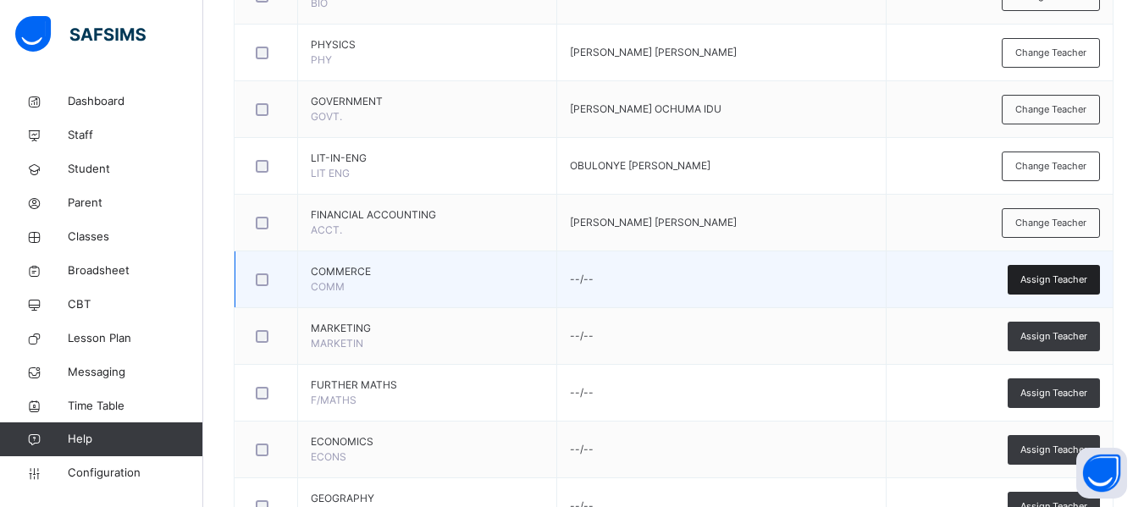
click at [1072, 273] on span "Assign Teacher" at bounding box center [1053, 280] width 67 height 14
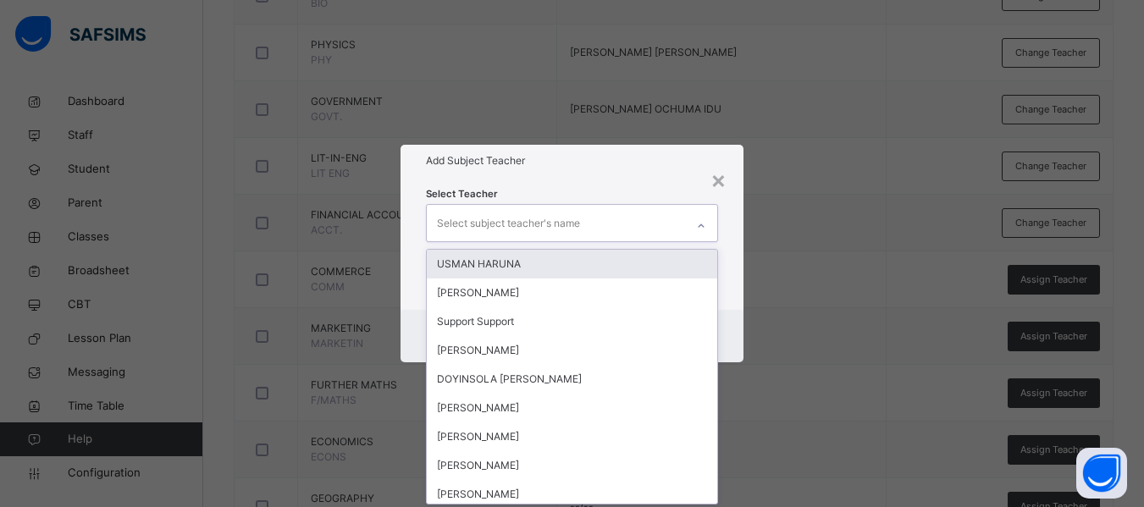
click at [576, 230] on div "Select subject teacher's name" at bounding box center [508, 223] width 143 height 32
type input "***"
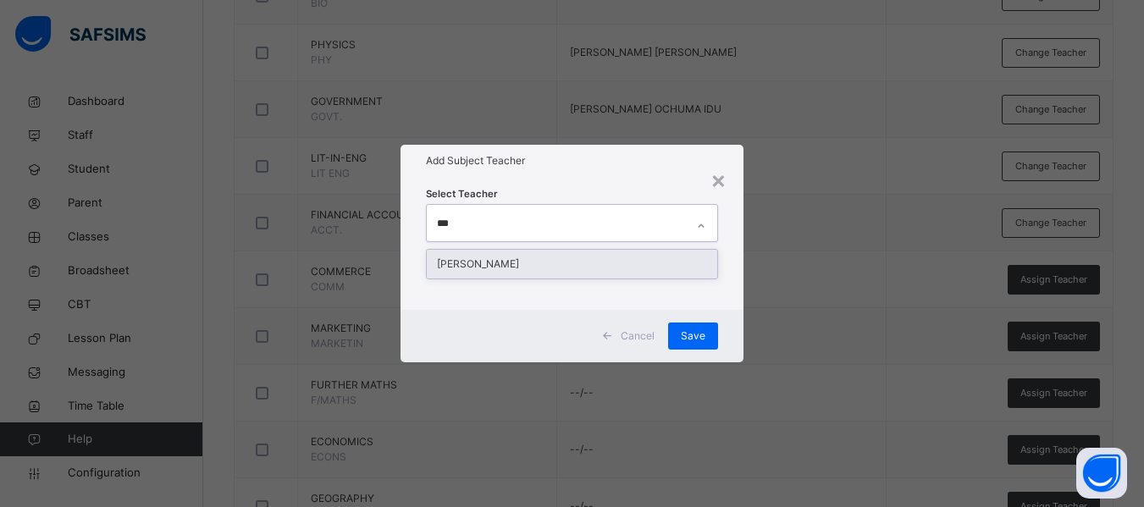
click at [531, 258] on div "[PERSON_NAME]" at bounding box center [572, 264] width 290 height 29
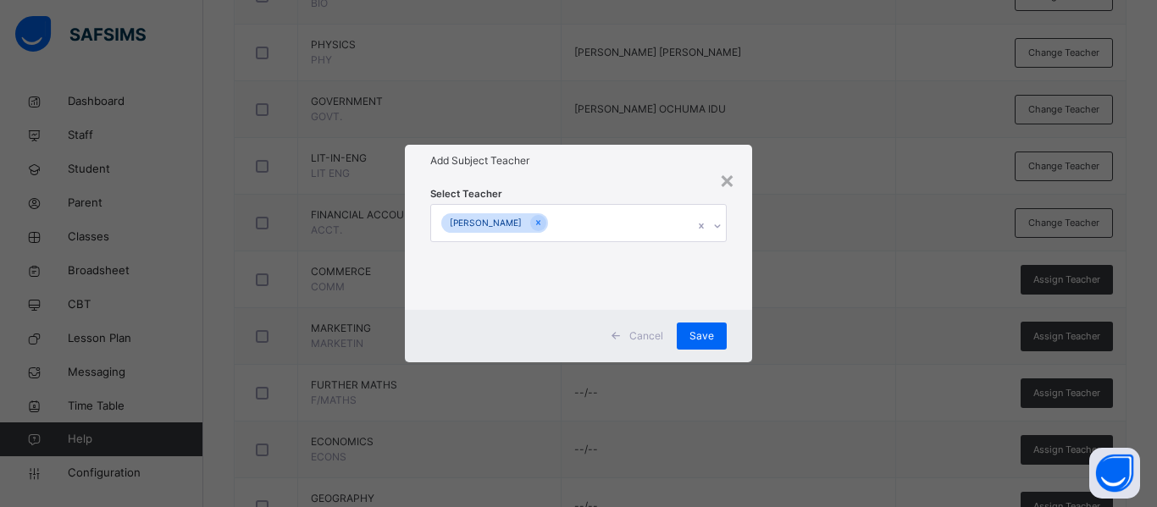
click at [739, 265] on div "Select Teacher [PERSON_NAME]" at bounding box center [578, 243] width 347 height 132
click at [699, 334] on span "Save" at bounding box center [701, 336] width 25 height 15
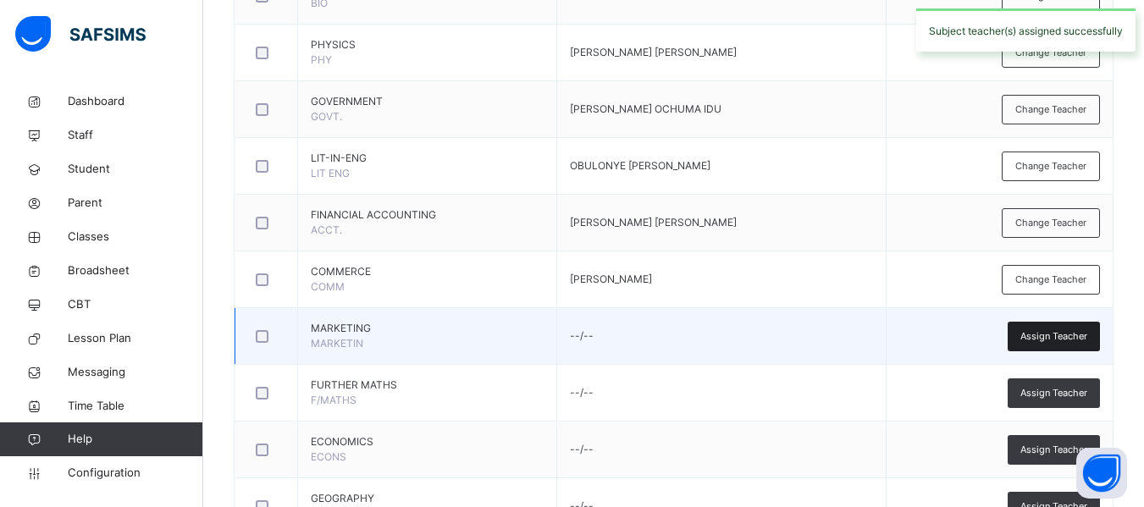
click at [1086, 337] on span "Assign Teacher" at bounding box center [1053, 336] width 67 height 14
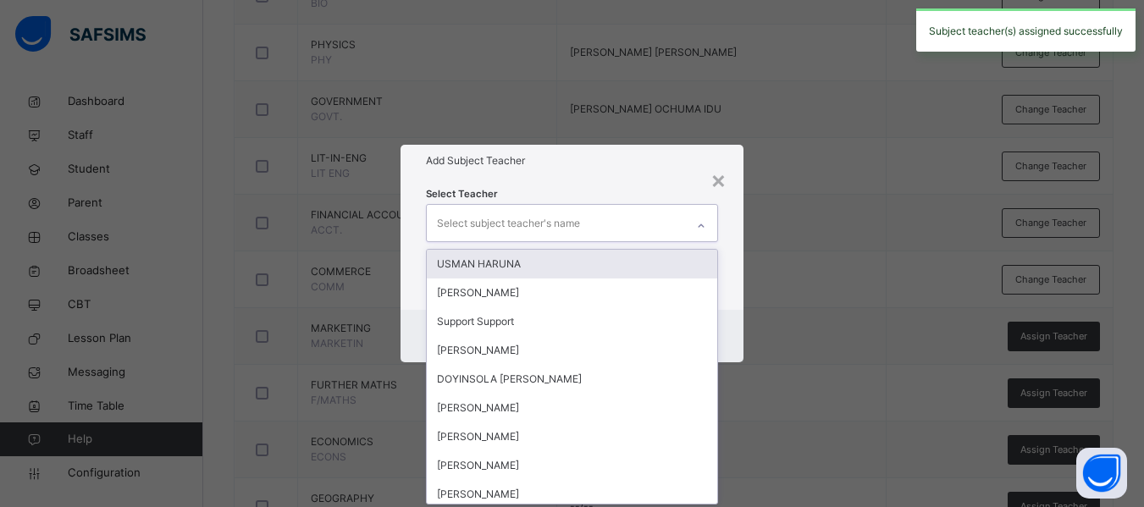
click at [539, 217] on div "Select subject teacher's name" at bounding box center [508, 223] width 143 height 32
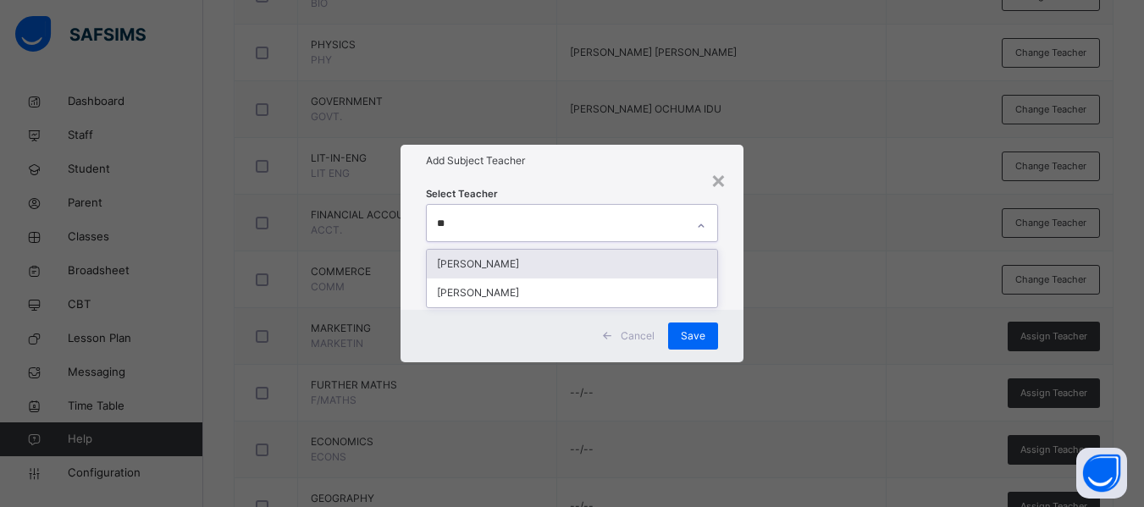
type input "***"
click at [551, 266] on div "[PERSON_NAME]" at bounding box center [572, 264] width 290 height 29
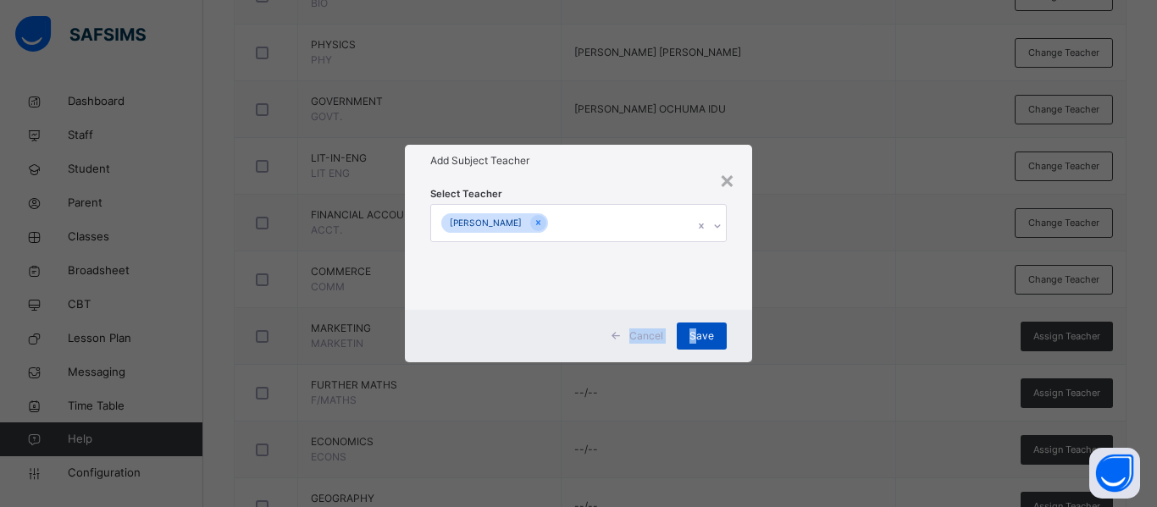
drag, startPoint x: 738, startPoint y: 281, endPoint x: 696, endPoint y: 336, distance: 68.9
click at [696, 336] on div "× Add Subject Teacher Select Teacher [PERSON_NAME] Cancel Save" at bounding box center [578, 253] width 347 height 217
click at [696, 336] on span "Save" at bounding box center [701, 336] width 25 height 15
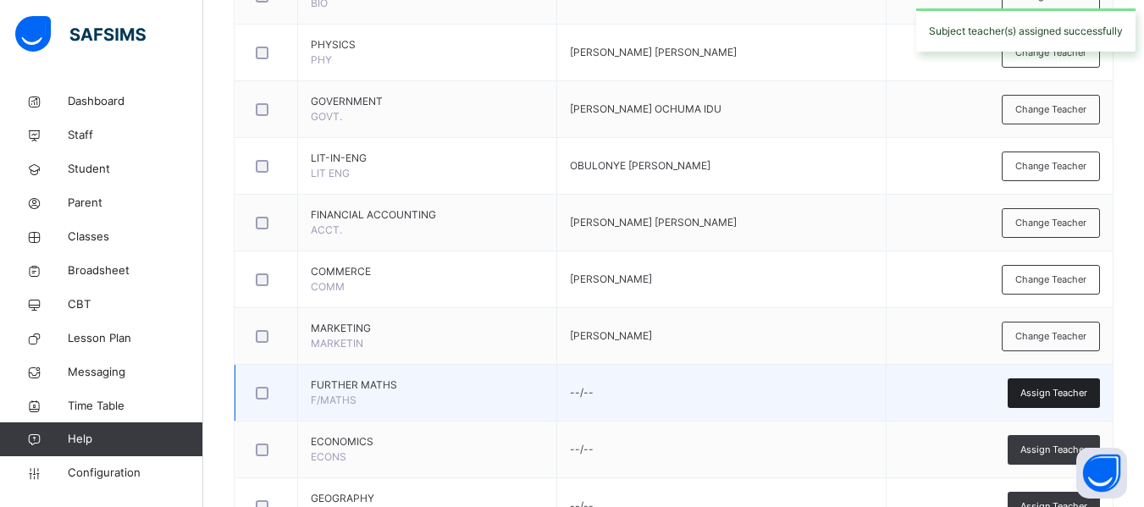
click at [1050, 389] on span "Assign Teacher" at bounding box center [1053, 393] width 67 height 14
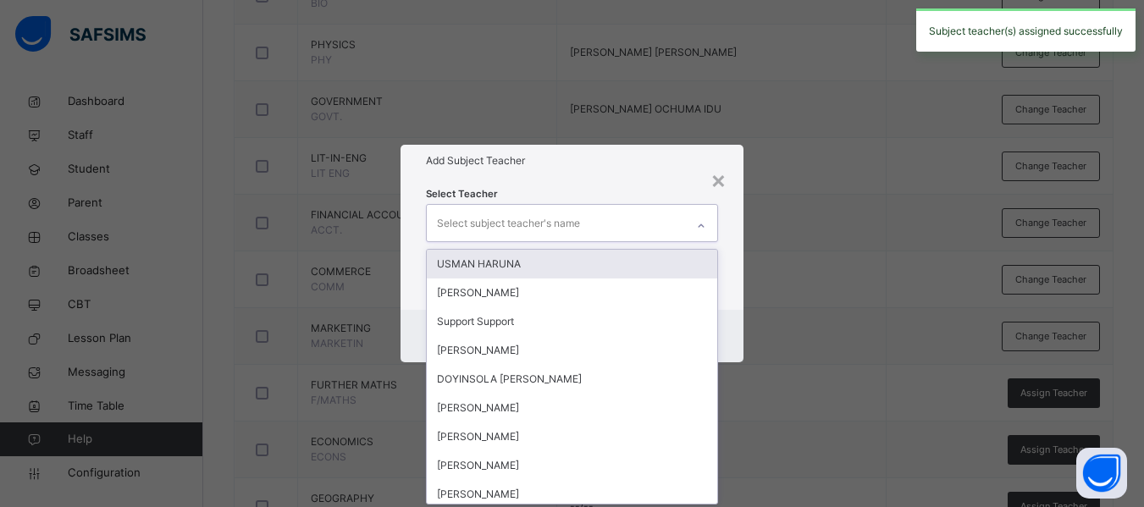
click at [524, 223] on div "Select subject teacher's name" at bounding box center [508, 223] width 143 height 32
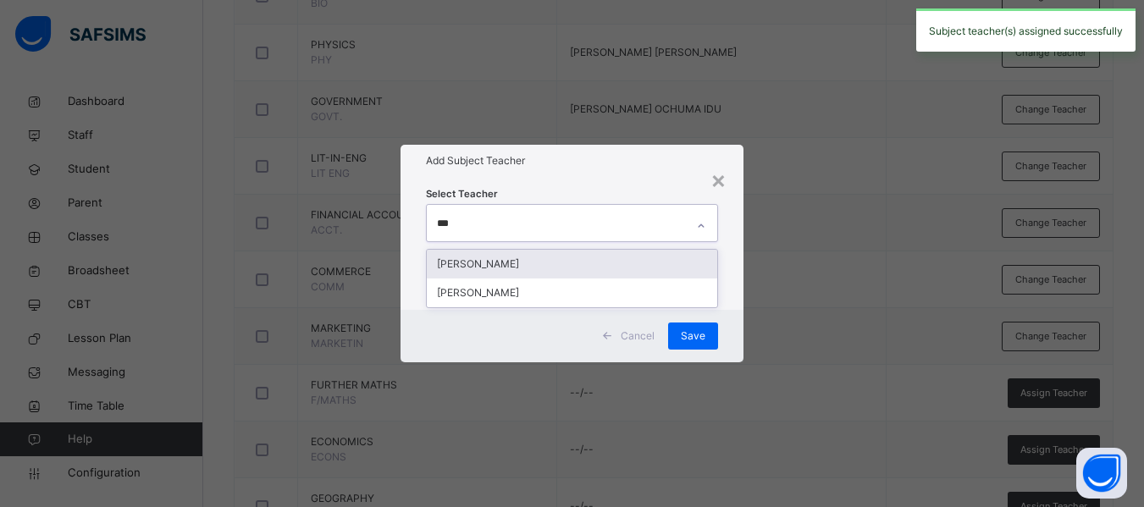
type input "****"
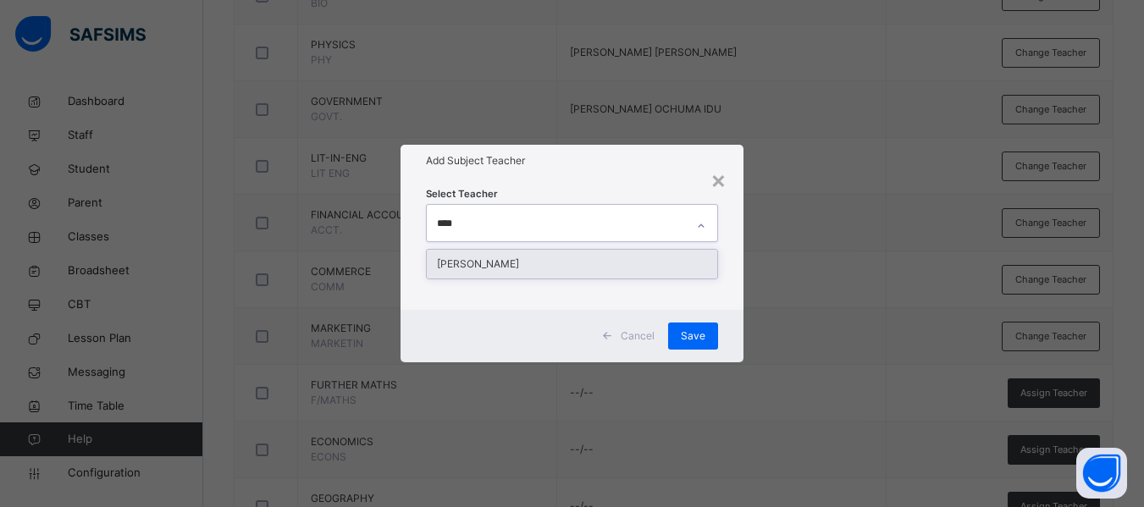
click at [554, 262] on div "[PERSON_NAME]" at bounding box center [572, 264] width 290 height 29
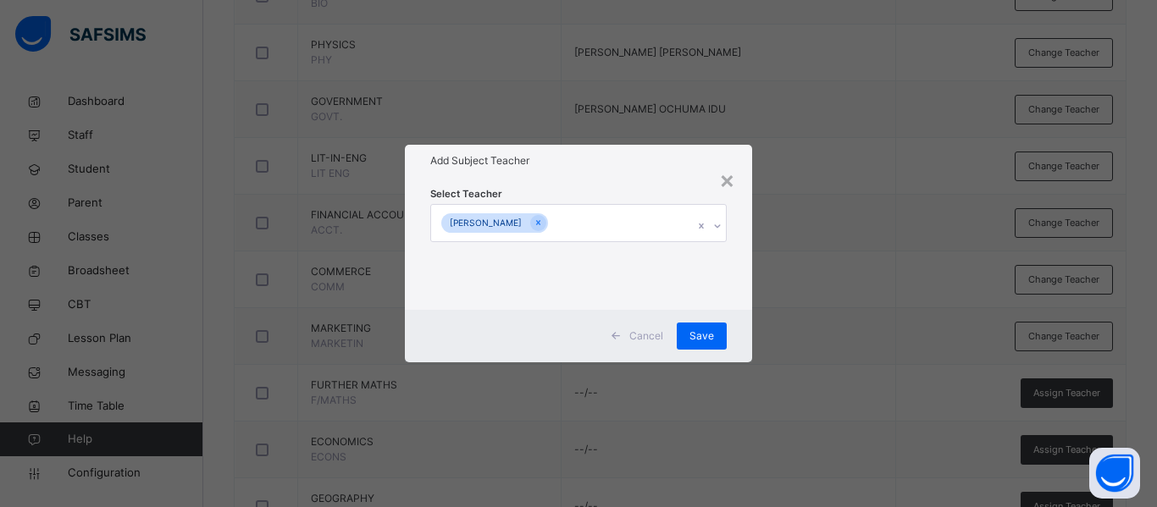
click at [745, 310] on div "Cancel Save" at bounding box center [578, 336] width 347 height 52
click at [703, 337] on span "Save" at bounding box center [701, 336] width 25 height 15
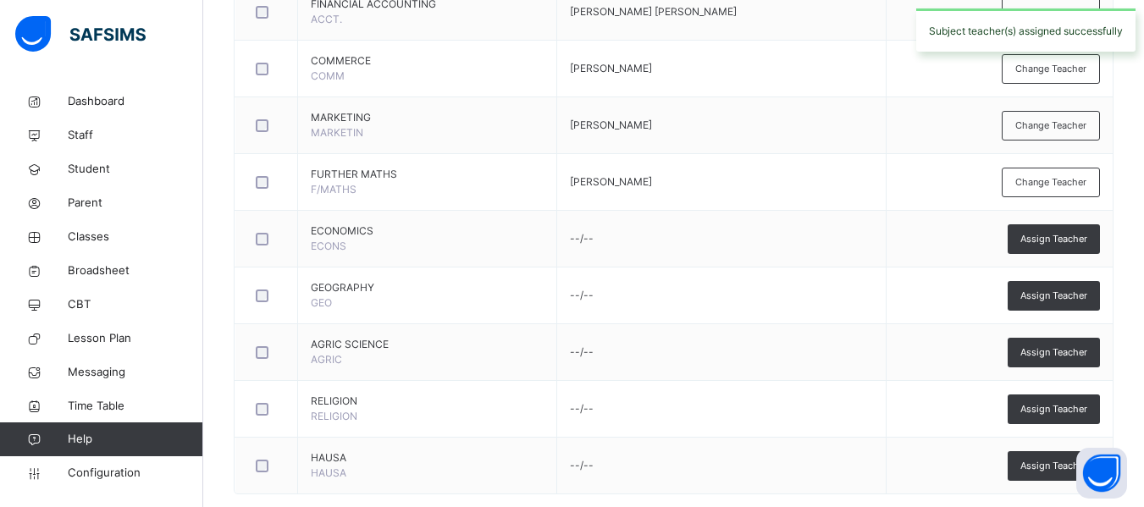
scroll to position [1042, 0]
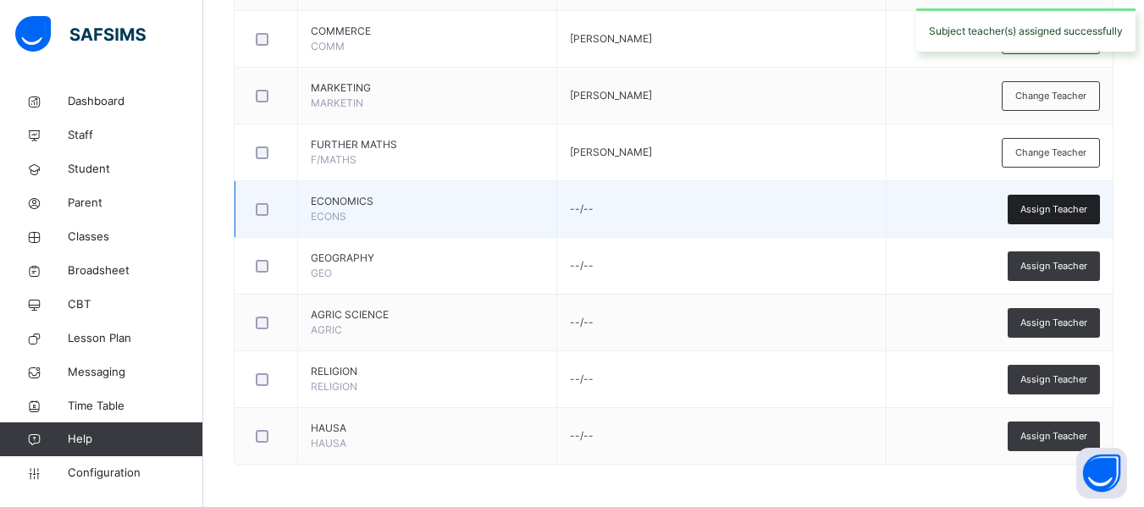
click at [1047, 202] on span "Assign Teacher" at bounding box center [1053, 209] width 67 height 14
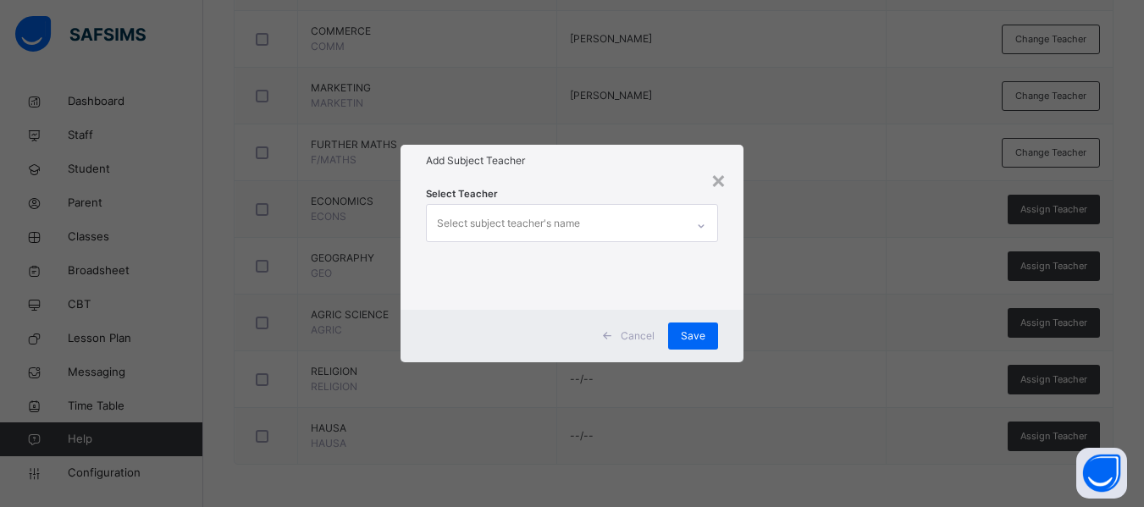
click at [535, 223] on div "Select subject teacher's name" at bounding box center [508, 223] width 143 height 32
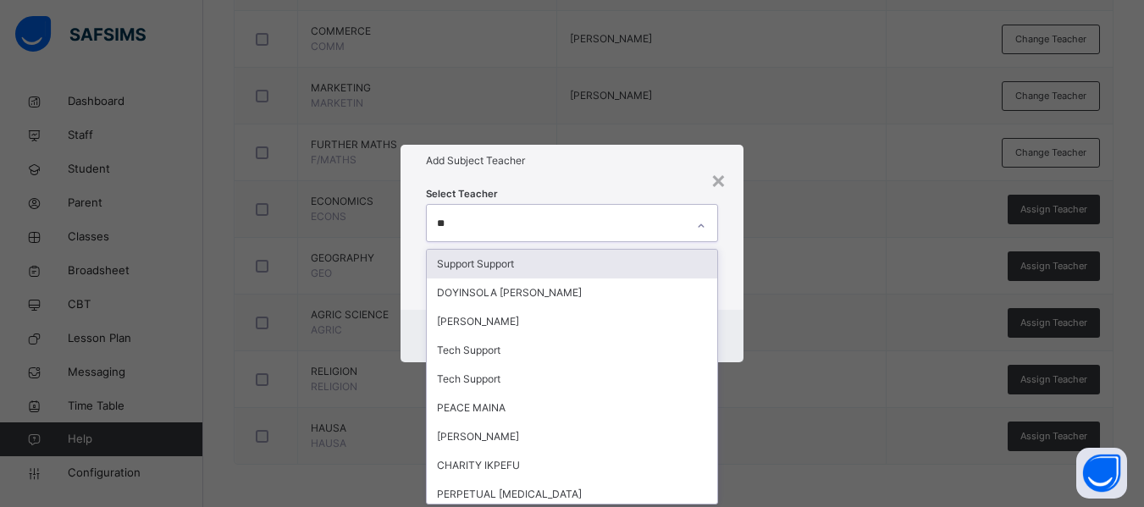
type input "***"
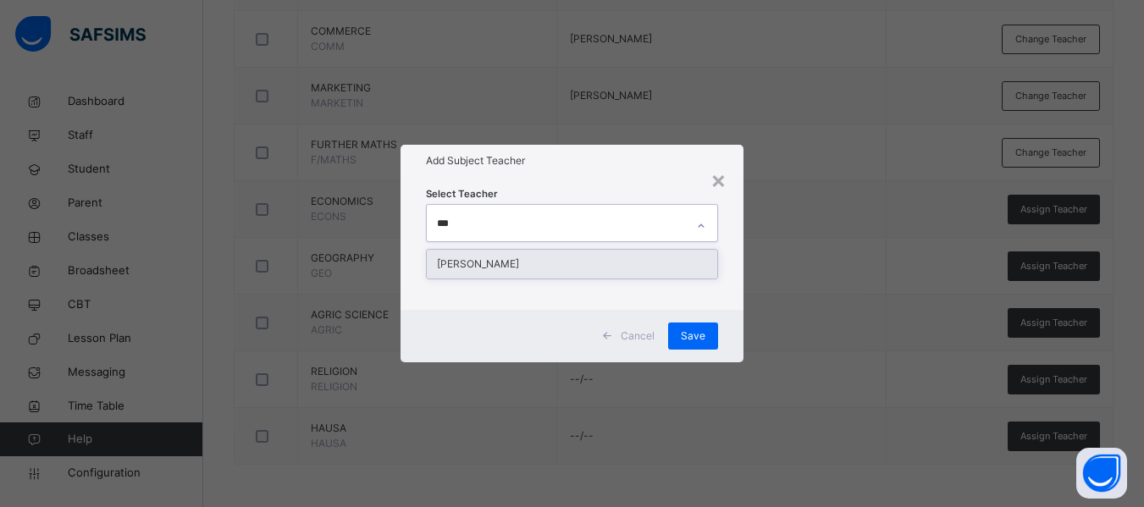
click at [535, 261] on div "[PERSON_NAME]" at bounding box center [572, 264] width 290 height 29
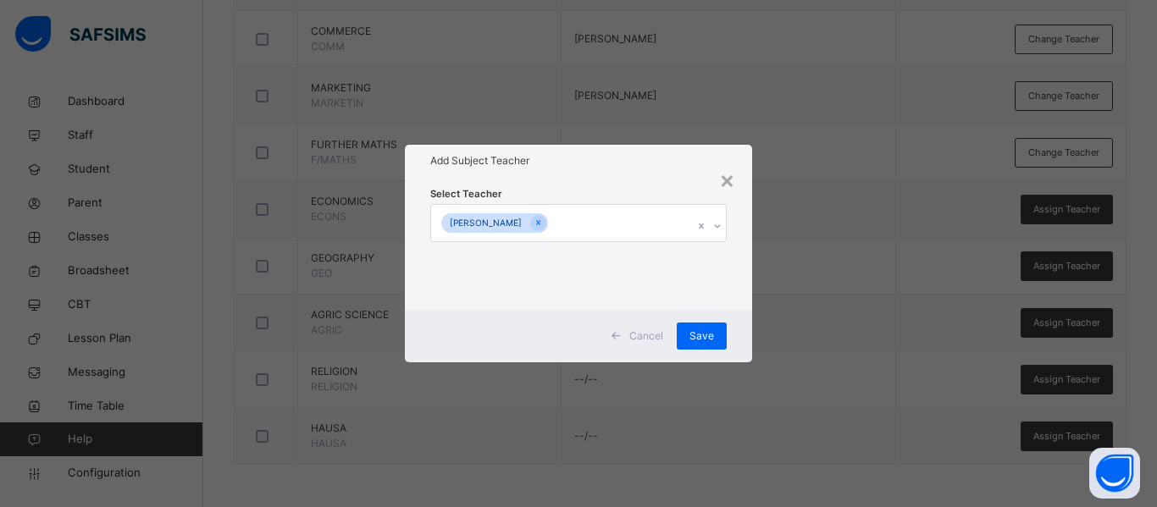
click at [746, 327] on div "Cancel Save" at bounding box center [578, 336] width 347 height 52
click at [705, 329] on span "Save" at bounding box center [701, 336] width 25 height 15
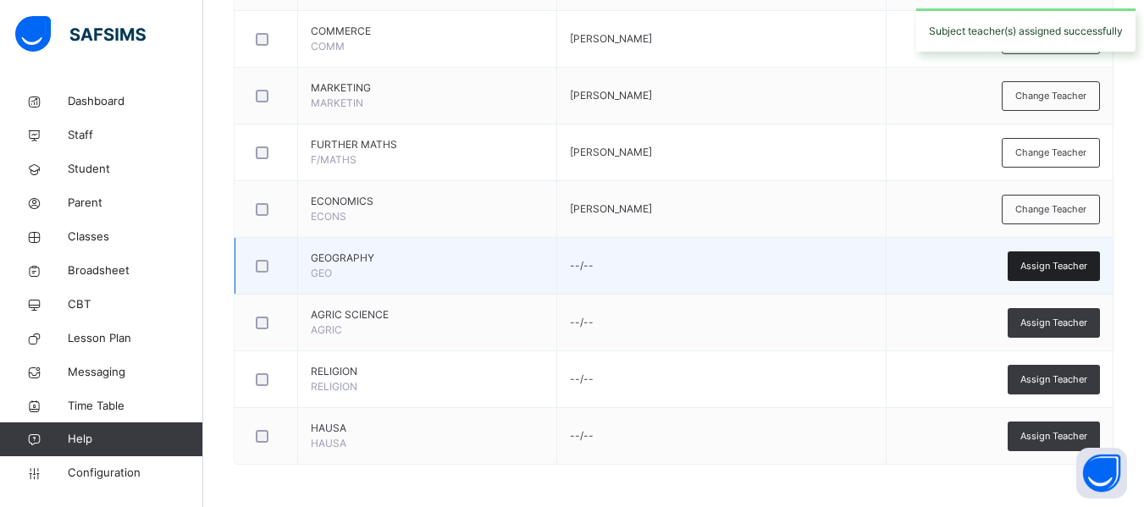
click at [1053, 262] on span "Assign Teacher" at bounding box center [1053, 266] width 67 height 14
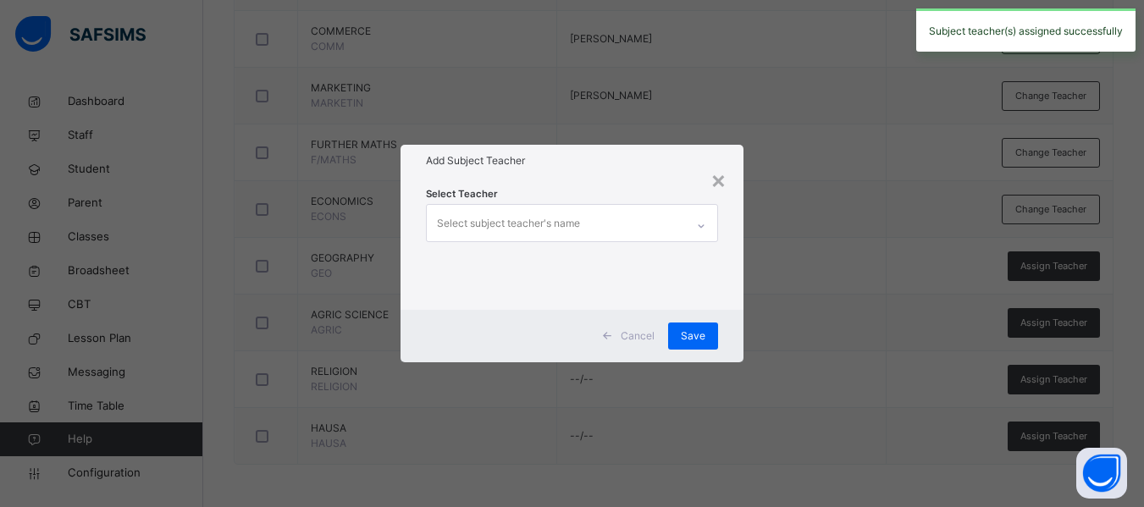
click at [555, 224] on div "Select subject teacher's name" at bounding box center [508, 223] width 143 height 32
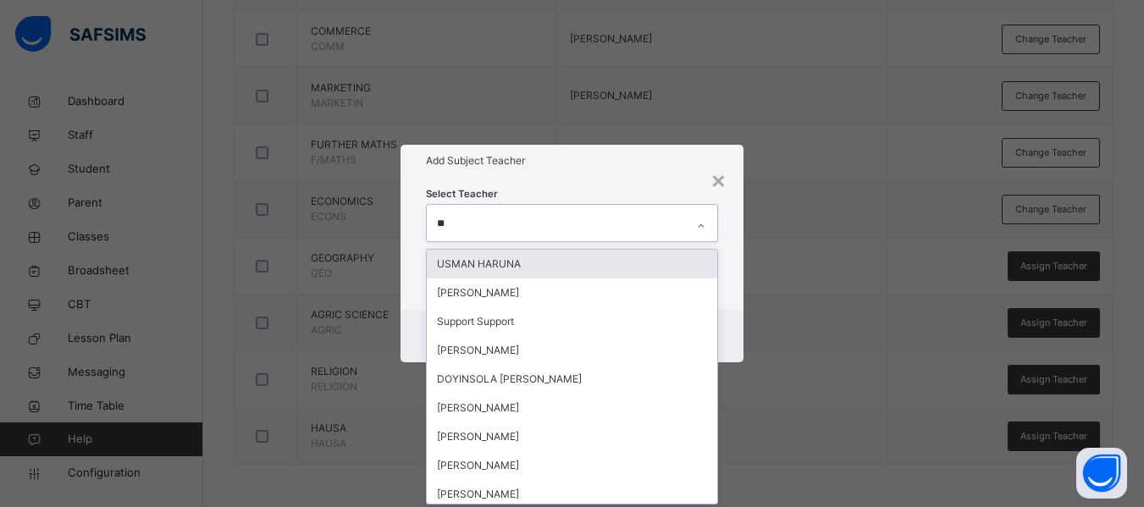
type input "***"
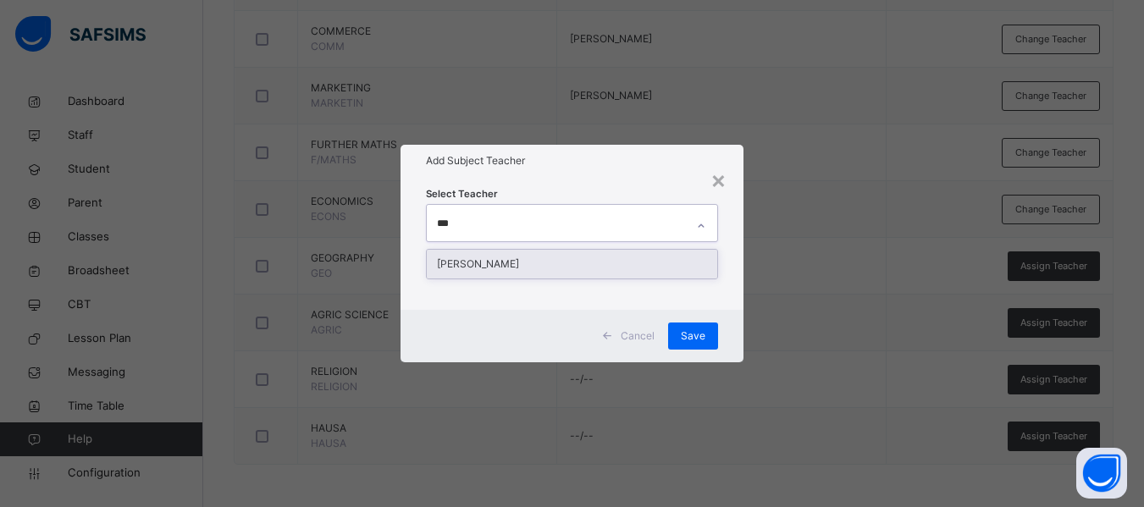
click at [561, 266] on div "[PERSON_NAME]" at bounding box center [572, 264] width 290 height 29
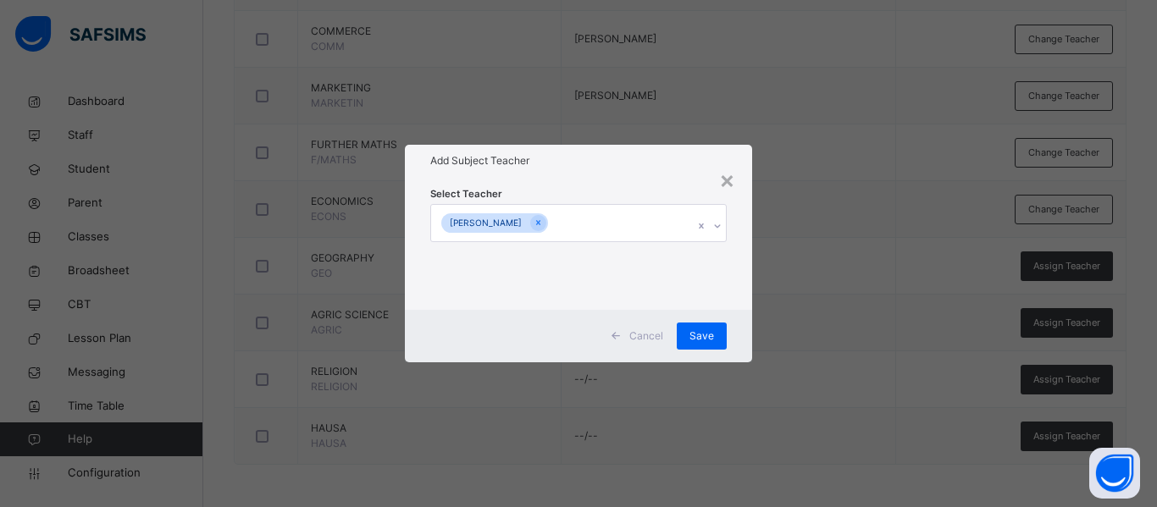
click at [736, 279] on div "Select Teacher [PERSON_NAME]" at bounding box center [578, 243] width 347 height 132
click at [697, 332] on span "Save" at bounding box center [701, 336] width 25 height 15
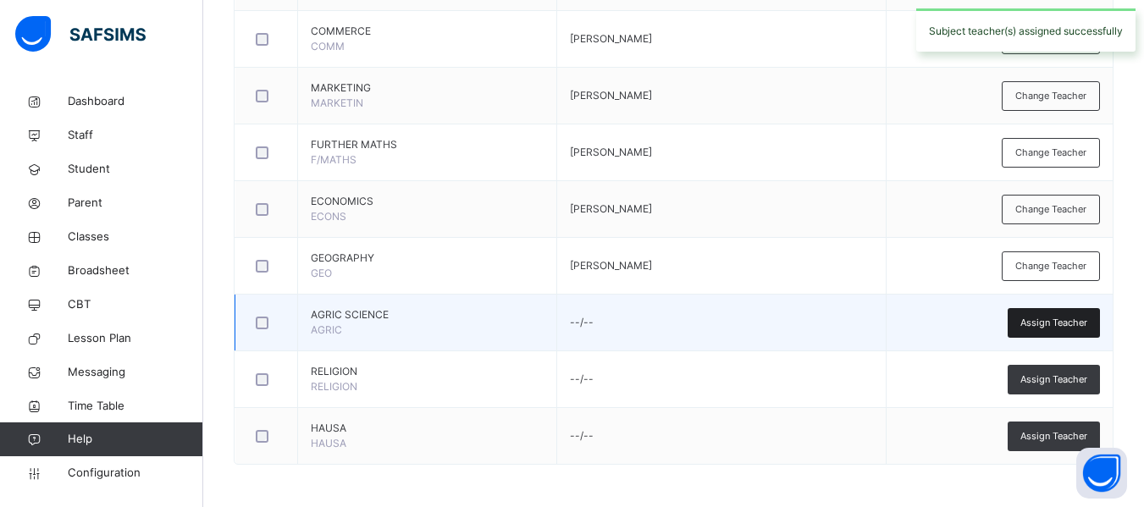
click at [1059, 314] on div "Assign Teacher" at bounding box center [1054, 323] width 92 height 30
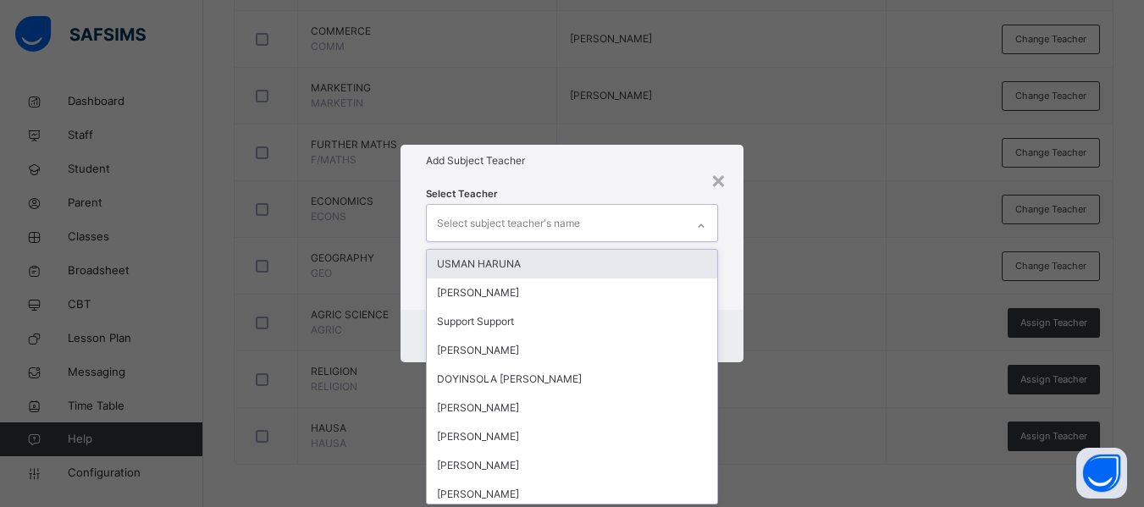
click at [497, 216] on div "Select subject teacher's name" at bounding box center [508, 223] width 143 height 32
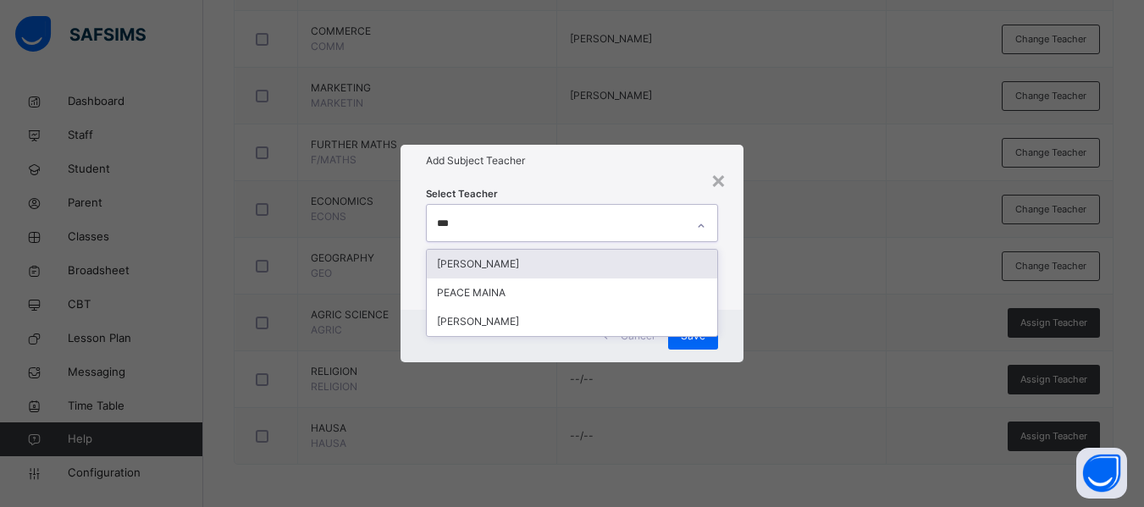
type input "****"
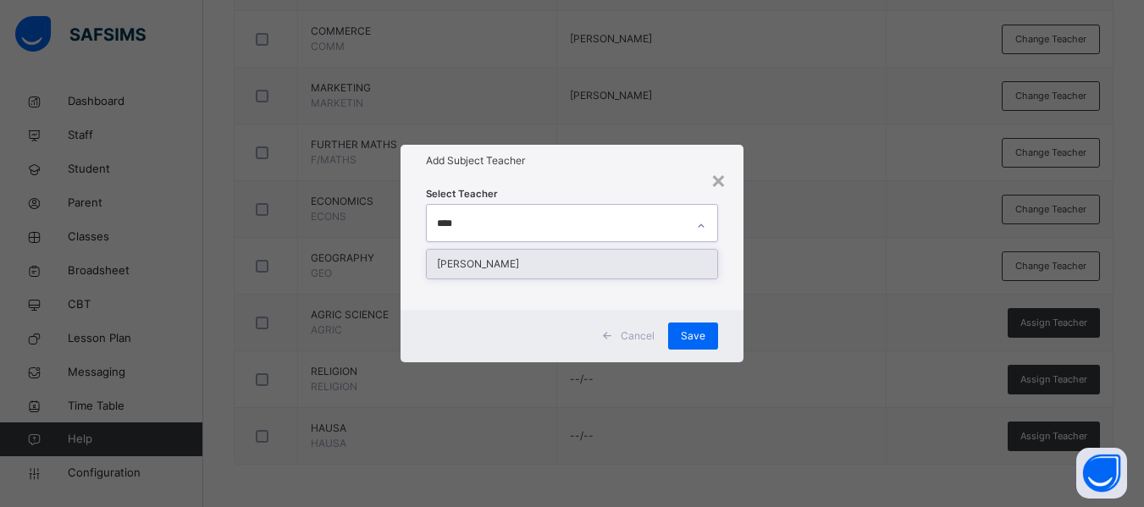
click at [522, 253] on div "[PERSON_NAME]" at bounding box center [572, 264] width 290 height 29
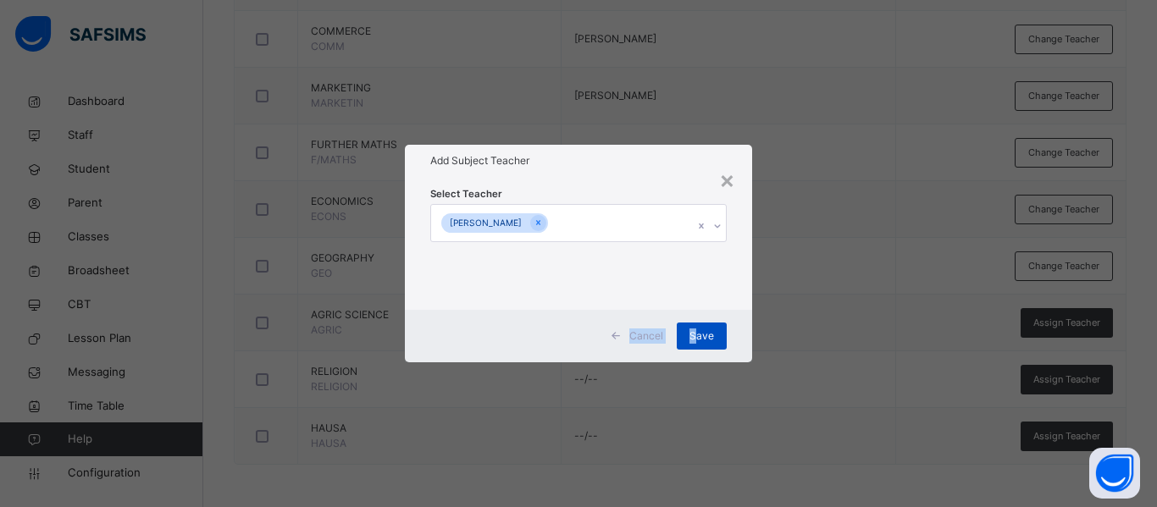
drag, startPoint x: 738, startPoint y: 289, endPoint x: 699, endPoint y: 334, distance: 60.1
click at [699, 334] on div "× Add Subject Teacher Select Teacher [PERSON_NAME] Cancel Save" at bounding box center [578, 253] width 347 height 217
click at [699, 334] on span "Save" at bounding box center [701, 336] width 25 height 15
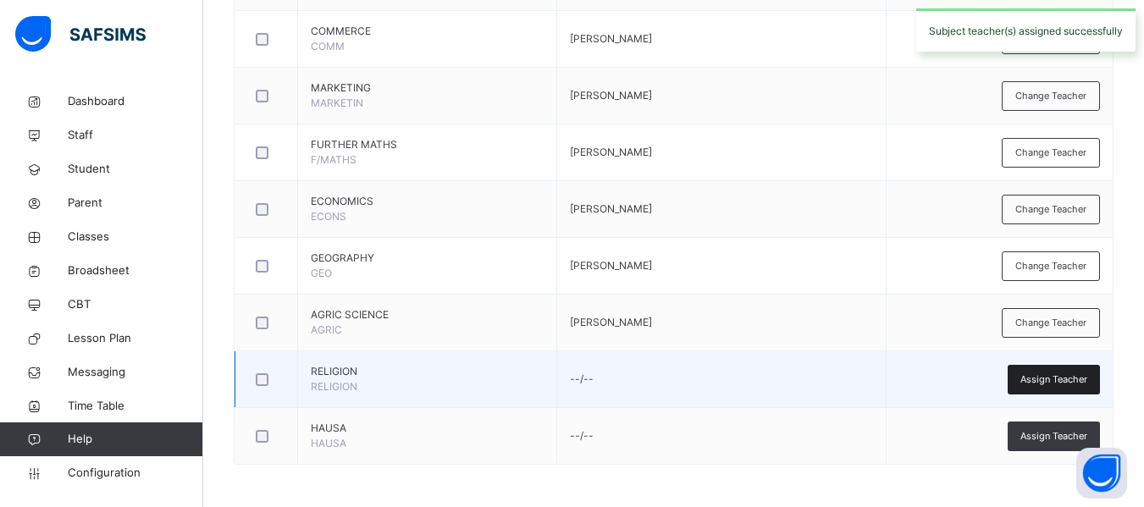
click at [1051, 375] on span "Assign Teacher" at bounding box center [1053, 380] width 67 height 14
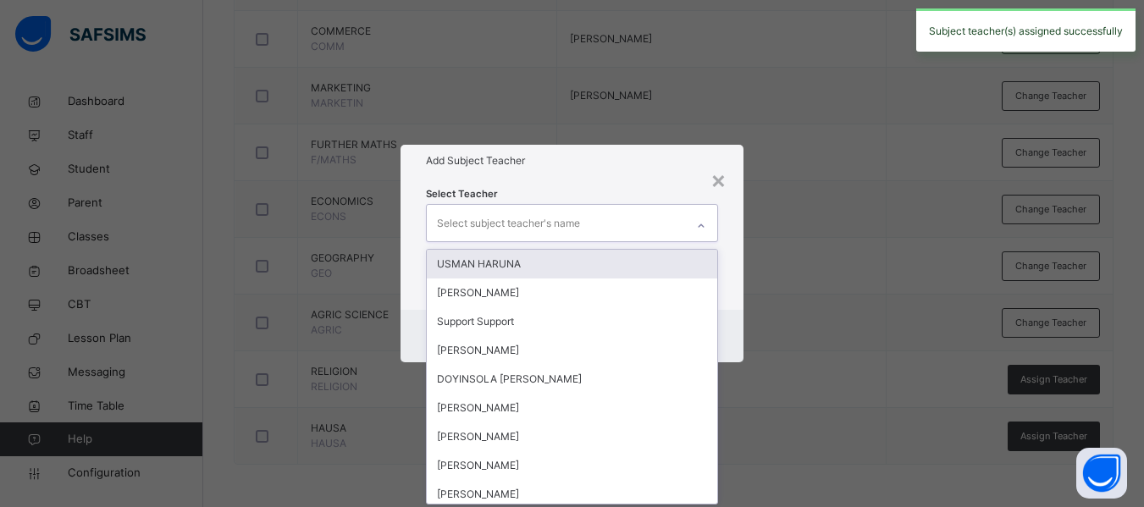
click at [516, 219] on div "Select subject teacher's name" at bounding box center [508, 223] width 143 height 32
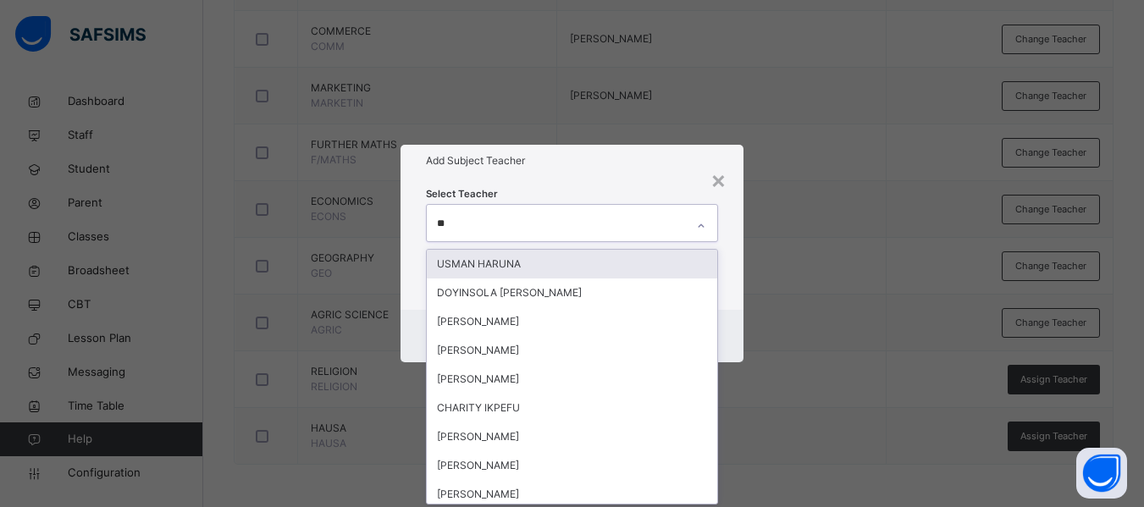
type input "***"
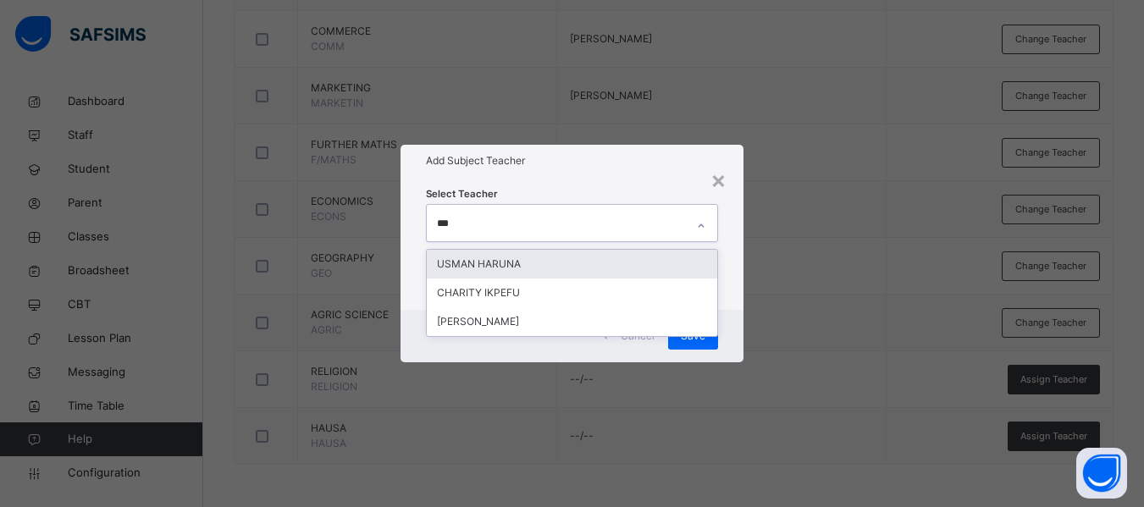
click at [522, 265] on div "USMAN HARUNA" at bounding box center [572, 264] width 290 height 29
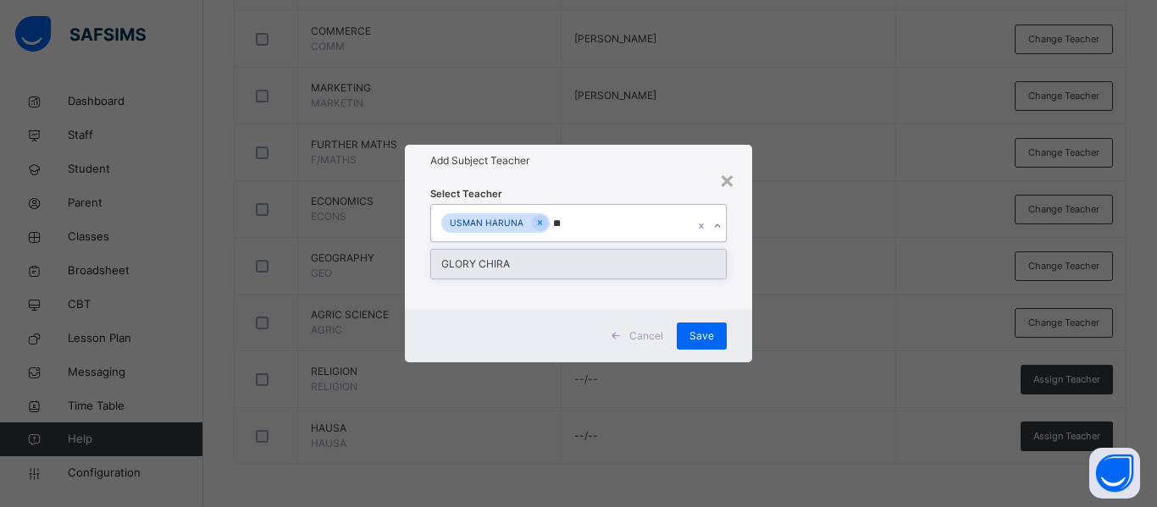
type input "***"
click at [546, 264] on div "GLORY CHIRA" at bounding box center [578, 264] width 295 height 29
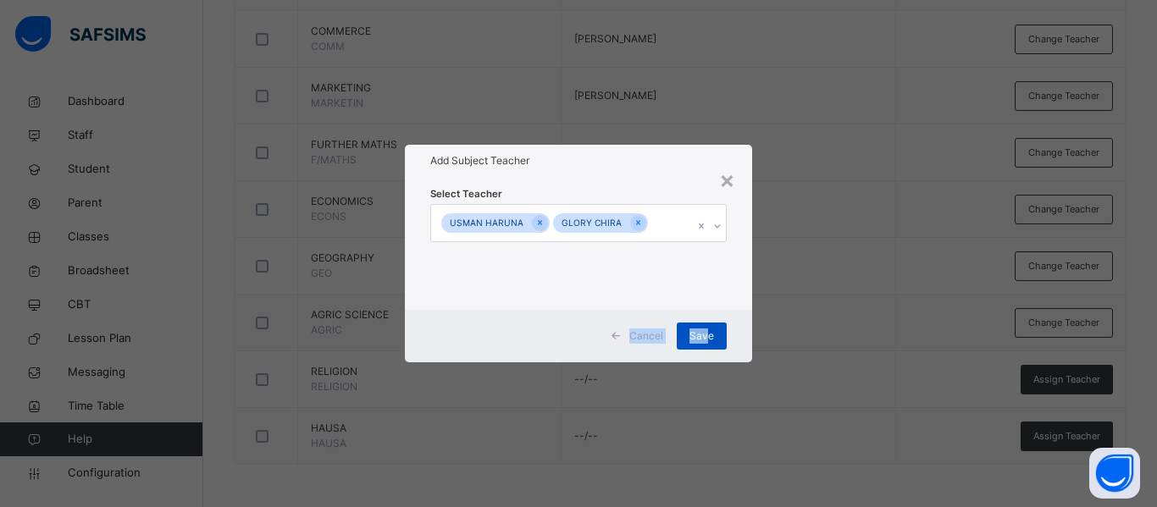
drag, startPoint x: 732, startPoint y: 296, endPoint x: 708, endPoint y: 334, distance: 44.2
click at [708, 334] on div "× Add Subject Teacher Select Teacher USMAN HARUNA GLORY CHIRA Cancel Save" at bounding box center [578, 253] width 347 height 217
click at [708, 334] on span "Save" at bounding box center [701, 336] width 25 height 15
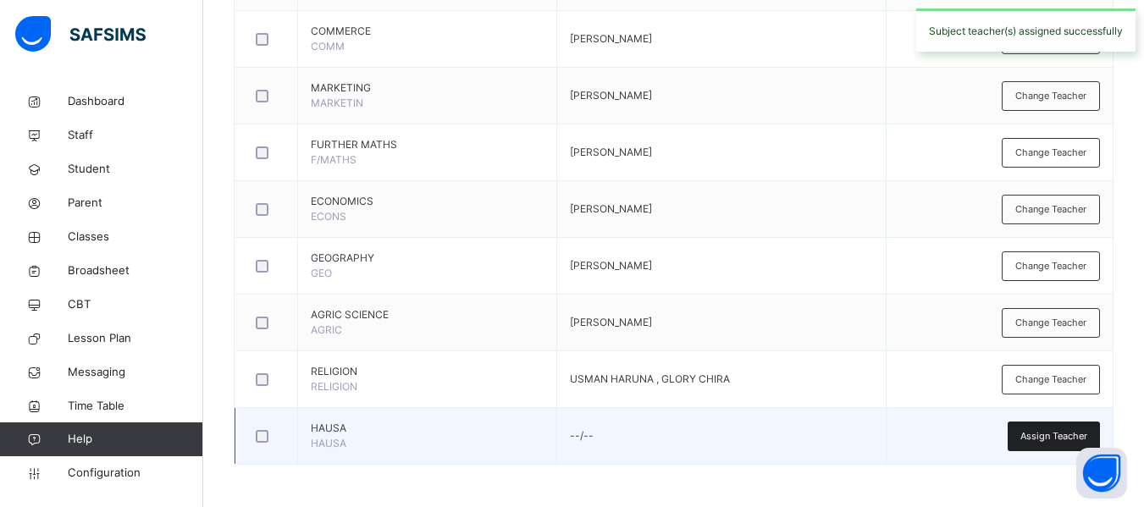
click at [1047, 426] on div "Assign Teacher" at bounding box center [1054, 437] width 92 height 30
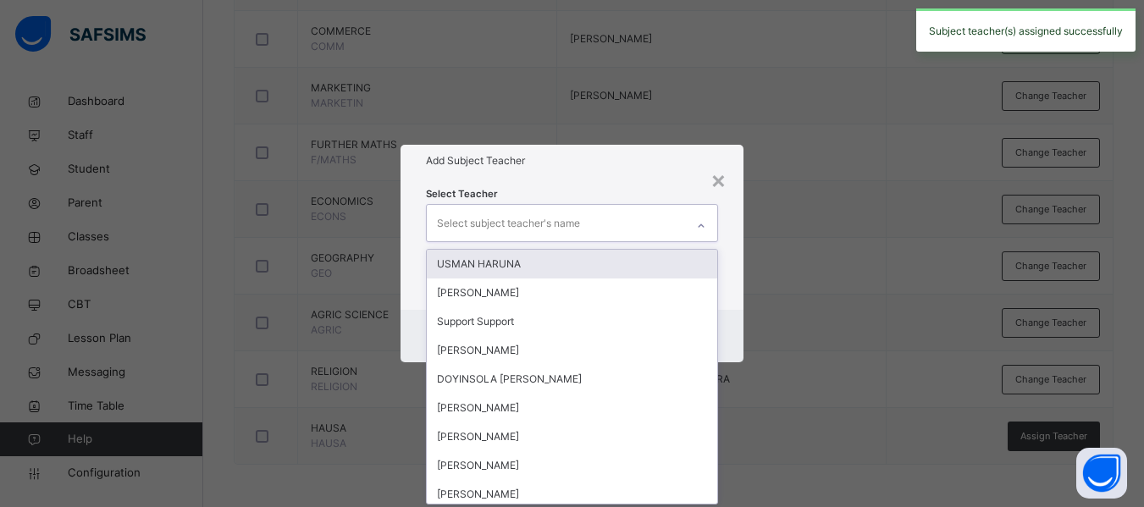
click at [494, 217] on div "Select subject teacher's name" at bounding box center [508, 223] width 143 height 32
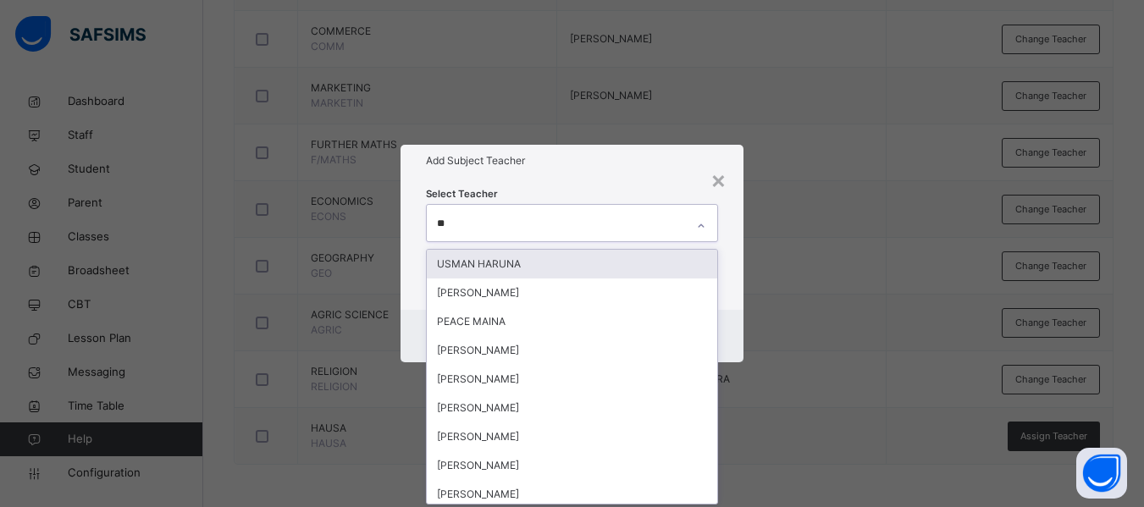
type input "***"
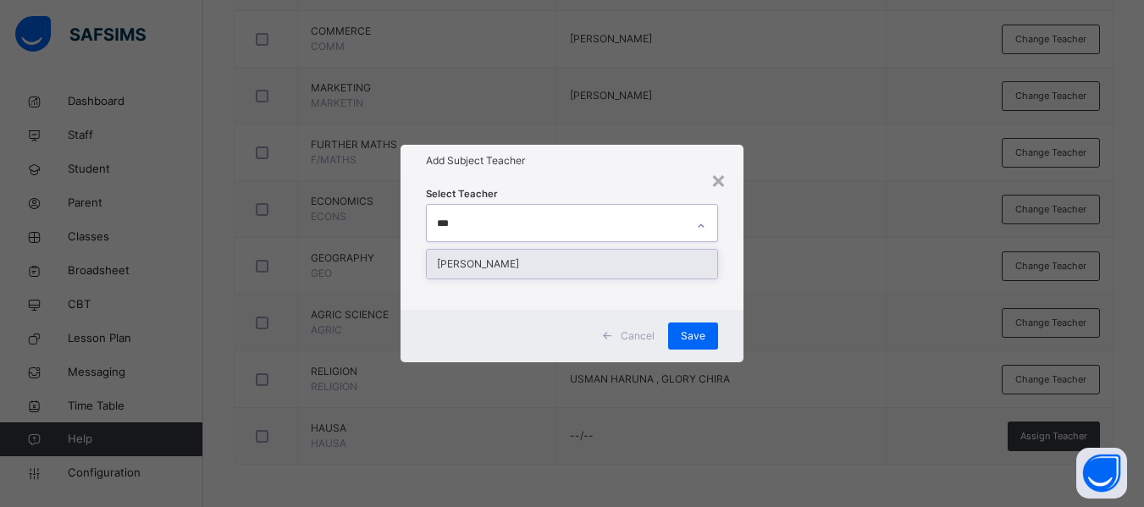
click at [529, 254] on div "[PERSON_NAME]" at bounding box center [572, 264] width 290 height 29
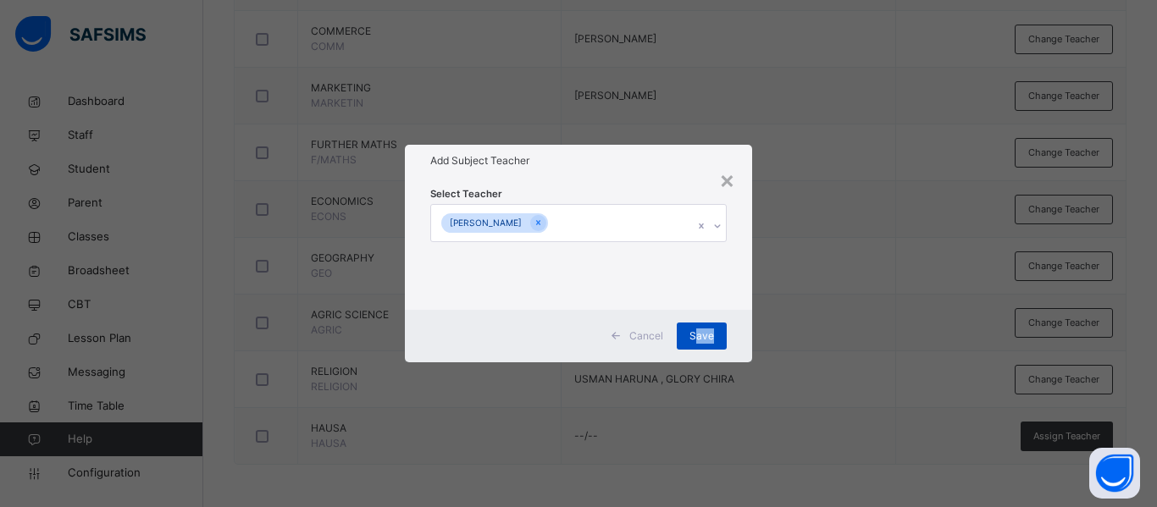
drag, startPoint x: 735, startPoint y: 325, endPoint x: 695, endPoint y: 330, distance: 40.1
click at [695, 330] on div "Cancel Save" at bounding box center [578, 336] width 347 height 52
click at [695, 330] on span "Save" at bounding box center [701, 336] width 25 height 15
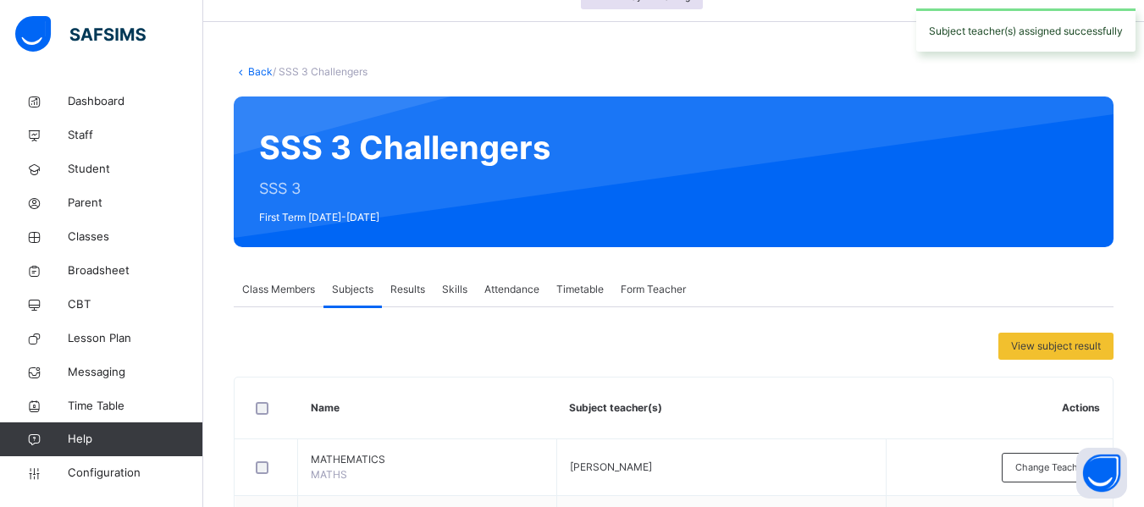
scroll to position [45, 0]
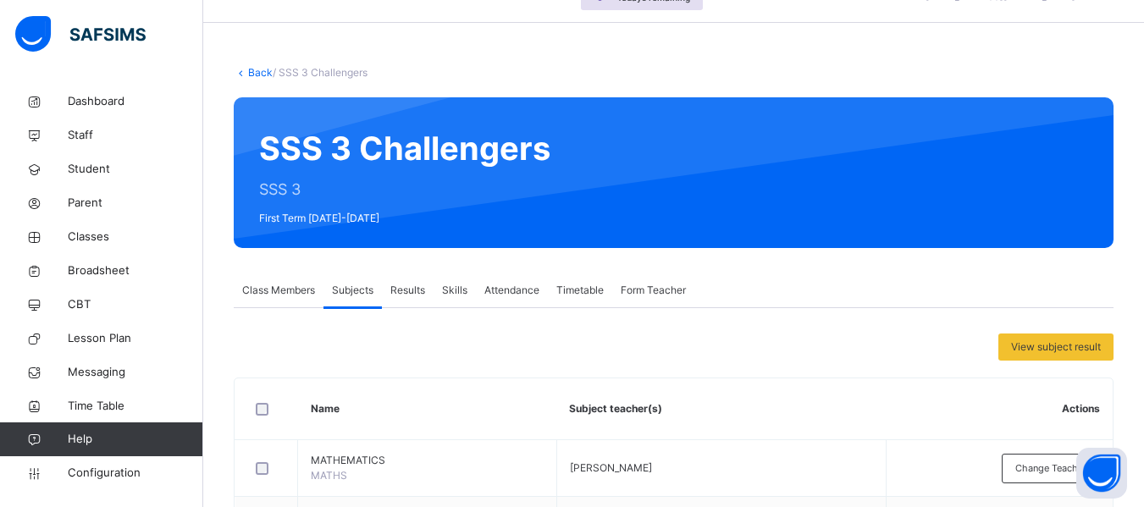
click at [407, 298] on div "Results" at bounding box center [408, 291] width 52 height 34
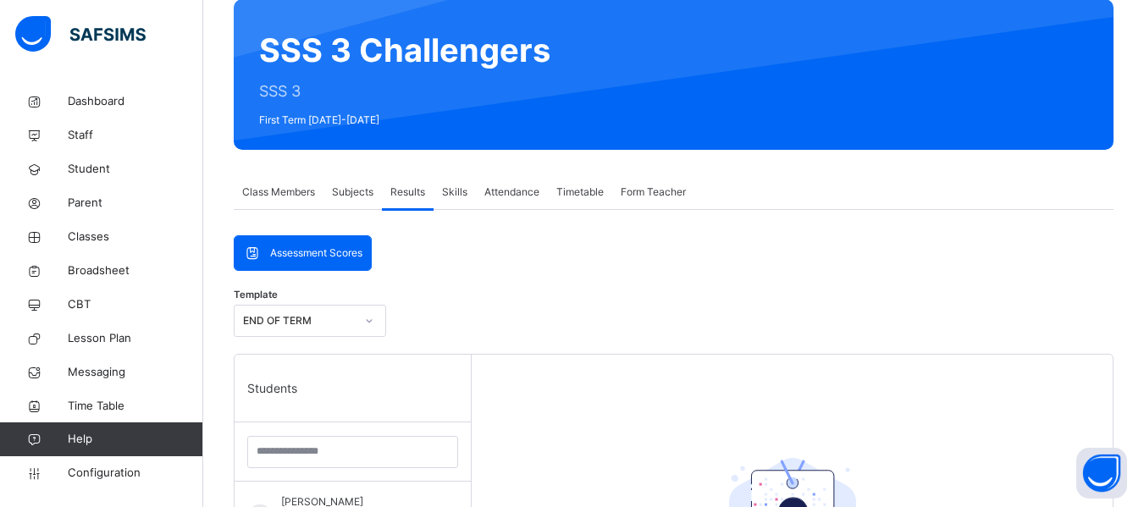
scroll to position [142, 0]
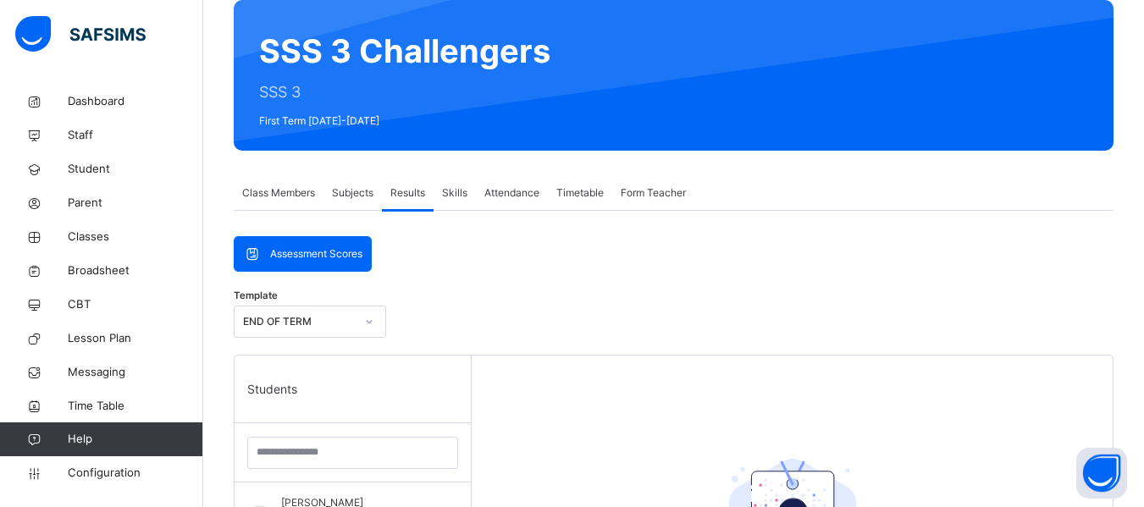
click at [669, 193] on span "Form Teacher" at bounding box center [653, 192] width 65 height 15
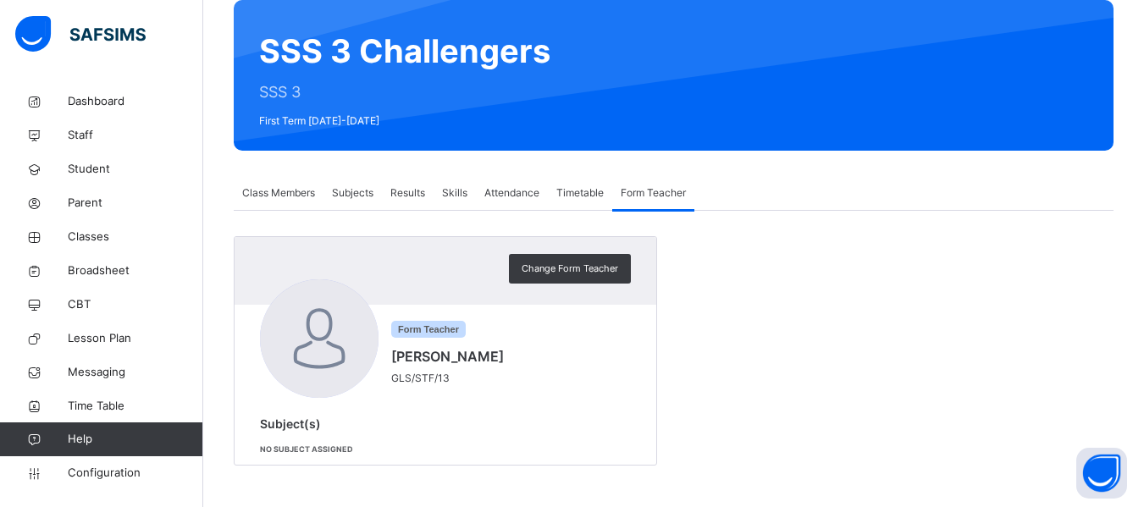
click at [275, 192] on span "Class Members" at bounding box center [278, 192] width 73 height 15
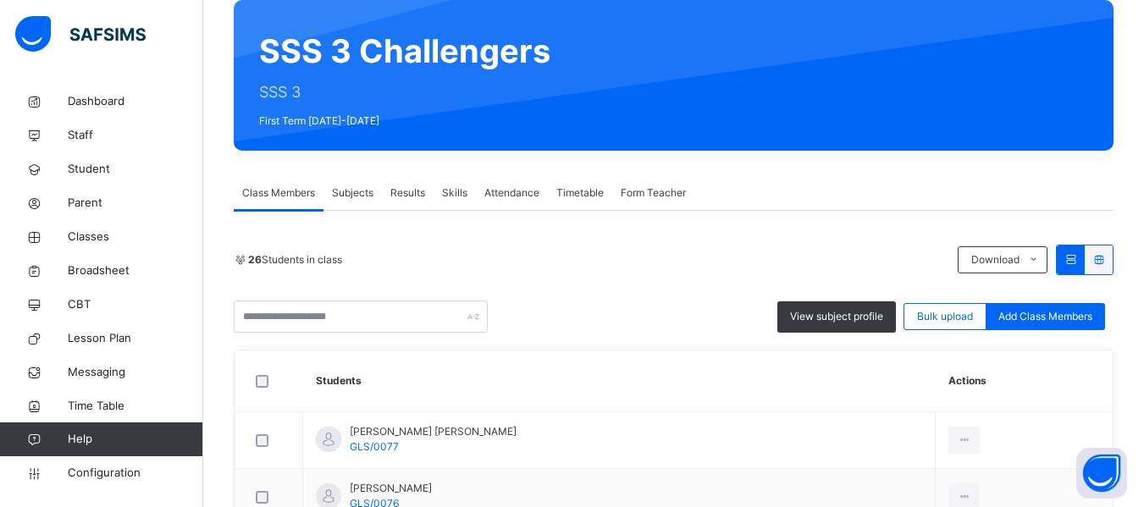
scroll to position [0, 0]
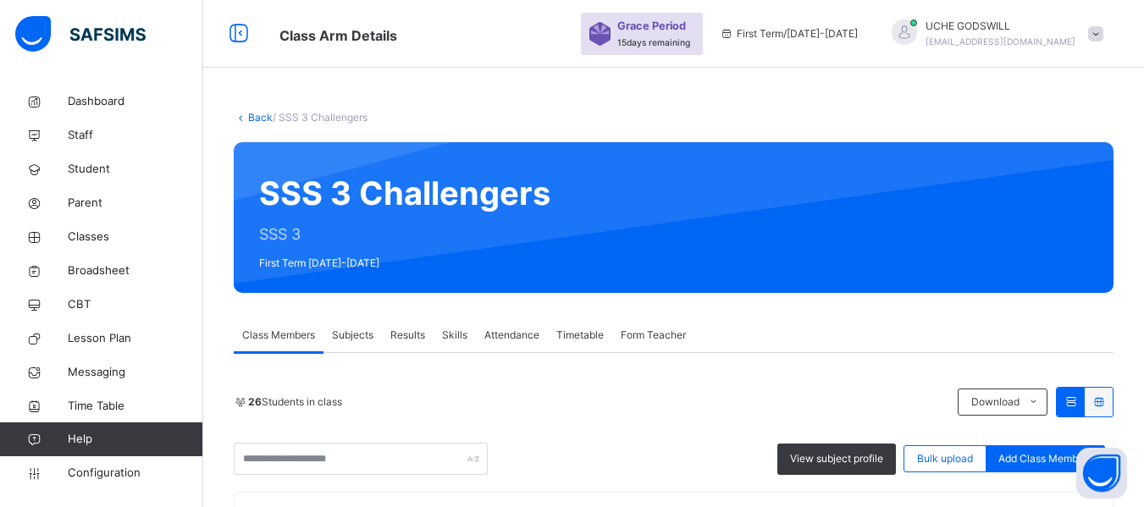
click at [262, 117] on link "Back" at bounding box center [260, 117] width 25 height 13
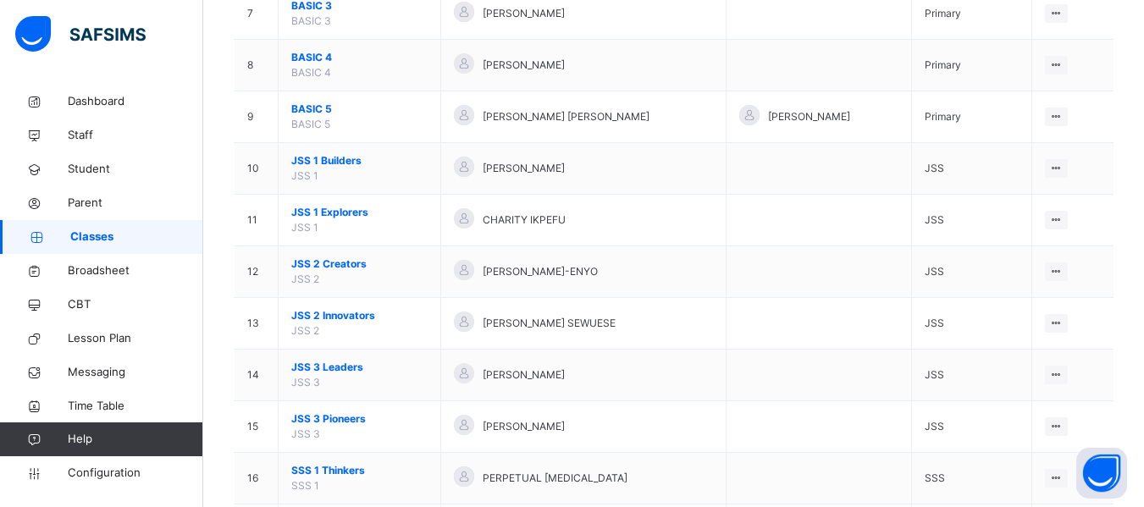
scroll to position [770, 0]
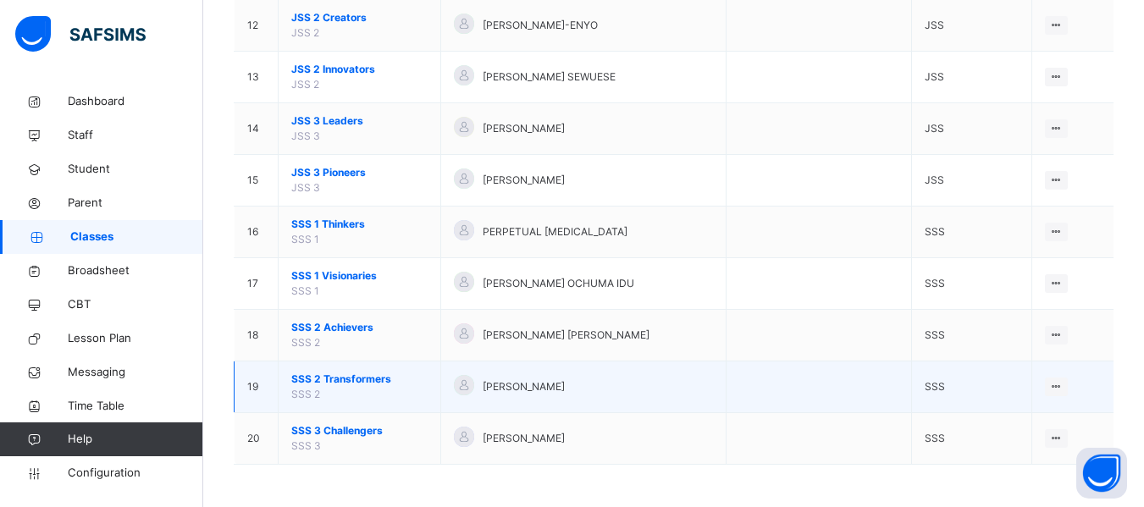
click at [362, 377] on span "SSS 2 Transformers" at bounding box center [359, 379] width 136 height 15
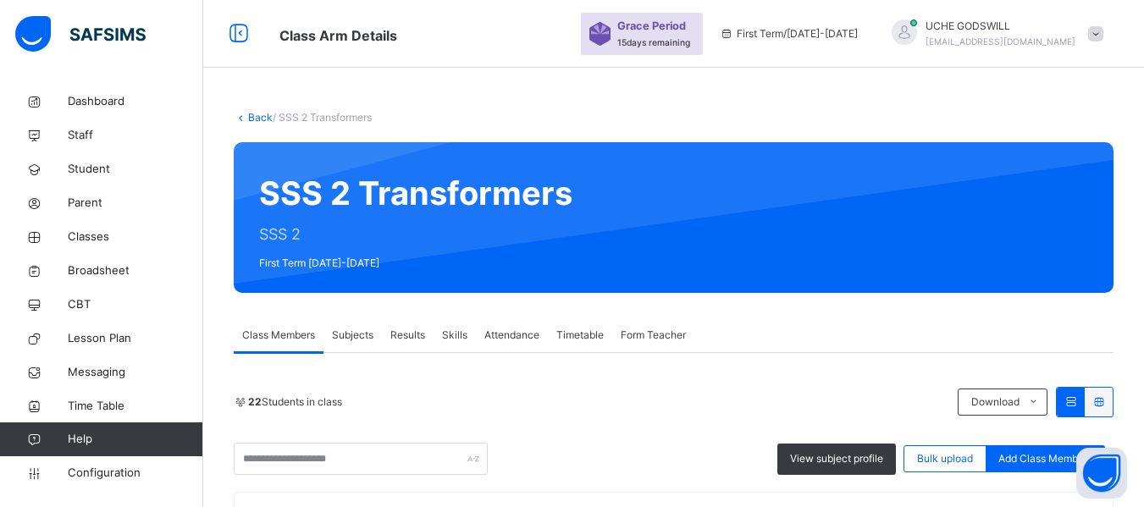
click at [356, 338] on span "Subjects" at bounding box center [352, 335] width 41 height 15
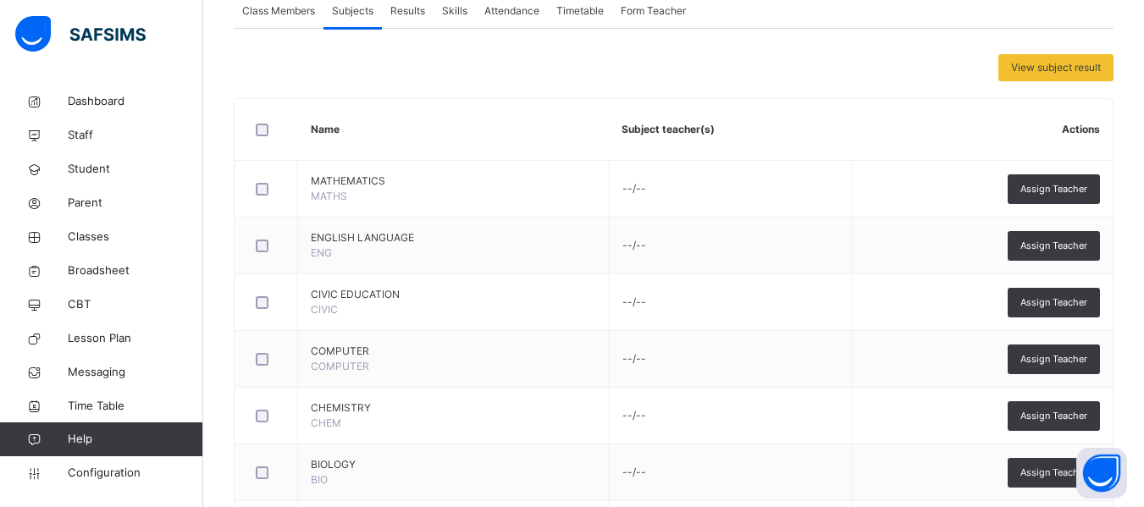
scroll to position [325, 0]
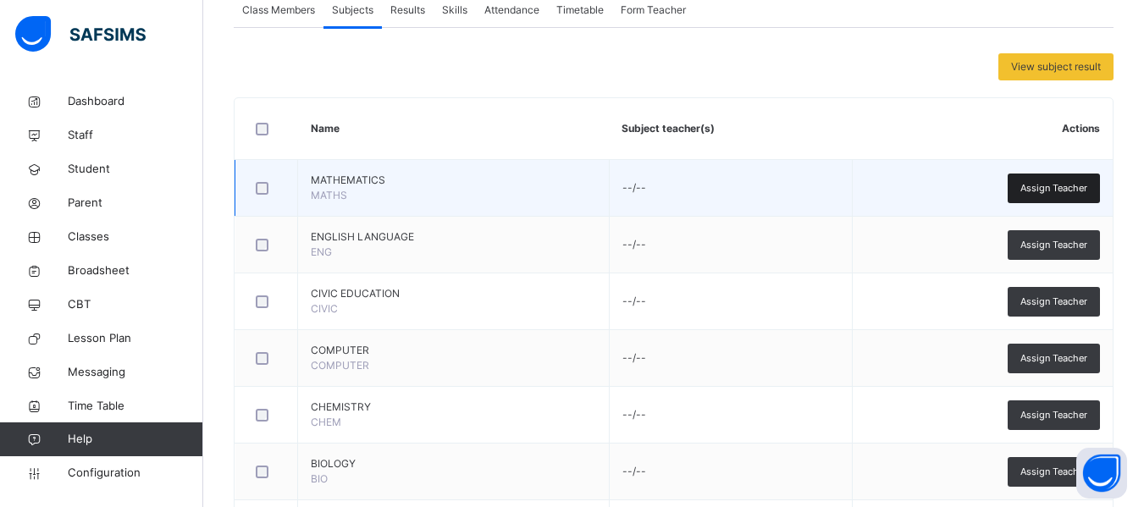
click at [1052, 184] on span "Assign Teacher" at bounding box center [1053, 188] width 67 height 14
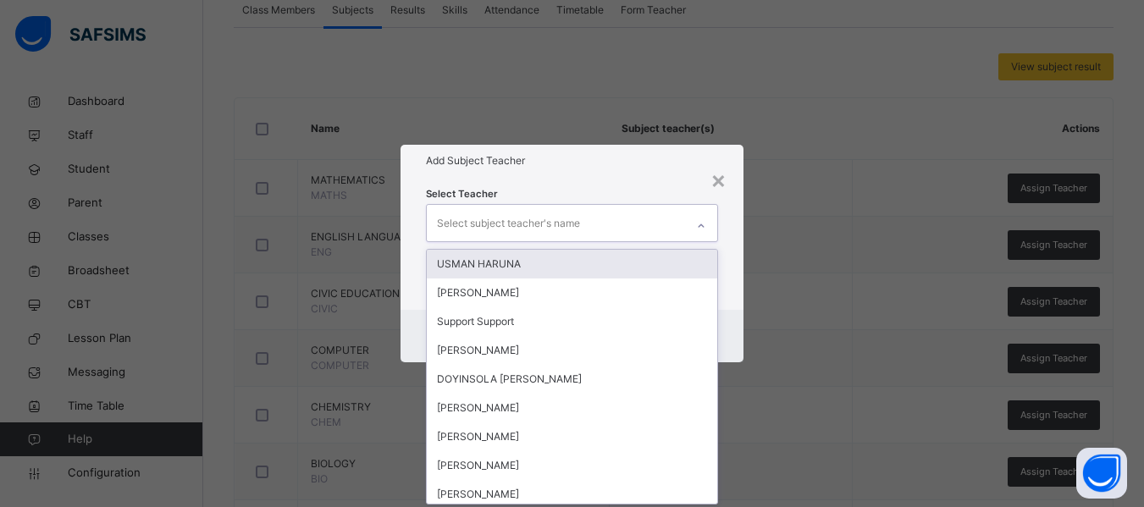
click at [512, 231] on div "Select subject teacher's name" at bounding box center [508, 223] width 143 height 32
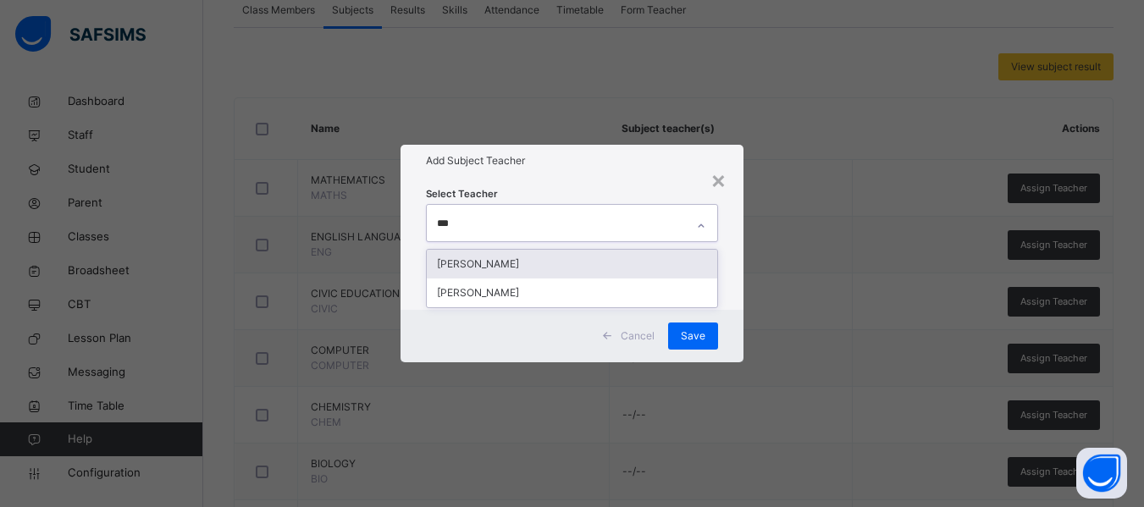
type input "****"
click at [535, 261] on div "[PERSON_NAME]" at bounding box center [572, 264] width 290 height 29
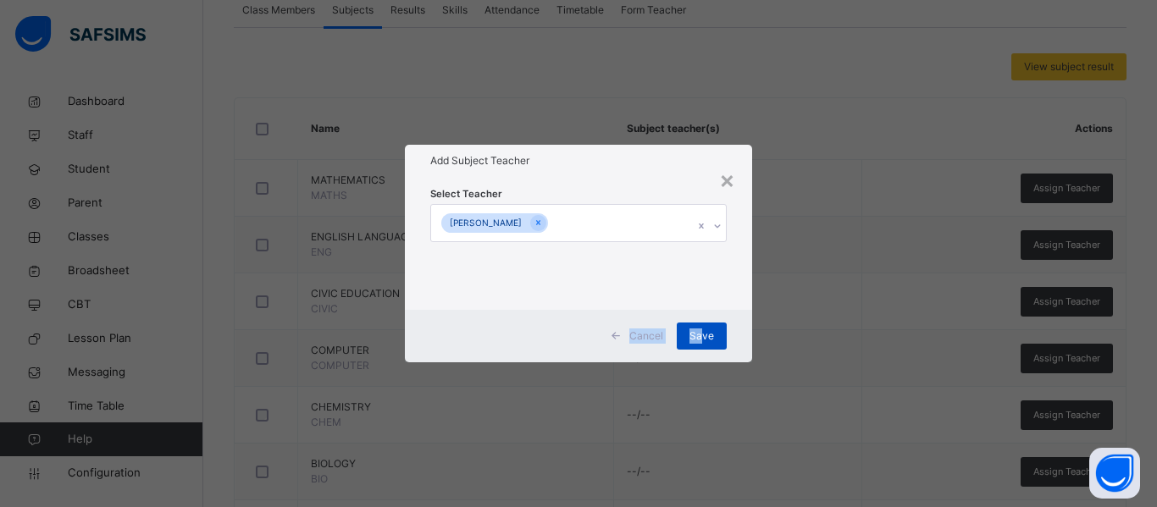
drag, startPoint x: 738, startPoint y: 288, endPoint x: 704, endPoint y: 332, distance: 55.6
click at [704, 332] on div "× Add Subject Teacher Select Teacher [PERSON_NAME] APAKI Cancel Save" at bounding box center [578, 253] width 347 height 217
click at [704, 332] on span "Save" at bounding box center [701, 336] width 25 height 15
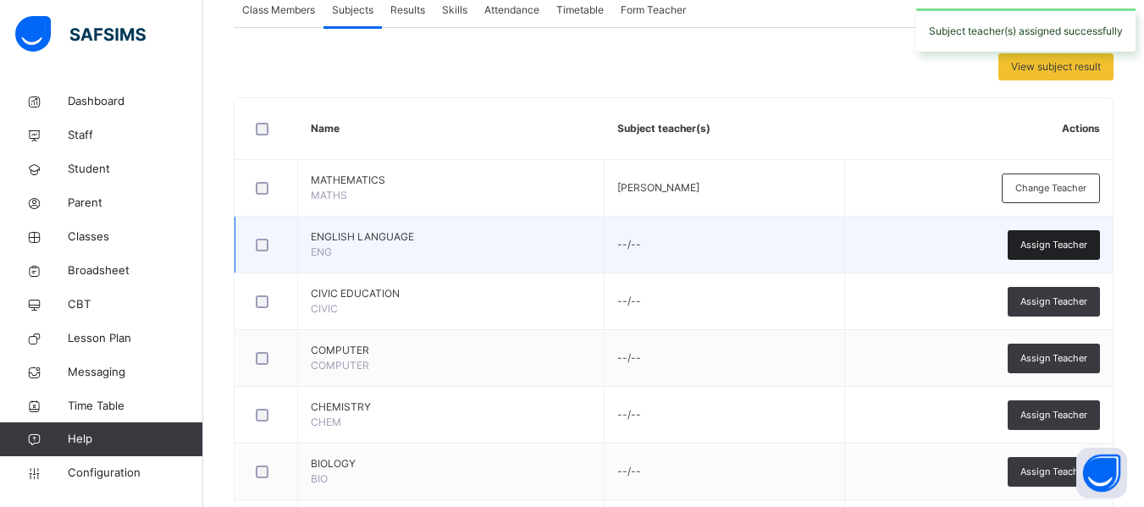
click at [1054, 239] on span "Assign Teacher" at bounding box center [1053, 245] width 67 height 14
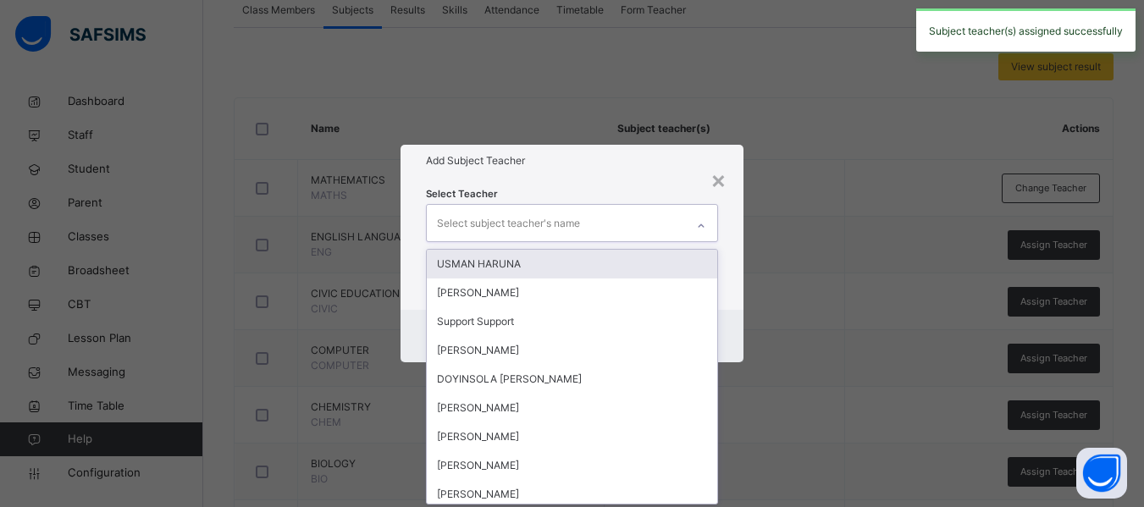
click at [552, 220] on div "Select subject teacher's name" at bounding box center [508, 223] width 143 height 32
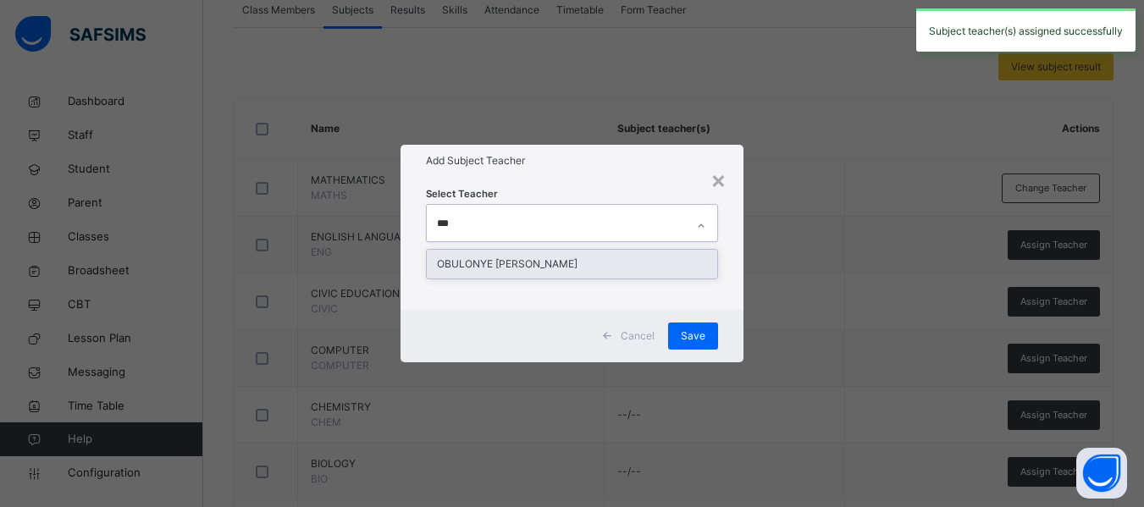
type input "****"
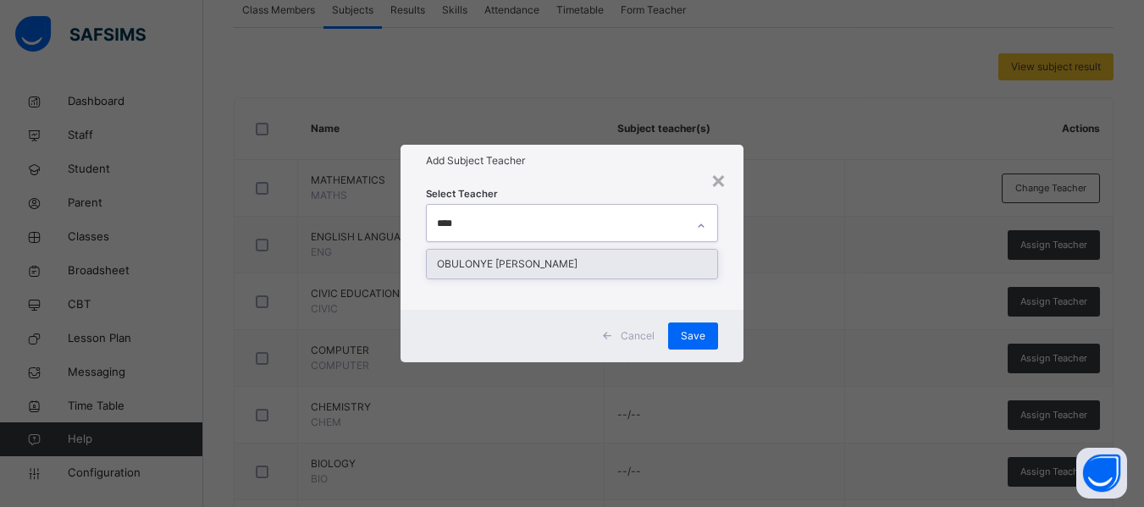
click at [513, 258] on div "OBULONYE [PERSON_NAME]" at bounding box center [572, 264] width 290 height 29
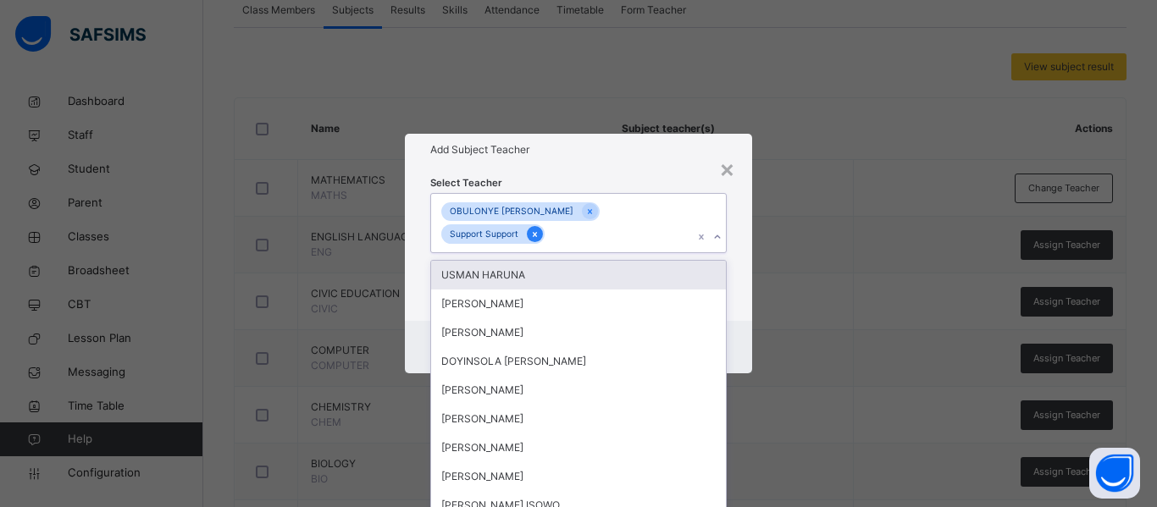
click at [539, 229] on icon at bounding box center [534, 235] width 9 height 12
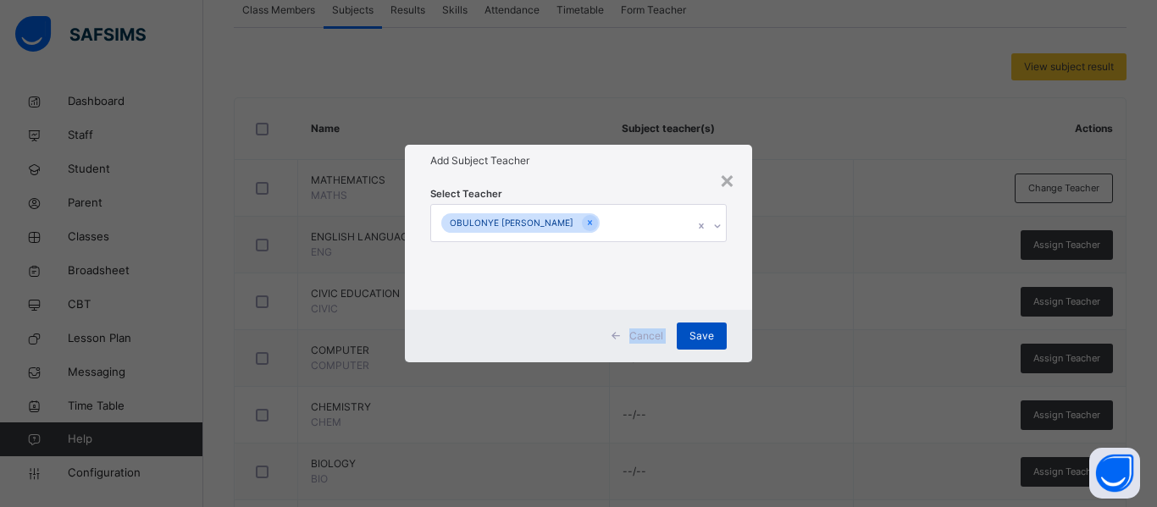
drag, startPoint x: 736, startPoint y: 271, endPoint x: 687, endPoint y: 334, distance: 79.6
click at [687, 334] on div "× Add Subject Teacher Select Teacher OBULONYE [PERSON_NAME] Cancel Save" at bounding box center [578, 253] width 347 height 217
click at [687, 334] on div "Save" at bounding box center [702, 336] width 50 height 27
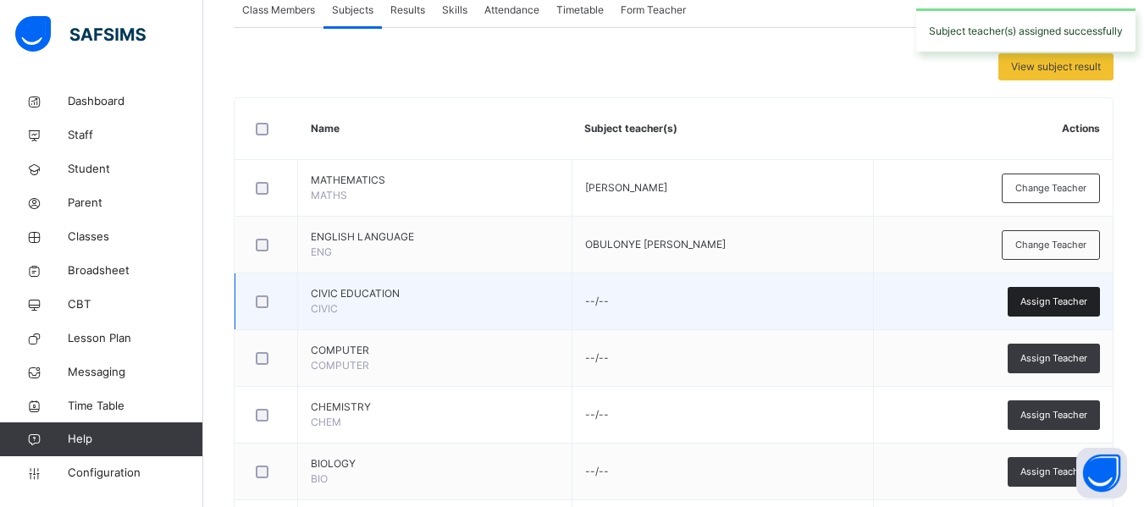
click at [1086, 296] on span "Assign Teacher" at bounding box center [1053, 302] width 67 height 14
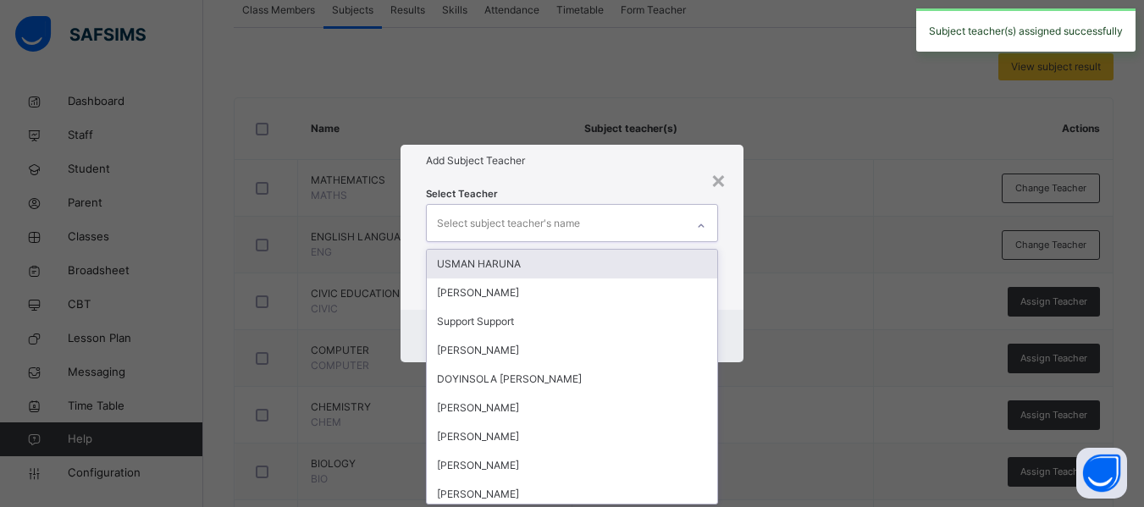
click at [538, 218] on div "Select subject teacher's name" at bounding box center [508, 223] width 143 height 32
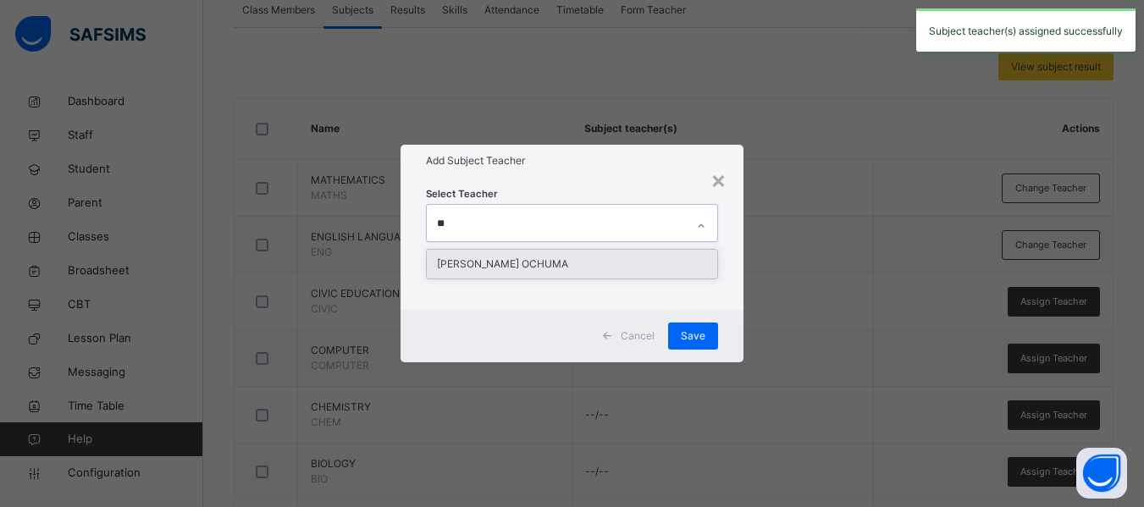
type input "***"
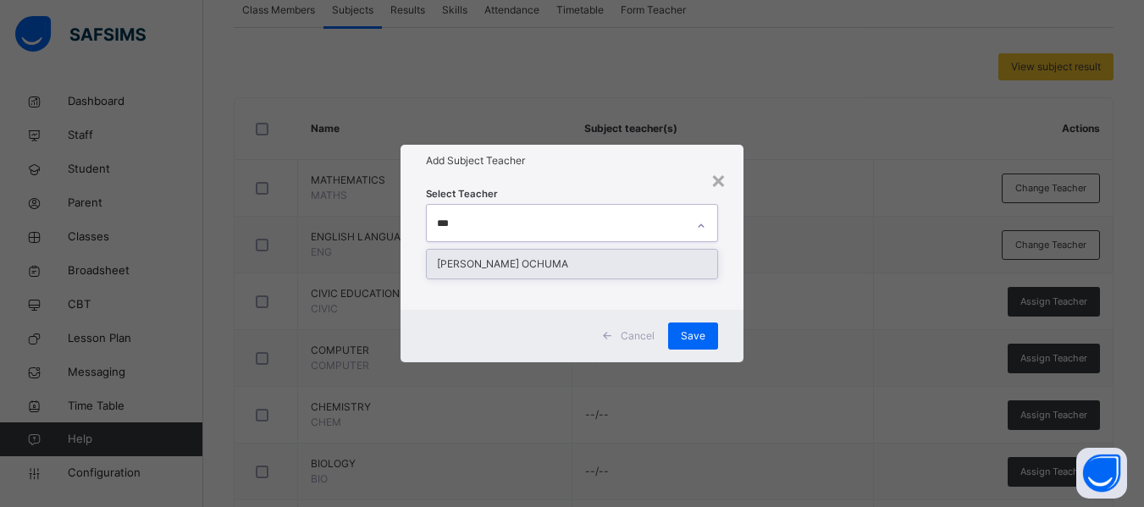
click at [566, 265] on div "[PERSON_NAME] OCHUMA" at bounding box center [572, 264] width 290 height 29
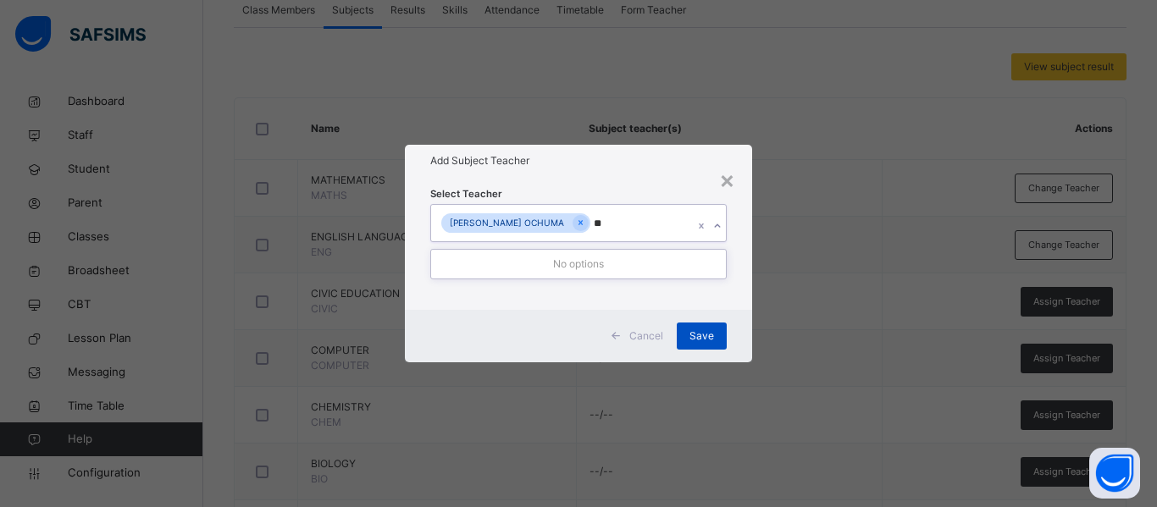
type input "**"
click at [703, 336] on span "Save" at bounding box center [701, 336] width 25 height 15
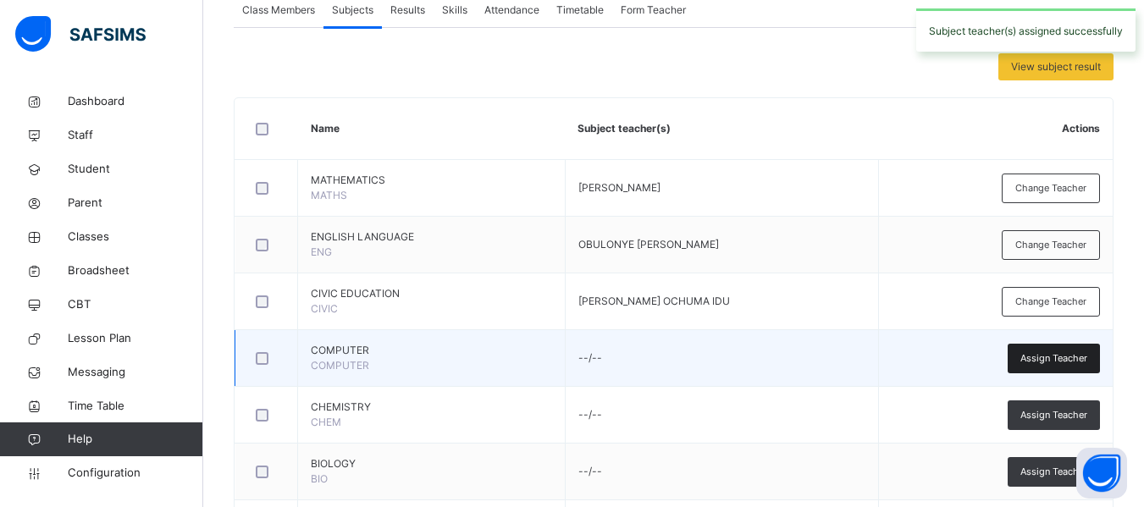
click at [1063, 356] on span "Assign Teacher" at bounding box center [1053, 358] width 67 height 14
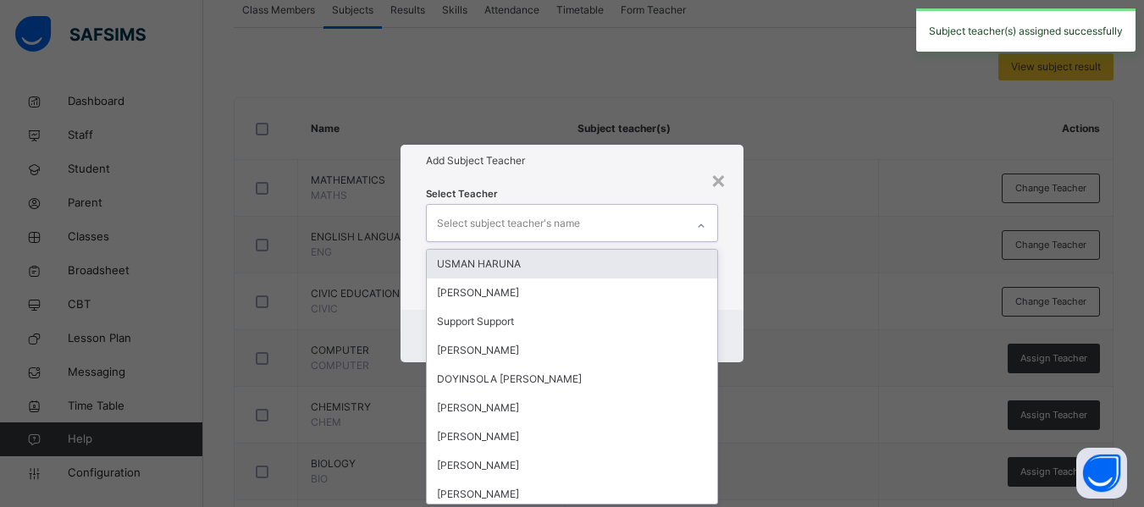
click at [525, 218] on div "Select subject teacher's name" at bounding box center [508, 223] width 143 height 32
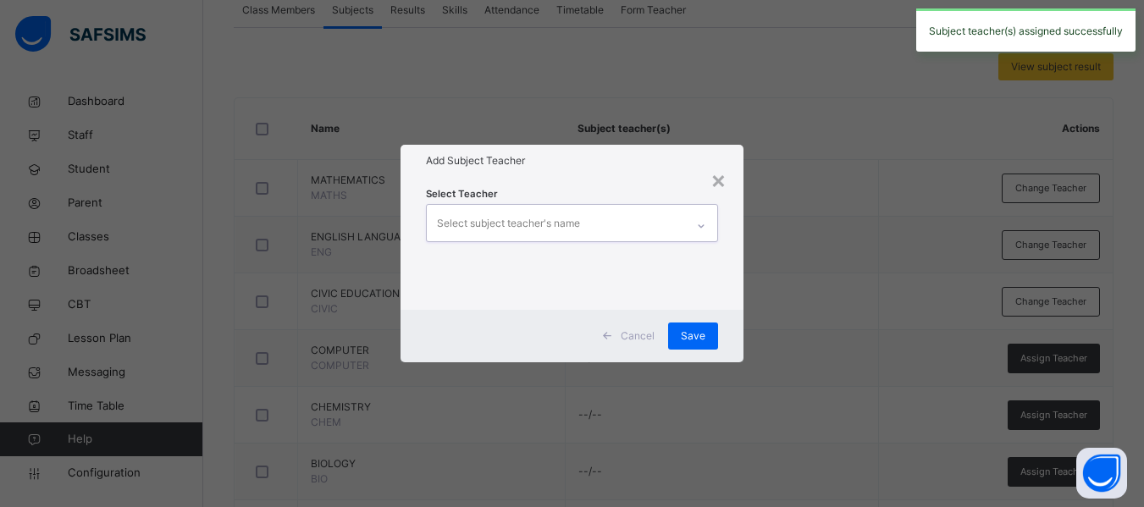
click at [525, 218] on div "Select subject teacher's name" at bounding box center [508, 223] width 143 height 32
type input "*"
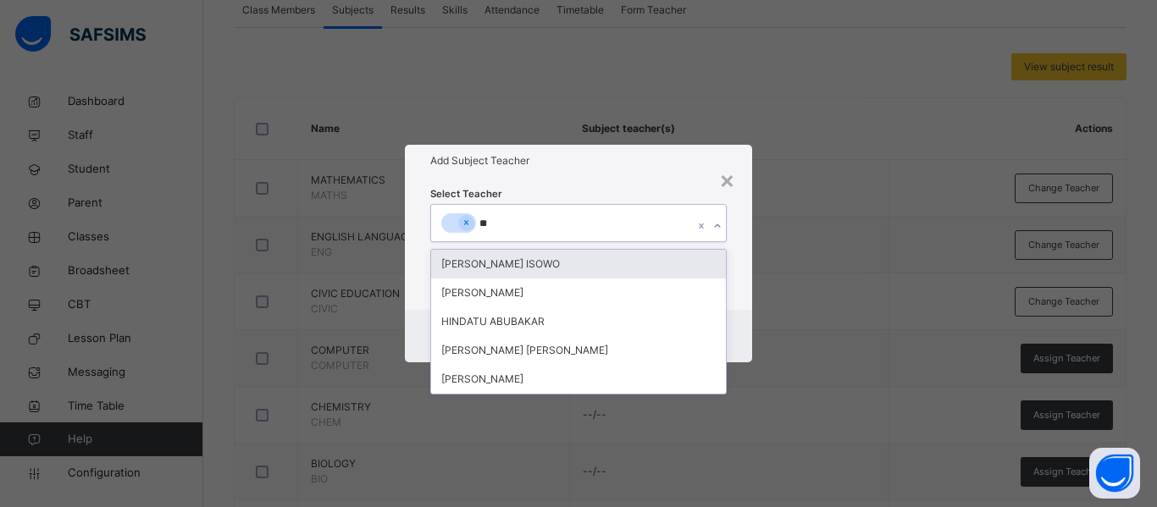
type input "***"
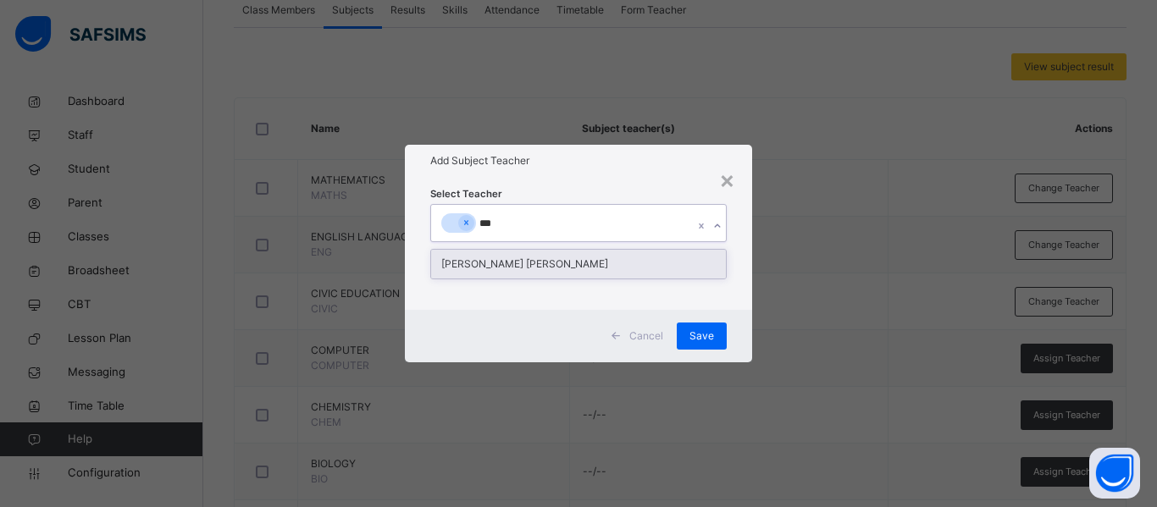
click at [537, 264] on div "[PERSON_NAME] [PERSON_NAME]" at bounding box center [578, 264] width 295 height 29
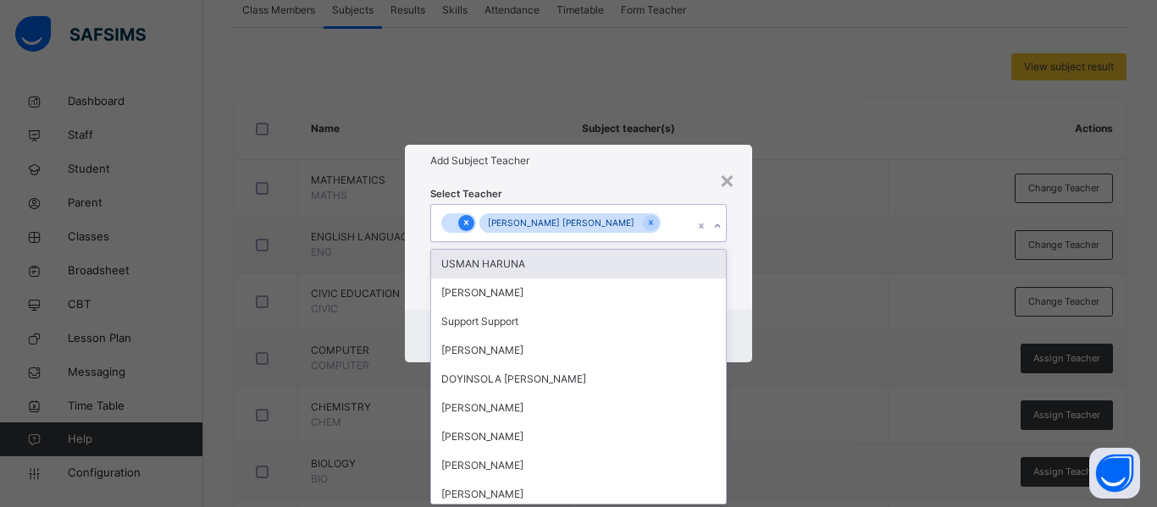
click at [465, 228] on icon at bounding box center [465, 223] width 9 height 12
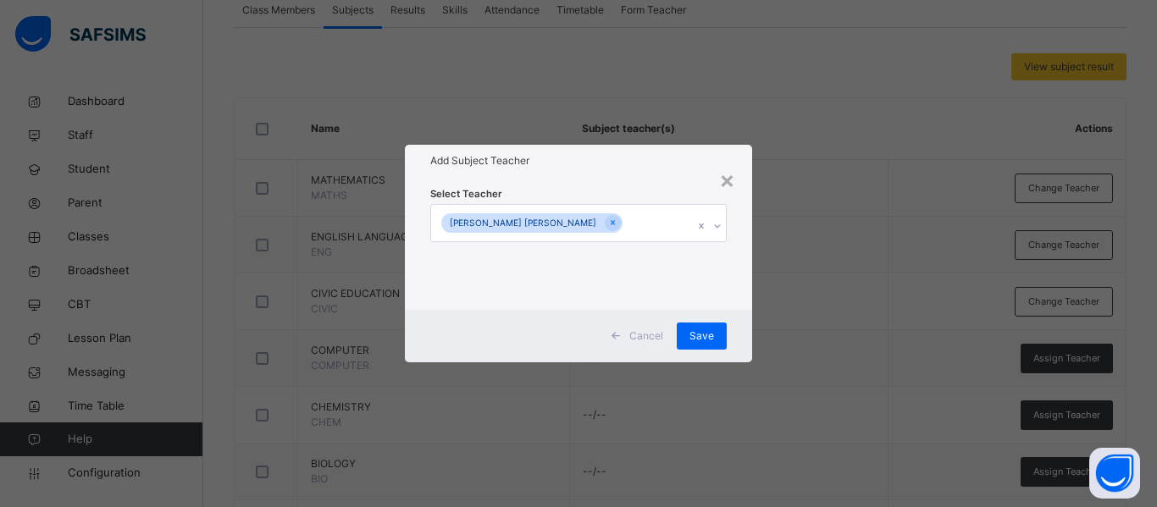
click at [728, 285] on div "Select Teacher [PERSON_NAME] [PERSON_NAME]" at bounding box center [578, 243] width 347 height 132
click at [702, 337] on span "Save" at bounding box center [701, 336] width 25 height 15
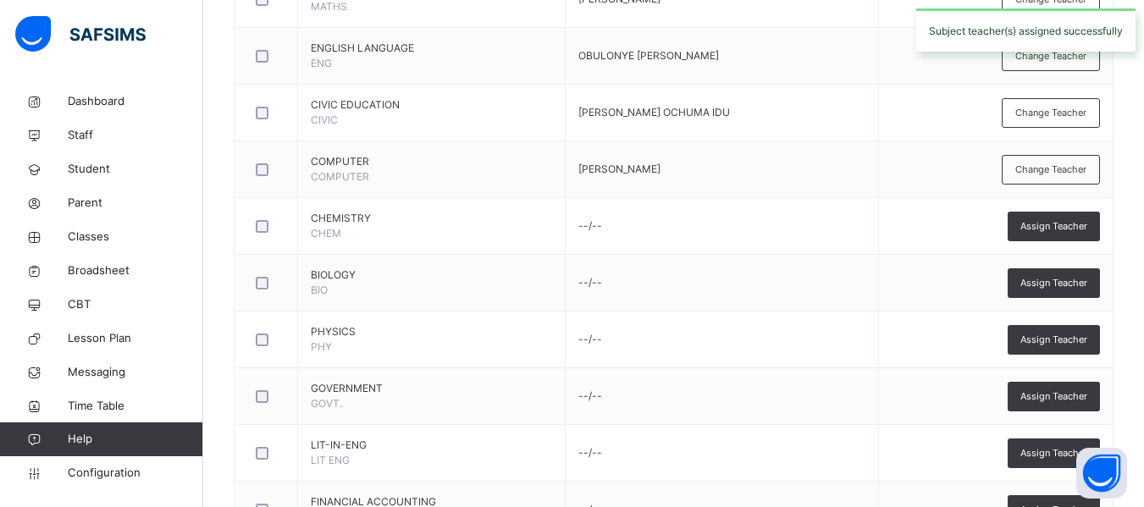
scroll to position [515, 0]
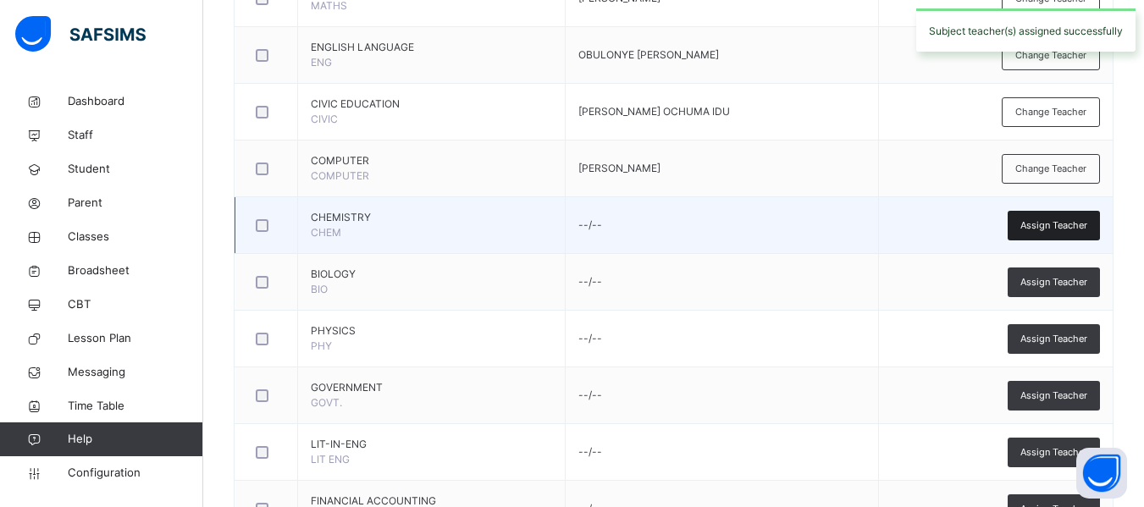
click at [1059, 220] on span "Assign Teacher" at bounding box center [1053, 225] width 67 height 14
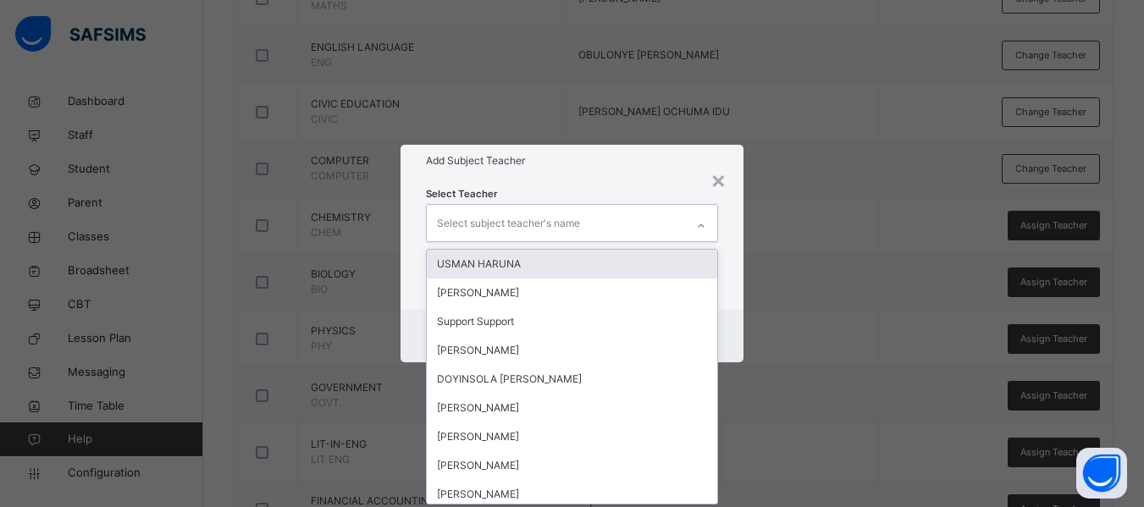
click at [512, 220] on div "Select subject teacher's name" at bounding box center [508, 223] width 143 height 32
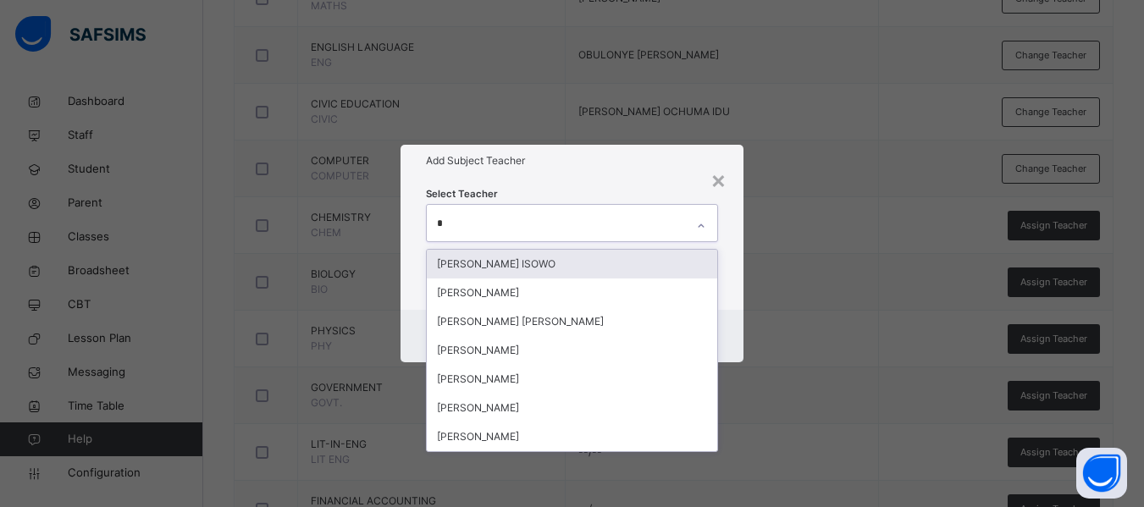
type input "**"
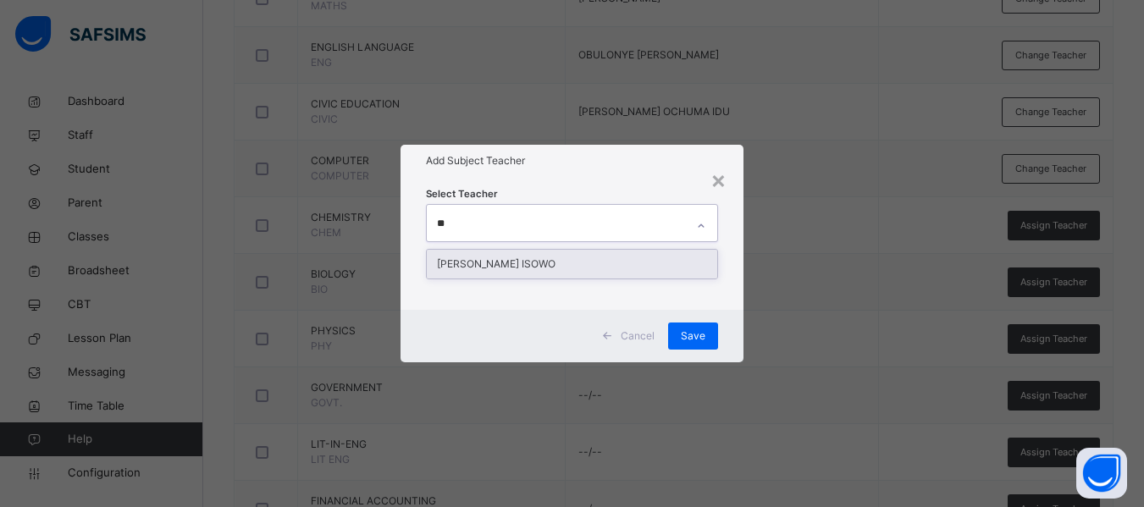
click at [544, 265] on div "[PERSON_NAME] ISOWO" at bounding box center [572, 264] width 290 height 29
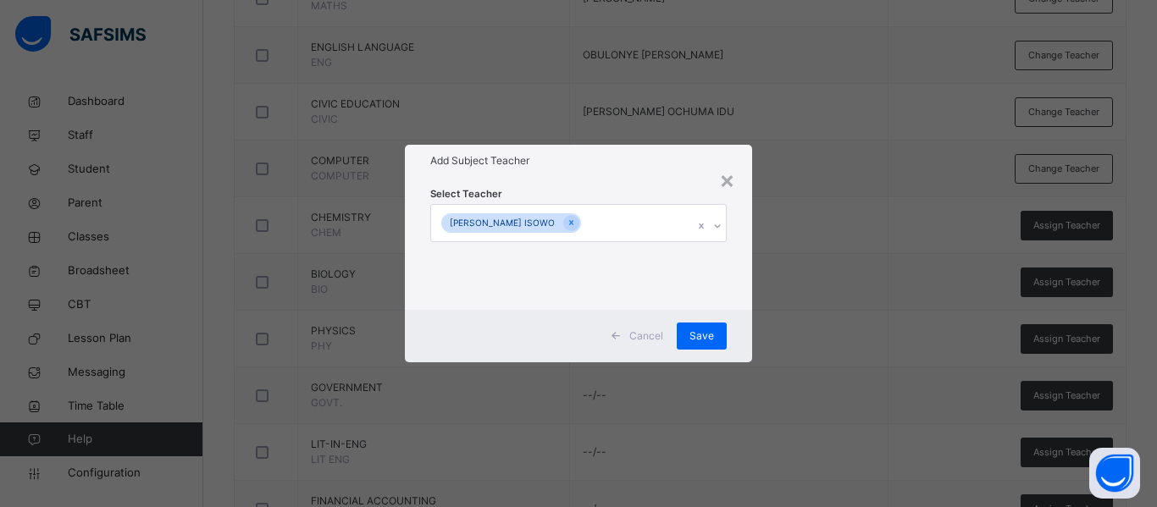
click at [733, 305] on div "Select Teacher [PERSON_NAME] ISOWO" at bounding box center [578, 243] width 347 height 132
click at [694, 335] on span "Save" at bounding box center [701, 336] width 25 height 15
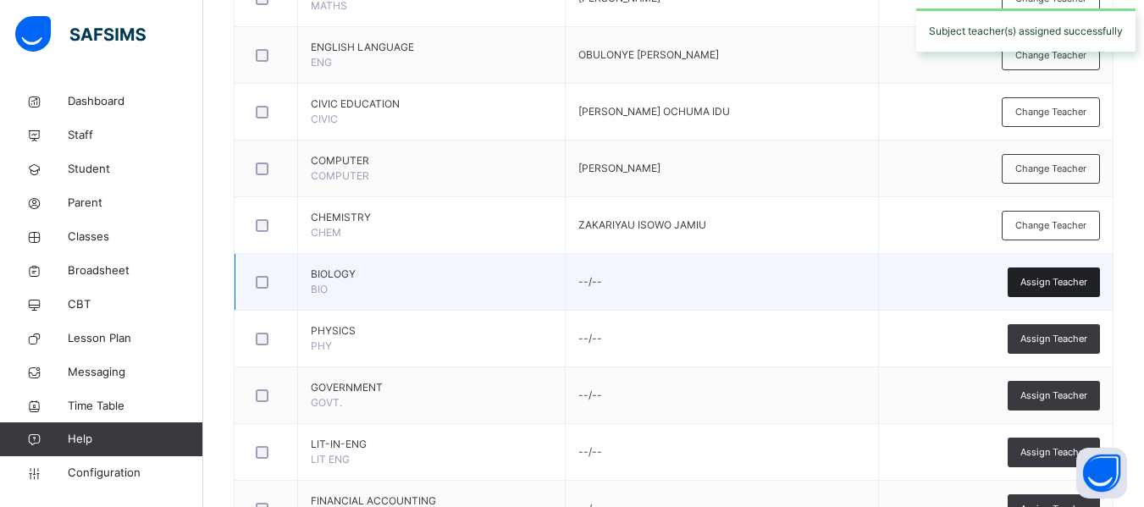
click at [1087, 275] on span "Assign Teacher" at bounding box center [1053, 282] width 67 height 14
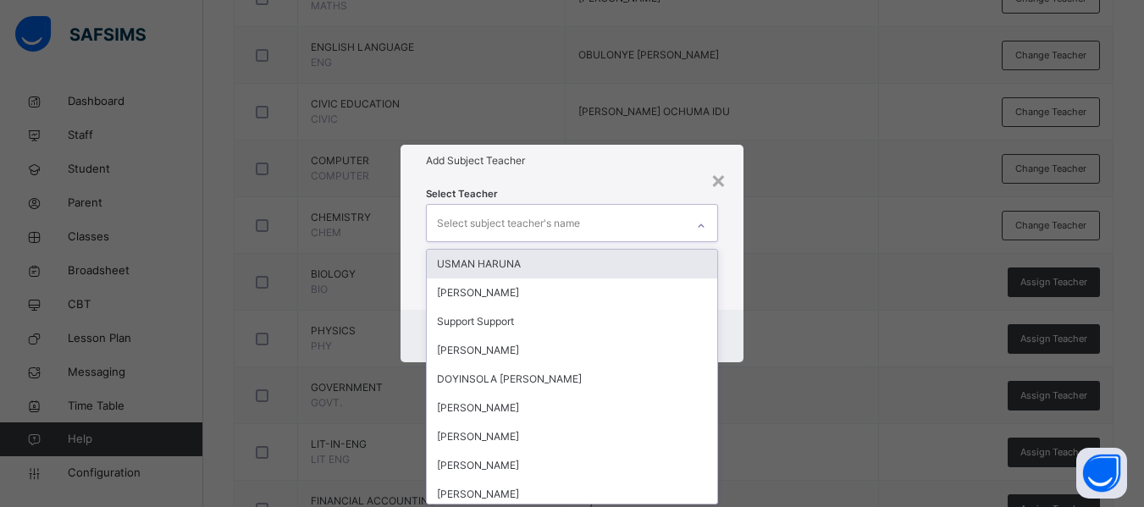
click at [526, 218] on div "Select subject teacher's name" at bounding box center [508, 223] width 143 height 32
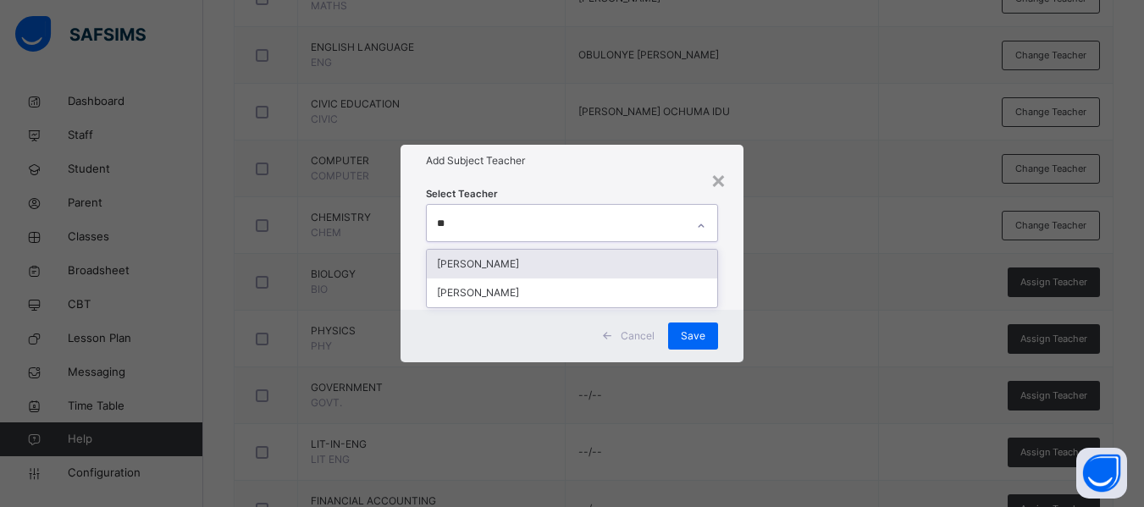
type input "***"
click at [495, 257] on div "[PERSON_NAME]" at bounding box center [572, 264] width 290 height 29
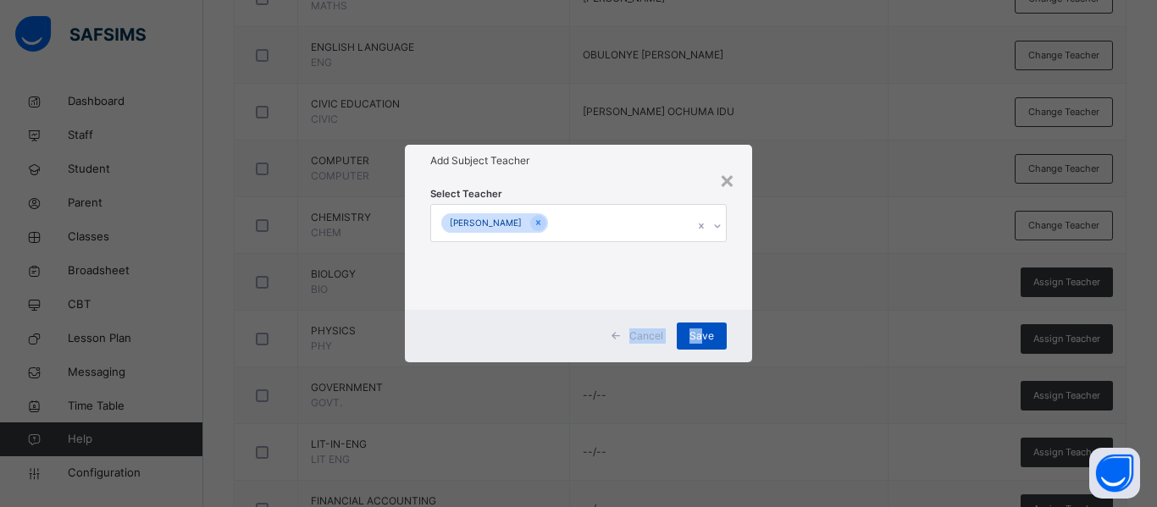
drag, startPoint x: 731, startPoint y: 300, endPoint x: 701, endPoint y: 336, distance: 46.9
click at [701, 336] on div "× Add Subject Teacher Select Teacher [PERSON_NAME] Save" at bounding box center [578, 253] width 347 height 217
click at [701, 336] on span "Save" at bounding box center [701, 336] width 25 height 15
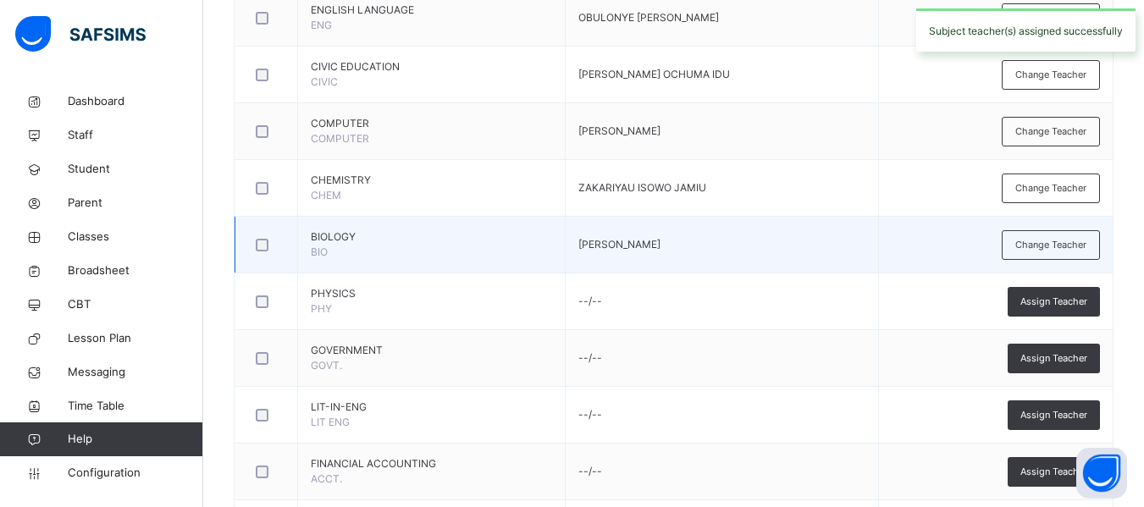
scroll to position [574, 0]
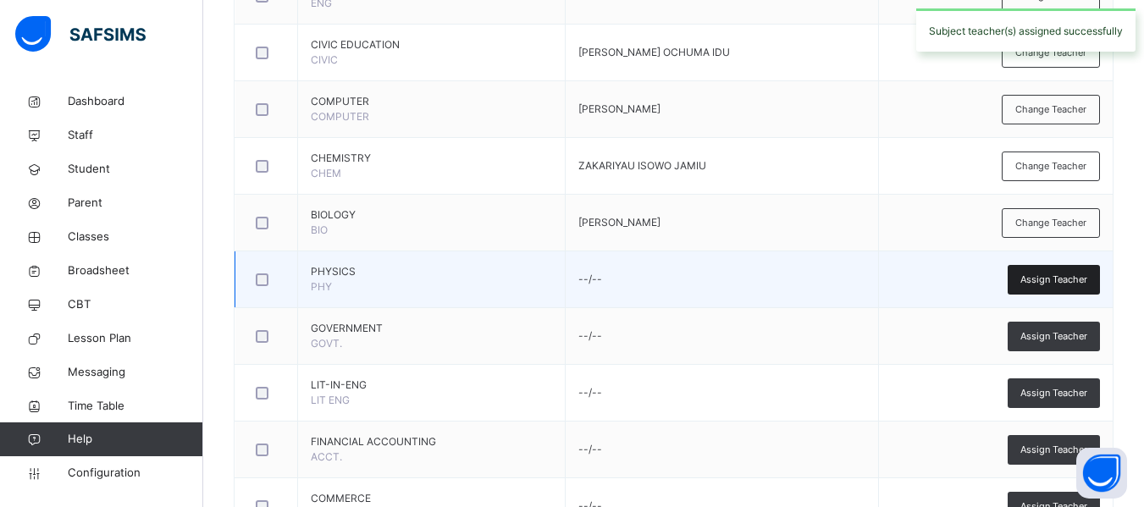
click at [1057, 275] on span "Assign Teacher" at bounding box center [1053, 280] width 67 height 14
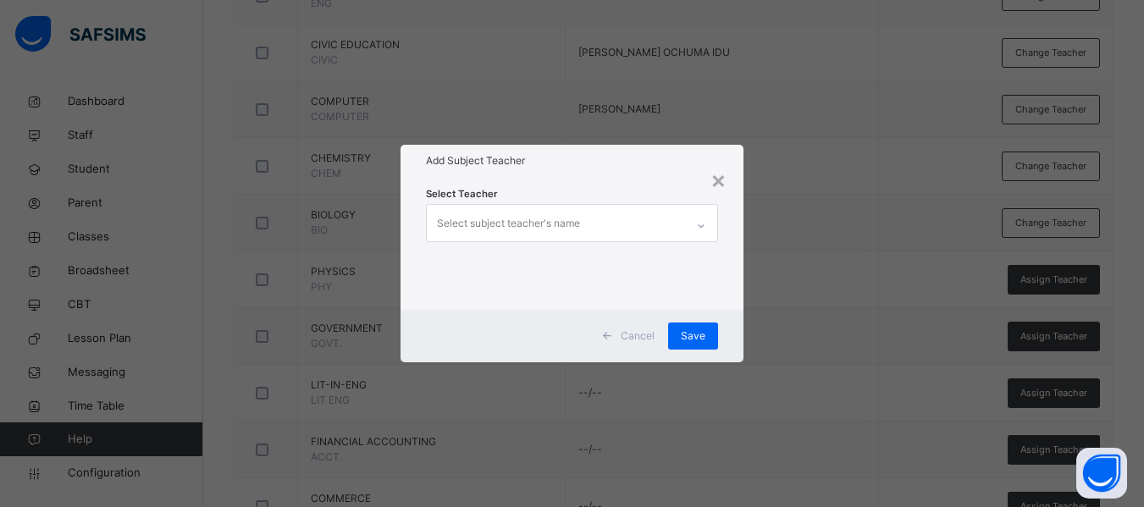
click at [504, 228] on div "Select subject teacher's name" at bounding box center [508, 223] width 143 height 32
type input "****"
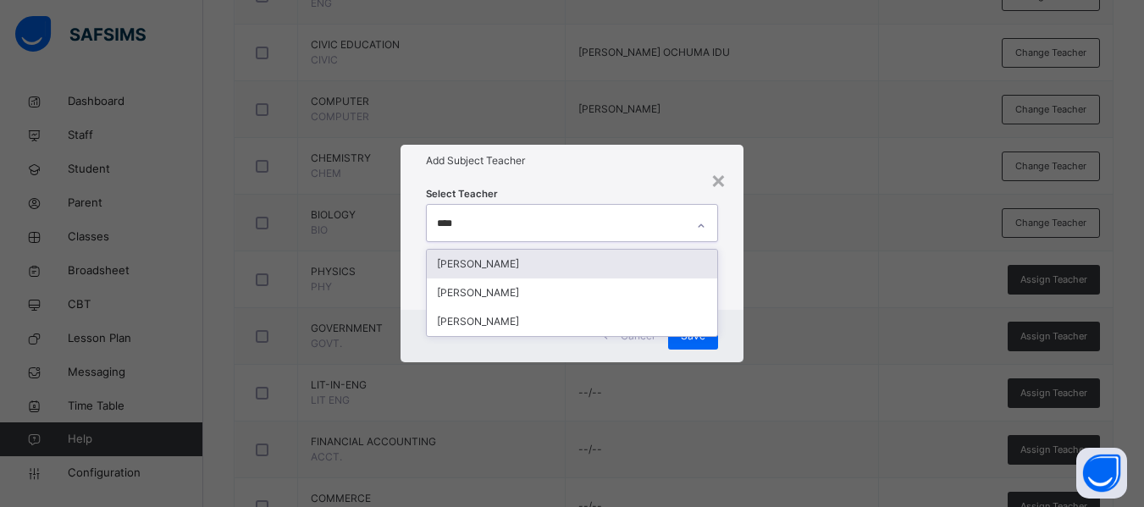
click at [543, 265] on div "[PERSON_NAME]" at bounding box center [572, 264] width 290 height 29
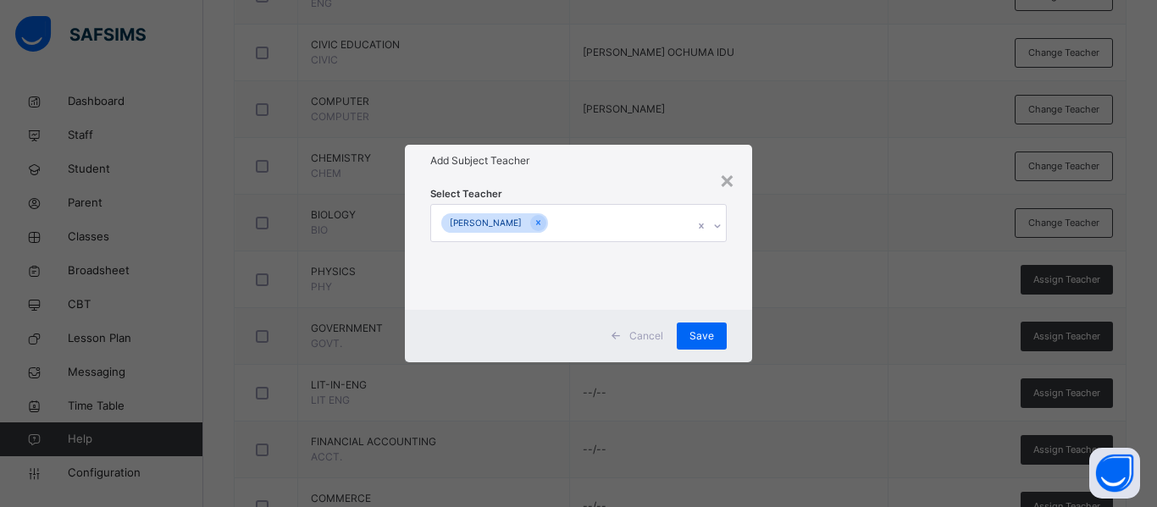
click at [736, 274] on div "Select Teacher [PERSON_NAME]" at bounding box center [578, 243] width 347 height 132
click at [701, 331] on span "Save" at bounding box center [701, 336] width 25 height 15
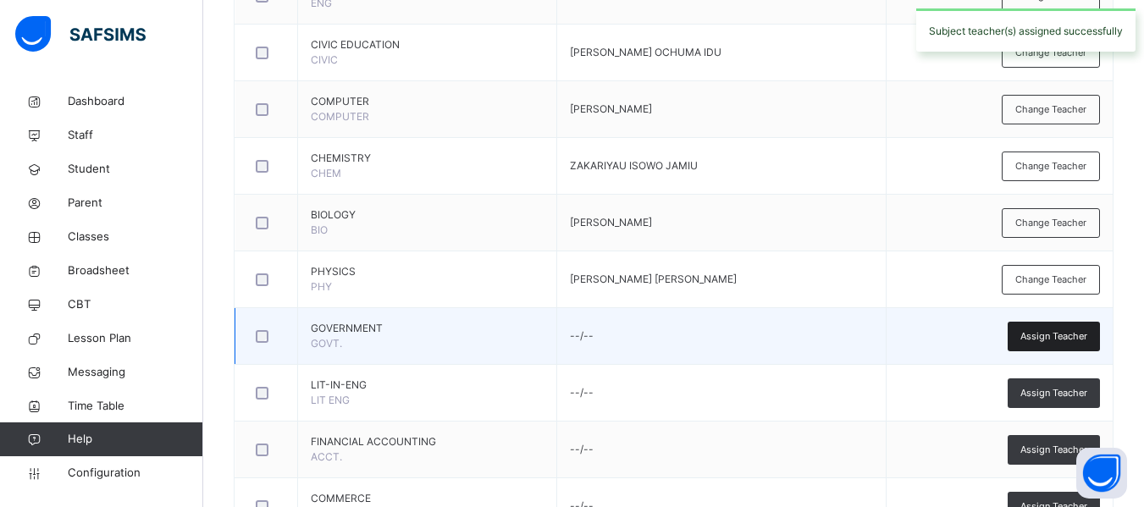
click at [1075, 332] on span "Assign Teacher" at bounding box center [1053, 336] width 67 height 14
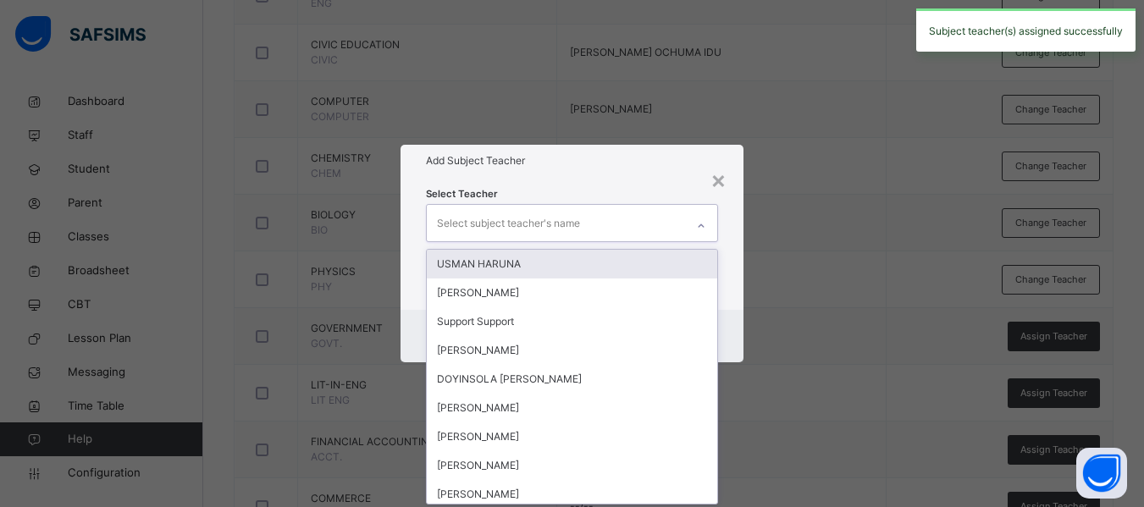
click at [465, 215] on div "Select subject teacher's name" at bounding box center [508, 223] width 143 height 32
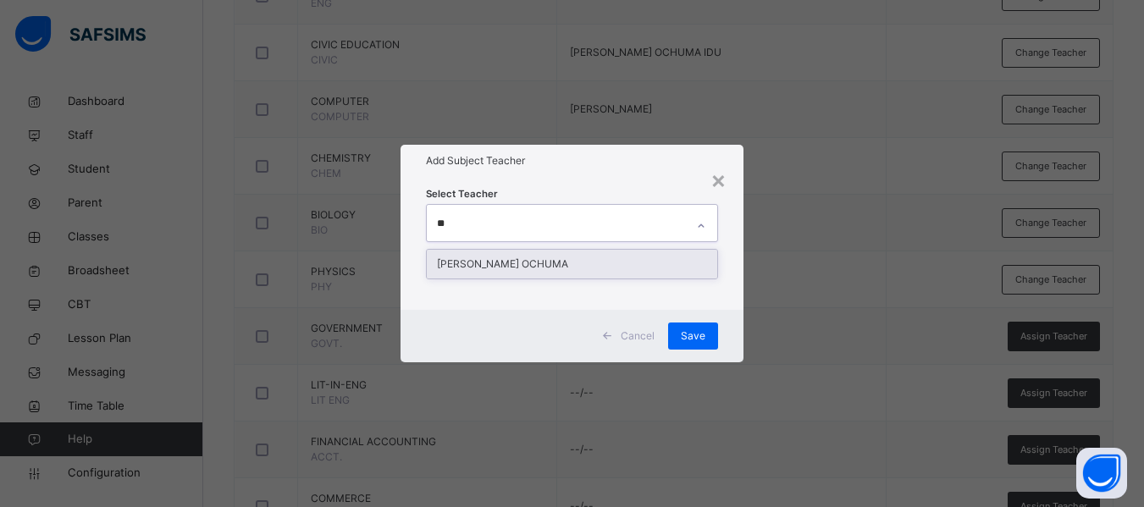
type input "***"
click at [537, 255] on div "[PERSON_NAME] OCHUMA" at bounding box center [572, 264] width 290 height 29
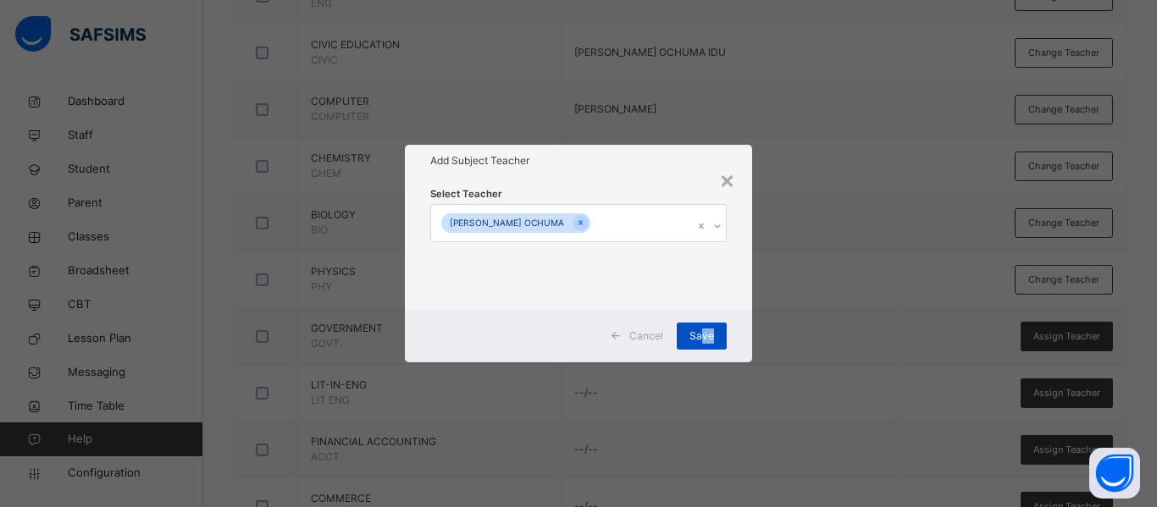
drag, startPoint x: 738, startPoint y: 317, endPoint x: 703, endPoint y: 331, distance: 38.4
click at [703, 331] on div "Cancel Save" at bounding box center [578, 336] width 347 height 52
click at [703, 331] on span "Save" at bounding box center [701, 336] width 25 height 15
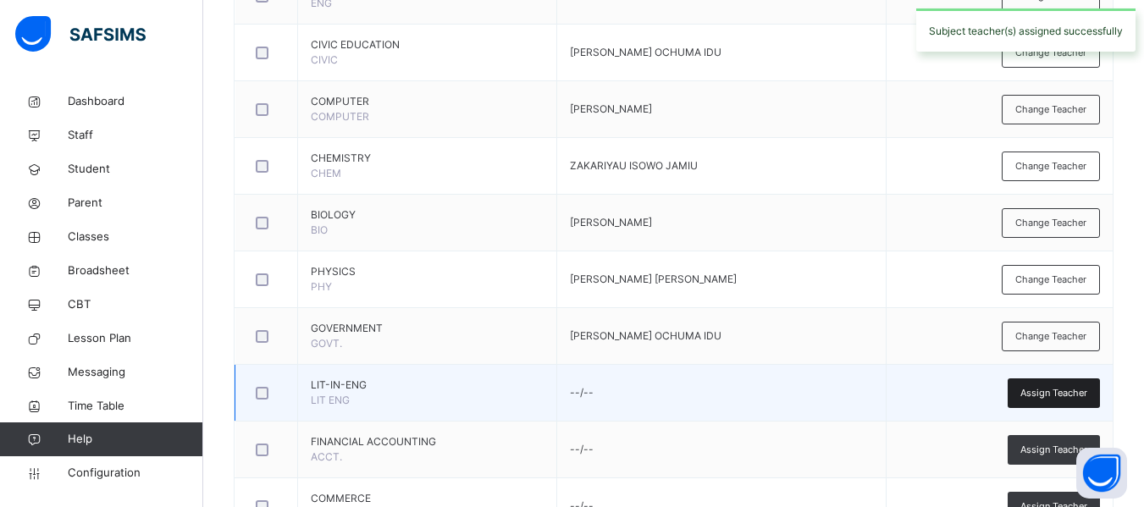
click at [1066, 387] on span "Assign Teacher" at bounding box center [1053, 393] width 67 height 14
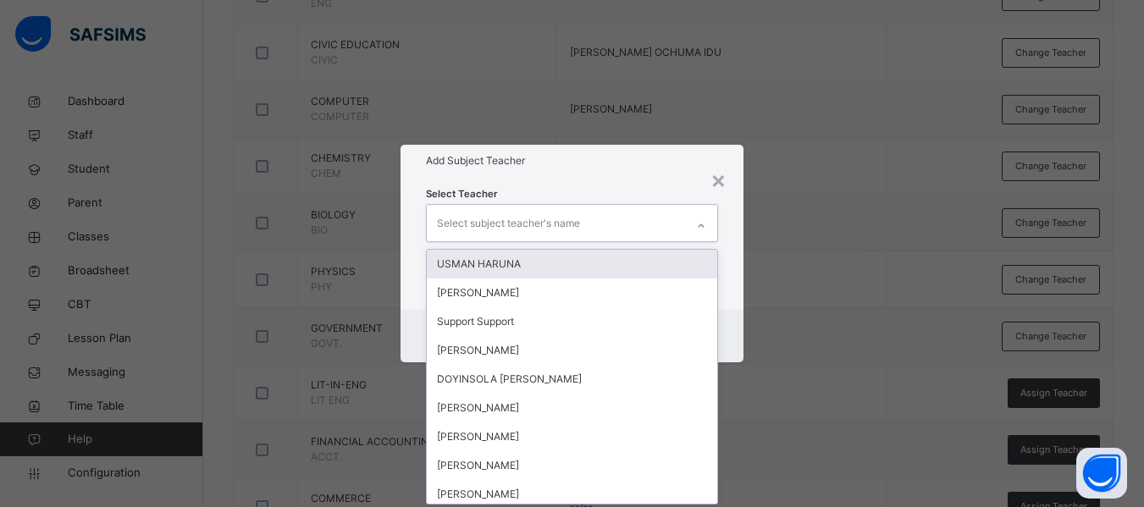
click at [512, 225] on div "Select subject teacher's name" at bounding box center [508, 223] width 143 height 32
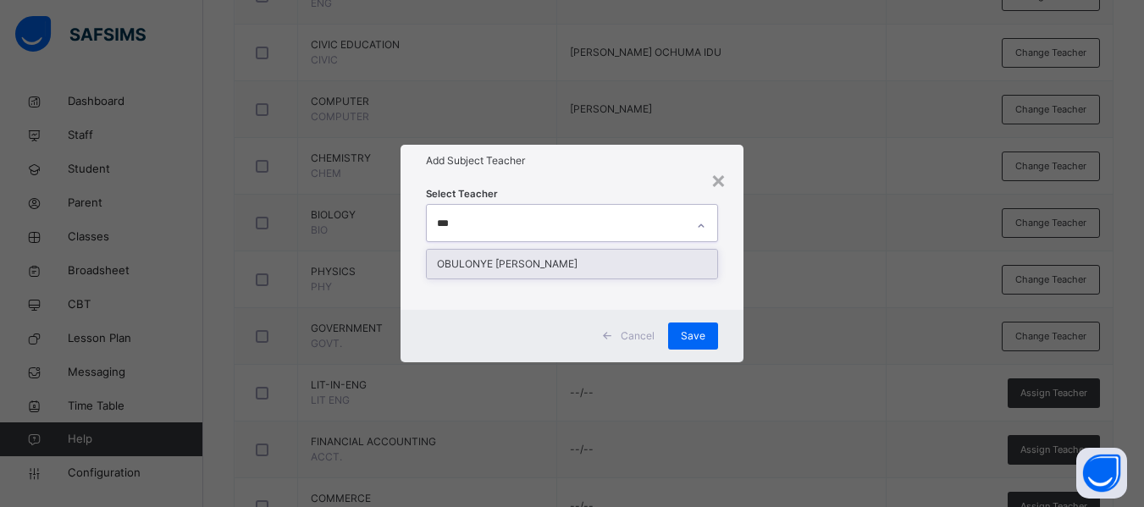
type input "****"
click at [542, 254] on div "OBULONYE [PERSON_NAME]" at bounding box center [572, 264] width 290 height 29
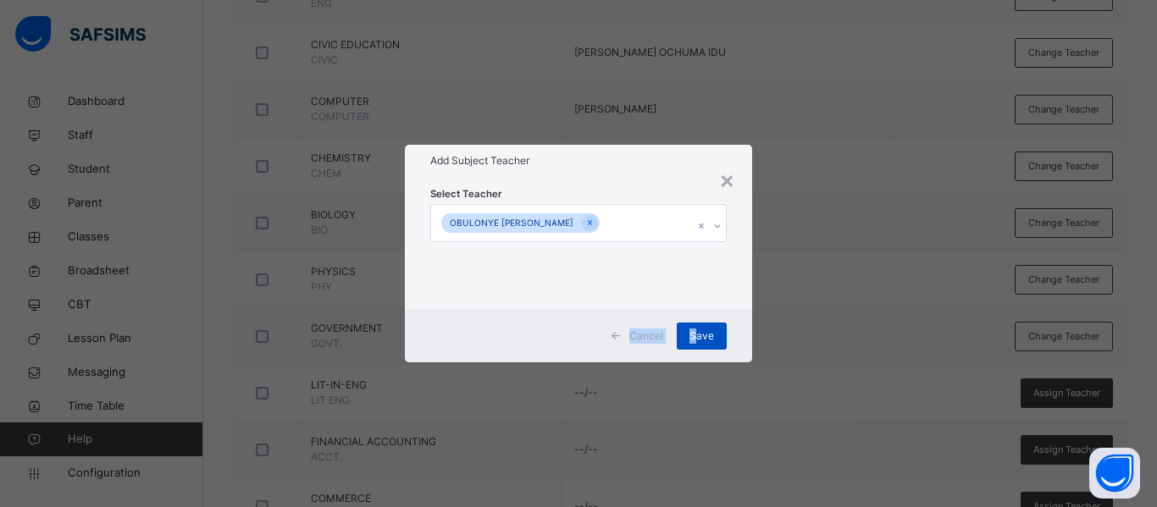
drag, startPoint x: 741, startPoint y: 292, endPoint x: 698, endPoint y: 334, distance: 59.9
click at [698, 334] on div "× Add Subject Teacher Select Teacher OBULONYE [PERSON_NAME] Cancel Save" at bounding box center [578, 253] width 347 height 217
click at [698, 334] on span "Save" at bounding box center [701, 336] width 25 height 15
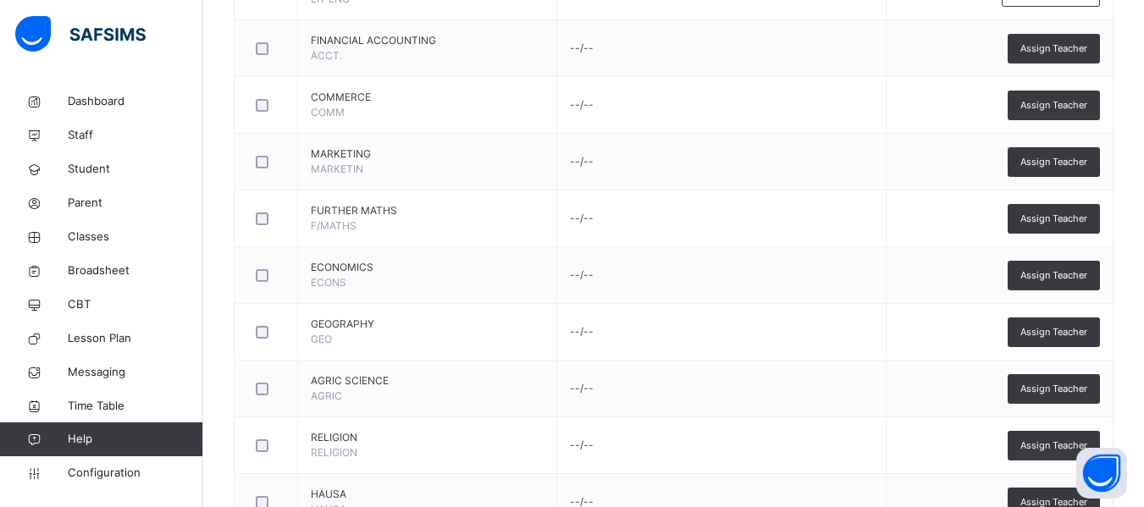
scroll to position [957, 0]
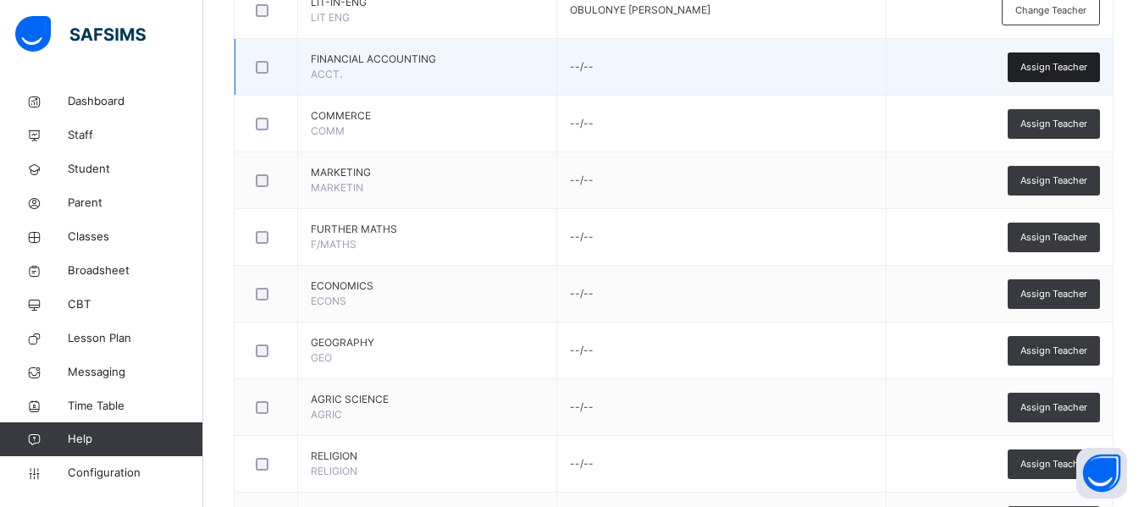
click at [1069, 63] on span "Assign Teacher" at bounding box center [1053, 67] width 67 height 14
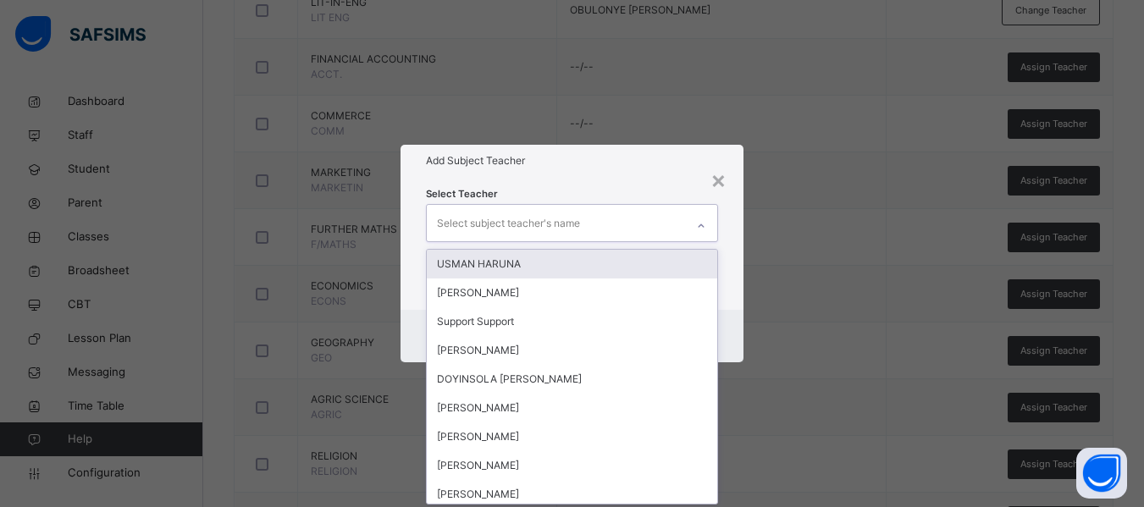
click at [500, 228] on div "Select subject teacher's name" at bounding box center [508, 223] width 143 height 32
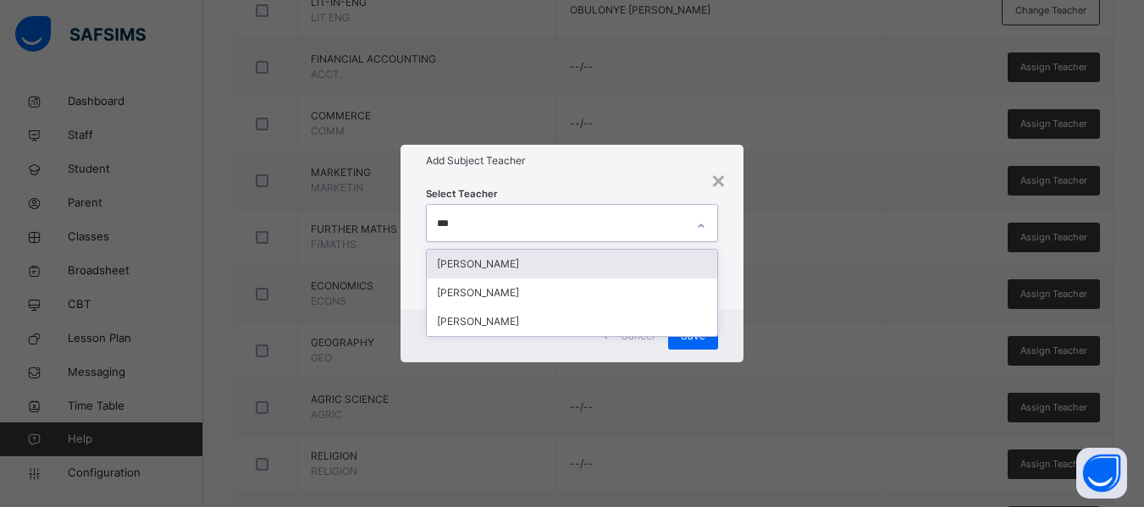
type input "****"
click at [548, 250] on div "[PERSON_NAME]" at bounding box center [572, 264] width 290 height 29
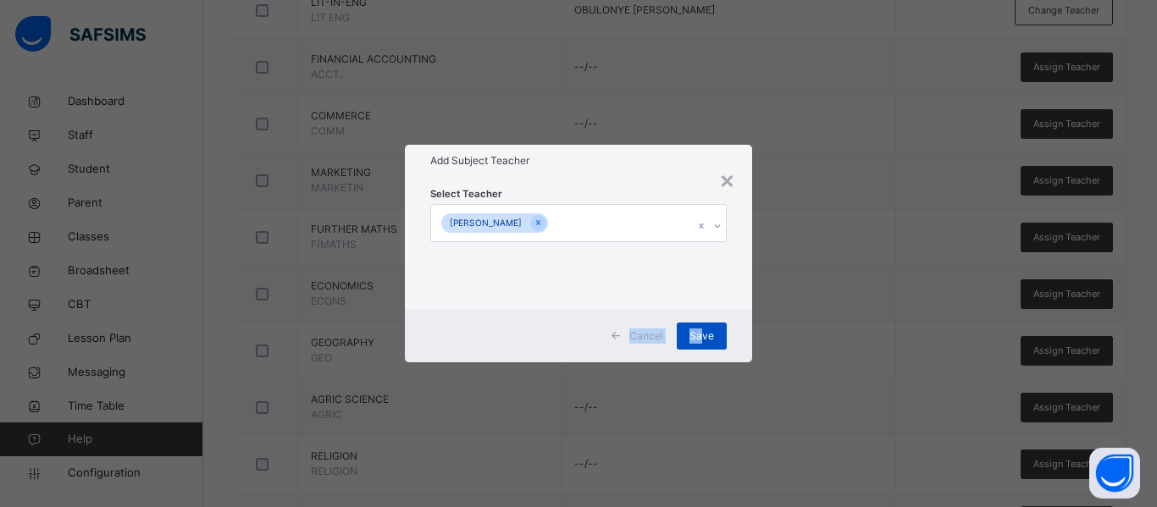
drag, startPoint x: 740, startPoint y: 269, endPoint x: 705, endPoint y: 339, distance: 78.0
click at [705, 339] on div "× Add Subject Teacher Select Teacher [PERSON_NAME] Cancel Save" at bounding box center [578, 253] width 347 height 217
click at [705, 339] on span "Save" at bounding box center [701, 336] width 25 height 15
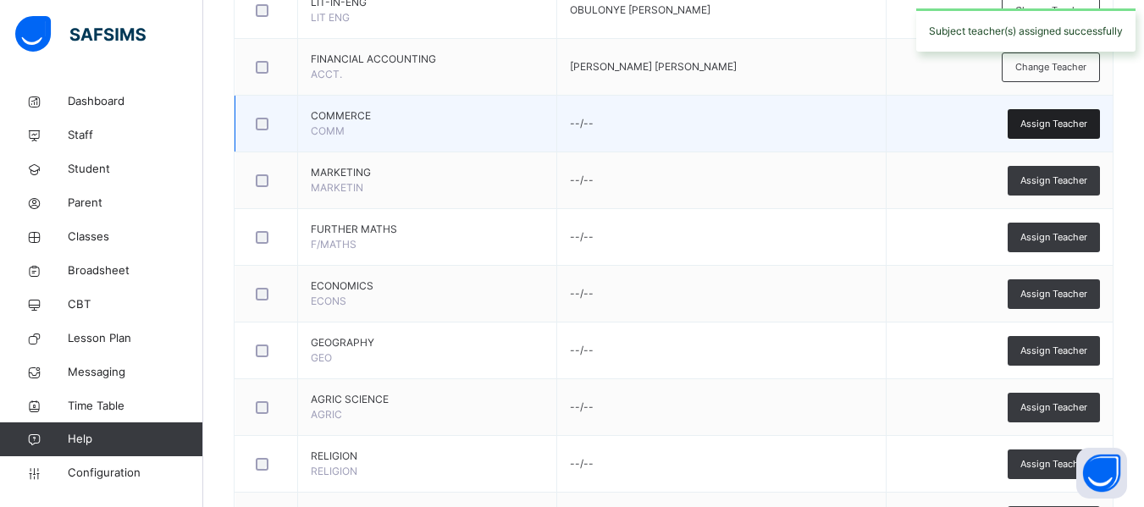
click at [1046, 117] on span "Assign Teacher" at bounding box center [1053, 124] width 67 height 14
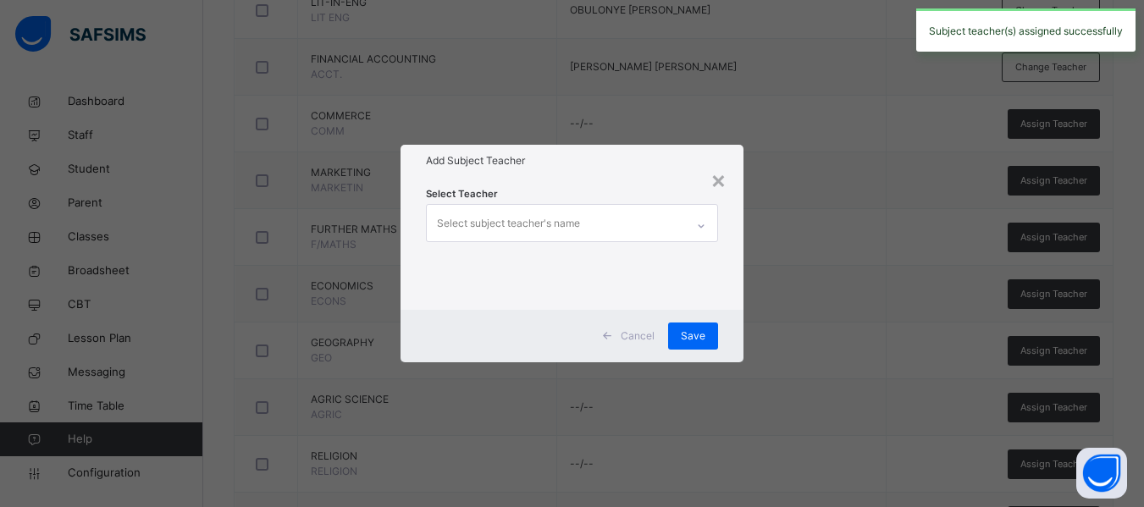
click at [550, 224] on div "Select subject teacher's name" at bounding box center [508, 223] width 143 height 32
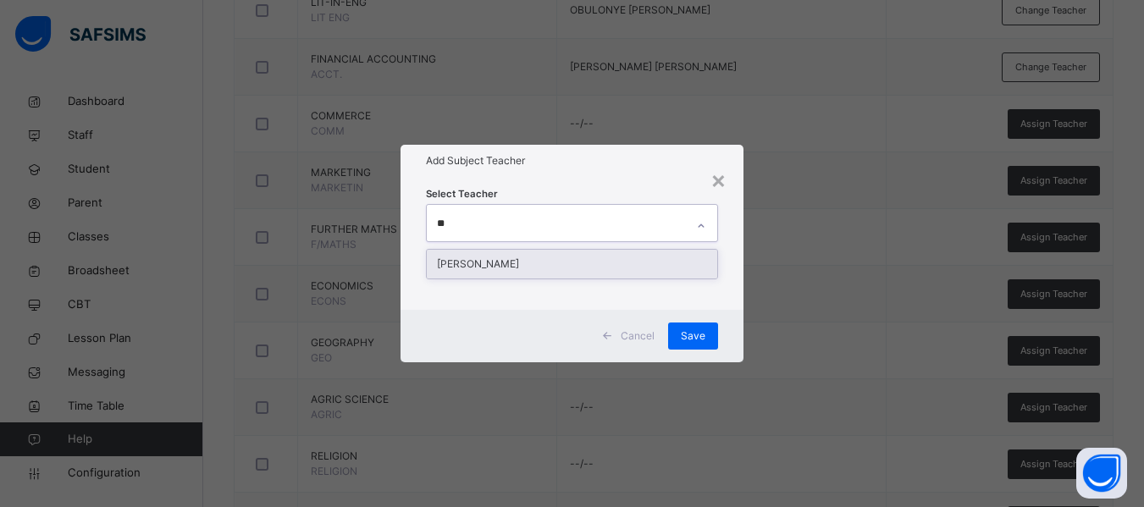
type input "***"
click at [567, 260] on div "[PERSON_NAME]" at bounding box center [572, 264] width 290 height 29
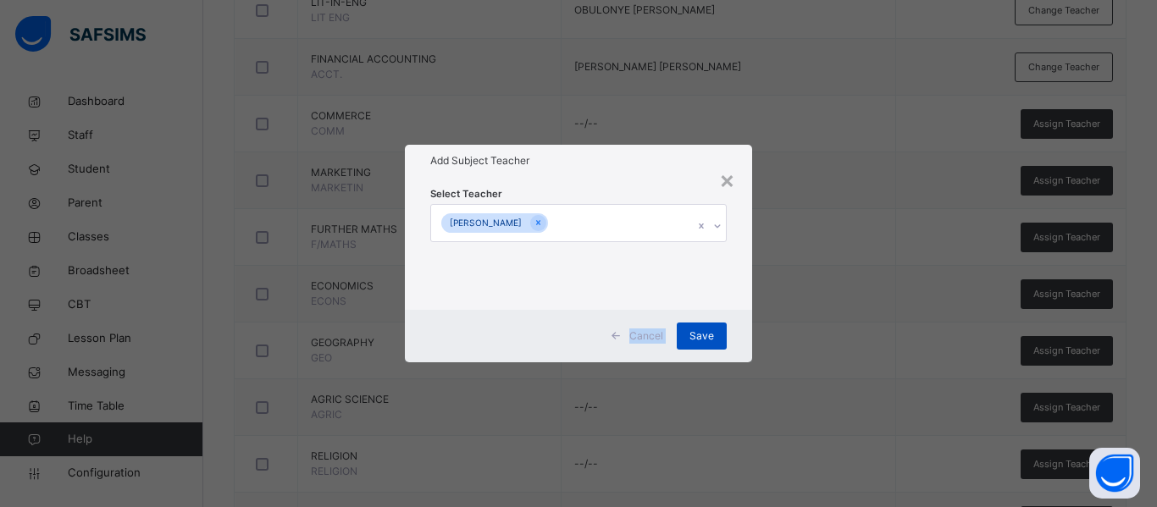
drag, startPoint x: 740, startPoint y: 295, endPoint x: 691, endPoint y: 339, distance: 66.0
click at [691, 339] on div "× Add Subject Teacher Select Teacher [PERSON_NAME] Cancel Save" at bounding box center [578, 253] width 347 height 217
click at [691, 339] on span "Save" at bounding box center [701, 336] width 25 height 15
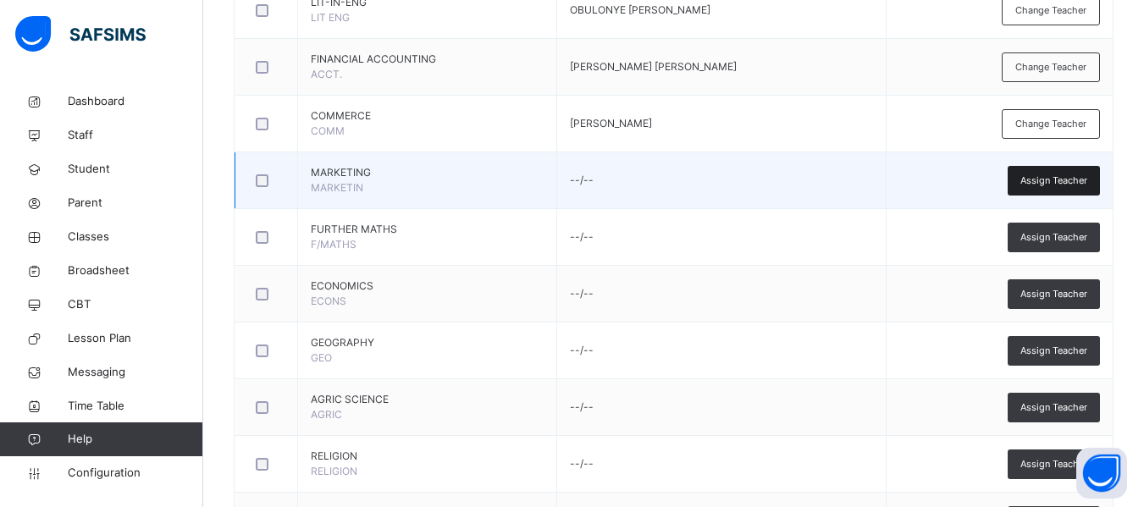
click at [1049, 184] on span "Assign Teacher" at bounding box center [1053, 181] width 67 height 14
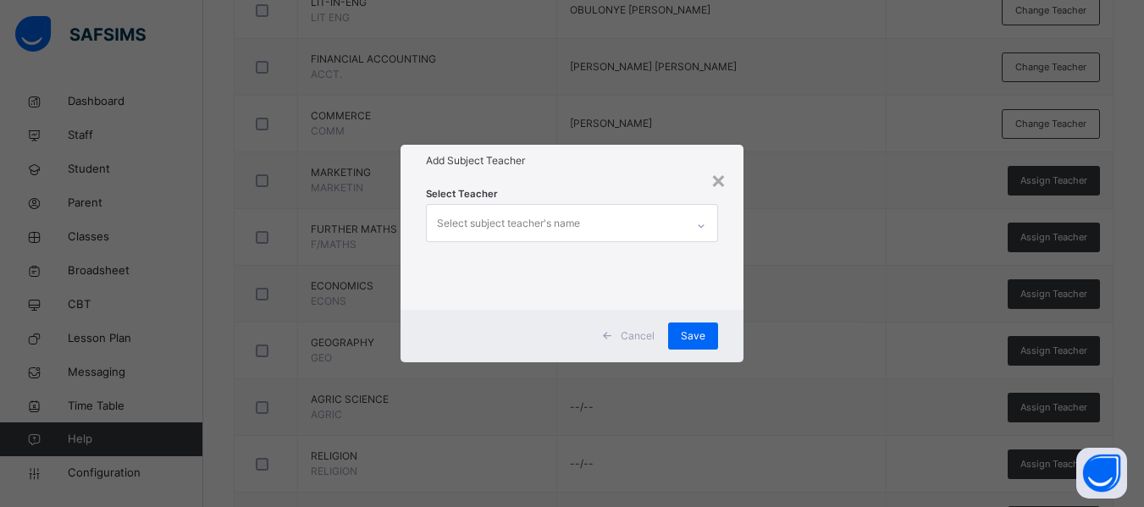
click at [545, 227] on div "Select subject teacher's name" at bounding box center [508, 223] width 143 height 32
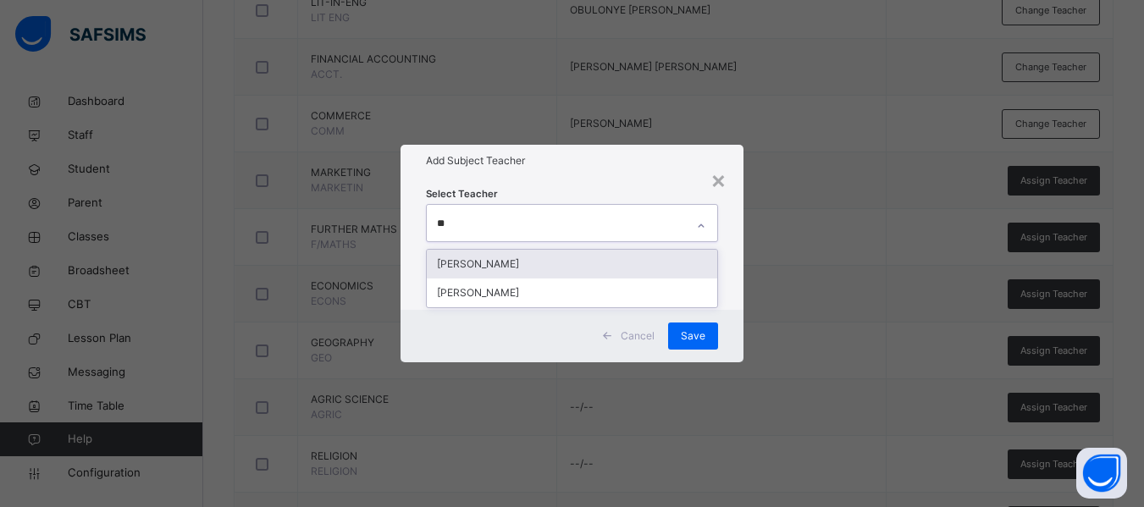
type input "***"
click at [545, 264] on div "[PERSON_NAME]" at bounding box center [572, 264] width 290 height 29
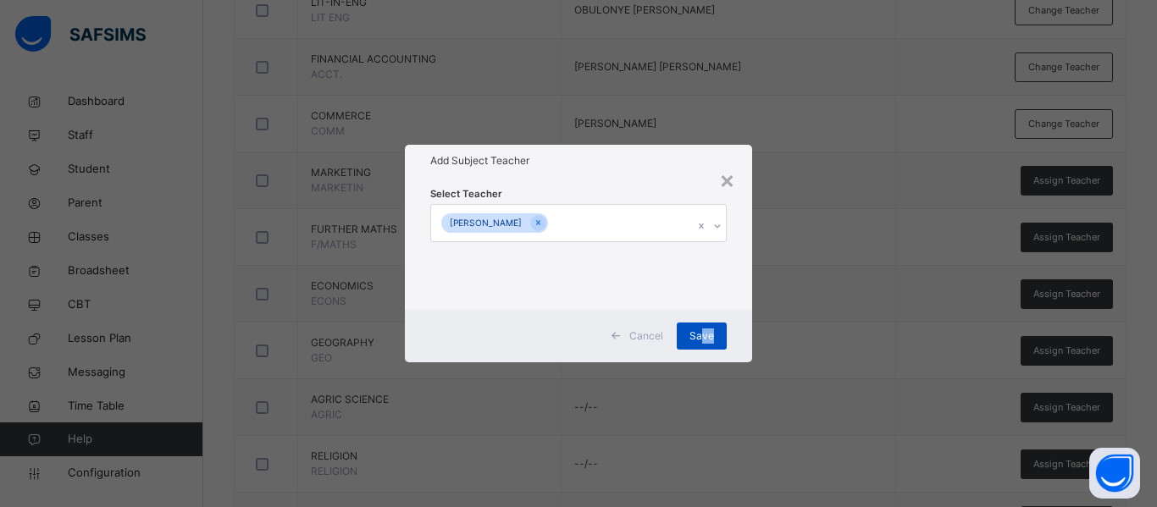
drag, startPoint x: 738, startPoint y: 318, endPoint x: 703, endPoint y: 339, distance: 41.0
click at [703, 339] on div "Cancel Save" at bounding box center [578, 336] width 347 height 52
click at [703, 339] on span "Save" at bounding box center [701, 336] width 25 height 15
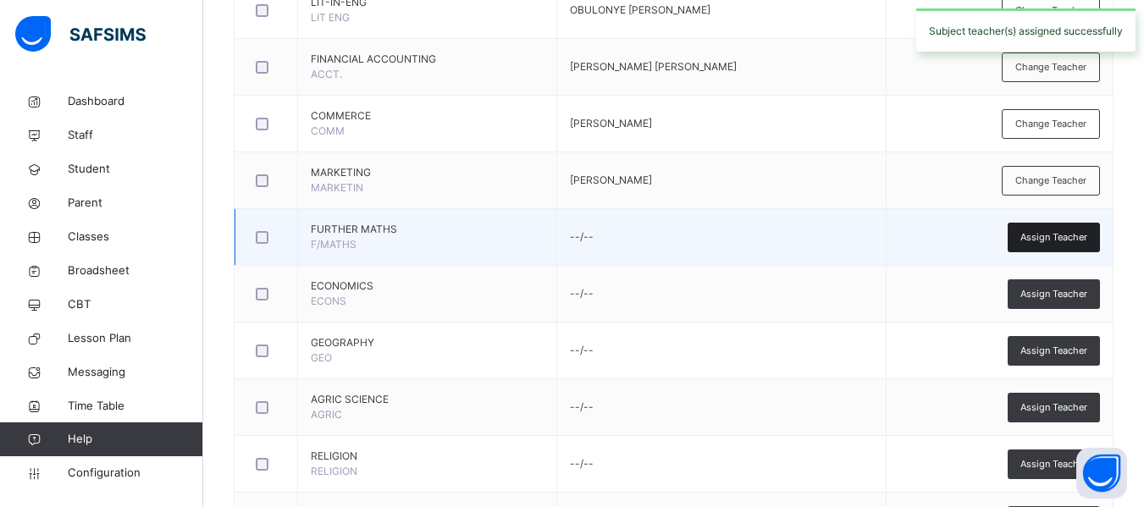
click at [1054, 243] on span "Assign Teacher" at bounding box center [1053, 237] width 67 height 14
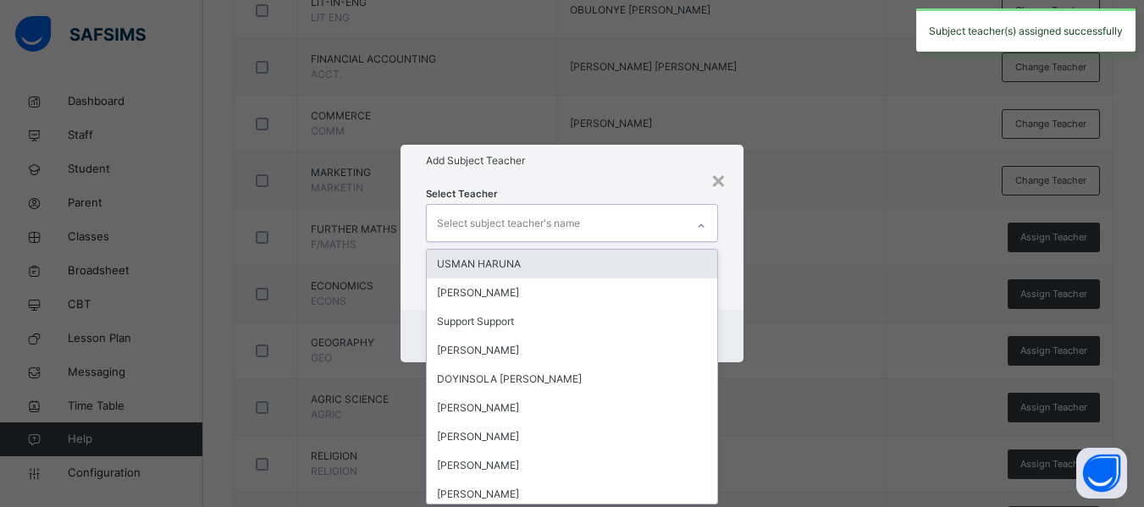
click at [471, 222] on div "Select subject teacher's name" at bounding box center [508, 223] width 143 height 32
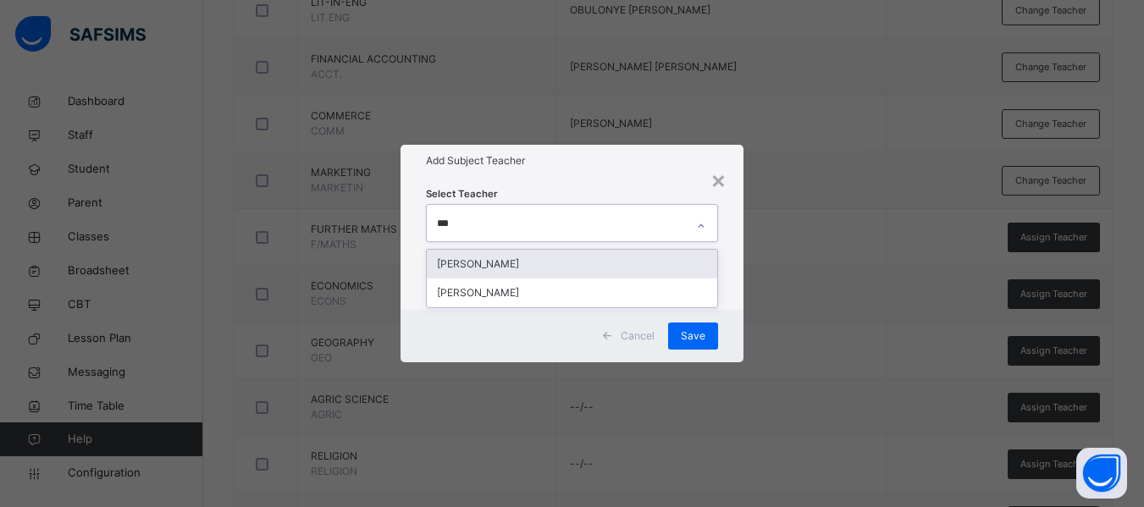
type input "****"
click at [528, 266] on div "[PERSON_NAME]" at bounding box center [572, 264] width 290 height 29
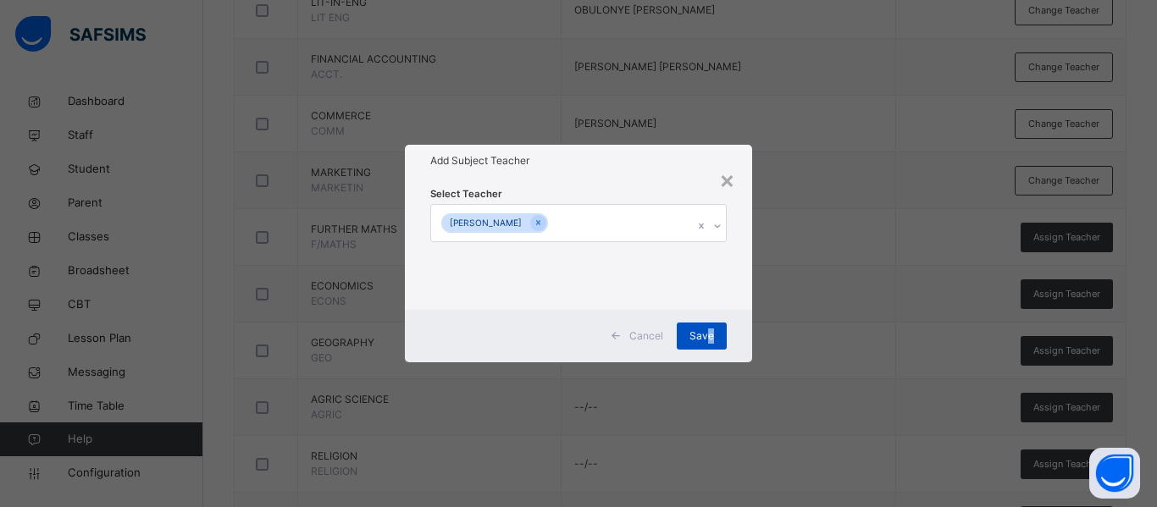
drag, startPoint x: 743, startPoint y: 321, endPoint x: 709, endPoint y: 331, distance: 36.2
click at [709, 331] on div "Cancel Save" at bounding box center [578, 336] width 347 height 52
click at [709, 331] on span "Save" at bounding box center [701, 336] width 25 height 15
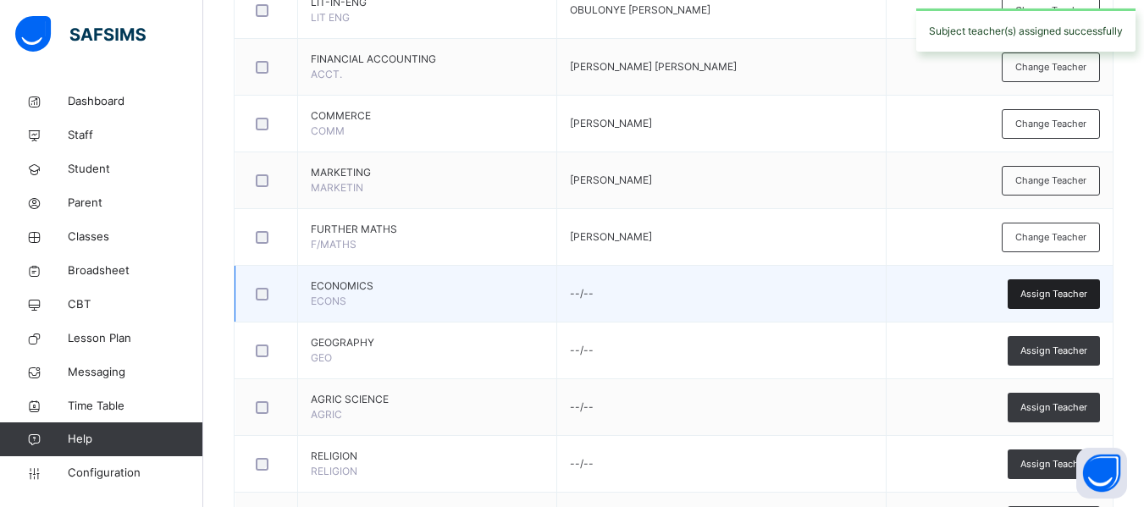
click at [1058, 287] on span "Assign Teacher" at bounding box center [1053, 294] width 67 height 14
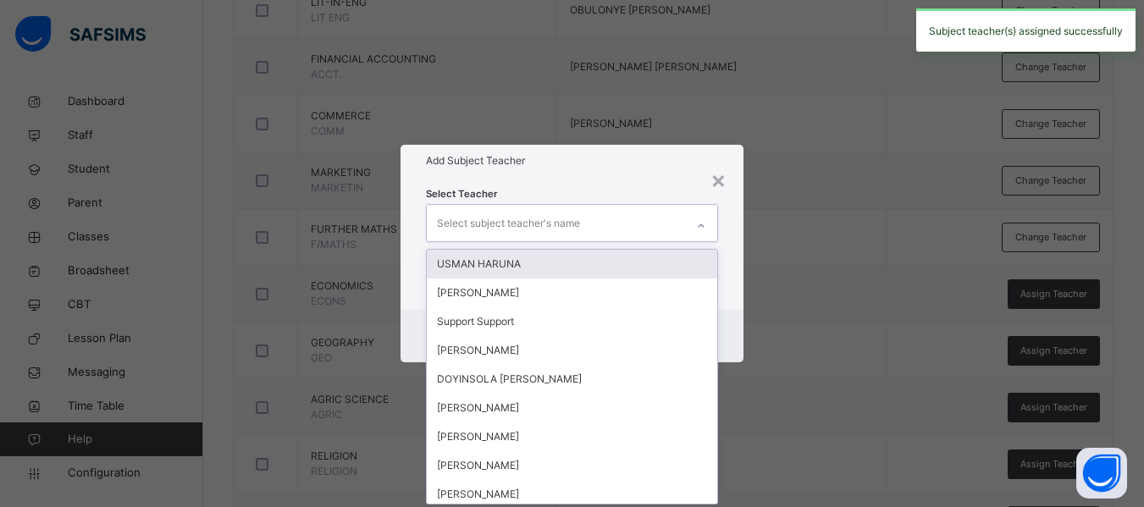
click at [511, 228] on div "Select subject teacher's name" at bounding box center [508, 223] width 143 height 32
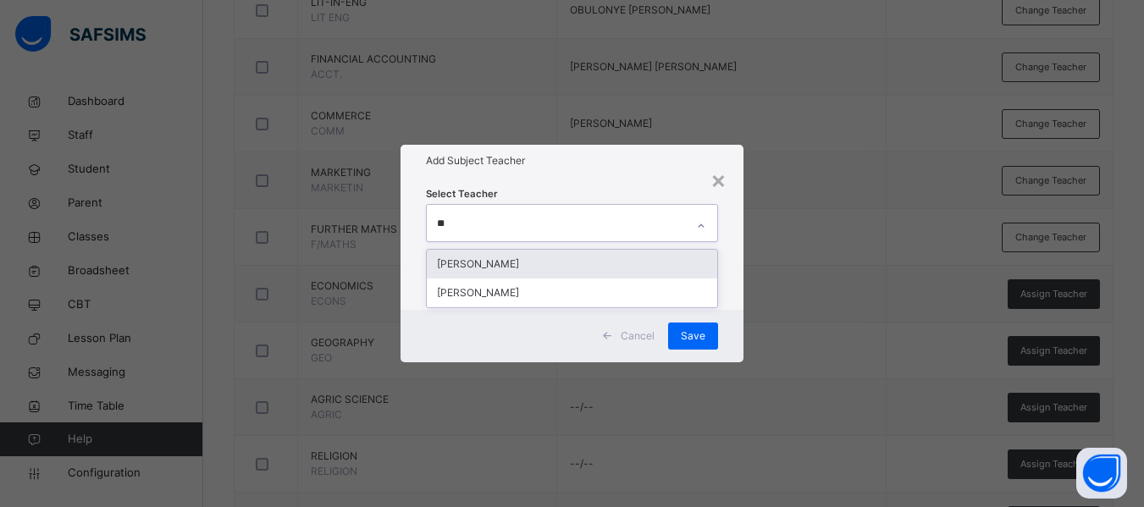
type input "***"
click at [522, 261] on div "[PERSON_NAME]" at bounding box center [572, 264] width 290 height 29
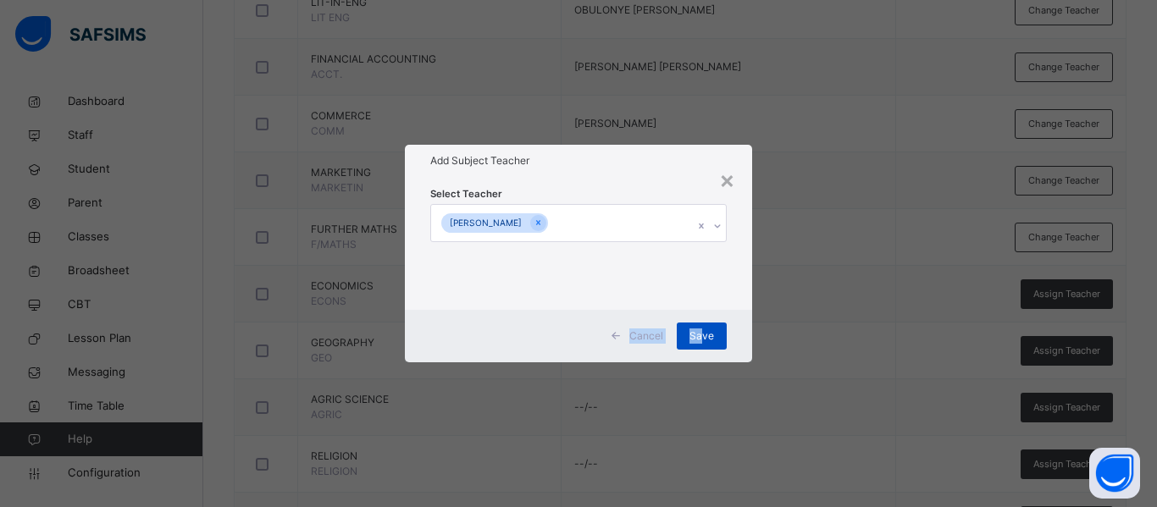
drag, startPoint x: 730, startPoint y: 307, endPoint x: 703, endPoint y: 334, distance: 38.9
click at [703, 334] on div "× Add Subject Teacher Select Teacher [PERSON_NAME] Cancel Save" at bounding box center [578, 253] width 347 height 217
click at [703, 334] on span "Save" at bounding box center [701, 336] width 25 height 15
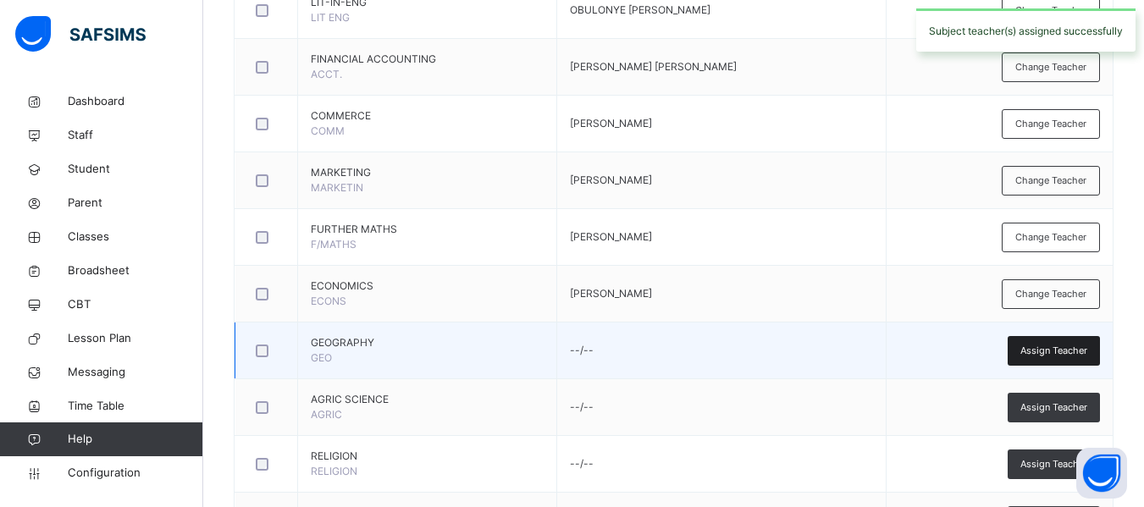
click at [1031, 348] on div "Assign Teacher" at bounding box center [1054, 351] width 92 height 30
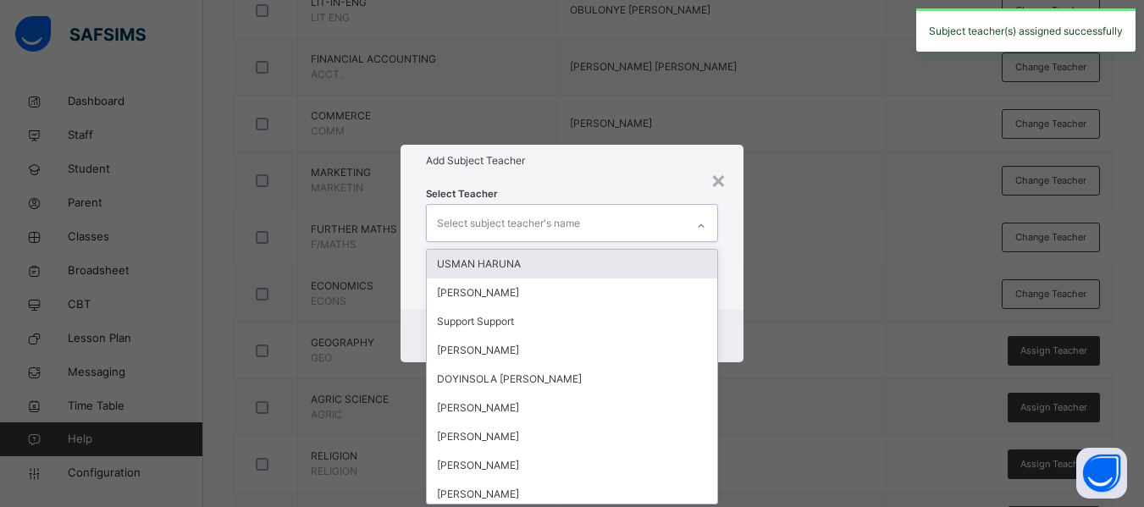
click at [540, 220] on div "Select subject teacher's name" at bounding box center [508, 223] width 143 height 32
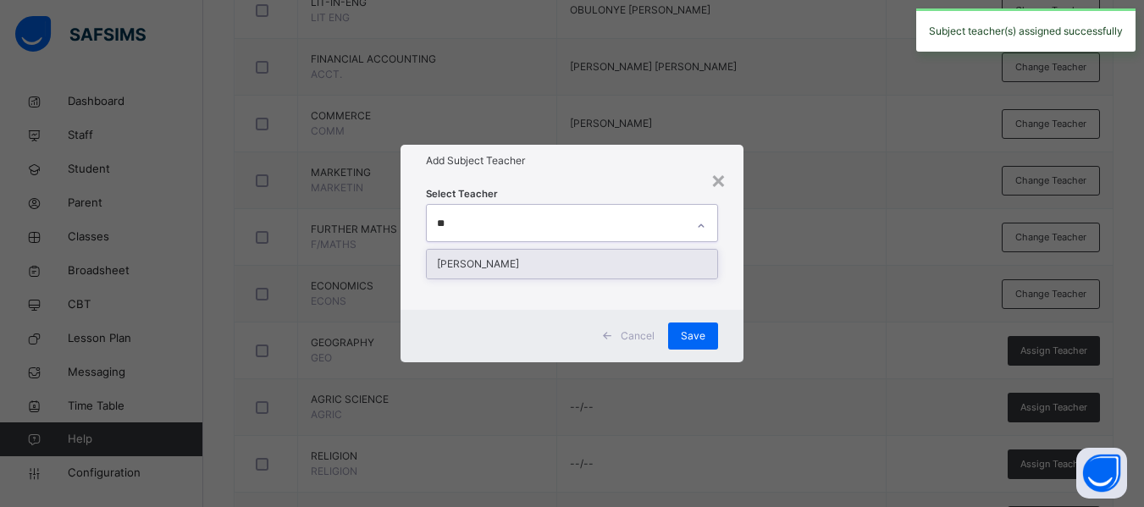
type input "***"
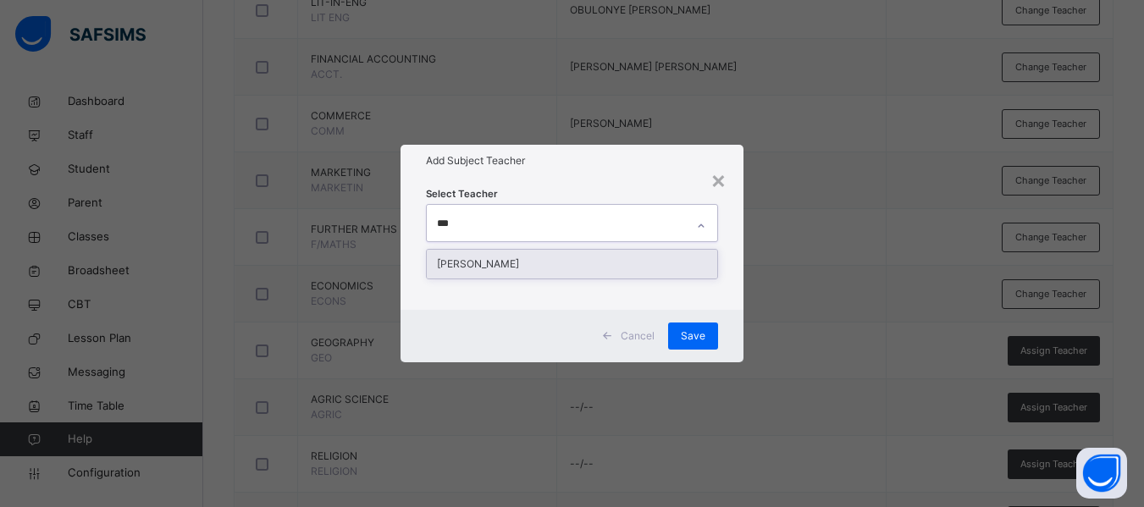
click at [570, 261] on div "[PERSON_NAME]" at bounding box center [572, 264] width 290 height 29
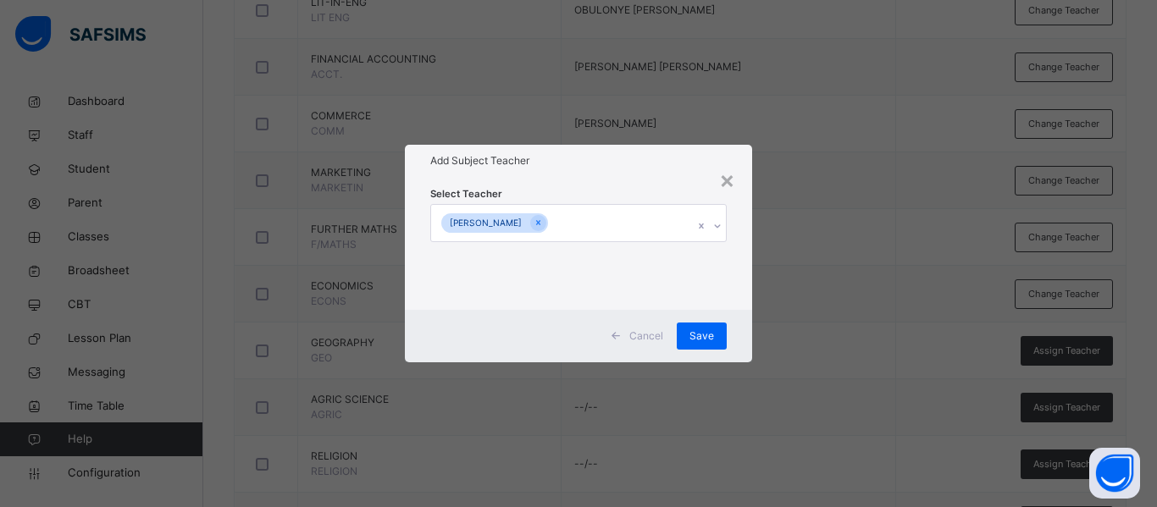
click at [732, 313] on div "Cancel Save" at bounding box center [578, 336] width 347 height 52
click at [698, 340] on span "Save" at bounding box center [701, 336] width 25 height 15
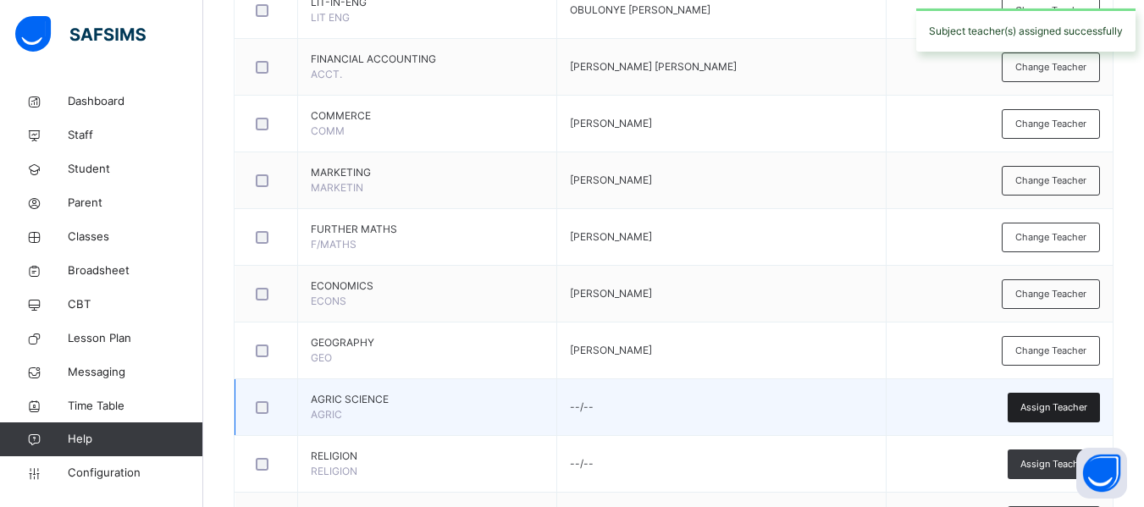
click at [1050, 406] on span "Assign Teacher" at bounding box center [1053, 408] width 67 height 14
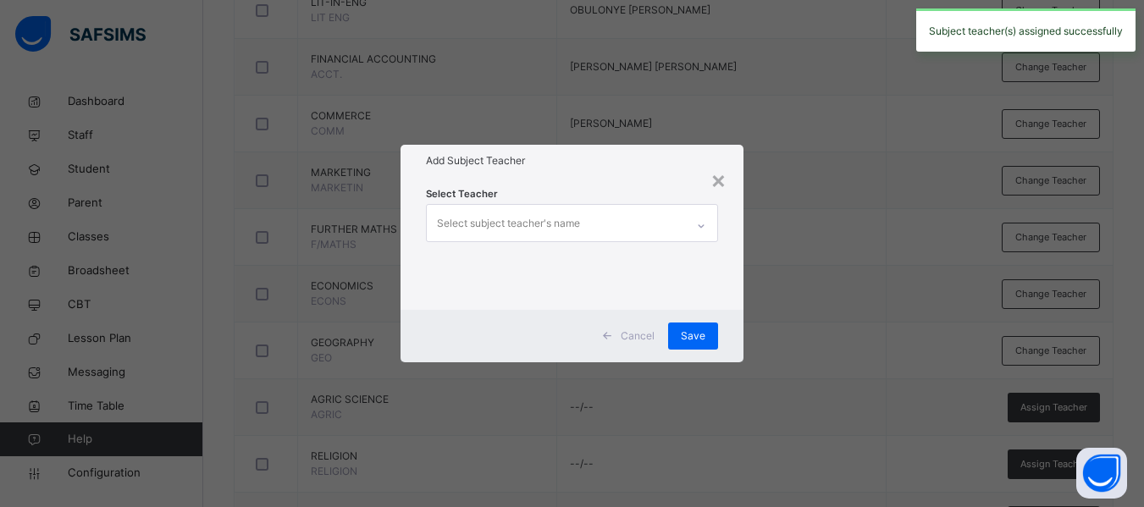
click at [496, 229] on div "Select subject teacher's name" at bounding box center [508, 223] width 143 height 32
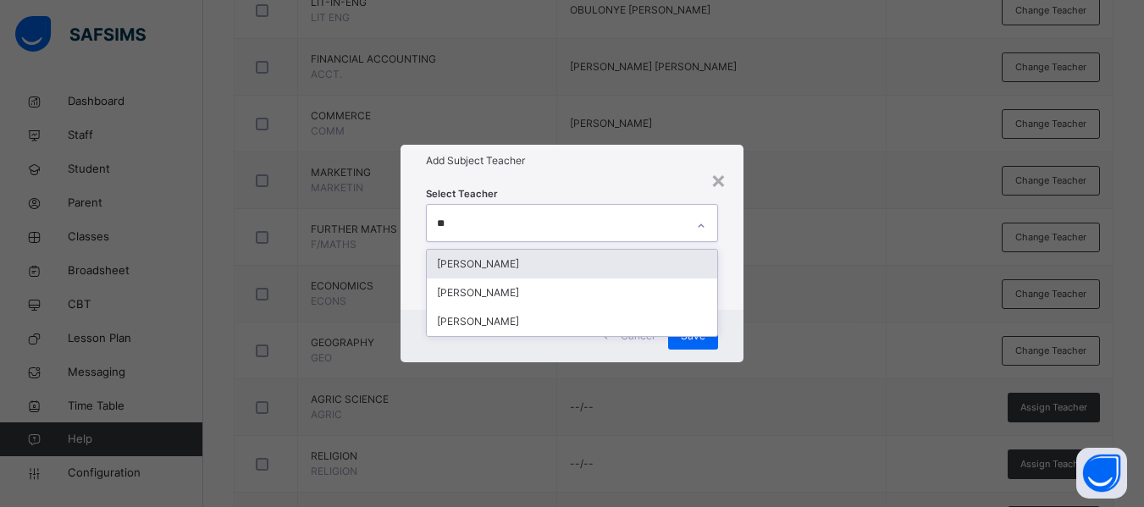
type input "***"
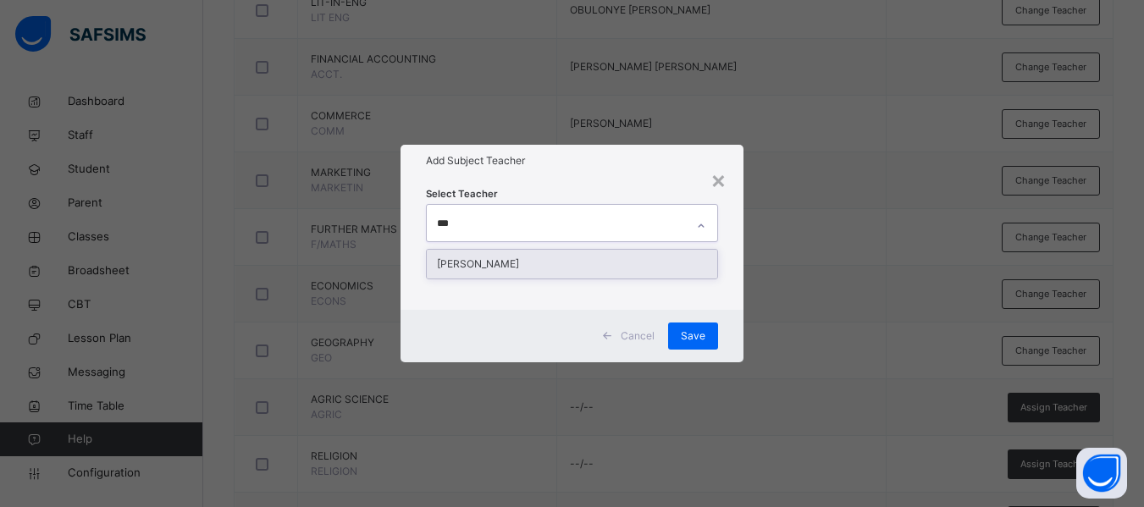
click at [517, 252] on div "[PERSON_NAME]" at bounding box center [572, 264] width 290 height 29
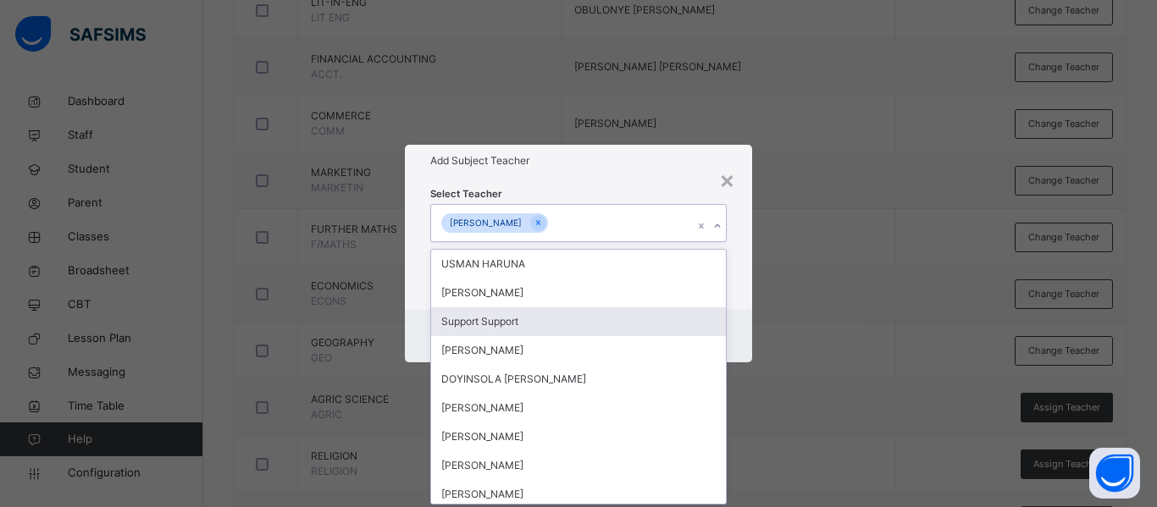
click at [731, 314] on div "Cancel Save" at bounding box center [578, 336] width 347 height 52
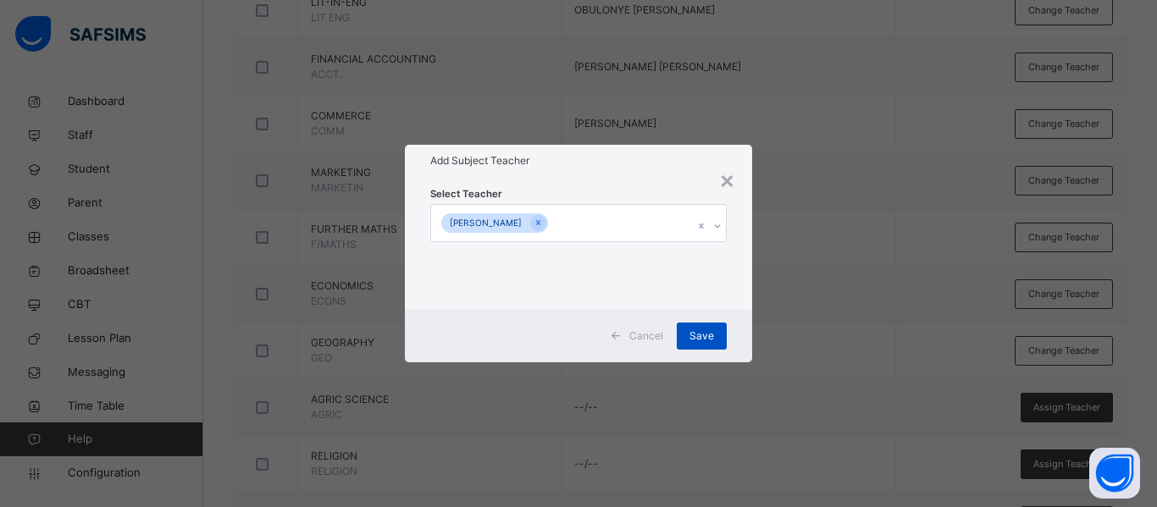
click at [702, 339] on span "Save" at bounding box center [701, 336] width 25 height 15
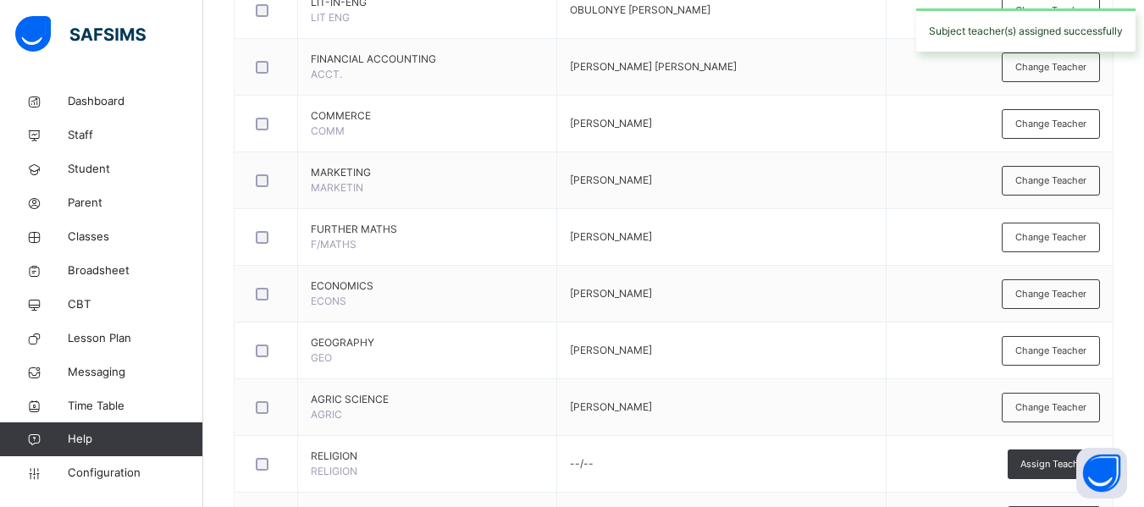
scroll to position [1042, 0]
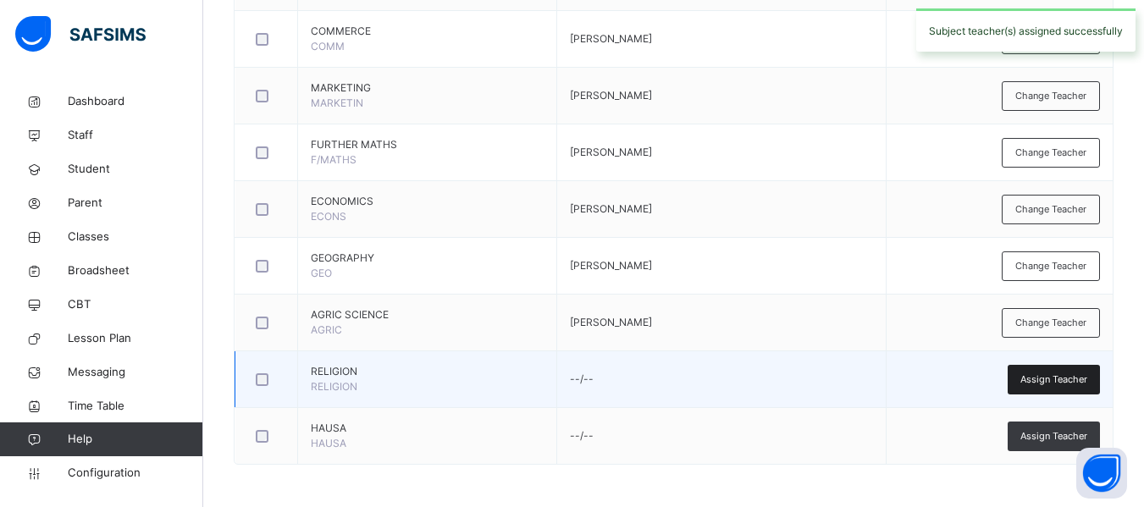
click at [1069, 380] on span "Assign Teacher" at bounding box center [1053, 380] width 67 height 14
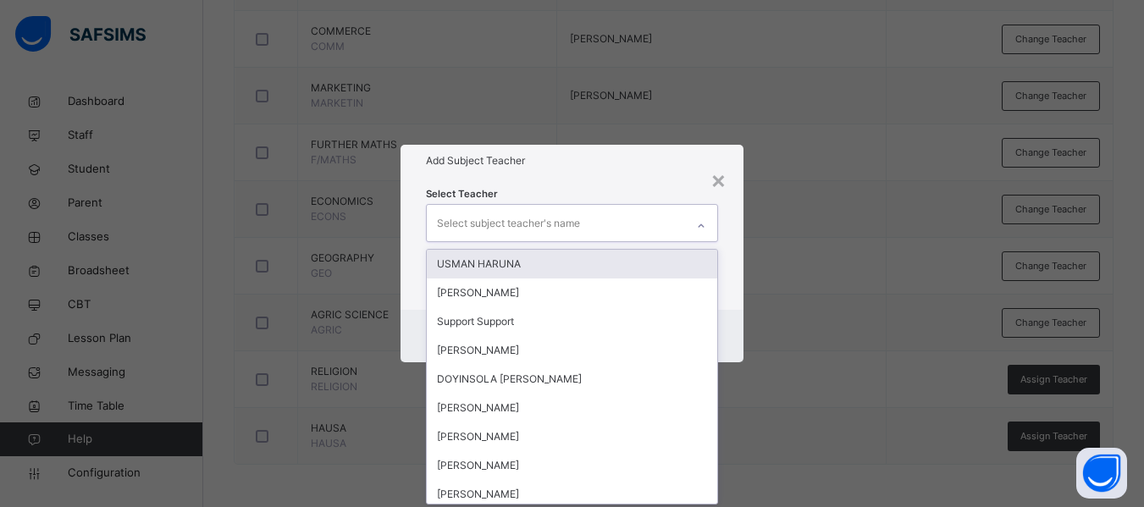
click at [510, 213] on div "Select subject teacher's name" at bounding box center [508, 223] width 143 height 32
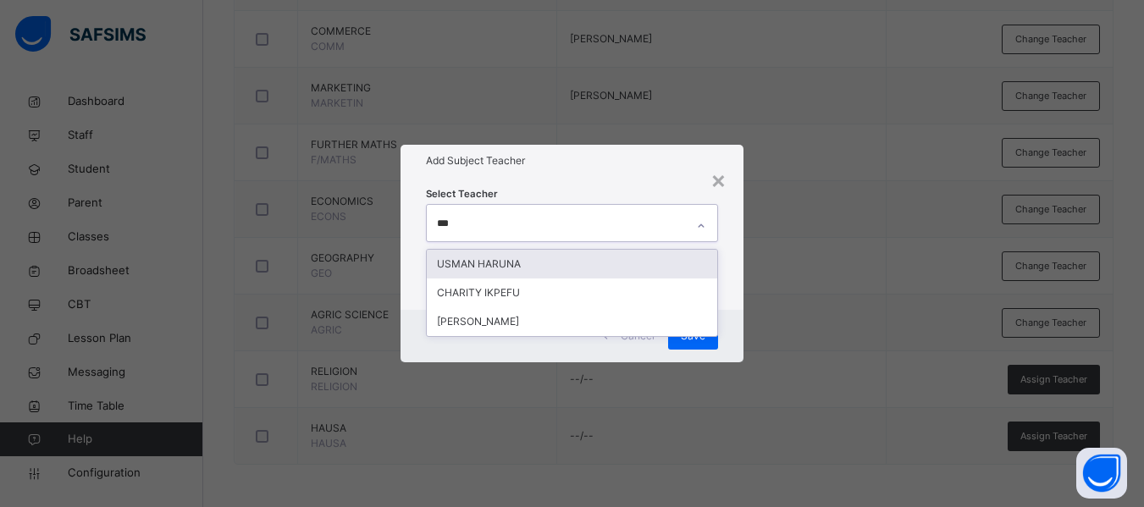
type input "****"
click at [517, 262] on div "USMAN HARUNA" at bounding box center [572, 264] width 290 height 29
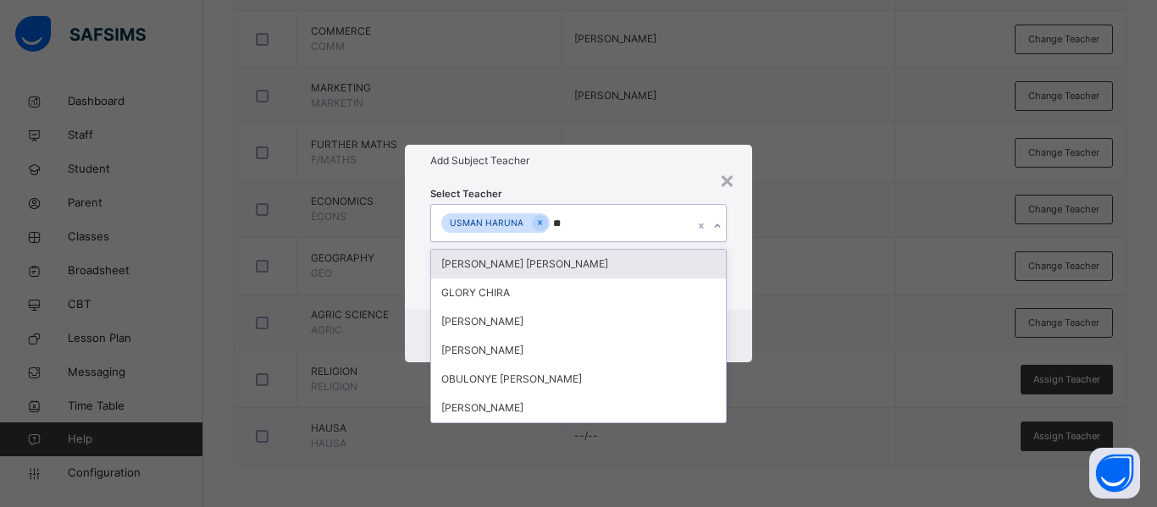
type input "***"
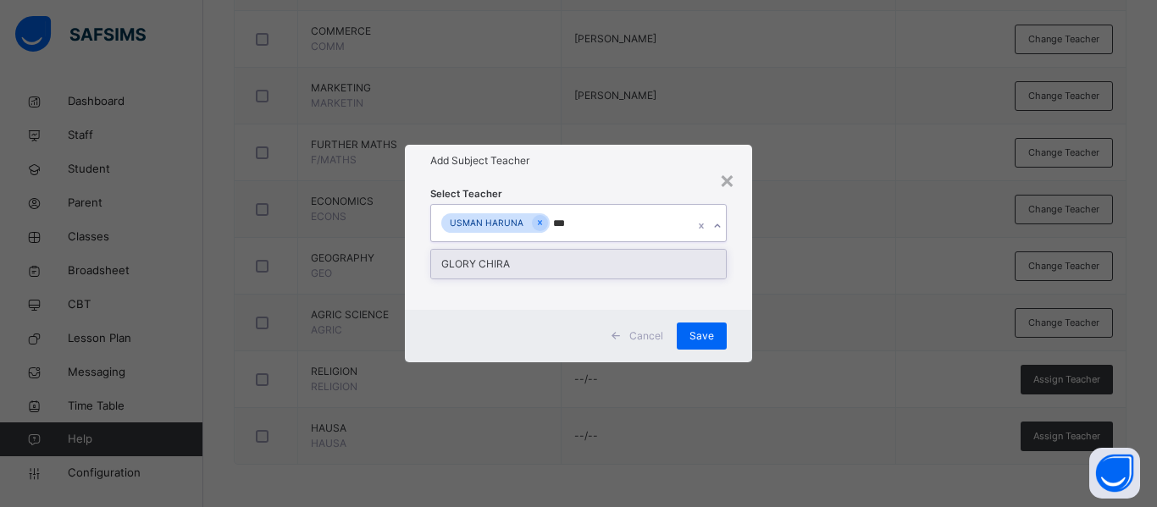
click at [517, 262] on div "GLORY CHIRA" at bounding box center [578, 264] width 295 height 29
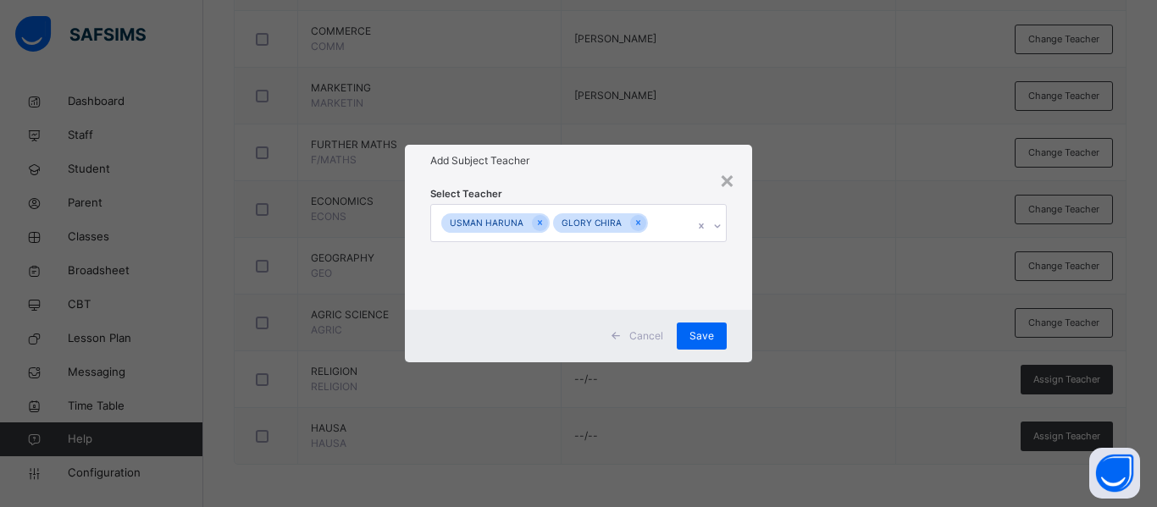
click at [740, 297] on div "Select Teacher USMAN HARUNA GLORY CHIRA" at bounding box center [578, 243] width 347 height 132
click at [705, 338] on span "Save" at bounding box center [701, 336] width 25 height 15
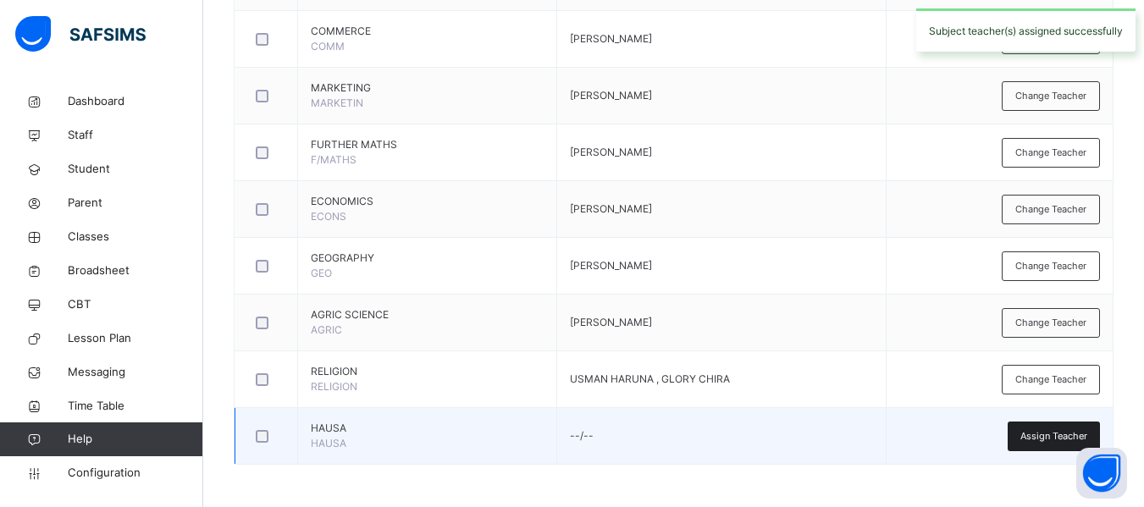
click at [1042, 434] on span "Assign Teacher" at bounding box center [1053, 436] width 67 height 14
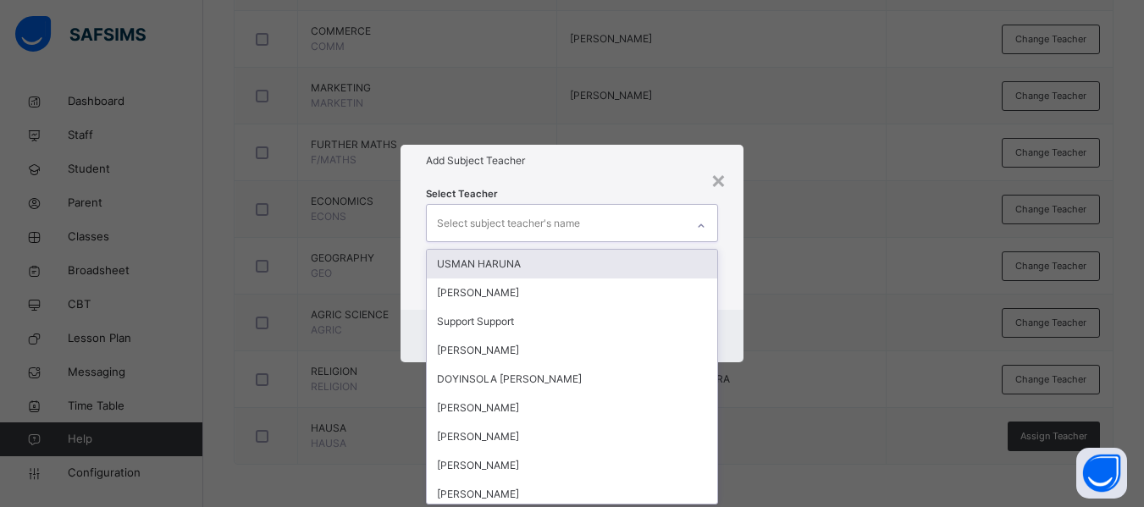
click at [488, 224] on div "Select subject teacher's name" at bounding box center [508, 223] width 143 height 32
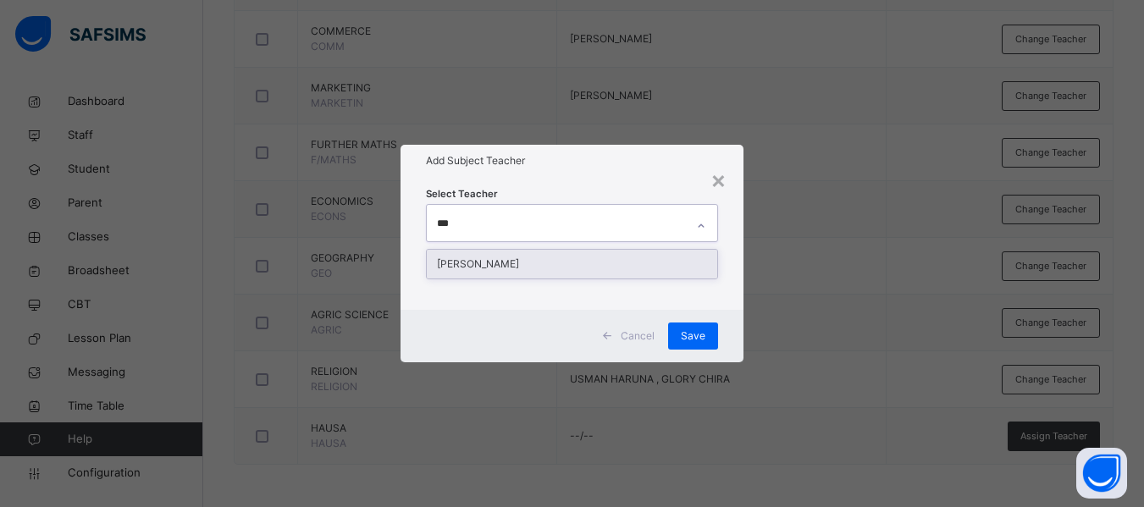
type input "****"
click at [515, 262] on div "[PERSON_NAME]" at bounding box center [572, 264] width 290 height 29
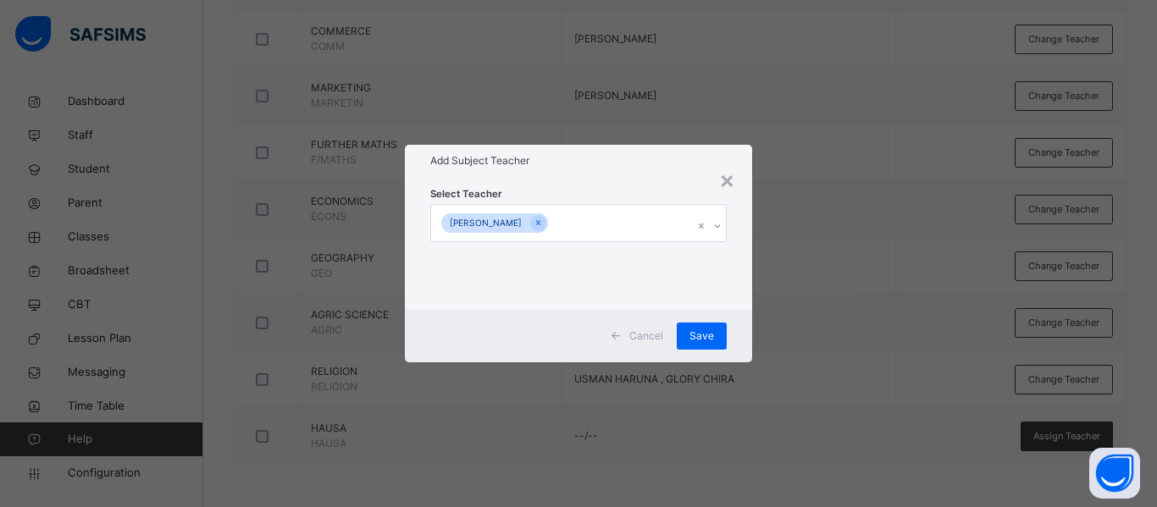
click at [734, 323] on div "Cancel Save" at bounding box center [578, 336] width 347 height 52
click at [702, 329] on span "Save" at bounding box center [701, 336] width 25 height 15
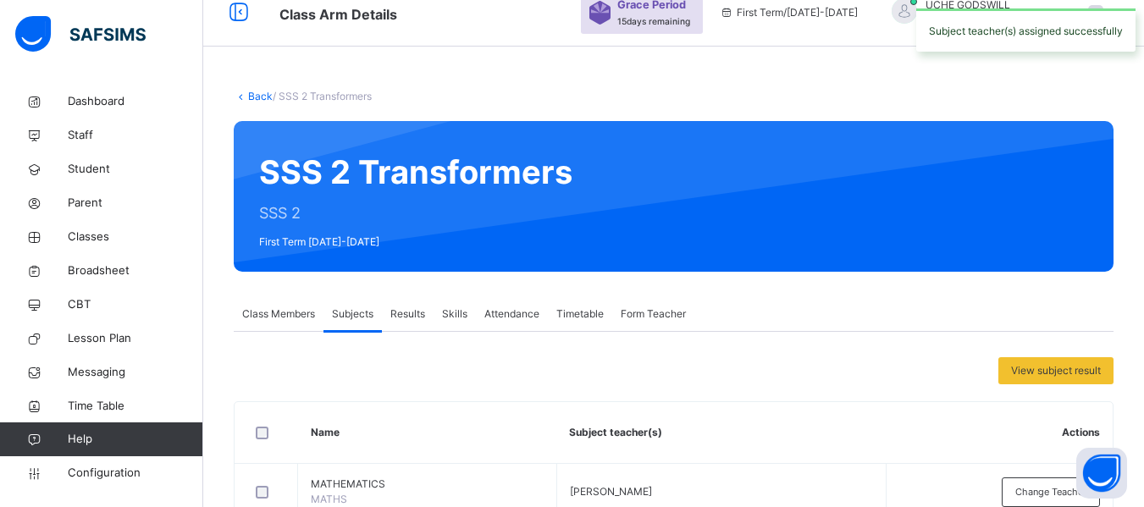
scroll to position [19, 0]
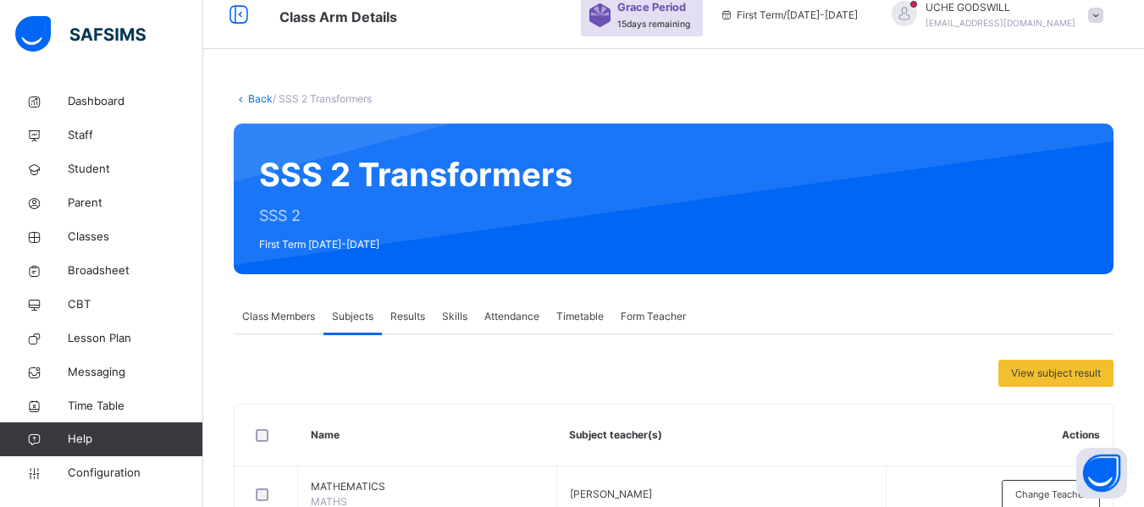
click at [259, 96] on link "Back" at bounding box center [260, 98] width 25 height 13
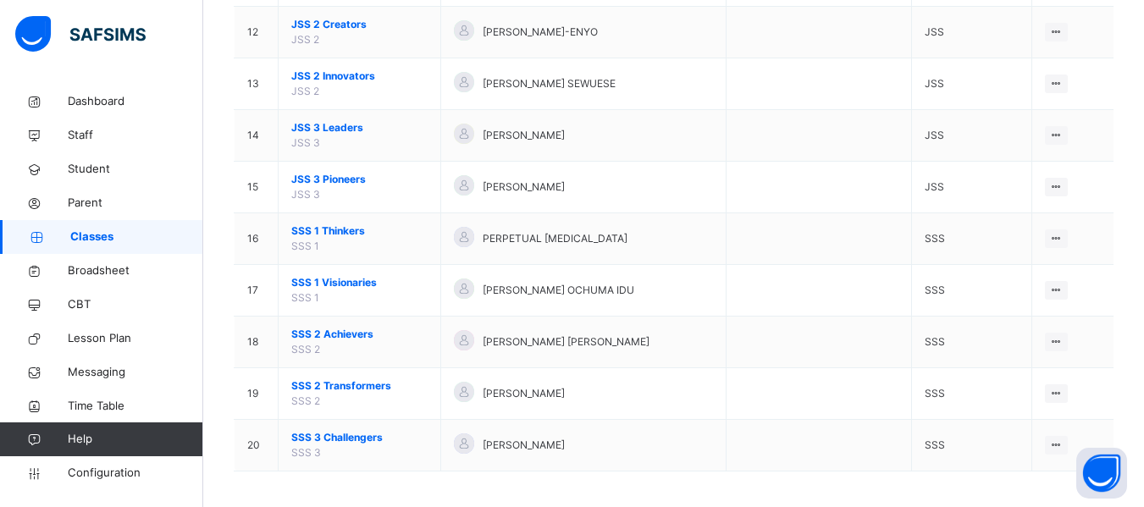
scroll to position [770, 0]
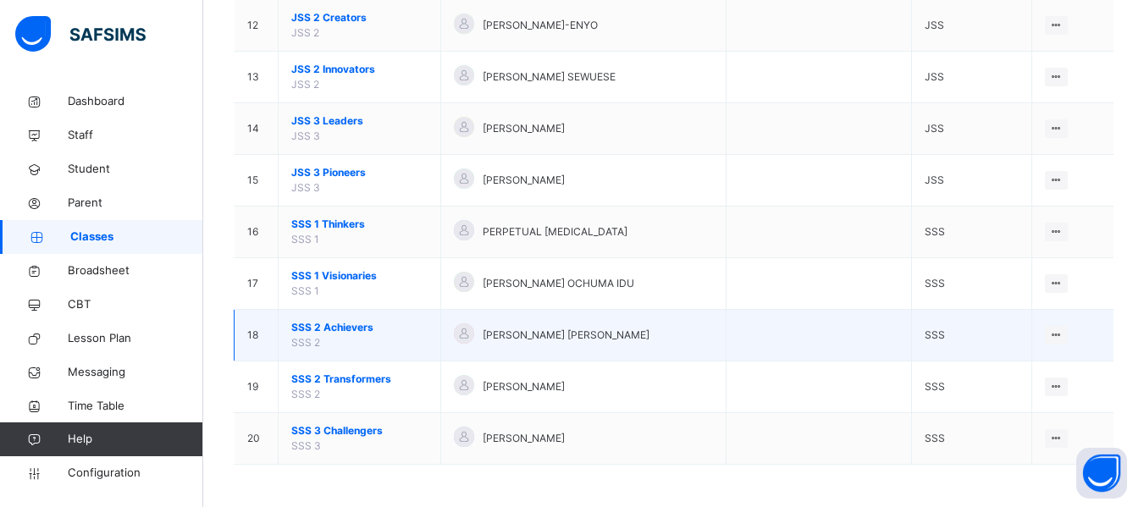
click at [351, 324] on span "SSS 2 Achievers" at bounding box center [359, 327] width 136 height 15
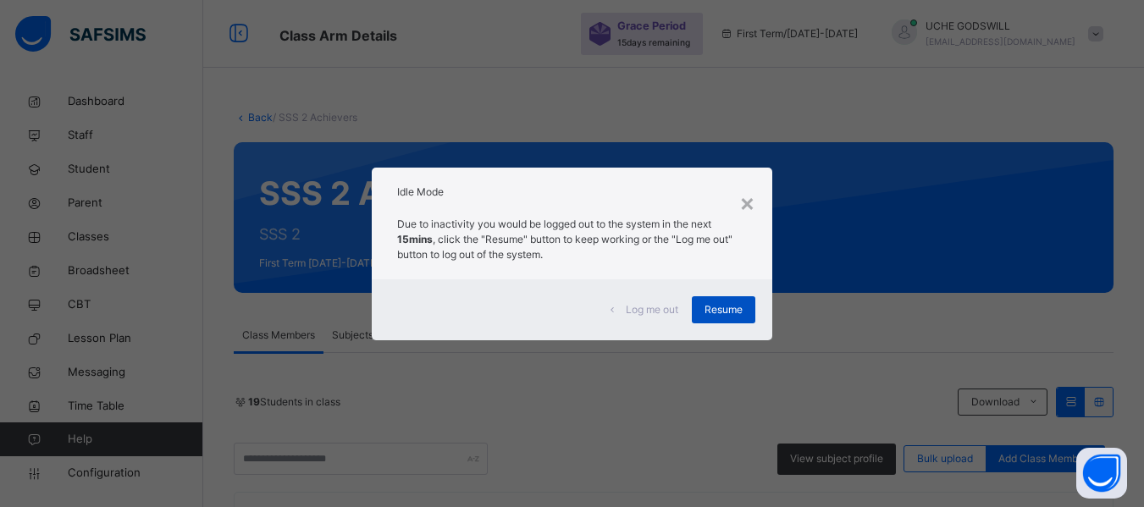
click at [731, 302] on span "Resume" at bounding box center [724, 309] width 38 height 15
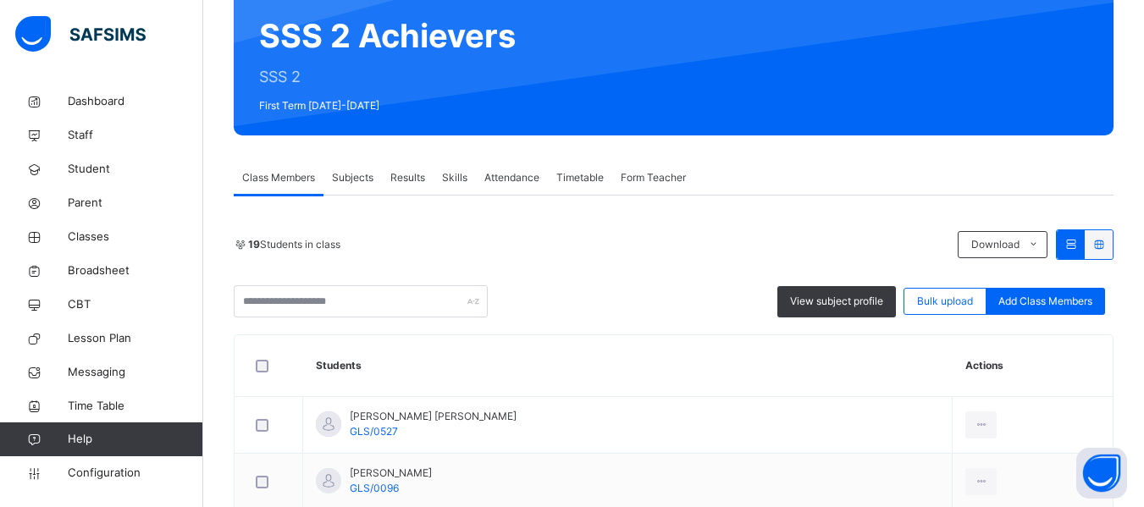
scroll to position [94, 0]
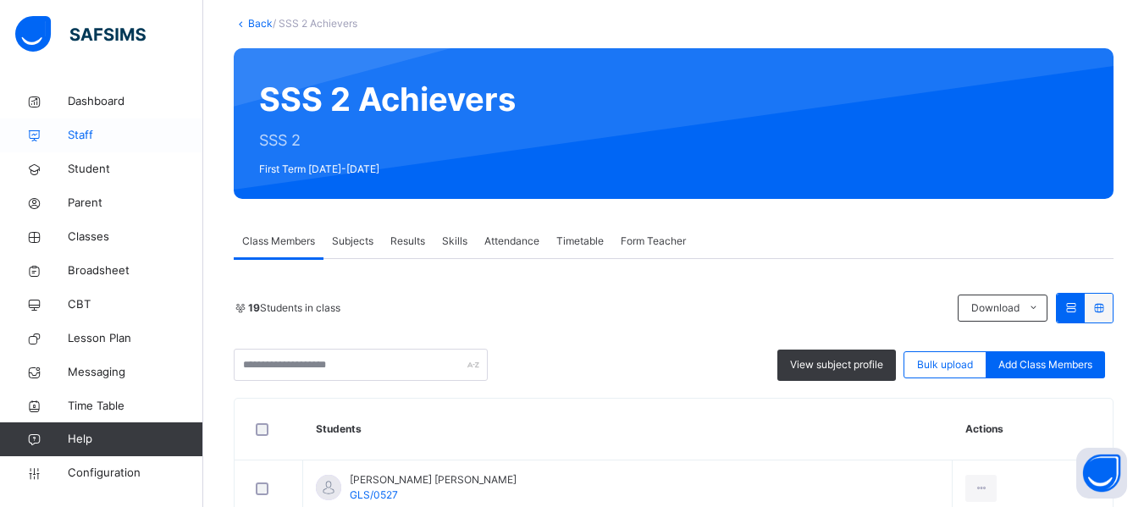
click at [90, 134] on span "Staff" at bounding box center [135, 135] width 135 height 17
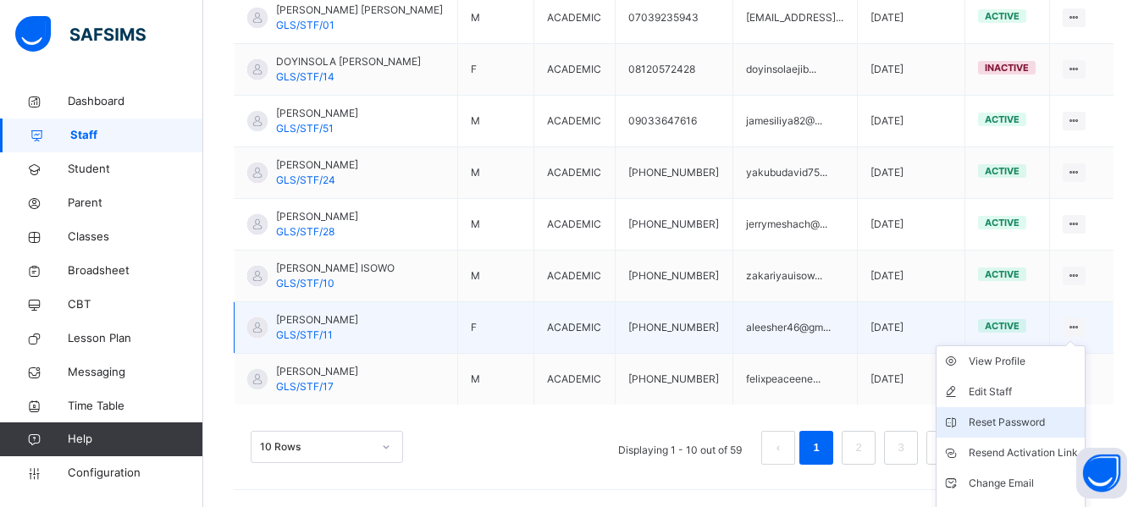
scroll to position [608, 0]
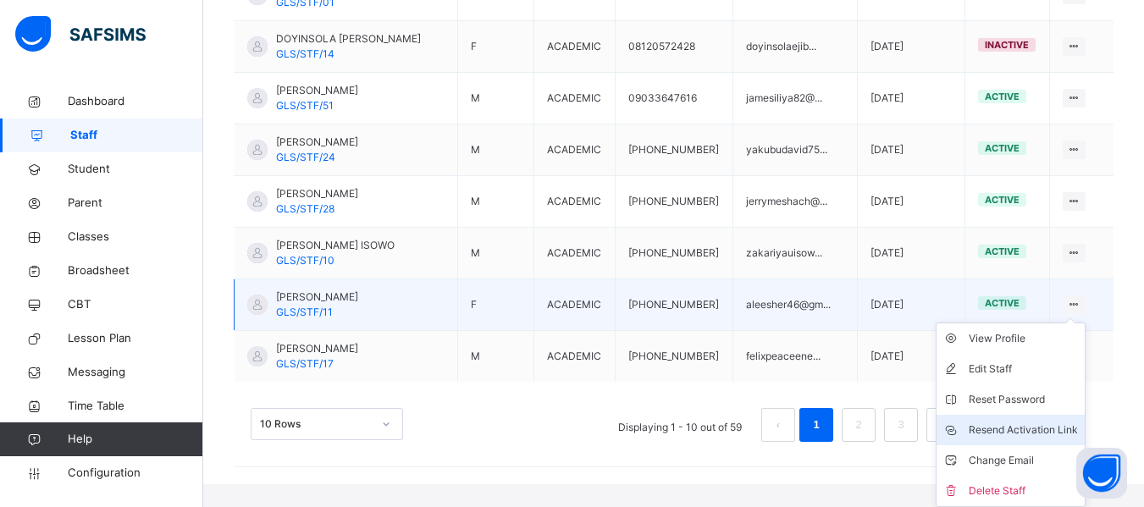
click at [1010, 422] on div "Resend Activation Link" at bounding box center [1023, 430] width 109 height 17
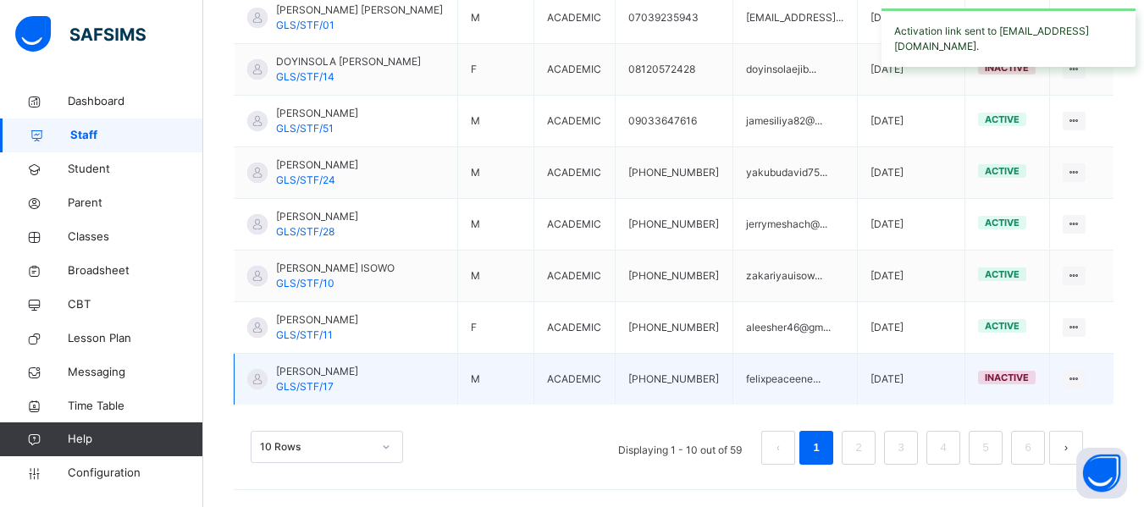
scroll to position [585, 0]
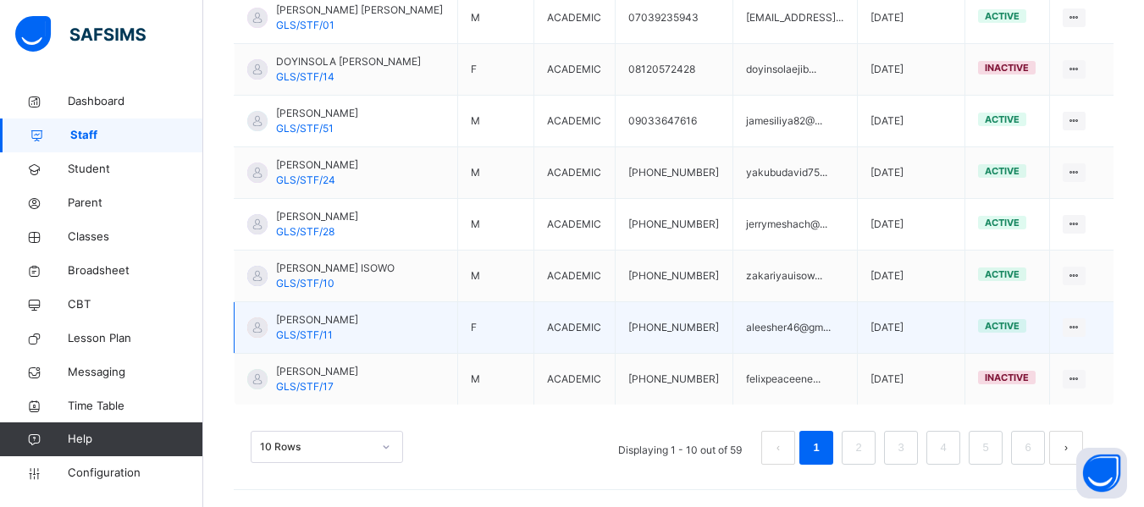
click at [329, 313] on span "[PERSON_NAME]" at bounding box center [317, 319] width 82 height 15
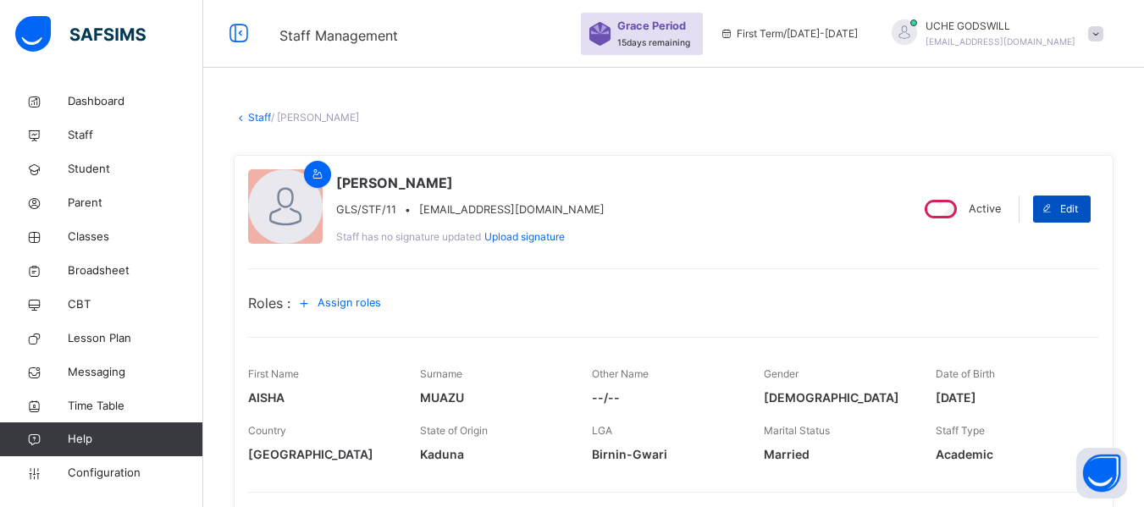
click at [1077, 214] on span "Edit" at bounding box center [1069, 209] width 18 height 15
select select "**"
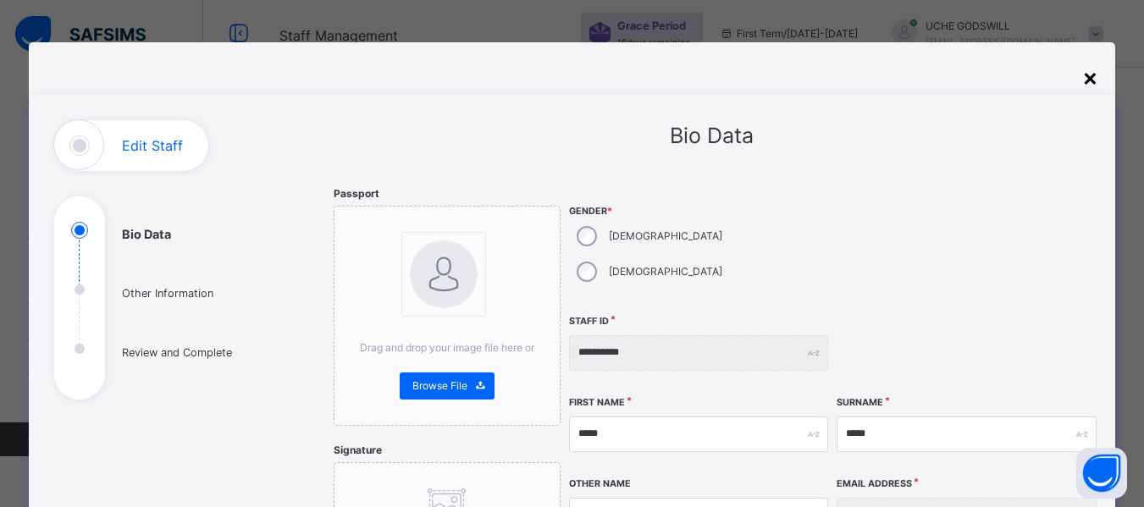
click at [1090, 76] on div "×" at bounding box center [1090, 77] width 16 height 36
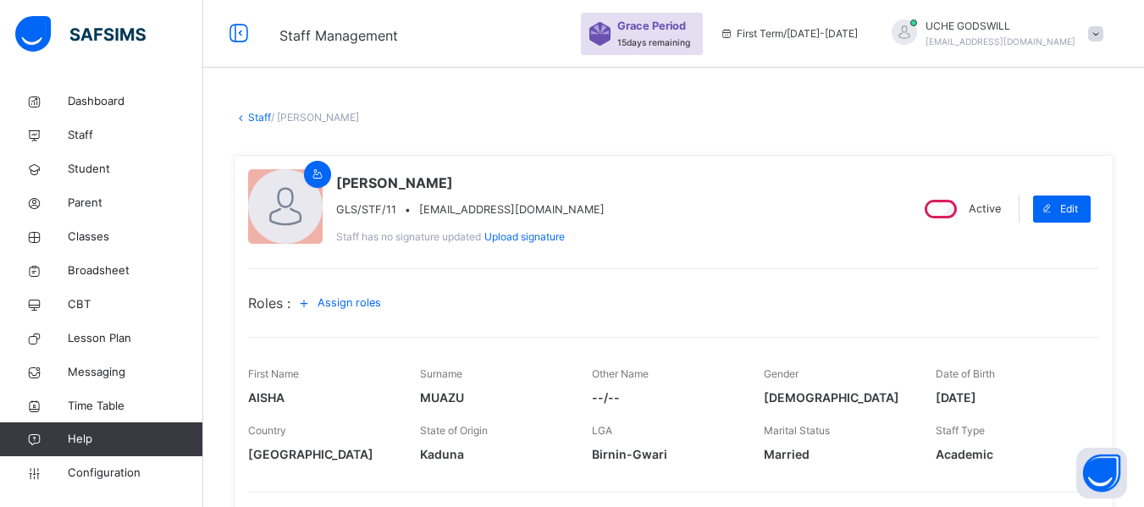
click at [255, 116] on link "Staff" at bounding box center [259, 117] width 23 height 13
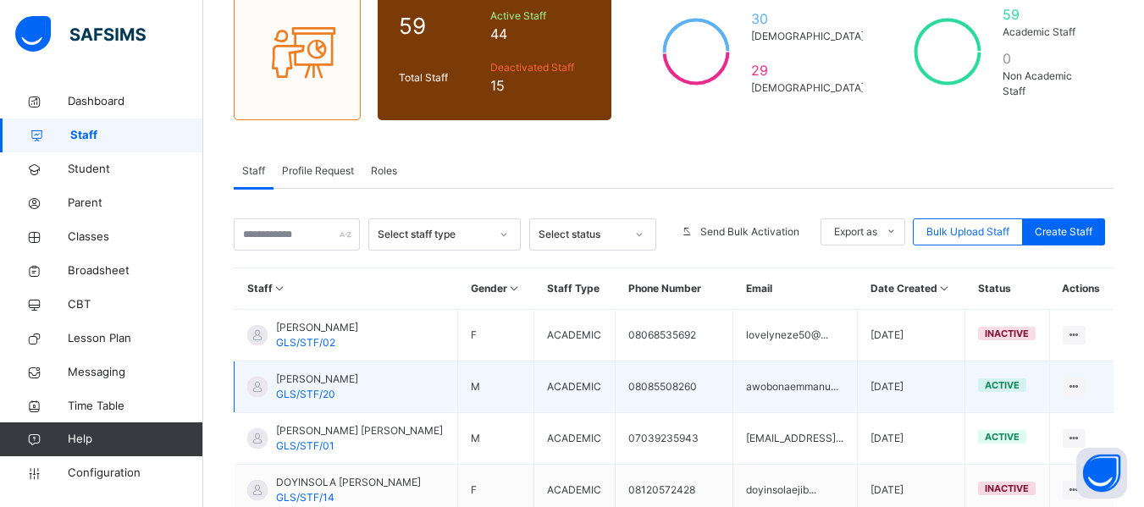
scroll to position [158, 0]
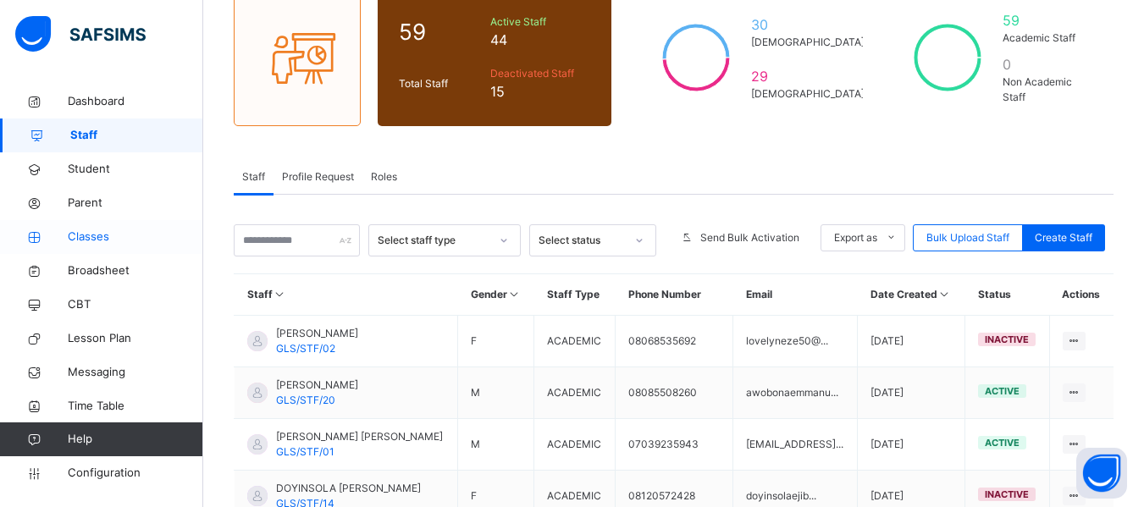
click at [84, 233] on span "Classes" at bounding box center [135, 237] width 135 height 17
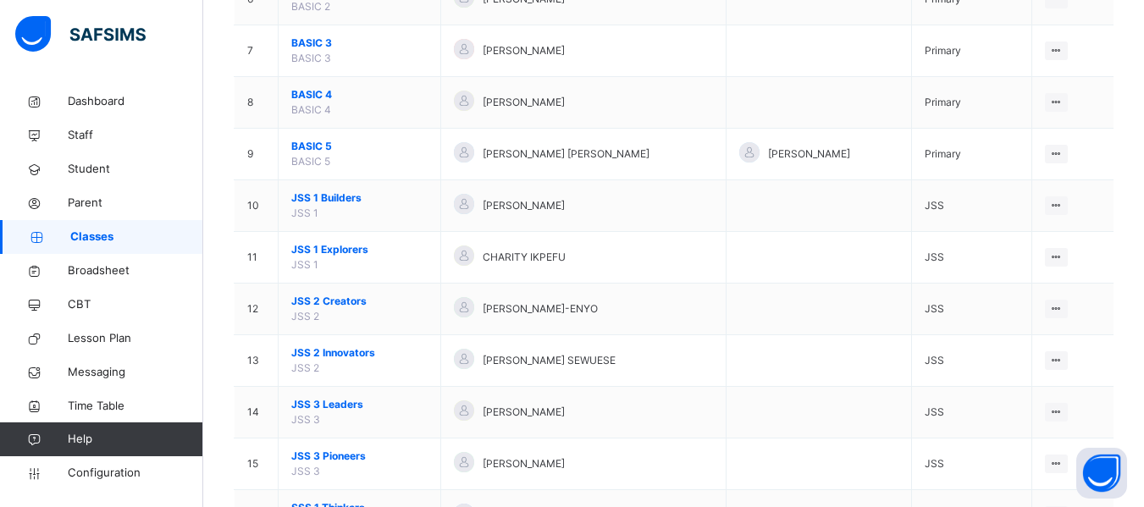
scroll to position [770, 0]
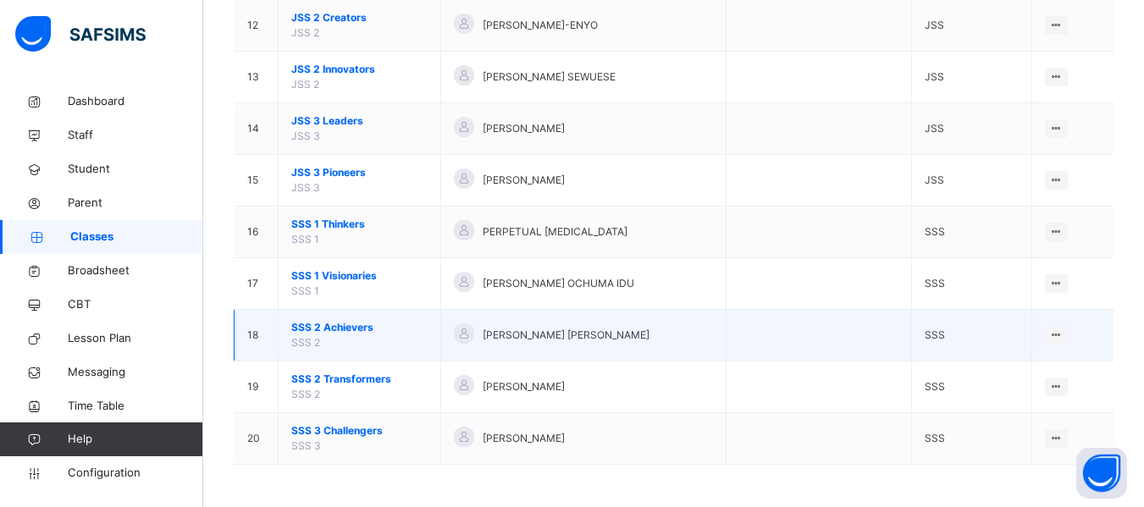
click at [324, 324] on span "SSS 2 Achievers" at bounding box center [359, 327] width 136 height 15
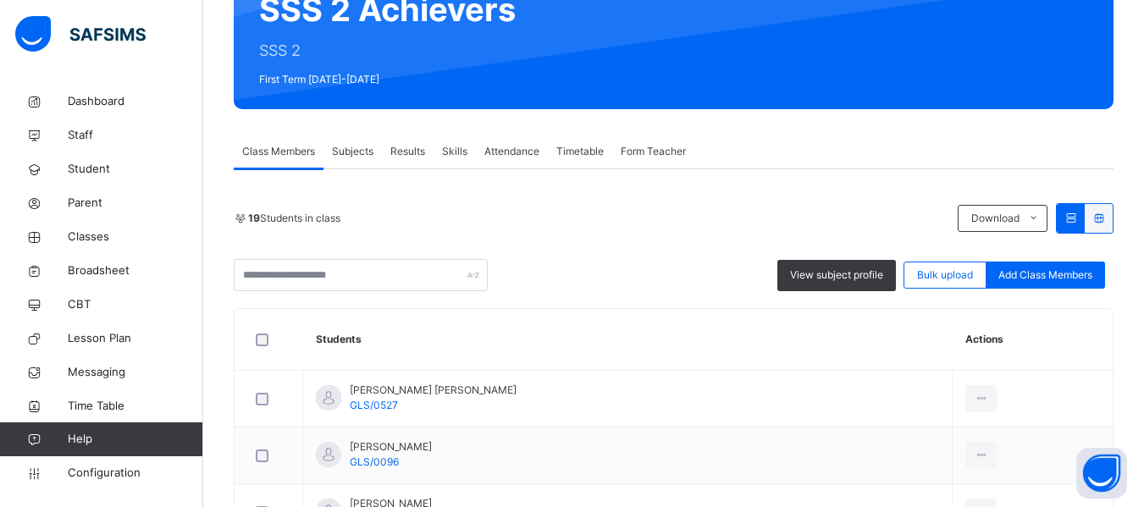
scroll to position [185, 0]
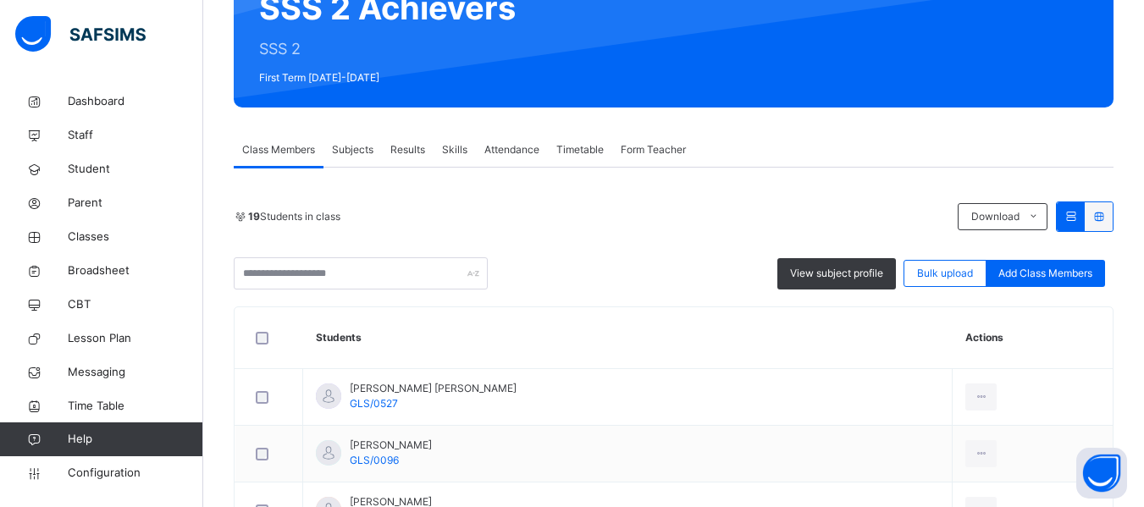
click at [365, 146] on span "Subjects" at bounding box center [352, 149] width 41 height 15
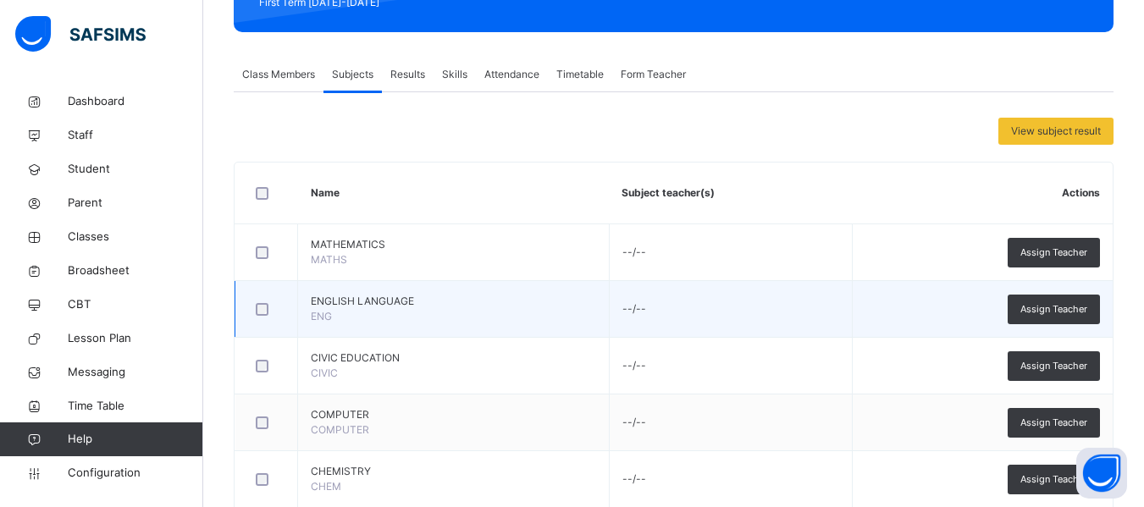
scroll to position [260, 0]
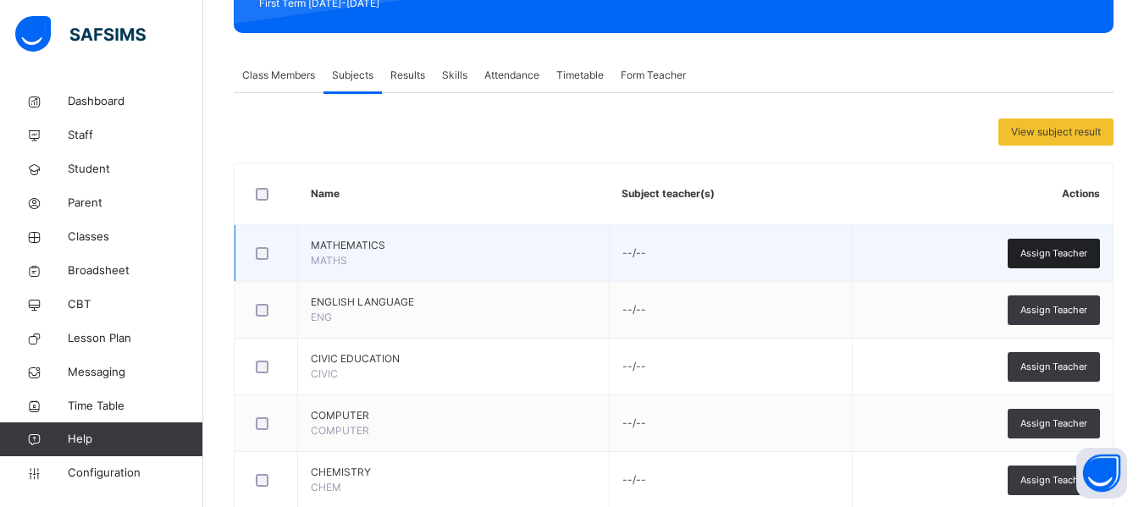
click at [1061, 246] on span "Assign Teacher" at bounding box center [1053, 253] width 67 height 14
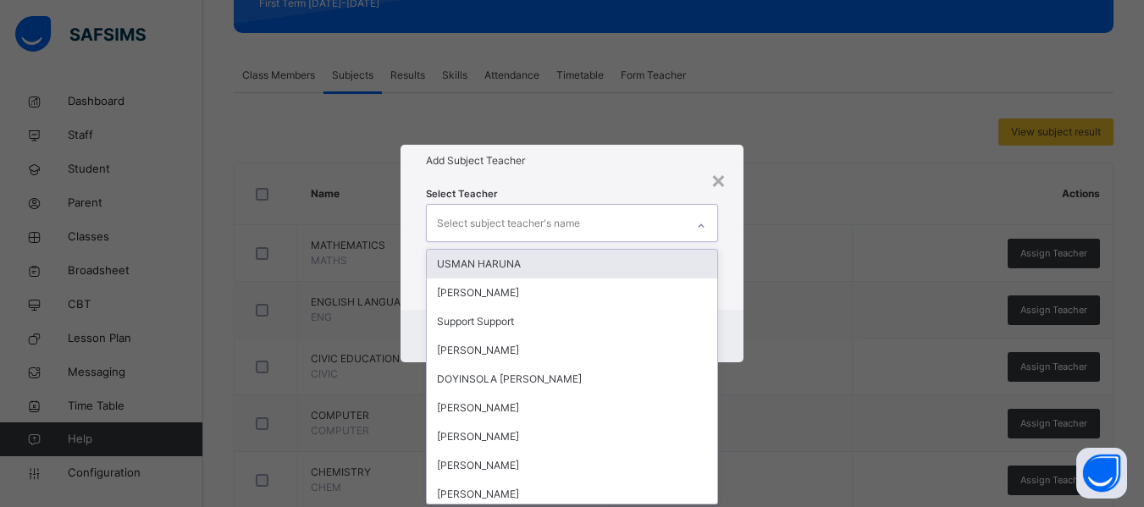
click at [530, 225] on div "Select subject teacher's name" at bounding box center [508, 223] width 143 height 32
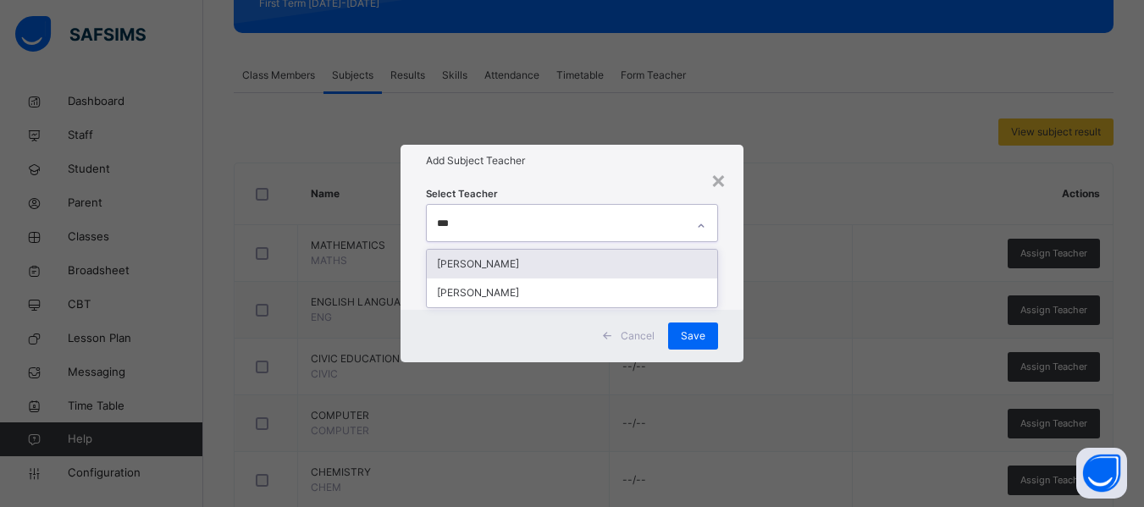
type input "****"
click at [517, 269] on div "[PERSON_NAME]" at bounding box center [572, 264] width 290 height 29
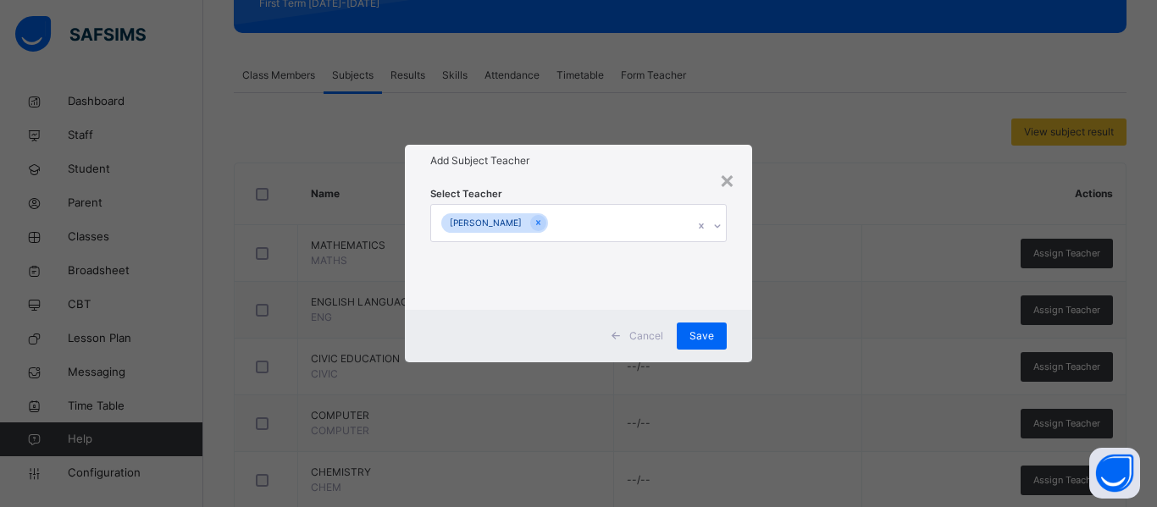
click at [752, 331] on div "× Add Subject Teacher Select Teacher [PERSON_NAME] APAKI Cancel Save" at bounding box center [578, 253] width 1157 height 507
click at [697, 326] on div "Save" at bounding box center [702, 336] width 50 height 27
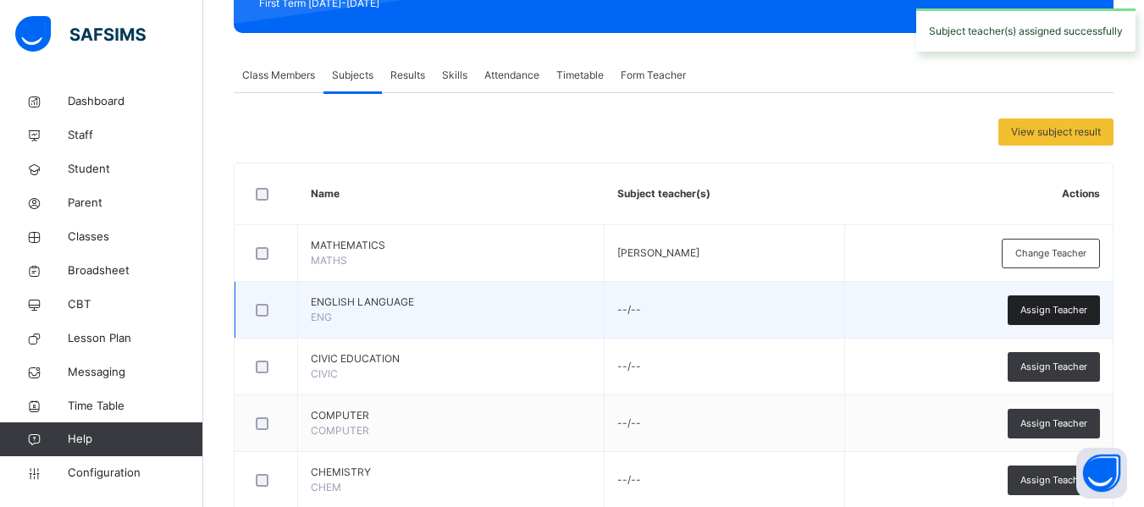
click at [1035, 307] on span "Assign Teacher" at bounding box center [1053, 310] width 67 height 14
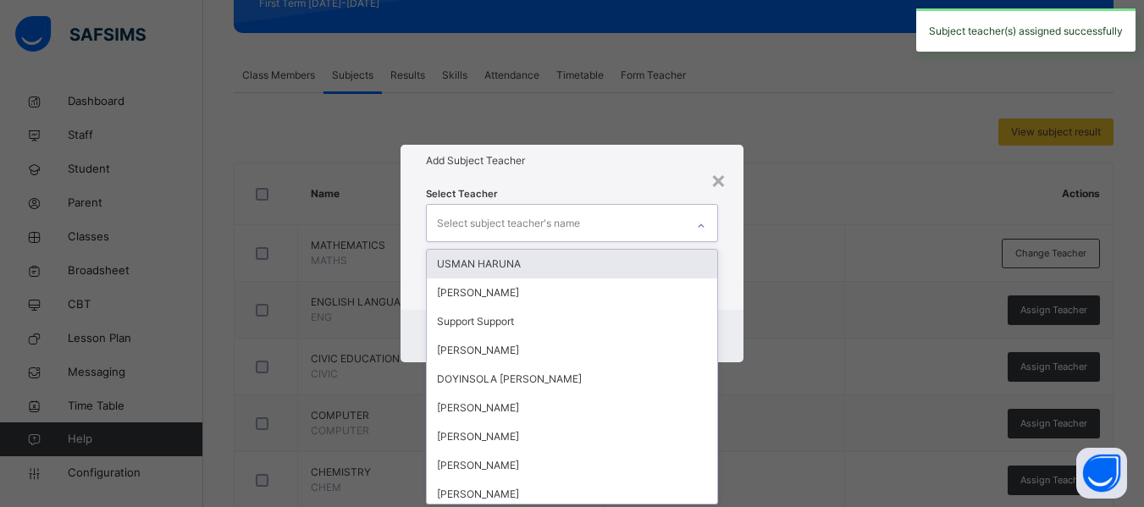
click at [504, 220] on div "Select subject teacher's name" at bounding box center [508, 223] width 143 height 32
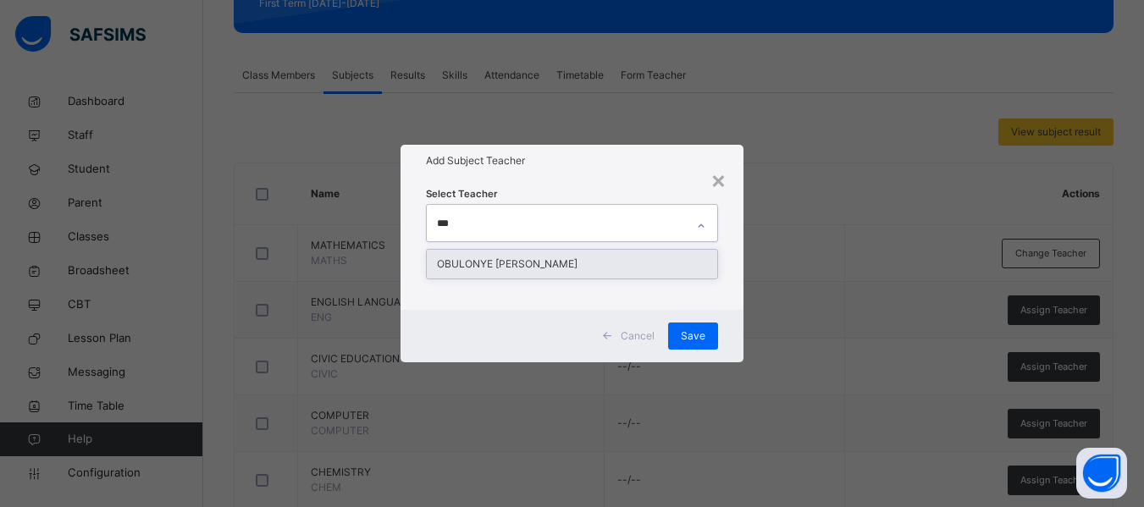
type input "****"
click at [503, 260] on div "OBULONYE [PERSON_NAME]" at bounding box center [572, 264] width 290 height 29
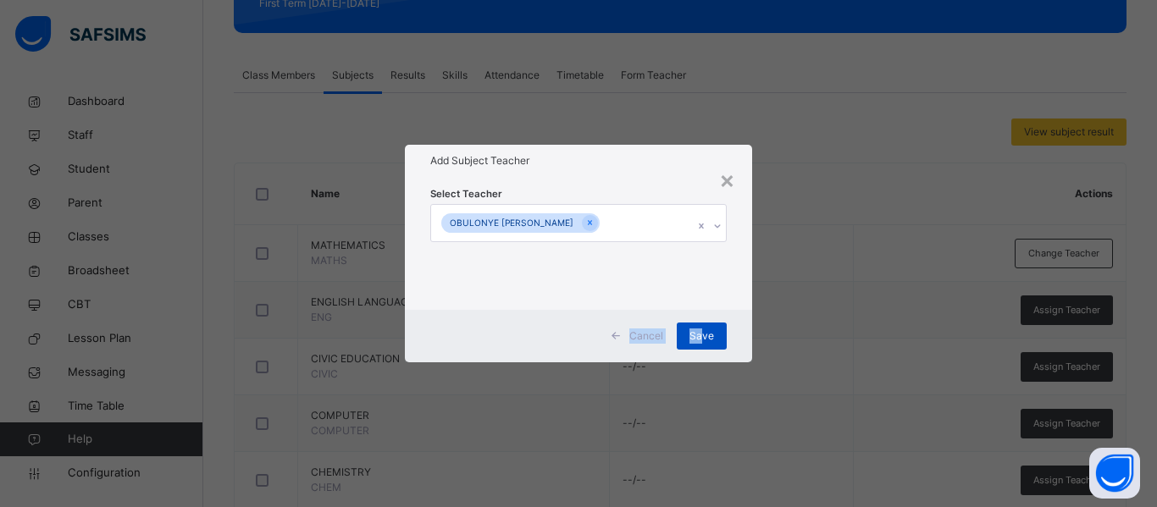
drag, startPoint x: 741, startPoint y: 297, endPoint x: 701, endPoint y: 331, distance: 52.3
click at [701, 331] on div "× Add Subject Teacher Select Teacher OBULONYE [PERSON_NAME] Cancel Save" at bounding box center [578, 253] width 347 height 217
click at [701, 331] on span "Save" at bounding box center [701, 336] width 25 height 15
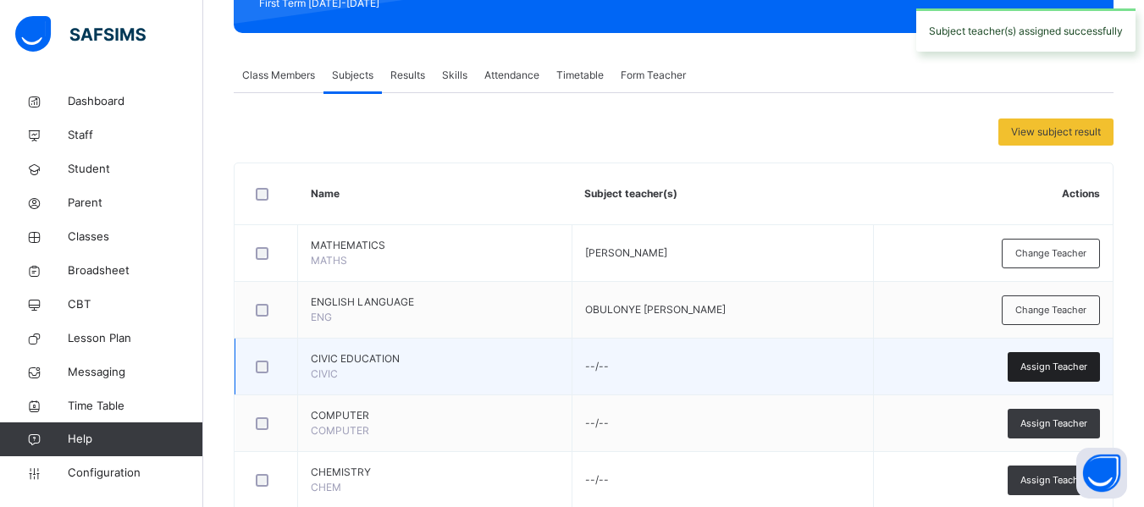
click at [1047, 363] on span "Assign Teacher" at bounding box center [1053, 367] width 67 height 14
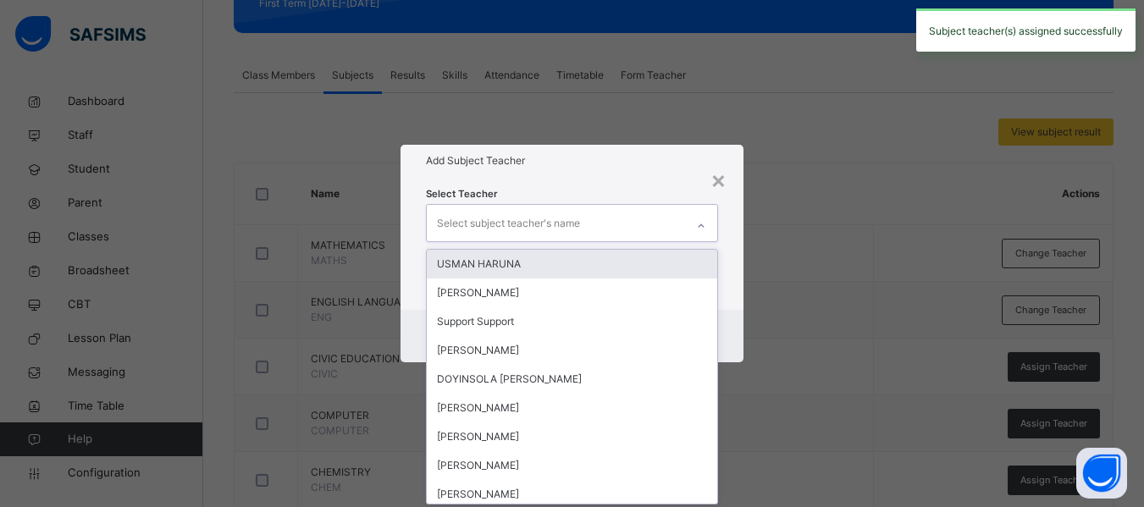
click at [514, 222] on div "Select subject teacher's name" at bounding box center [508, 223] width 143 height 32
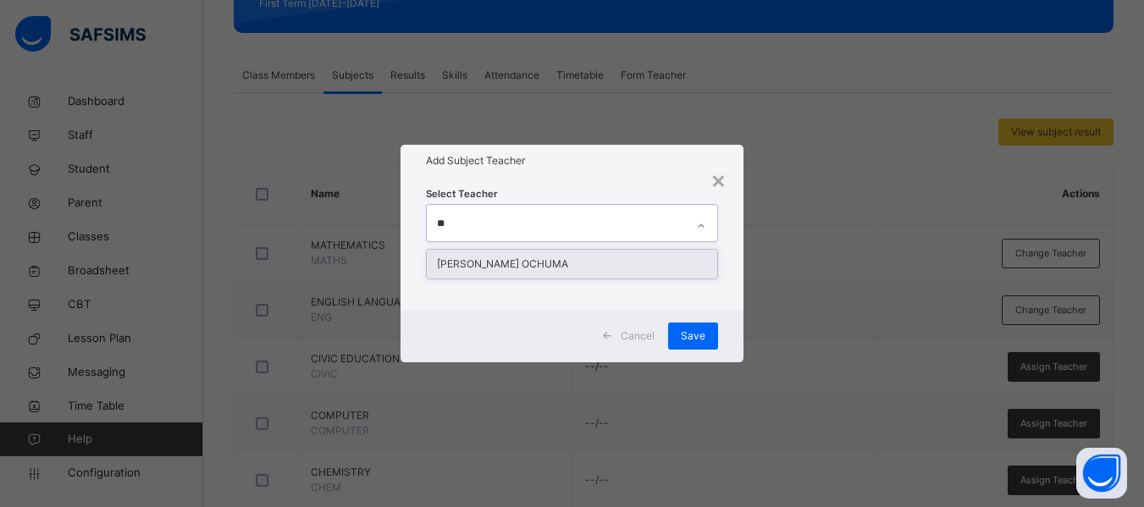
type input "***"
click at [522, 262] on div "[PERSON_NAME] OCHUMA" at bounding box center [572, 264] width 290 height 29
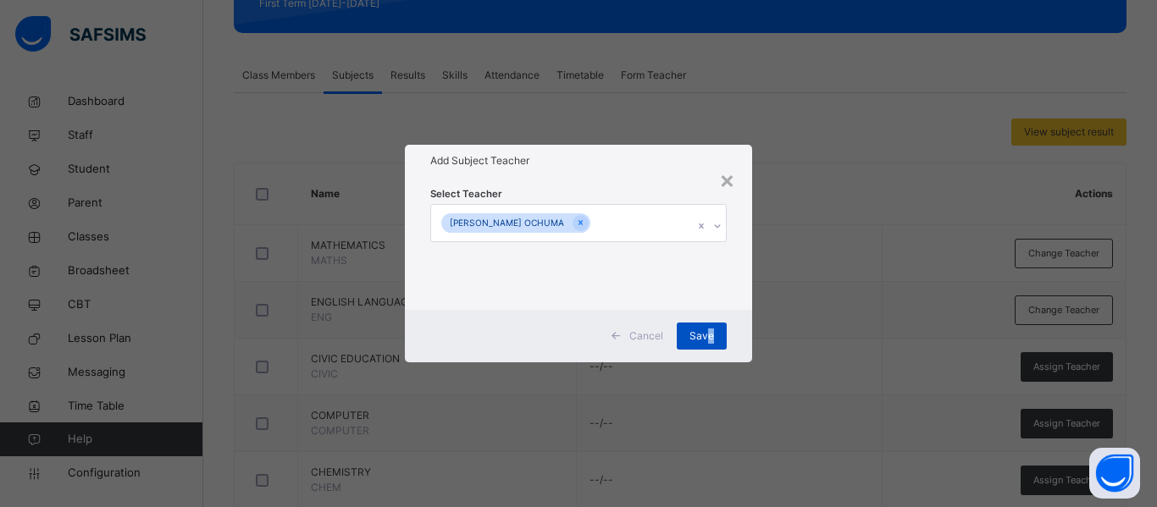
drag, startPoint x: 734, startPoint y: 320, endPoint x: 705, endPoint y: 332, distance: 31.9
click at [705, 332] on div "Cancel Save" at bounding box center [578, 336] width 347 height 52
click at [705, 332] on span "Save" at bounding box center [701, 336] width 25 height 15
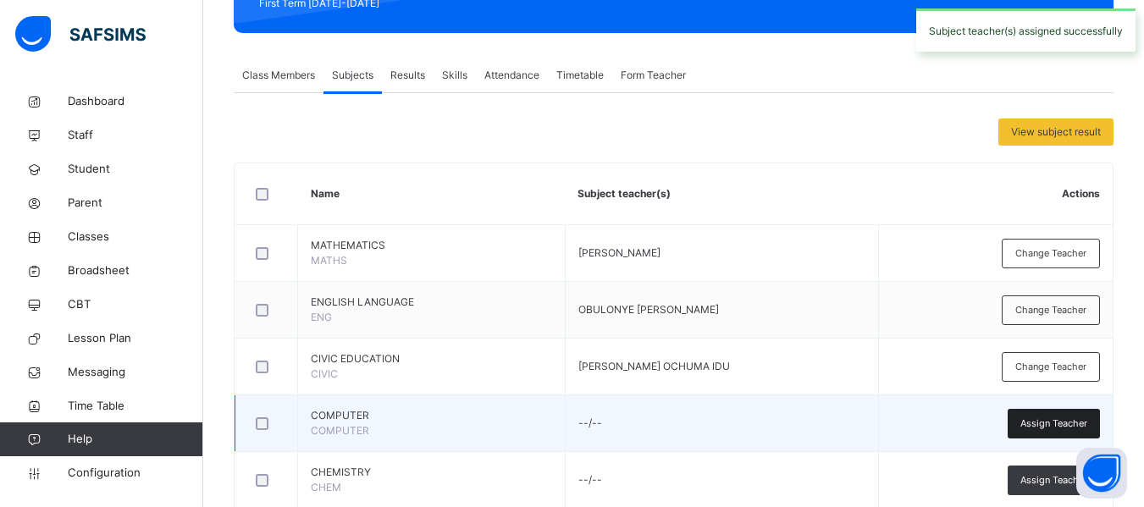
click at [1053, 423] on span "Assign Teacher" at bounding box center [1053, 424] width 67 height 14
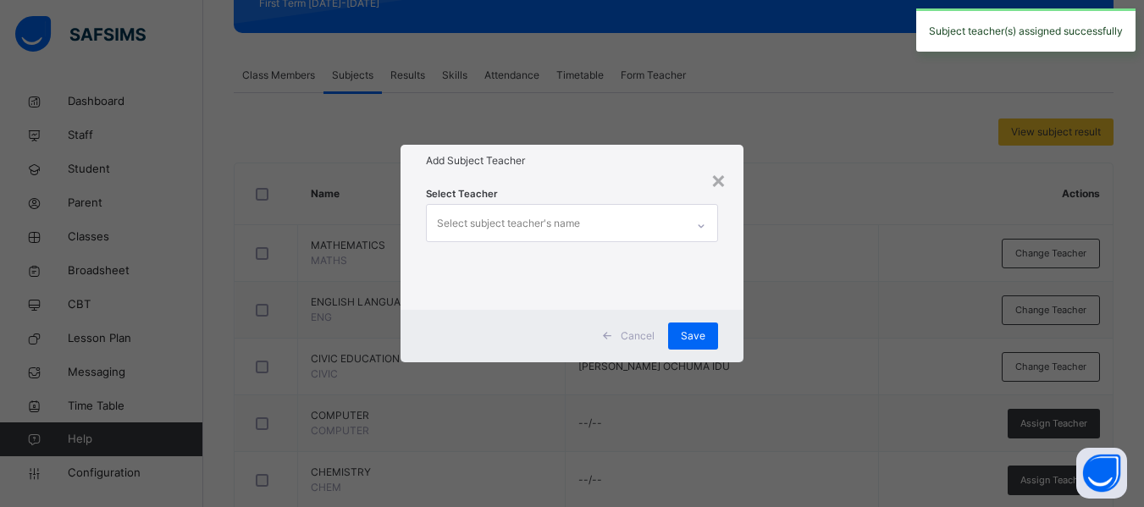
click at [516, 213] on div "Select subject teacher's name" at bounding box center [508, 223] width 143 height 32
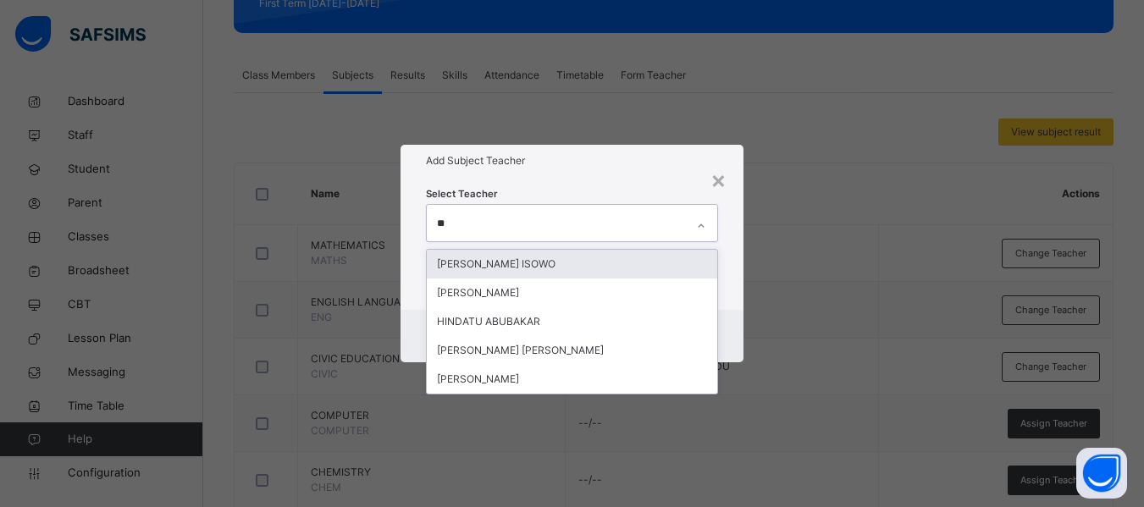
type input "***"
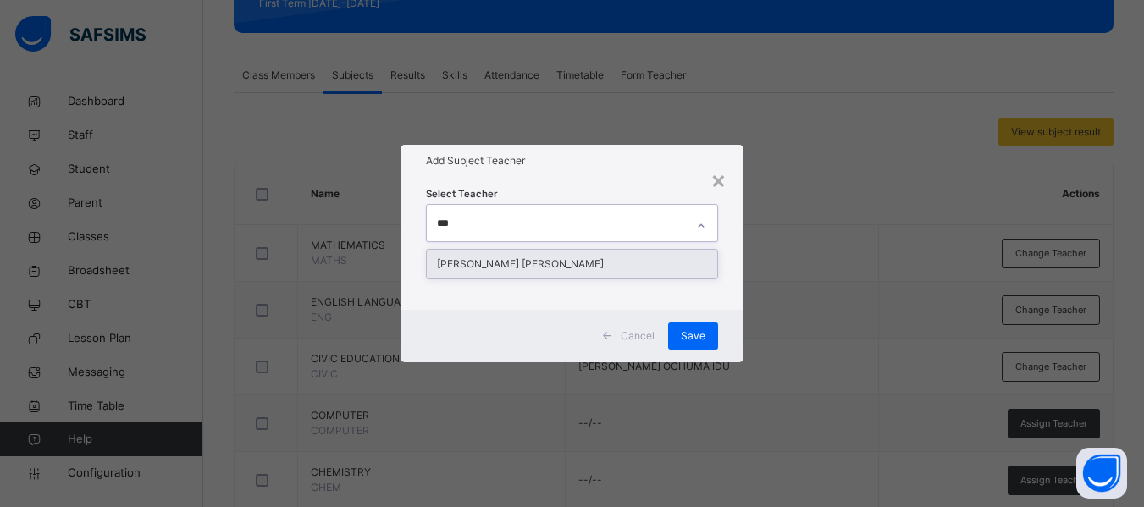
click at [538, 259] on div "[PERSON_NAME] [PERSON_NAME]" at bounding box center [572, 264] width 290 height 29
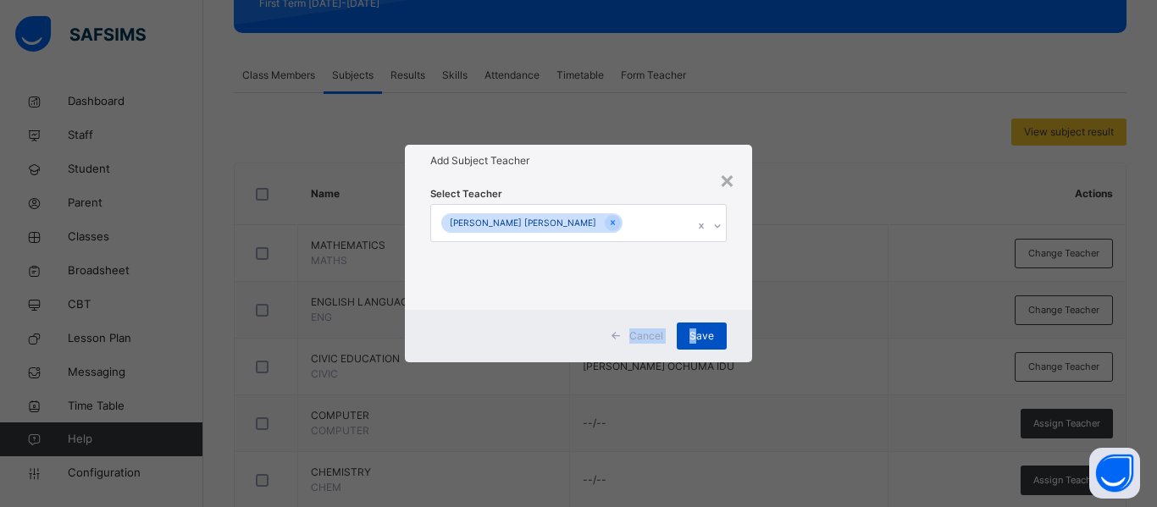
drag, startPoint x: 735, startPoint y: 279, endPoint x: 699, endPoint y: 338, distance: 68.8
click at [699, 338] on div "× Add Subject Teacher Select Teacher [PERSON_NAME] [PERSON_NAME] Cancel Save" at bounding box center [578, 253] width 347 height 217
click at [699, 338] on span "Save" at bounding box center [701, 336] width 25 height 15
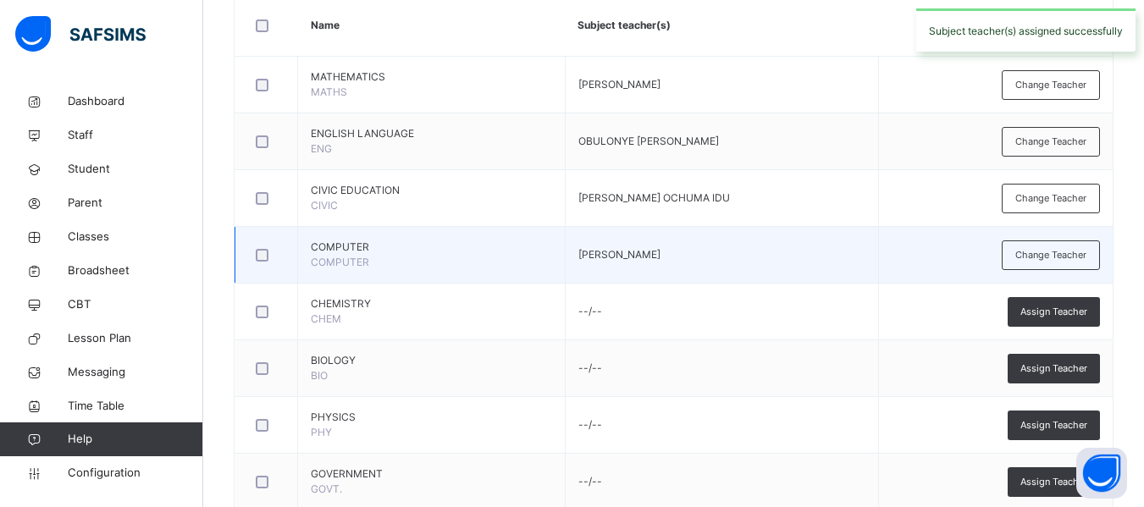
scroll to position [467, 0]
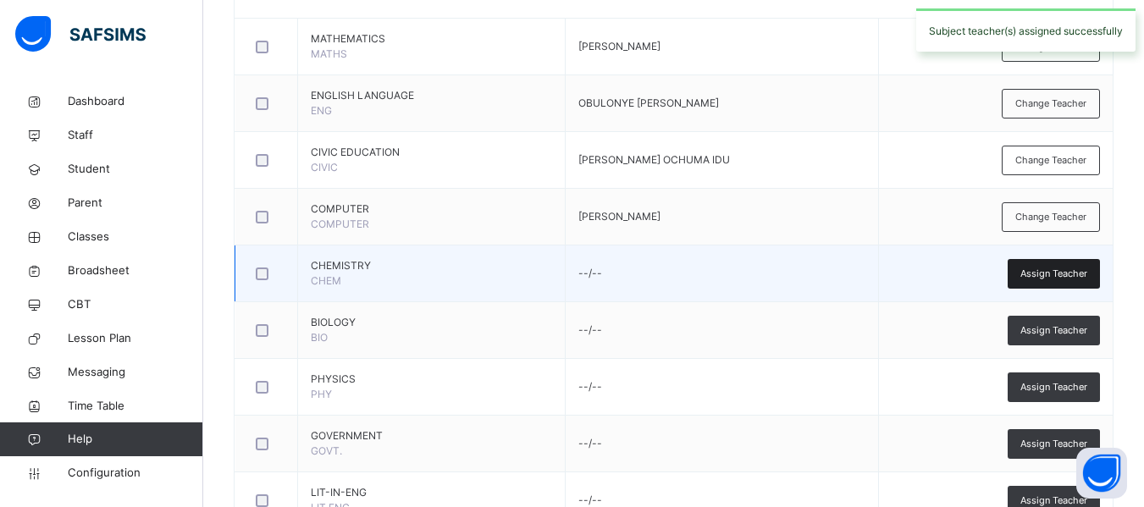
click at [1045, 272] on span "Assign Teacher" at bounding box center [1053, 274] width 67 height 14
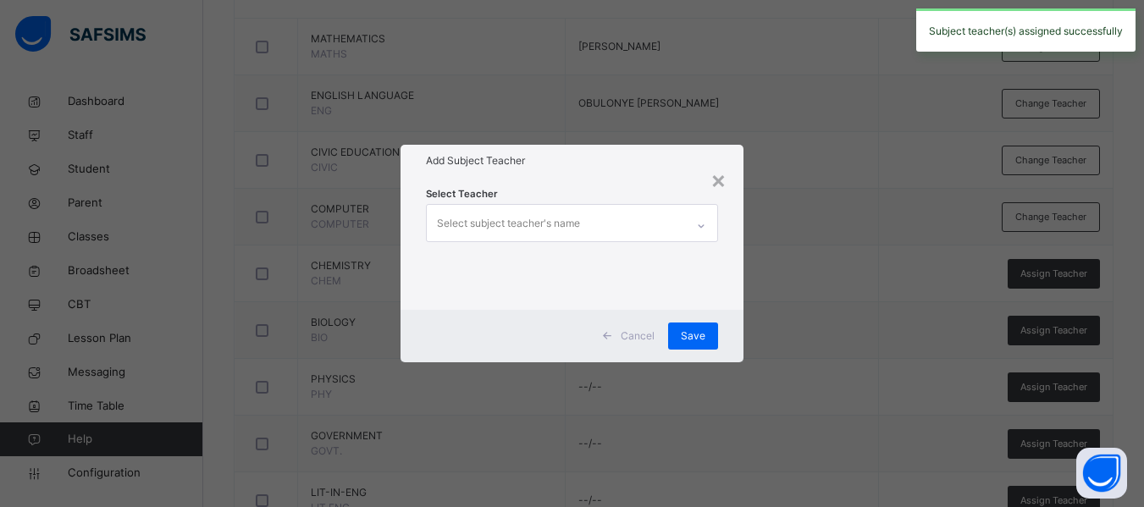
click at [499, 217] on div "Select subject teacher's name" at bounding box center [508, 223] width 143 height 32
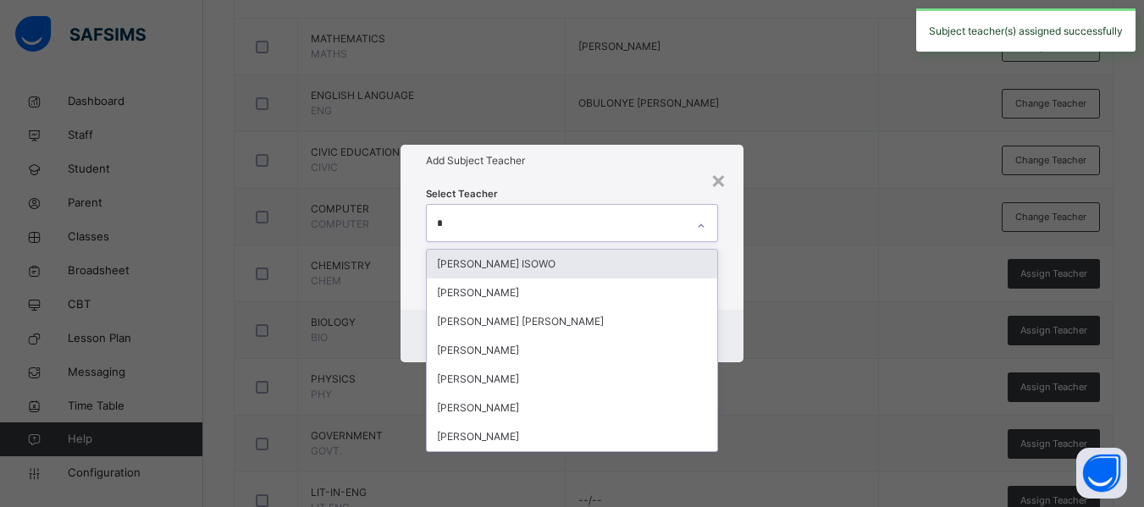
type input "**"
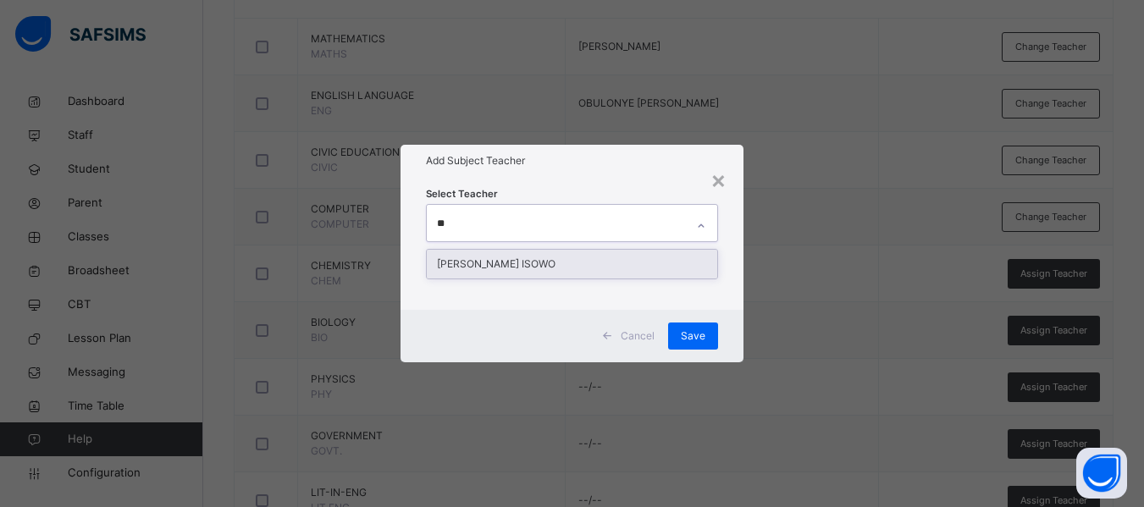
click at [506, 268] on div "[PERSON_NAME] ISOWO" at bounding box center [572, 264] width 290 height 29
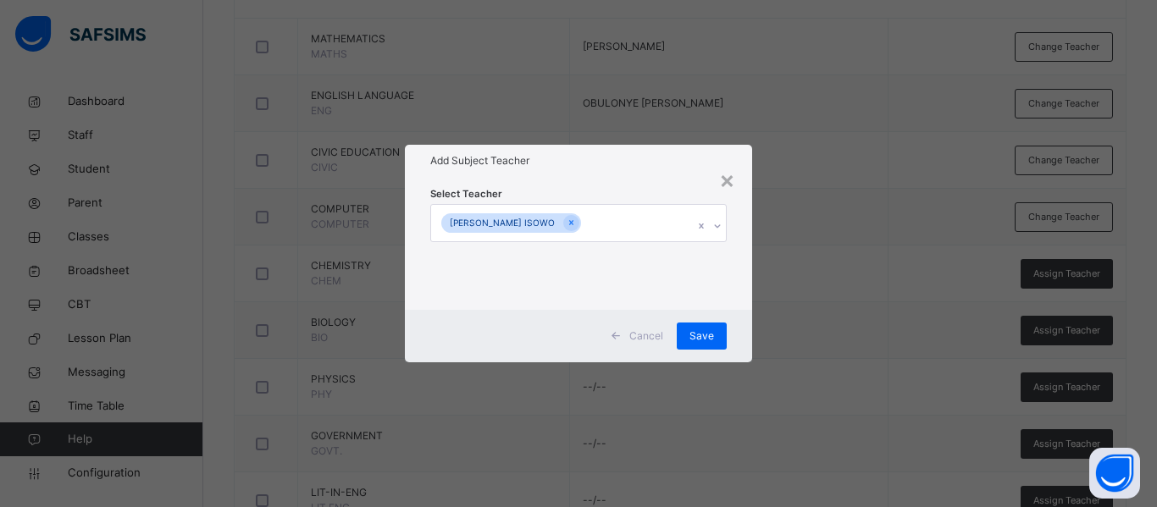
click at [732, 307] on div "Select Teacher [PERSON_NAME] ISOWO" at bounding box center [578, 243] width 347 height 132
click at [694, 332] on span "Save" at bounding box center [701, 336] width 25 height 15
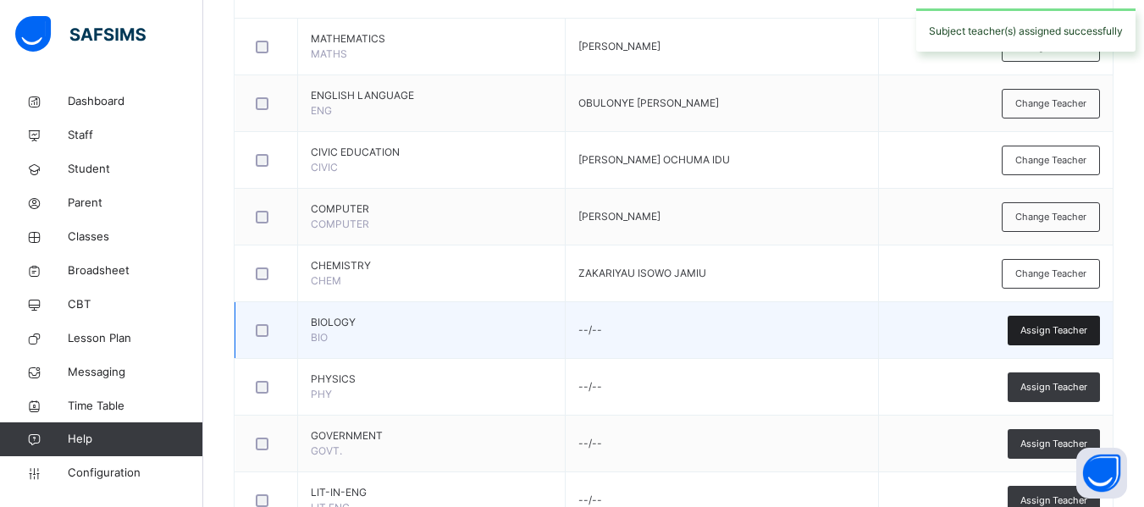
click at [1072, 332] on span "Assign Teacher" at bounding box center [1053, 330] width 67 height 14
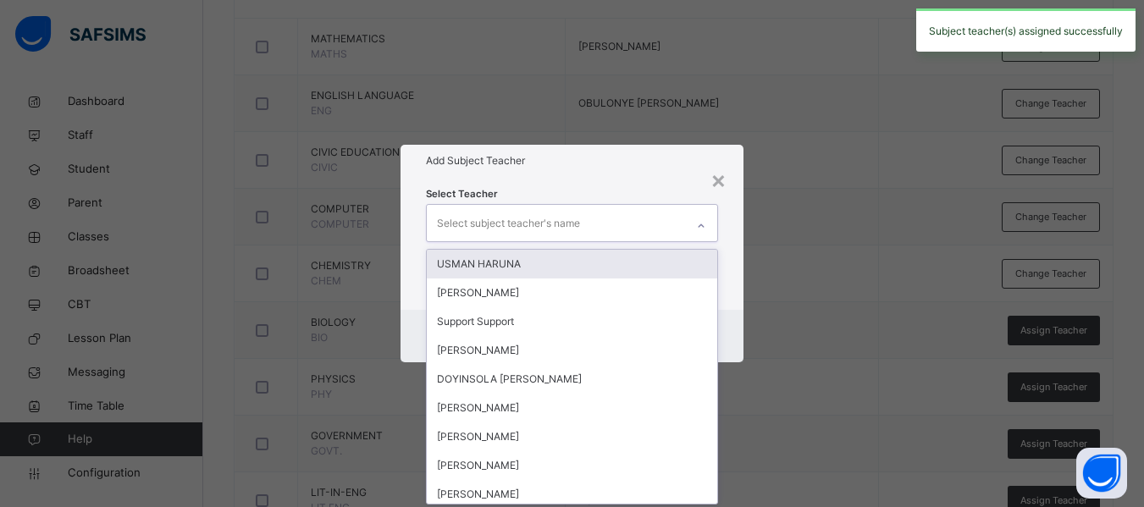
click at [507, 225] on div "Select subject teacher's name" at bounding box center [508, 223] width 143 height 32
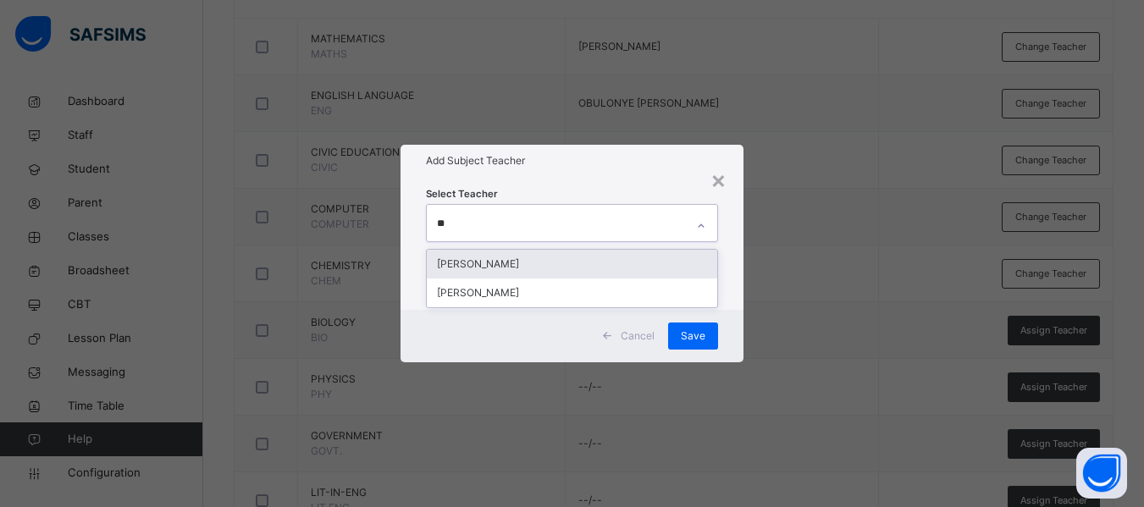
type input "***"
click at [506, 262] on div "[PERSON_NAME]" at bounding box center [572, 264] width 290 height 29
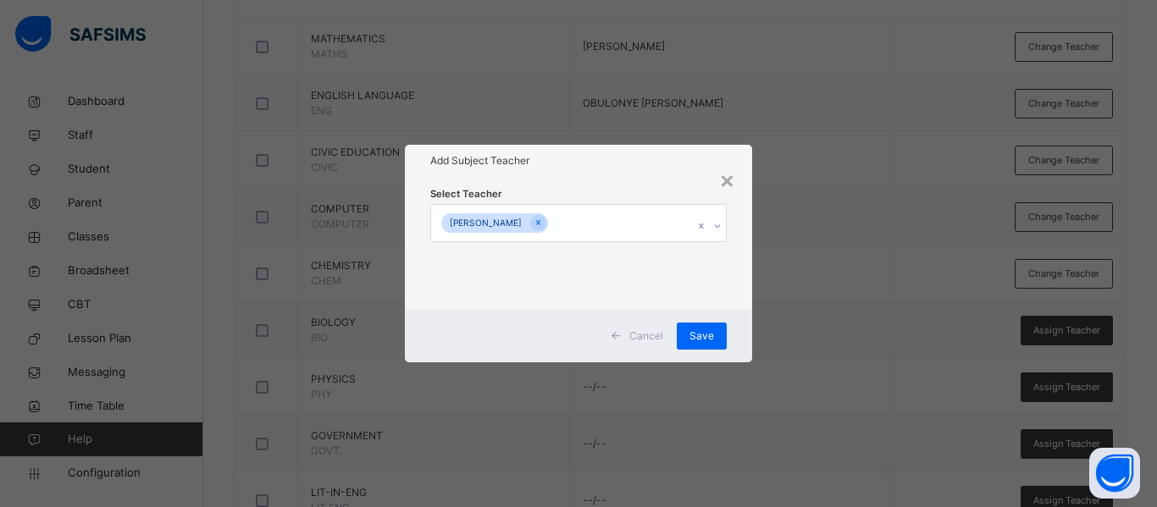
click at [746, 291] on div "Select Teacher [PERSON_NAME]" at bounding box center [578, 243] width 347 height 132
click at [700, 335] on span "Save" at bounding box center [701, 336] width 25 height 15
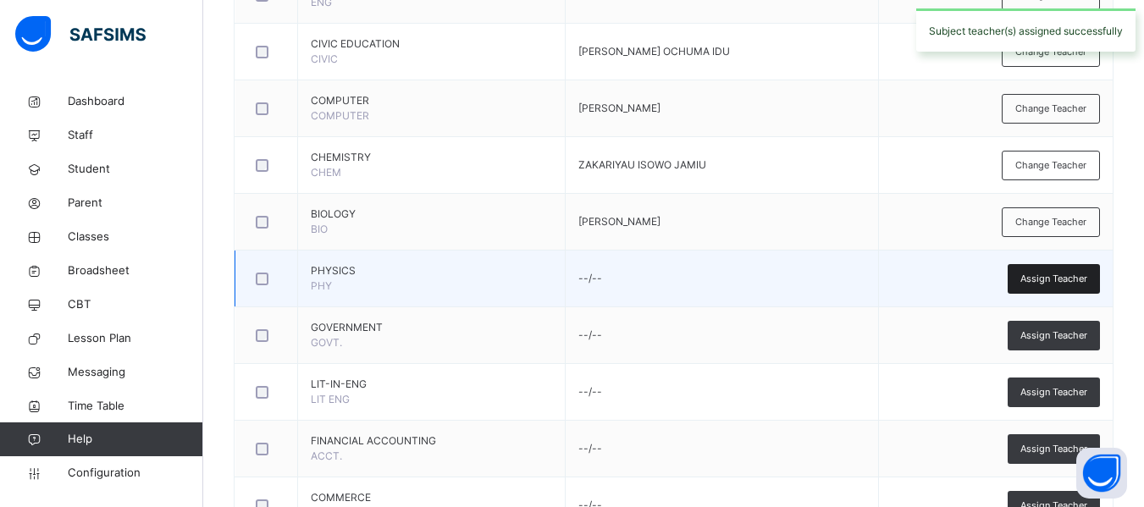
scroll to position [577, 0]
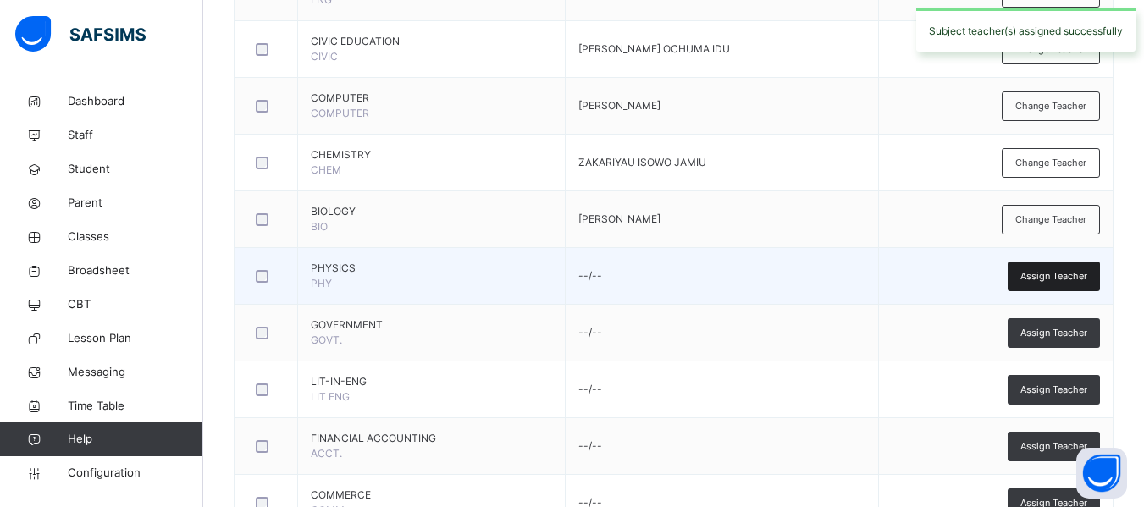
click at [1056, 273] on span "Assign Teacher" at bounding box center [1053, 276] width 67 height 14
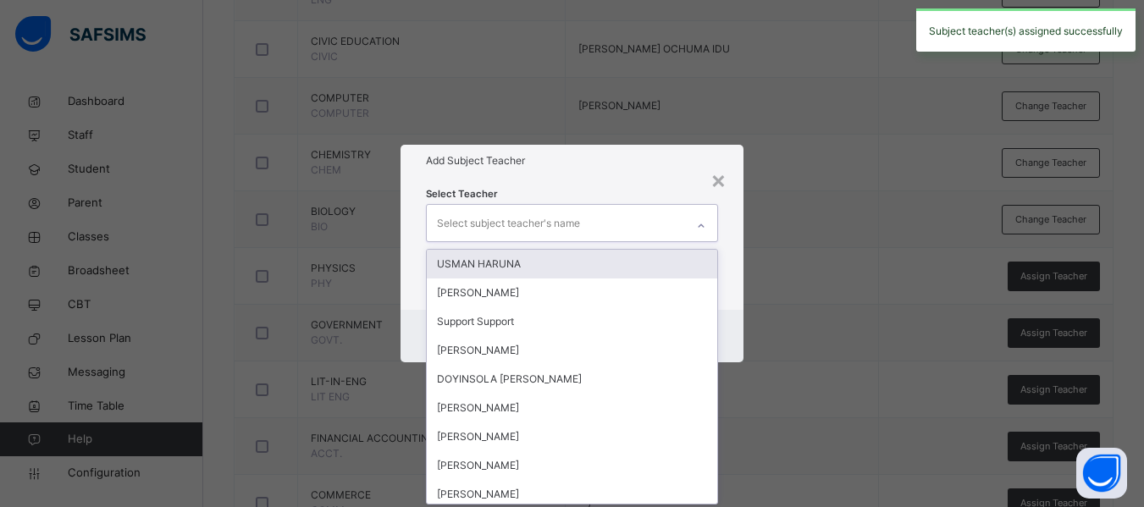
click at [498, 224] on div "Select subject teacher's name" at bounding box center [508, 223] width 143 height 32
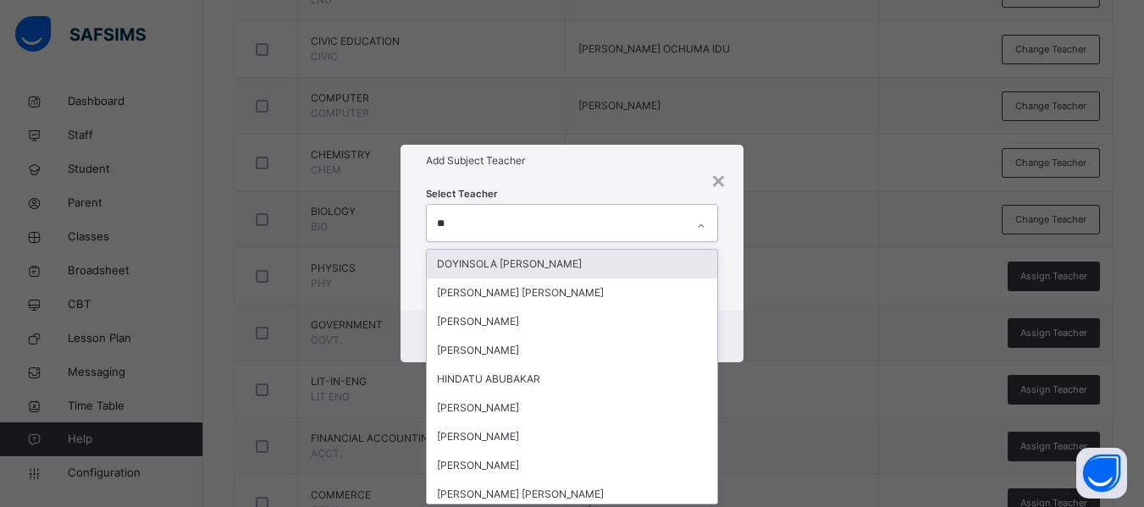
type input "***"
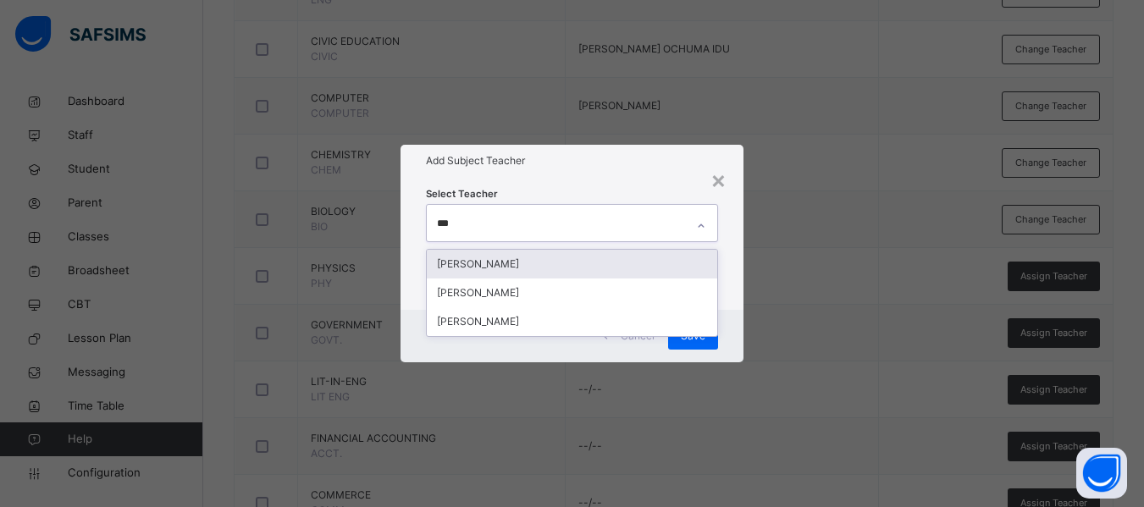
click at [514, 261] on div "[PERSON_NAME]" at bounding box center [572, 264] width 290 height 29
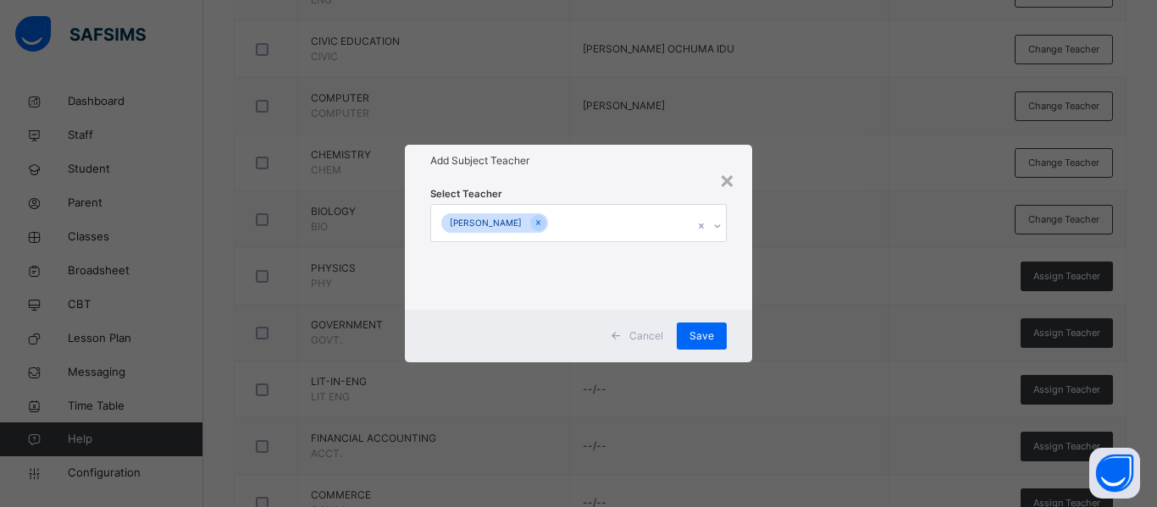
click at [729, 285] on div "Select Teacher [PERSON_NAME]" at bounding box center [578, 243] width 347 height 132
click at [700, 336] on span "Save" at bounding box center [701, 336] width 25 height 15
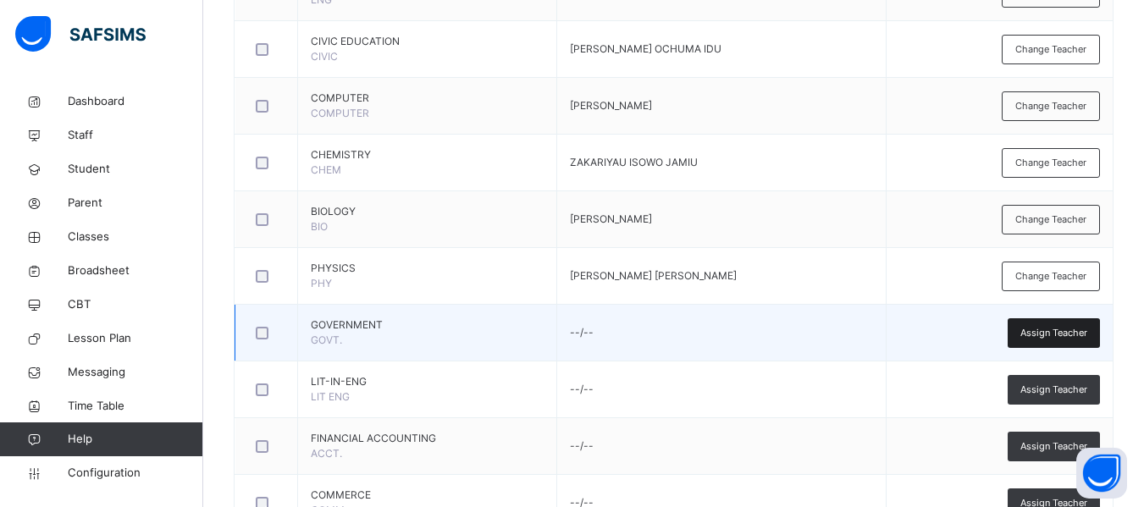
click at [1057, 323] on div "Assign Teacher" at bounding box center [1054, 333] width 92 height 30
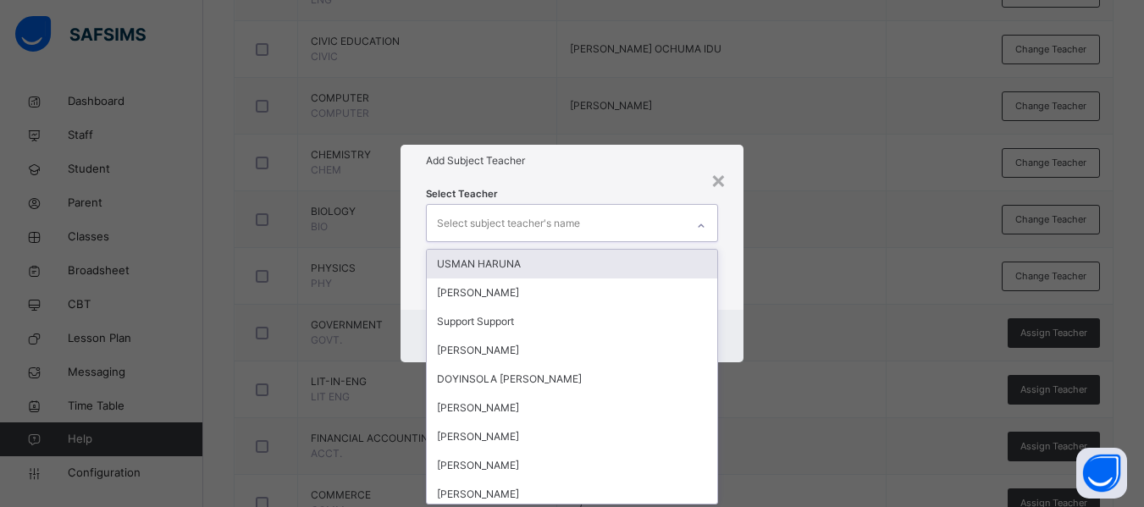
click at [459, 225] on div "Select subject teacher's name" at bounding box center [508, 223] width 143 height 32
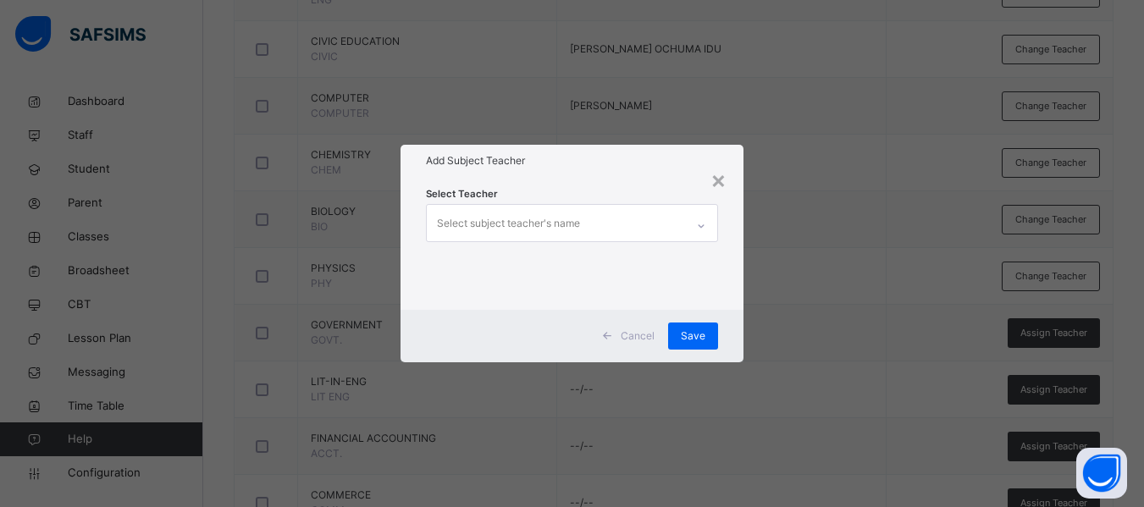
click at [732, 289] on div "Select Teacher Select subject teacher's name" at bounding box center [572, 243] width 343 height 132
click at [717, 180] on div "×" at bounding box center [718, 180] width 16 height 36
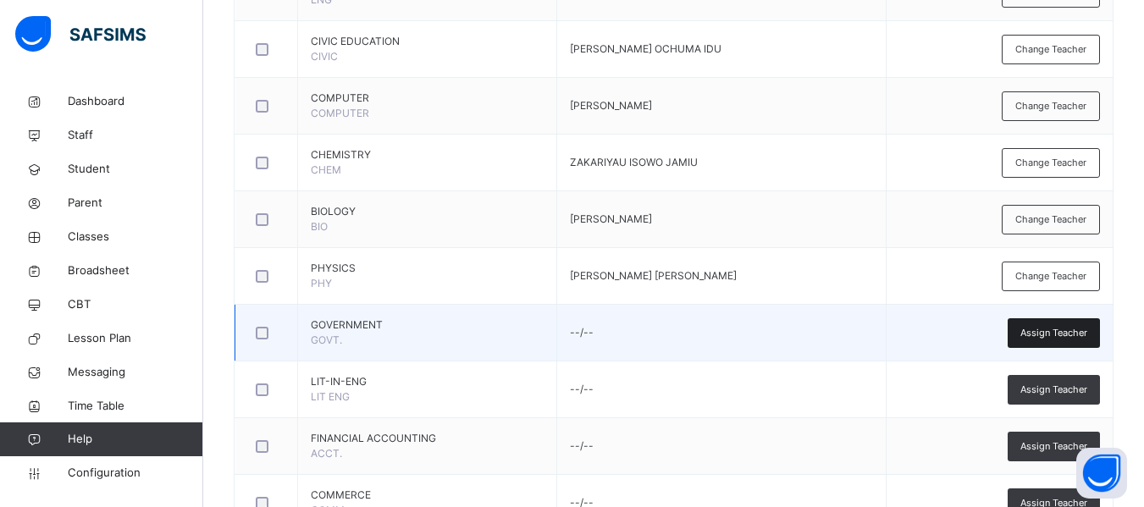
click at [1080, 335] on span "Assign Teacher" at bounding box center [1053, 333] width 67 height 14
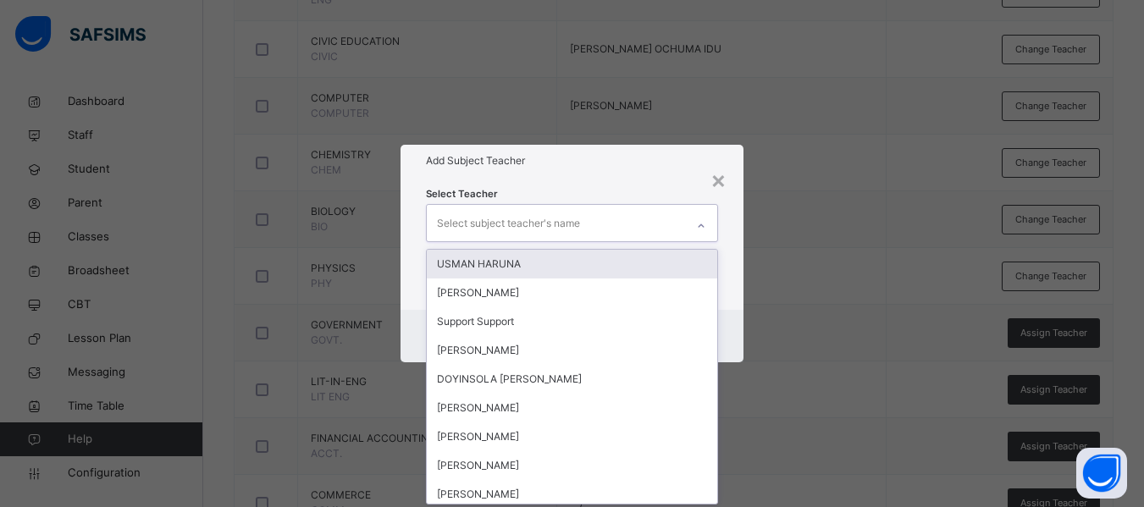
click at [494, 224] on div "Select subject teacher's name" at bounding box center [508, 223] width 143 height 32
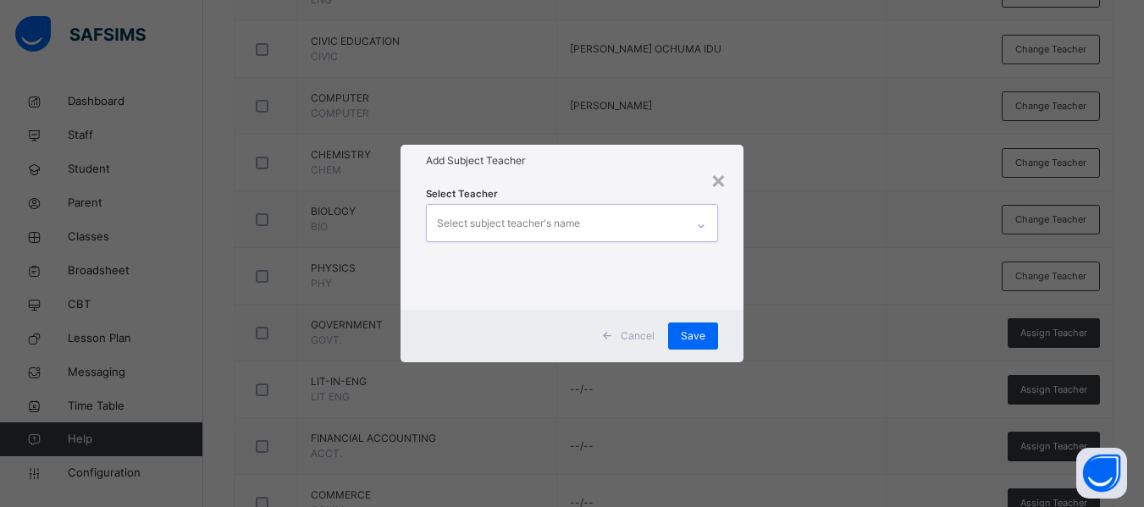
click at [517, 226] on div "Select subject teacher's name" at bounding box center [508, 223] width 143 height 32
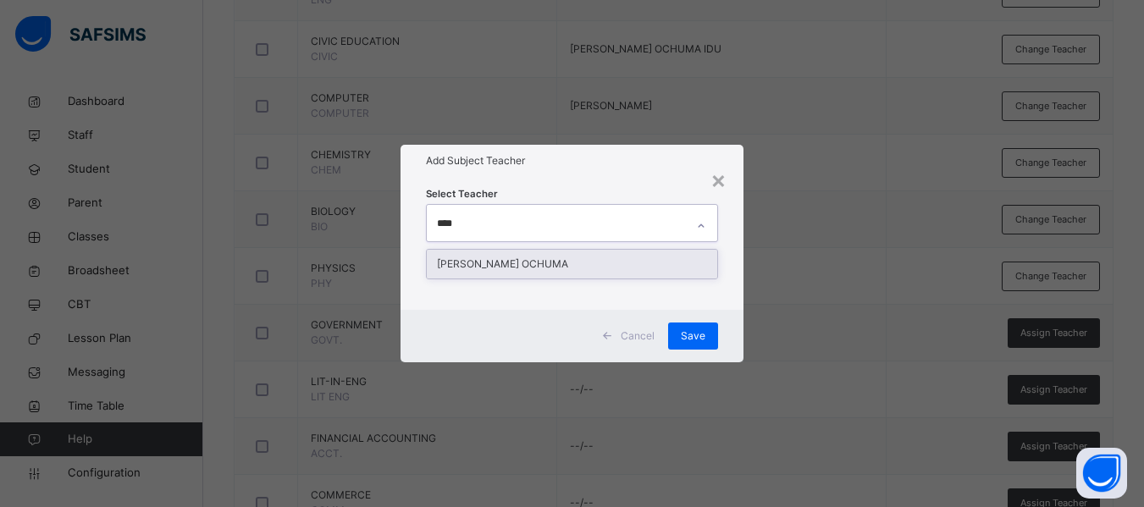
type input "*****"
click at [522, 257] on div "[PERSON_NAME] OCHUMA" at bounding box center [572, 264] width 290 height 29
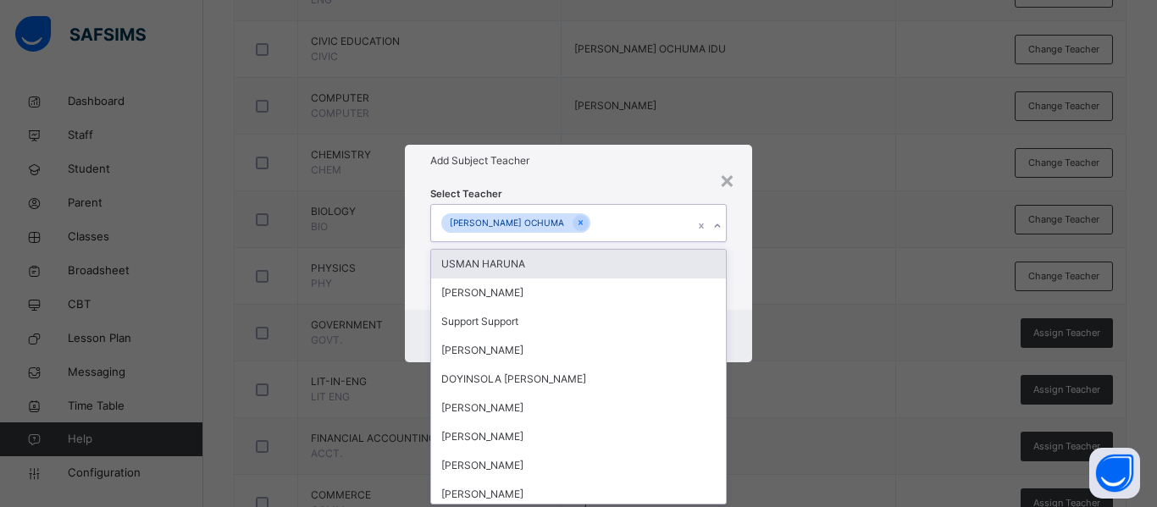
click at [743, 289] on div "Select Teacher option [PERSON_NAME] OCHUMA, selected. option USMAN HARUNA focus…" at bounding box center [578, 243] width 347 height 132
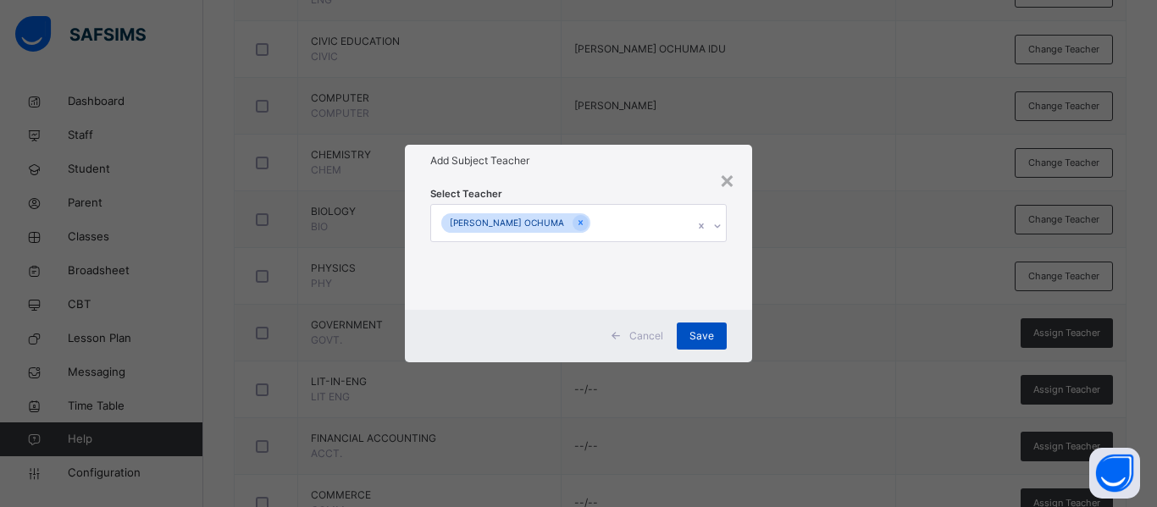
click at [709, 335] on span "Save" at bounding box center [701, 336] width 25 height 15
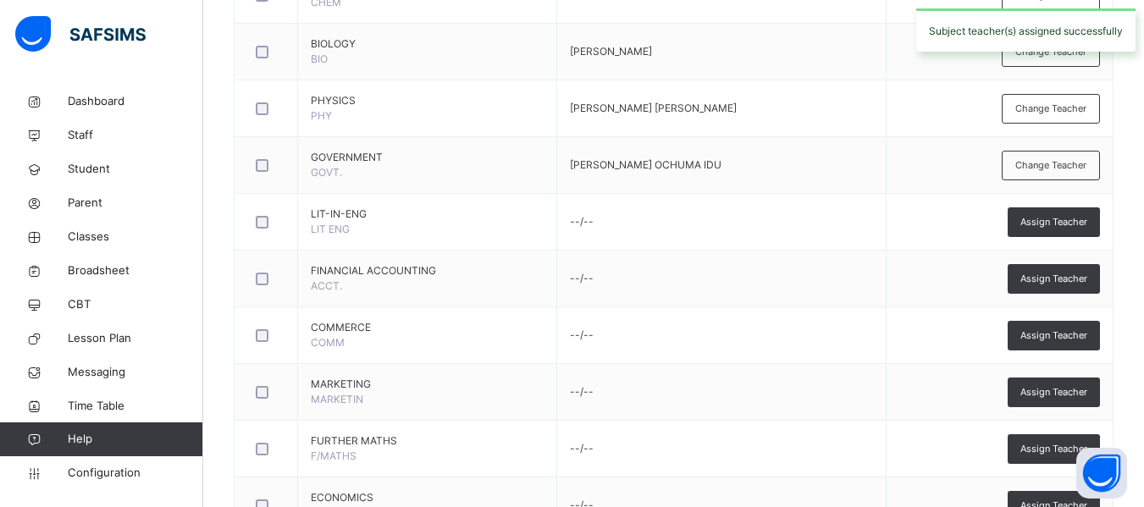
scroll to position [739, 0]
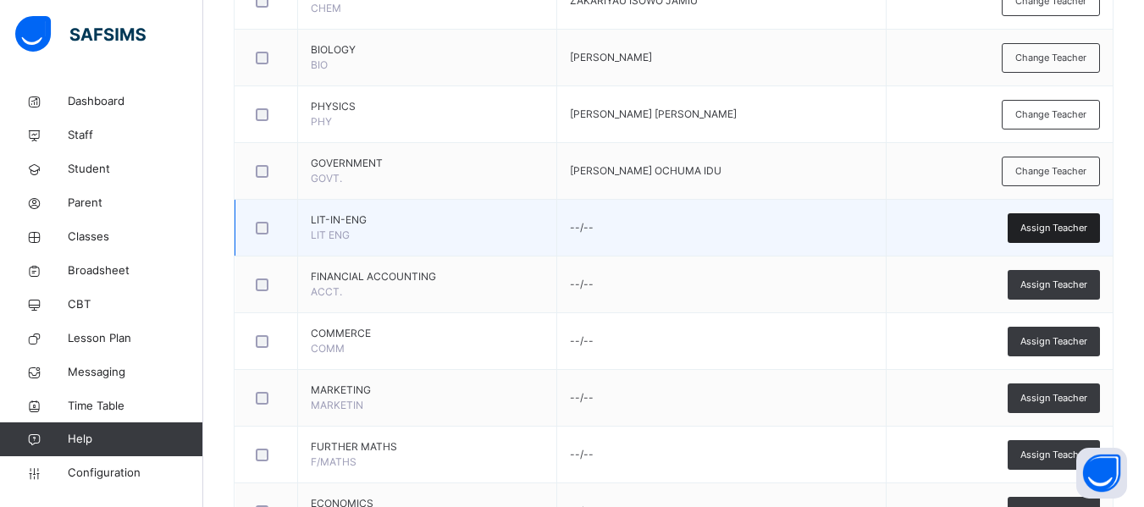
click at [1055, 219] on div "Assign Teacher" at bounding box center [1054, 228] width 92 height 30
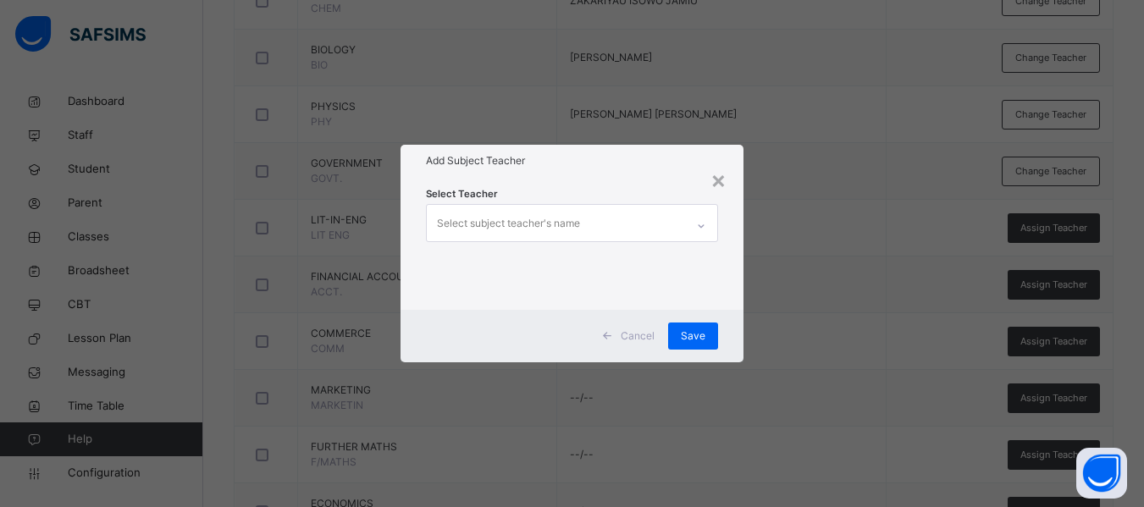
click at [529, 219] on div "Select subject teacher's name" at bounding box center [508, 223] width 143 height 32
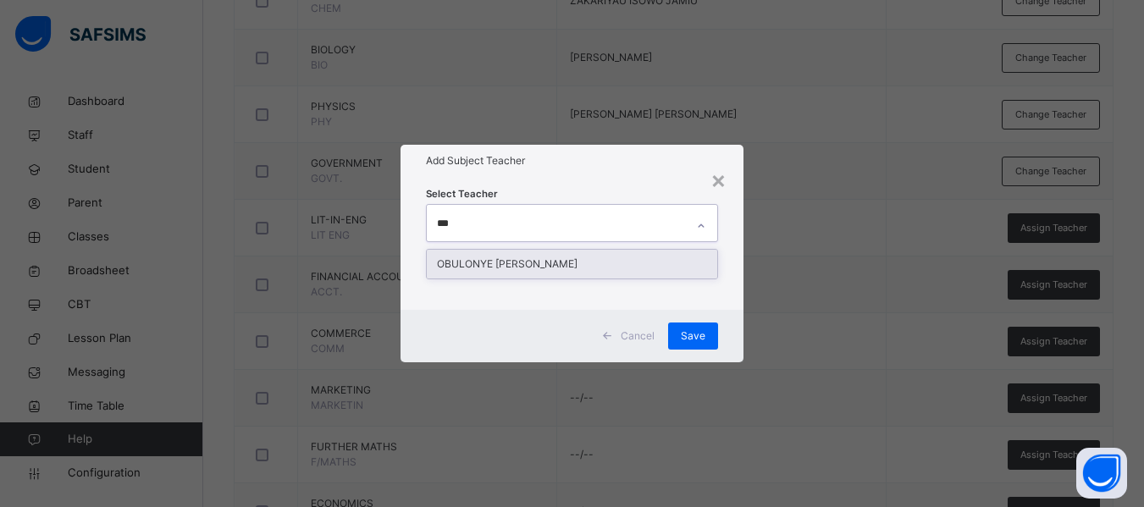
type input "****"
click at [492, 262] on div "OBULONYE [PERSON_NAME]" at bounding box center [572, 264] width 290 height 29
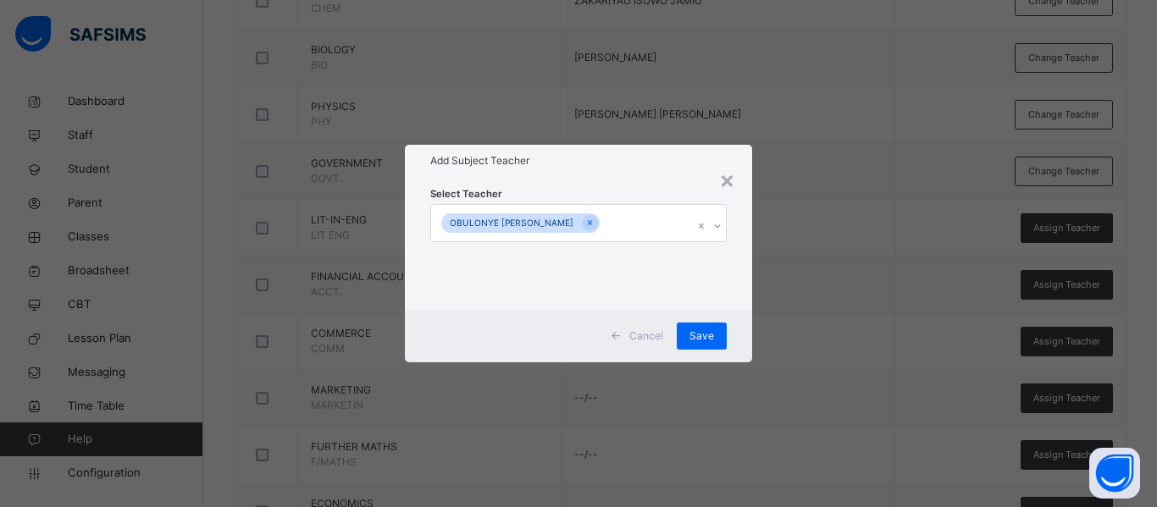
click at [739, 285] on div "Select Teacher OBULONYE [PERSON_NAME]" at bounding box center [578, 243] width 347 height 132
click at [708, 336] on span "Save" at bounding box center [701, 336] width 25 height 15
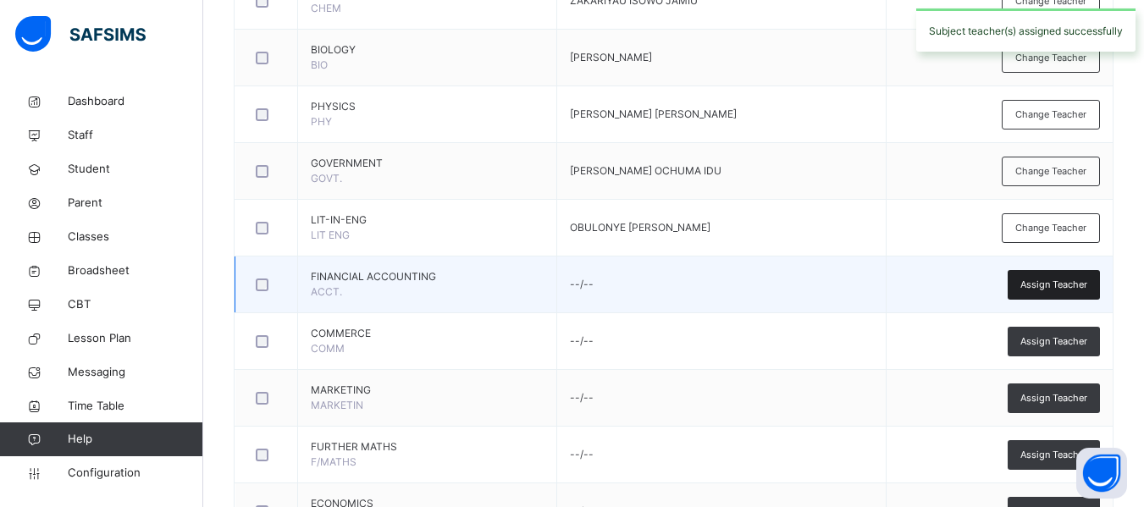
click at [1050, 279] on span "Assign Teacher" at bounding box center [1053, 285] width 67 height 14
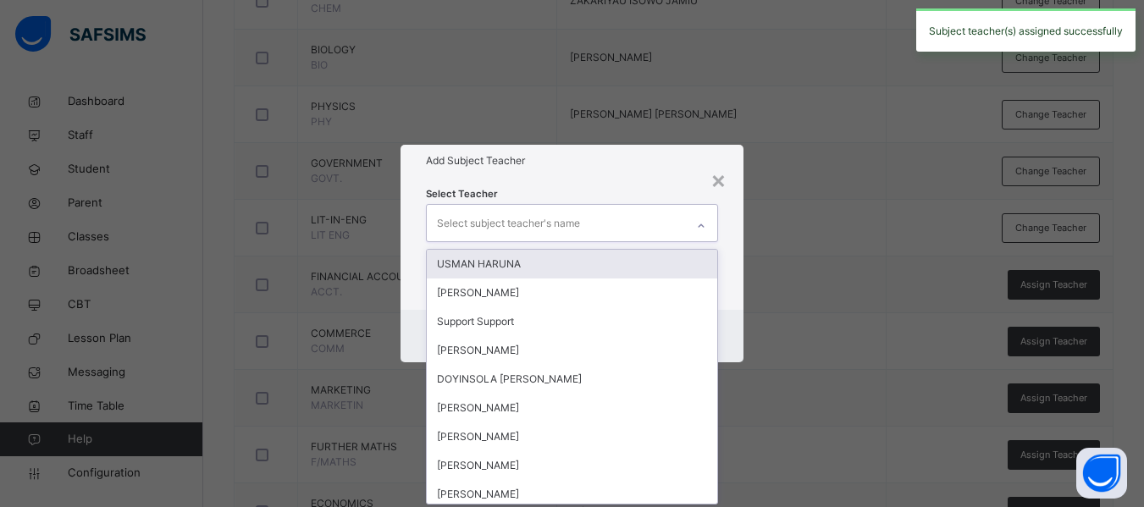
click at [478, 229] on div "Select subject teacher's name" at bounding box center [508, 223] width 143 height 32
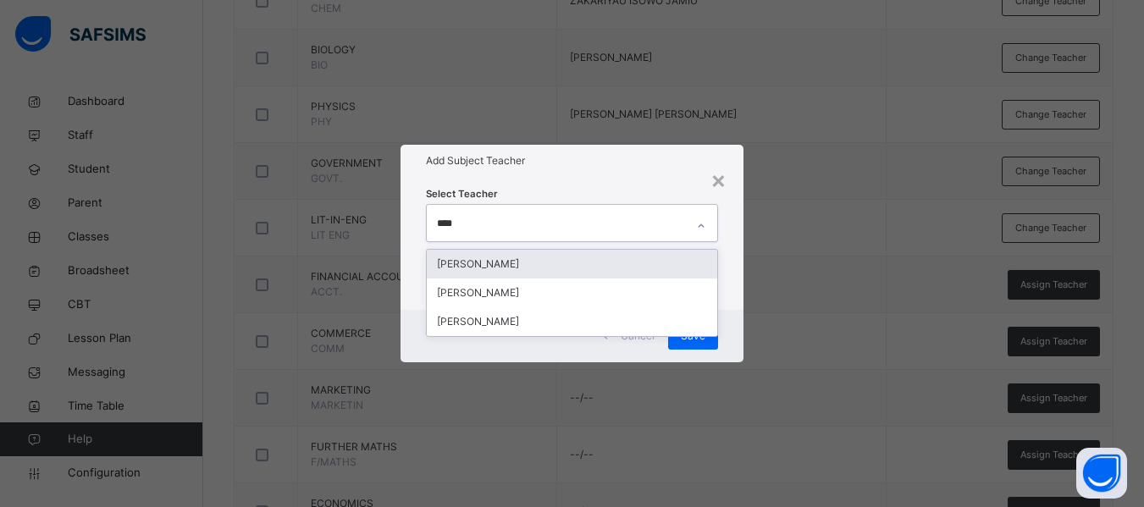
type input "*****"
click at [502, 258] on div "[PERSON_NAME]" at bounding box center [572, 264] width 290 height 29
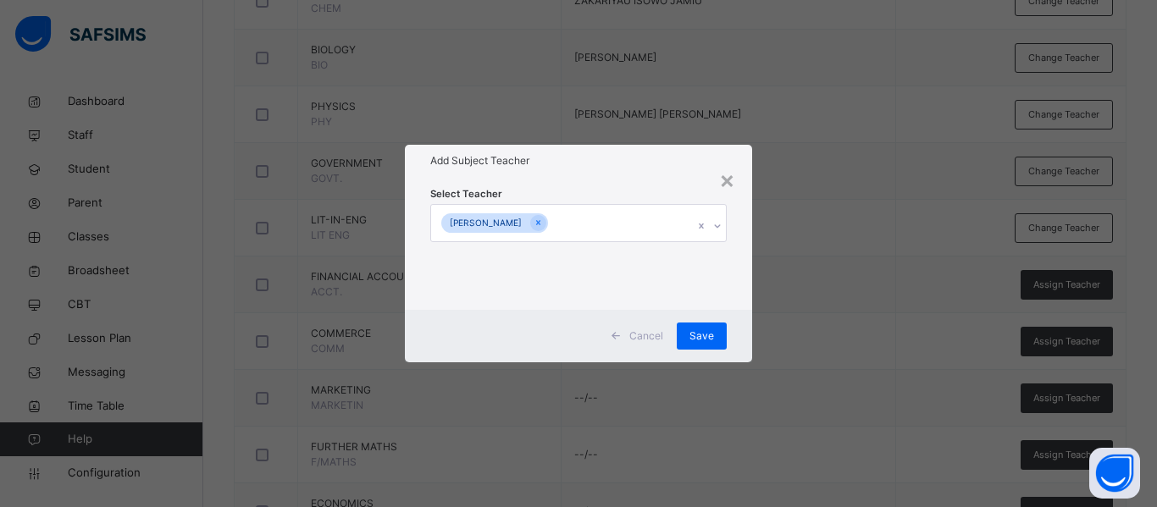
click at [738, 285] on div "Select Teacher [PERSON_NAME]" at bounding box center [578, 243] width 347 height 132
click at [699, 335] on span "Save" at bounding box center [701, 336] width 25 height 15
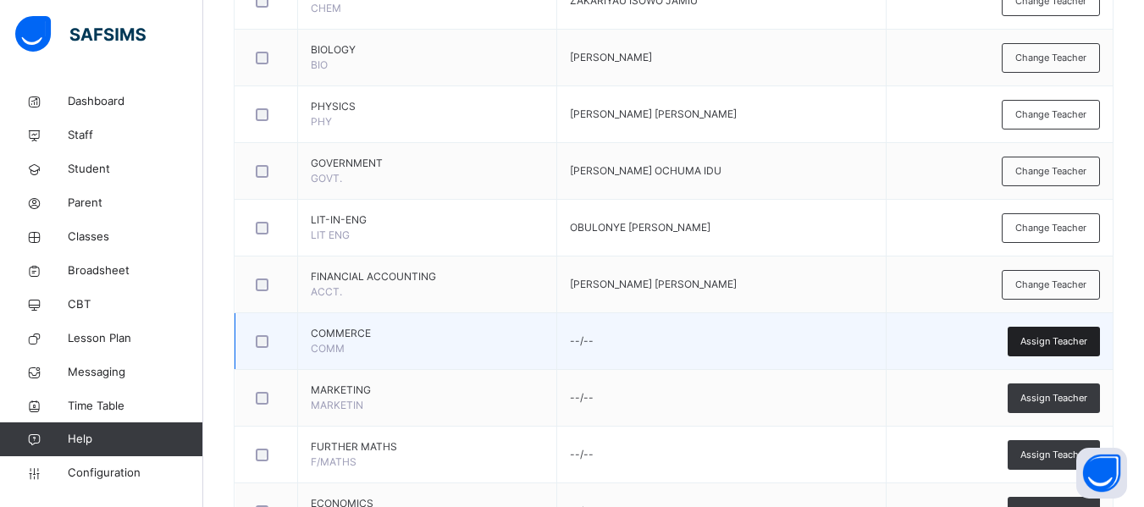
click at [1066, 334] on span "Assign Teacher" at bounding box center [1053, 341] width 67 height 14
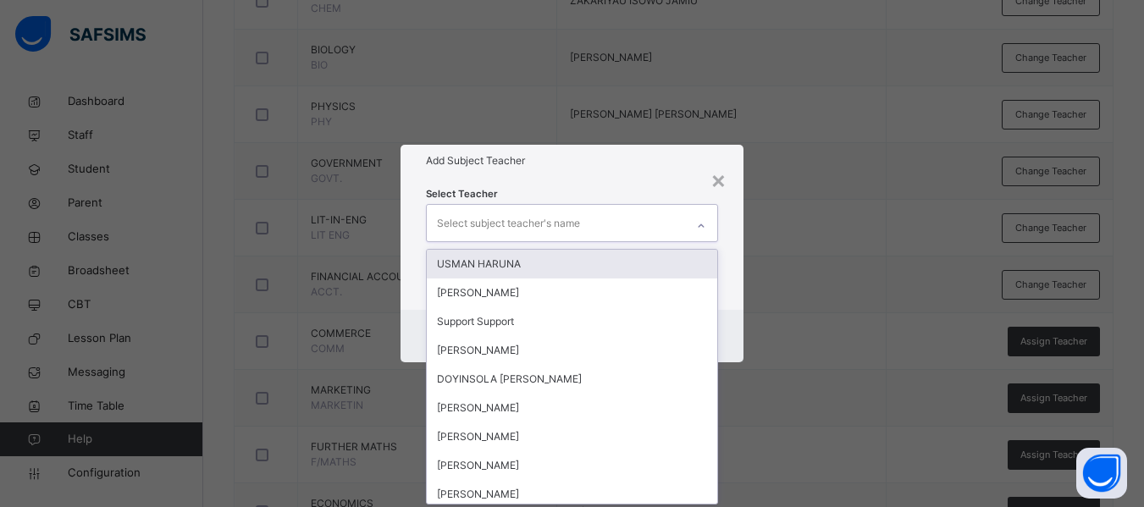
click at [513, 229] on div "Select subject teacher's name" at bounding box center [508, 223] width 143 height 32
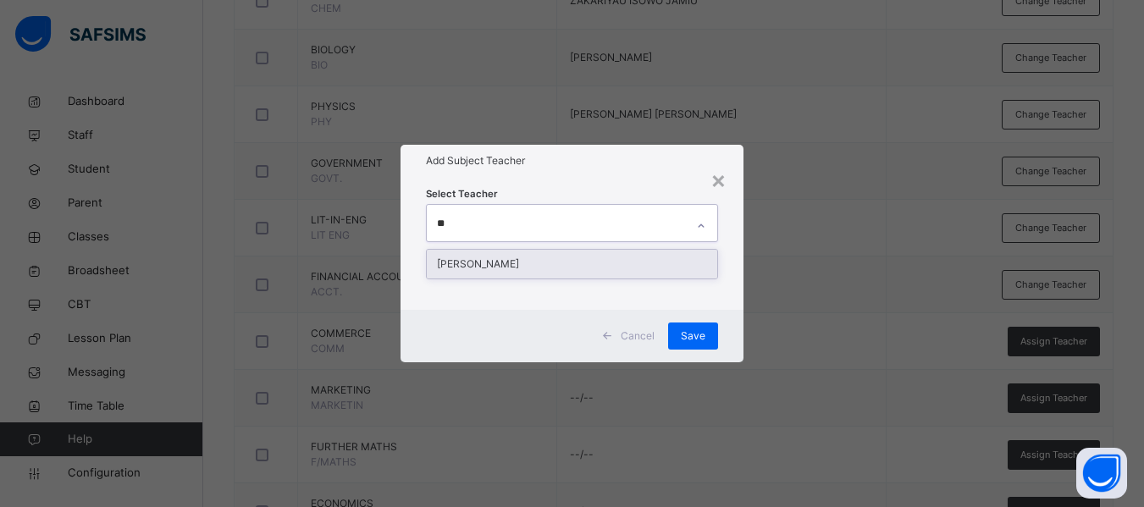
type input "***"
click at [516, 256] on div "[PERSON_NAME]" at bounding box center [572, 264] width 290 height 29
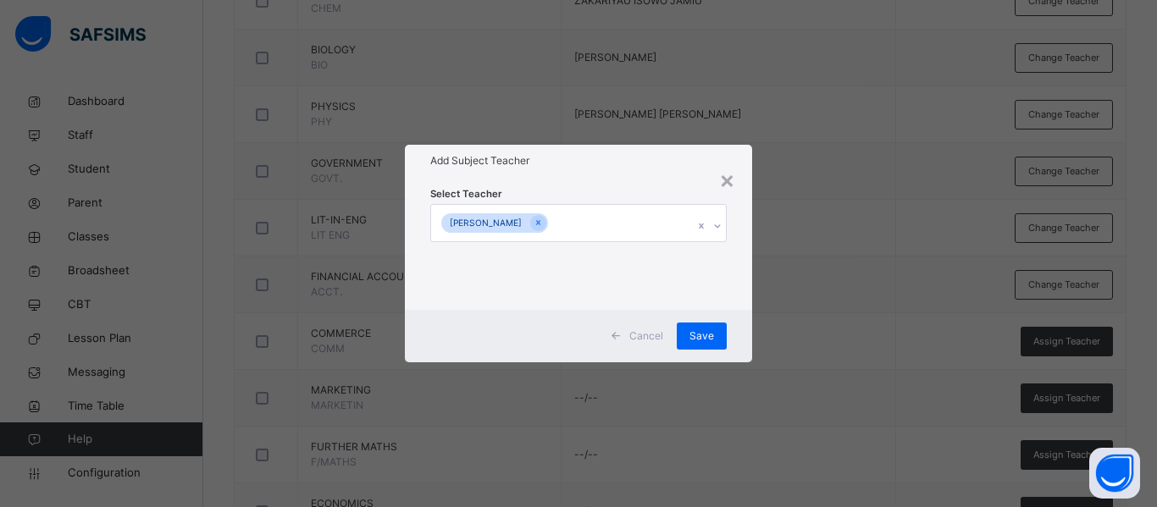
click at [749, 288] on div "Select Teacher [PERSON_NAME]" at bounding box center [578, 243] width 347 height 132
click at [692, 339] on span "Save" at bounding box center [701, 336] width 25 height 15
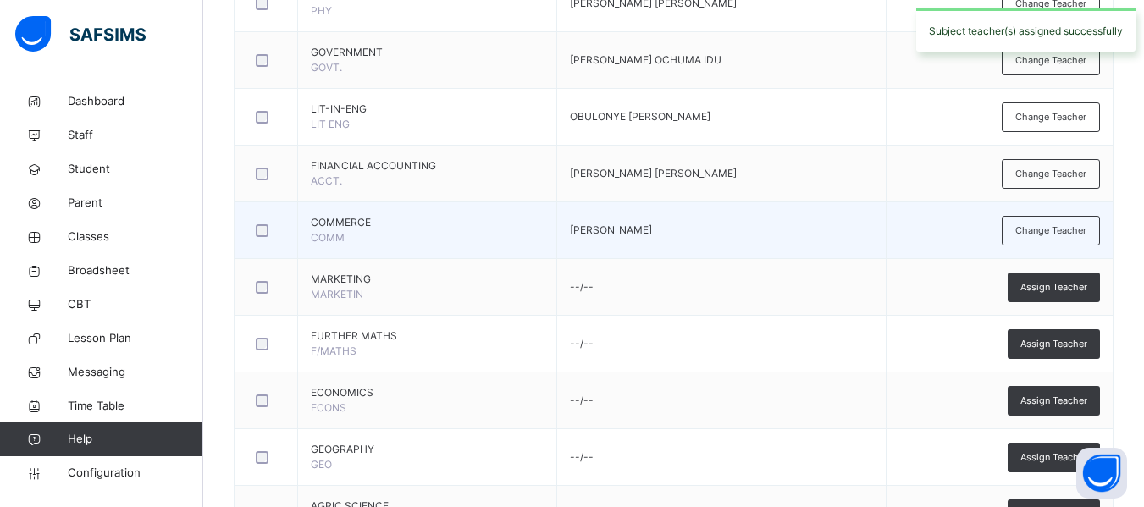
scroll to position [913, 0]
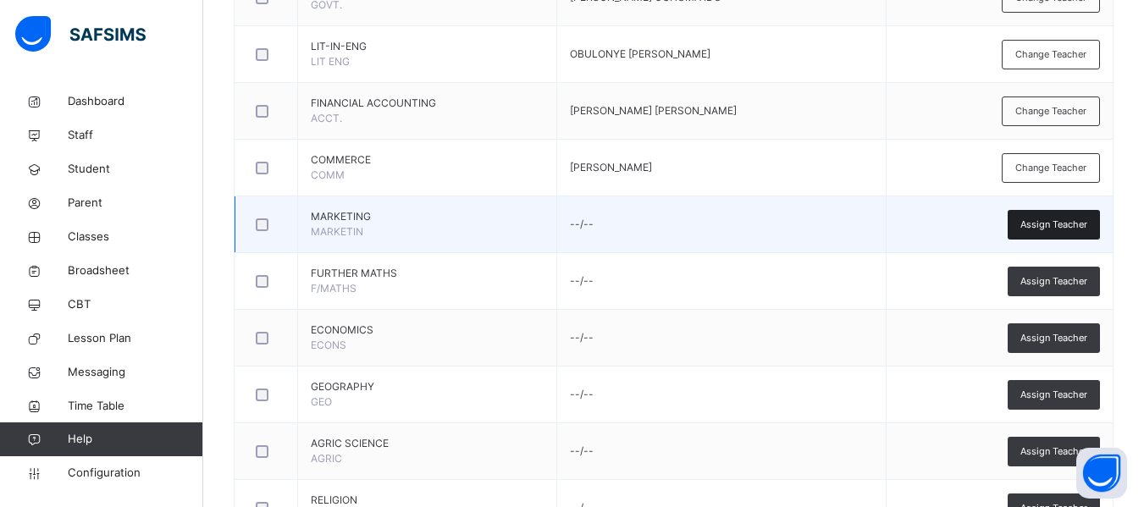
click at [1072, 222] on span "Assign Teacher" at bounding box center [1053, 225] width 67 height 14
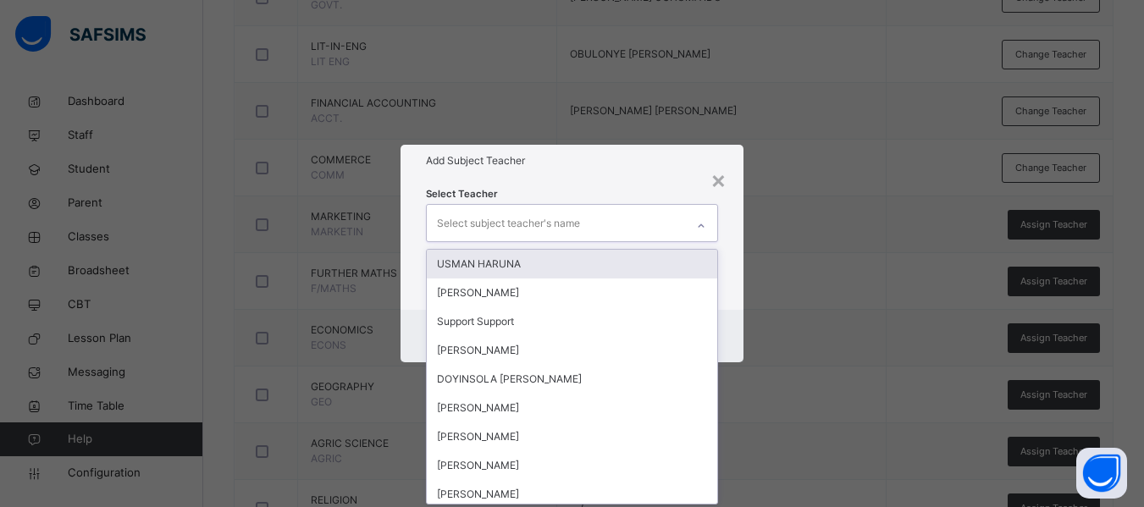
click at [510, 209] on div "Select subject teacher's name" at bounding box center [508, 223] width 143 height 32
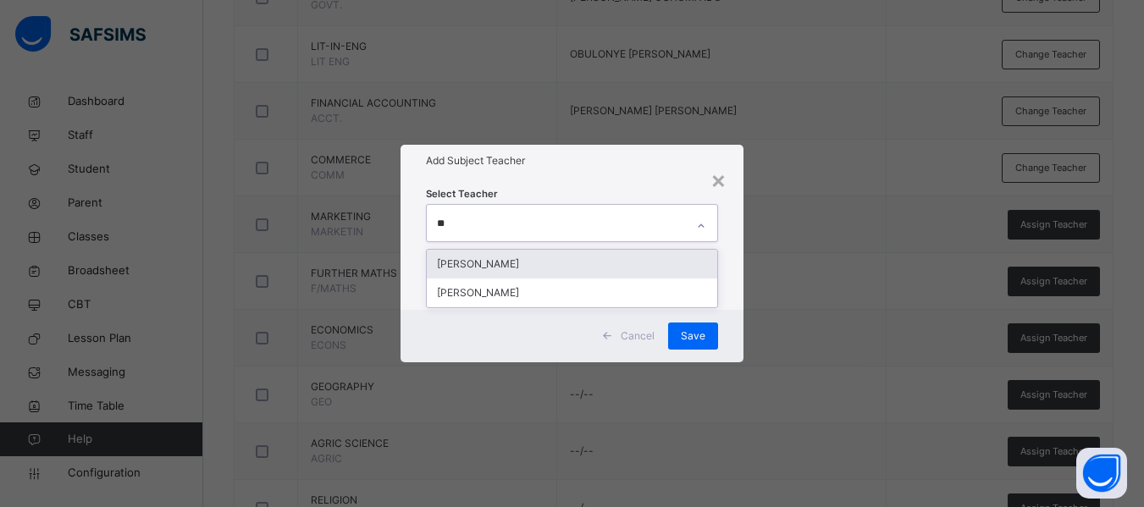
type input "***"
click at [500, 268] on div "[PERSON_NAME]" at bounding box center [572, 264] width 290 height 29
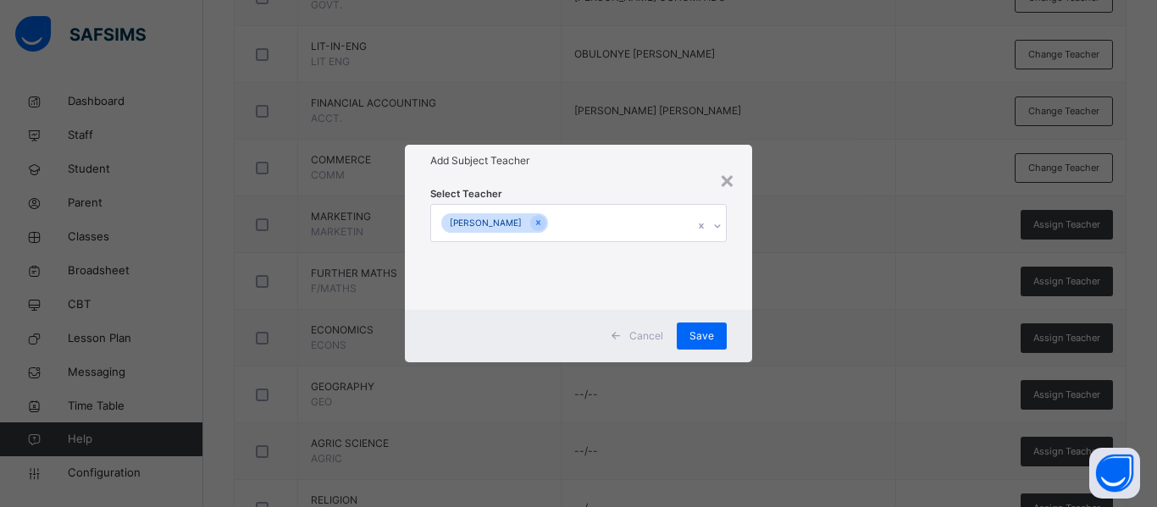
click at [739, 266] on div "Select Teacher [PERSON_NAME]" at bounding box center [578, 243] width 347 height 132
click at [705, 335] on span "Save" at bounding box center [701, 336] width 25 height 15
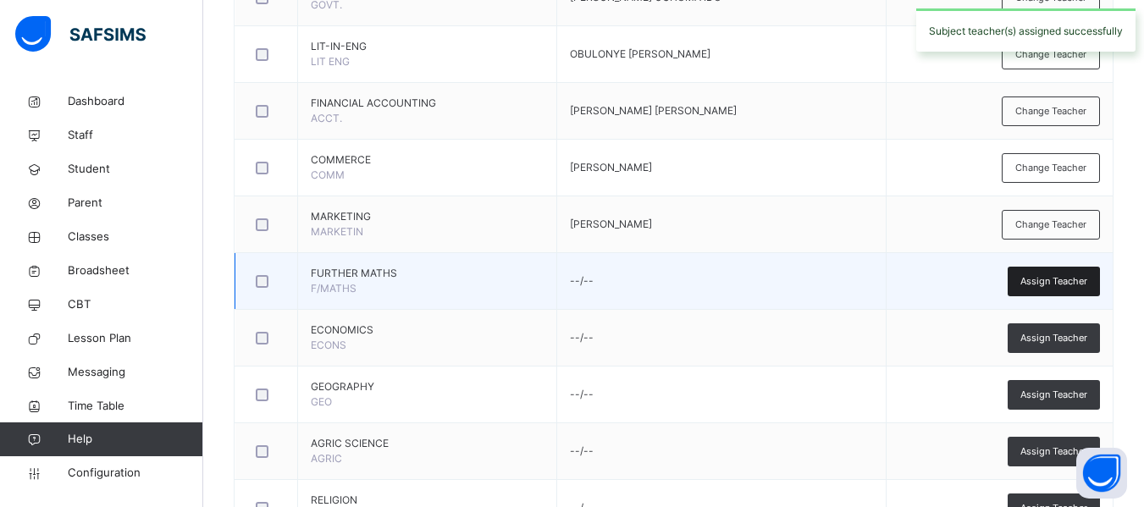
click at [1070, 279] on span "Assign Teacher" at bounding box center [1053, 281] width 67 height 14
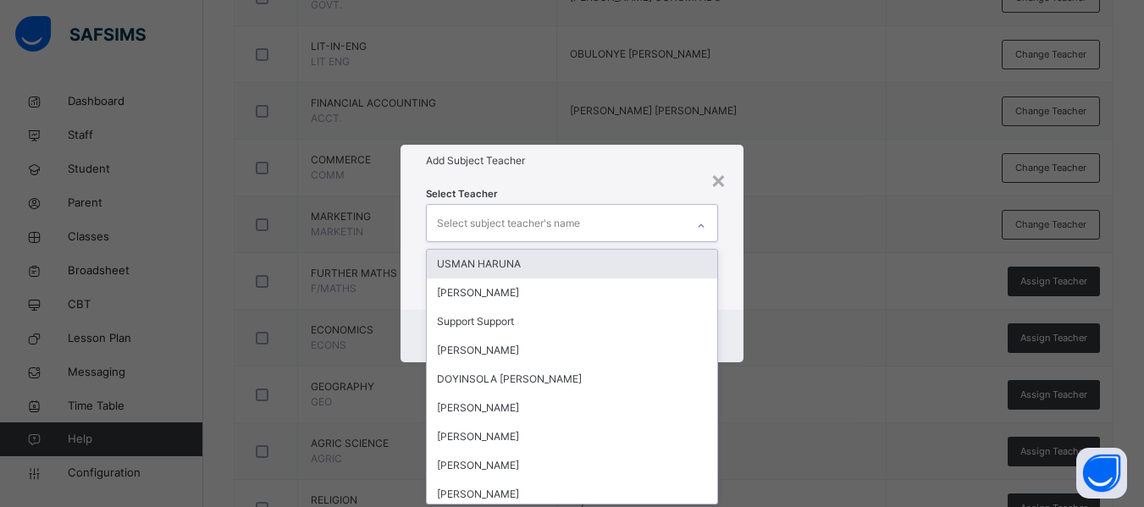
click at [512, 227] on div "Select subject teacher's name" at bounding box center [508, 223] width 143 height 32
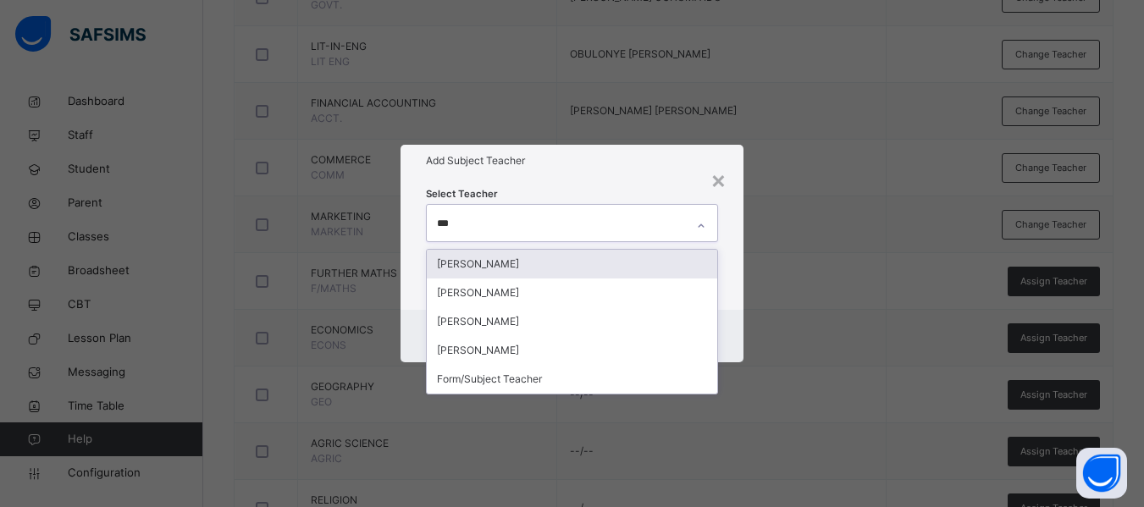
type input "****"
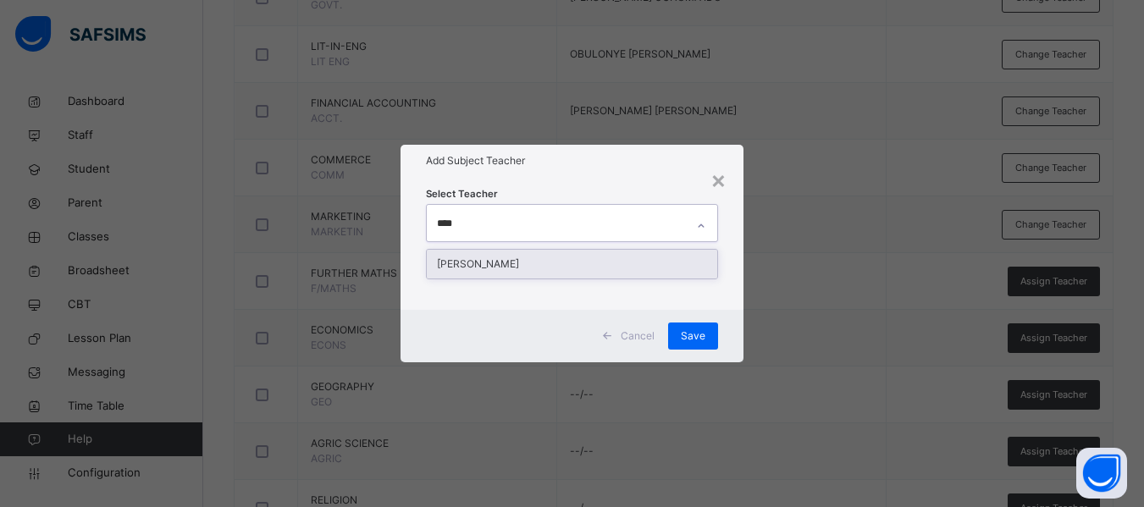
click at [507, 260] on div "[PERSON_NAME]" at bounding box center [572, 264] width 290 height 29
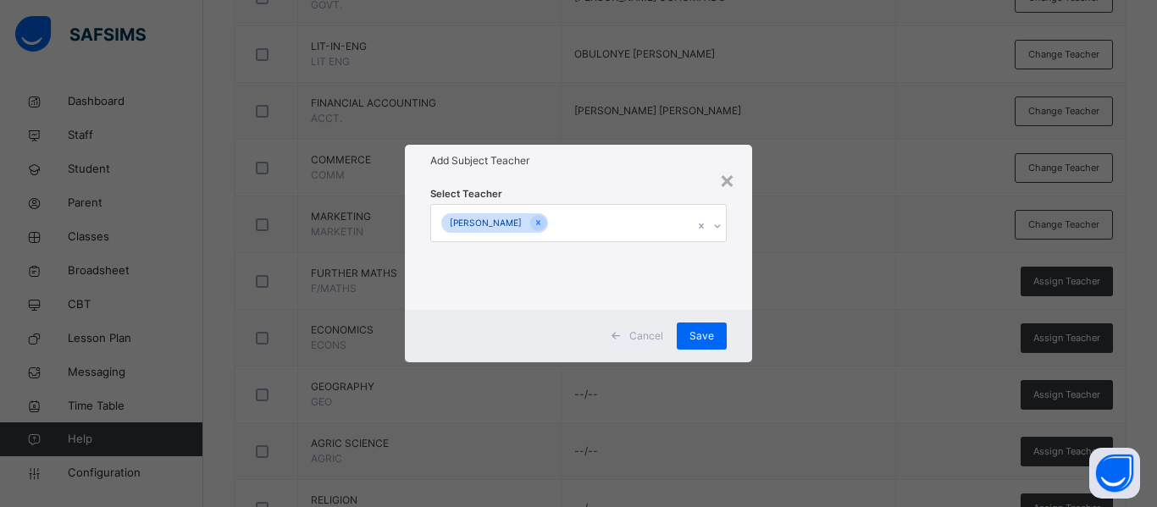
click at [730, 267] on div "Select Teacher [PERSON_NAME] APAKI" at bounding box center [578, 243] width 347 height 132
click at [702, 336] on span "Save" at bounding box center [701, 336] width 25 height 15
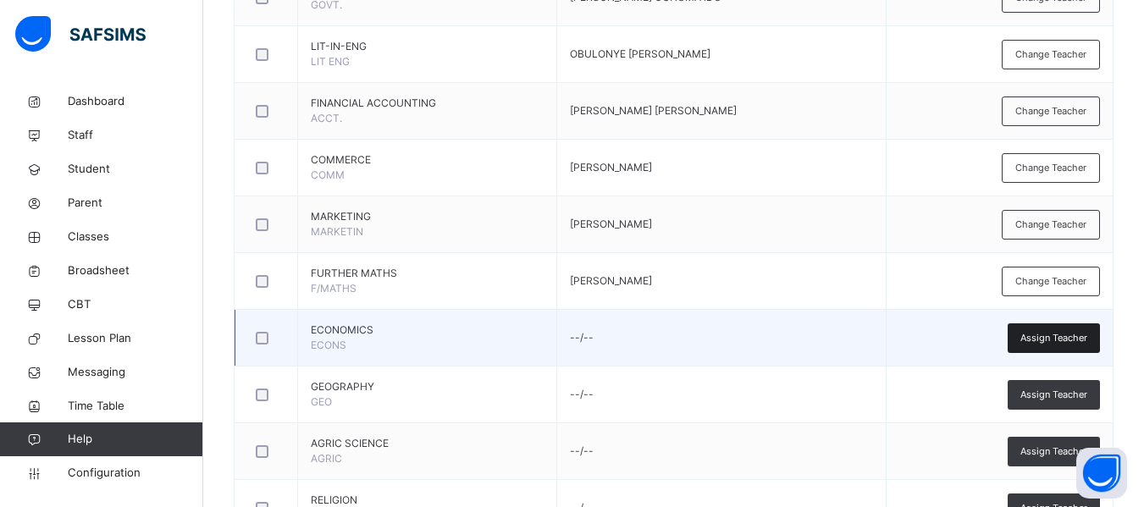
click at [1064, 337] on span "Assign Teacher" at bounding box center [1053, 338] width 67 height 14
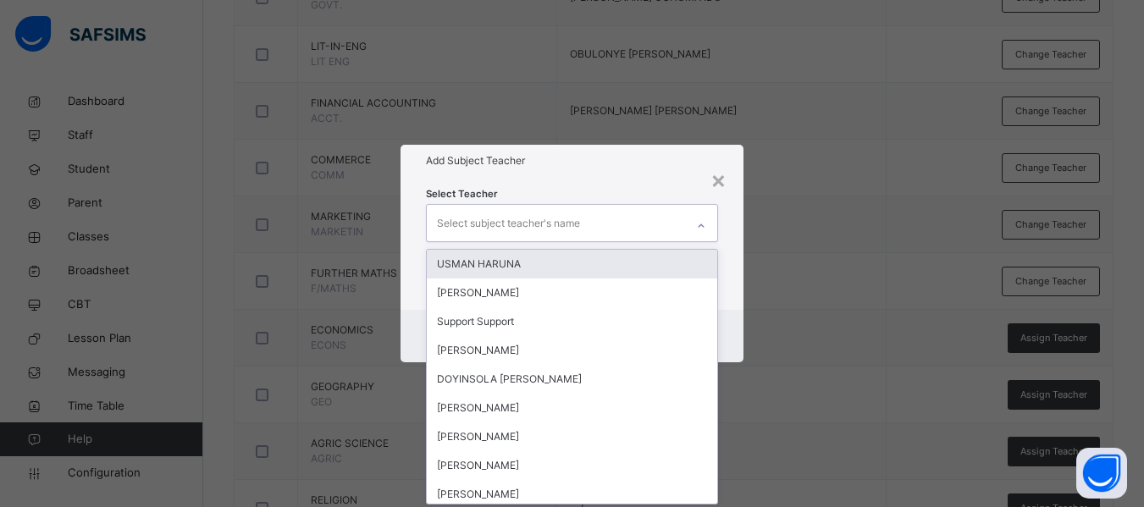
click at [508, 218] on div "Select subject teacher's name" at bounding box center [508, 223] width 143 height 32
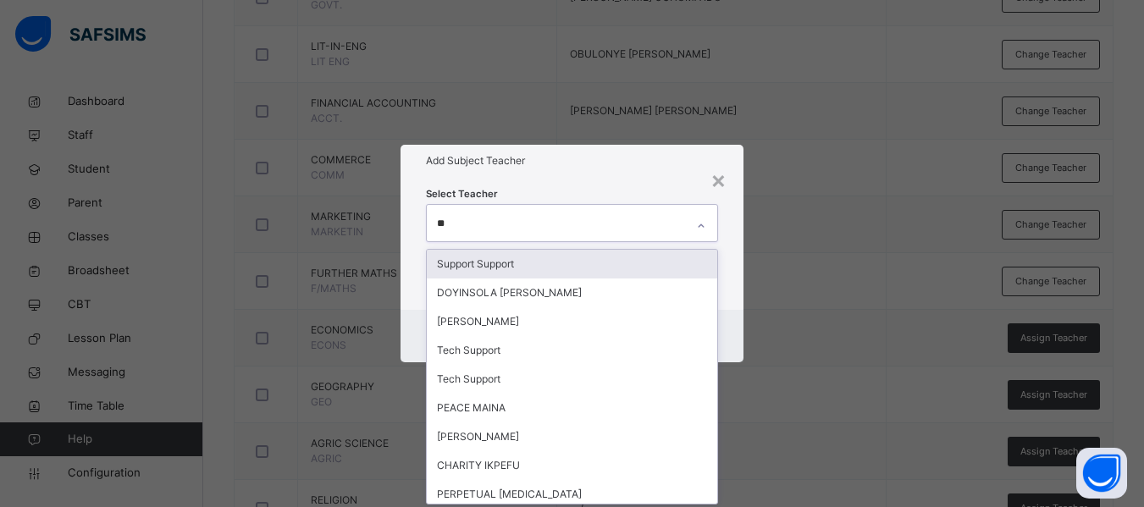
type input "***"
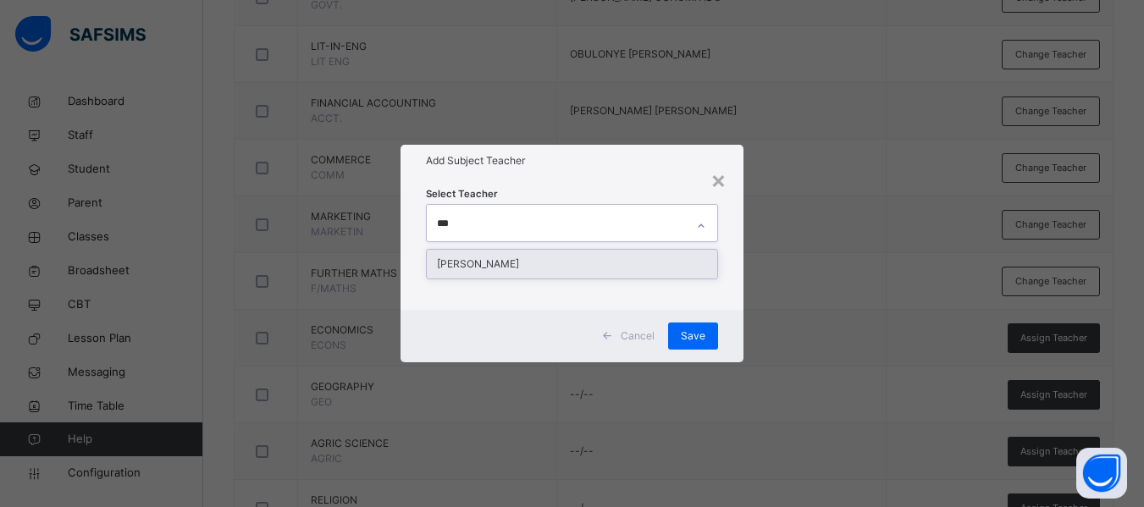
click at [514, 262] on div "[PERSON_NAME]" at bounding box center [572, 264] width 290 height 29
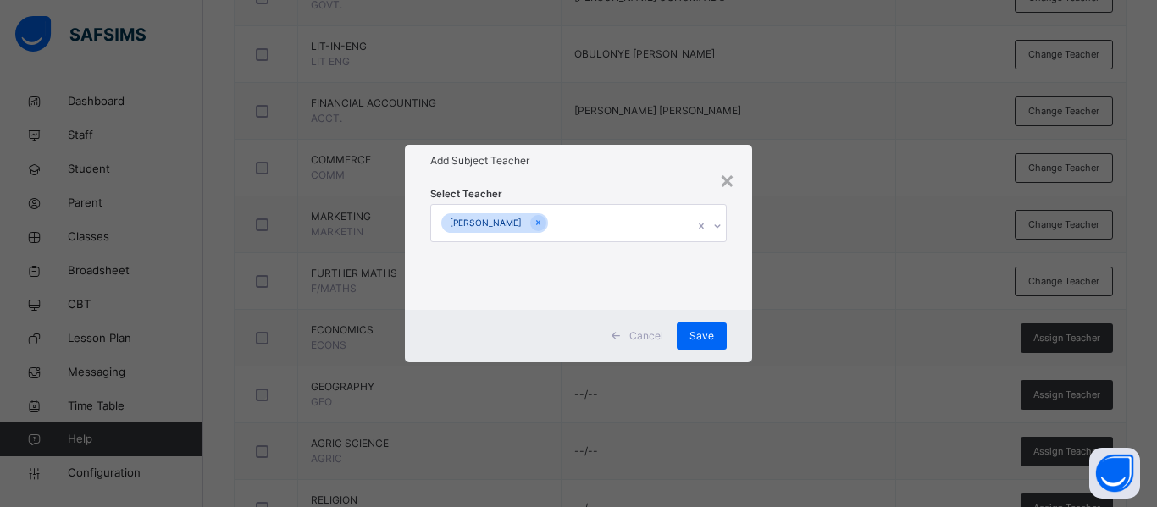
click at [738, 314] on div "Cancel Save" at bounding box center [578, 336] width 347 height 52
click at [702, 333] on span "Save" at bounding box center [701, 336] width 25 height 15
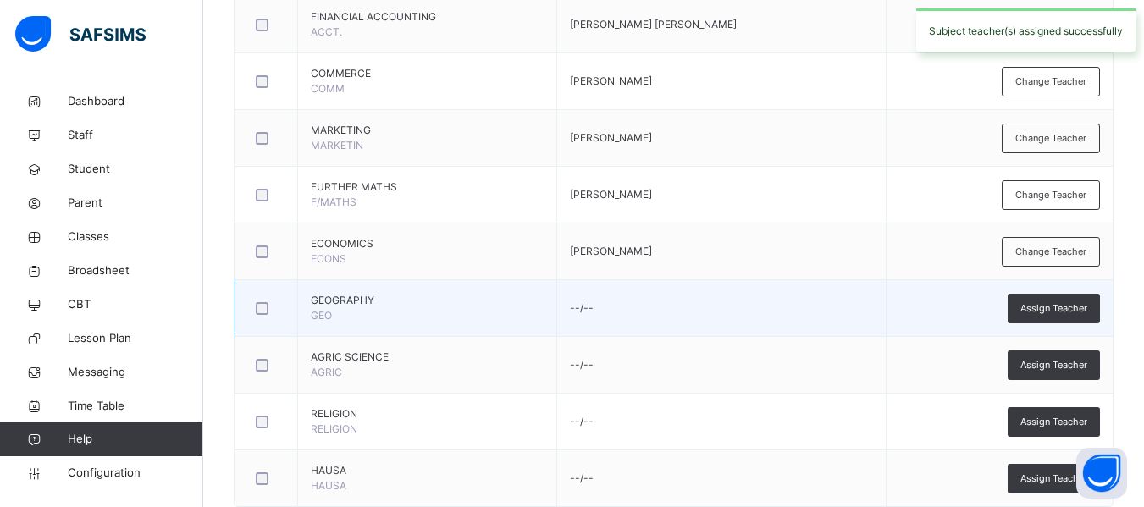
scroll to position [1029, 0]
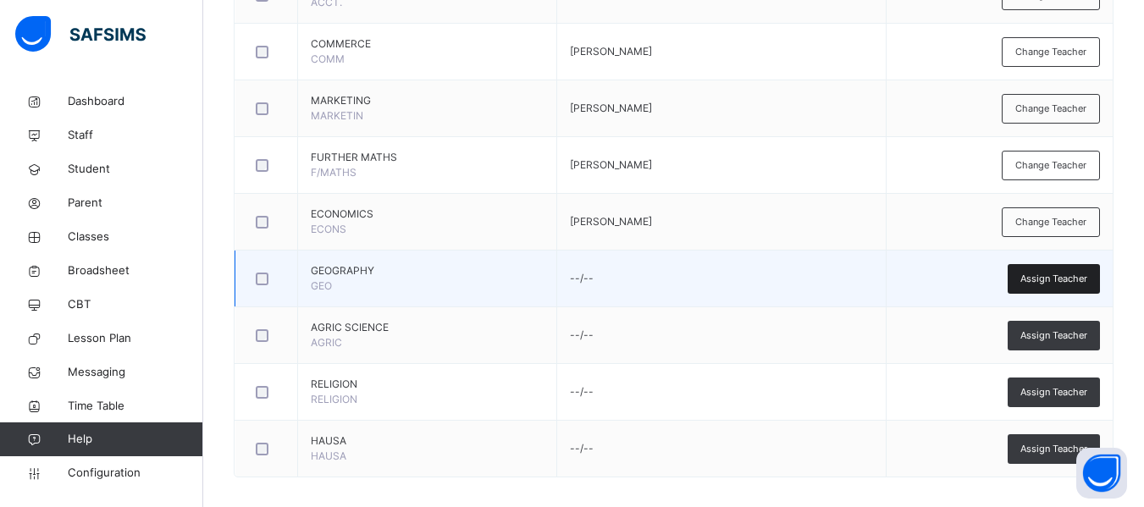
click at [1065, 275] on span "Assign Teacher" at bounding box center [1053, 279] width 67 height 14
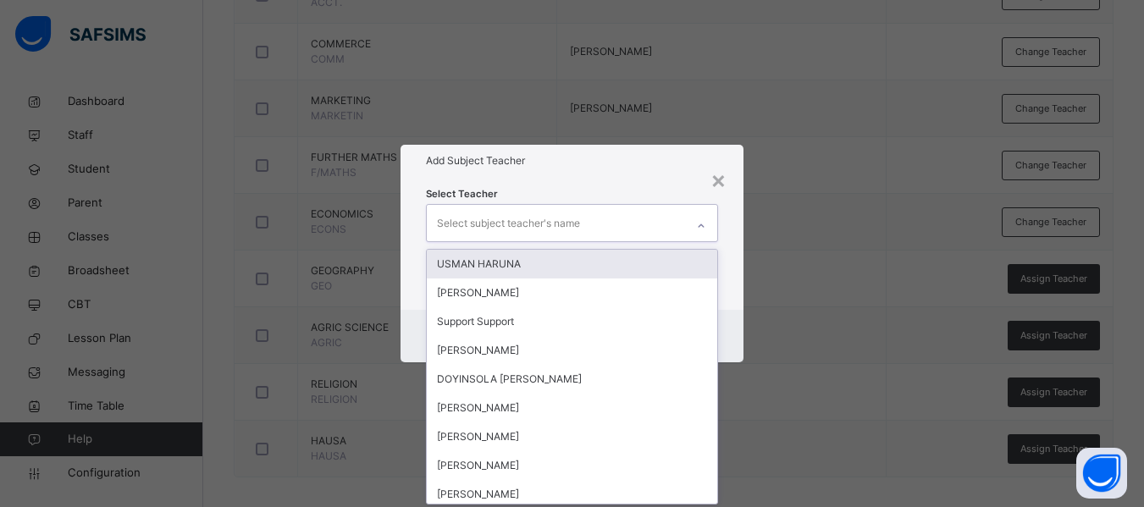
click at [508, 227] on div "Select subject teacher's name" at bounding box center [508, 223] width 143 height 32
type input "**"
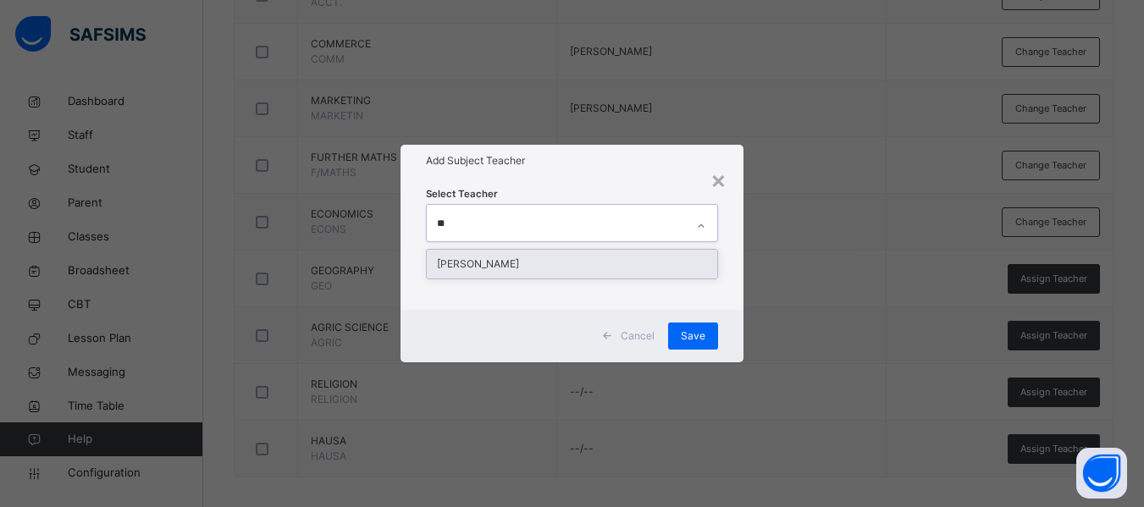
click at [517, 259] on div "[PERSON_NAME]" at bounding box center [572, 264] width 290 height 29
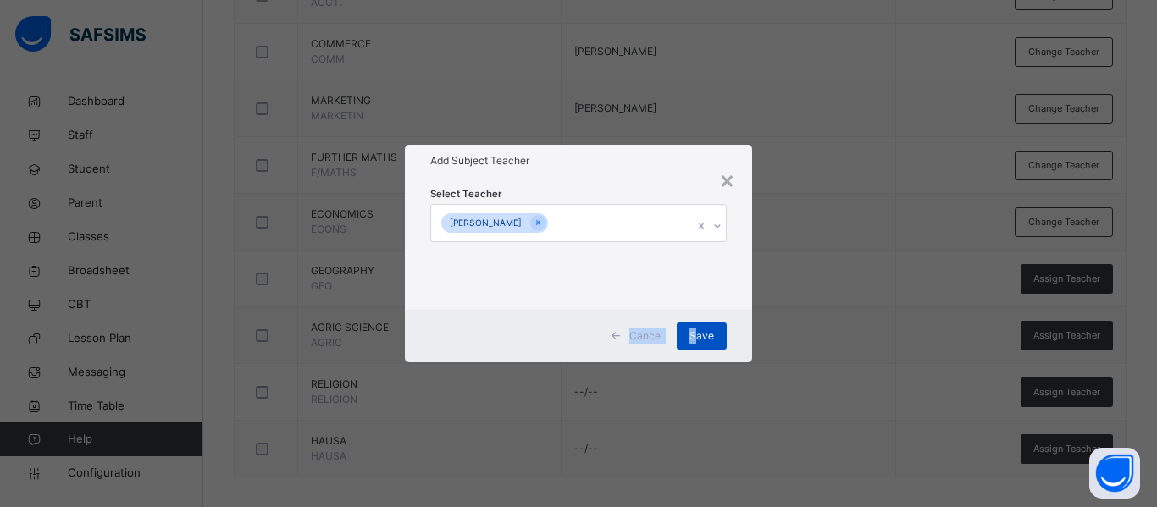
drag, startPoint x: 738, startPoint y: 282, endPoint x: 697, endPoint y: 334, distance: 65.7
click at [697, 334] on div "× Add Subject Teacher Select Teacher [PERSON_NAME] Cancel Save" at bounding box center [578, 253] width 347 height 217
click at [697, 334] on span "Save" at bounding box center [701, 336] width 25 height 15
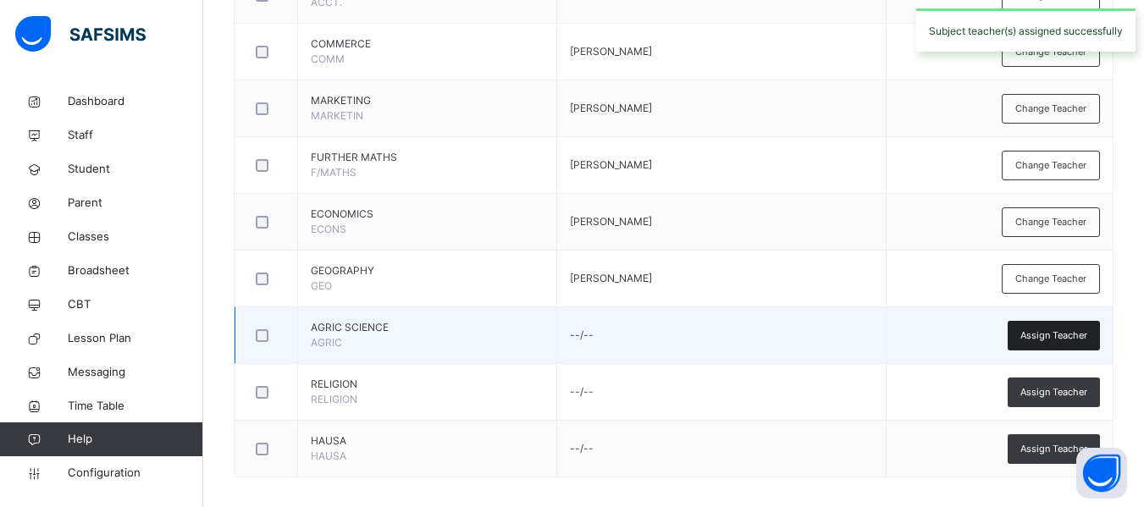
click at [1068, 341] on span "Assign Teacher" at bounding box center [1053, 336] width 67 height 14
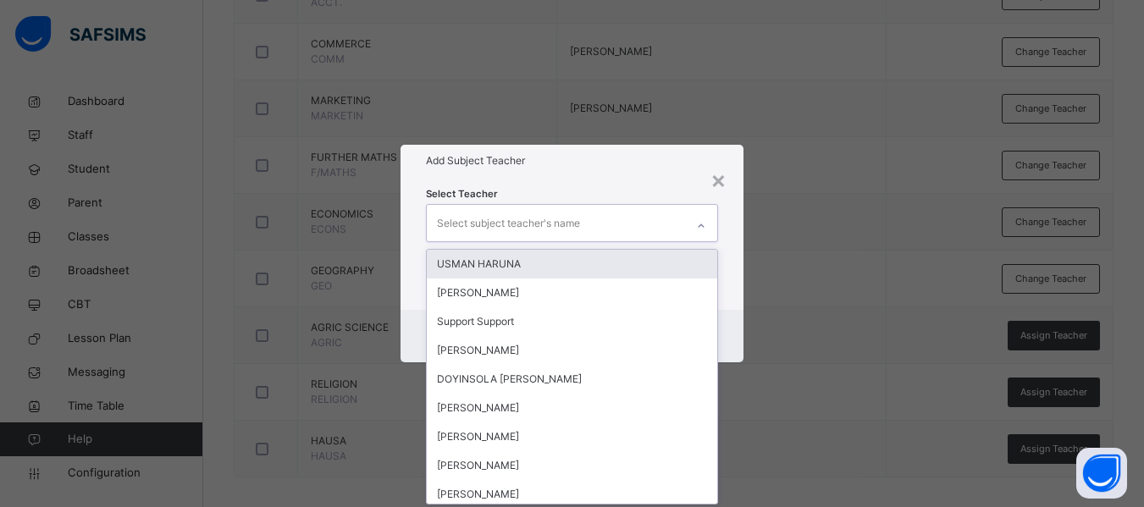
click at [520, 213] on div "Select subject teacher's name" at bounding box center [508, 223] width 143 height 32
type input "**"
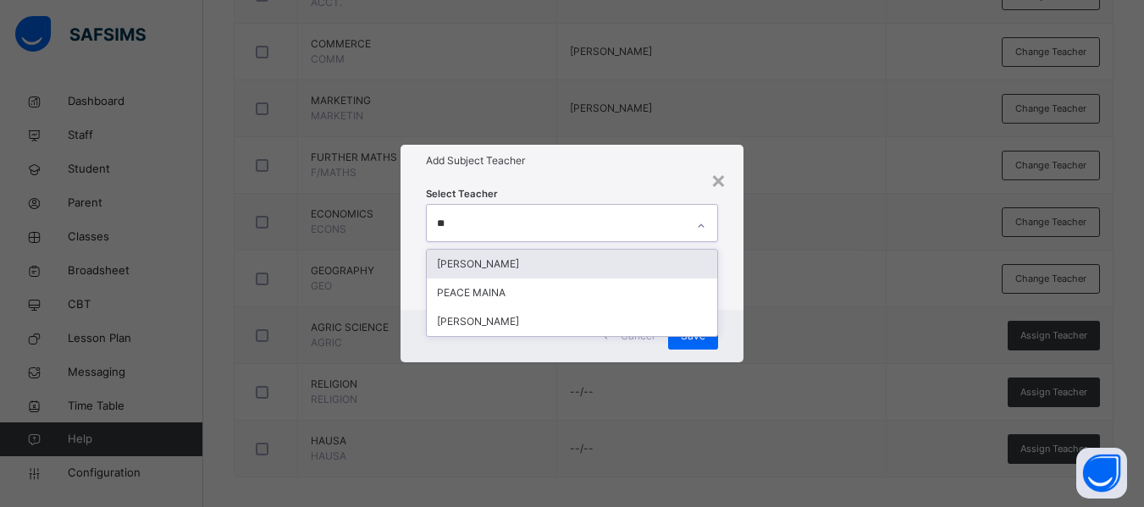
click at [505, 264] on div "[PERSON_NAME]" at bounding box center [572, 264] width 290 height 29
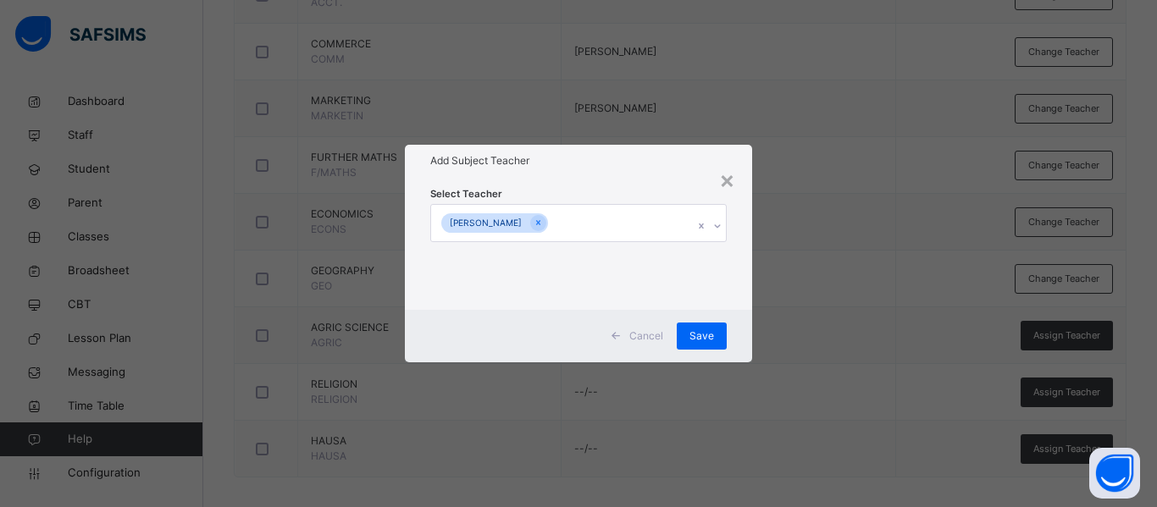
click at [733, 290] on div "Select Teacher [PERSON_NAME]" at bounding box center [578, 243] width 347 height 132
click at [708, 335] on span "Save" at bounding box center [701, 336] width 25 height 15
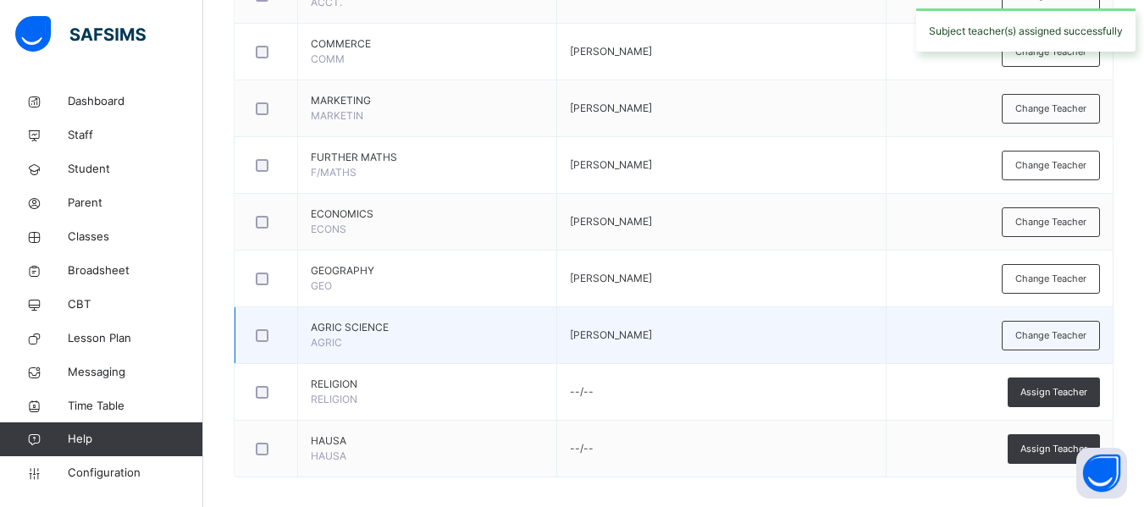
scroll to position [1042, 0]
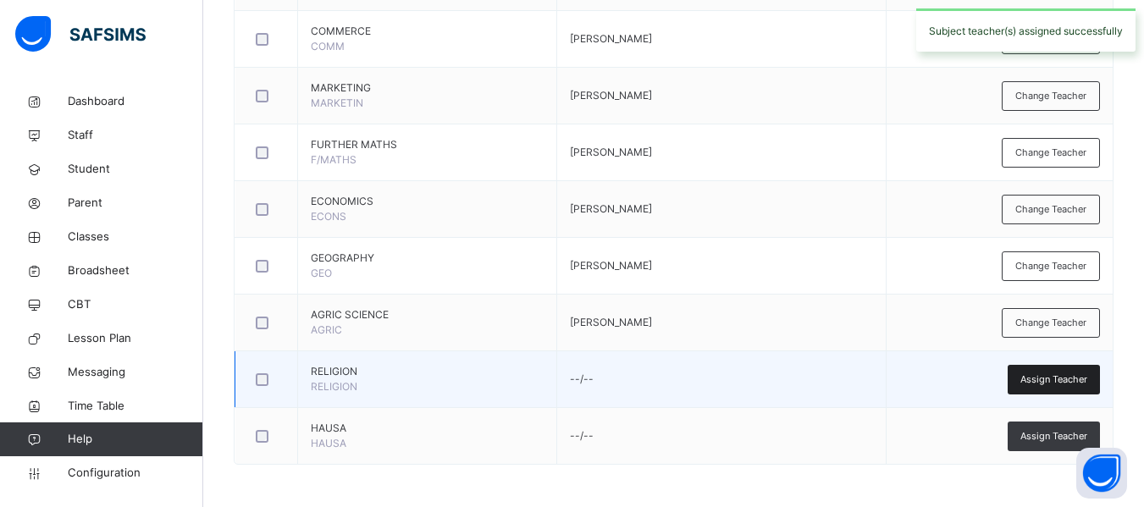
click at [1062, 384] on span "Assign Teacher" at bounding box center [1053, 380] width 67 height 14
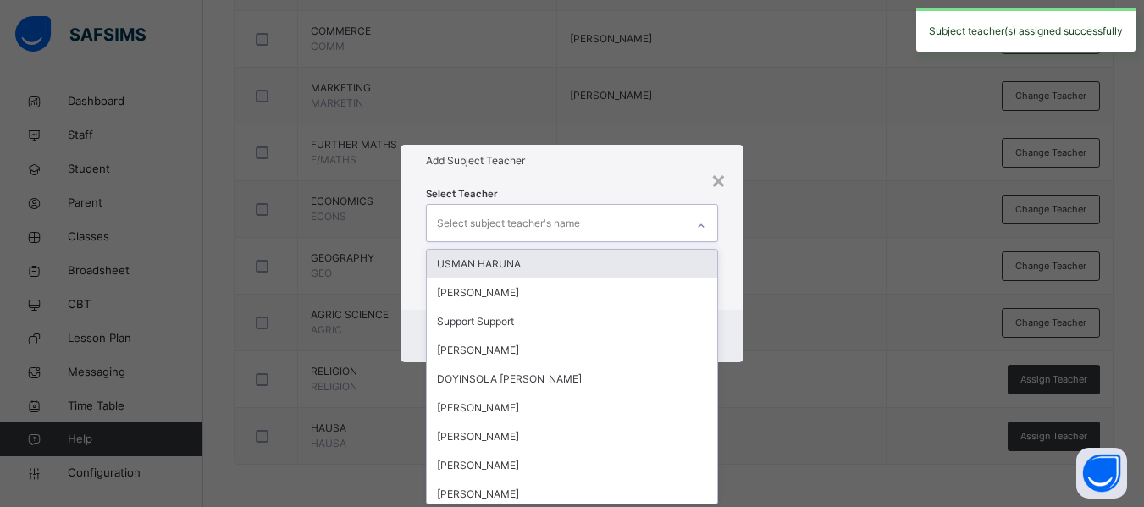
click at [500, 223] on div "Select subject teacher's name" at bounding box center [508, 223] width 143 height 32
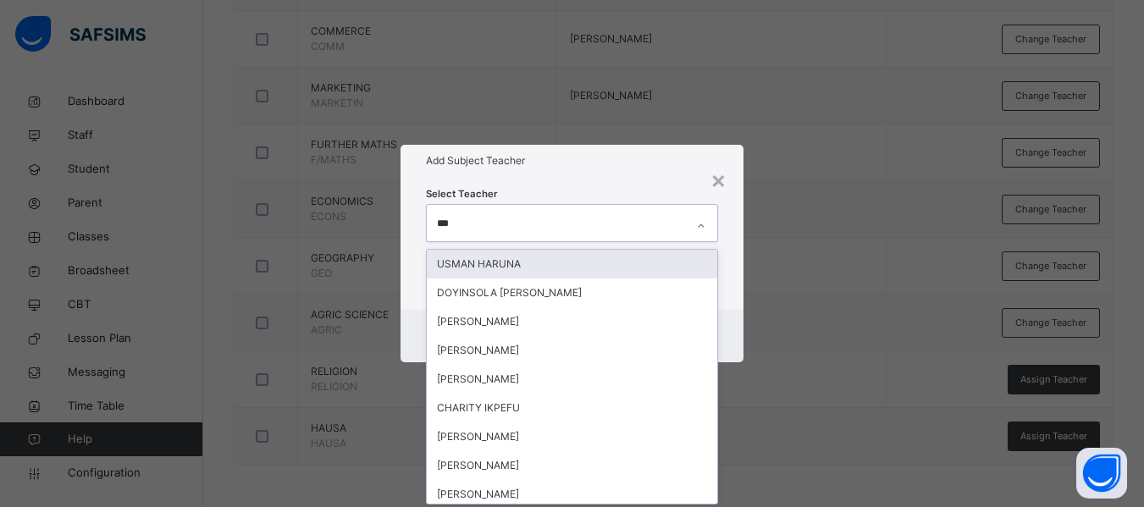
type input "****"
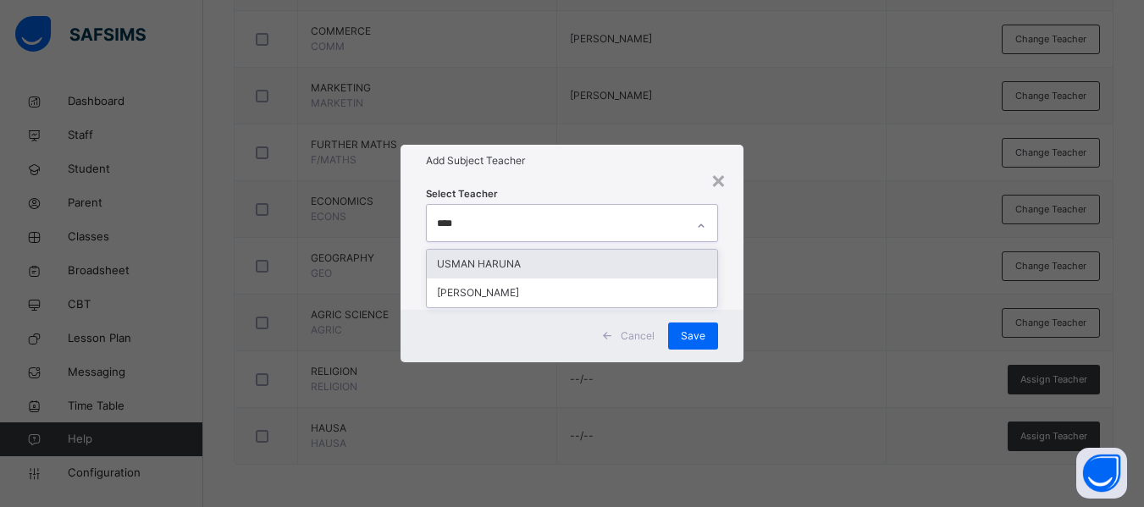
click at [521, 268] on div "USMAN HARUNA" at bounding box center [572, 264] width 290 height 29
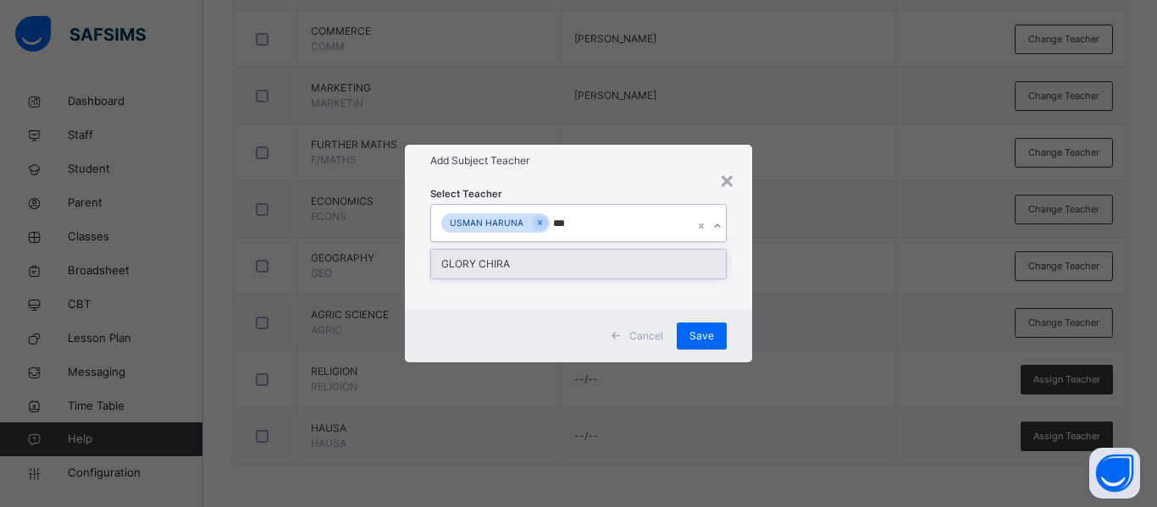
type input "****"
click at [566, 261] on div "GLORY CHIRA" at bounding box center [578, 264] width 295 height 29
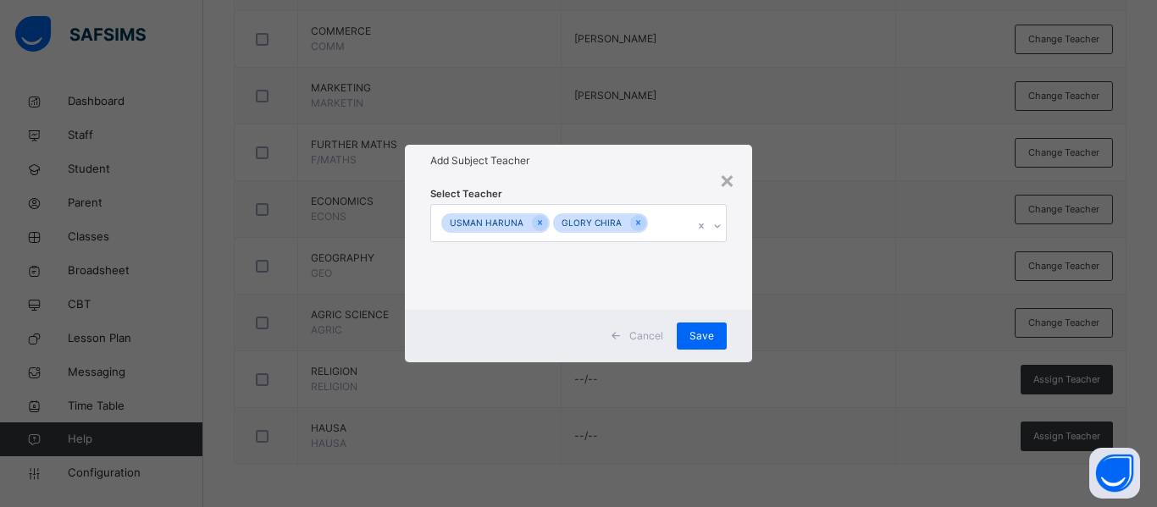
click at [731, 278] on div "Select Teacher USMAN HARUNA GLORY CHIRA" at bounding box center [578, 243] width 347 height 132
click at [699, 340] on span "Save" at bounding box center [701, 336] width 25 height 15
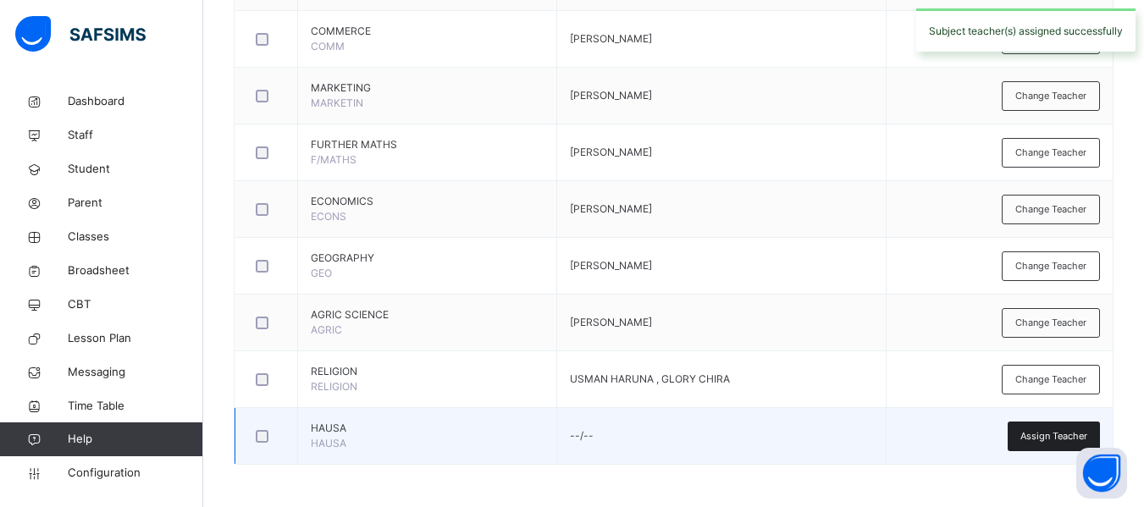
click at [1054, 431] on span "Assign Teacher" at bounding box center [1053, 436] width 67 height 14
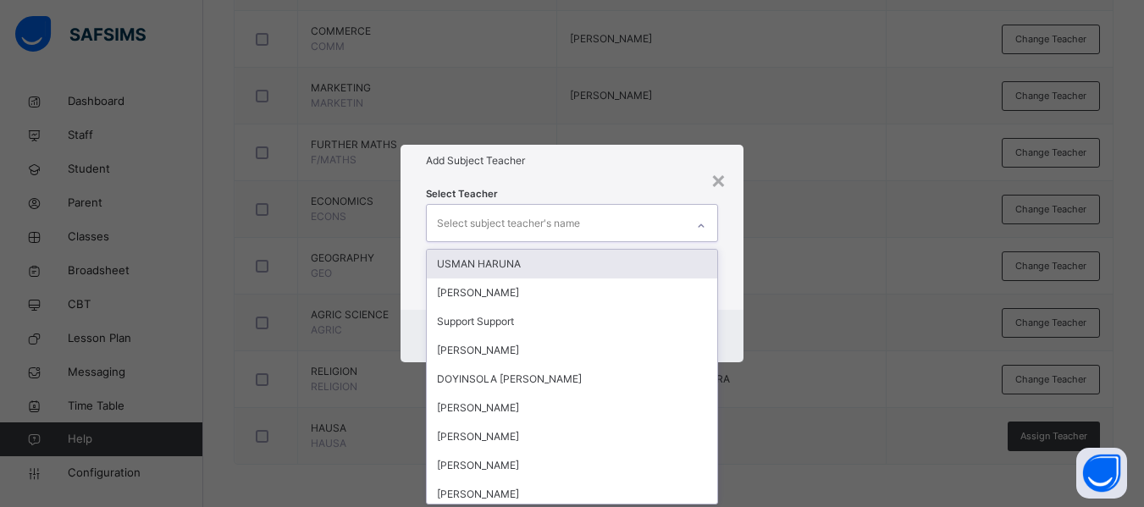
click at [520, 224] on div "Select subject teacher's name" at bounding box center [508, 223] width 143 height 32
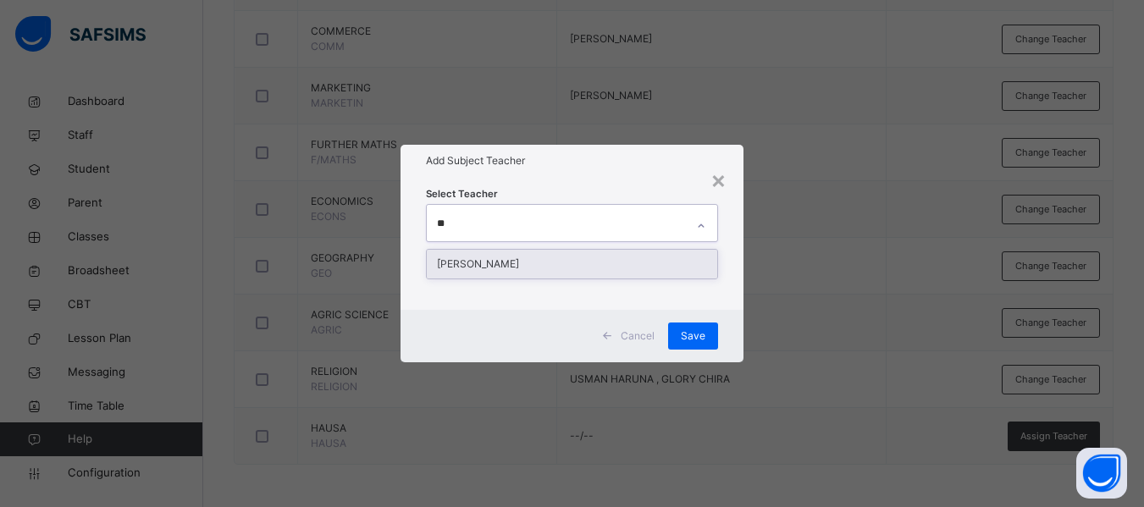
type input "***"
click at [529, 260] on div "[PERSON_NAME]" at bounding box center [572, 264] width 290 height 29
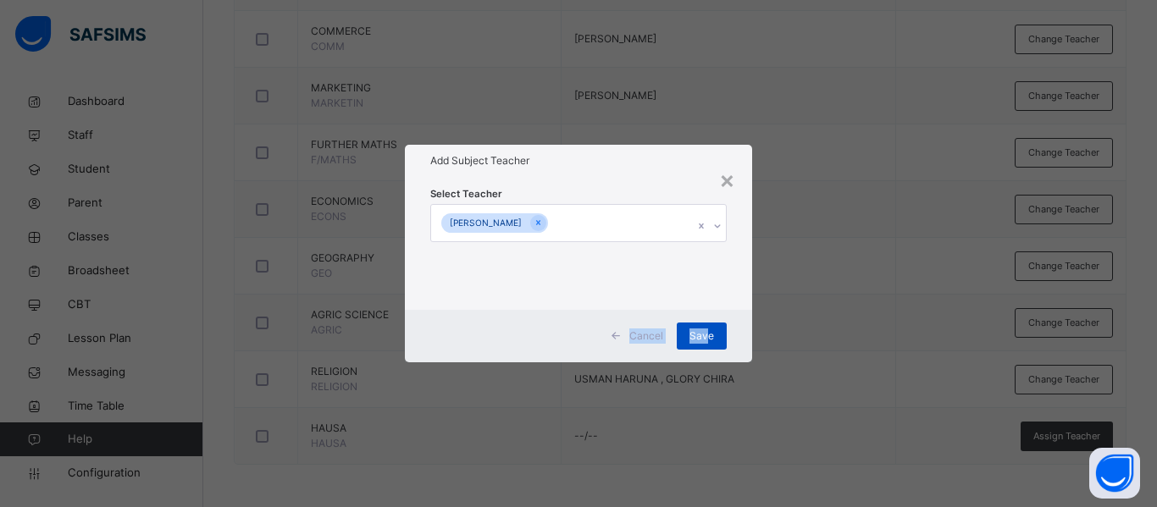
drag, startPoint x: 740, startPoint y: 274, endPoint x: 704, endPoint y: 334, distance: 71.0
click at [704, 334] on div "× Add Subject Teacher Select Teacher [PERSON_NAME] Cancel Save" at bounding box center [578, 253] width 347 height 217
click at [704, 334] on span "Save" at bounding box center [701, 336] width 25 height 15
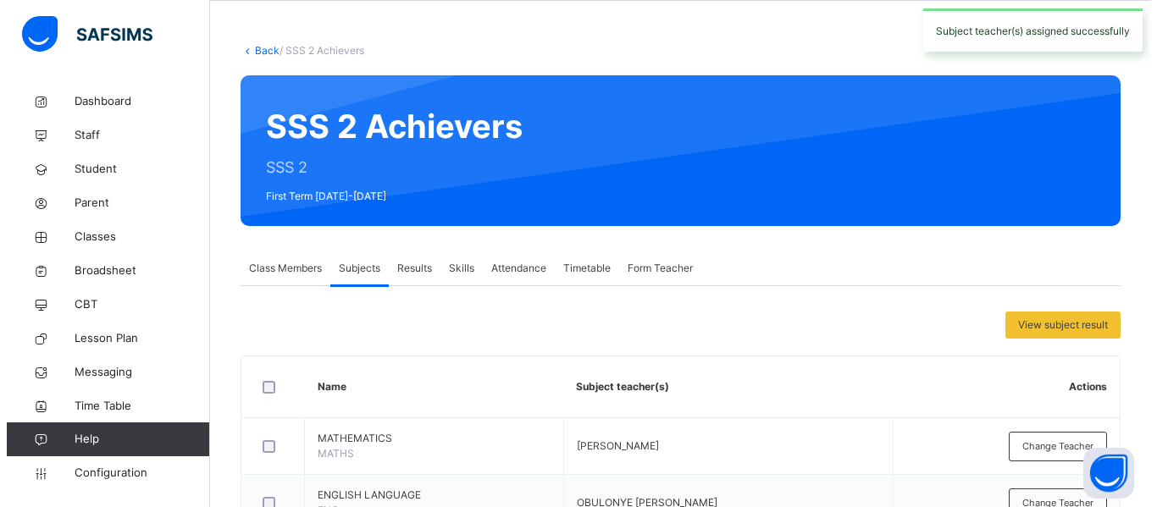
scroll to position [0, 0]
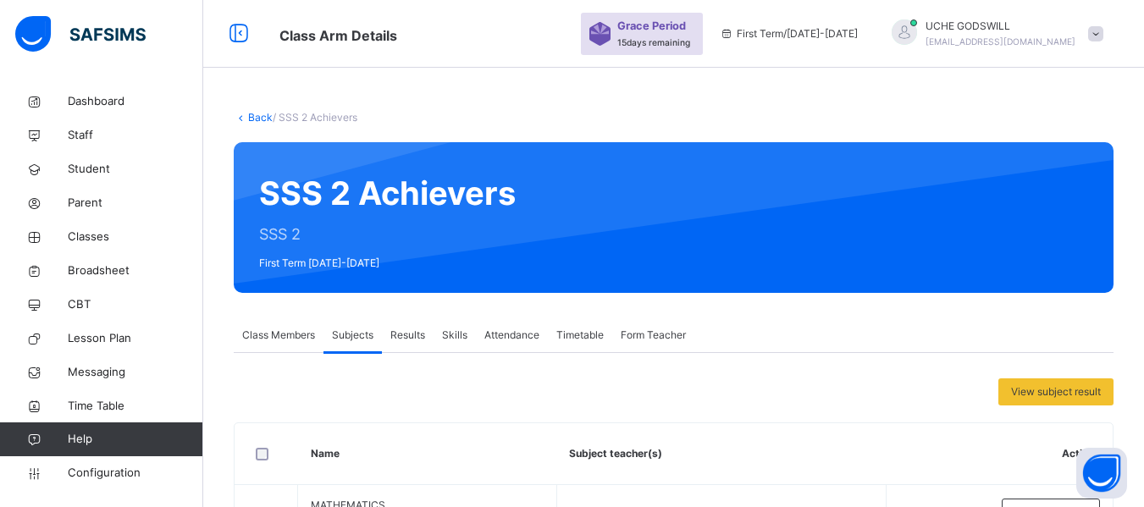
click at [257, 111] on link "Back" at bounding box center [260, 117] width 25 height 13
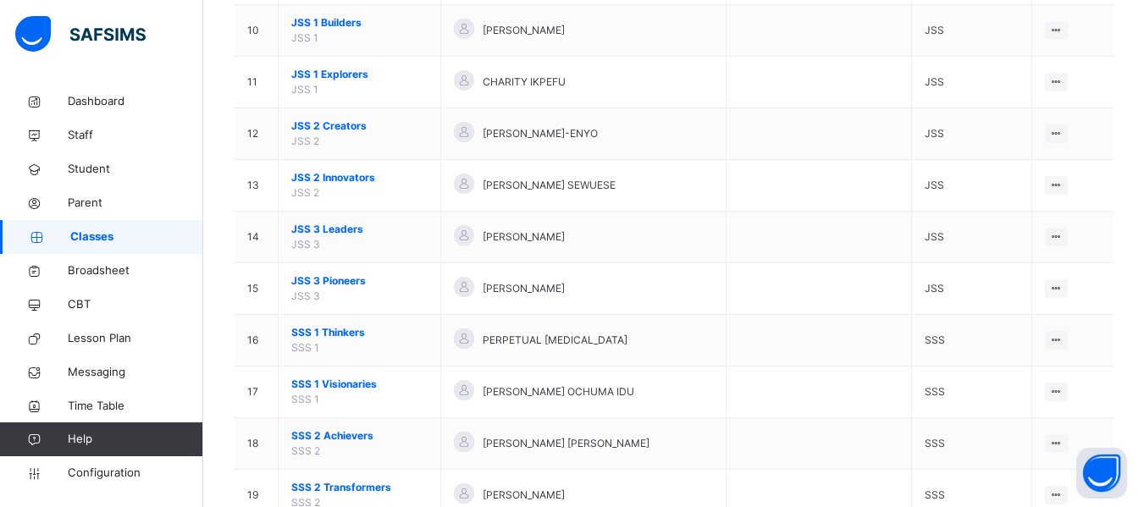
scroll to position [770, 0]
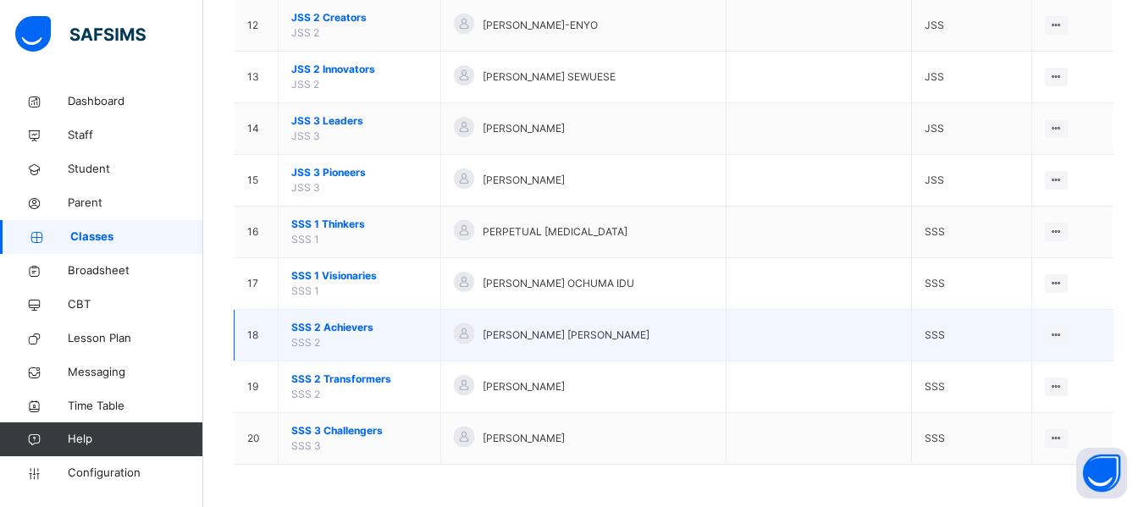
click at [342, 325] on span "SSS 2 Achievers" at bounding box center [359, 327] width 136 height 15
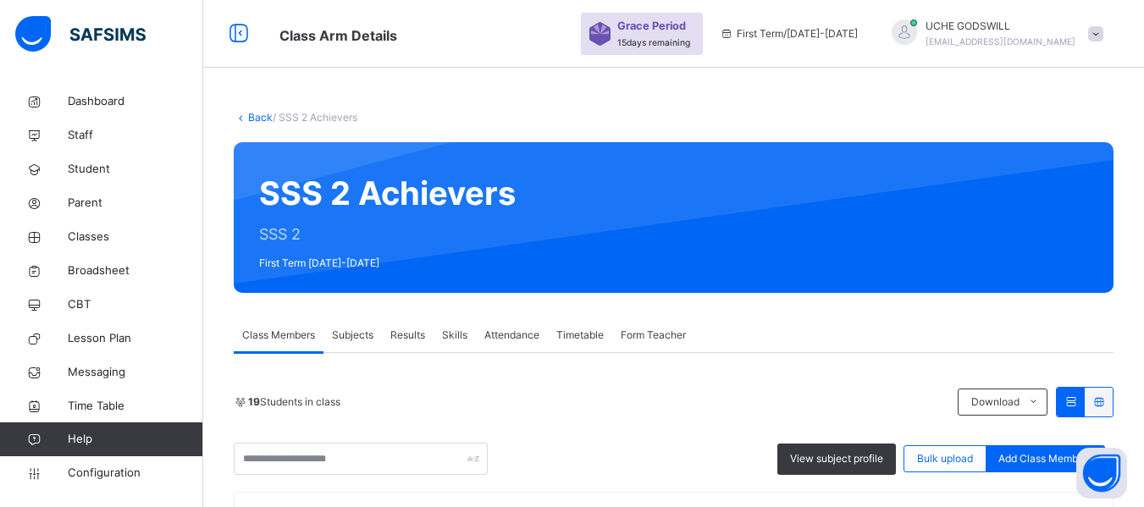
click at [350, 330] on span "Subjects" at bounding box center [352, 335] width 41 height 15
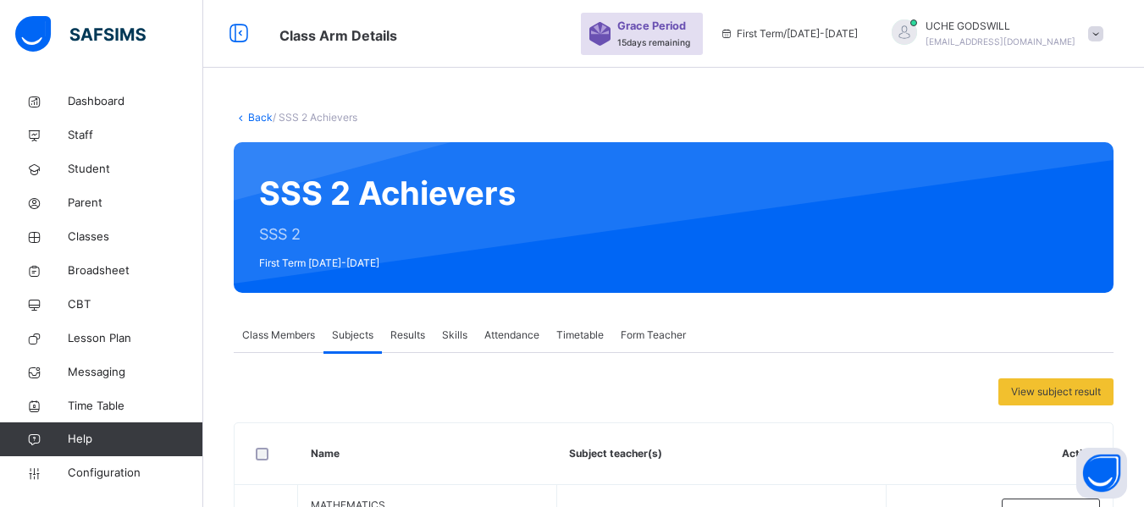
click at [255, 118] on link "Back" at bounding box center [260, 117] width 25 height 13
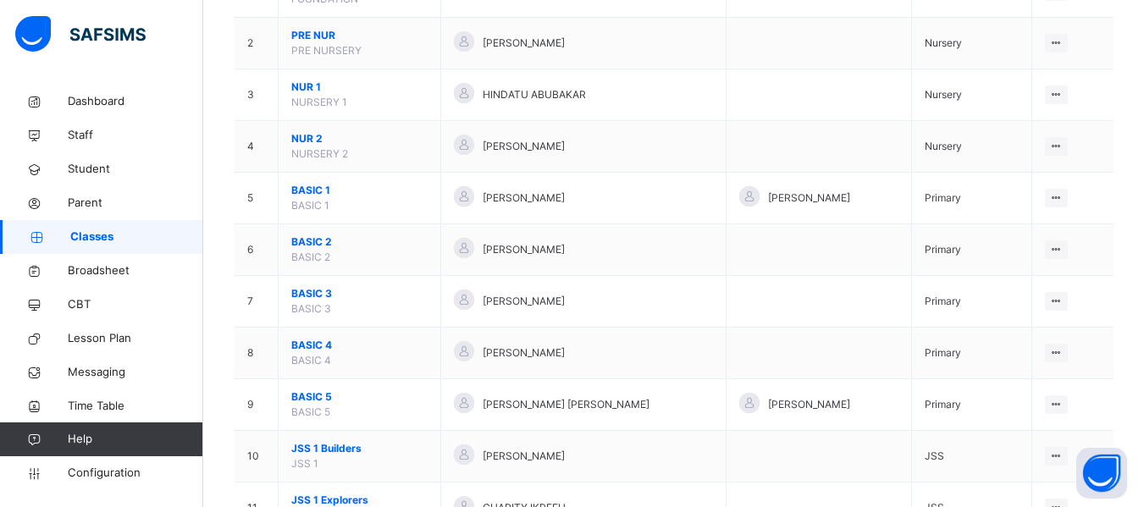
scroll to position [770, 0]
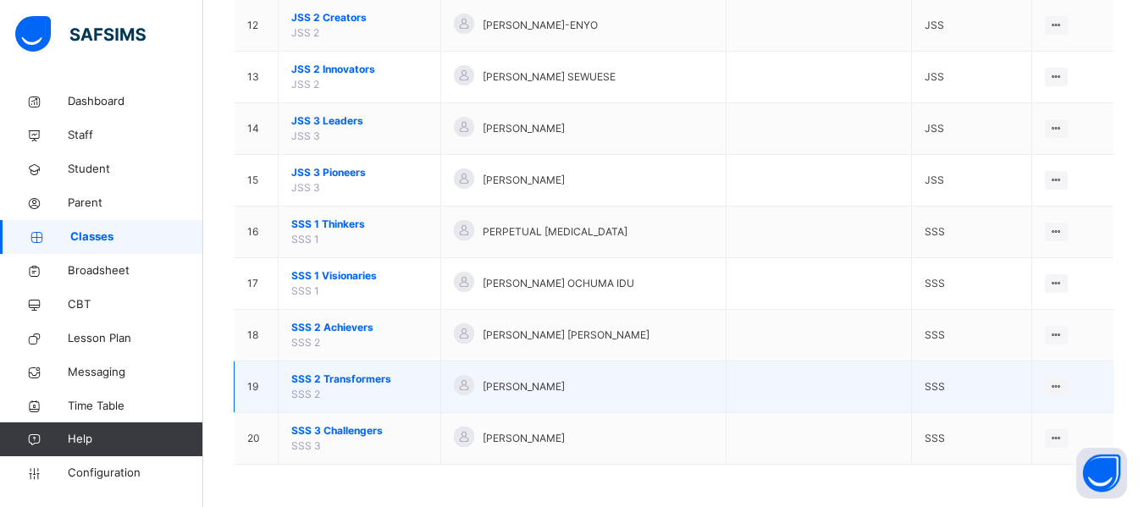
click at [346, 380] on span "SSS 2 Transformers" at bounding box center [359, 379] width 136 height 15
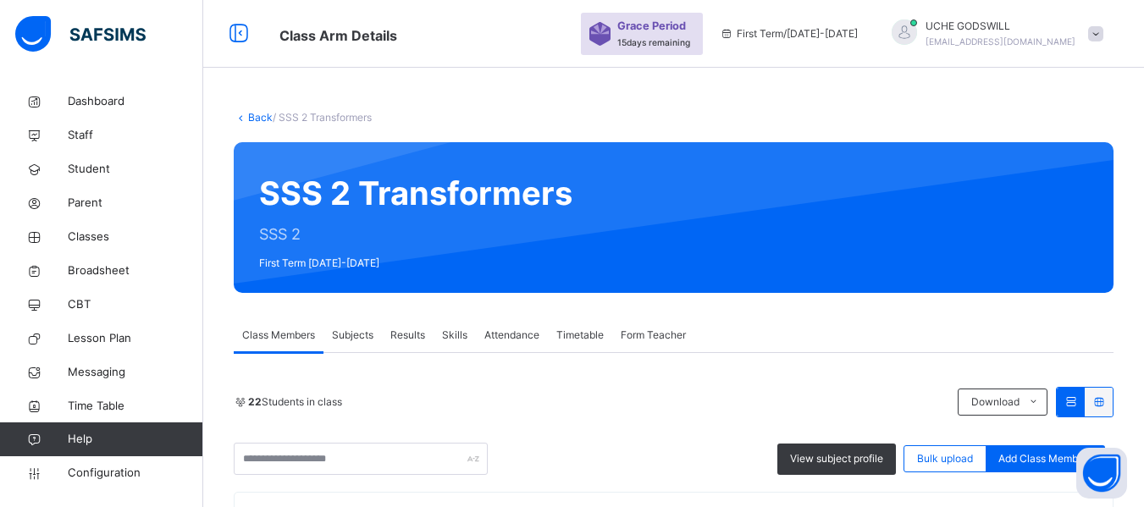
click at [357, 328] on span "Subjects" at bounding box center [352, 335] width 41 height 15
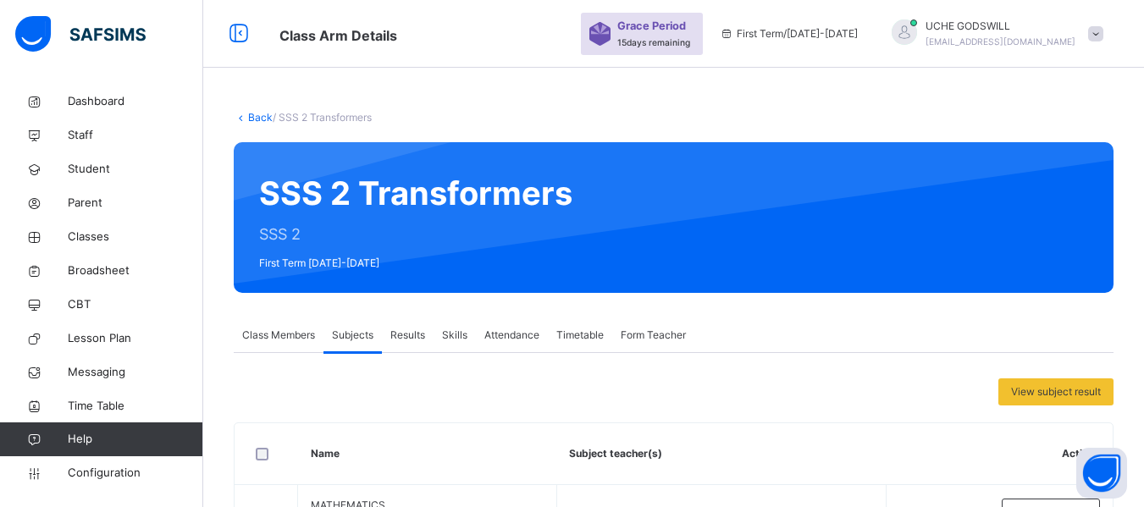
click at [256, 120] on link "Back" at bounding box center [260, 117] width 25 height 13
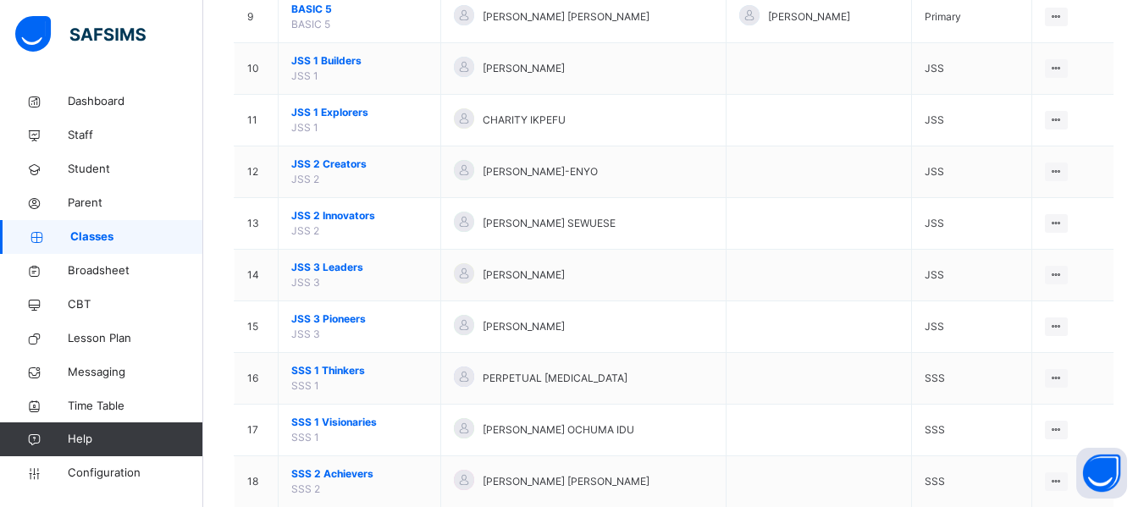
scroll to position [770, 0]
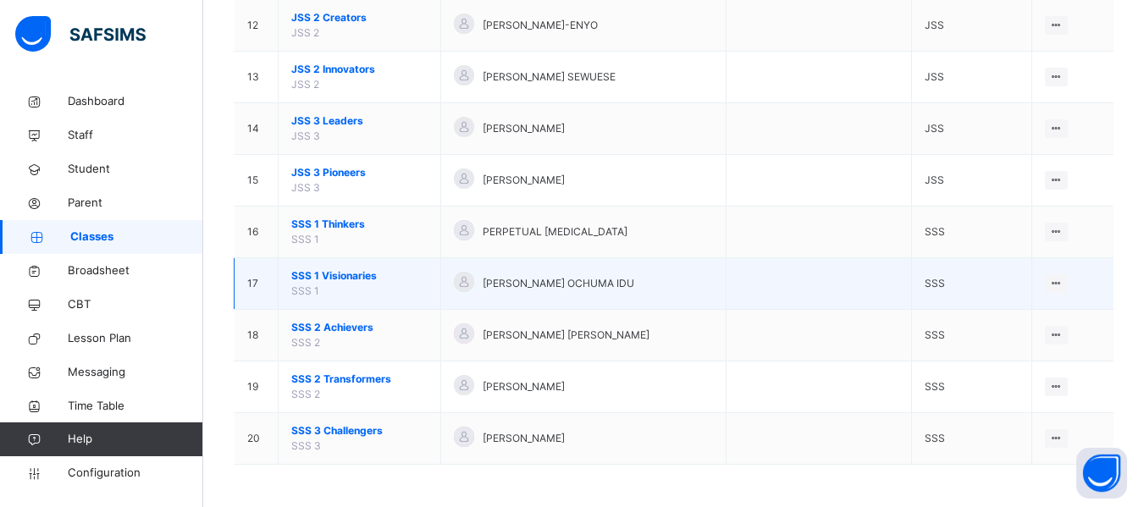
click at [338, 269] on span "SSS 1 Visionaries" at bounding box center [359, 275] width 136 height 15
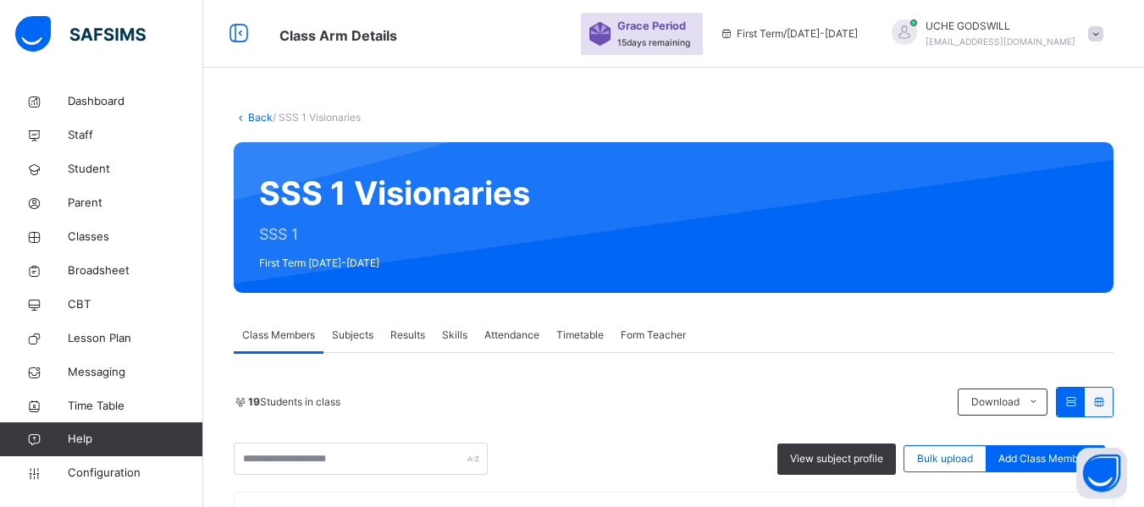
click at [356, 338] on span "Subjects" at bounding box center [352, 335] width 41 height 15
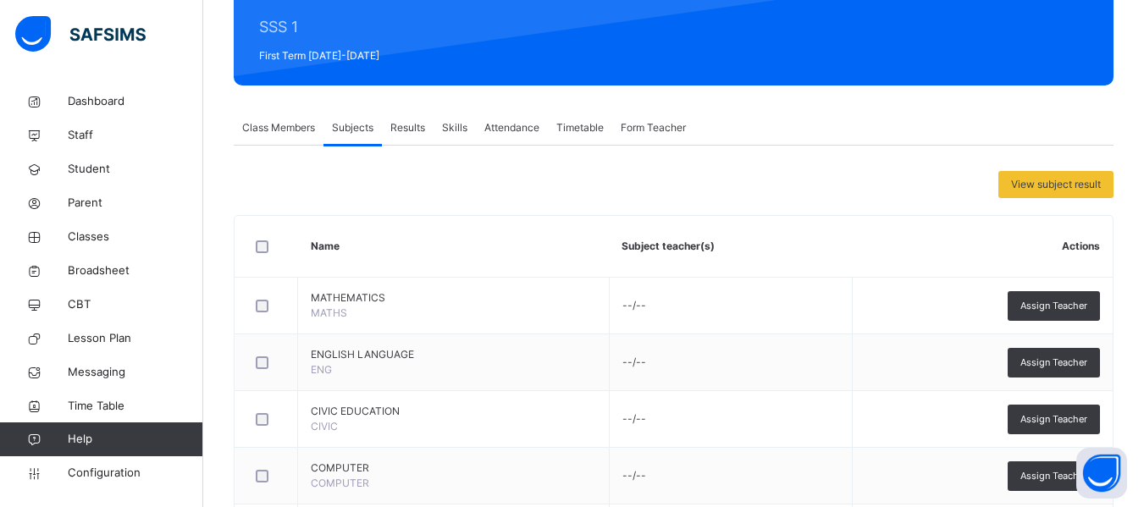
scroll to position [207, 0]
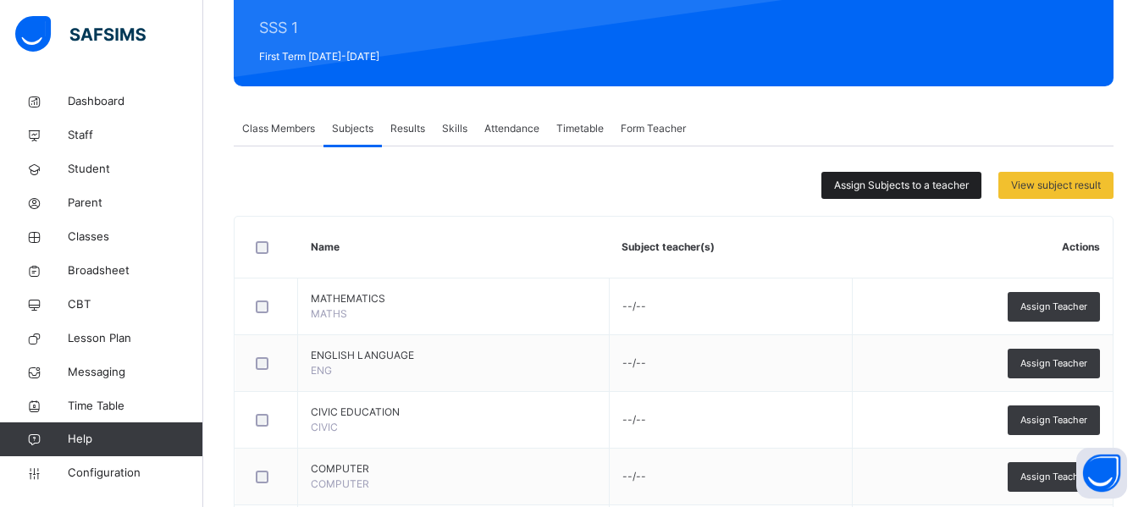
click at [905, 178] on span "Assign Subjects to a teacher" at bounding box center [901, 185] width 135 height 15
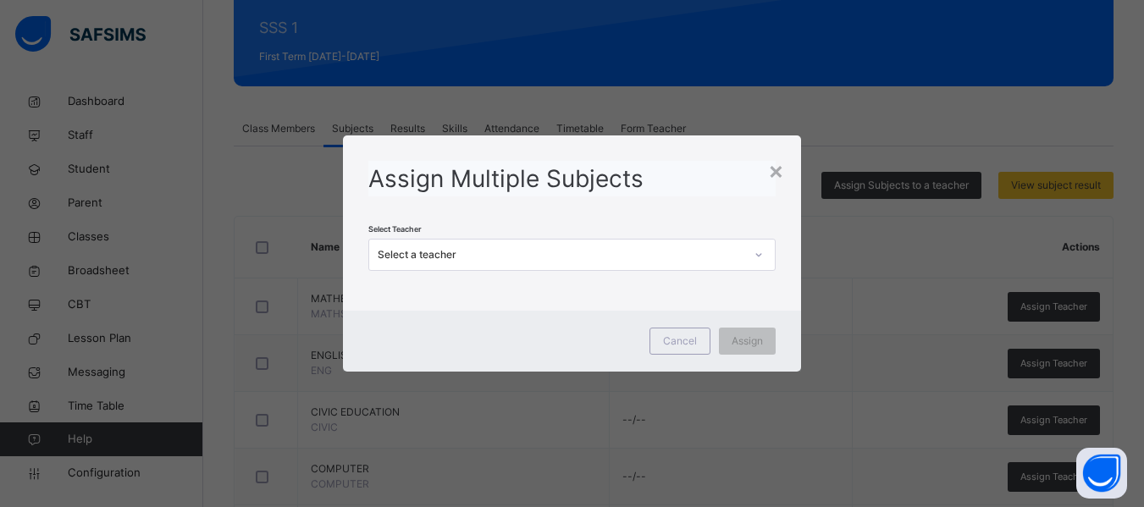
scroll to position [0, 0]
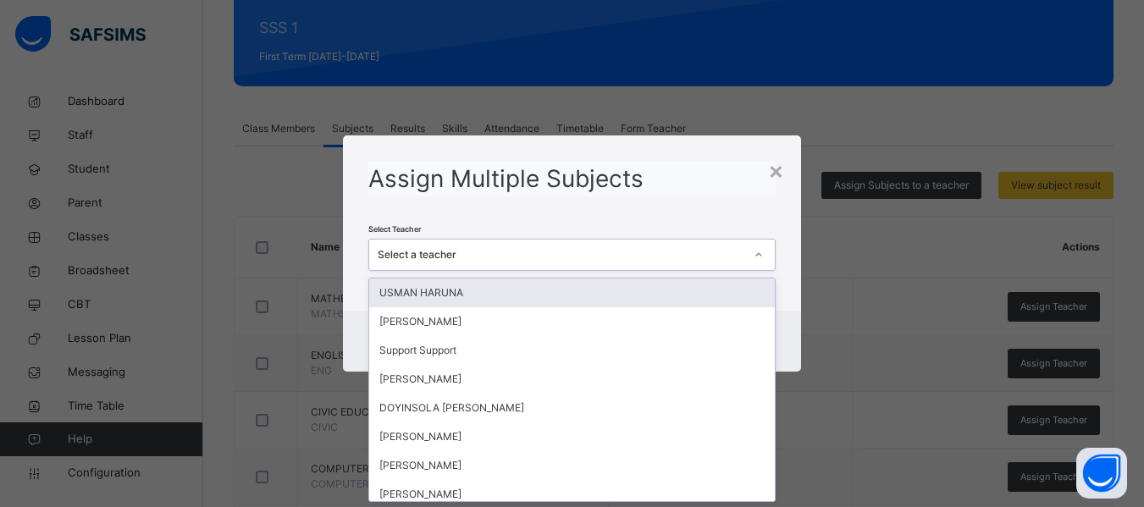
click at [733, 252] on div "Select a teacher" at bounding box center [561, 254] width 366 height 15
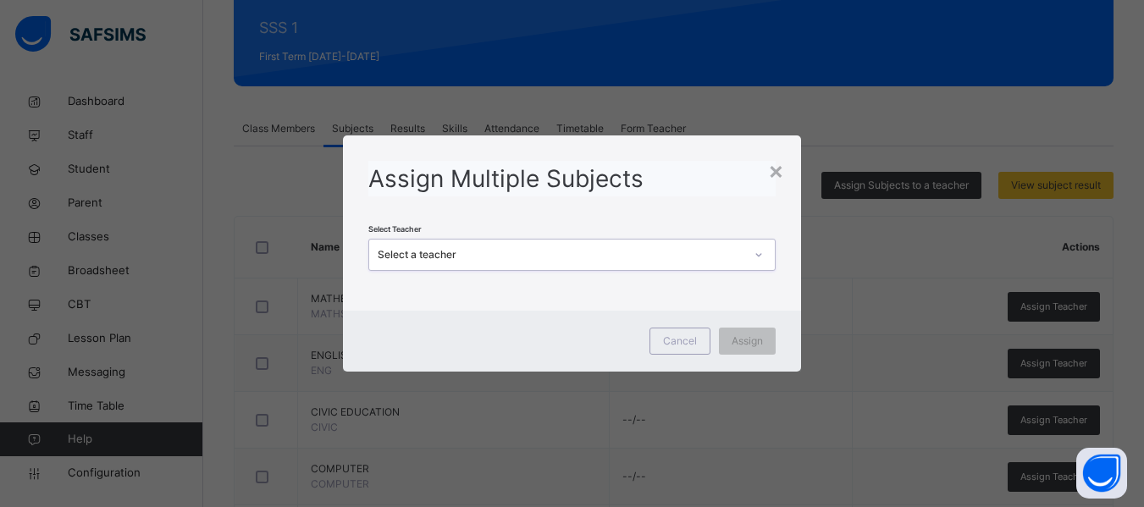
click at [733, 252] on div "Select a teacher" at bounding box center [561, 254] width 366 height 15
click at [781, 170] on div "×" at bounding box center [776, 170] width 16 height 36
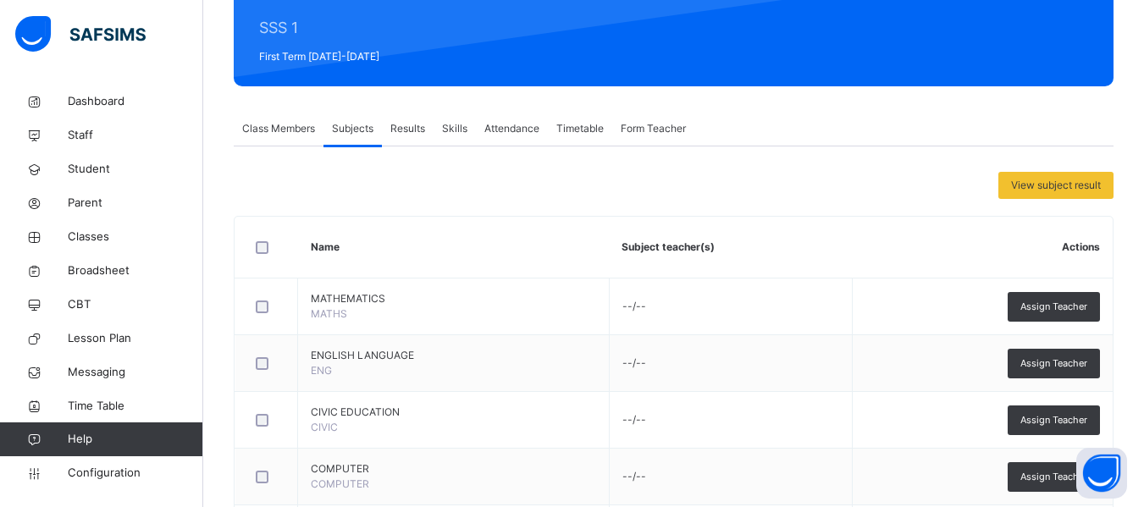
click at [253, 247] on div at bounding box center [266, 247] width 29 height 13
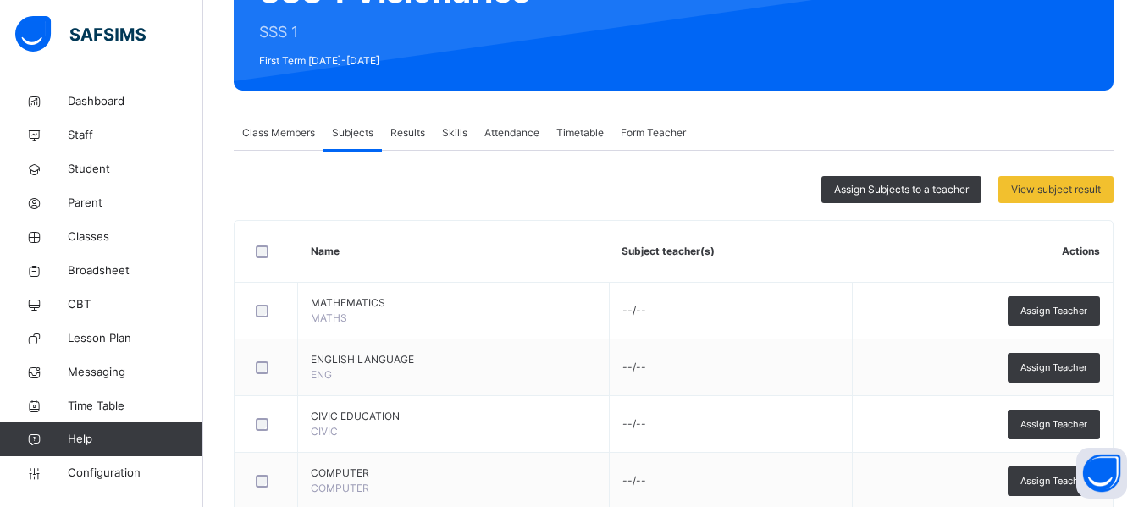
scroll to position [202, 0]
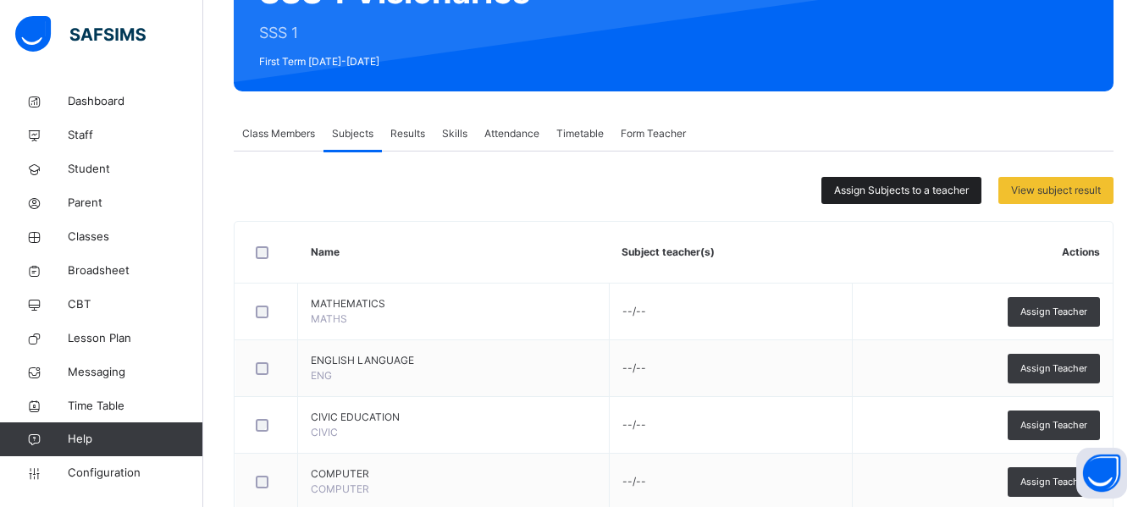
click at [886, 190] on span "Assign Subjects to a teacher" at bounding box center [901, 190] width 135 height 15
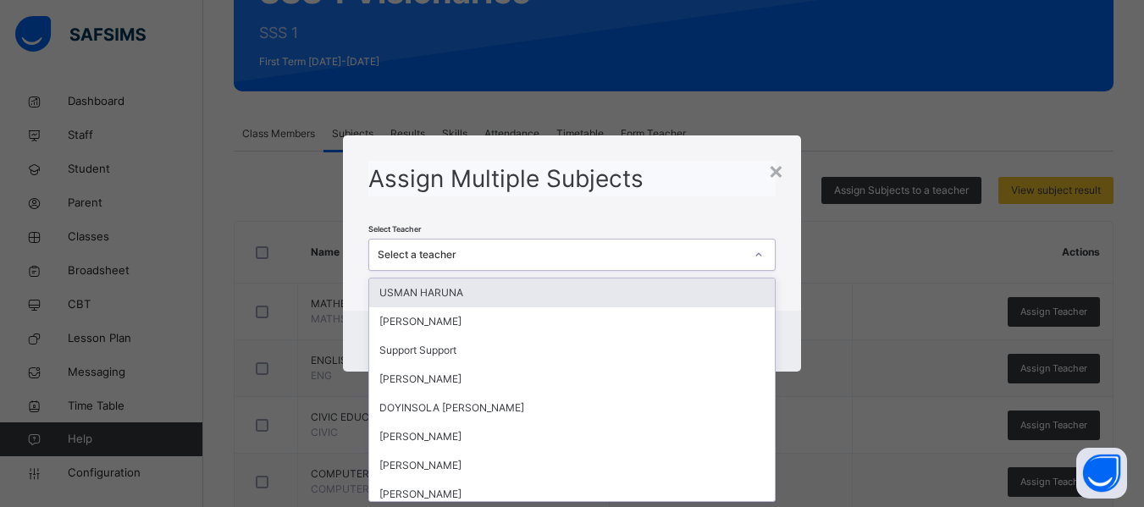
scroll to position [0, 0]
click at [606, 261] on div "Select a teacher" at bounding box center [561, 254] width 366 height 15
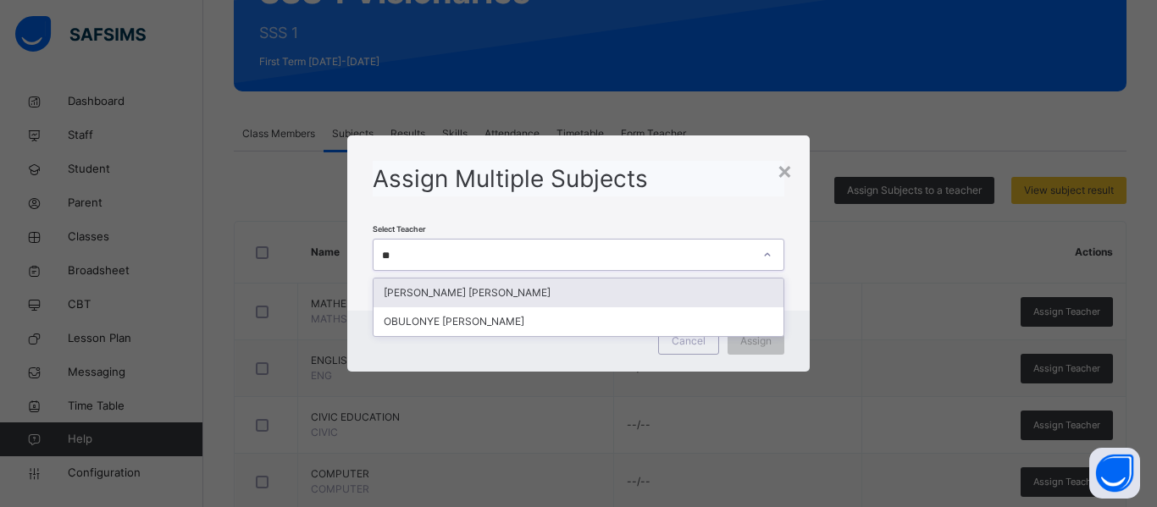
type input "***"
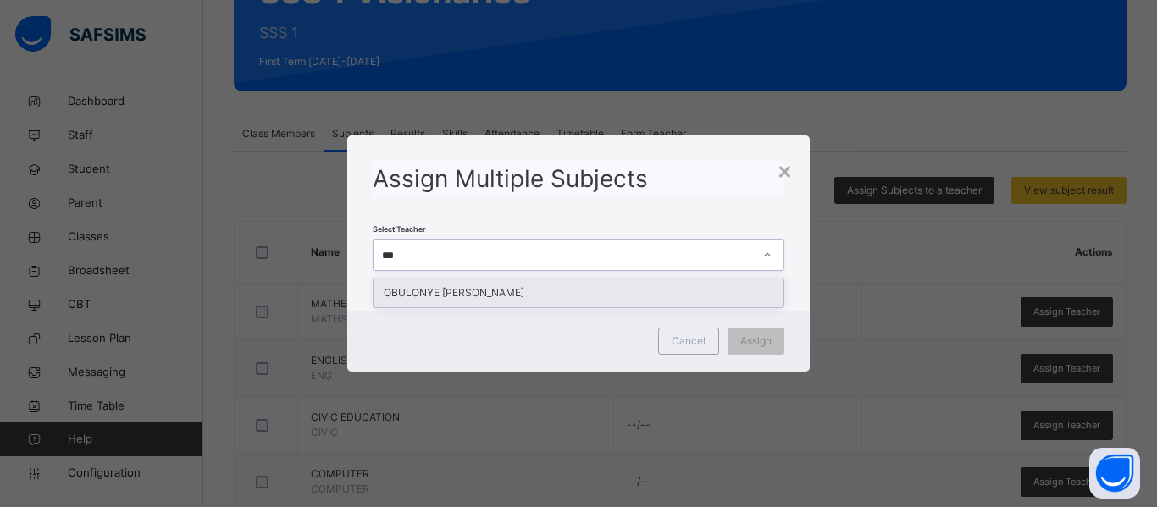
click at [611, 296] on div "OBULONYE [PERSON_NAME]" at bounding box center [578, 293] width 410 height 29
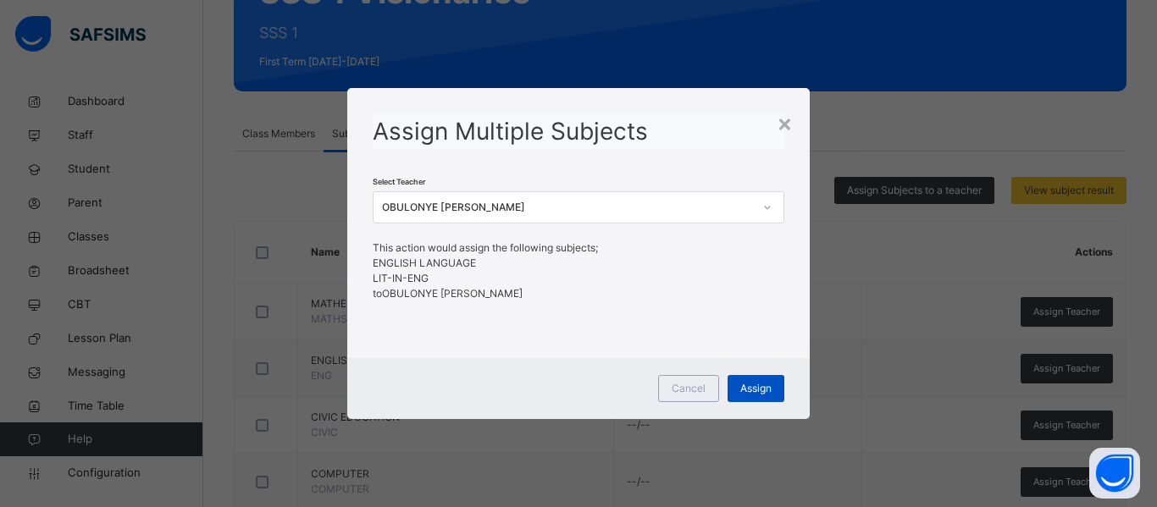
click at [754, 386] on span "Assign" at bounding box center [755, 388] width 31 height 15
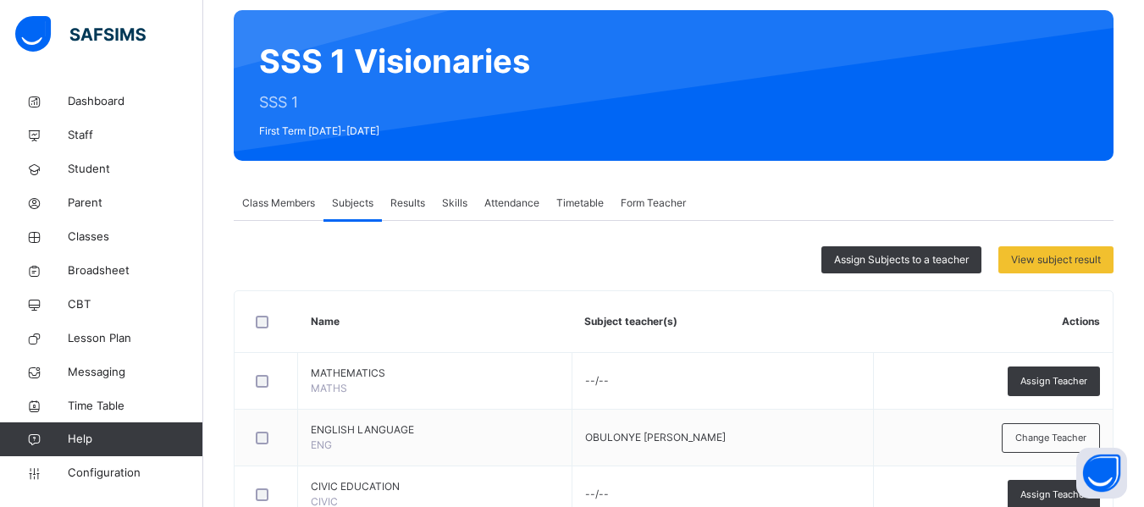
scroll to position [118, 0]
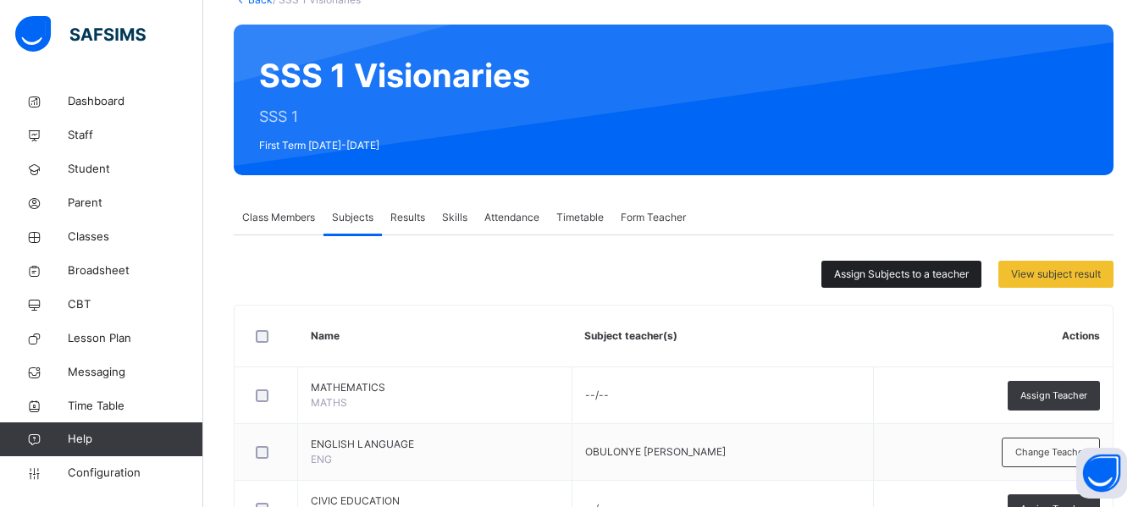
click at [884, 273] on span "Assign Subjects to a teacher" at bounding box center [901, 274] width 135 height 15
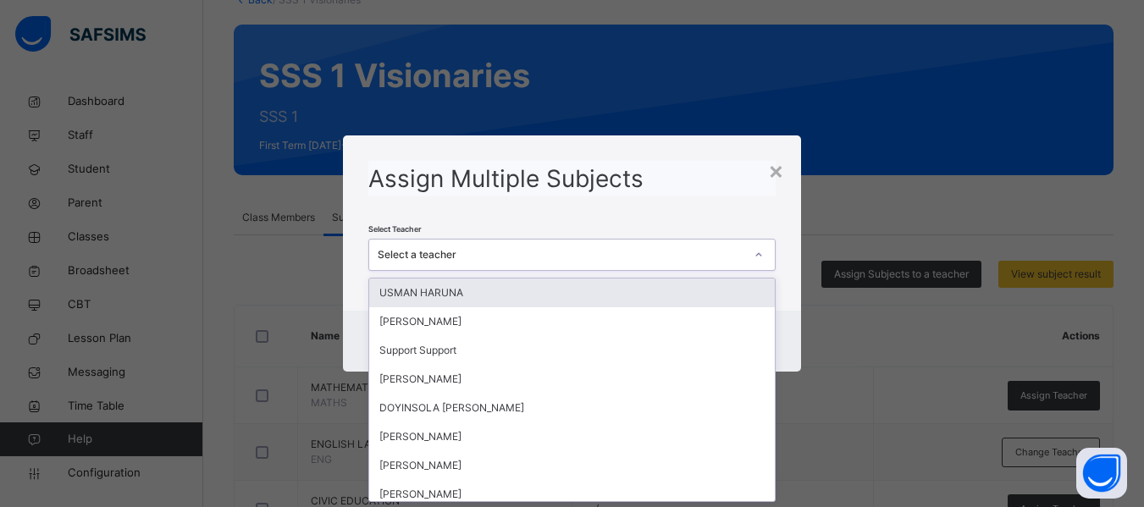
scroll to position [0, 0]
click at [502, 247] on div "Select a teacher" at bounding box center [561, 254] width 366 height 15
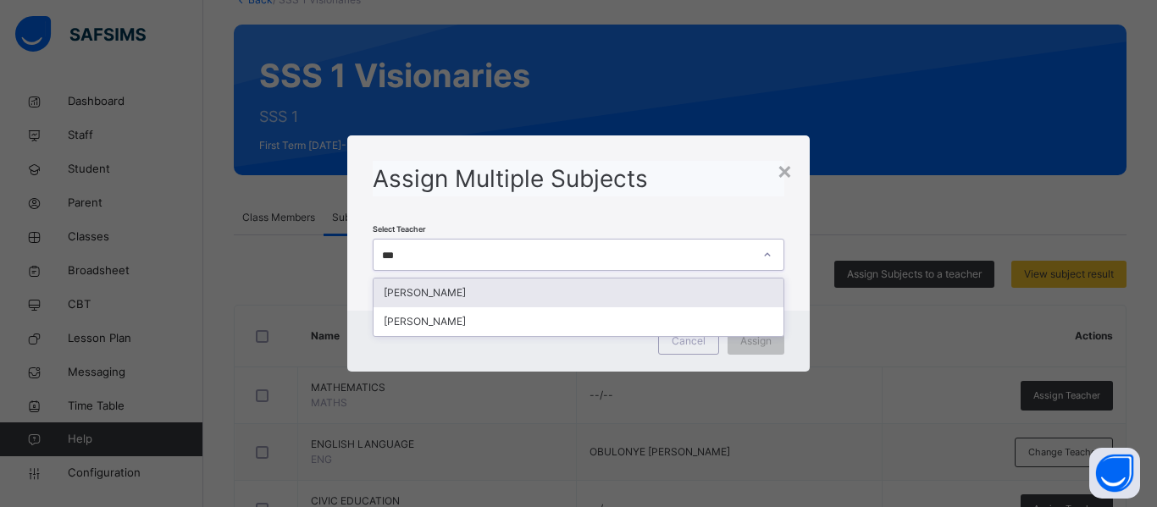
type input "****"
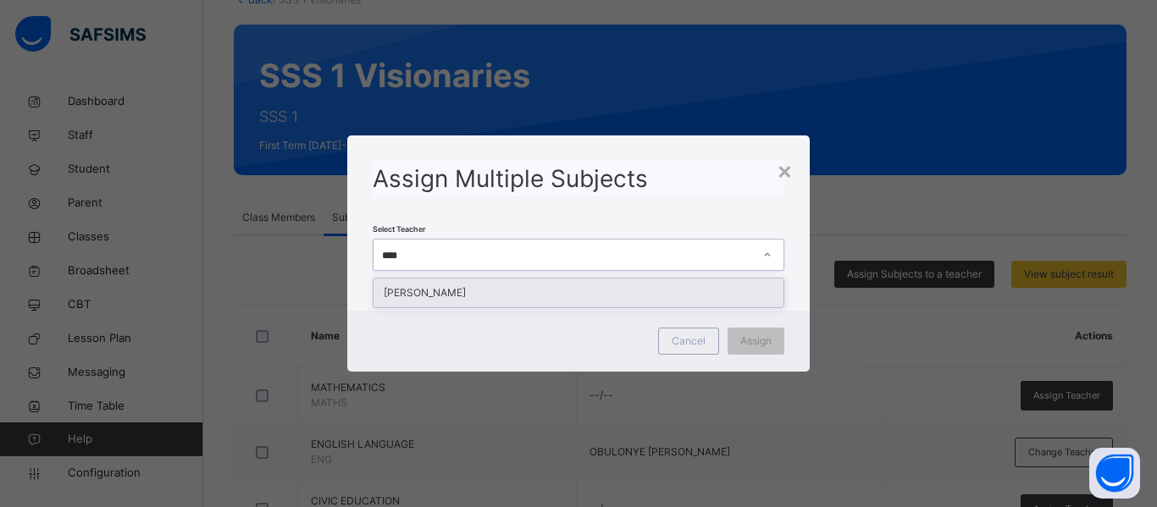
click at [508, 293] on div "[PERSON_NAME]" at bounding box center [578, 293] width 410 height 29
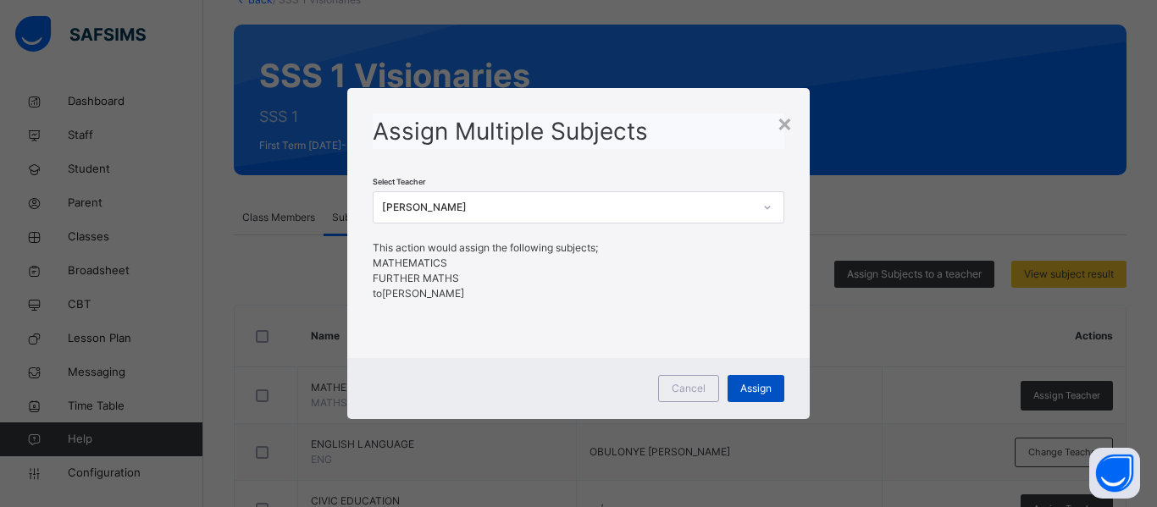
click at [757, 390] on span "Assign" at bounding box center [755, 388] width 31 height 15
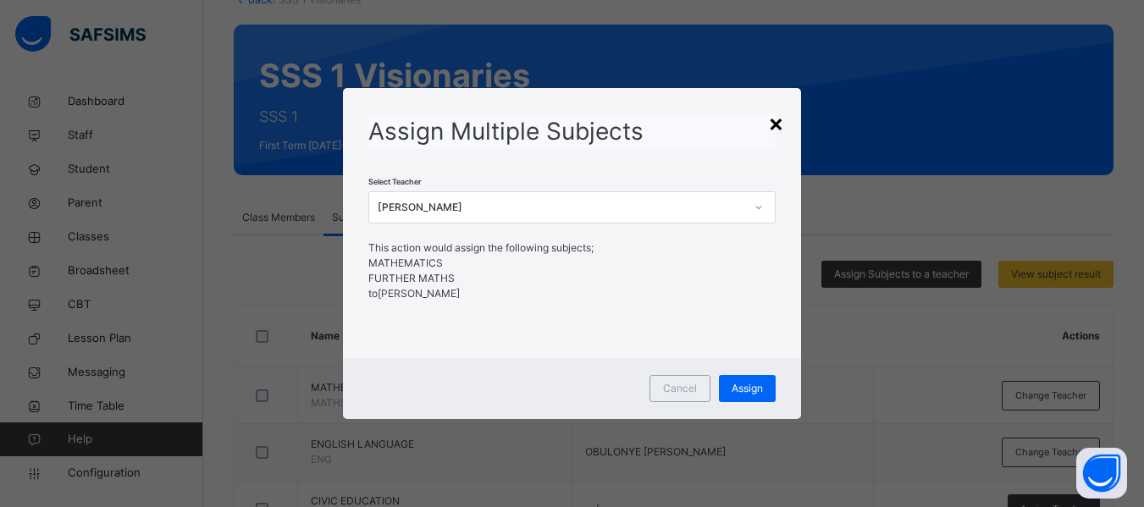
click at [784, 119] on div "×" at bounding box center [776, 123] width 16 height 36
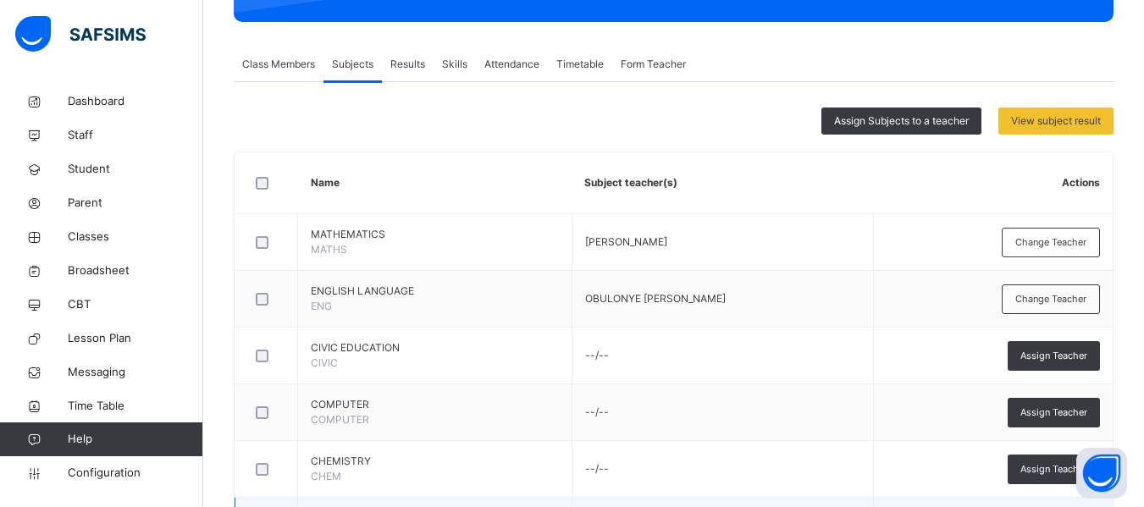
scroll to position [270, 0]
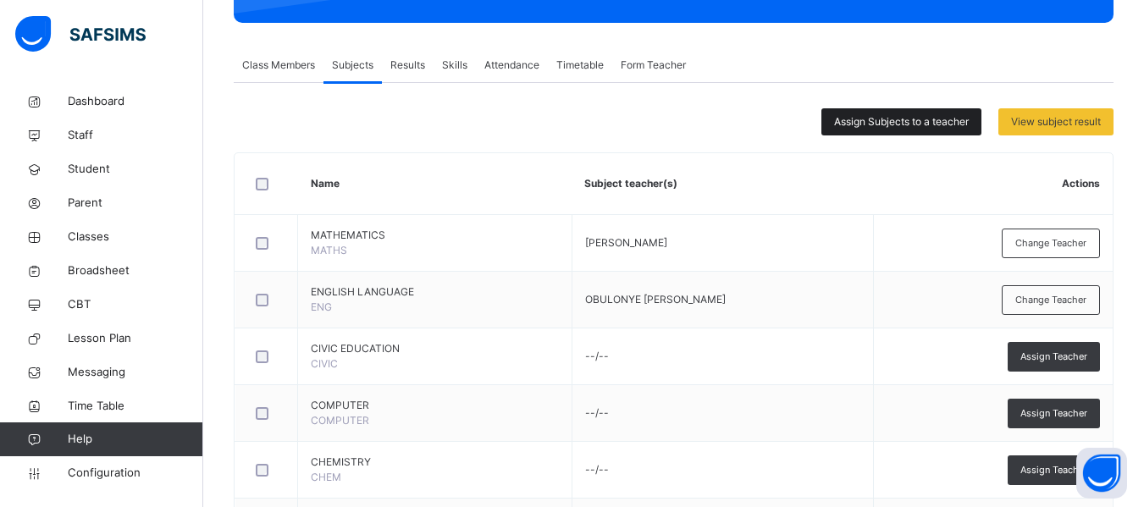
click at [898, 120] on span "Assign Subjects to a teacher" at bounding box center [901, 121] width 135 height 15
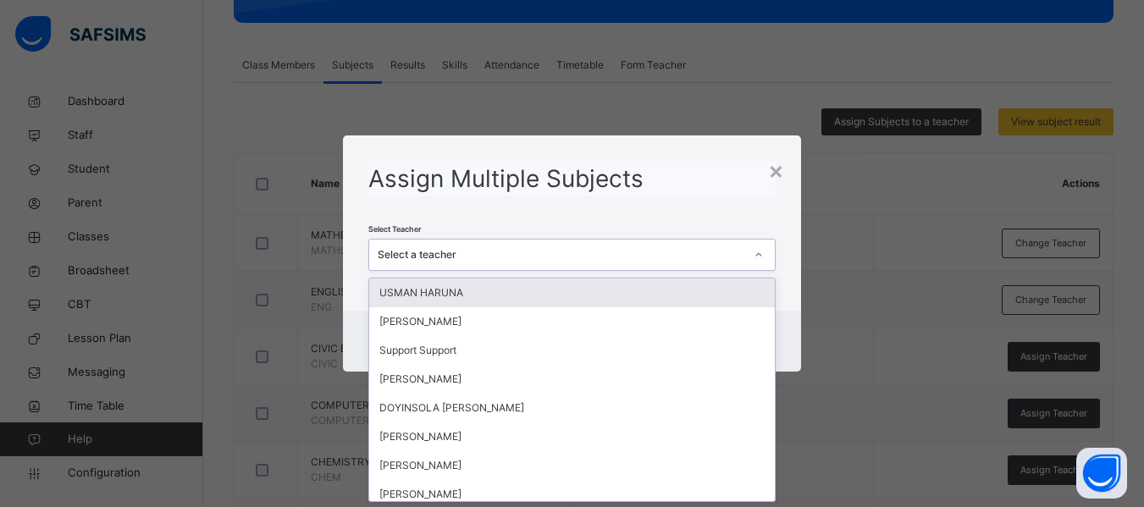
scroll to position [0, 0]
click at [531, 259] on div "Select a teacher" at bounding box center [561, 254] width 366 height 15
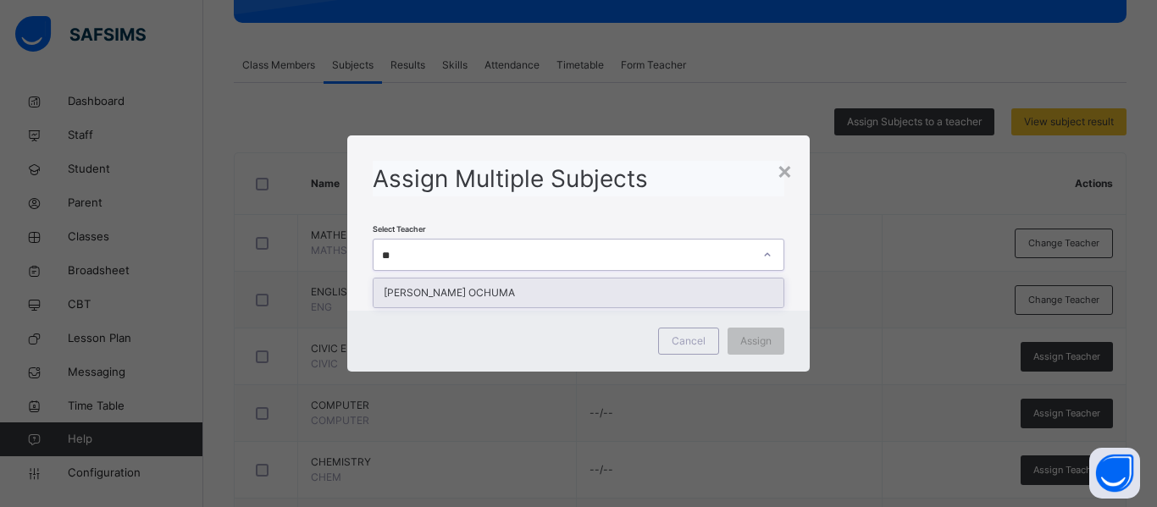
type input "***"
click at [542, 288] on div "[PERSON_NAME] OCHUMA" at bounding box center [578, 293] width 410 height 29
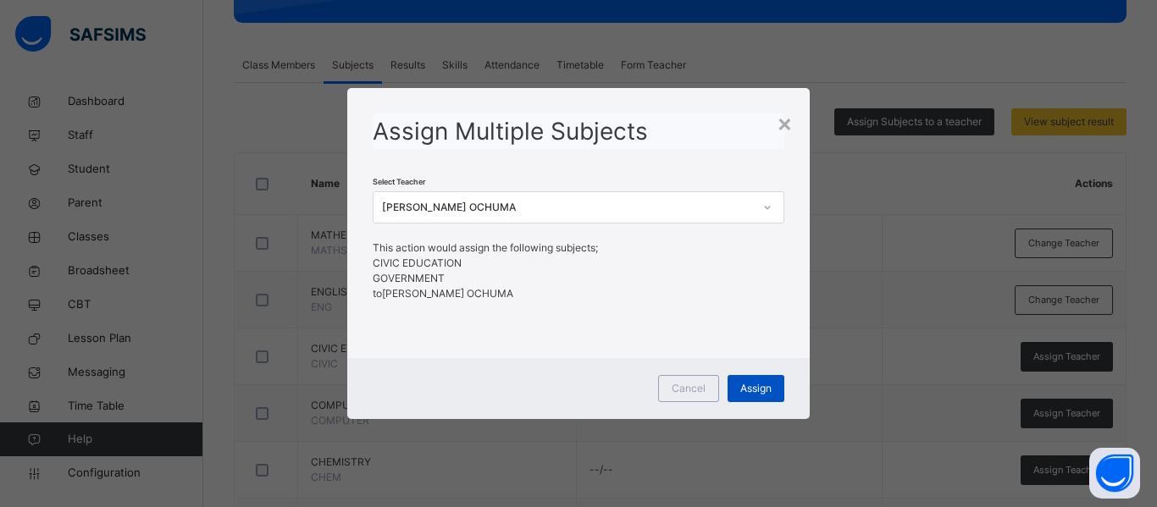
click at [762, 384] on span "Assign" at bounding box center [755, 388] width 31 height 15
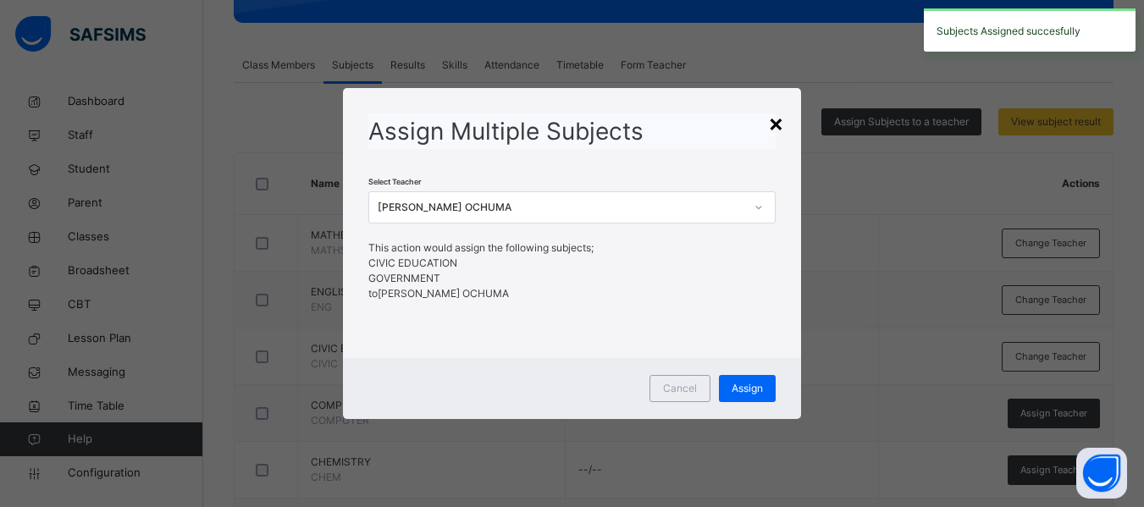
click at [774, 119] on div "×" at bounding box center [776, 123] width 16 height 36
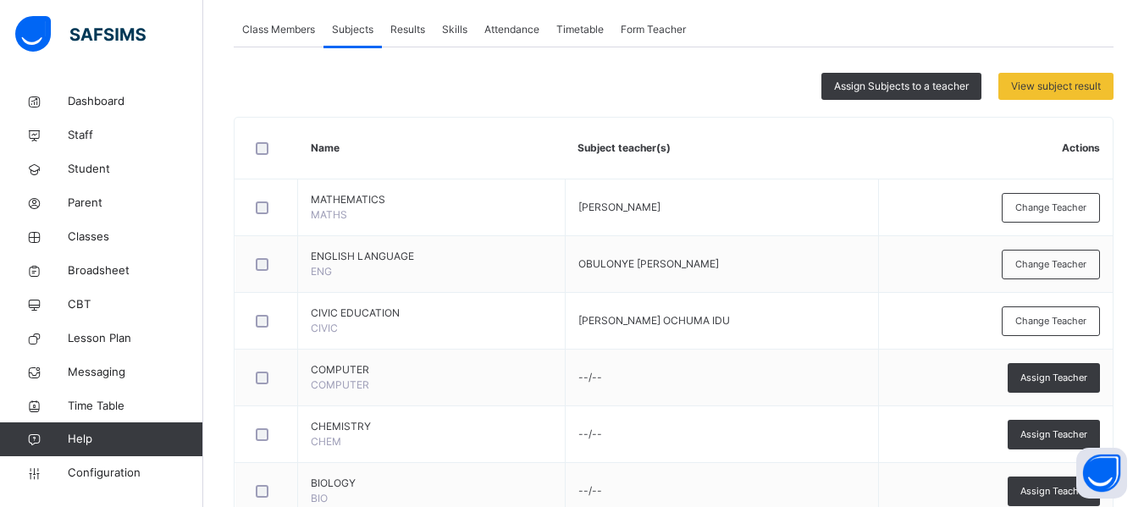
scroll to position [305, 0]
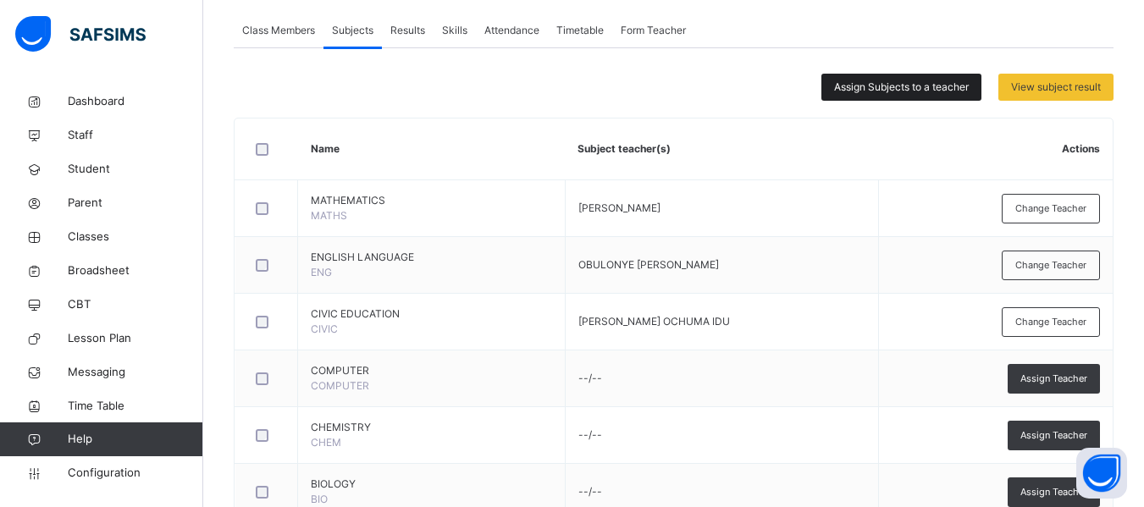
click at [940, 85] on span "Assign Subjects to a teacher" at bounding box center [901, 87] width 135 height 15
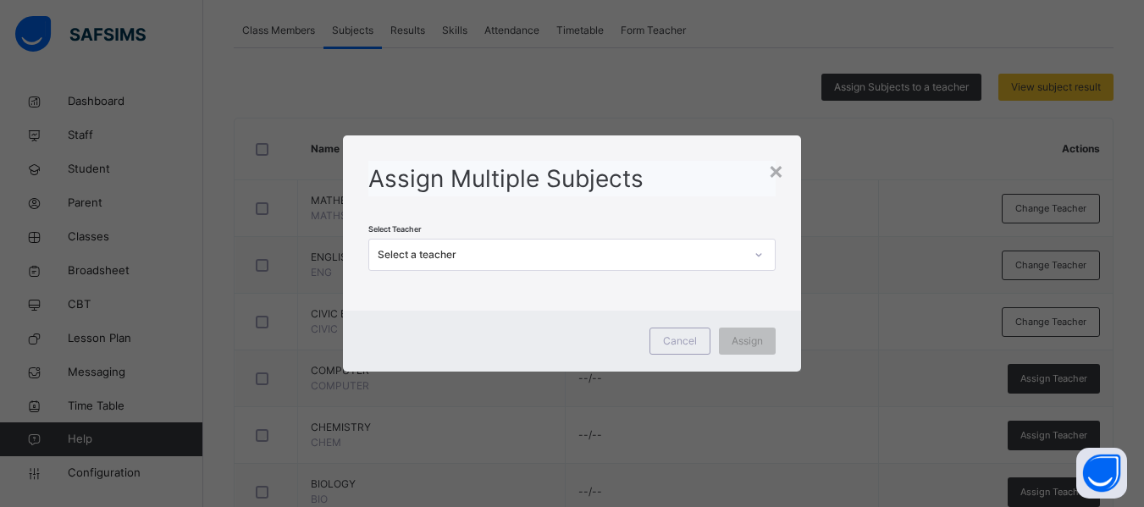
scroll to position [0, 0]
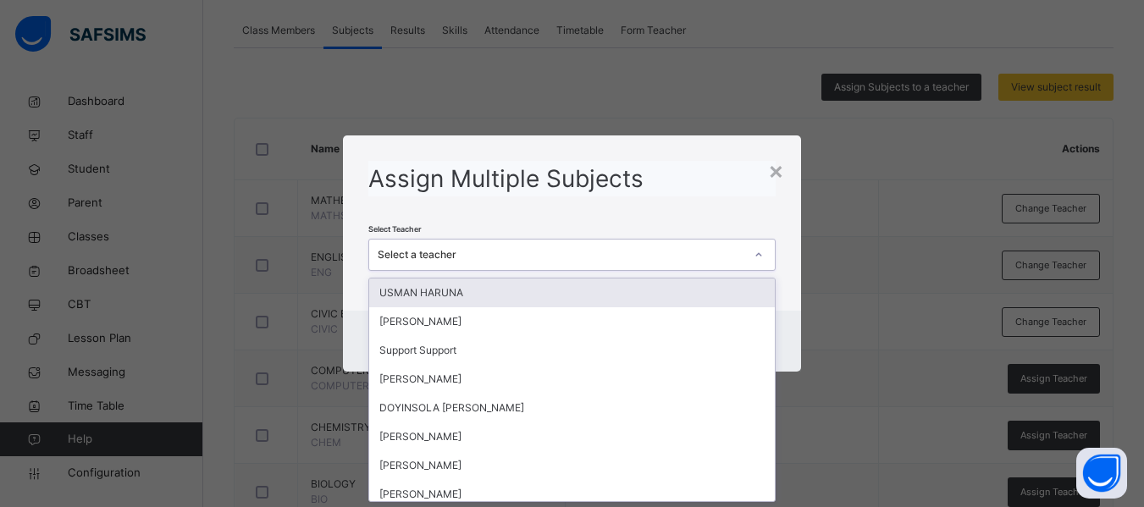
click at [485, 263] on div "Select a teacher" at bounding box center [555, 255] width 373 height 26
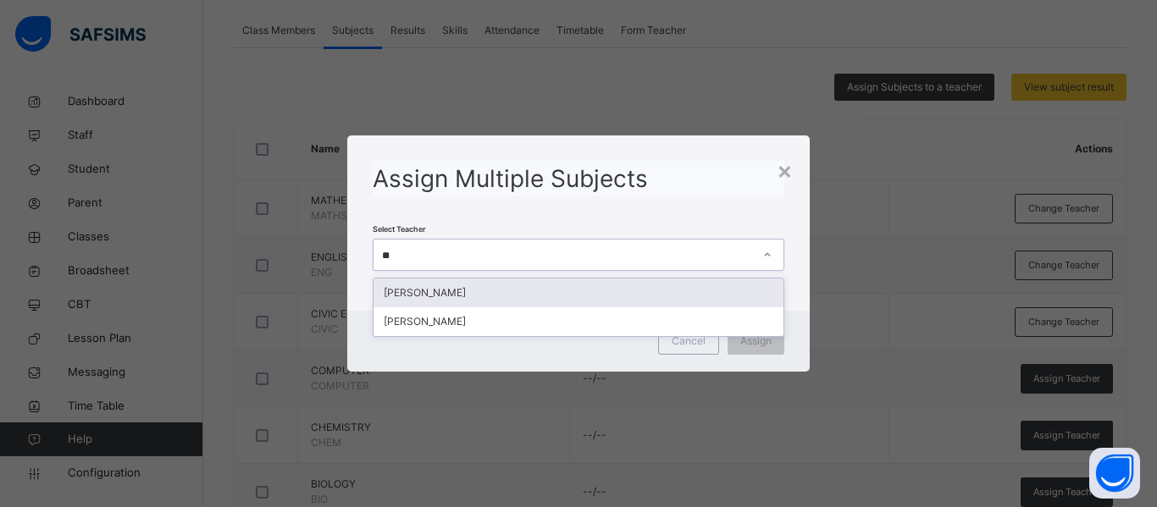
type input "***"
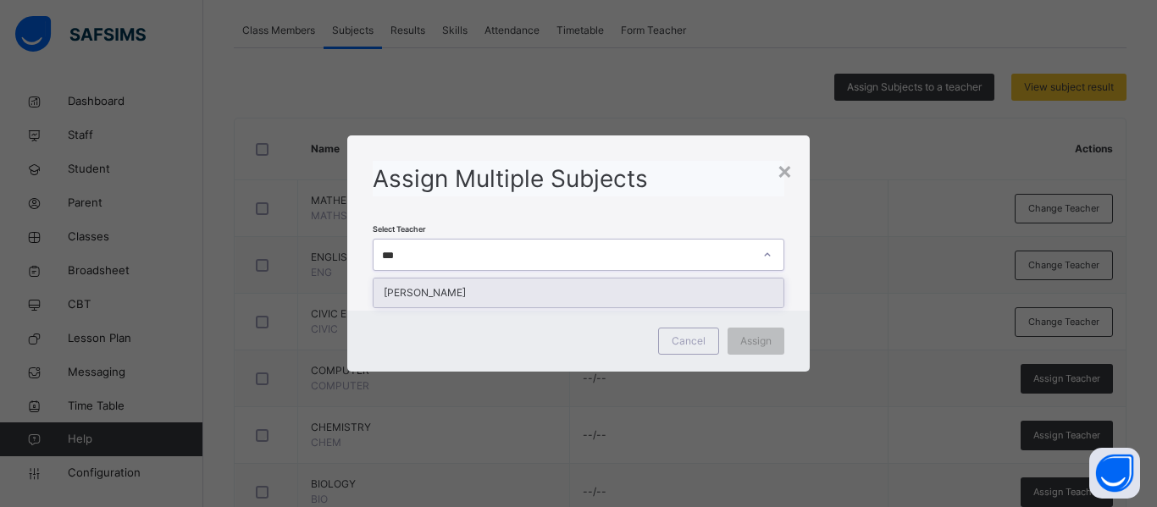
click at [532, 287] on div "[PERSON_NAME]" at bounding box center [578, 293] width 410 height 29
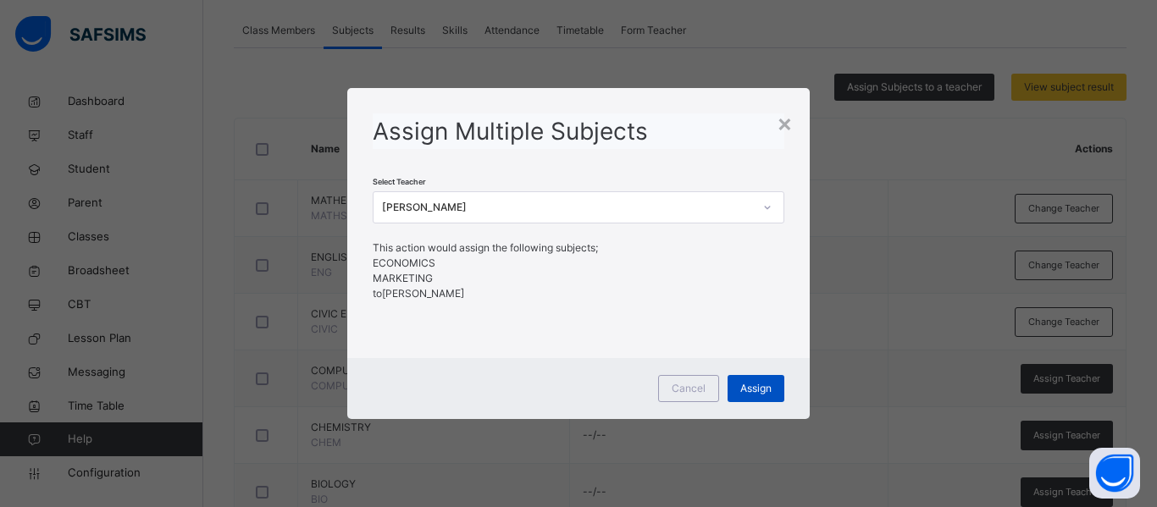
click at [760, 381] on span "Assign" at bounding box center [755, 388] width 31 height 15
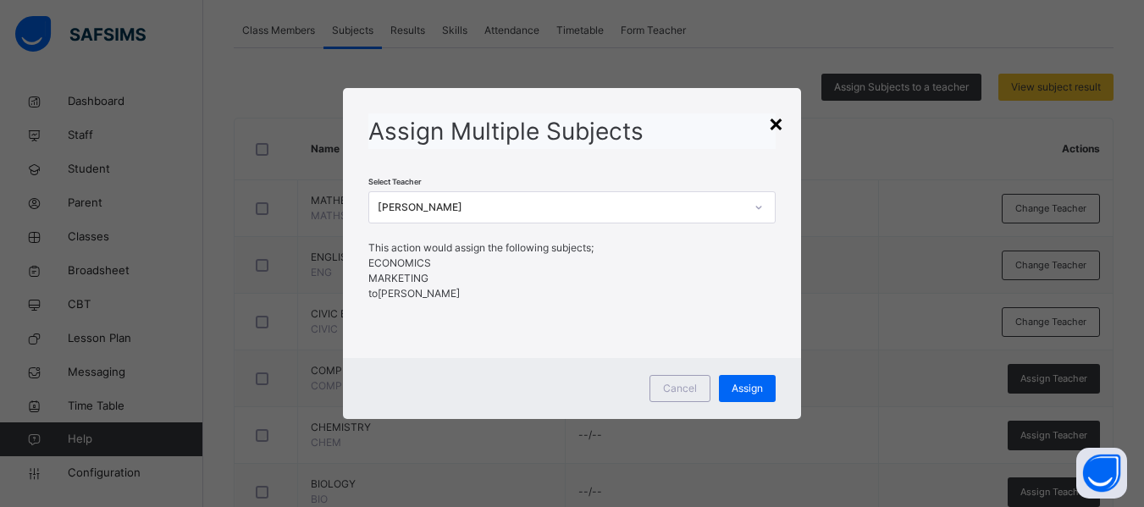
click at [782, 130] on div "×" at bounding box center [776, 123] width 16 height 36
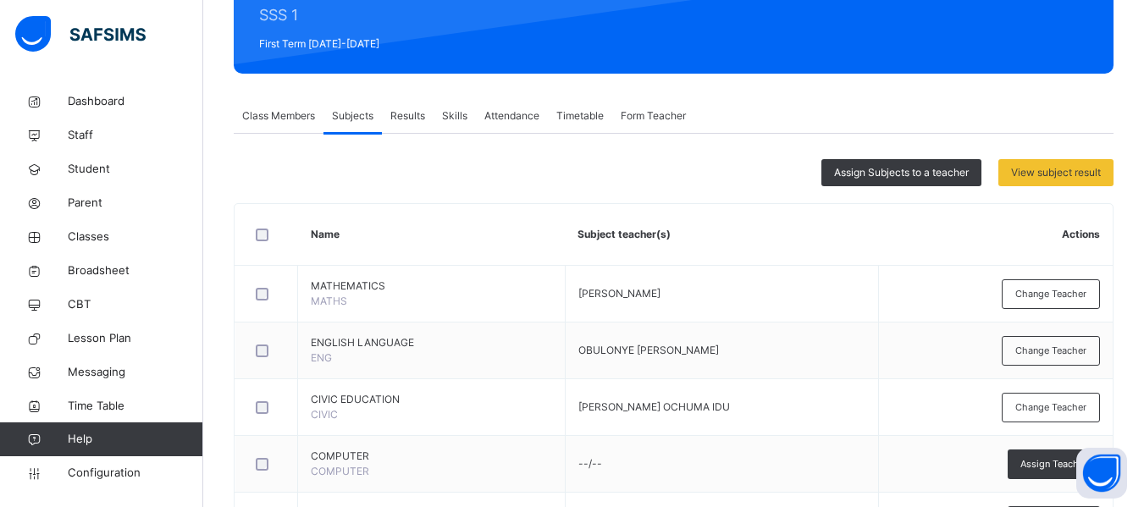
scroll to position [218, 0]
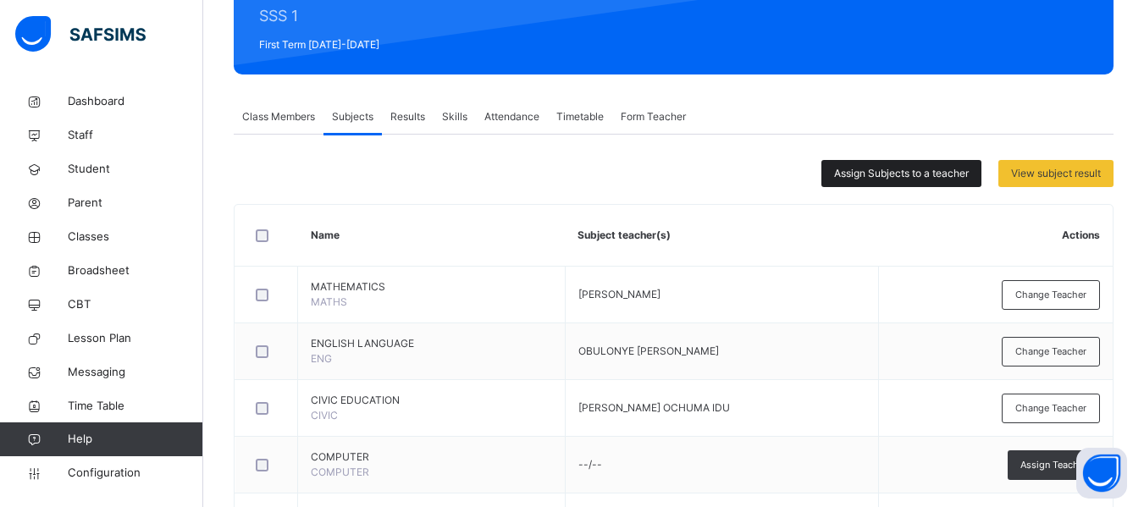
click at [880, 169] on span "Assign Subjects to a teacher" at bounding box center [901, 173] width 135 height 15
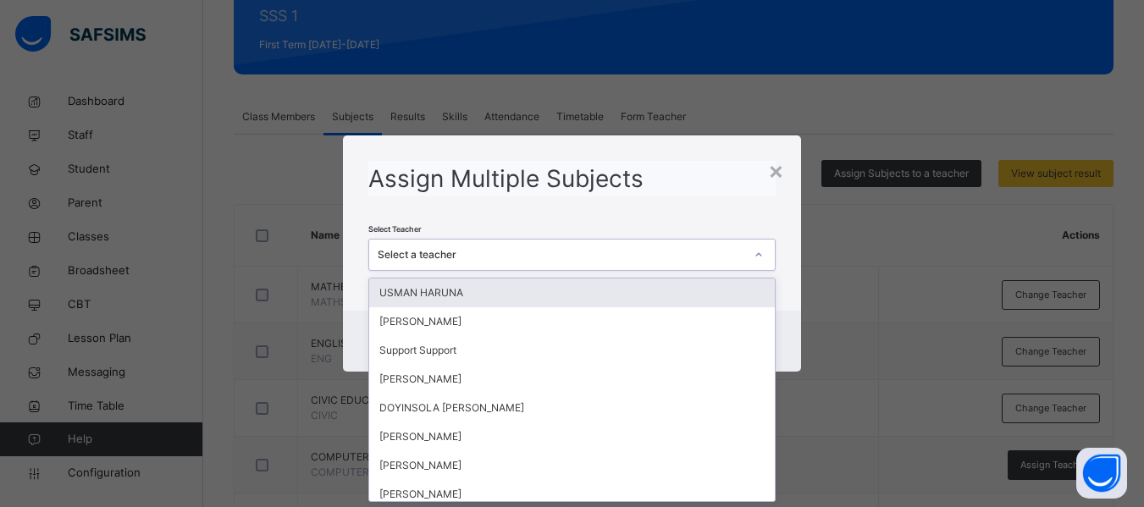
scroll to position [0, 0]
click at [517, 250] on div "Select a teacher" at bounding box center [561, 254] width 366 height 15
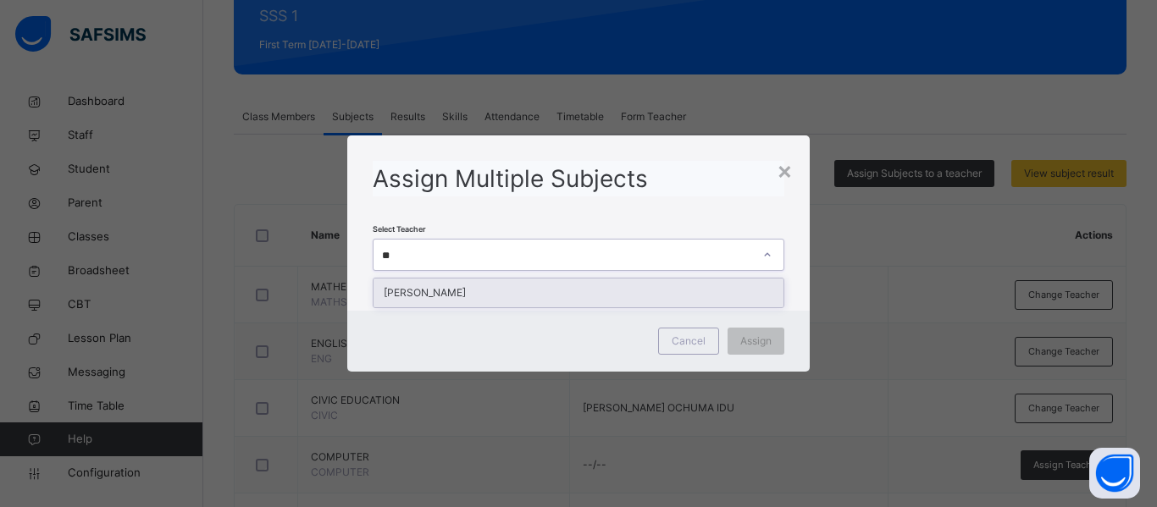
type input "***"
click at [555, 292] on div "[PERSON_NAME]" at bounding box center [578, 293] width 410 height 29
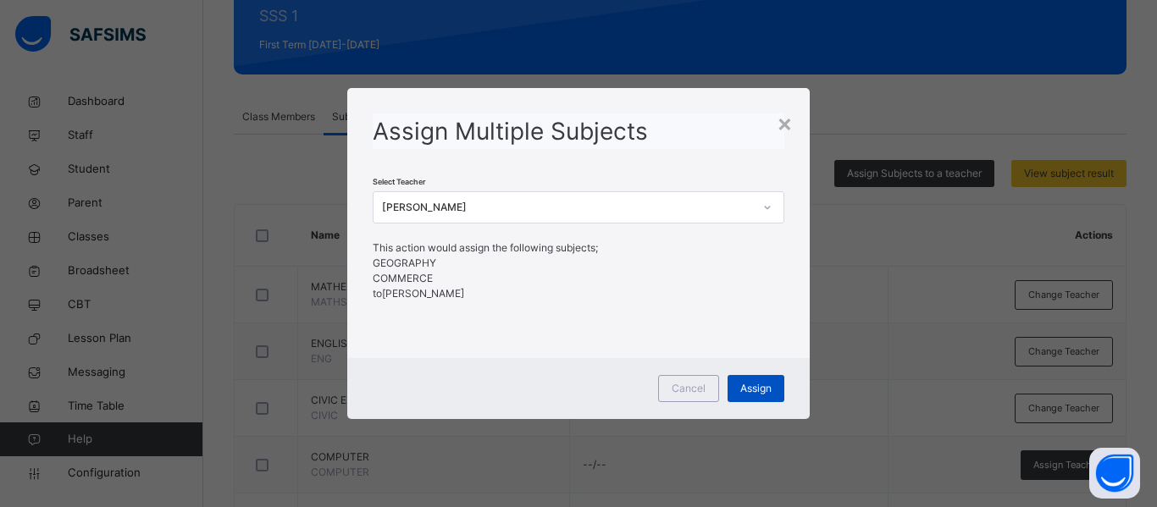
click at [749, 390] on span "Assign" at bounding box center [755, 388] width 31 height 15
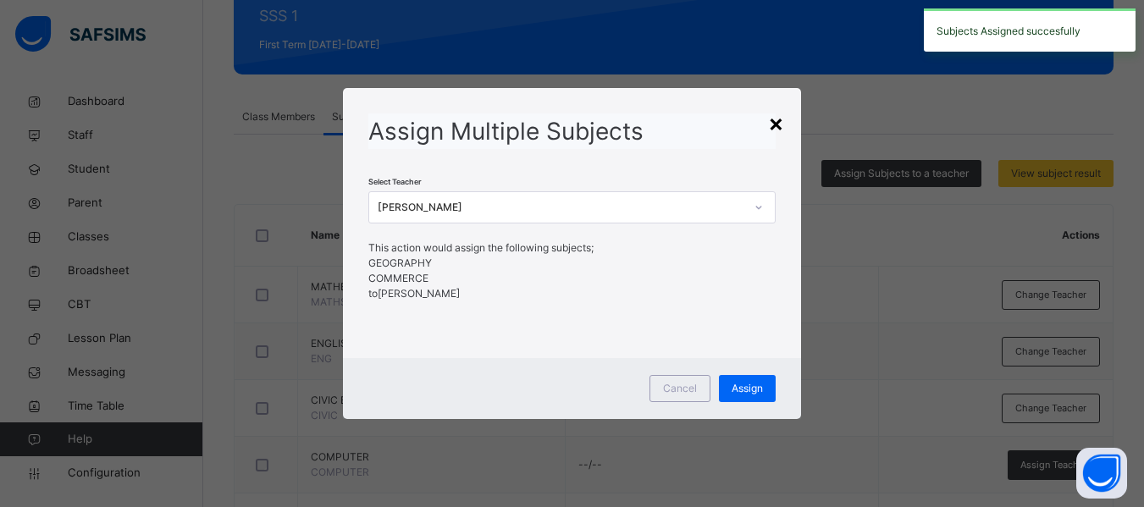
click at [782, 121] on div "×" at bounding box center [776, 123] width 16 height 36
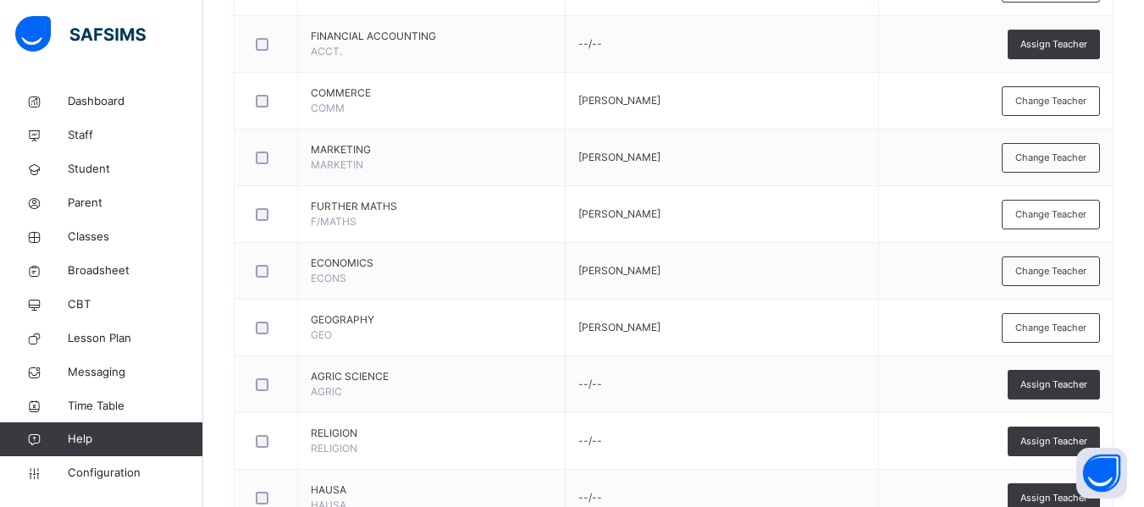
scroll to position [1042, 0]
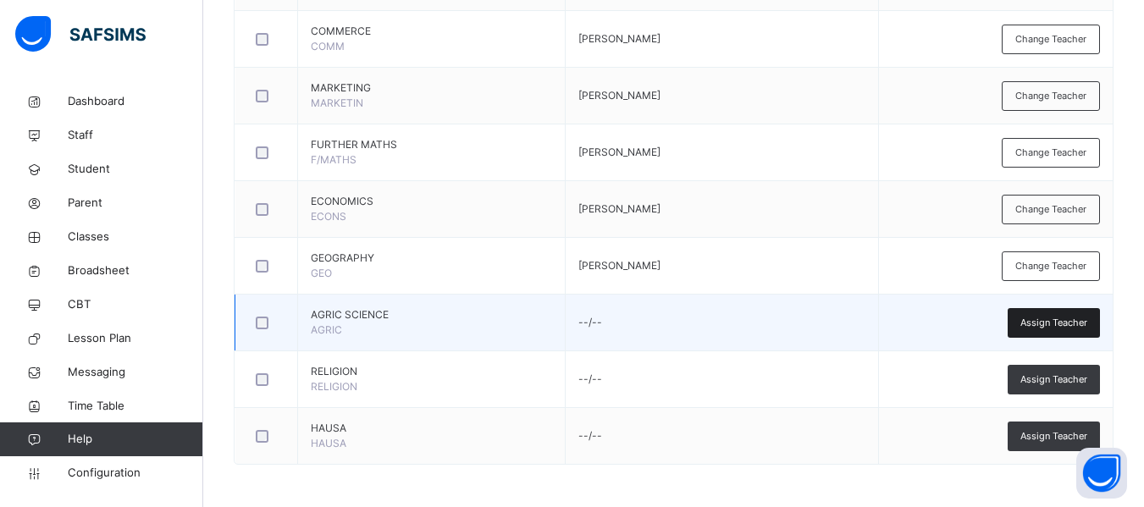
click at [1066, 320] on span "Assign Teacher" at bounding box center [1053, 323] width 67 height 14
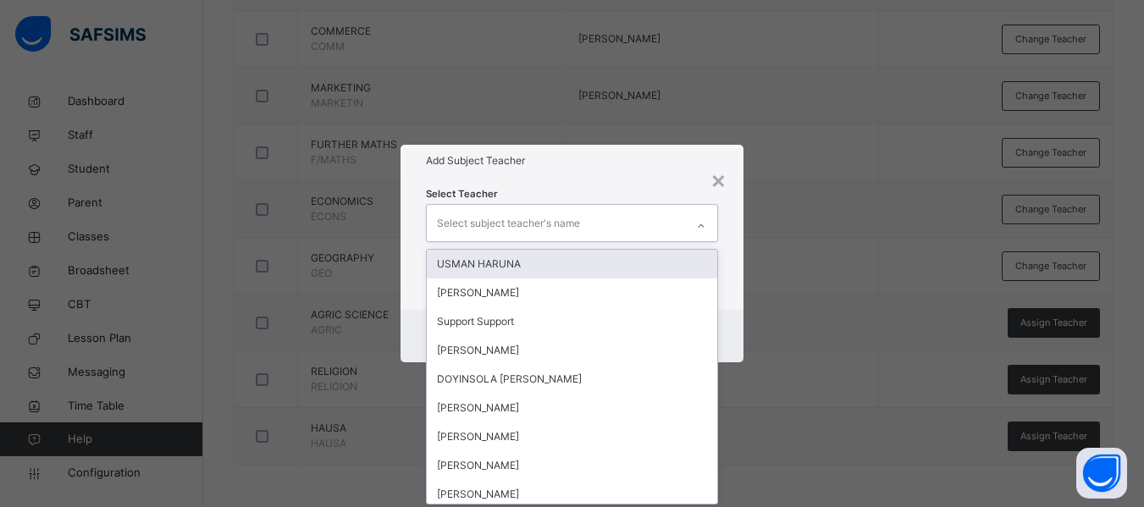
click at [505, 229] on div "Select subject teacher's name" at bounding box center [508, 223] width 143 height 32
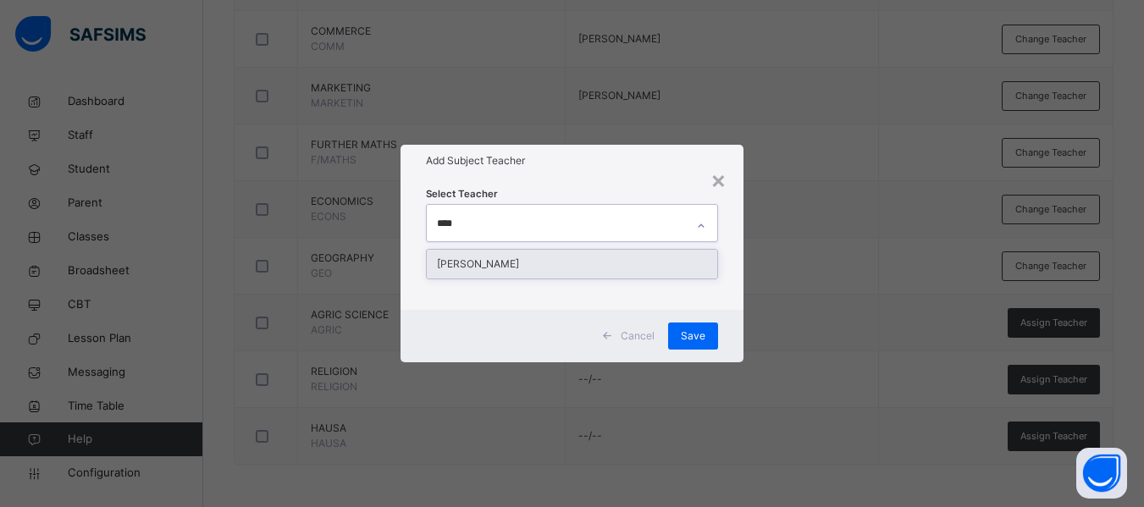
type input "*****"
click at [533, 259] on div "[PERSON_NAME]" at bounding box center [572, 264] width 290 height 29
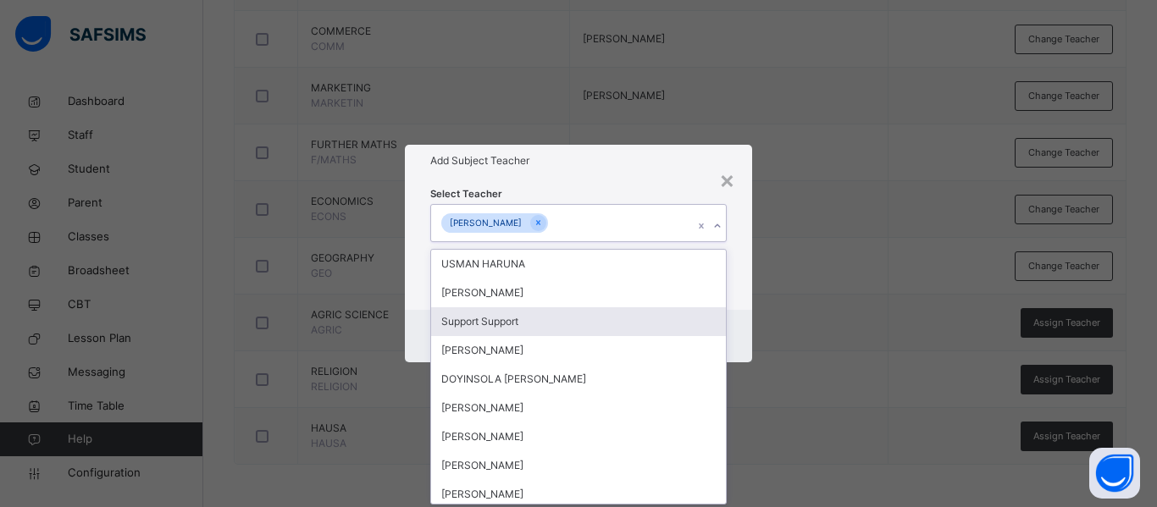
click at [733, 316] on div "Cancel Save" at bounding box center [578, 336] width 347 height 52
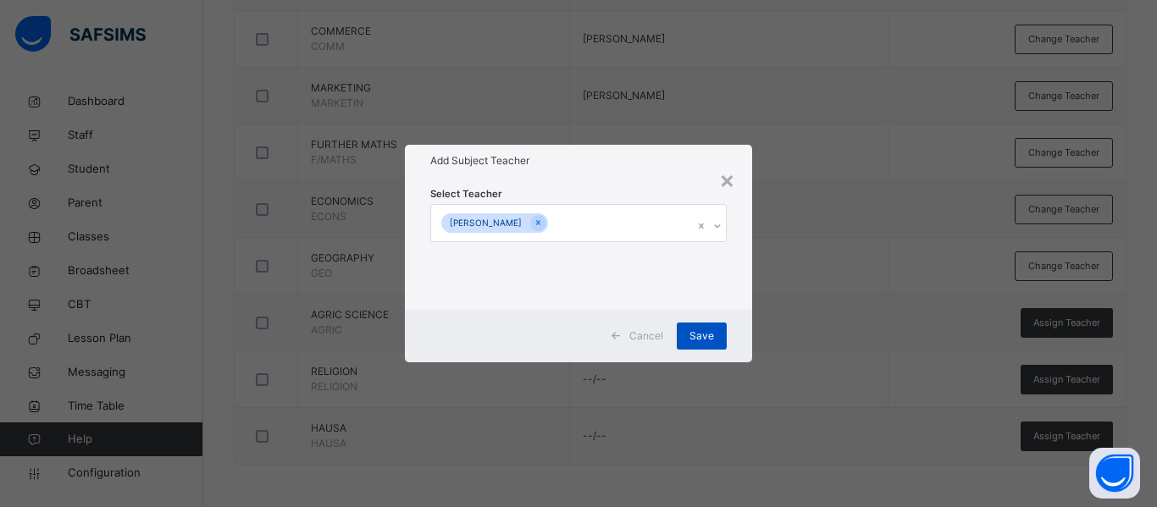
click at [705, 334] on span "Save" at bounding box center [701, 336] width 25 height 15
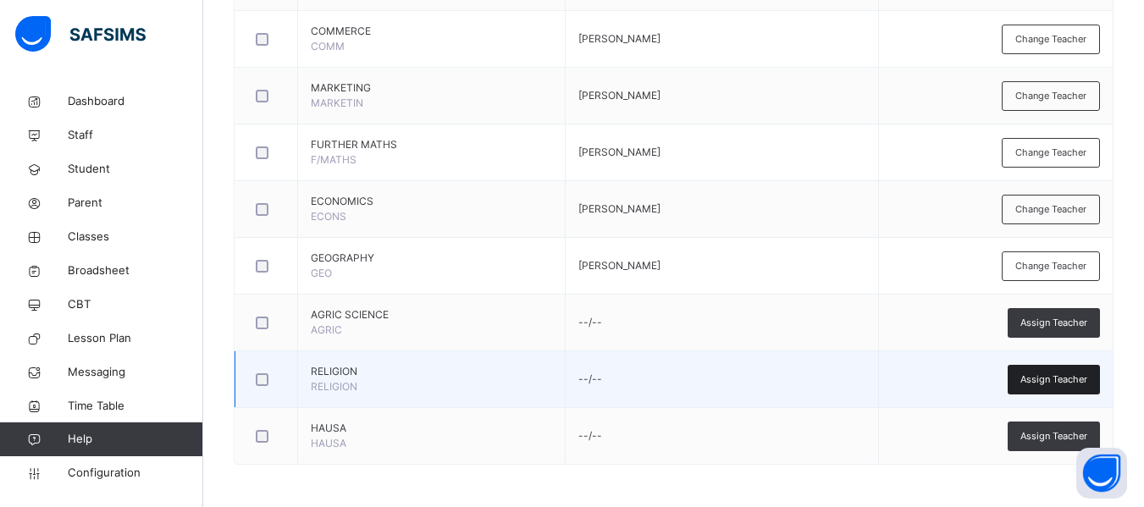
click at [1074, 375] on span "Assign Teacher" at bounding box center [1053, 380] width 67 height 14
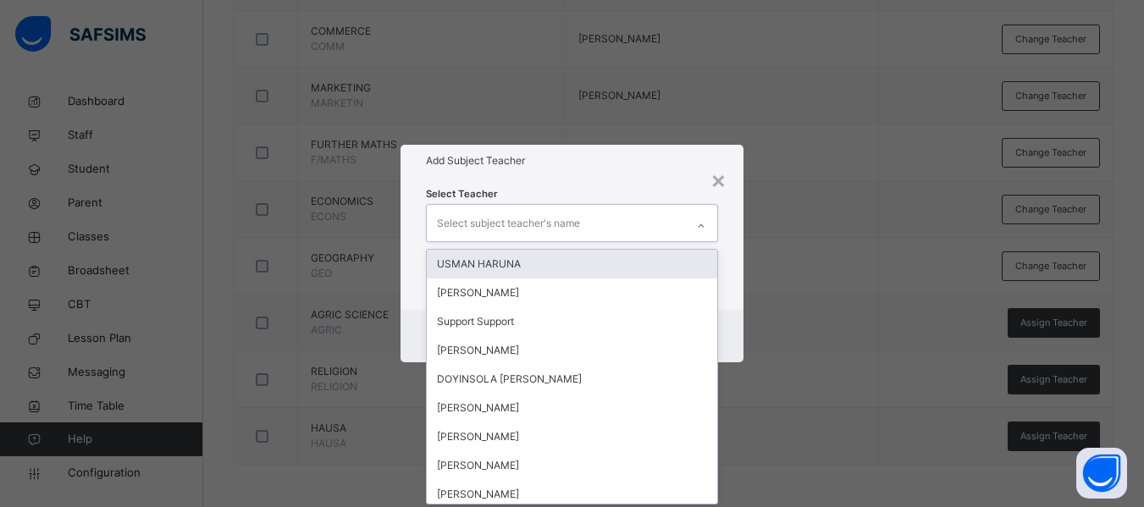
click at [499, 213] on div "Select subject teacher's name" at bounding box center [508, 223] width 143 height 32
type input "**"
click at [518, 268] on div "USMAN HARUNA" at bounding box center [572, 264] width 290 height 29
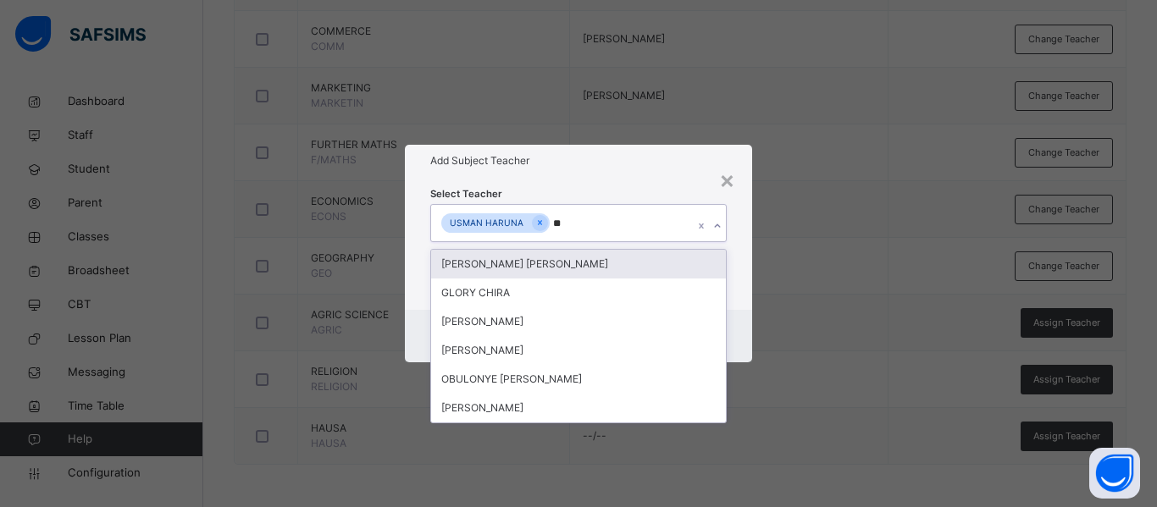
type input "***"
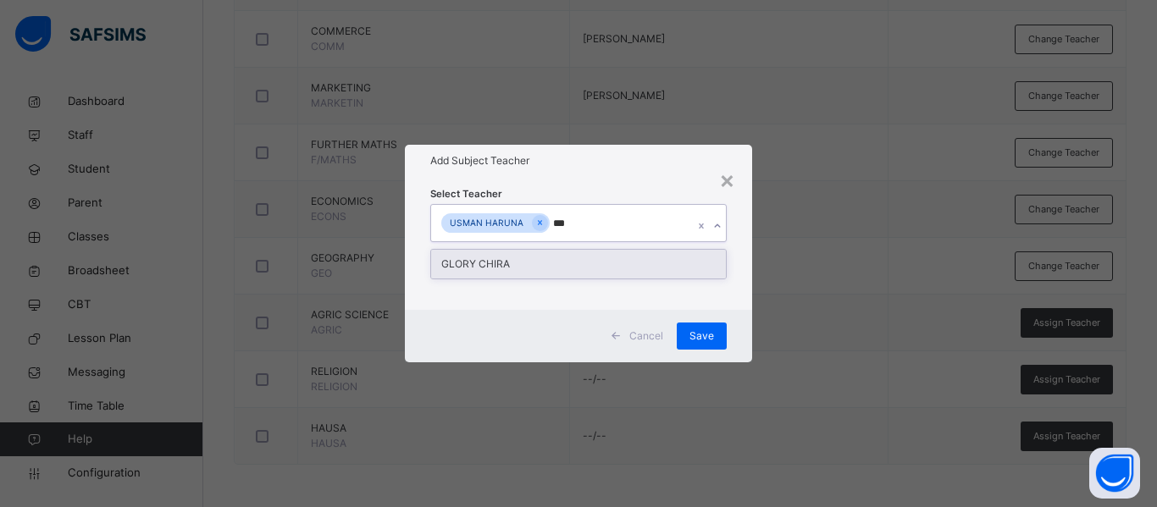
click at [565, 262] on div "GLORY CHIRA" at bounding box center [578, 264] width 295 height 29
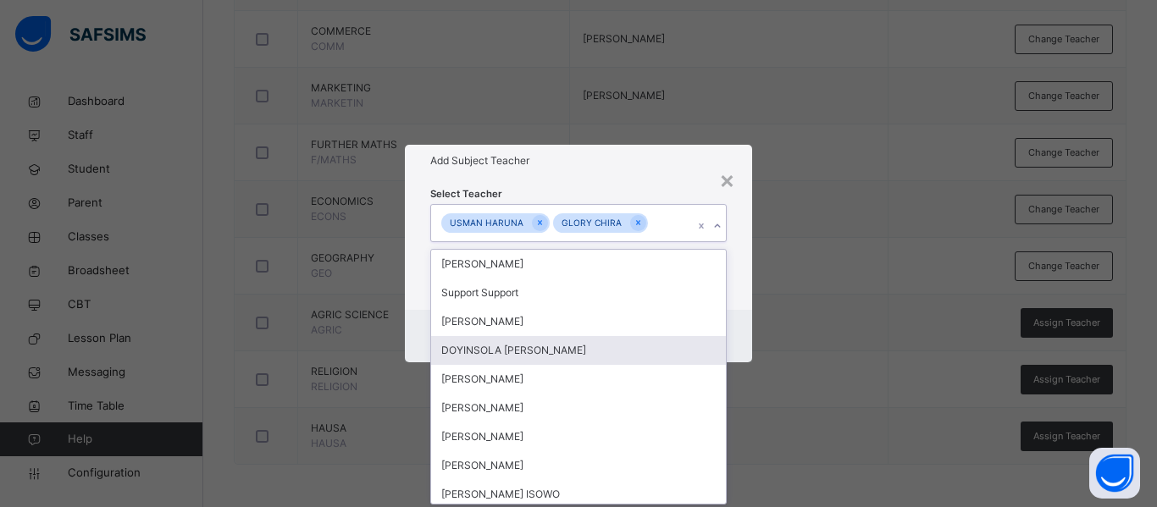
click at [735, 328] on div "Cancel Save" at bounding box center [578, 336] width 347 height 52
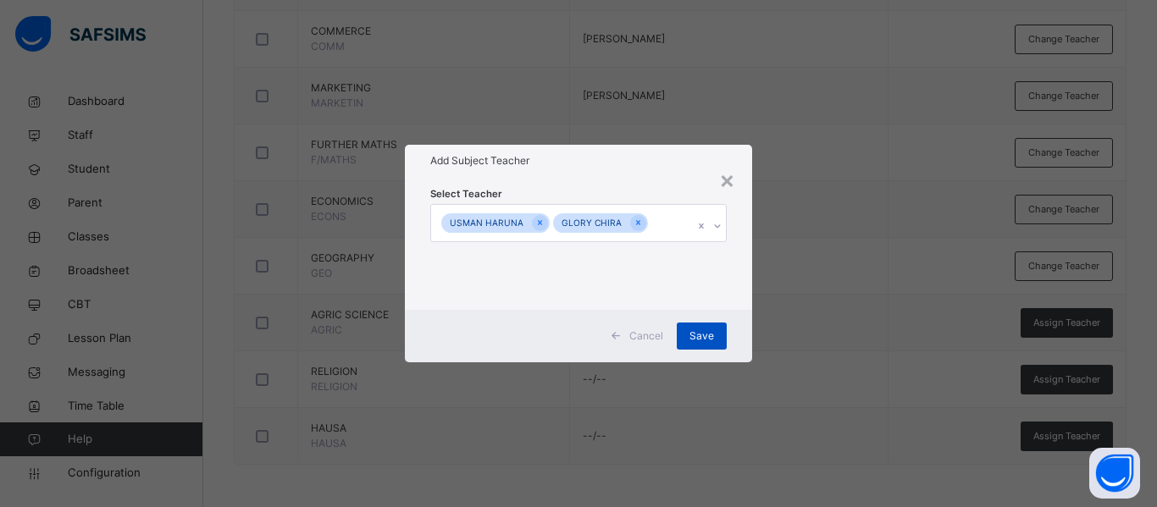
click at [701, 330] on span "Save" at bounding box center [701, 336] width 25 height 15
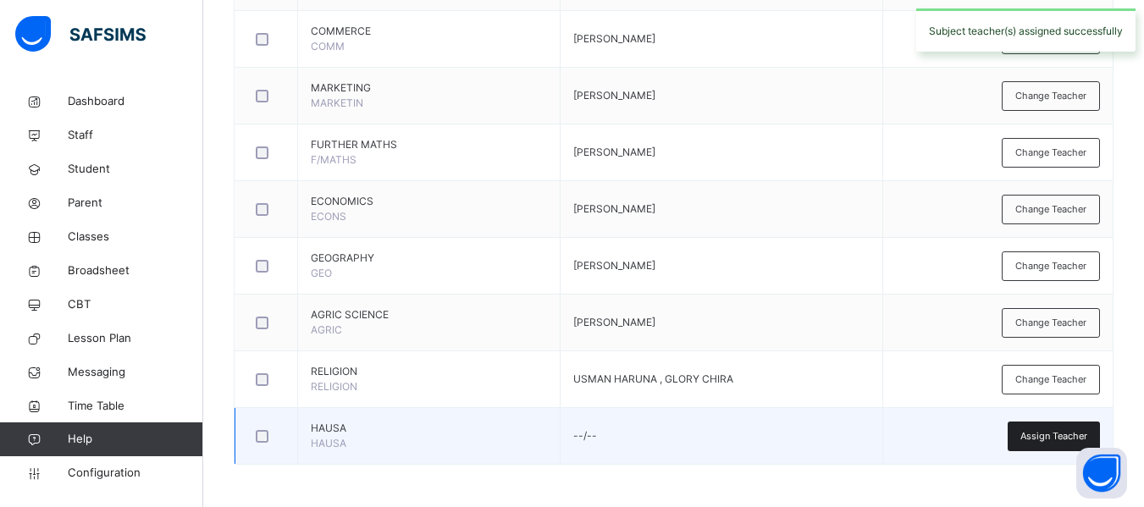
click at [1059, 437] on span "Assign Teacher" at bounding box center [1053, 436] width 67 height 14
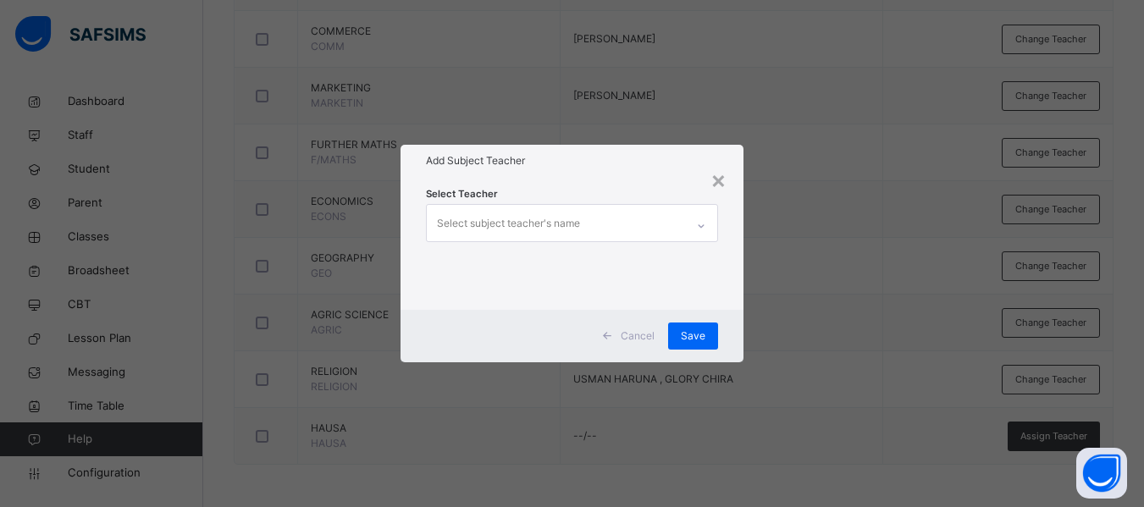
click at [483, 225] on div "Select subject teacher's name" at bounding box center [508, 223] width 143 height 32
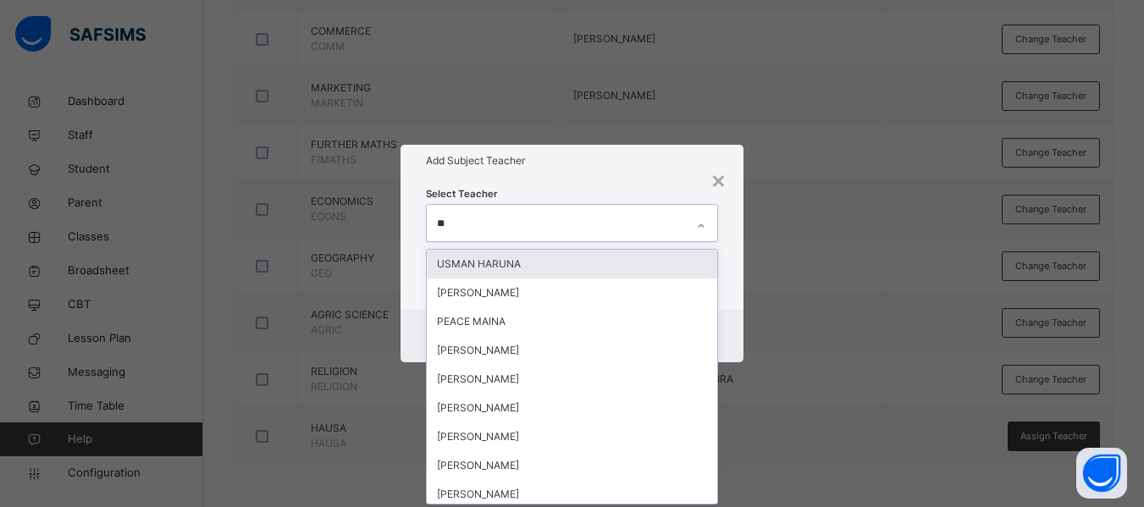
type input "***"
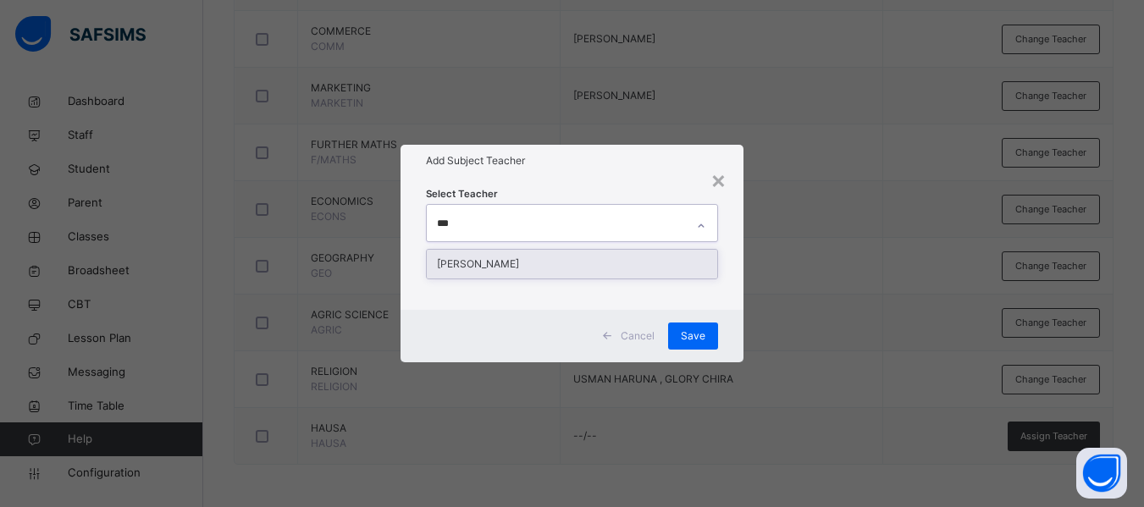
click at [517, 255] on div "[PERSON_NAME]" at bounding box center [572, 264] width 290 height 29
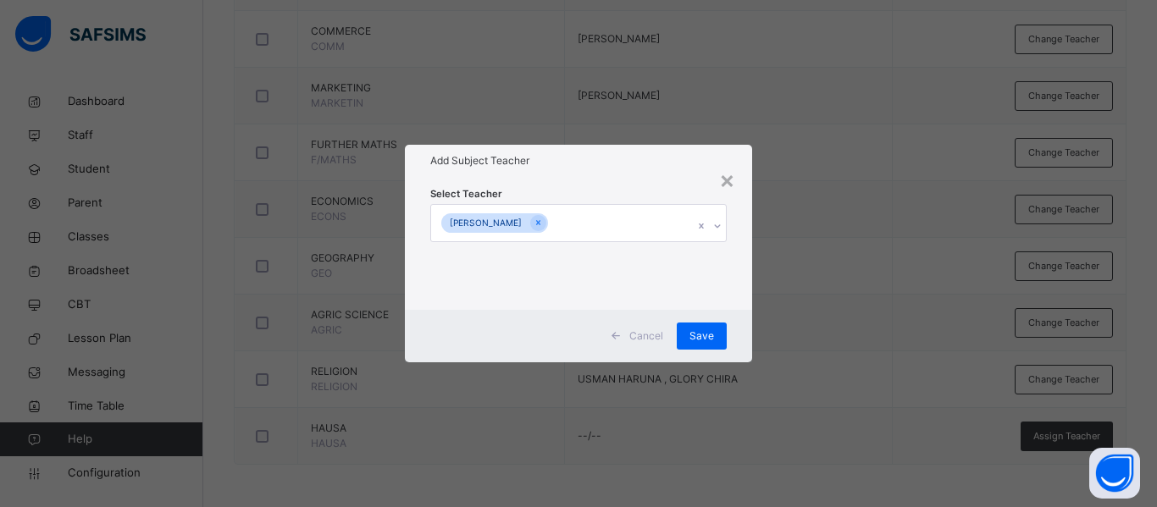
click at [744, 314] on div "Cancel Save" at bounding box center [578, 336] width 347 height 52
click at [701, 334] on span "Save" at bounding box center [701, 336] width 25 height 15
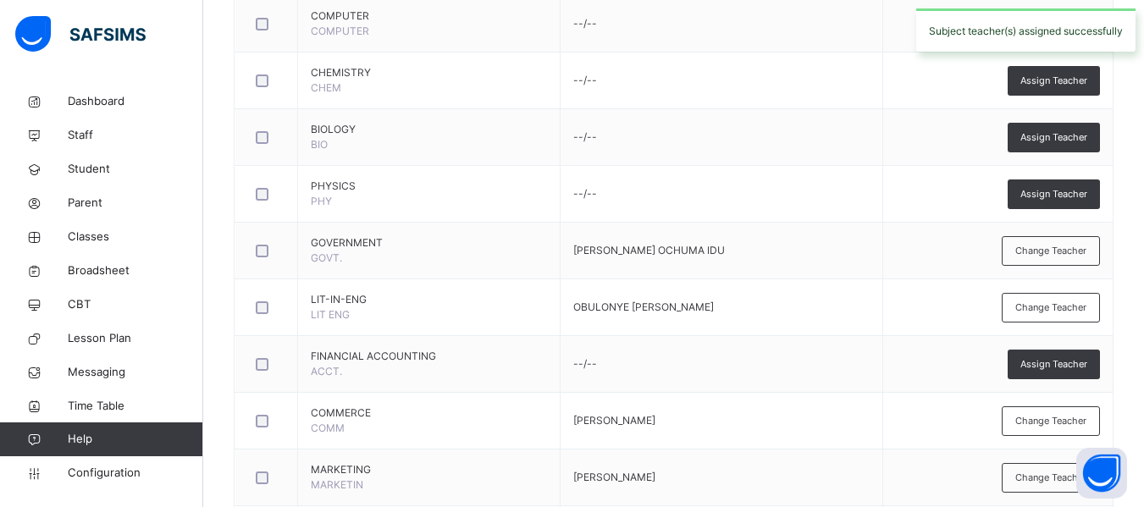
scroll to position [642, 0]
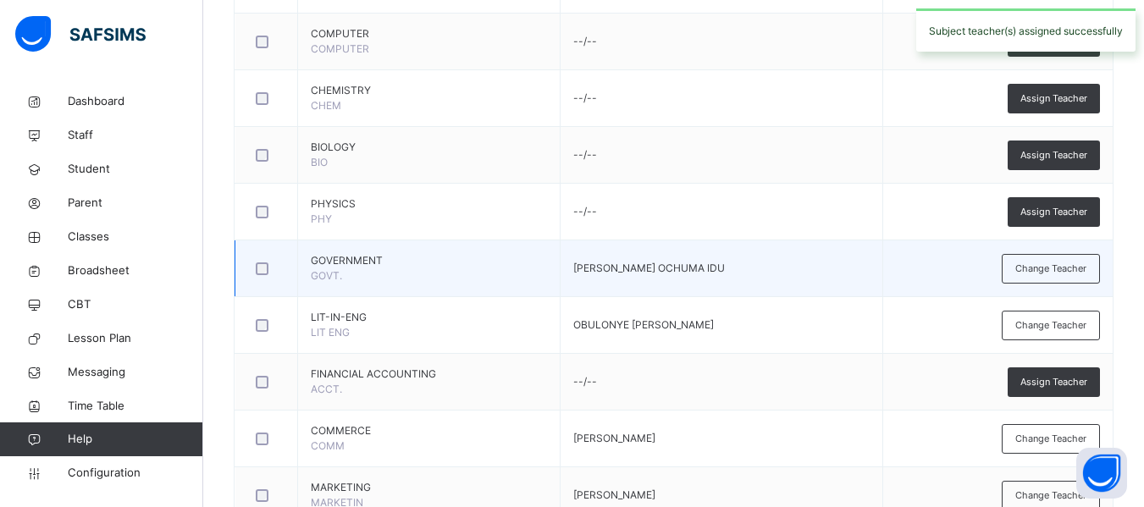
click at [292, 246] on td at bounding box center [266, 268] width 63 height 57
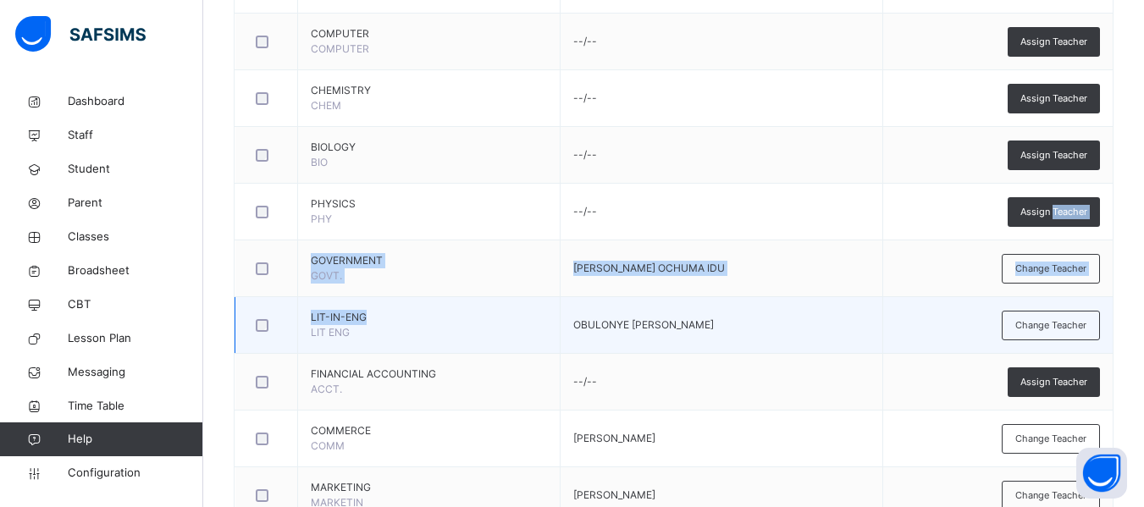
drag, startPoint x: 292, startPoint y: 246, endPoint x: 460, endPoint y: 323, distance: 184.2
click at [460, 323] on tbody "MATHEMATICS MATHS [PERSON_NAME] Change Teacher ENGLISH LANGUAGE ENG OBULONYE [P…" at bounding box center [674, 353] width 878 height 1021
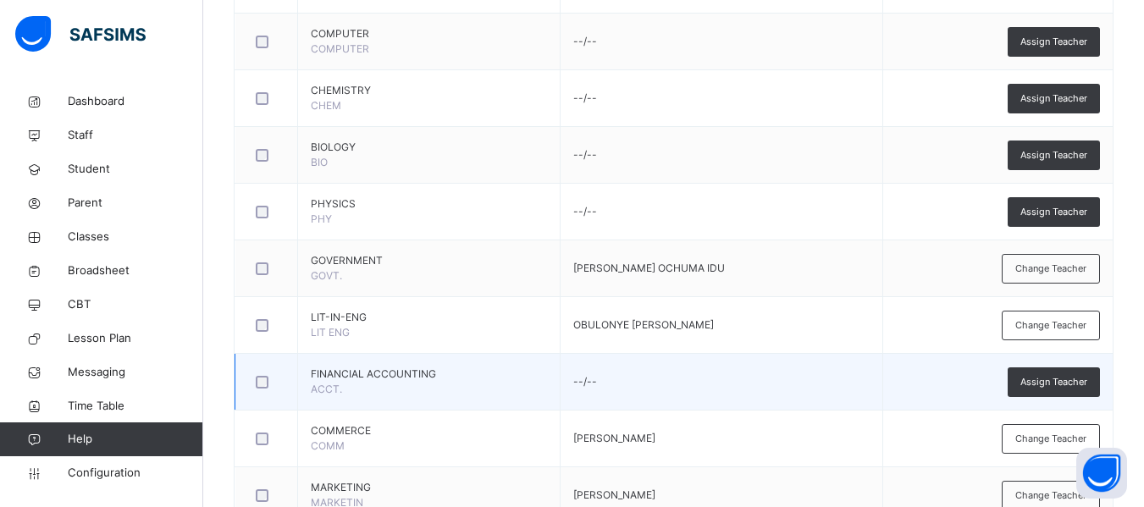
click at [883, 389] on td "--/--" at bounding box center [722, 382] width 323 height 57
click at [1062, 380] on span "Assign Teacher" at bounding box center [1053, 382] width 67 height 14
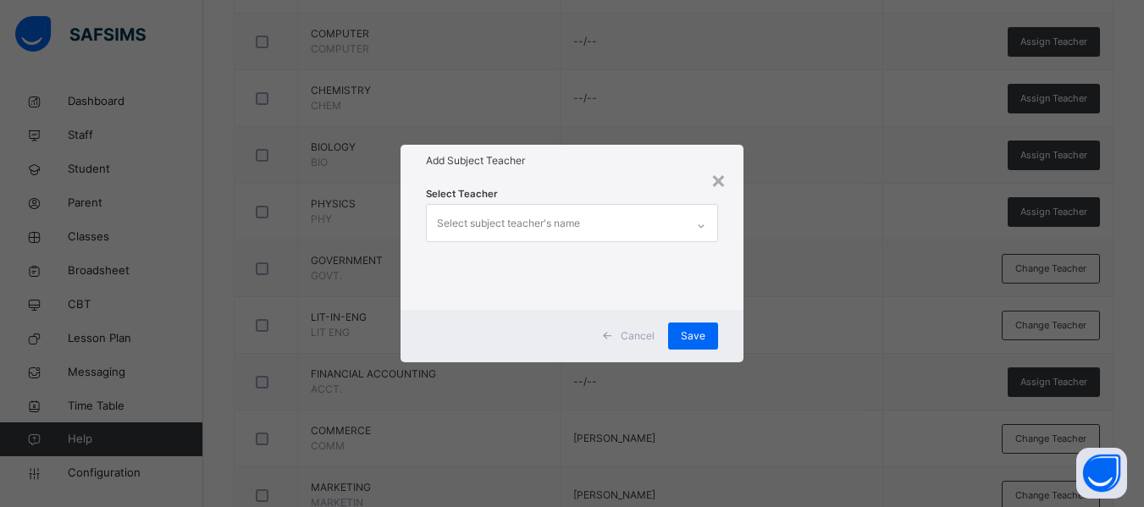
click at [522, 224] on div "Select subject teacher's name" at bounding box center [508, 223] width 143 height 32
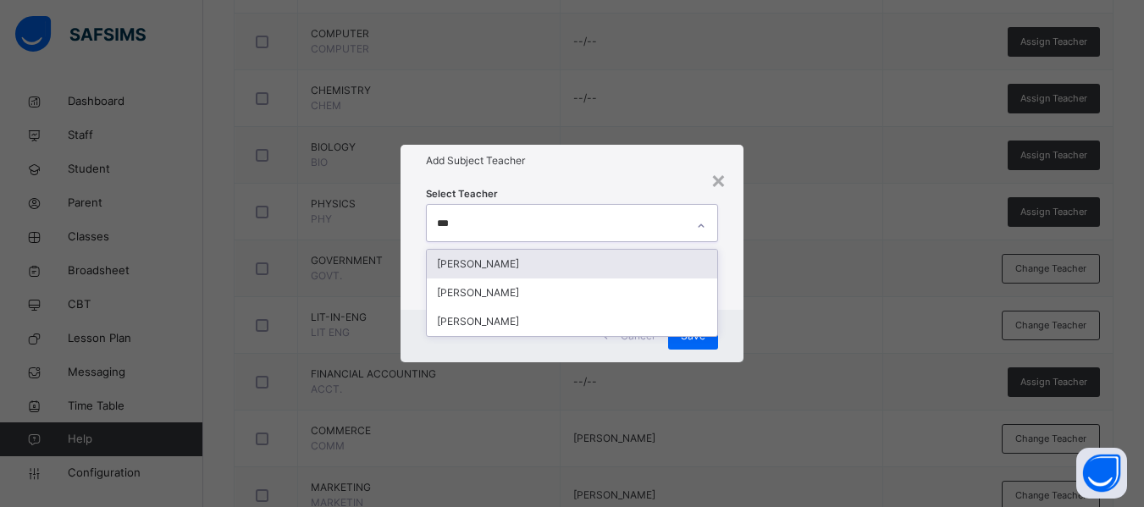
type input "****"
click at [557, 261] on div "[PERSON_NAME]" at bounding box center [572, 264] width 290 height 29
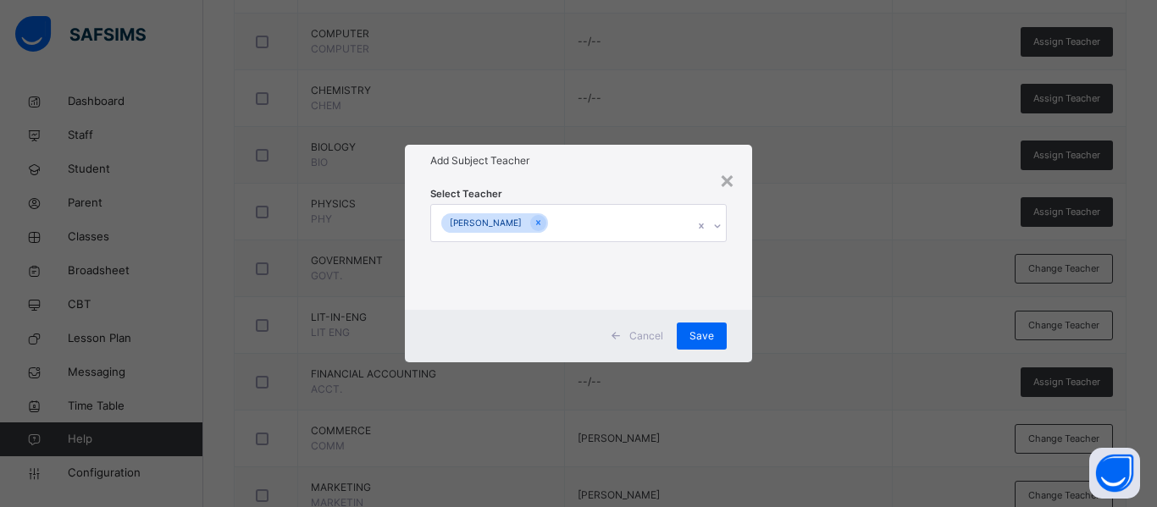
click at [743, 311] on div "Cancel Save" at bounding box center [578, 336] width 347 height 52
click at [704, 329] on span "Save" at bounding box center [701, 336] width 25 height 15
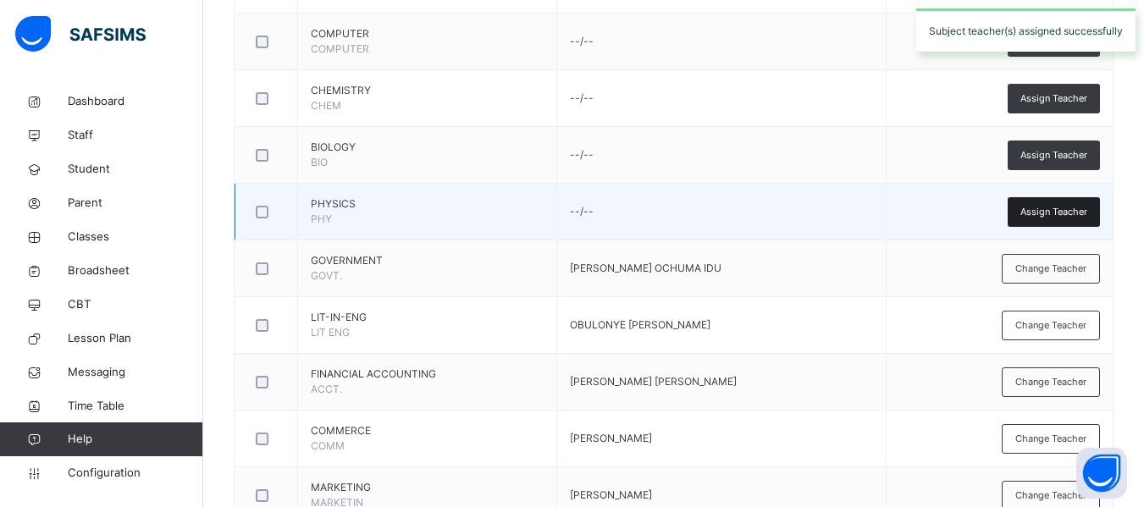
click at [1060, 203] on div "Assign Teacher" at bounding box center [1054, 212] width 92 height 30
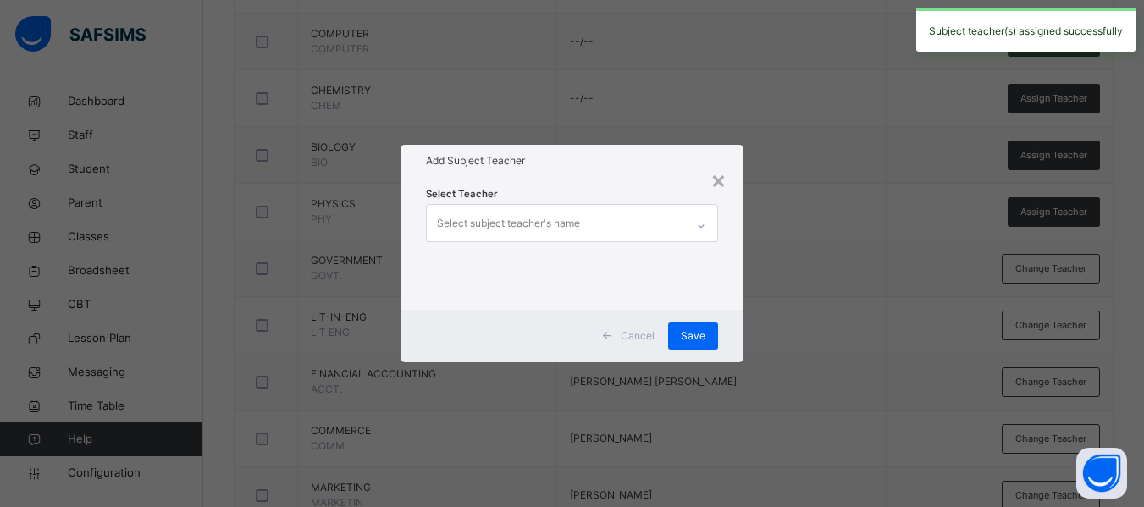
click at [523, 229] on div "Select subject teacher's name" at bounding box center [508, 223] width 143 height 32
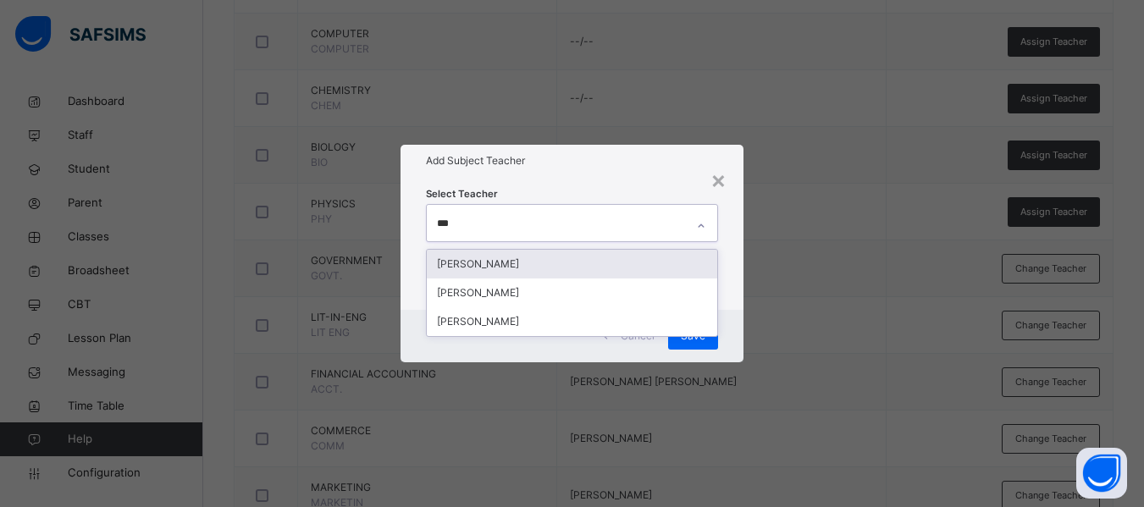
type input "****"
click at [577, 260] on div "[PERSON_NAME]" at bounding box center [572, 264] width 290 height 29
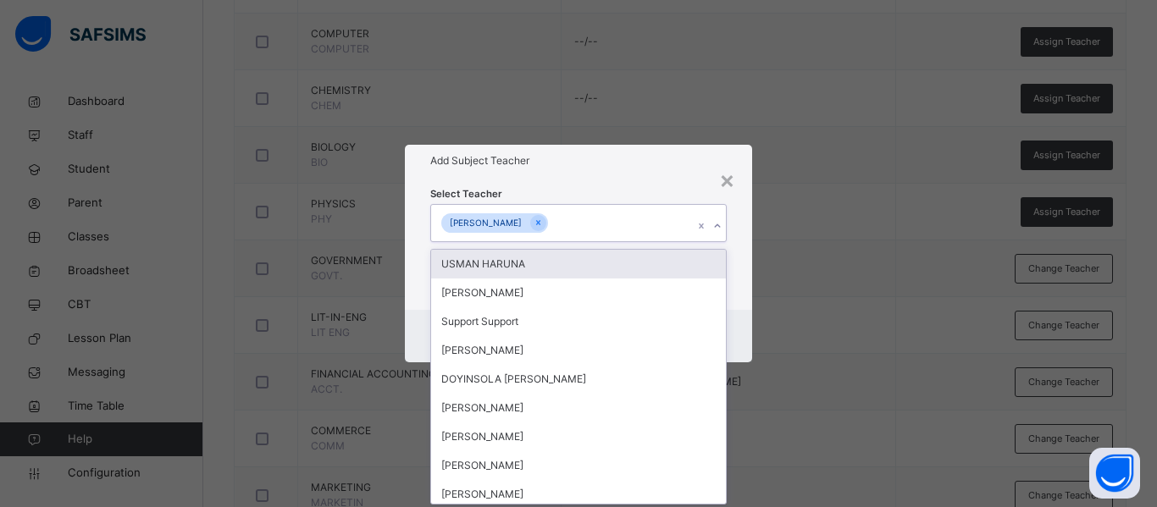
click at [739, 265] on div "Select Teacher option [PERSON_NAME], selected. option USMAN HARUNA focused, 1 o…" at bounding box center [578, 243] width 347 height 132
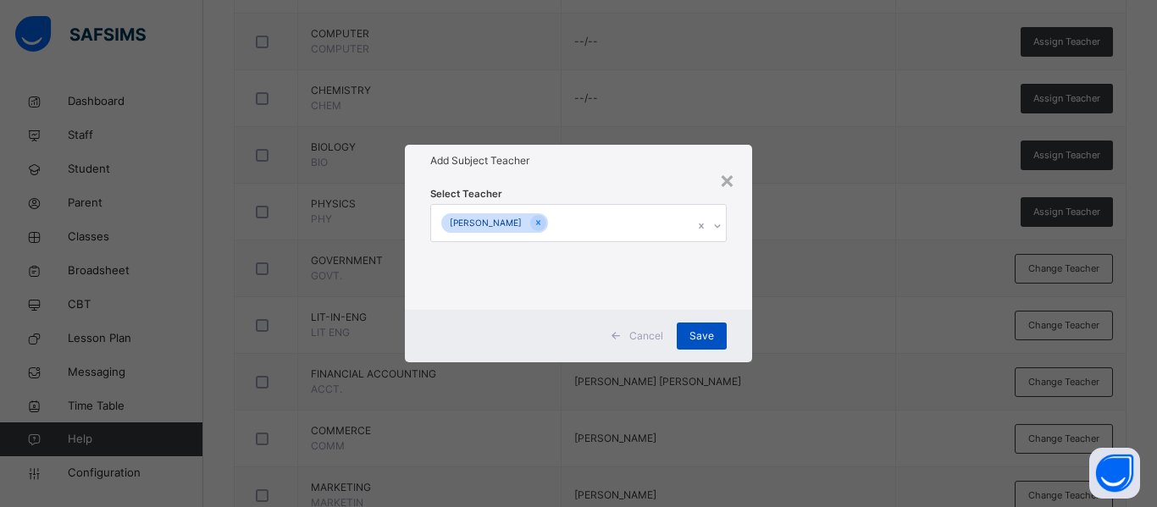
click at [710, 331] on span "Save" at bounding box center [701, 336] width 25 height 15
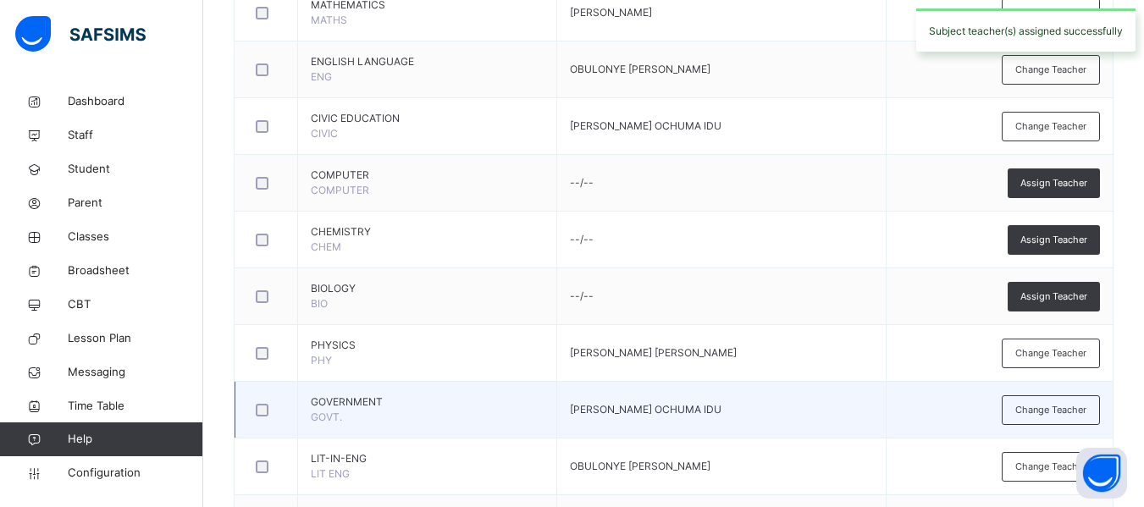
scroll to position [522, 0]
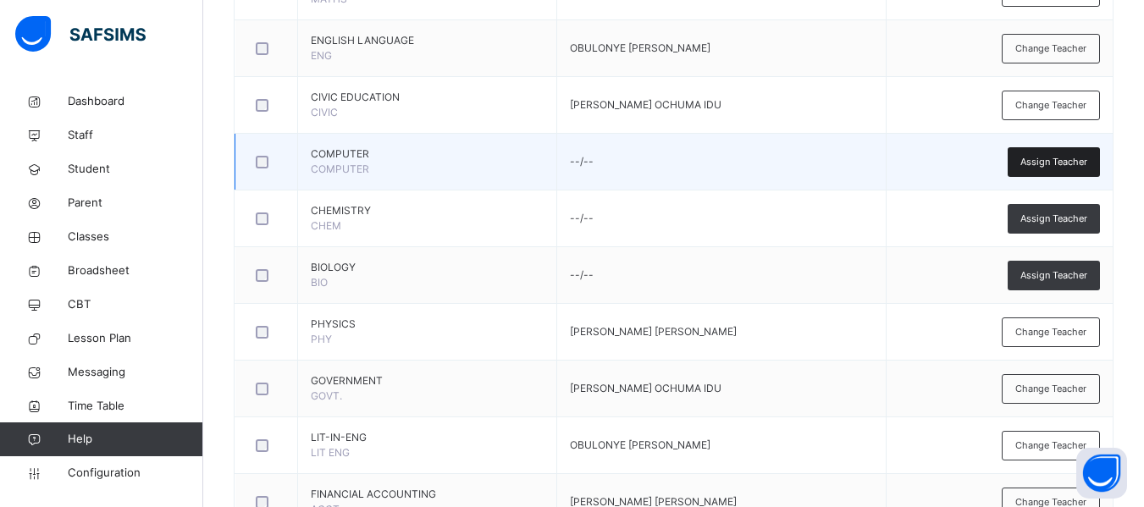
click at [1075, 160] on span "Assign Teacher" at bounding box center [1053, 162] width 67 height 14
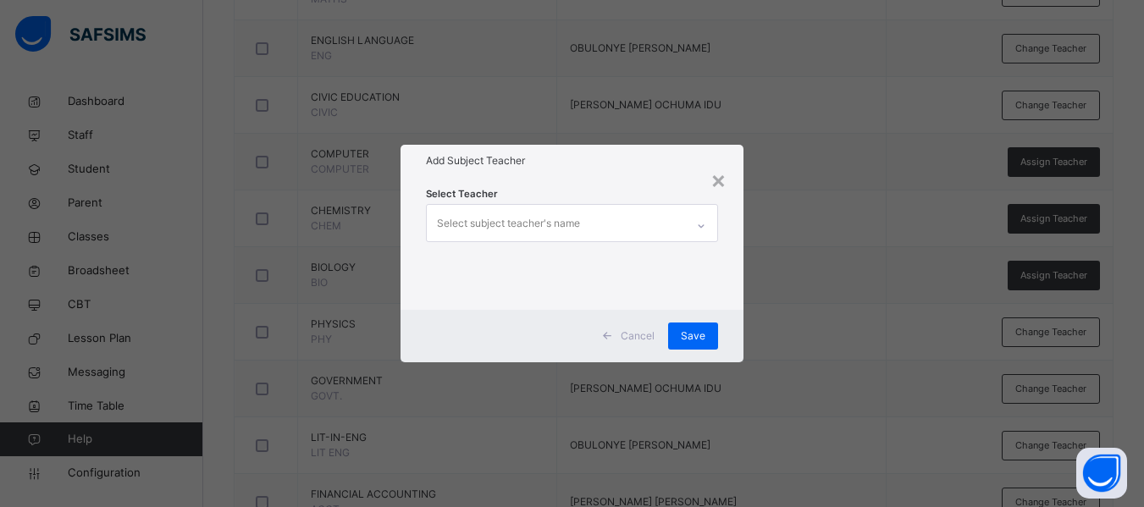
click at [550, 210] on div "Select subject teacher's name" at bounding box center [508, 223] width 143 height 32
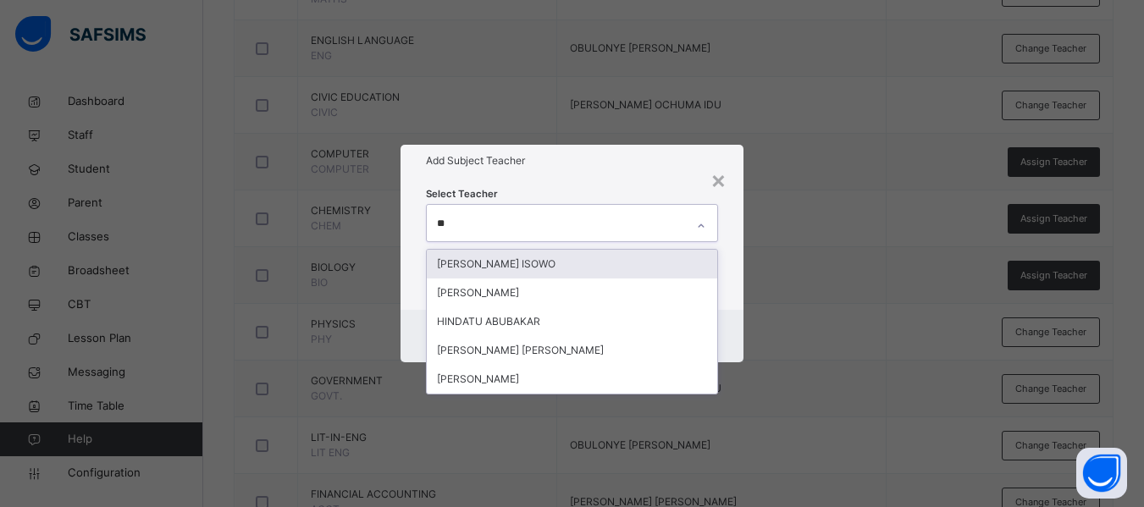
type input "***"
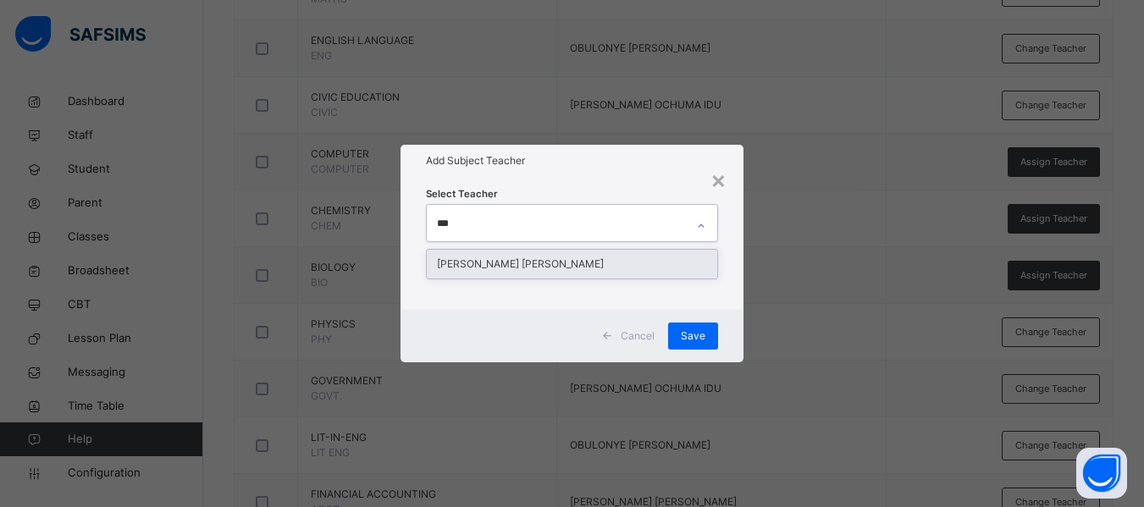
click at [570, 263] on div "[PERSON_NAME] [PERSON_NAME]" at bounding box center [572, 264] width 290 height 29
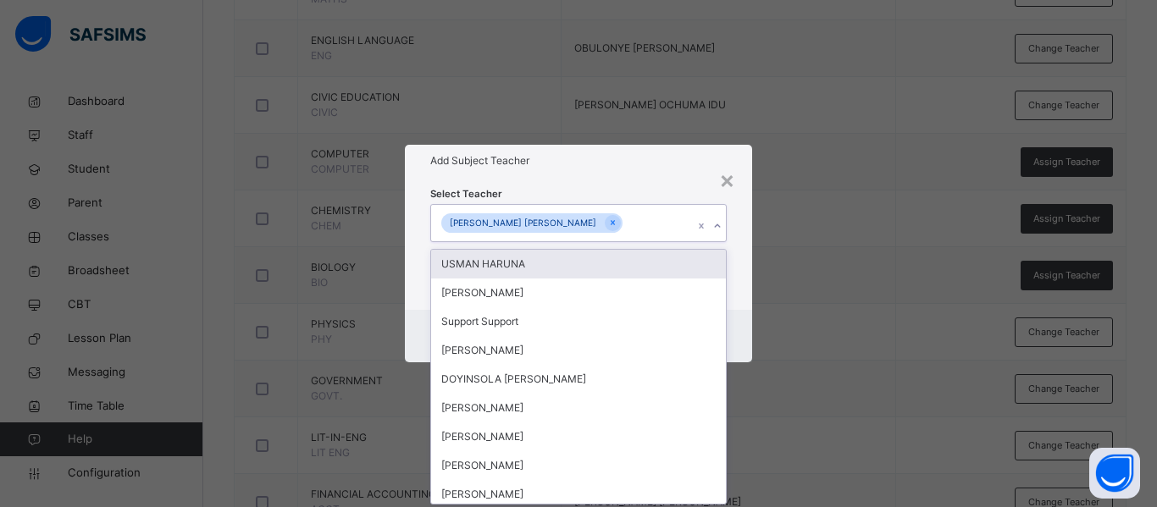
click at [740, 285] on div "Select Teacher option [PERSON_NAME] [PERSON_NAME], selected. option USMAN HARUN…" at bounding box center [578, 243] width 347 height 132
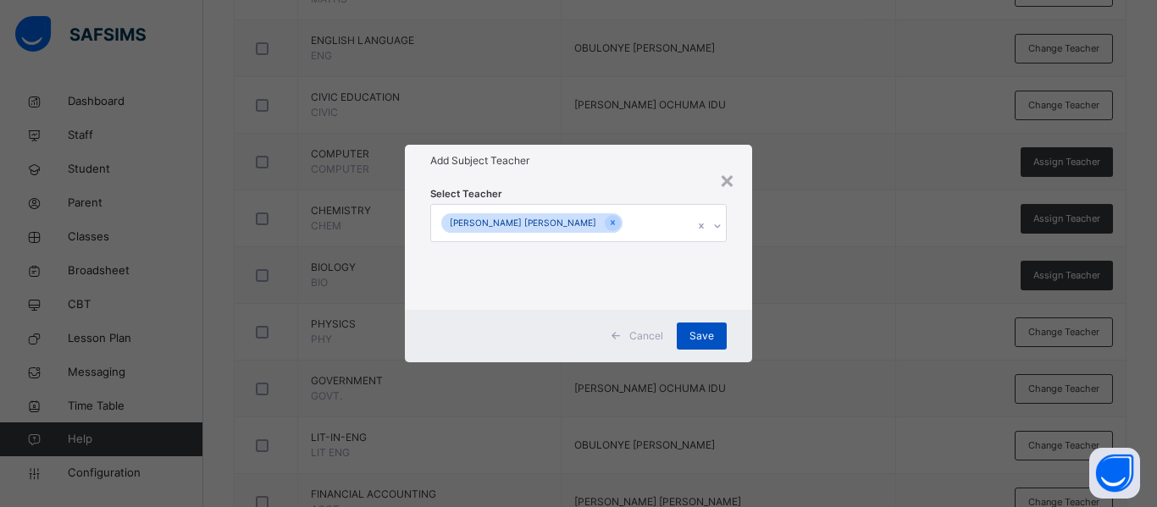
click at [703, 337] on span "Save" at bounding box center [701, 336] width 25 height 15
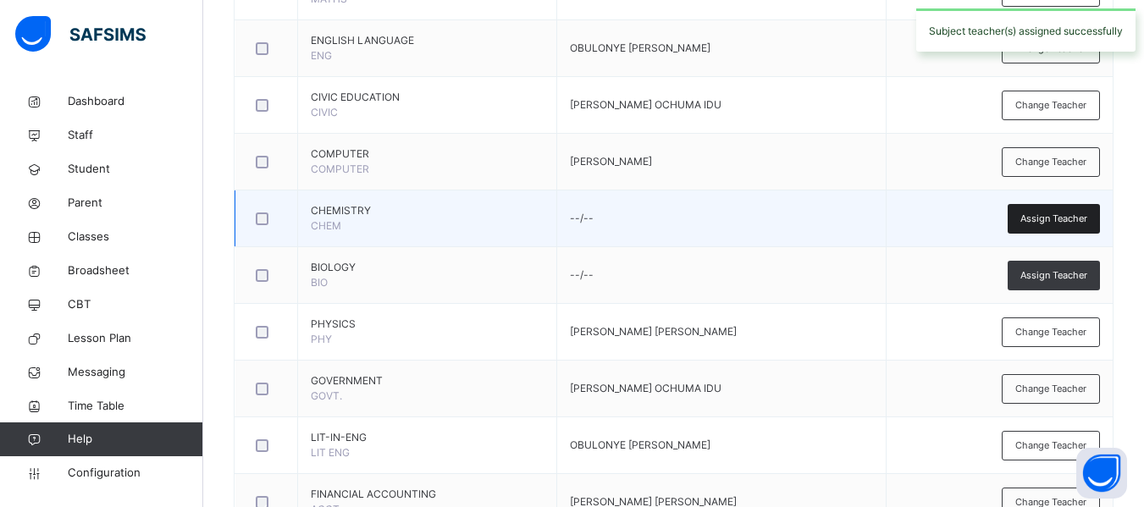
click at [1048, 218] on span "Assign Teacher" at bounding box center [1053, 219] width 67 height 14
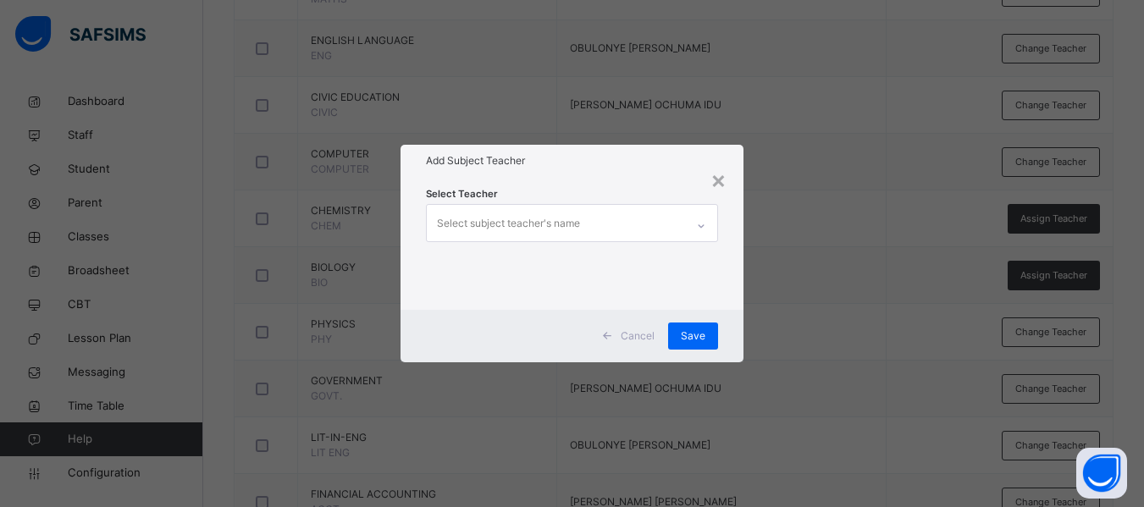
click at [543, 222] on div "Select subject teacher's name" at bounding box center [508, 223] width 143 height 32
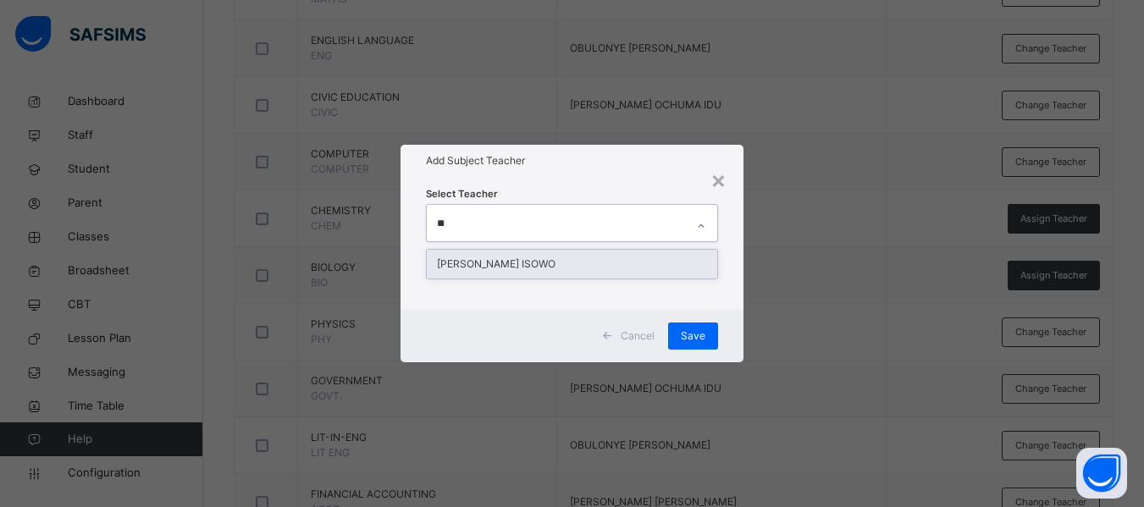
type input "***"
click at [567, 263] on div "[PERSON_NAME] ISOWO" at bounding box center [572, 264] width 290 height 29
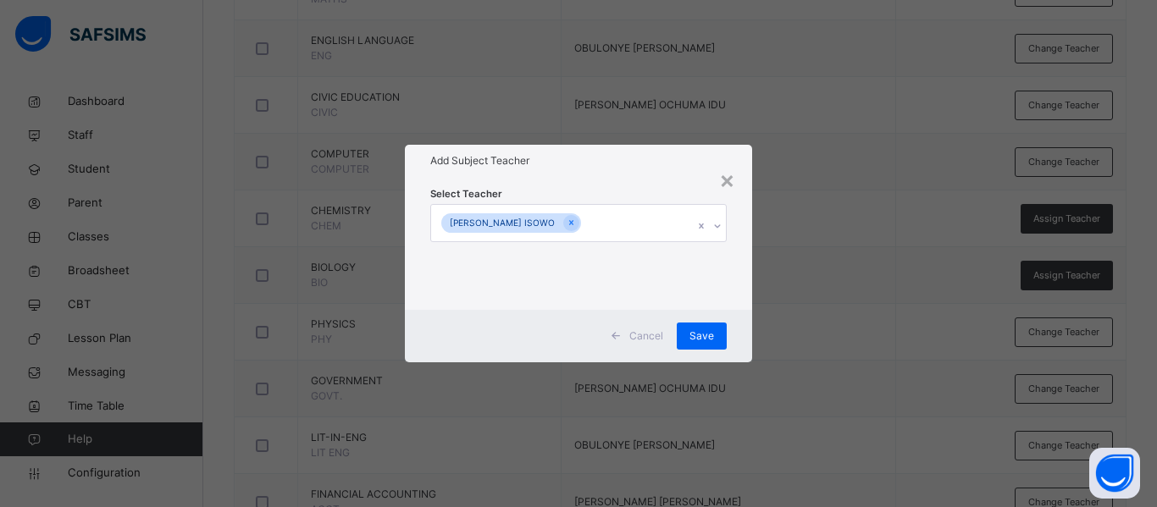
click at [728, 278] on div "Select Teacher [PERSON_NAME] ISOWO" at bounding box center [578, 243] width 347 height 132
click at [709, 339] on span "Save" at bounding box center [701, 336] width 25 height 15
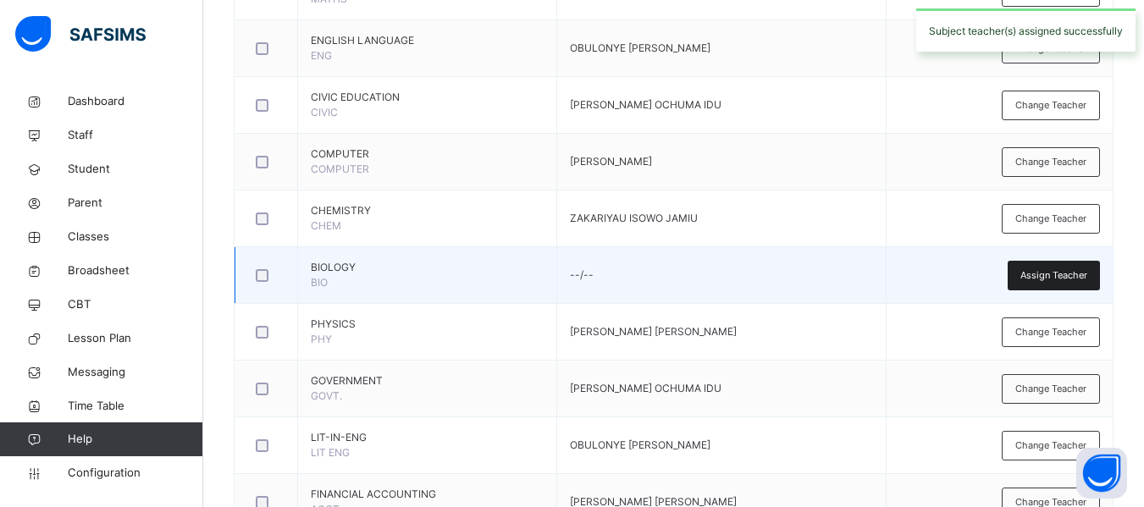
click at [1071, 271] on span "Assign Teacher" at bounding box center [1053, 275] width 67 height 14
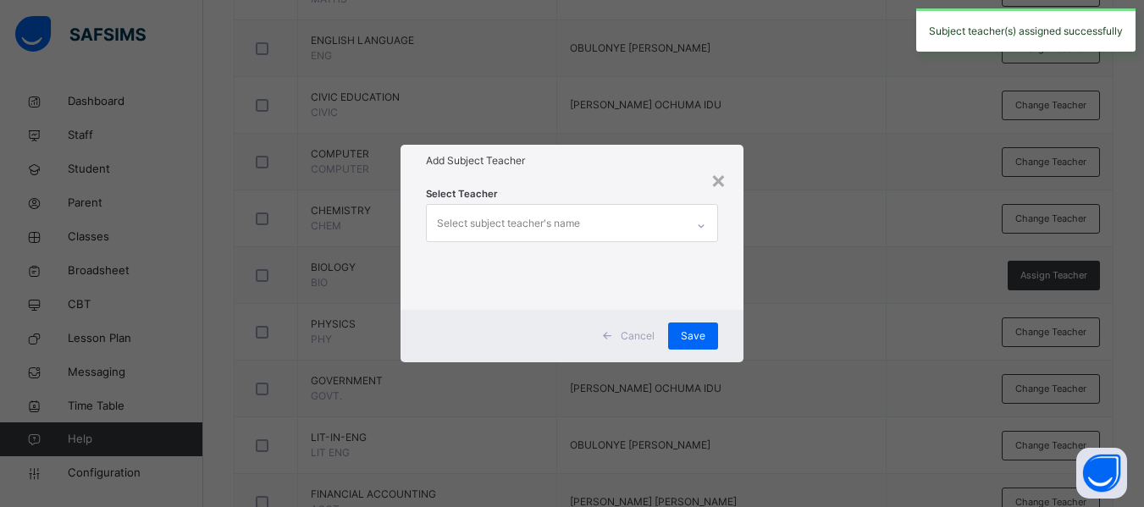
click at [526, 223] on div "Select subject teacher's name" at bounding box center [508, 223] width 143 height 32
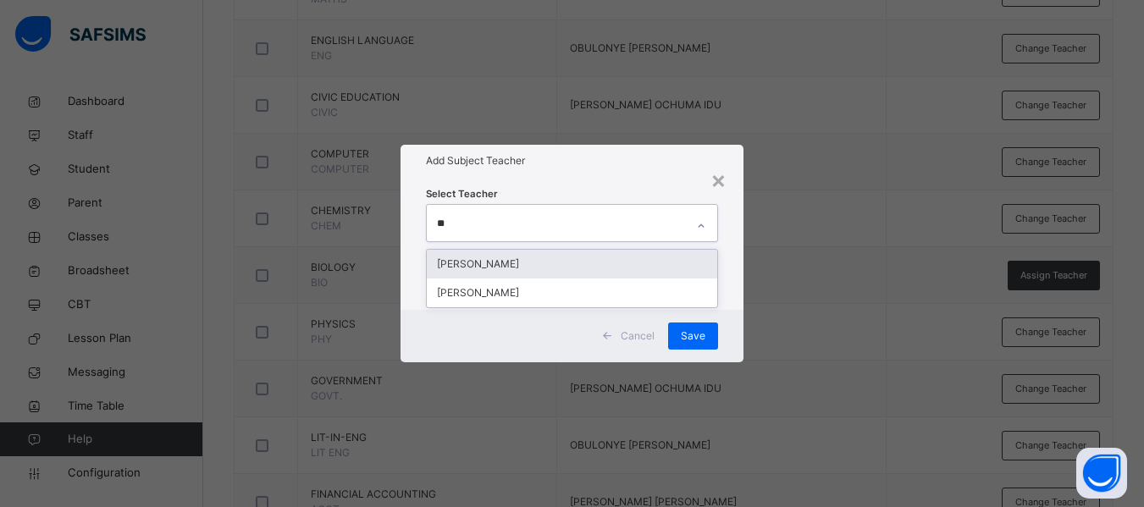
type input "***"
click at [545, 261] on div "[PERSON_NAME]" at bounding box center [572, 264] width 290 height 29
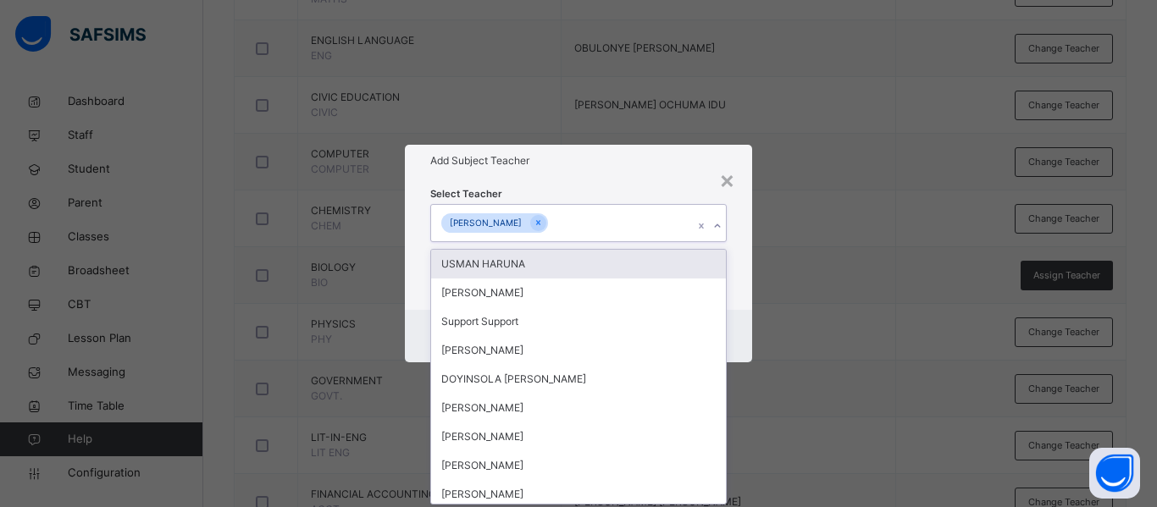
click at [739, 267] on div "Select Teacher option [PERSON_NAME], selected. option USMAN HARUNA focused, 1 o…" at bounding box center [578, 243] width 347 height 132
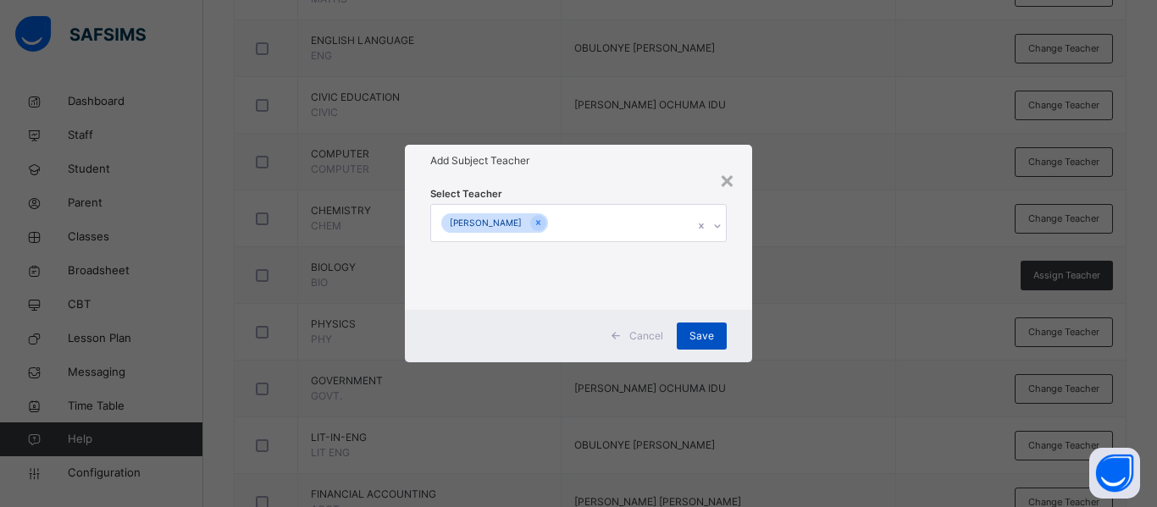
click at [684, 334] on div "Save" at bounding box center [702, 336] width 50 height 27
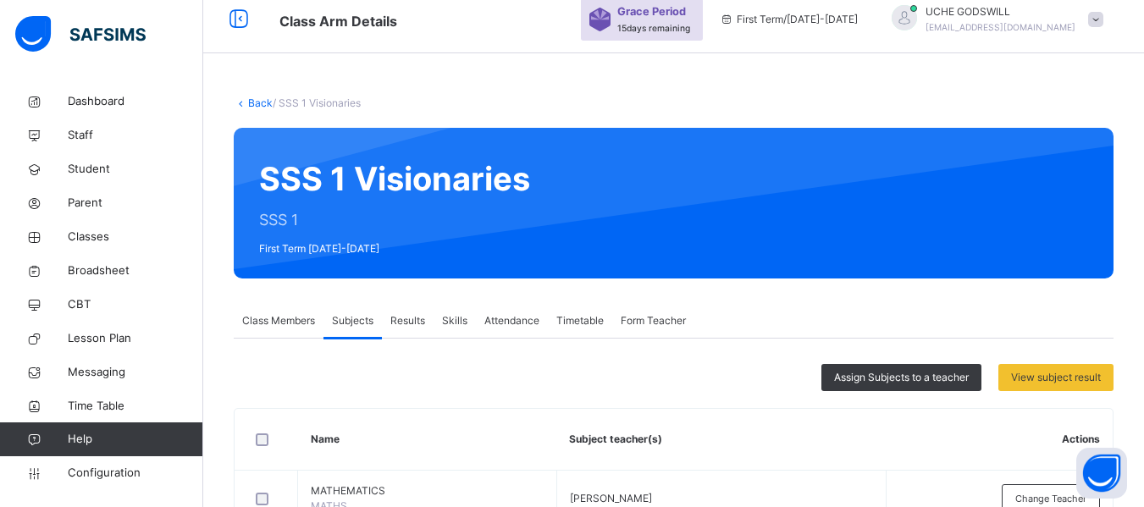
scroll to position [14, 0]
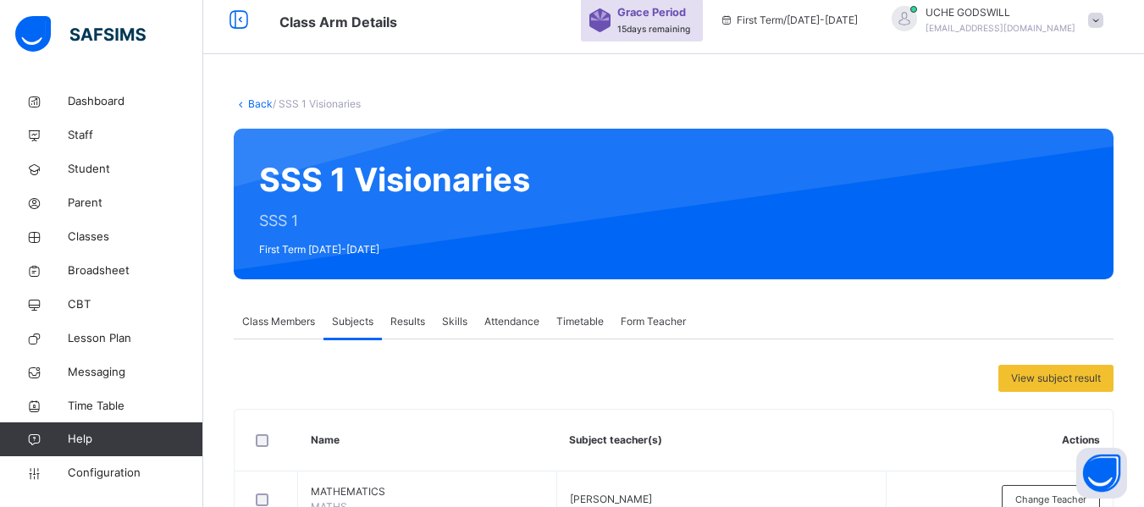
click at [256, 108] on link "Back" at bounding box center [260, 103] width 25 height 13
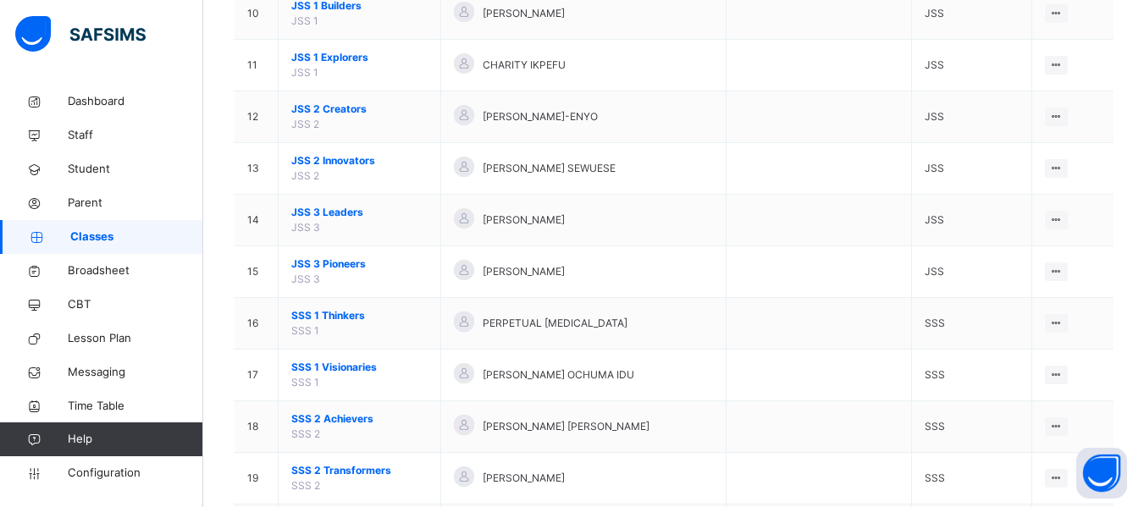
scroll to position [679, 0]
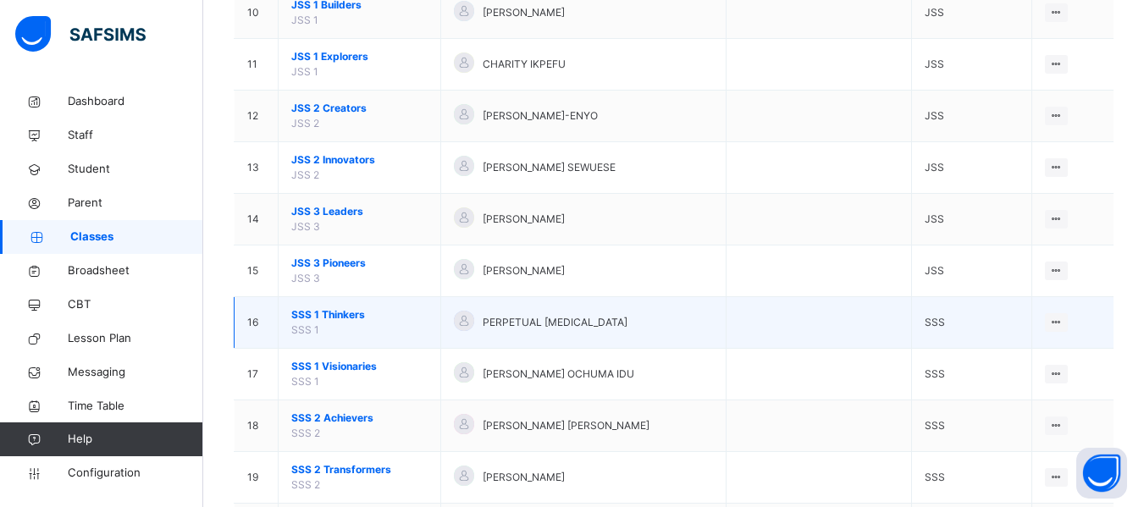
click at [341, 318] on span "SSS 1 Thinkers" at bounding box center [359, 314] width 136 height 15
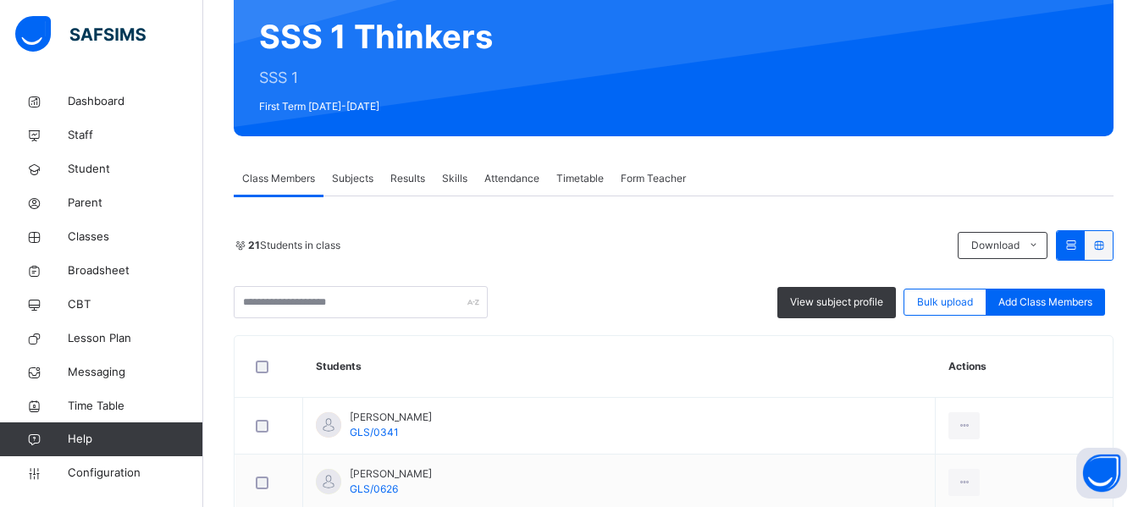
scroll to position [274, 0]
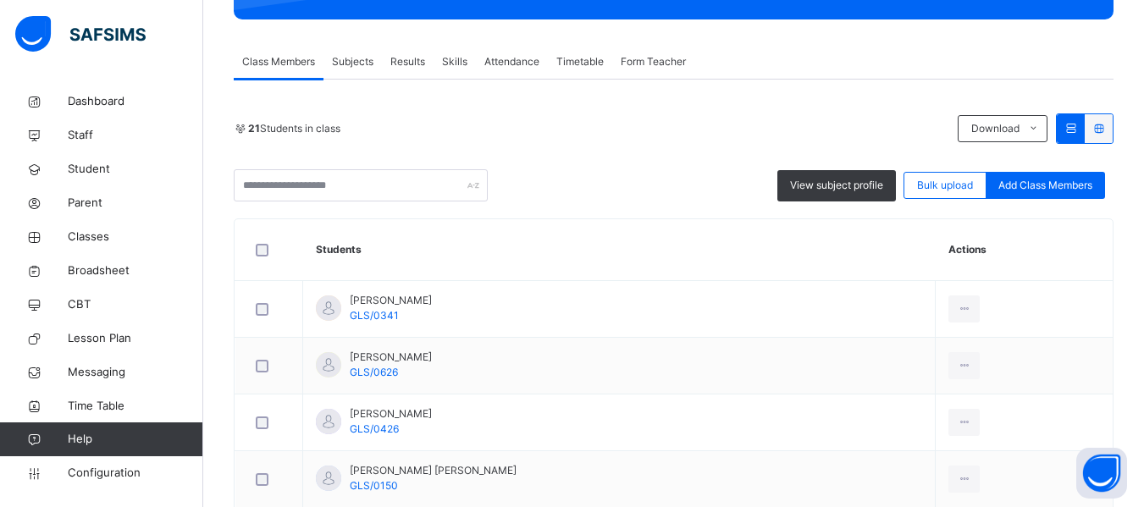
click at [352, 54] on span "Subjects" at bounding box center [352, 61] width 41 height 15
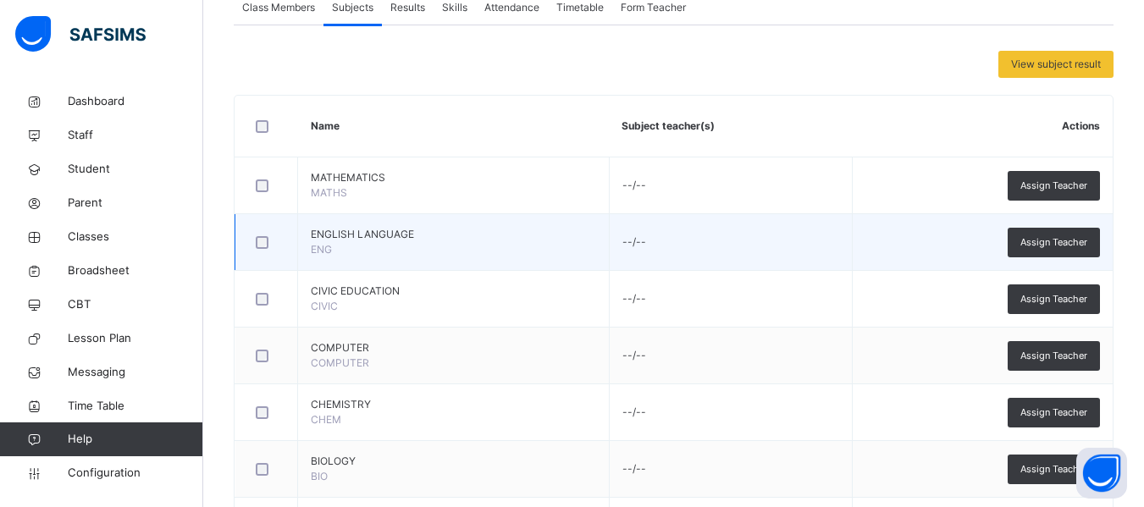
scroll to position [329, 0]
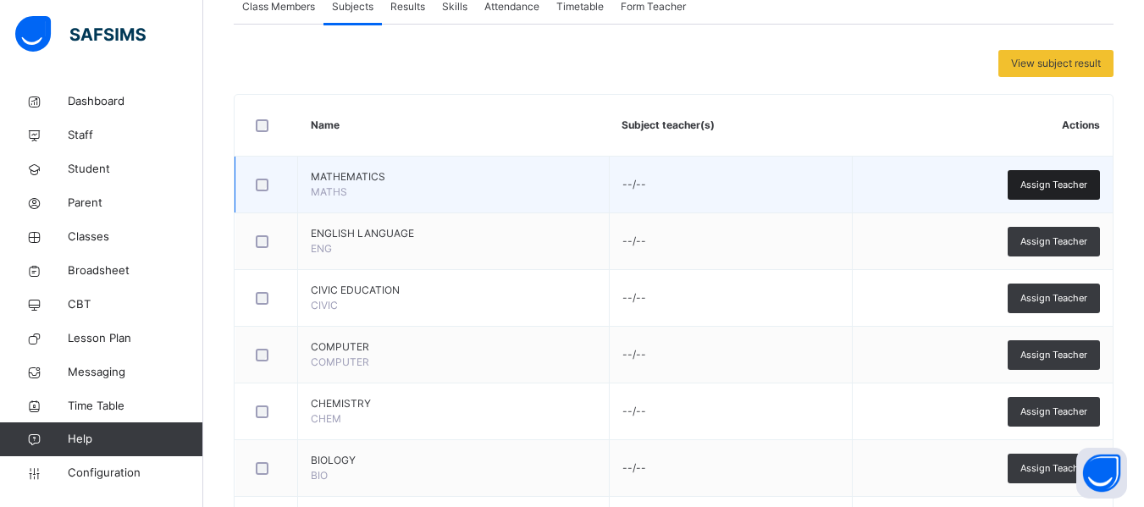
click at [1058, 185] on span "Assign Teacher" at bounding box center [1053, 185] width 67 height 14
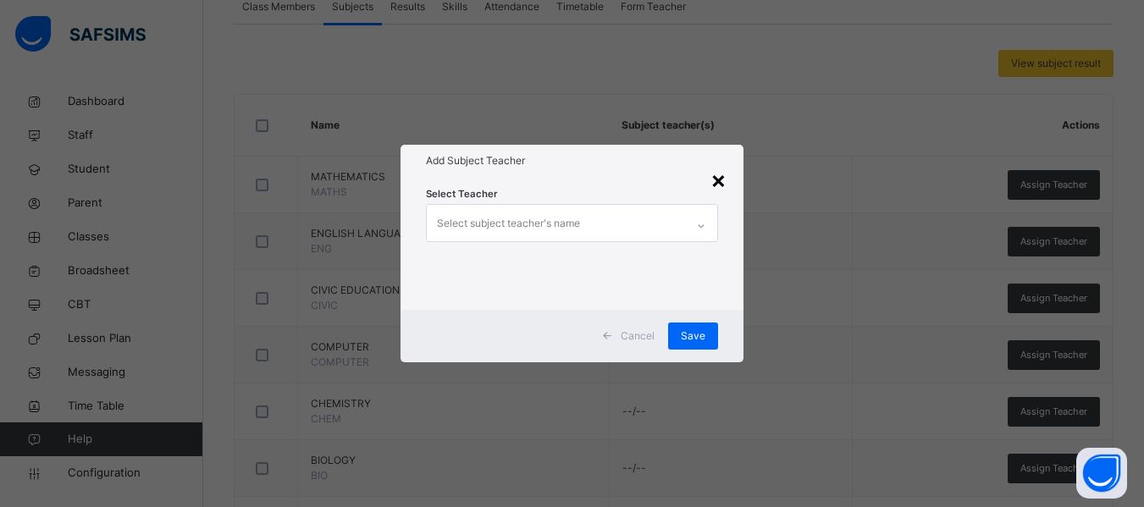
click at [714, 183] on div "×" at bounding box center [718, 180] width 16 height 36
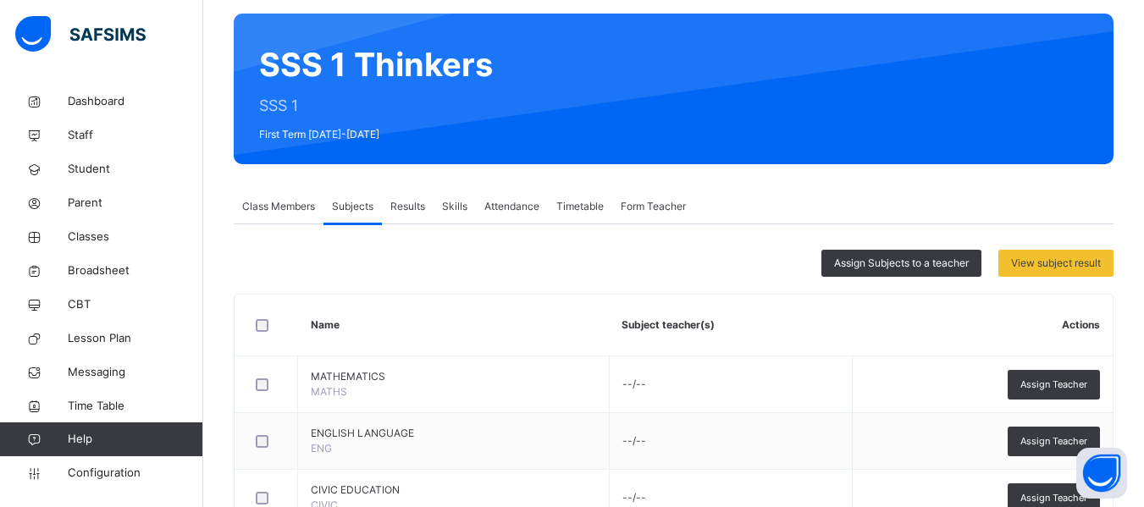
scroll to position [128, 0]
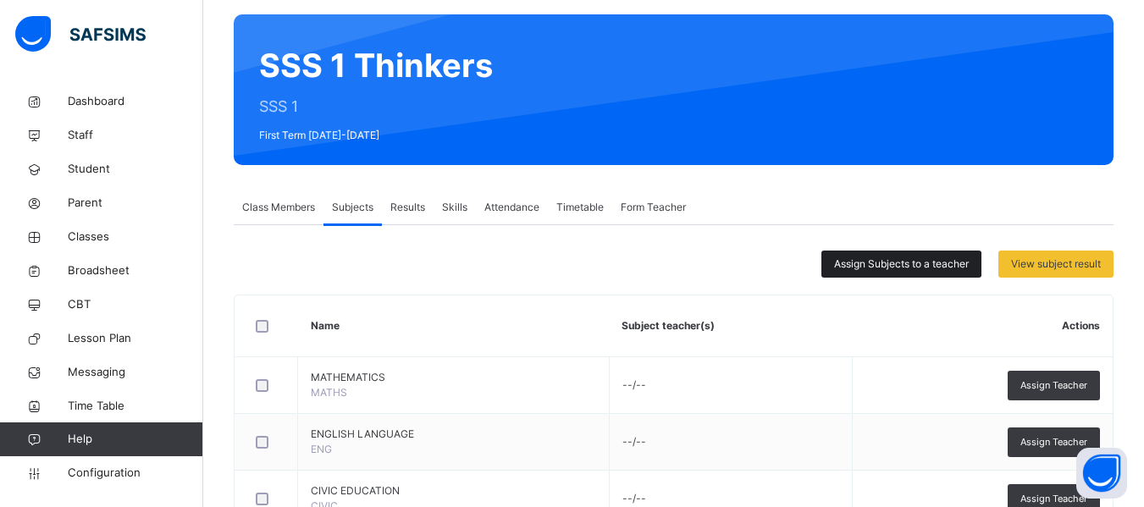
click at [925, 265] on span "Assign Subjects to a teacher" at bounding box center [901, 264] width 135 height 15
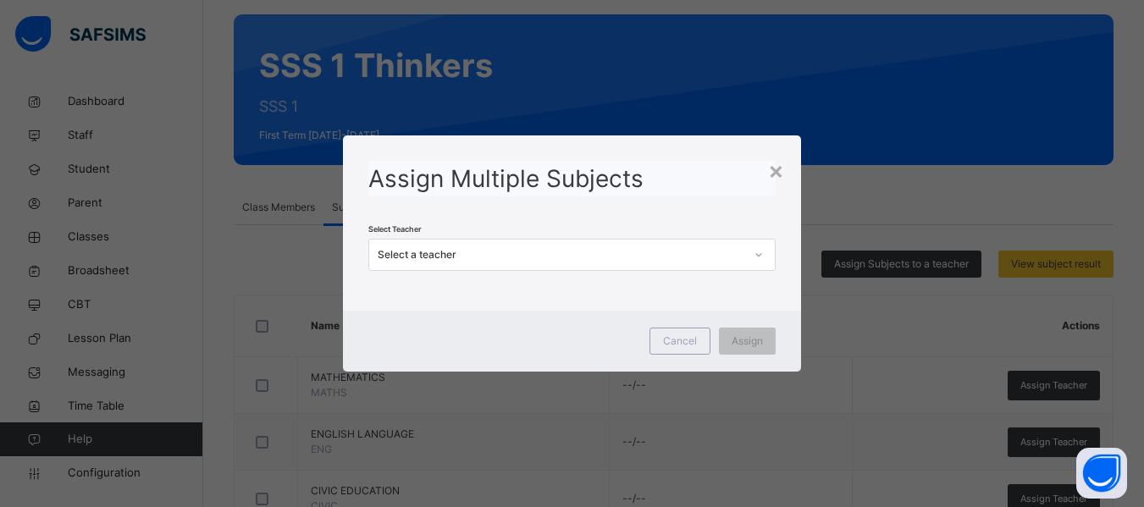
scroll to position [0, 0]
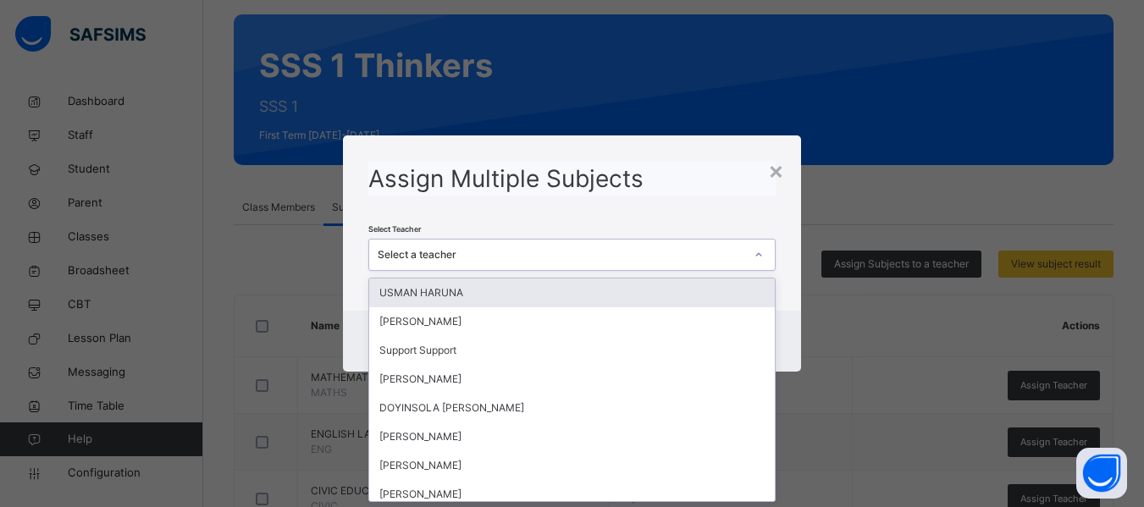
click at [524, 264] on div "Select a teacher" at bounding box center [555, 255] width 373 height 26
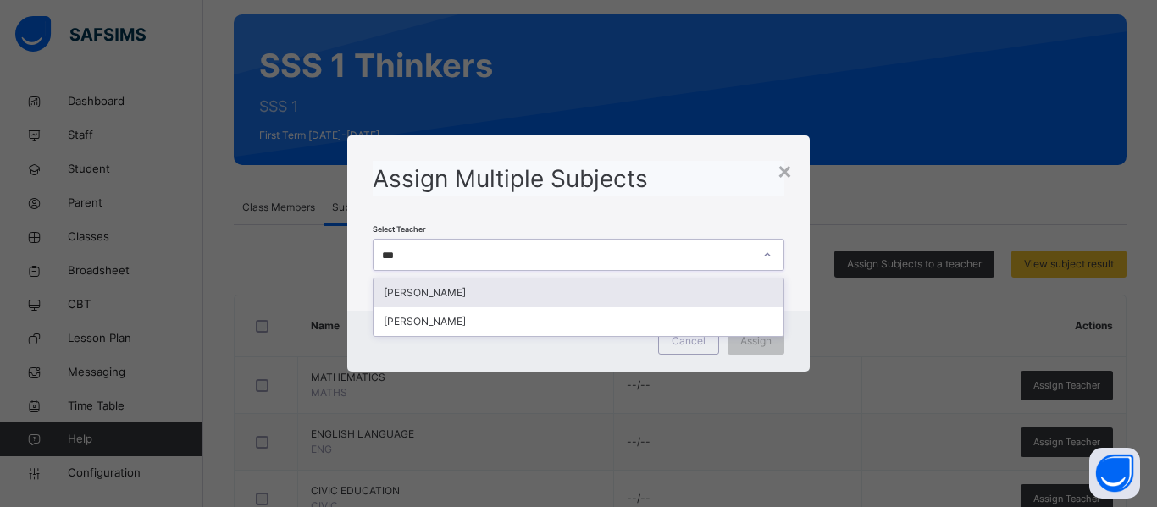
type input "****"
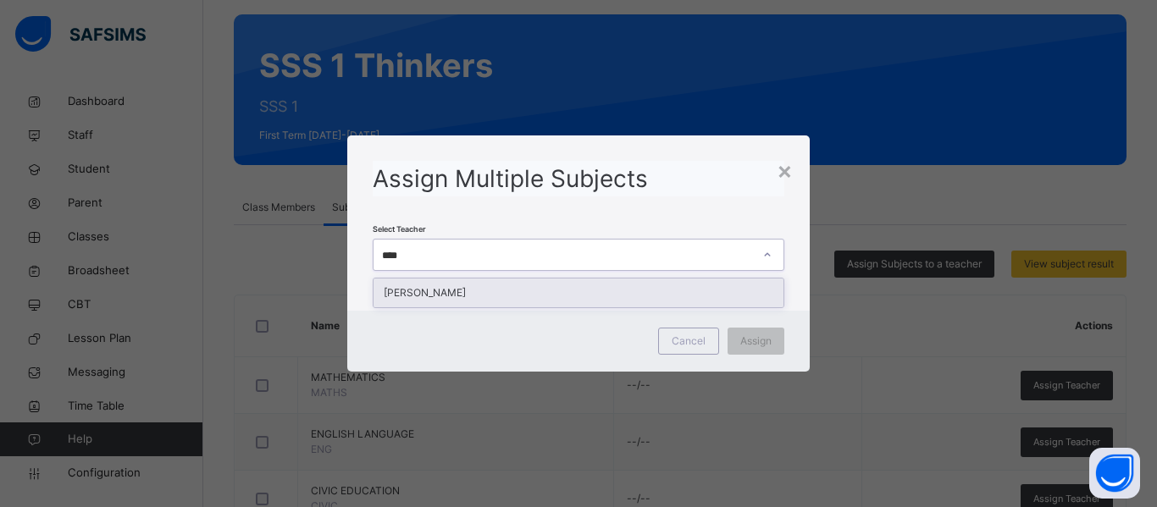
click at [483, 294] on div "[PERSON_NAME]" at bounding box center [578, 293] width 410 height 29
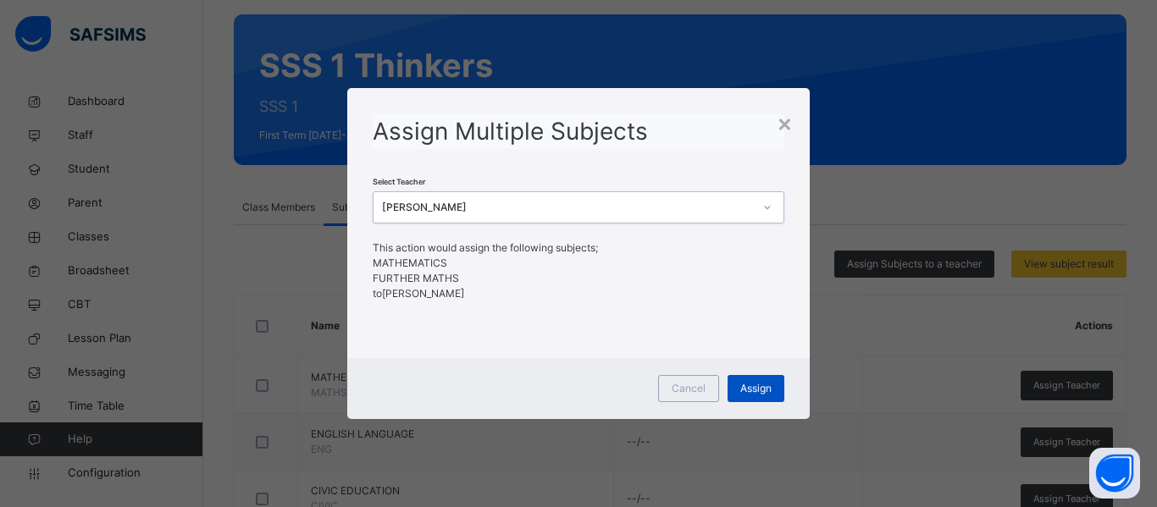
click at [754, 392] on span "Assign" at bounding box center [755, 388] width 31 height 15
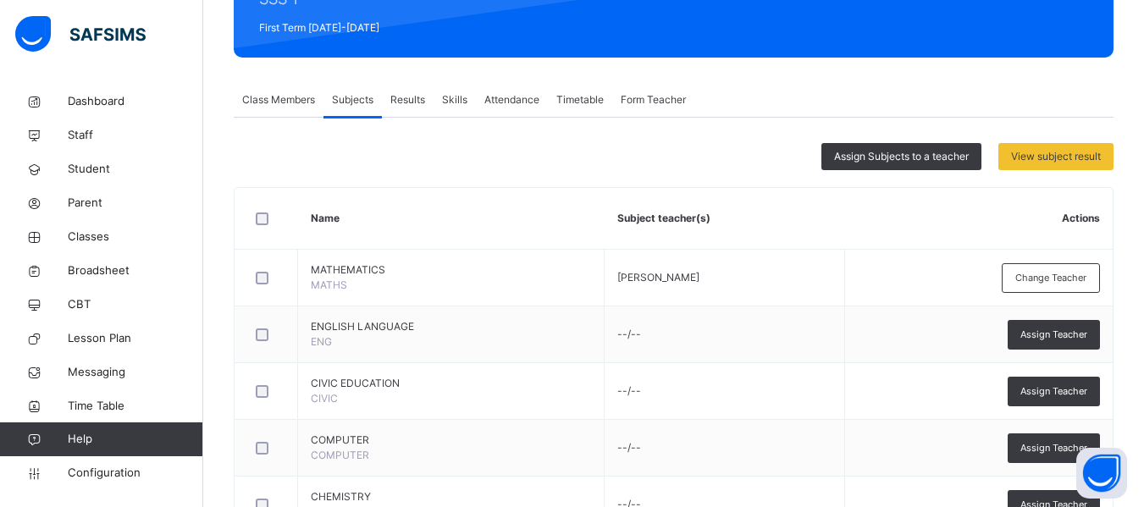
scroll to position [234, 0]
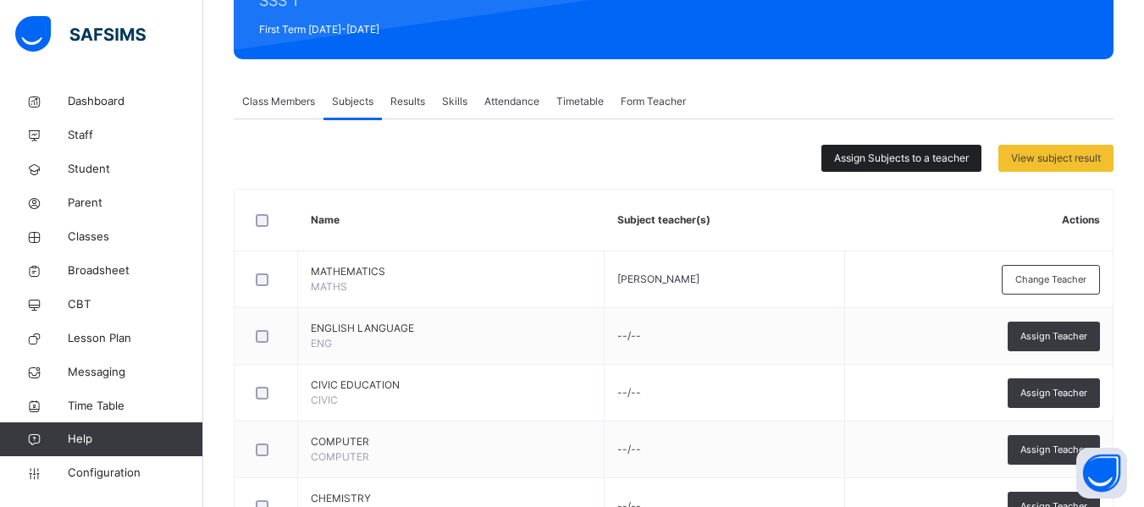
click at [921, 158] on span "Assign Subjects to a teacher" at bounding box center [901, 158] width 135 height 15
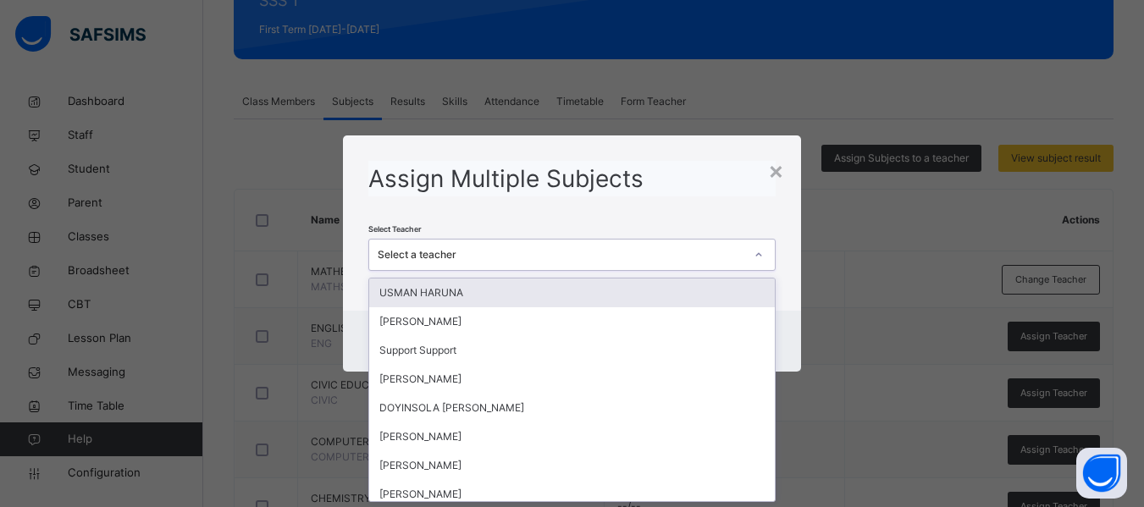
scroll to position [0, 0]
click at [511, 257] on div "Select a teacher" at bounding box center [561, 254] width 366 height 15
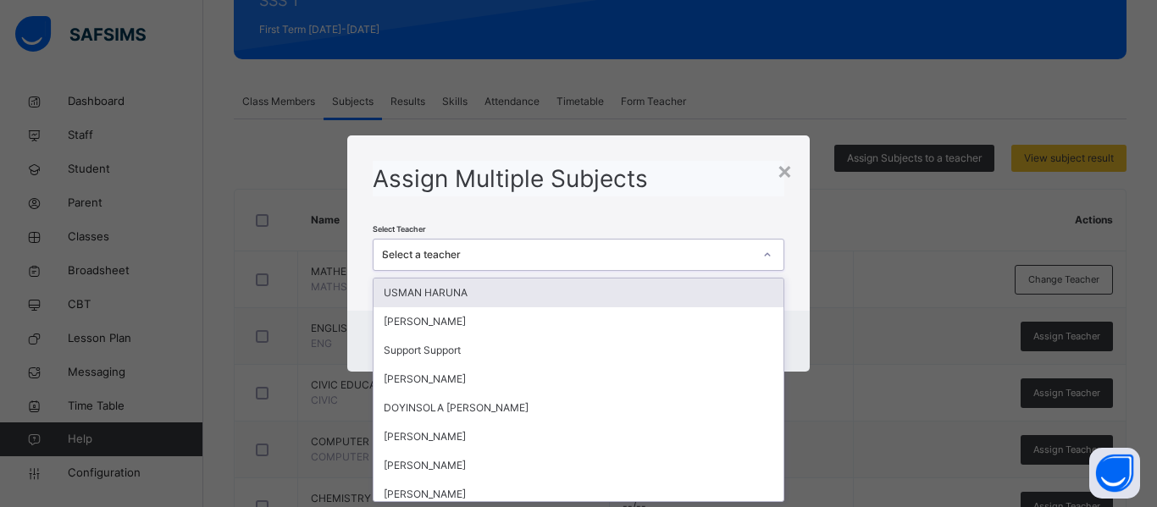
type input "**"
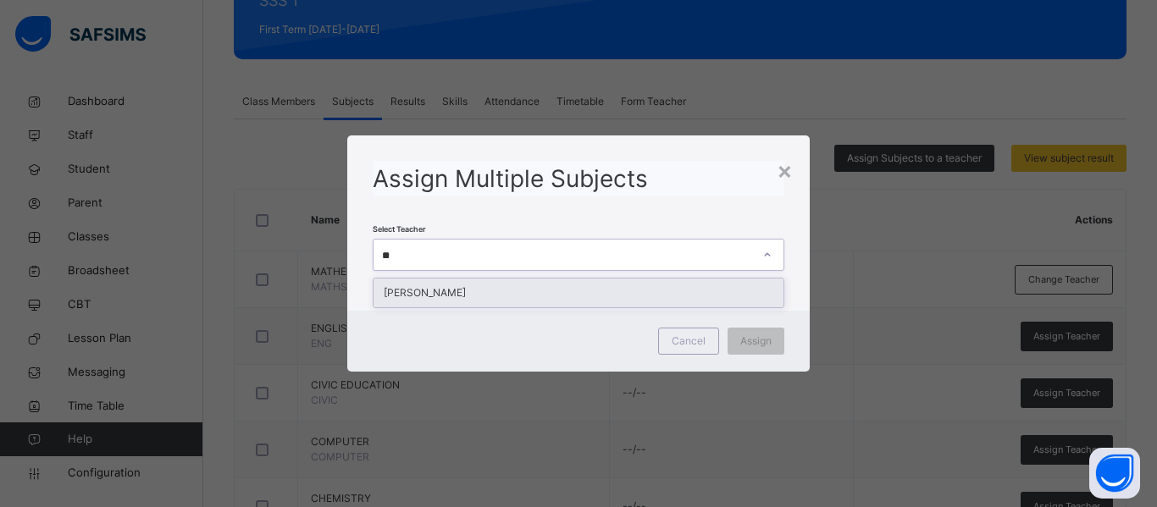
click at [501, 296] on div "[PERSON_NAME]" at bounding box center [578, 293] width 410 height 29
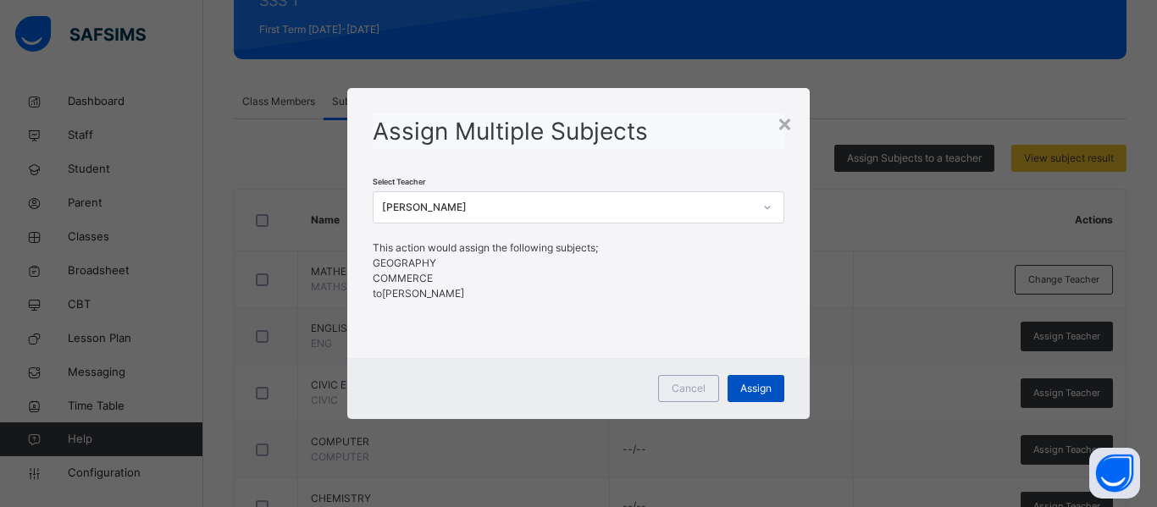
click at [753, 391] on span "Assign" at bounding box center [755, 388] width 31 height 15
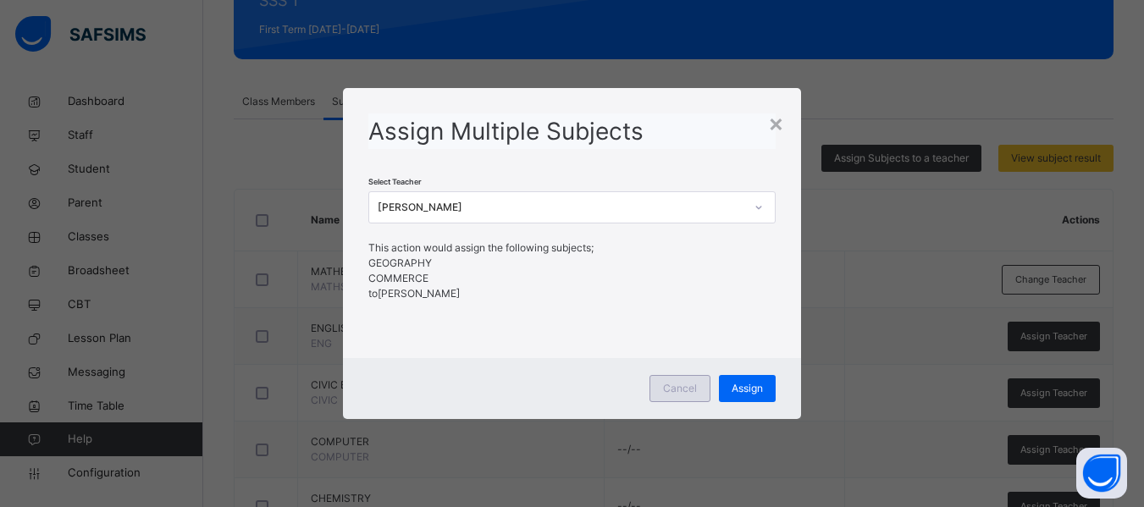
click at [687, 395] on span "Cancel" at bounding box center [680, 388] width 34 height 15
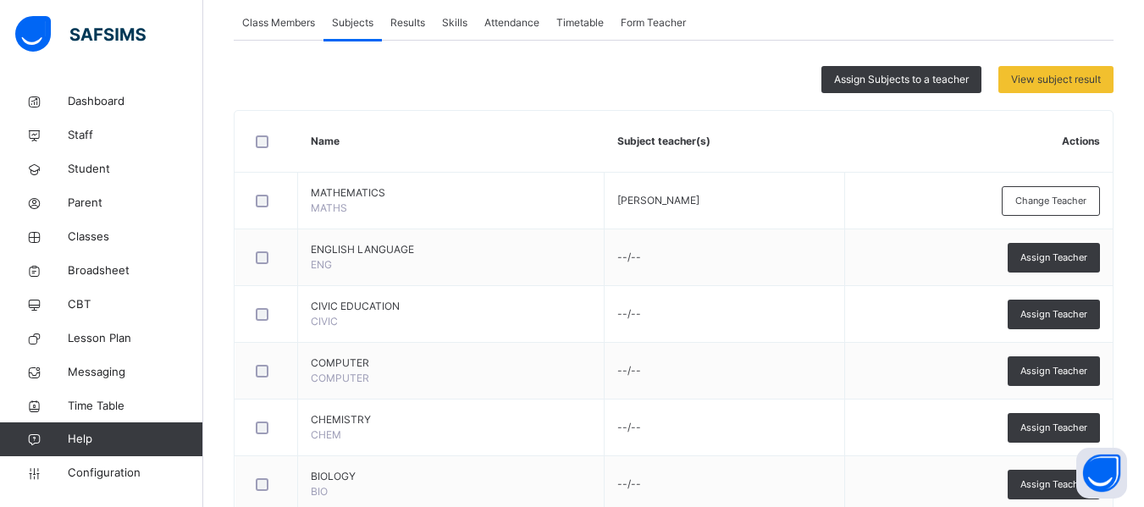
scroll to position [300, 0]
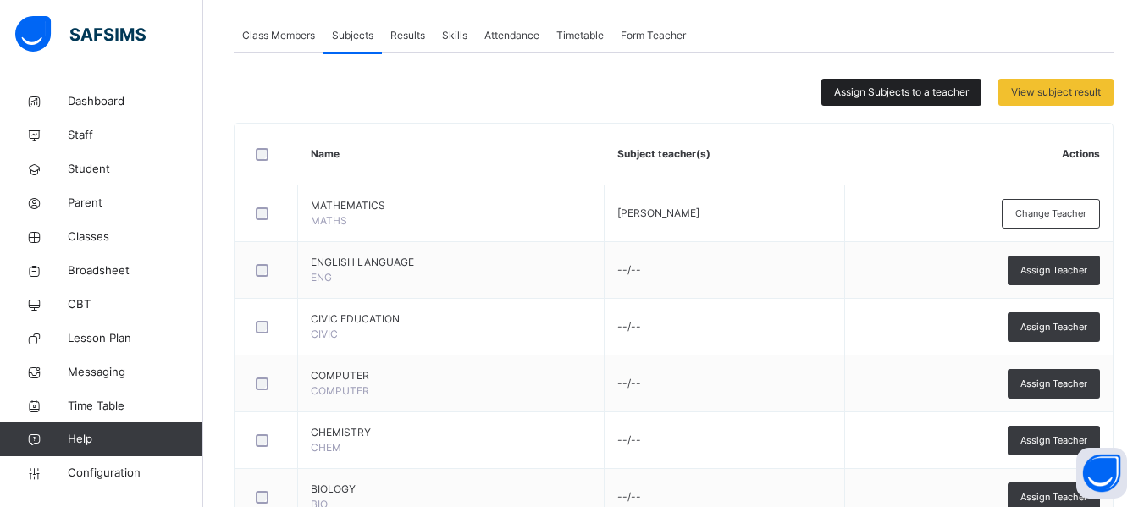
click at [912, 93] on span "Assign Subjects to a teacher" at bounding box center [901, 92] width 135 height 15
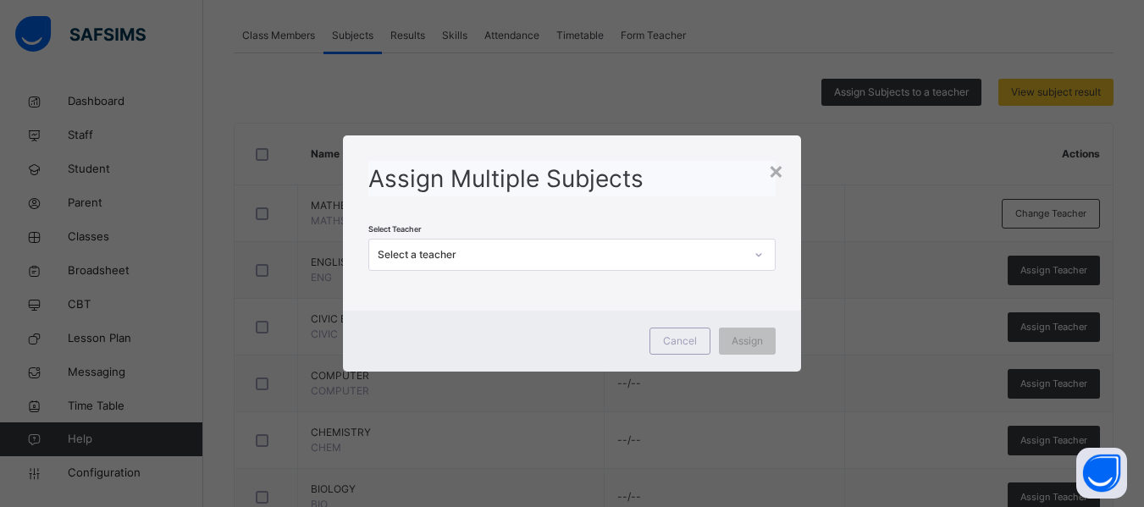
scroll to position [0, 0]
click at [490, 253] on div "Select a teacher" at bounding box center [561, 254] width 366 height 15
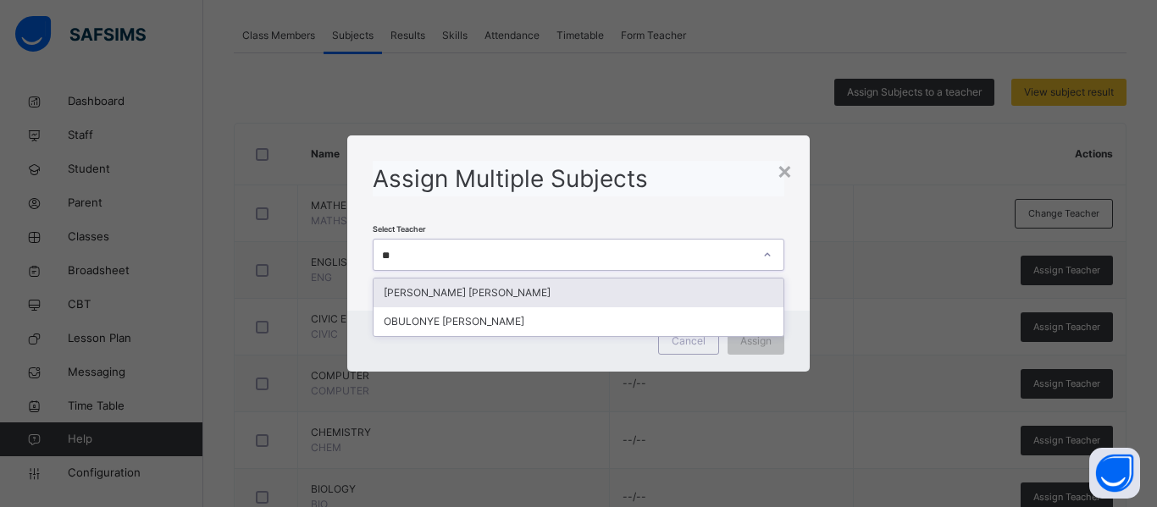
type input "***"
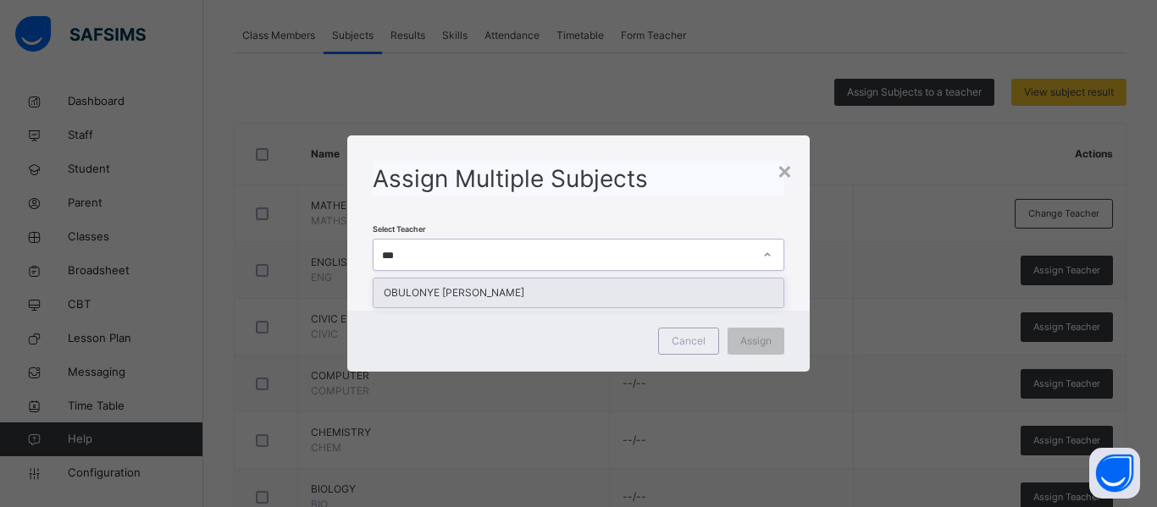
click at [509, 295] on div "OBULONYE [PERSON_NAME]" at bounding box center [578, 293] width 410 height 29
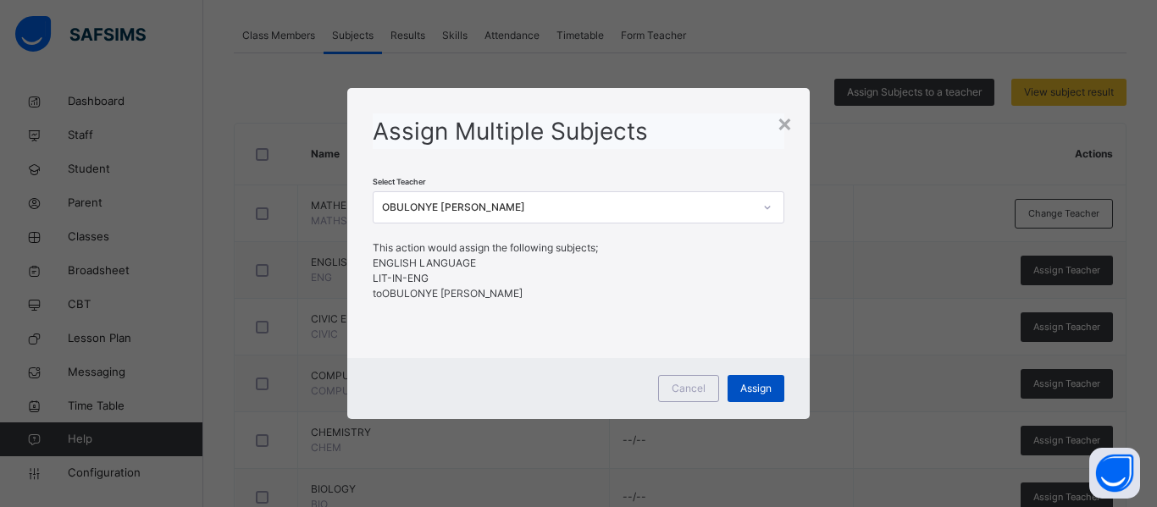
click at [746, 390] on span "Assign" at bounding box center [755, 388] width 31 height 15
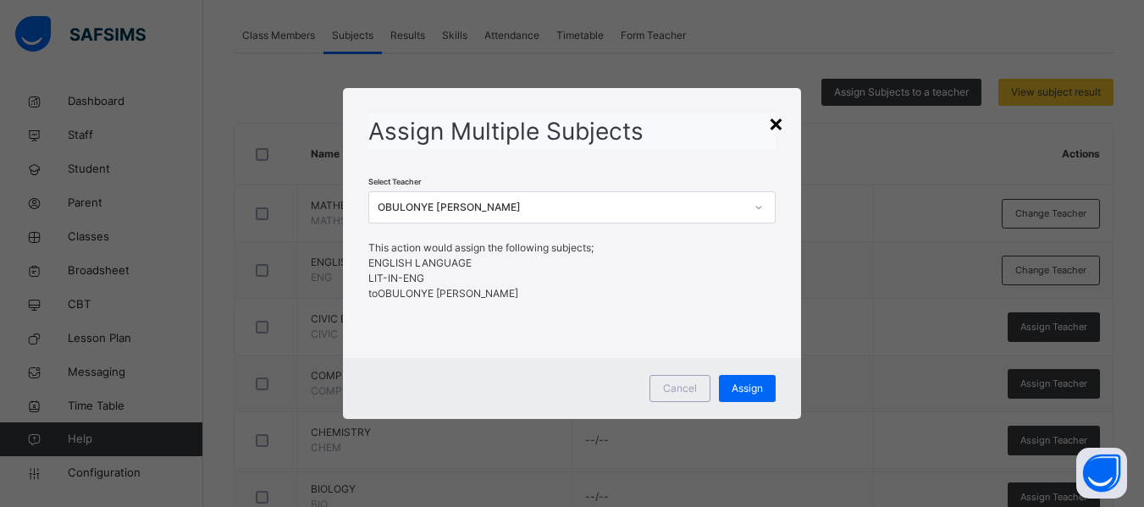
click at [775, 123] on div "×" at bounding box center [776, 123] width 16 height 36
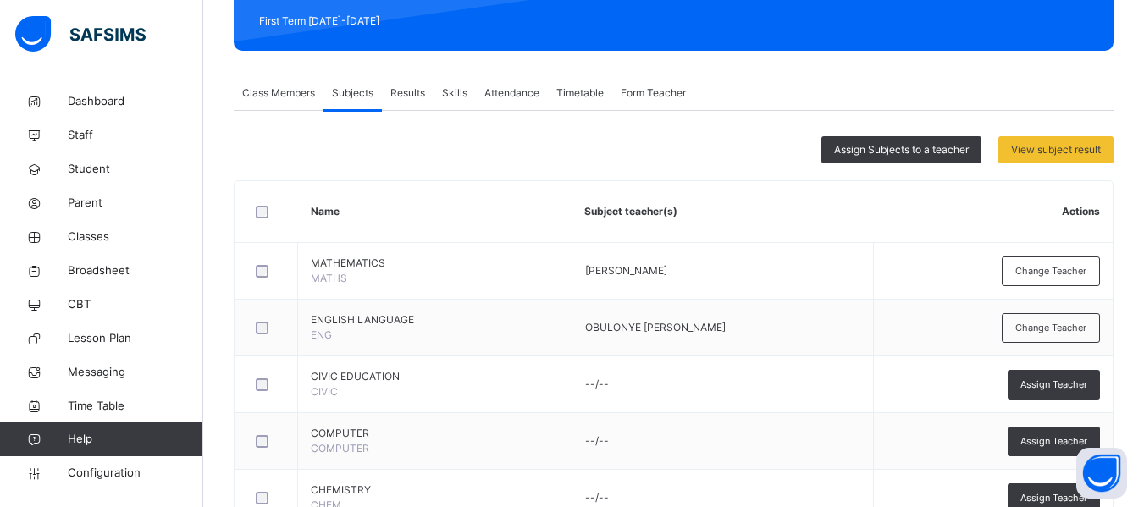
scroll to position [237, 0]
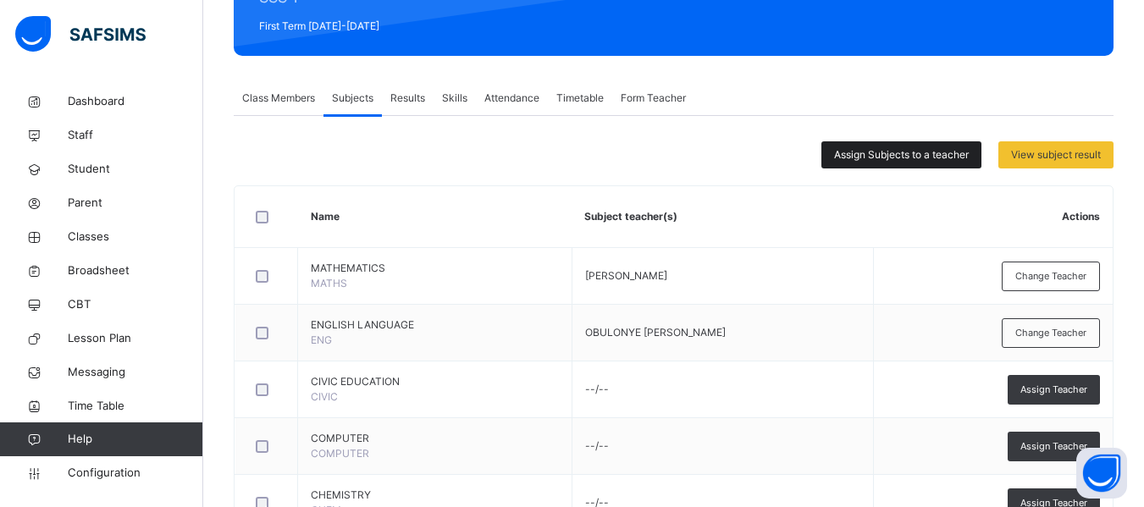
click at [890, 151] on span "Assign Subjects to a teacher" at bounding box center [901, 154] width 135 height 15
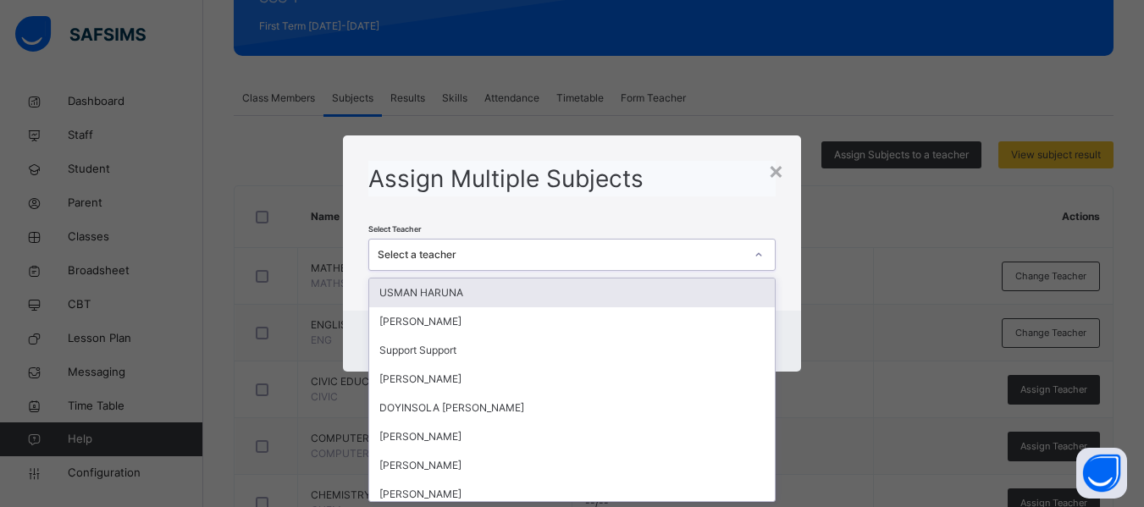
scroll to position [0, 0]
click at [435, 254] on div "Select a teacher" at bounding box center [561, 254] width 366 height 15
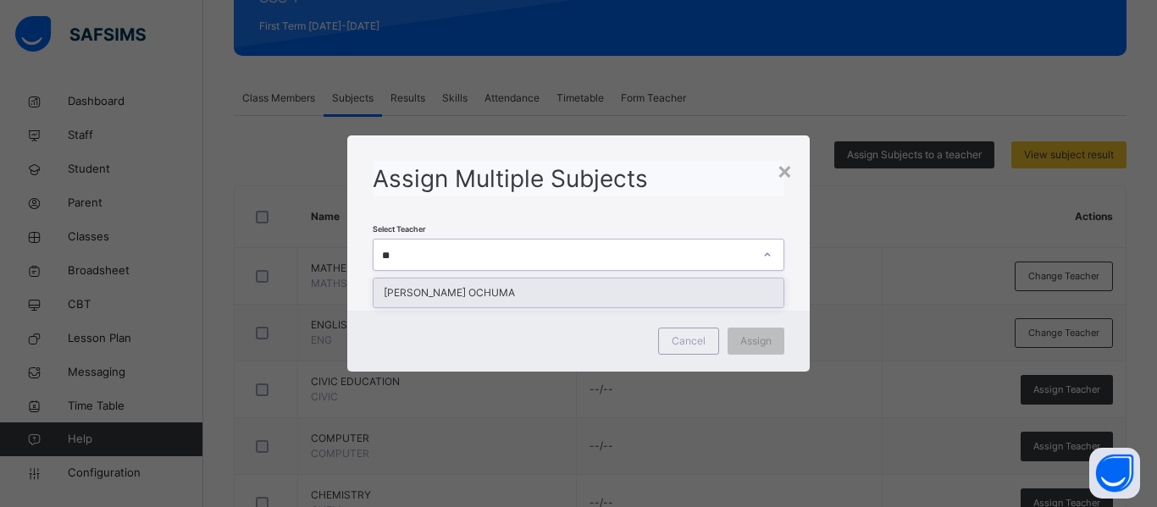
type input "***"
click at [472, 290] on div "[PERSON_NAME] OCHUMA" at bounding box center [578, 293] width 410 height 29
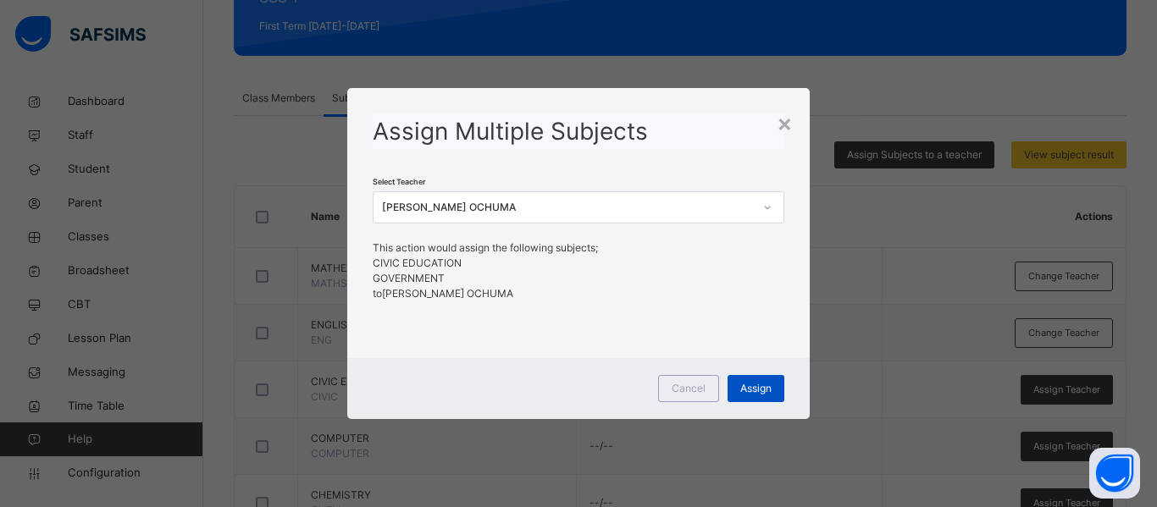
click at [753, 384] on span "Assign" at bounding box center [755, 388] width 31 height 15
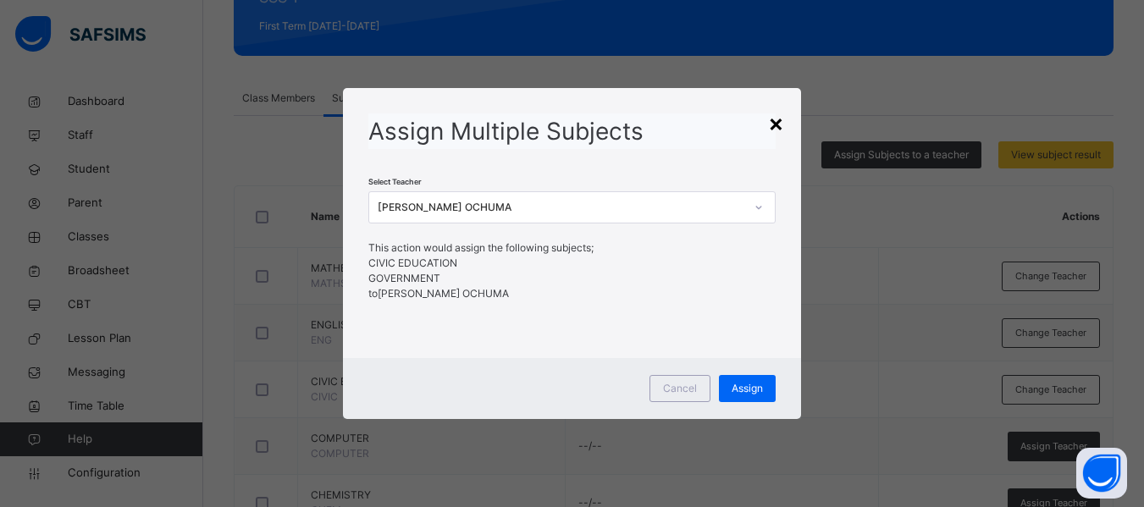
click at [775, 125] on div "×" at bounding box center [776, 123] width 16 height 36
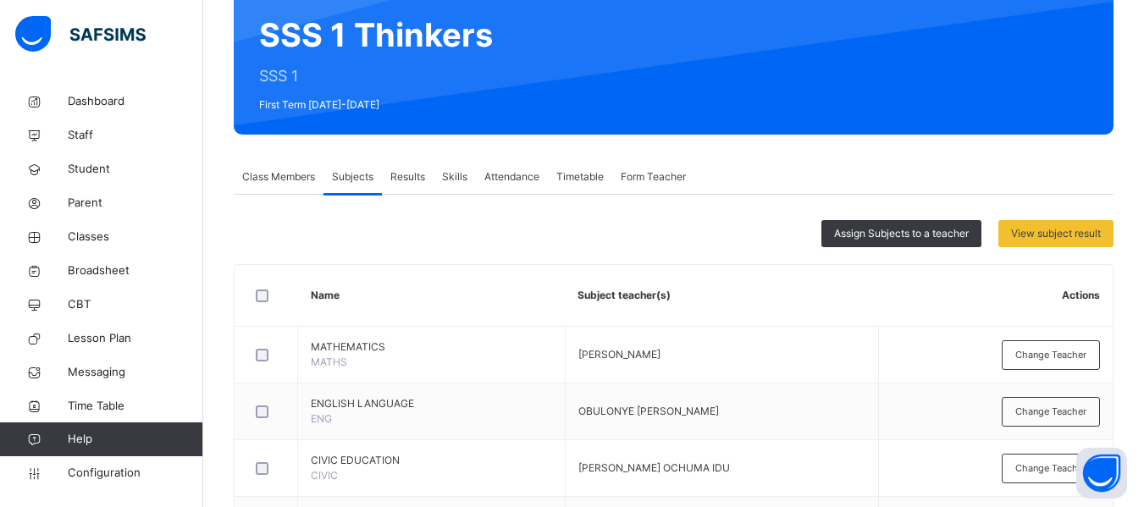
scroll to position [148, 0]
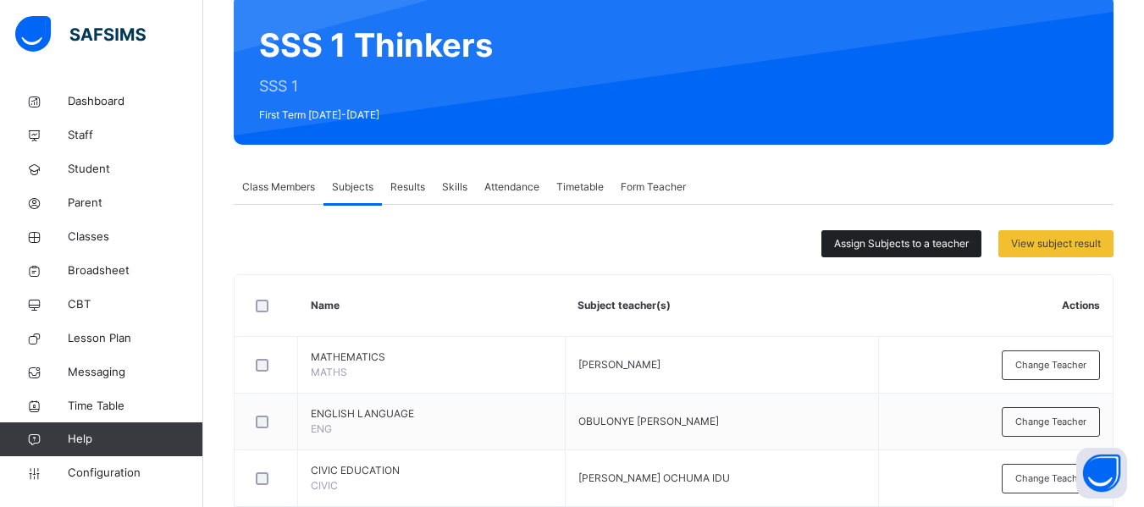
click at [865, 237] on span "Assign Subjects to a teacher" at bounding box center [901, 243] width 135 height 15
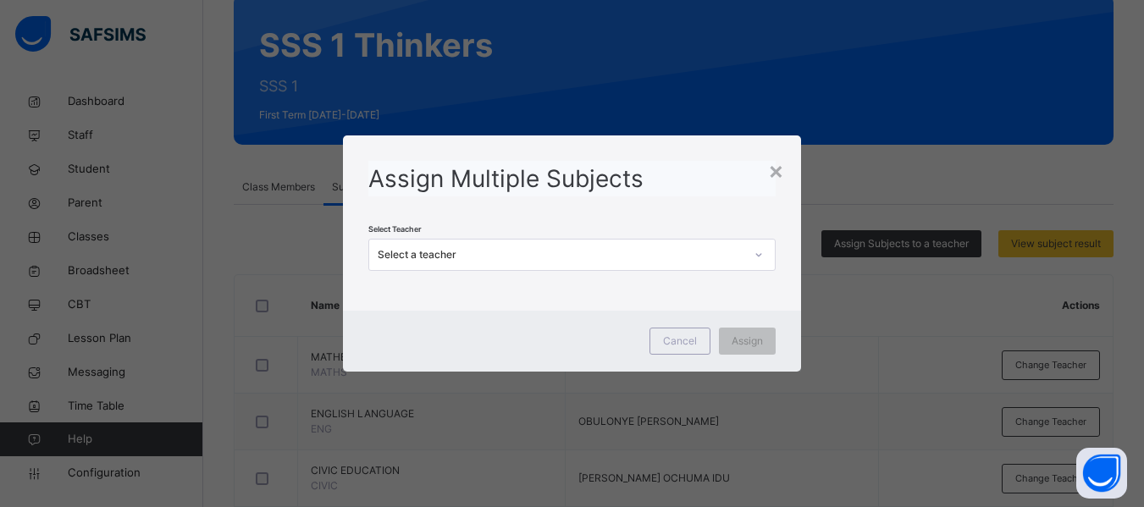
scroll to position [0, 0]
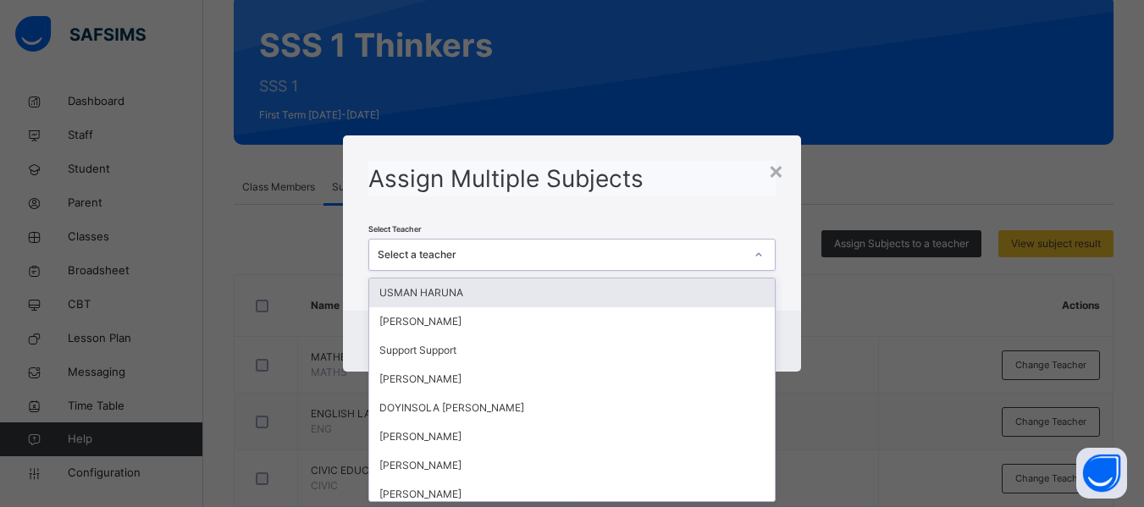
click at [416, 257] on div "Select a teacher" at bounding box center [561, 254] width 366 height 15
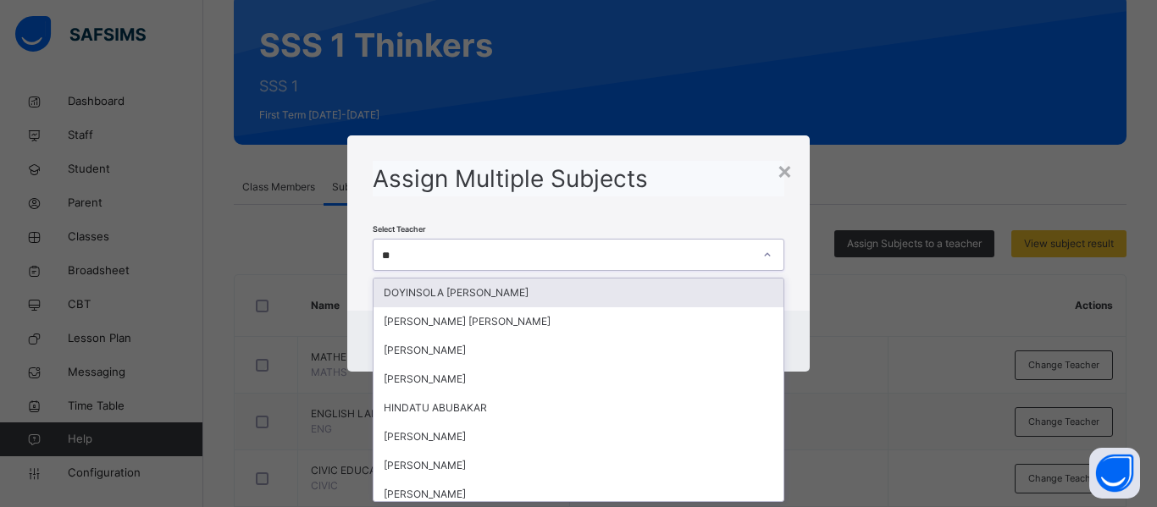
type input "***"
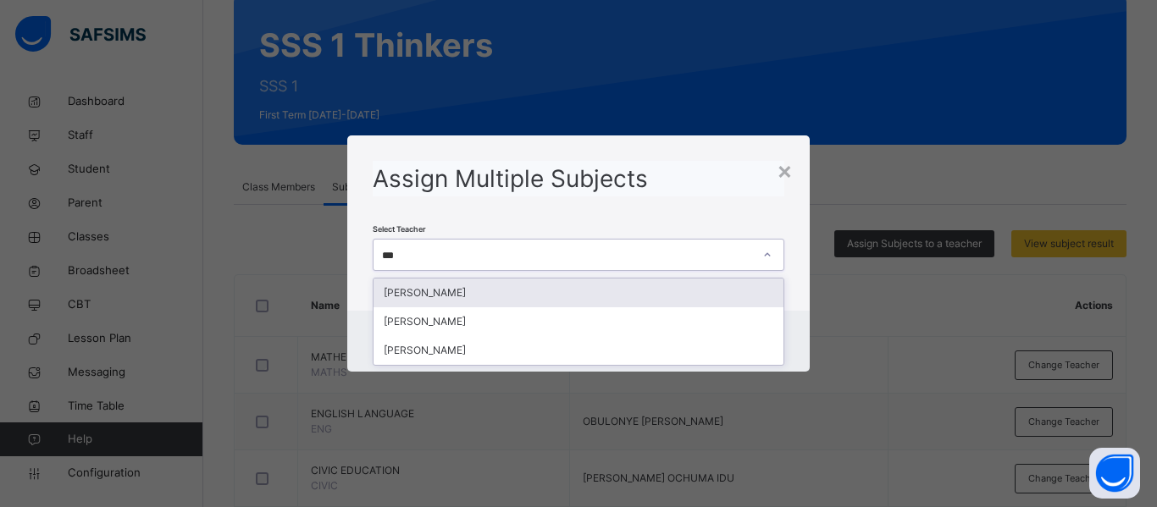
click at [474, 290] on div "[PERSON_NAME]" at bounding box center [578, 293] width 410 height 29
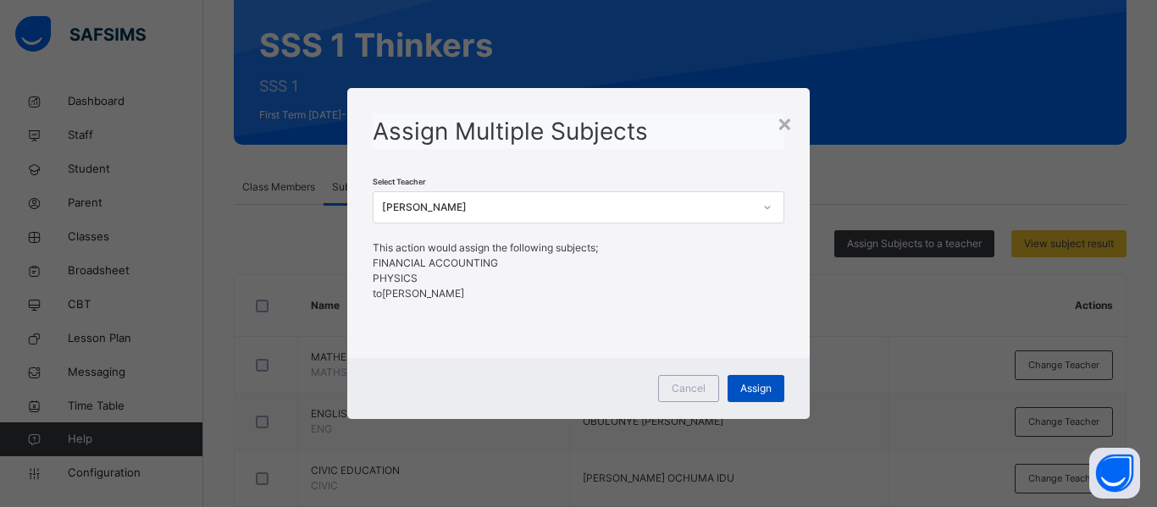
click at [765, 382] on span "Assign" at bounding box center [755, 388] width 31 height 15
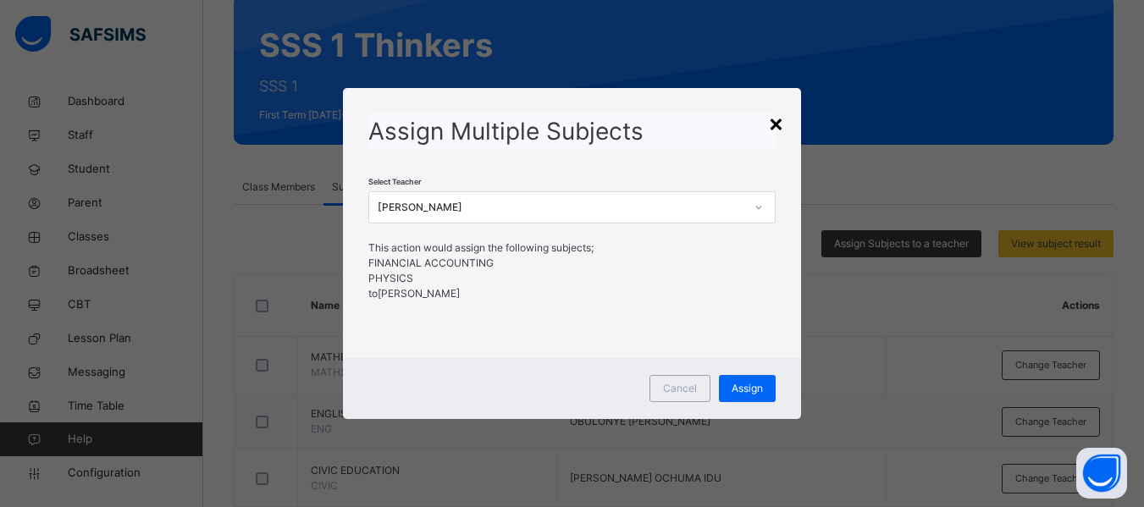
click at [776, 128] on div "×" at bounding box center [776, 123] width 16 height 36
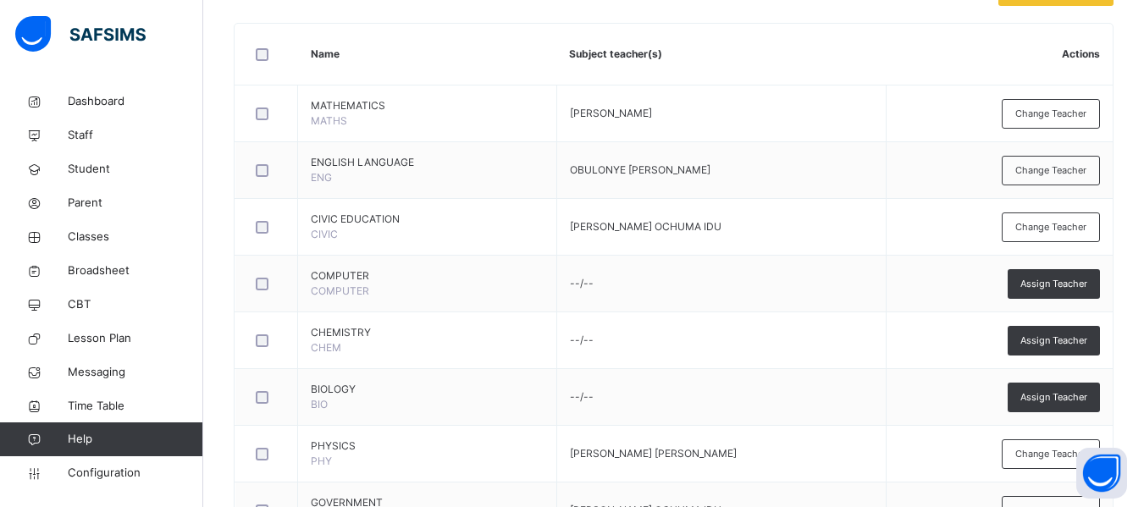
scroll to position [396, 0]
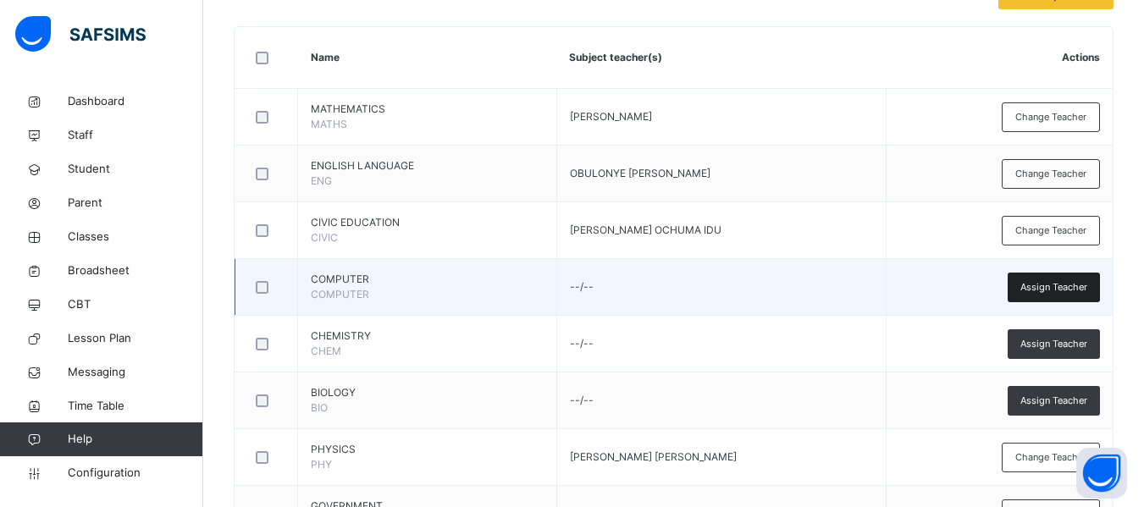
click at [1074, 282] on span "Assign Teacher" at bounding box center [1053, 287] width 67 height 14
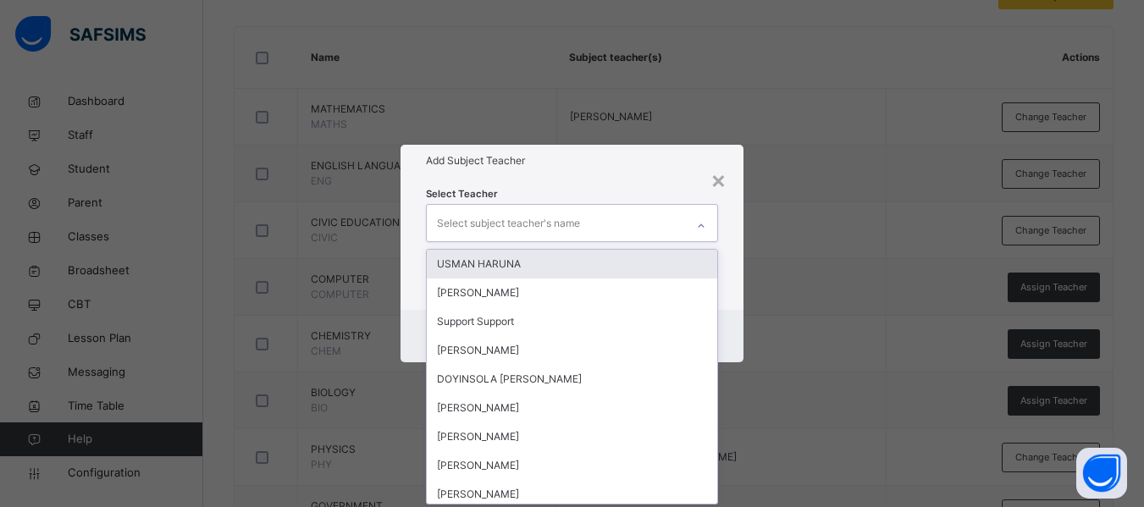
click at [503, 217] on div "Select subject teacher's name" at bounding box center [508, 223] width 143 height 32
type input "**"
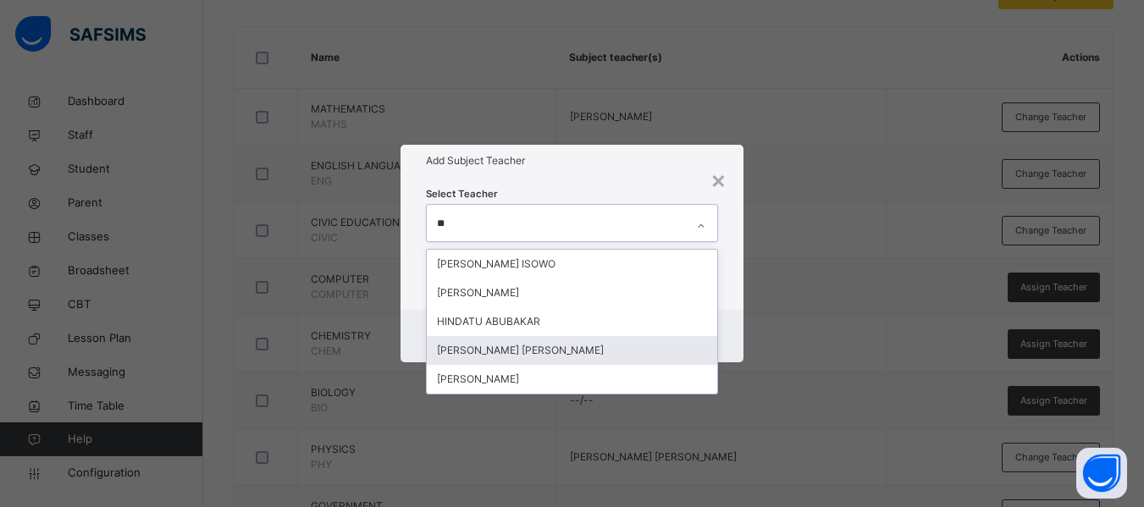
click at [516, 347] on div "[PERSON_NAME] [PERSON_NAME]" at bounding box center [572, 350] width 290 height 29
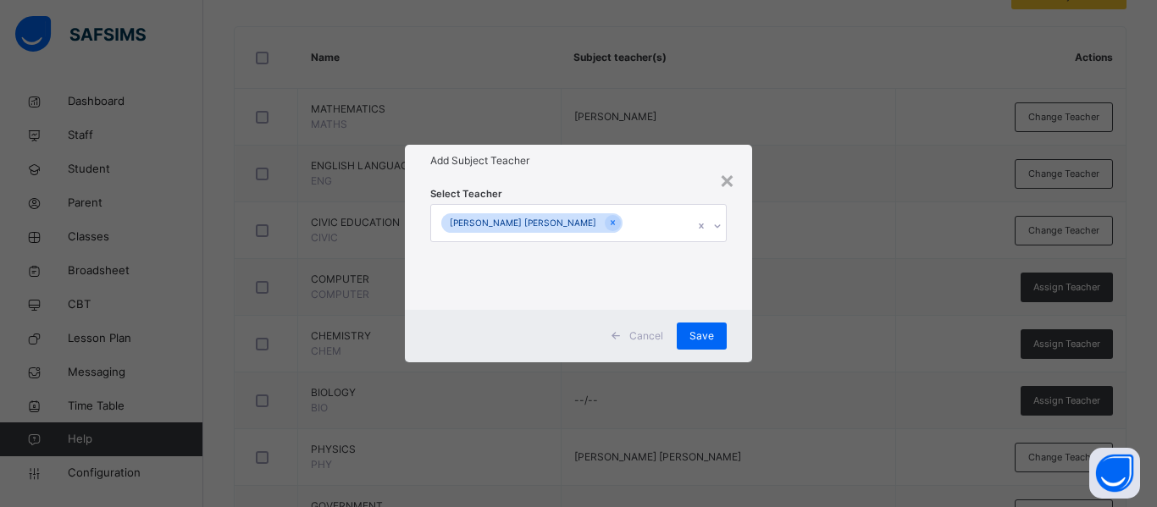
click at [732, 306] on div "Select Teacher [PERSON_NAME] [PERSON_NAME]" at bounding box center [578, 243] width 347 height 132
click at [702, 334] on span "Save" at bounding box center [701, 336] width 25 height 15
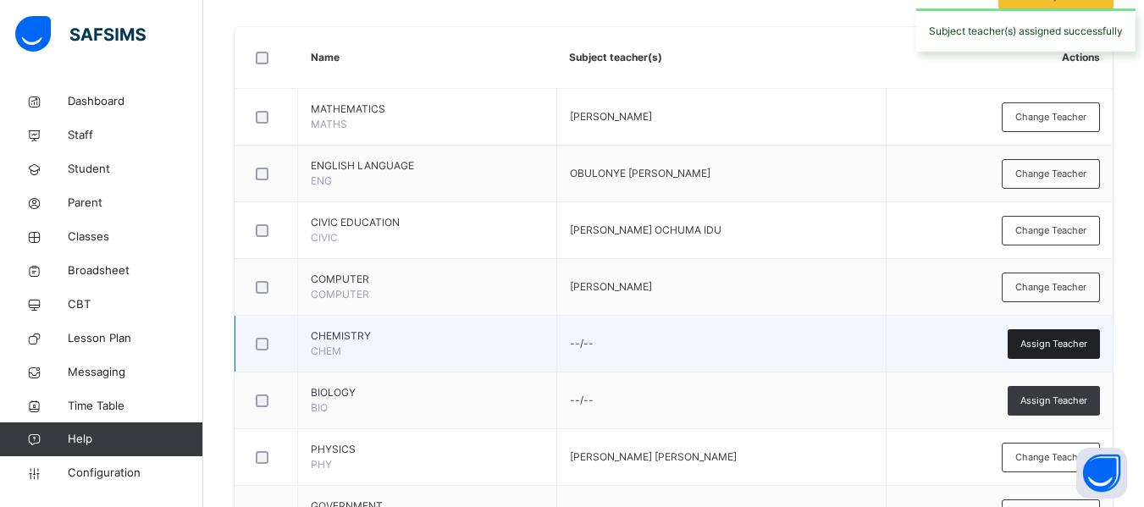
click at [1063, 337] on span "Assign Teacher" at bounding box center [1053, 344] width 67 height 14
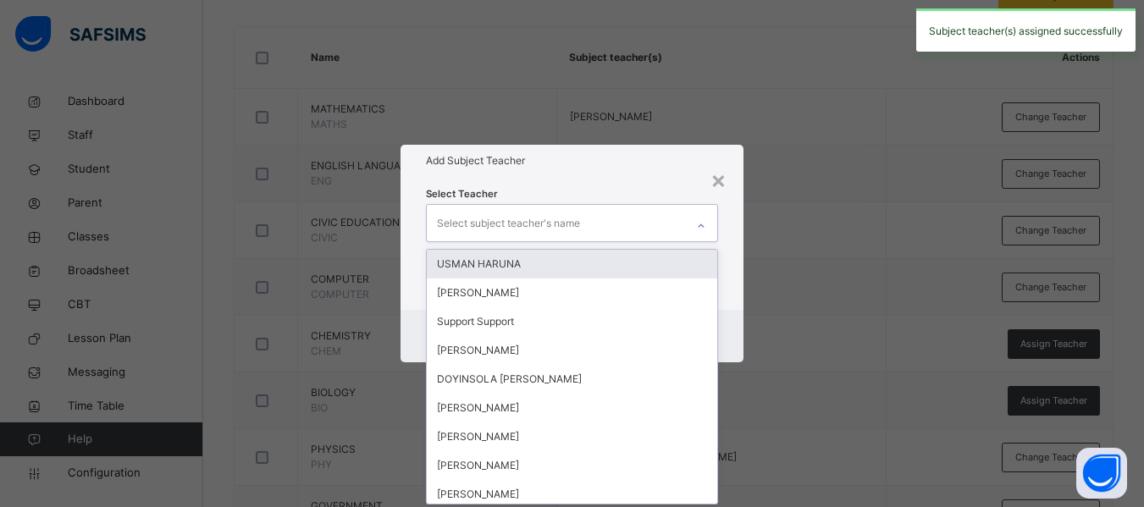
click at [537, 218] on div "Select subject teacher's name" at bounding box center [508, 223] width 143 height 32
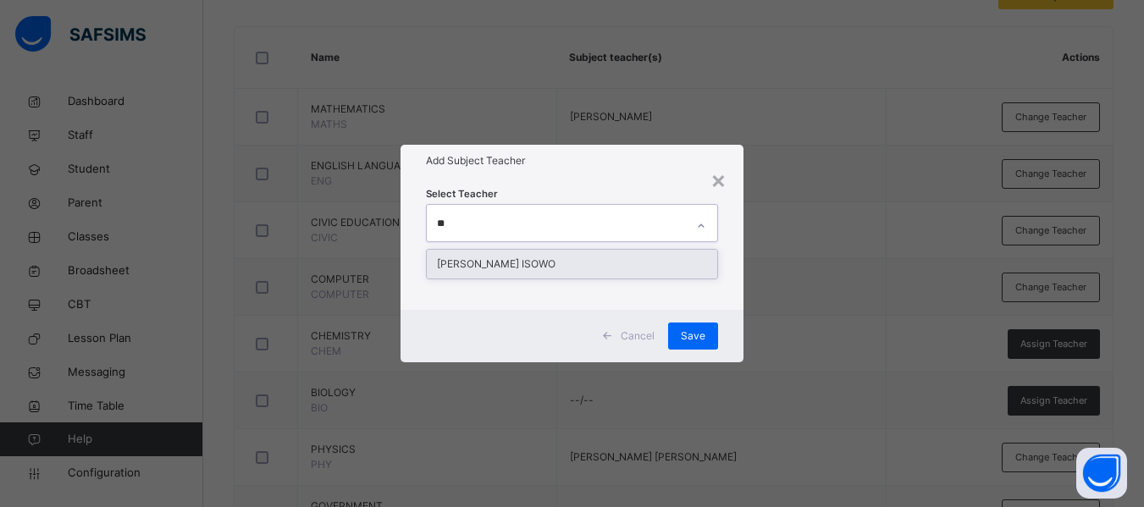
type input "***"
click at [561, 259] on div "[PERSON_NAME] ISOWO" at bounding box center [572, 264] width 290 height 29
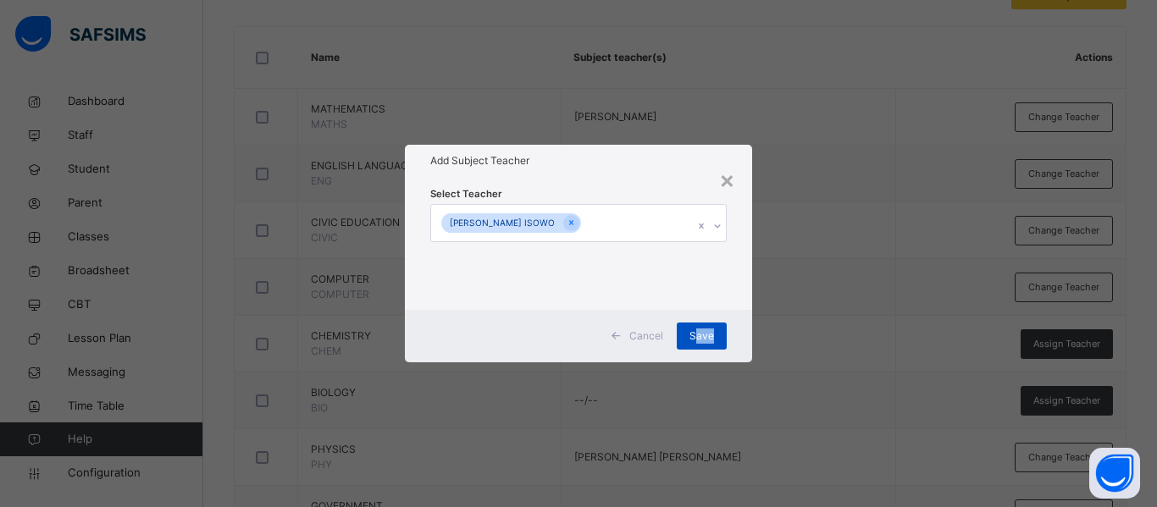
drag, startPoint x: 742, startPoint y: 312, endPoint x: 694, endPoint y: 330, distance: 50.6
click at [694, 330] on div "Cancel Save" at bounding box center [578, 336] width 347 height 52
click at [694, 330] on span "Save" at bounding box center [701, 336] width 25 height 15
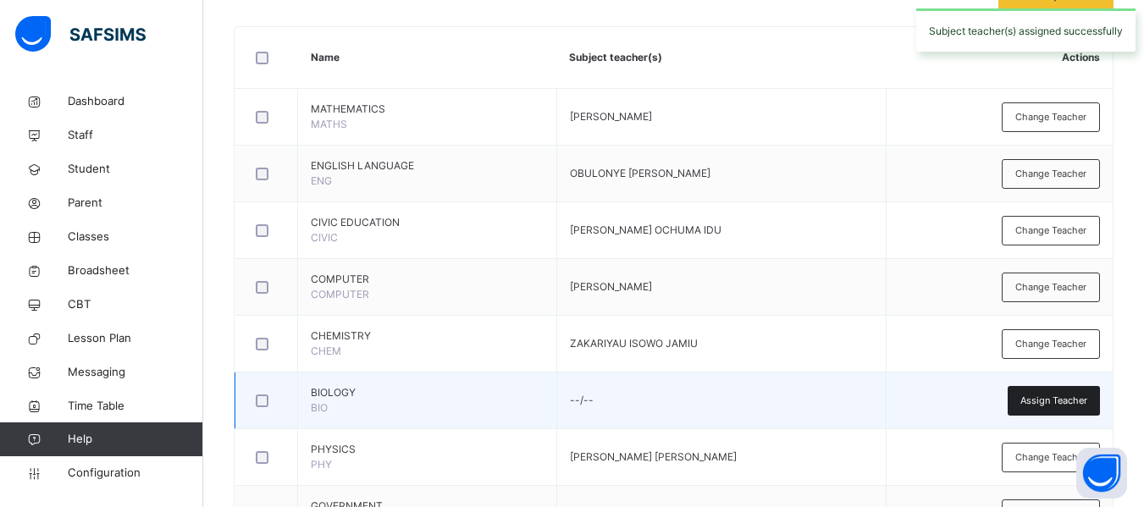
click at [1079, 395] on span "Assign Teacher" at bounding box center [1053, 401] width 67 height 14
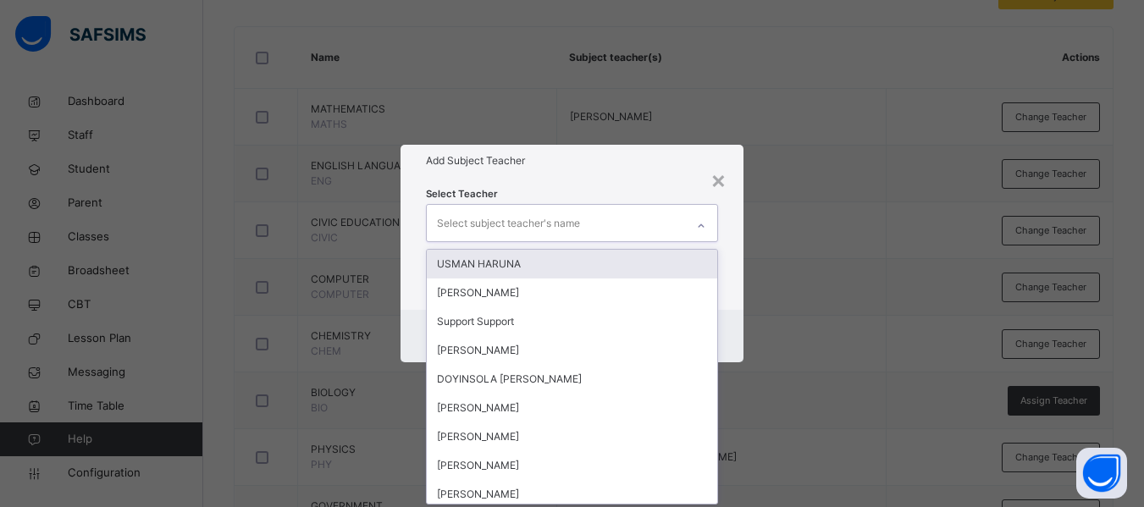
click at [519, 227] on div "Select subject teacher's name" at bounding box center [508, 223] width 143 height 32
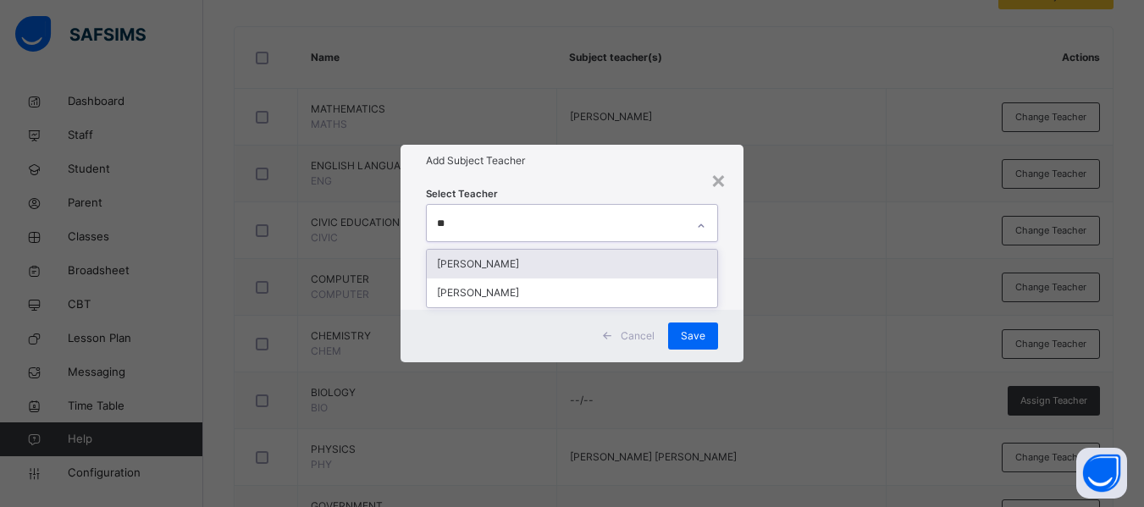
type input "***"
click at [533, 269] on div "[PERSON_NAME]" at bounding box center [572, 264] width 290 height 29
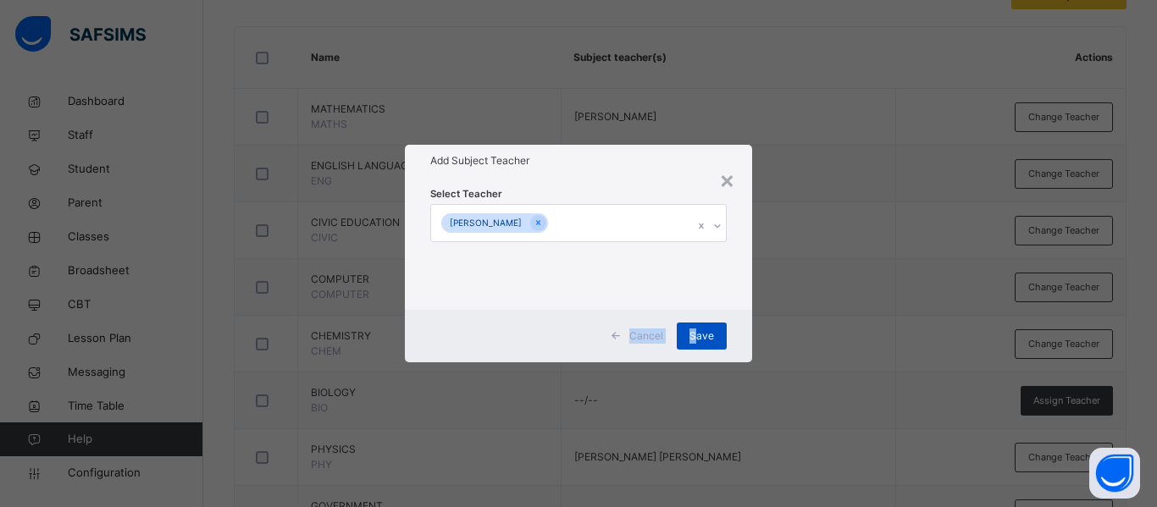
drag, startPoint x: 734, startPoint y: 279, endPoint x: 698, endPoint y: 337, distance: 68.8
click at [698, 337] on div "× Add Subject Teacher Select Teacher [PERSON_NAME] Save" at bounding box center [578, 253] width 347 height 217
click at [698, 337] on span "Save" at bounding box center [701, 336] width 25 height 15
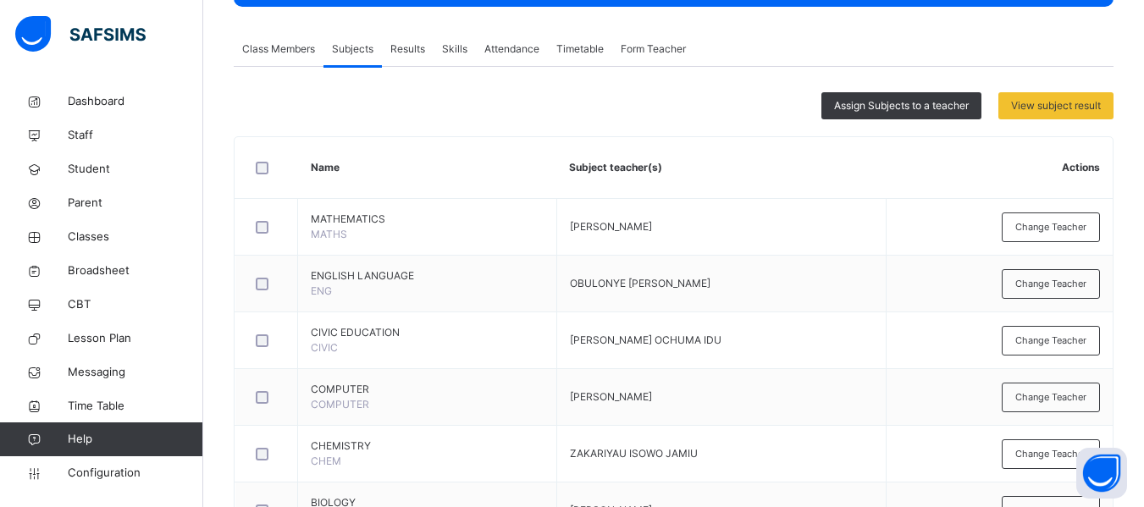
scroll to position [279, 0]
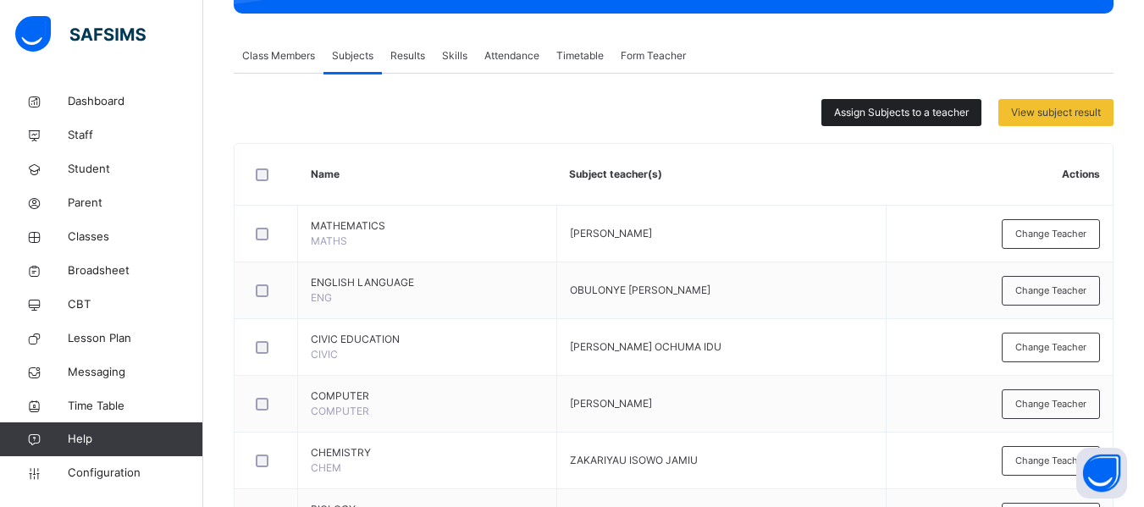
click at [899, 114] on span "Assign Subjects to a teacher" at bounding box center [901, 112] width 135 height 15
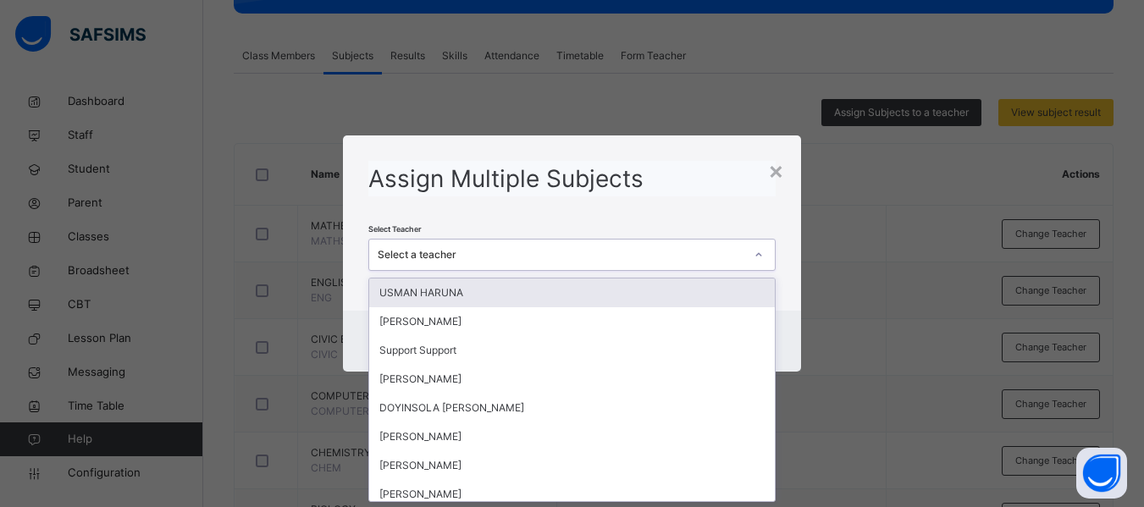
scroll to position [0, 0]
click at [441, 251] on div "Select a teacher" at bounding box center [561, 254] width 366 height 15
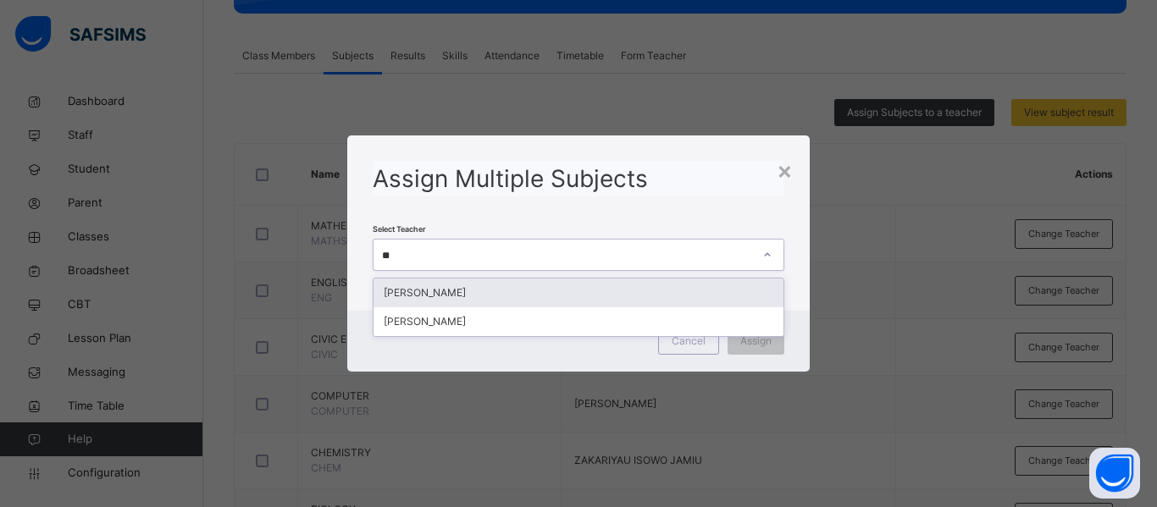
type input "***"
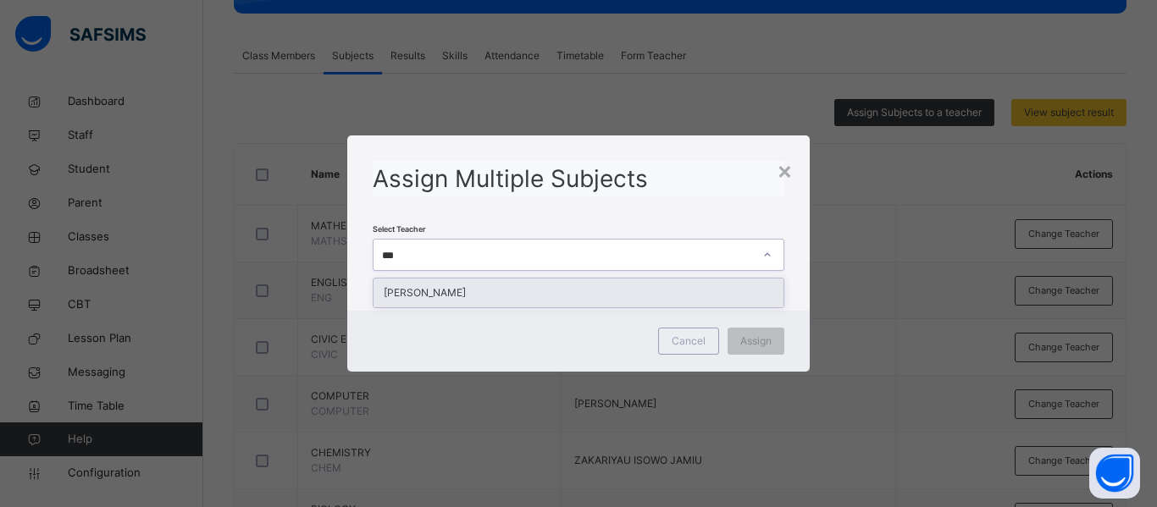
click at [464, 290] on div "[PERSON_NAME]" at bounding box center [578, 293] width 410 height 29
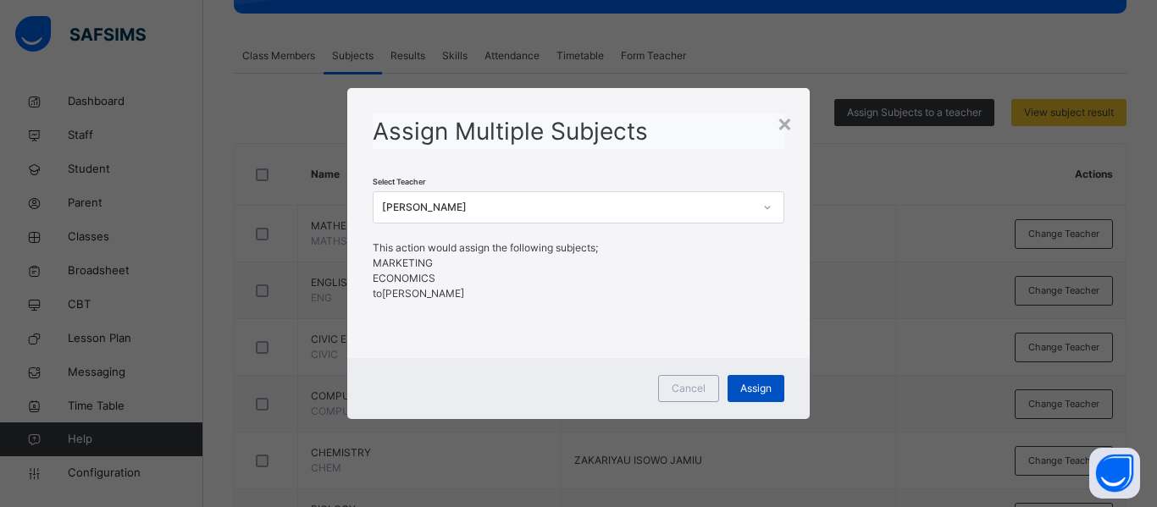
click at [754, 378] on div "Assign" at bounding box center [755, 388] width 57 height 27
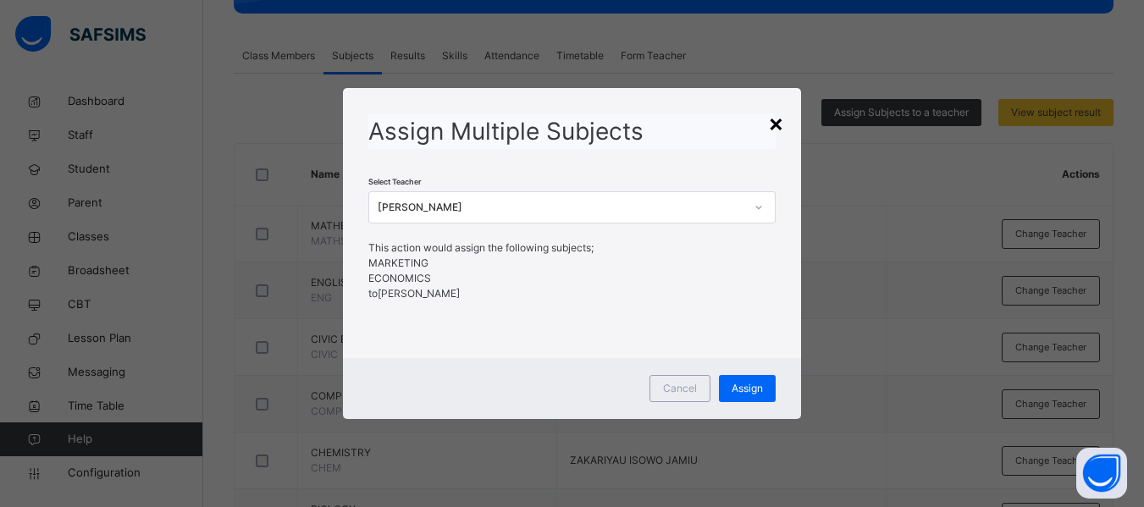
click at [776, 123] on div "×" at bounding box center [776, 123] width 16 height 36
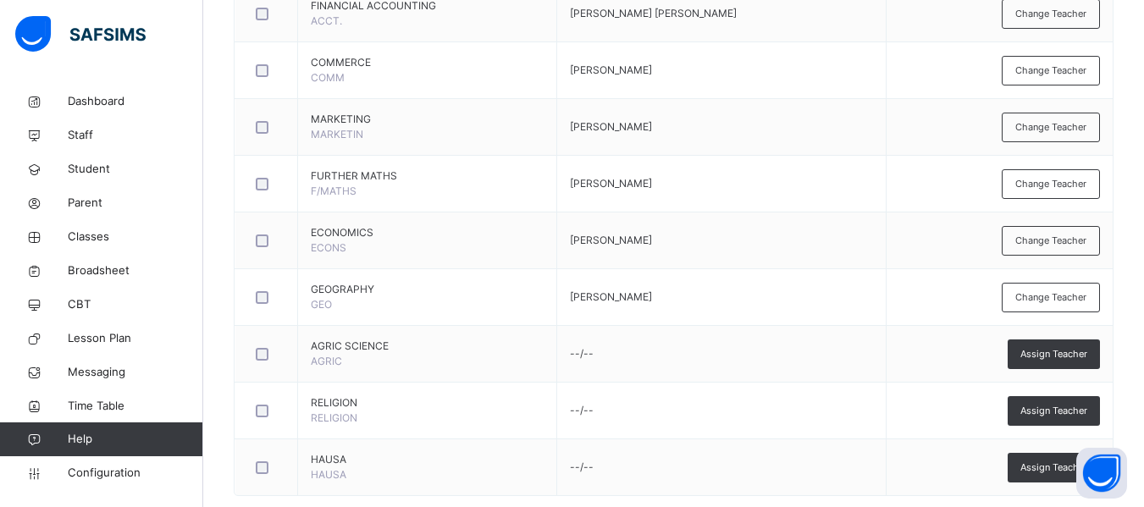
scroll to position [1042, 0]
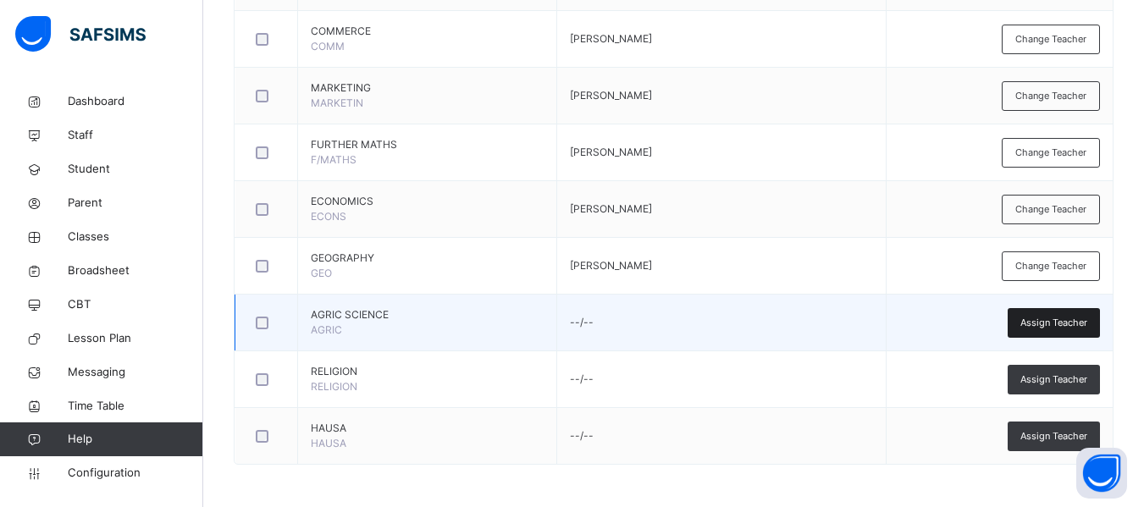
click at [1075, 328] on span "Assign Teacher" at bounding box center [1053, 323] width 67 height 14
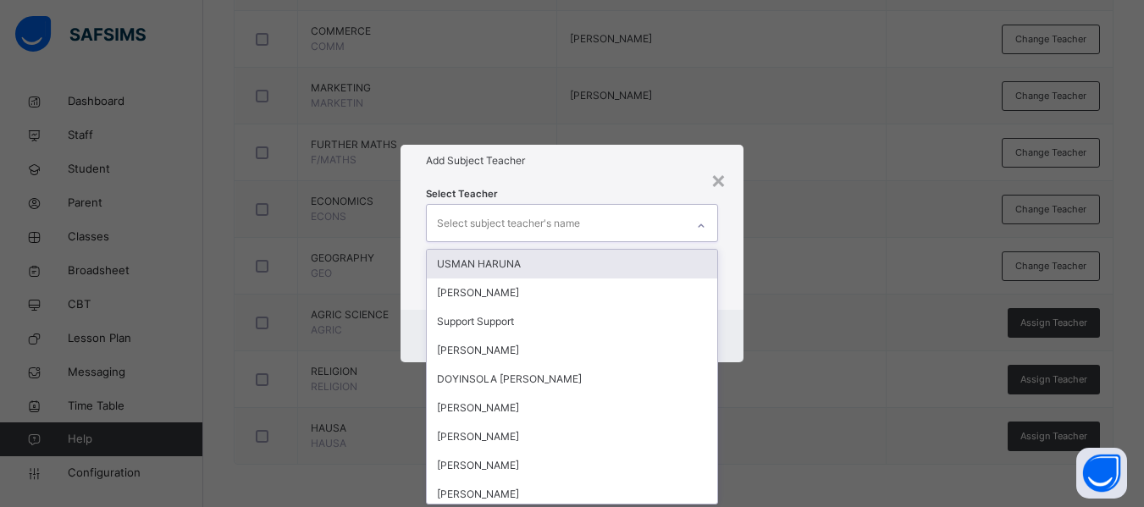
click at [467, 224] on div "Select subject teacher's name" at bounding box center [508, 223] width 143 height 32
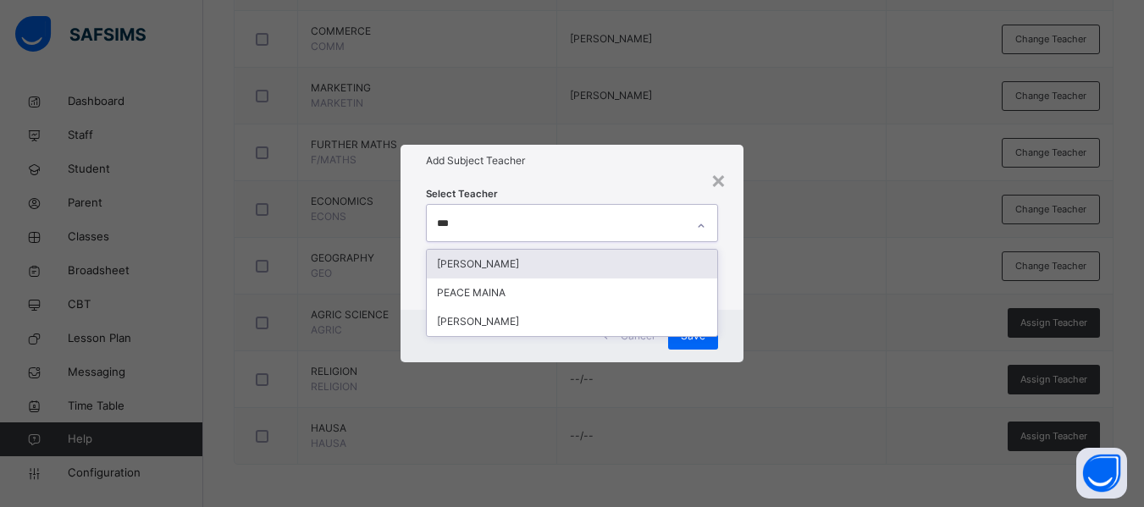
type input "****"
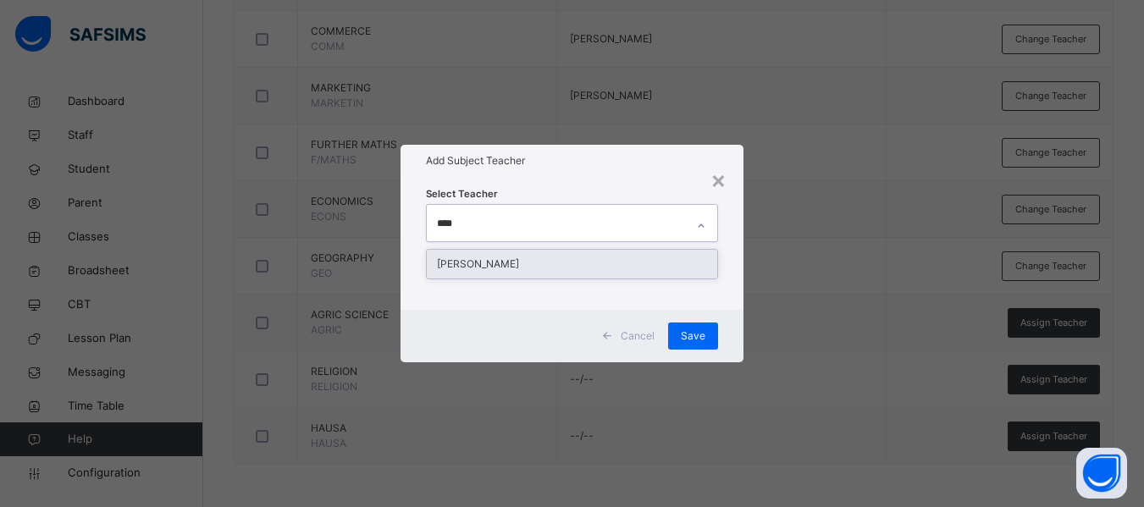
click at [525, 255] on div "[PERSON_NAME]" at bounding box center [572, 264] width 290 height 29
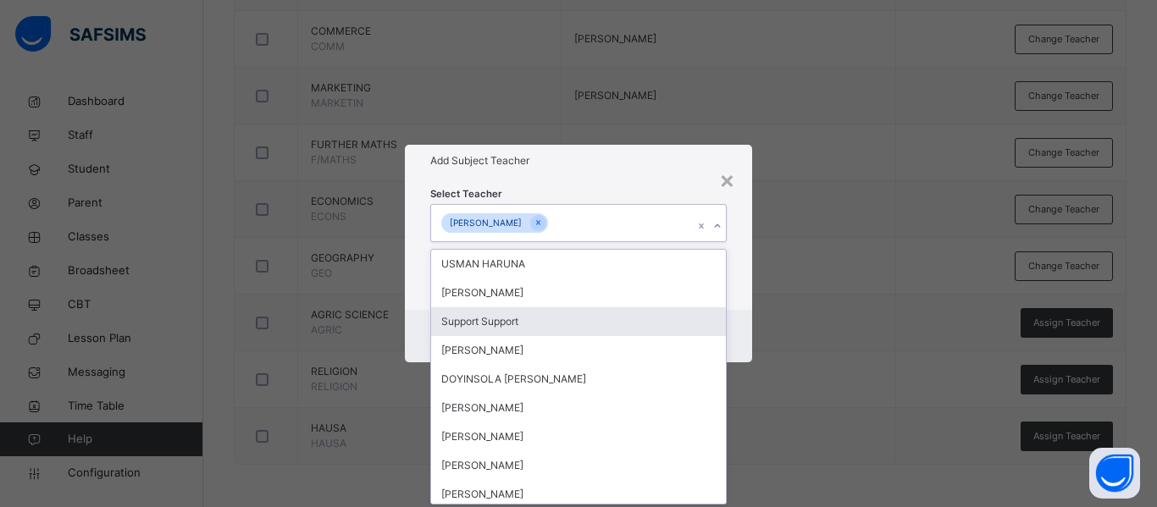
click at [738, 323] on div "Cancel Save" at bounding box center [578, 336] width 347 height 52
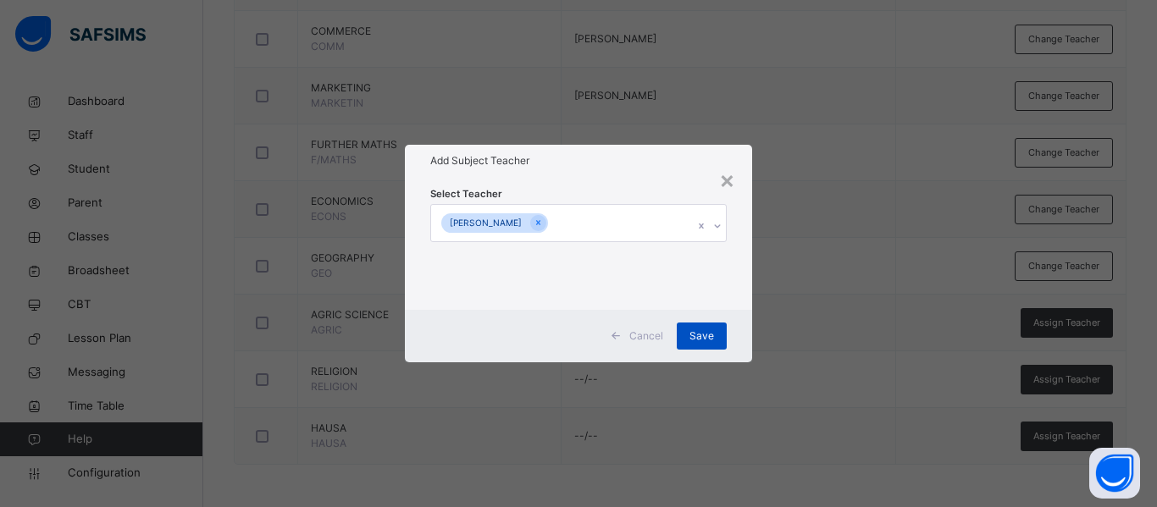
click at [708, 332] on span "Save" at bounding box center [701, 336] width 25 height 15
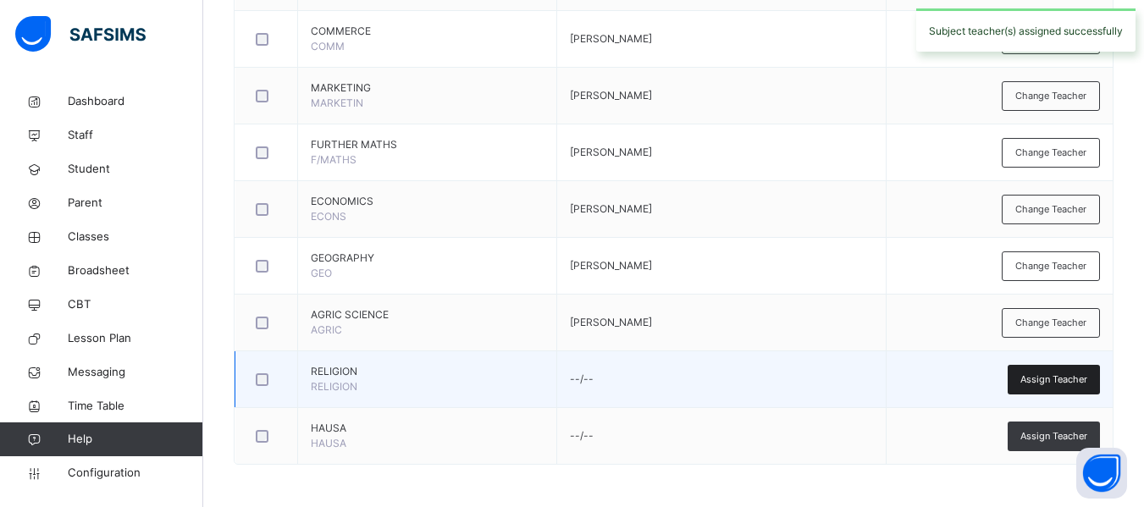
click at [1062, 376] on span "Assign Teacher" at bounding box center [1053, 380] width 67 height 14
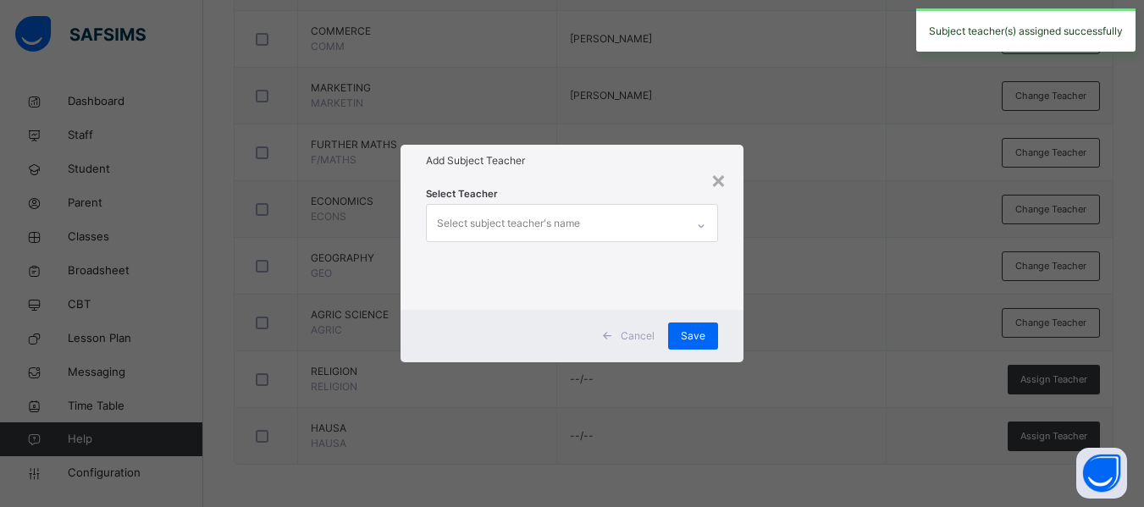
click at [470, 218] on div "Select subject teacher's name" at bounding box center [508, 223] width 143 height 32
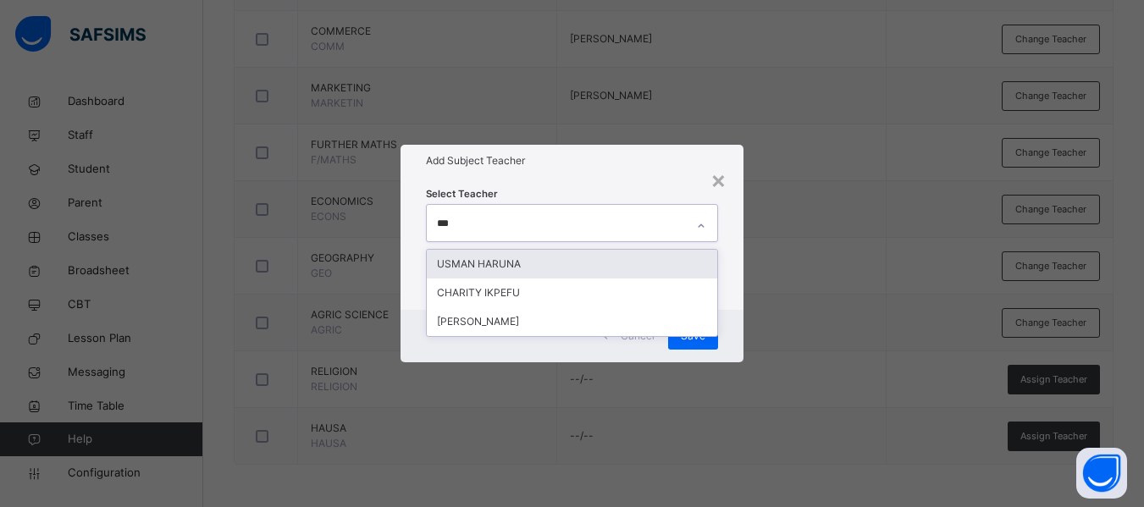
type input "****"
click at [500, 262] on div "USMAN HARUNA" at bounding box center [572, 264] width 290 height 29
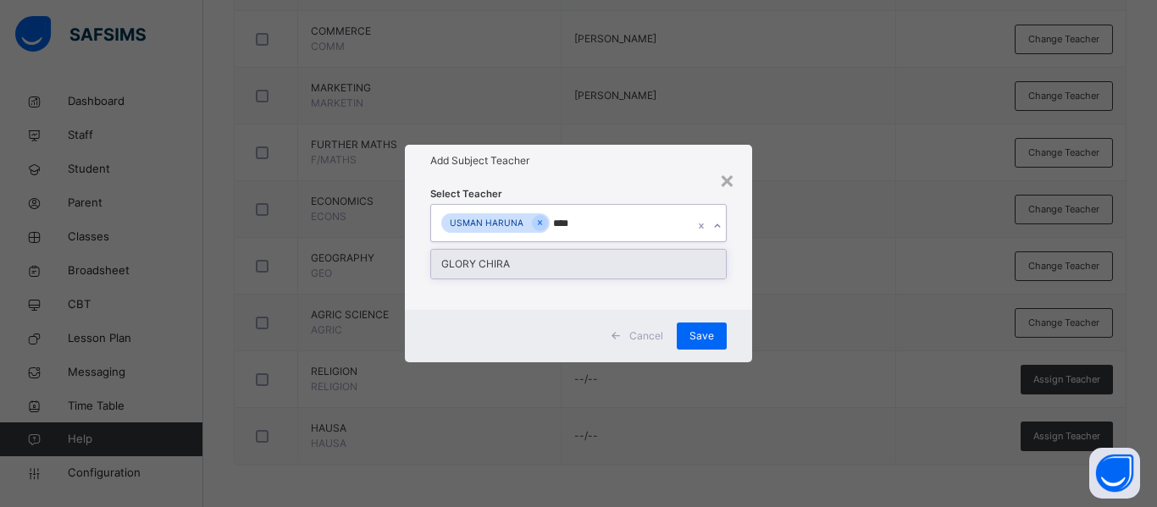
type input "*****"
click at [506, 262] on div "GLORY CHIRA" at bounding box center [578, 264] width 295 height 29
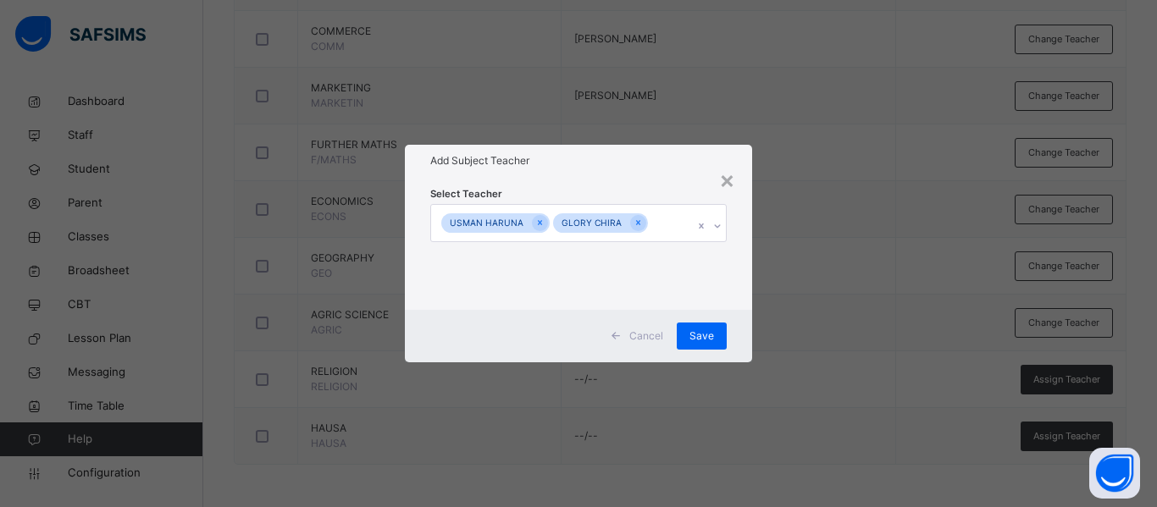
click at [744, 286] on div "Select Teacher USMAN HARUNA GLORY CHIRA" at bounding box center [578, 243] width 347 height 132
click at [703, 334] on span "Save" at bounding box center [701, 336] width 25 height 15
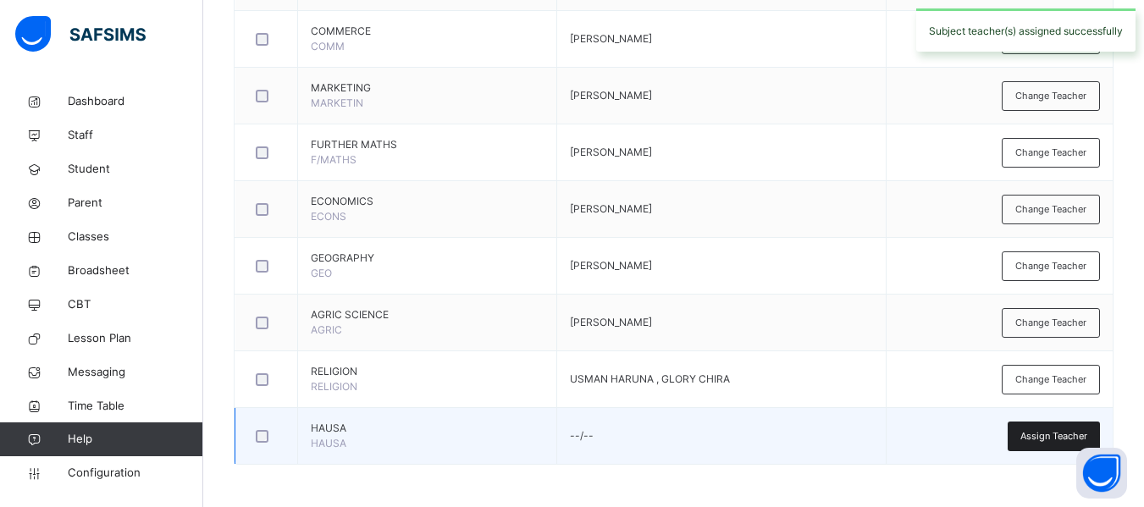
click at [1047, 430] on span "Assign Teacher" at bounding box center [1053, 436] width 67 height 14
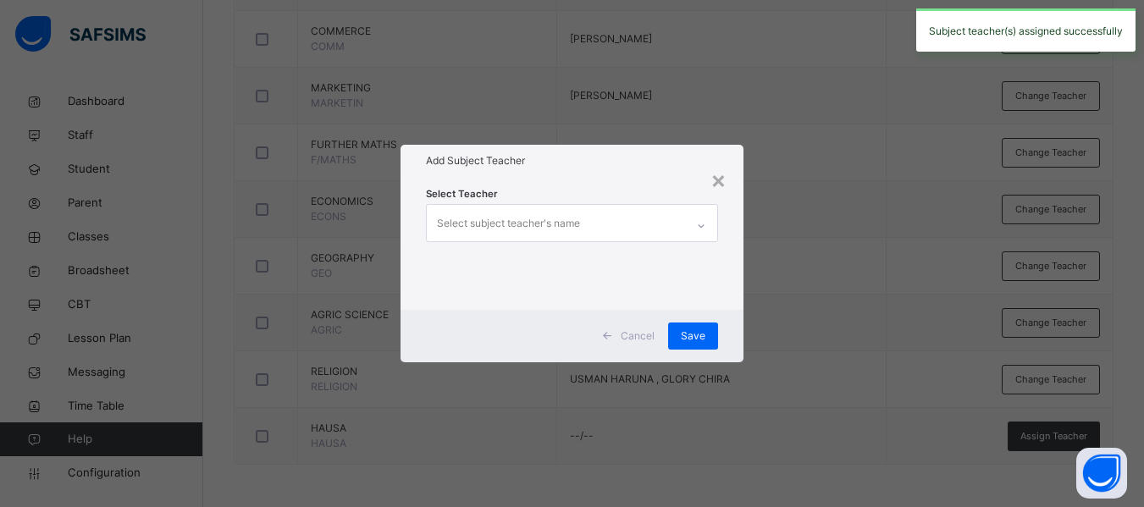
click at [483, 222] on div "Select subject teacher's name" at bounding box center [508, 223] width 143 height 32
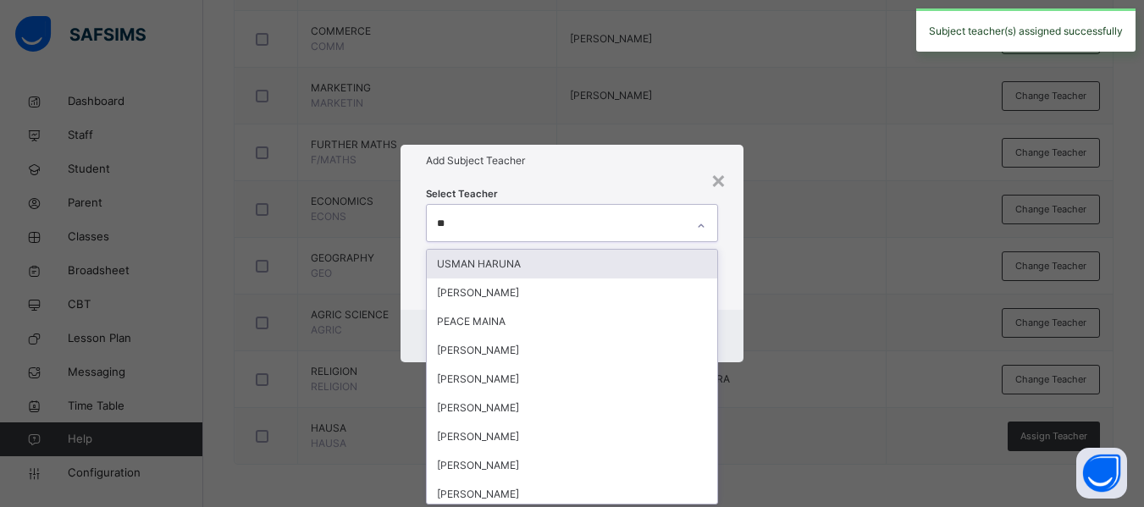
type input "***"
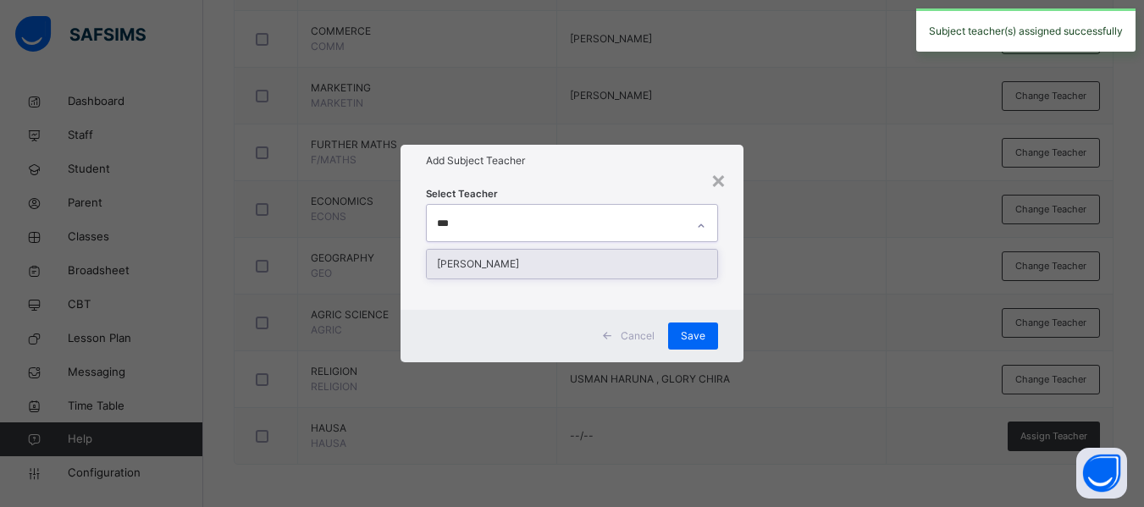
click at [525, 251] on div "[PERSON_NAME]" at bounding box center [572, 264] width 290 height 29
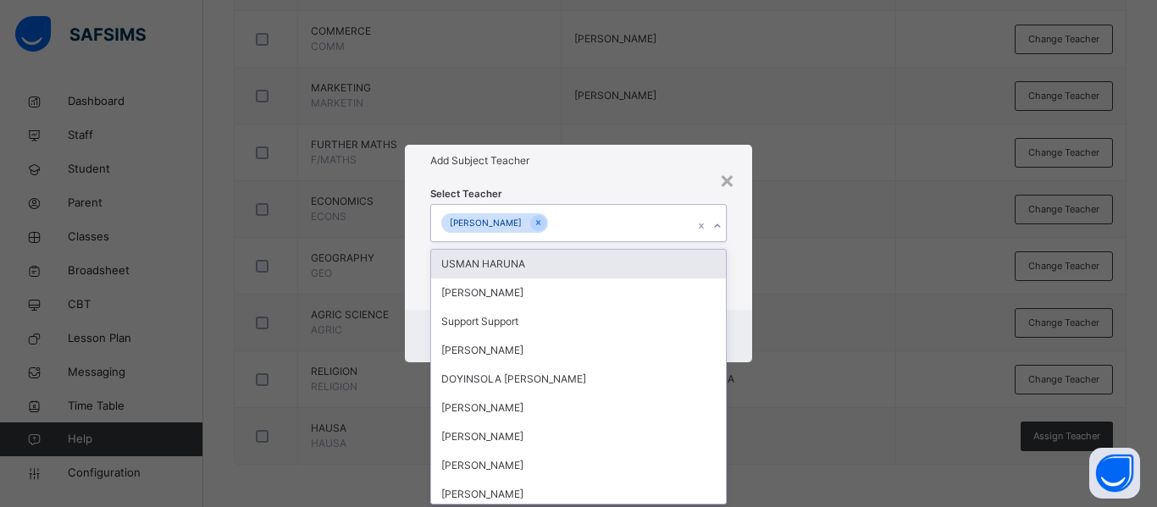
click at [749, 279] on div "Select Teacher option [PERSON_NAME], selected. option USMAN HARUNA focused, 1 o…" at bounding box center [578, 243] width 347 height 132
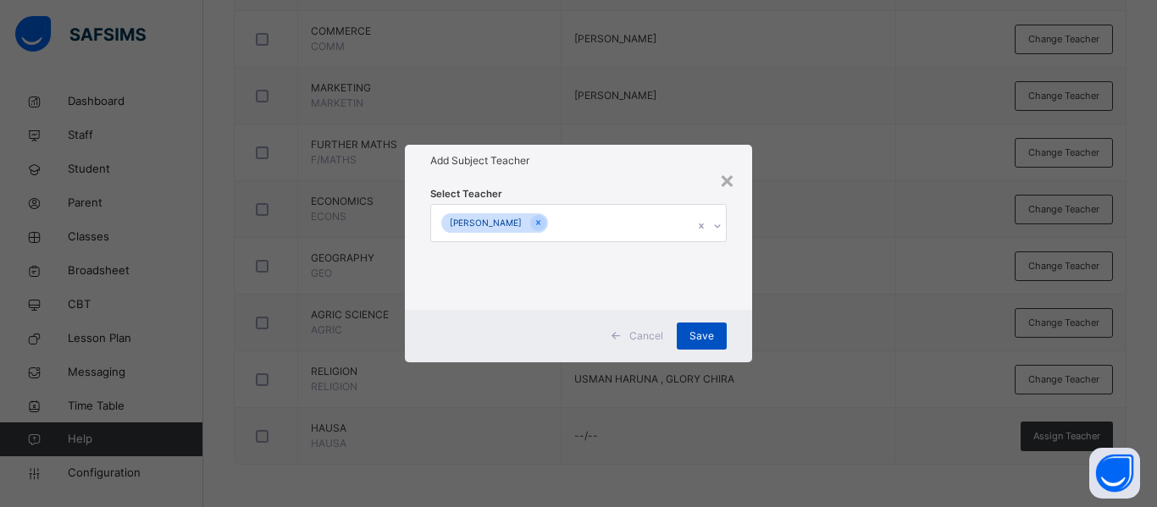
click at [700, 338] on span "Save" at bounding box center [701, 336] width 25 height 15
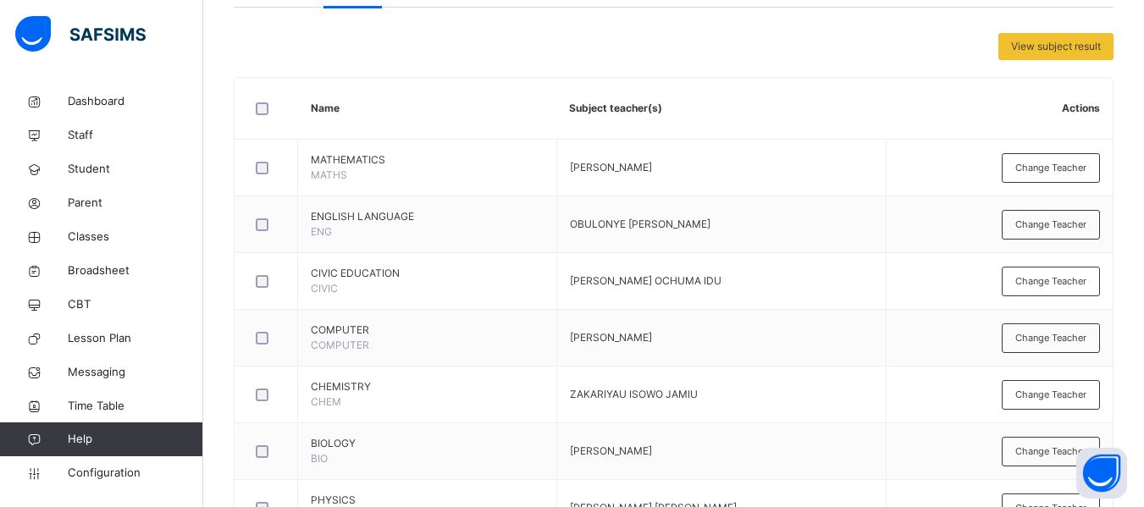
scroll to position [0, 0]
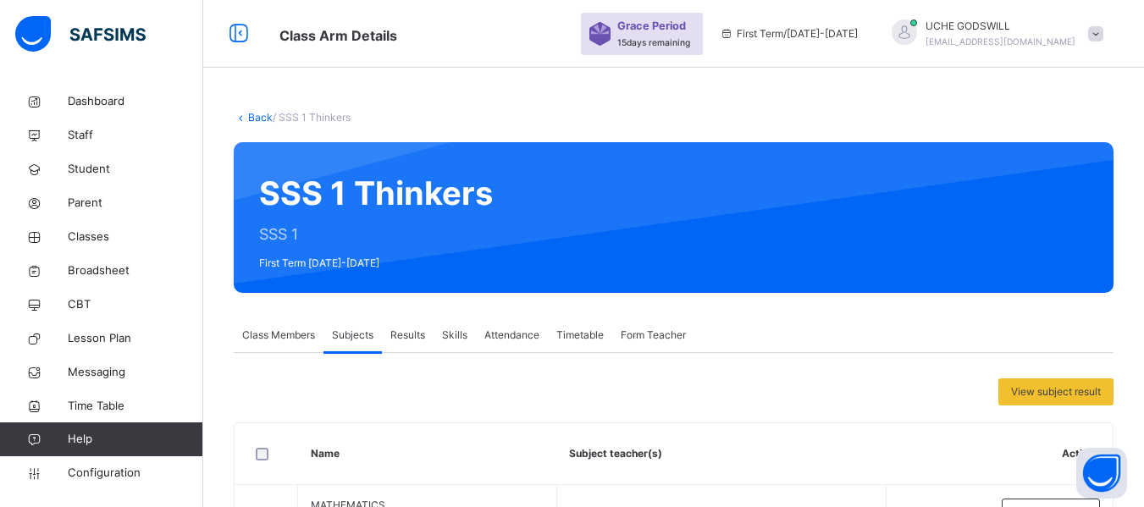
click at [256, 112] on link "Back" at bounding box center [260, 117] width 25 height 13
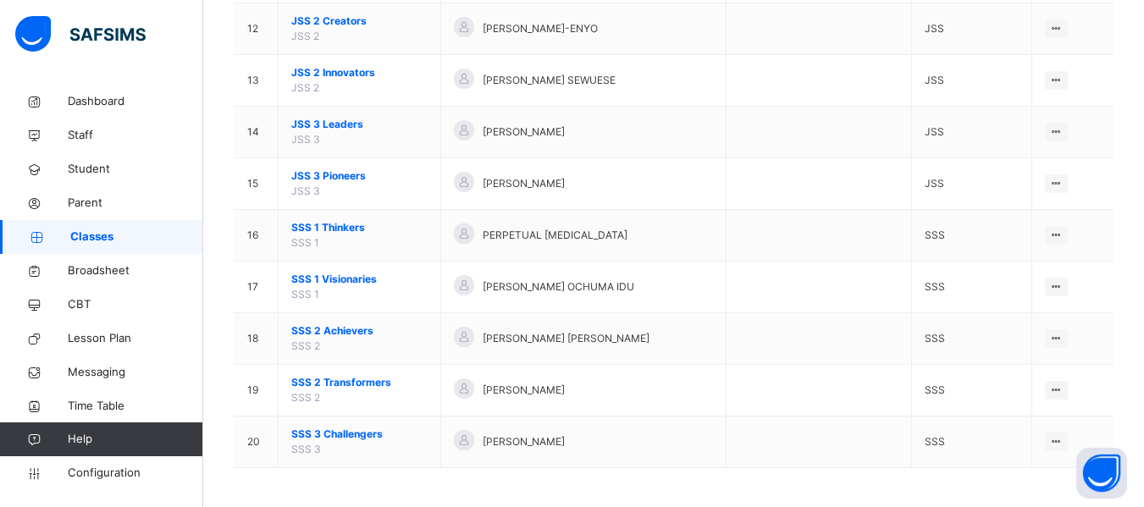
scroll to position [770, 0]
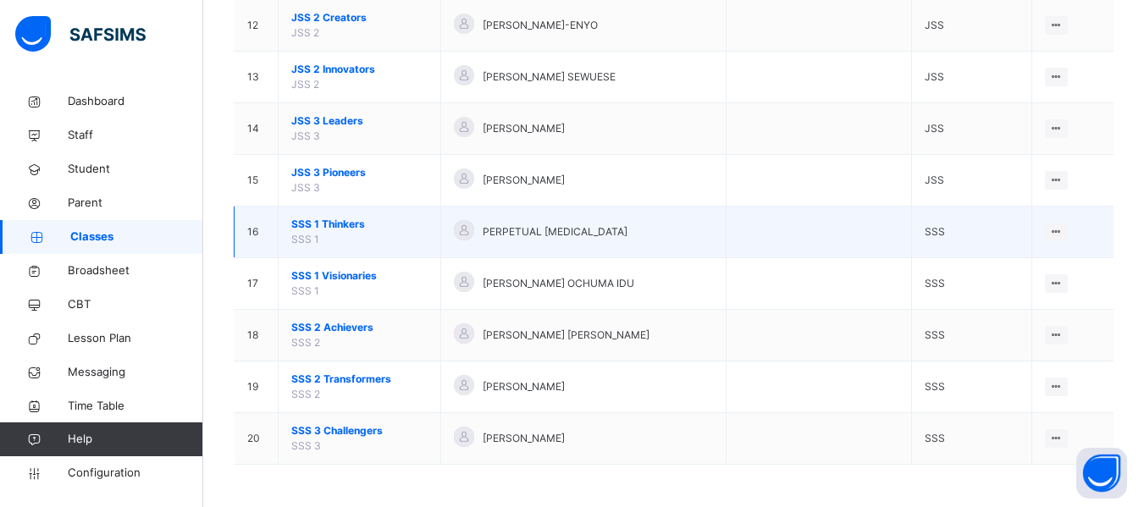
click at [338, 223] on span "SSS 1 Thinkers" at bounding box center [359, 224] width 136 height 15
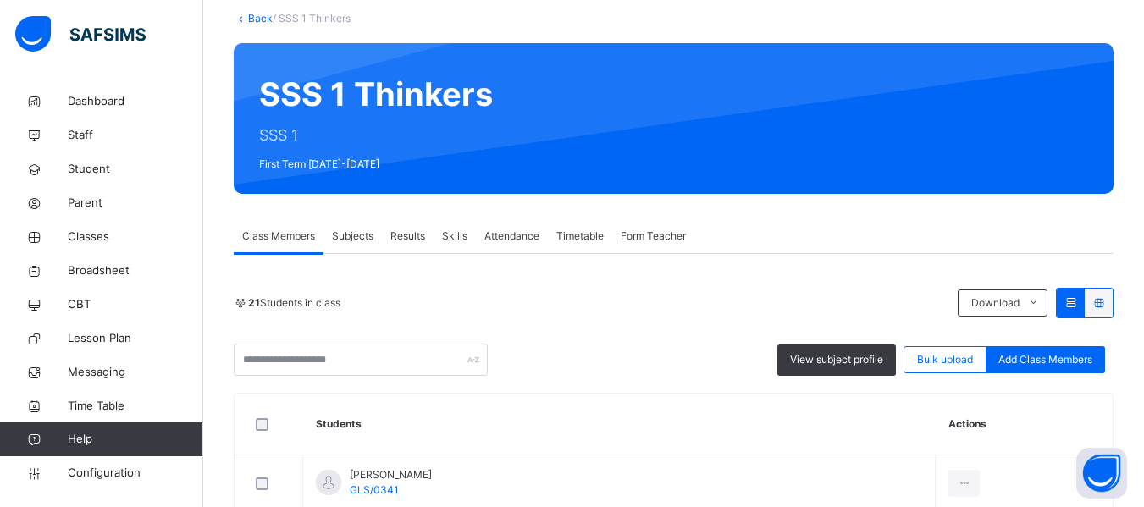
scroll to position [97, 0]
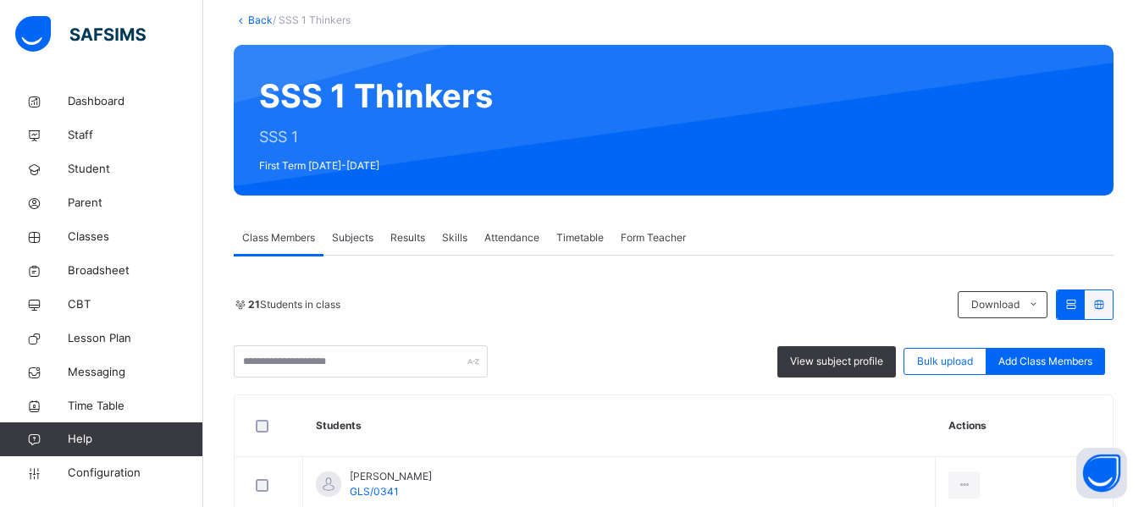
click at [365, 237] on span "Subjects" at bounding box center [352, 237] width 41 height 15
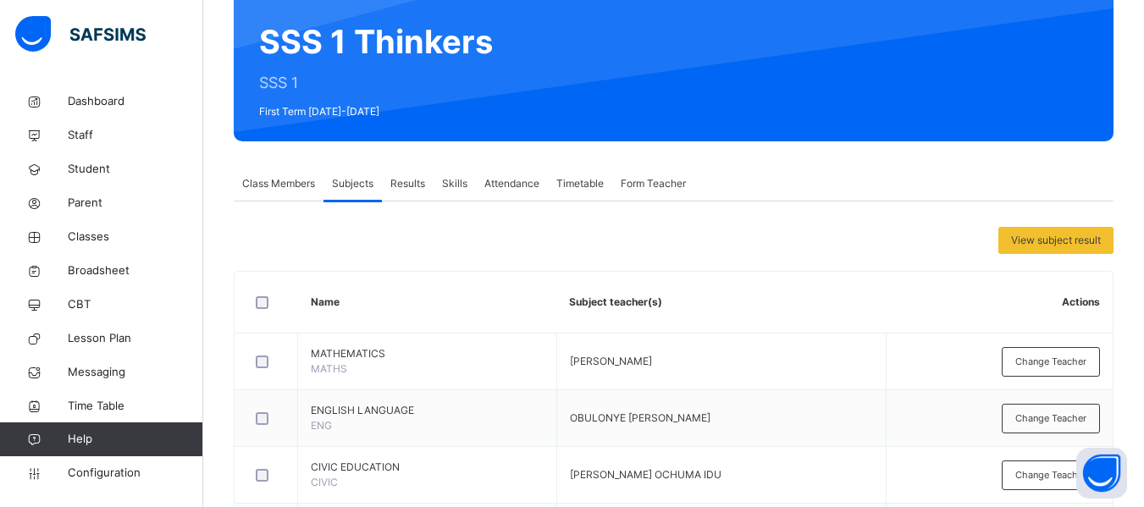
scroll to position [0, 0]
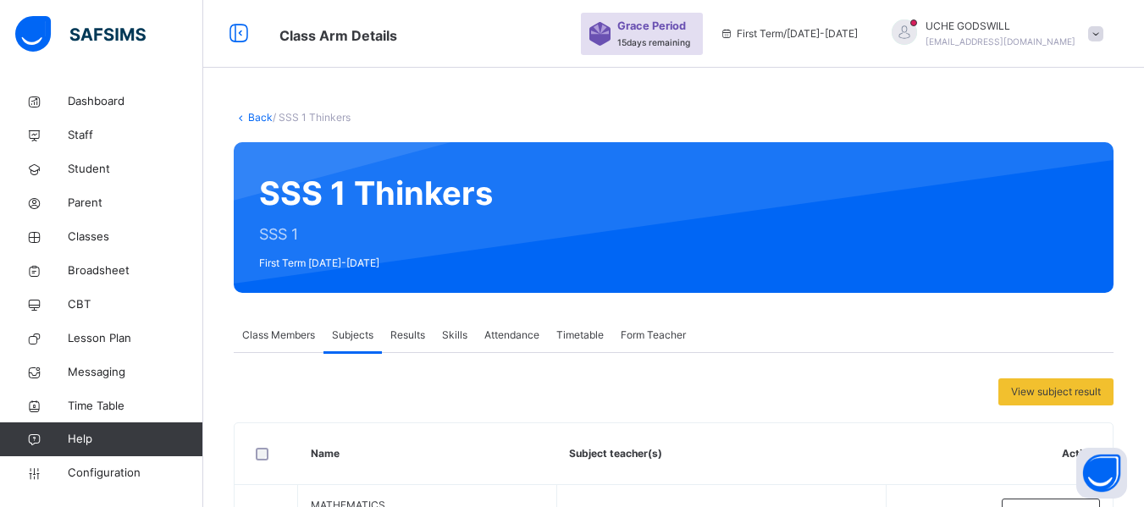
click at [278, 341] on span "Class Members" at bounding box center [278, 335] width 73 height 15
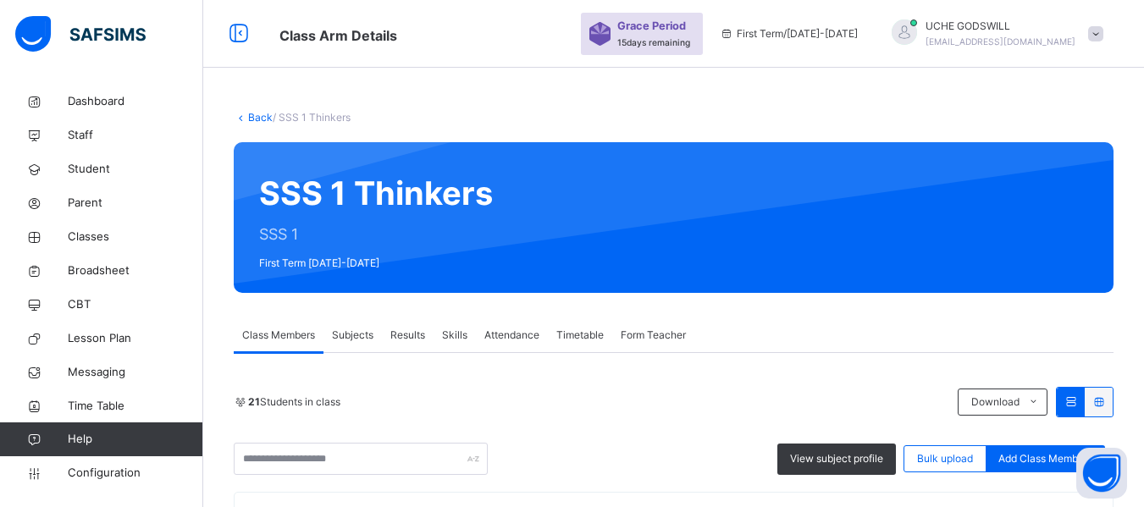
click at [257, 119] on link "Back" at bounding box center [260, 117] width 25 height 13
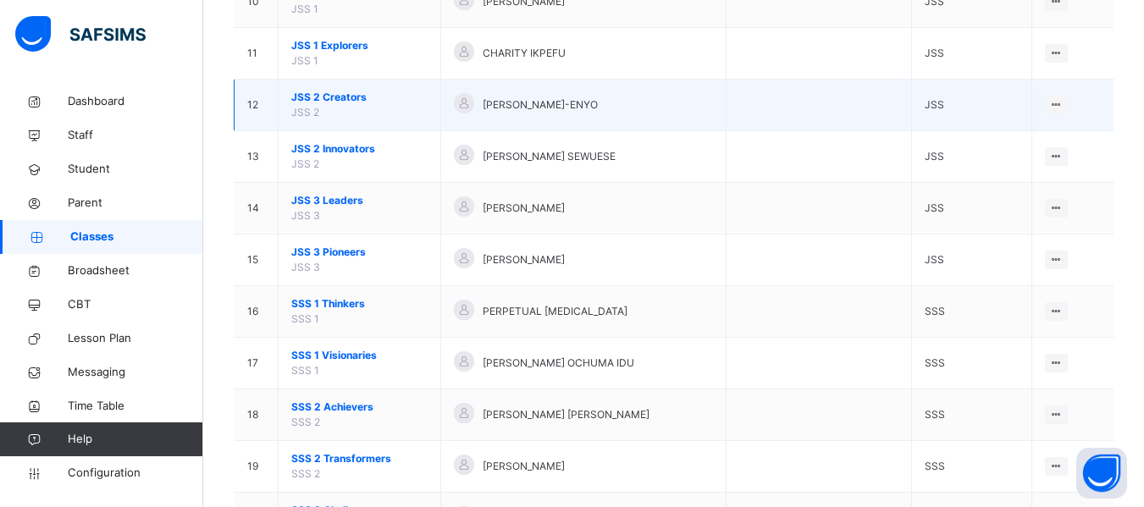
scroll to position [691, 0]
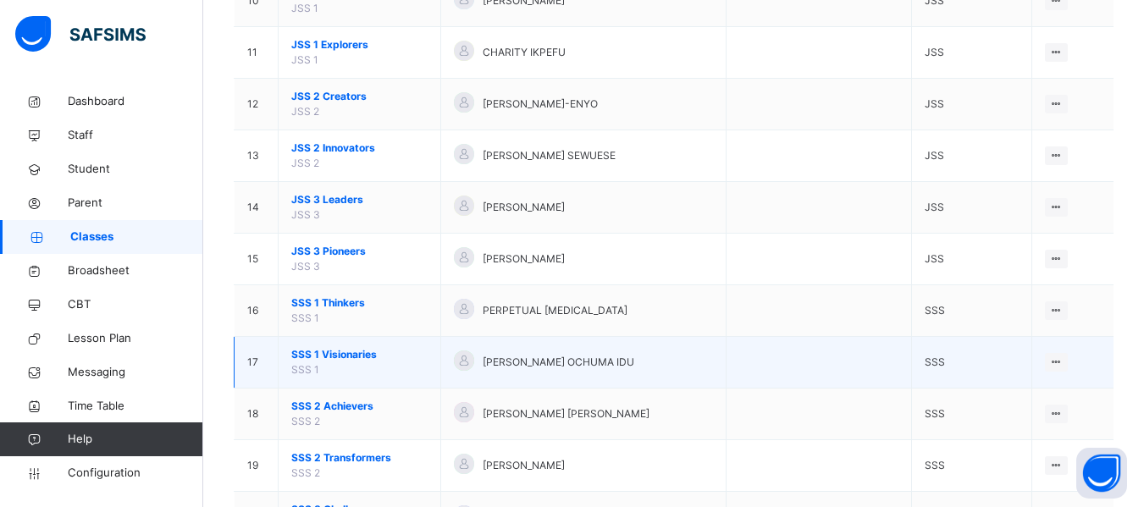
click at [351, 357] on span "SSS 1 Visionaries" at bounding box center [359, 354] width 136 height 15
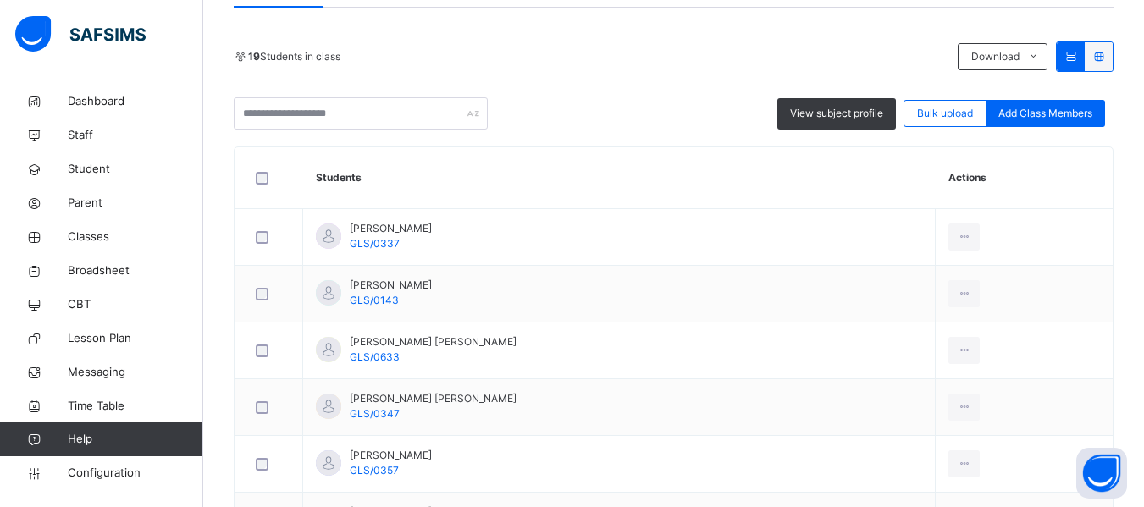
scroll to position [240, 0]
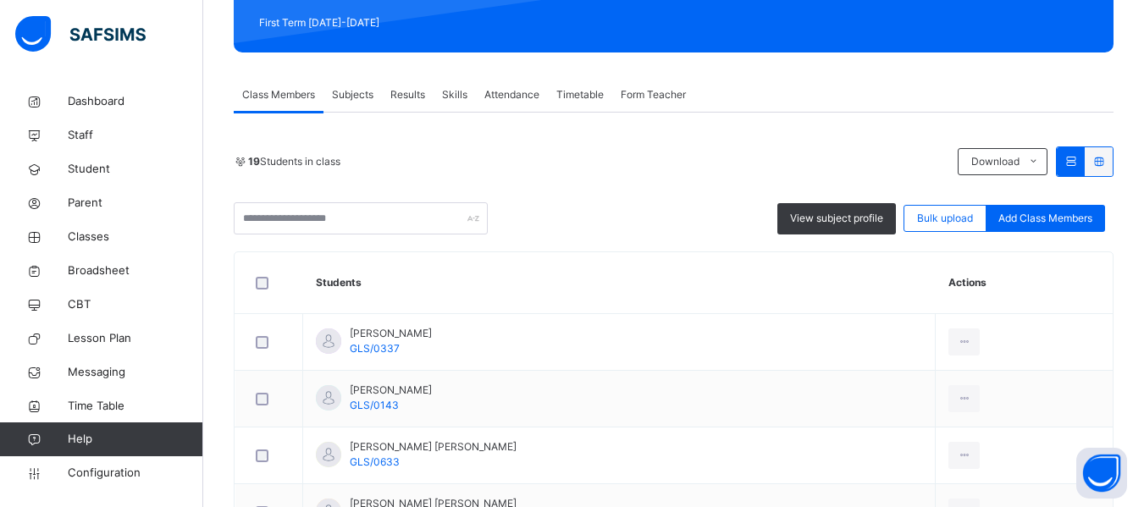
click at [346, 87] on span "Subjects" at bounding box center [352, 94] width 41 height 15
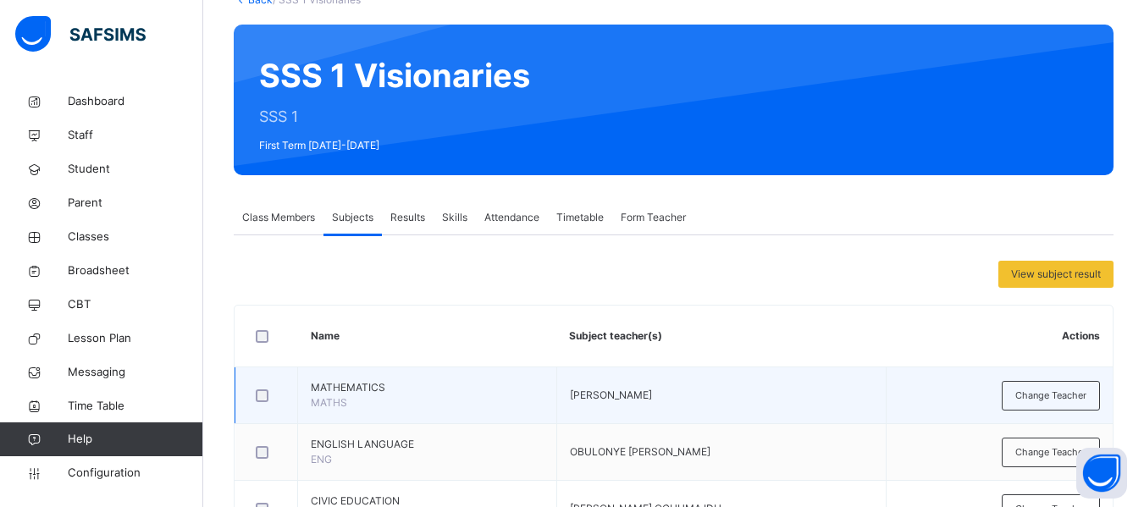
scroll to position [0, 0]
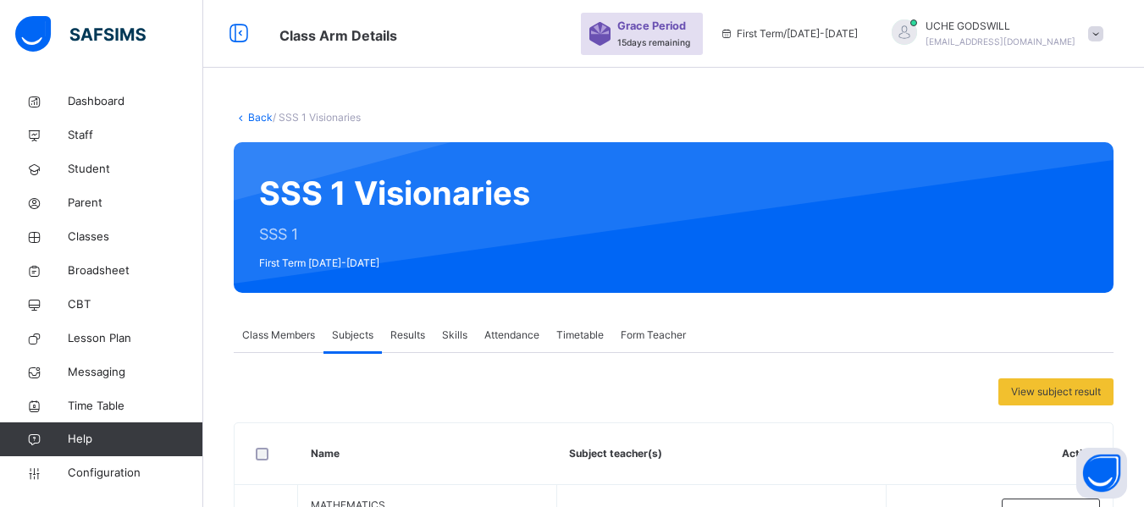
click at [256, 119] on link "Back" at bounding box center [260, 117] width 25 height 13
